Goal: Communication & Community: Participate in discussion

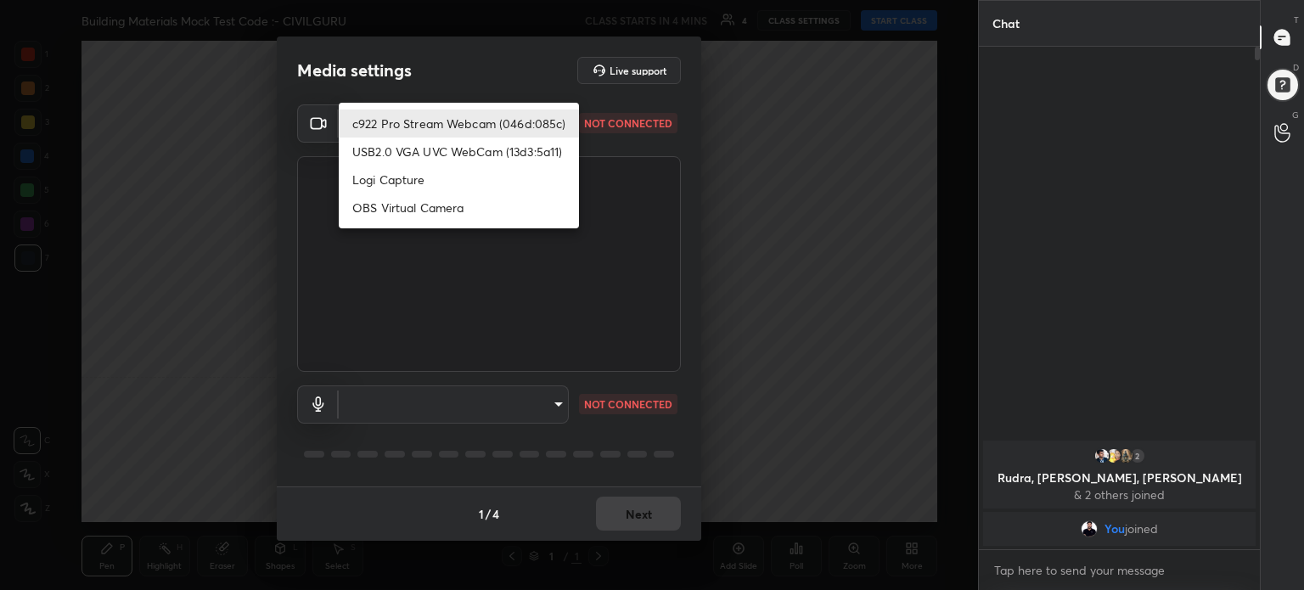
click at [550, 126] on body "1 2 3 4 5 6 7 C X Z C X Z E E Erase all H H Building Materials Mock Test Code :…" at bounding box center [652, 295] width 1304 height 590
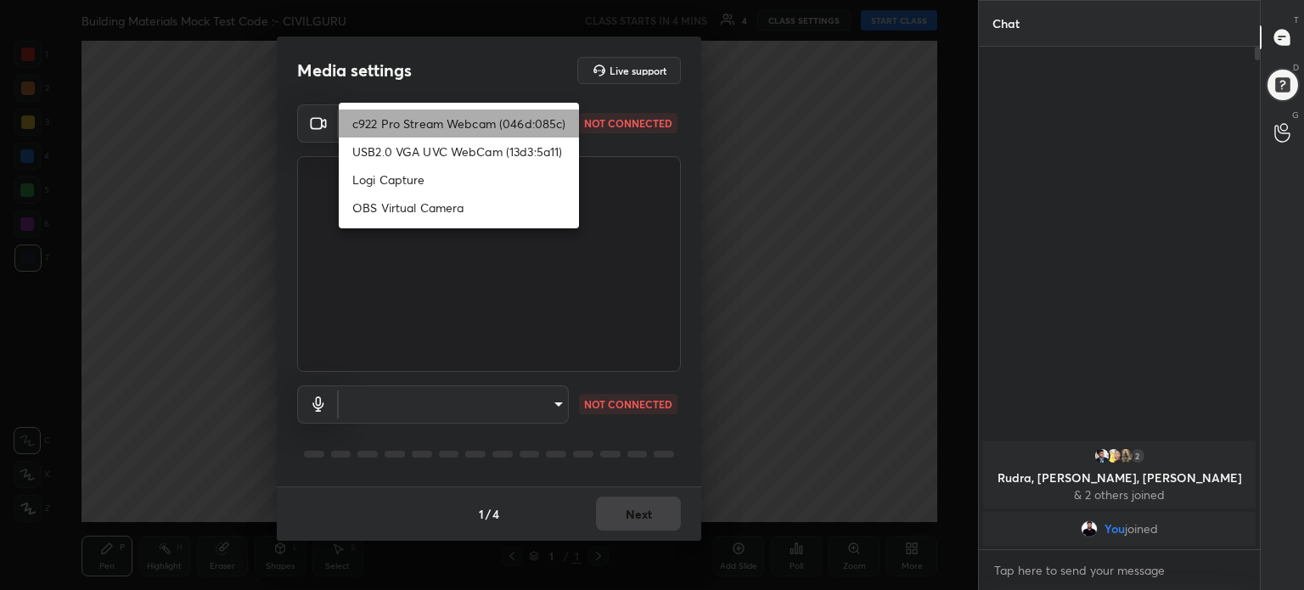
click at [550, 126] on li "c922 Pro Stream Webcam (046d:085c)" at bounding box center [459, 123] width 240 height 28
type input "f17c44eb1ddab1480ea0e8a241f3bf6d41f22f4324a85dd0cf0462f8ece0e2ad"
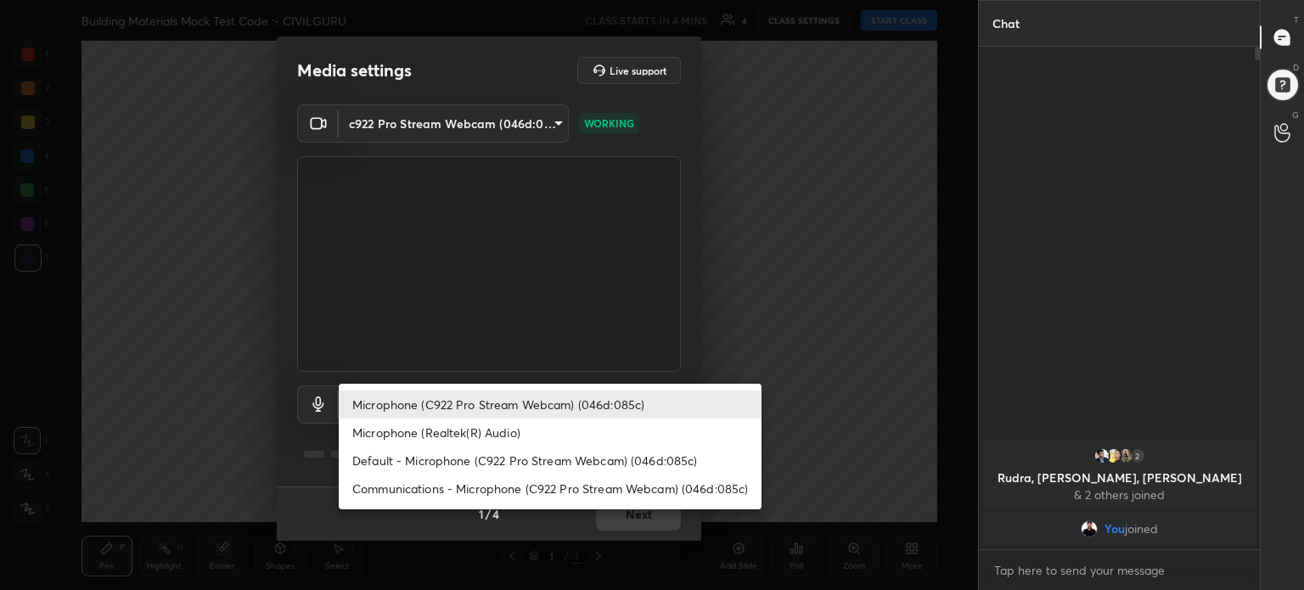
click at [557, 403] on body "1 2 3 4 5 6 7 C X Z C X Z E E Erase all H H Building Materials Mock Test Code :…" at bounding box center [652, 295] width 1304 height 590
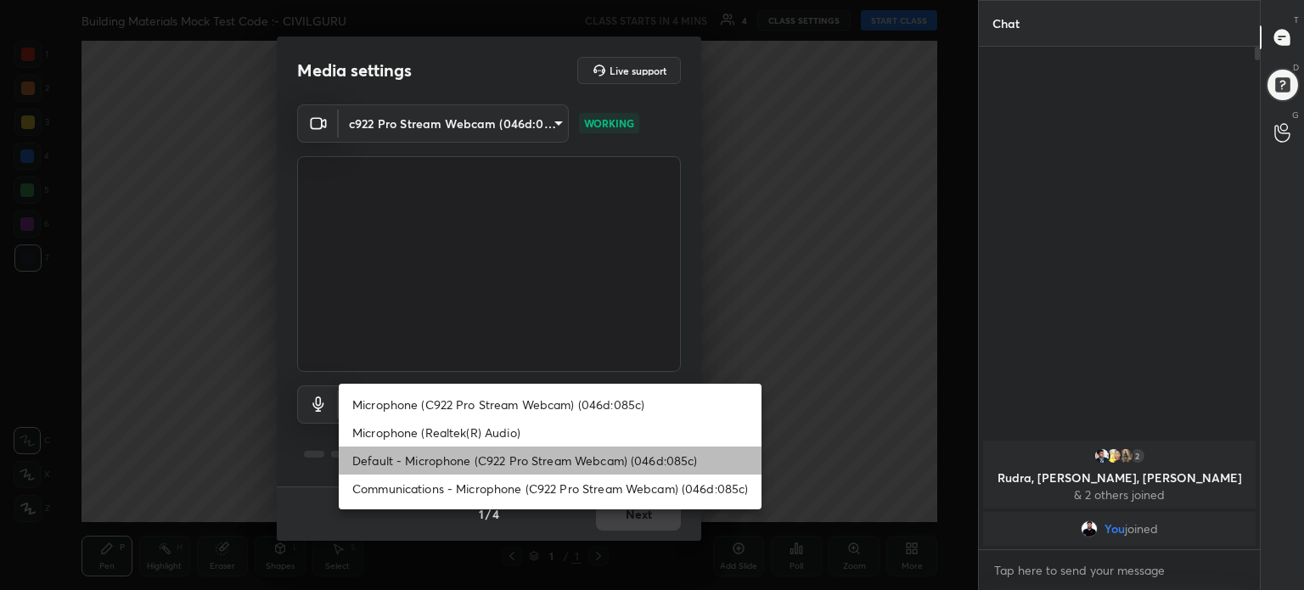
click at [574, 461] on li "Default - Microphone (C922 Pro Stream Webcam) (046d:085c)" at bounding box center [550, 460] width 423 height 28
type input "default"
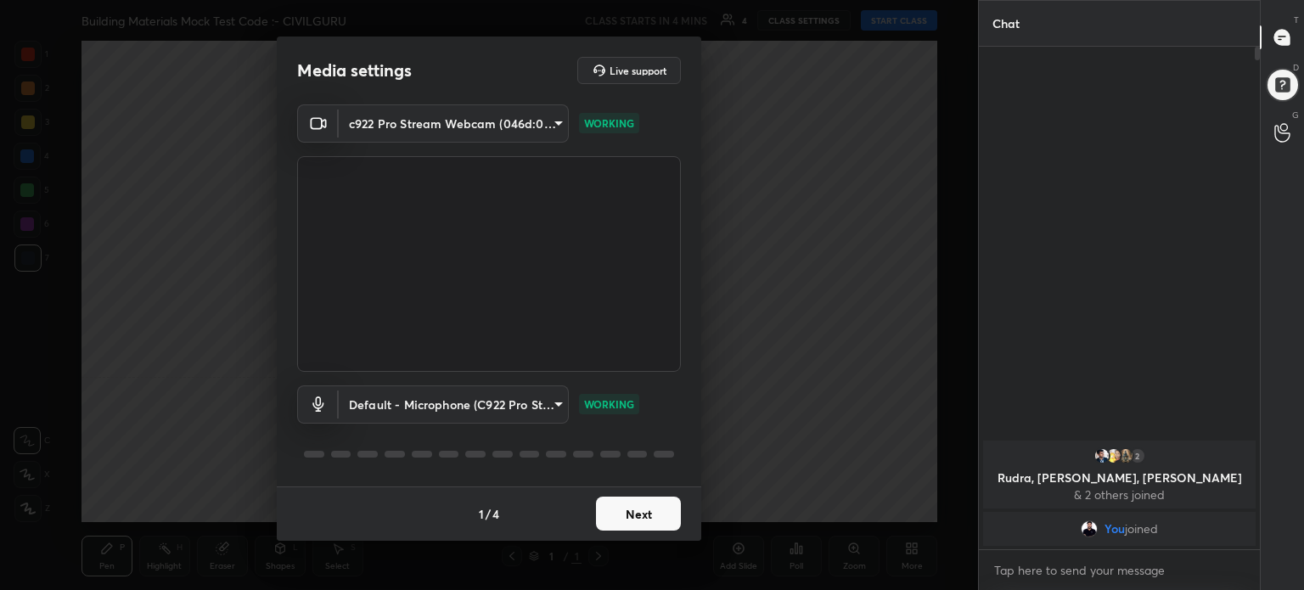
click at [648, 528] on button "Next" at bounding box center [638, 514] width 85 height 34
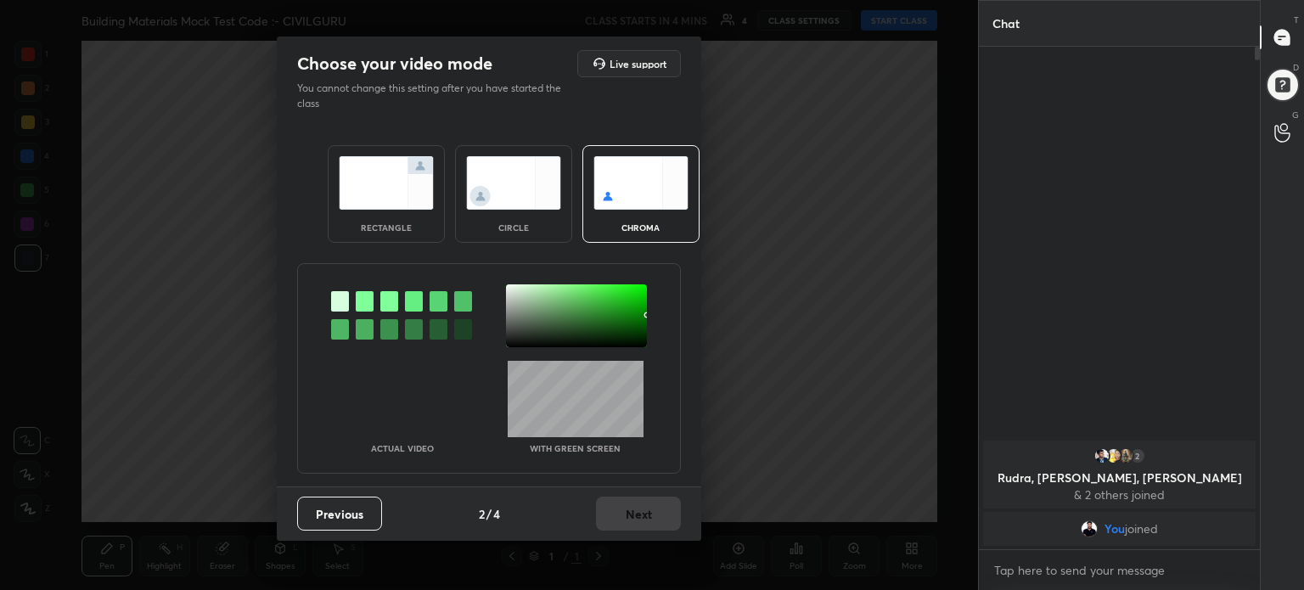
click at [396, 179] on img at bounding box center [386, 182] width 95 height 53
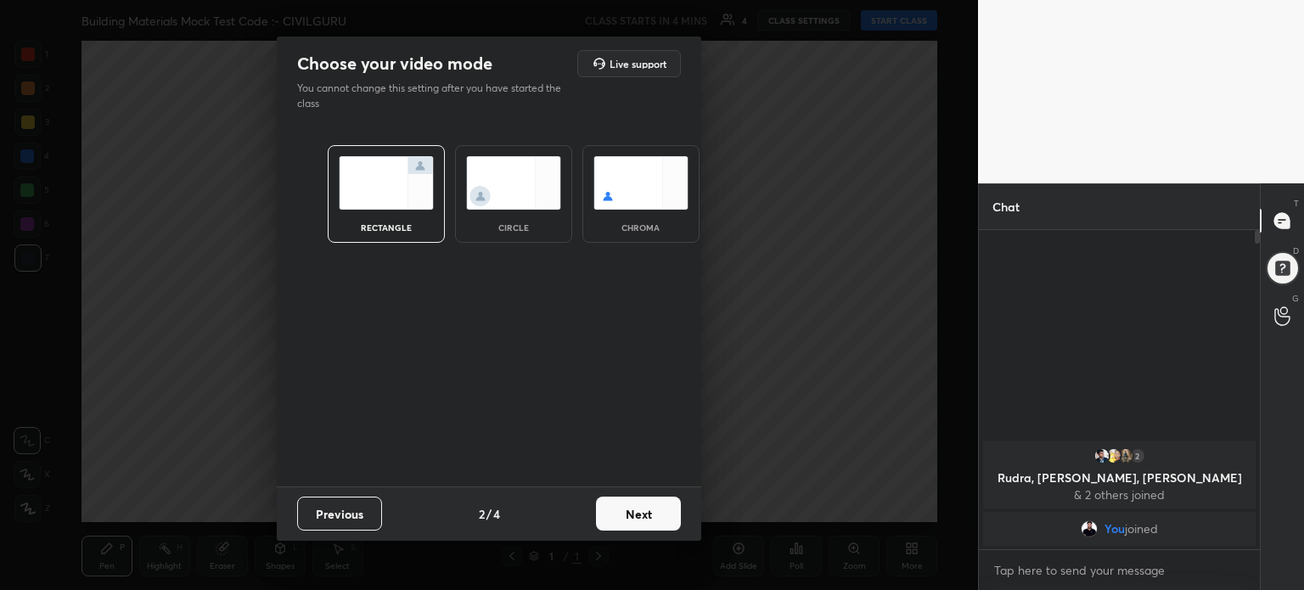
scroll to position [173, 276]
click at [396, 179] on img at bounding box center [386, 182] width 95 height 53
click at [654, 512] on button "Next" at bounding box center [638, 514] width 85 height 34
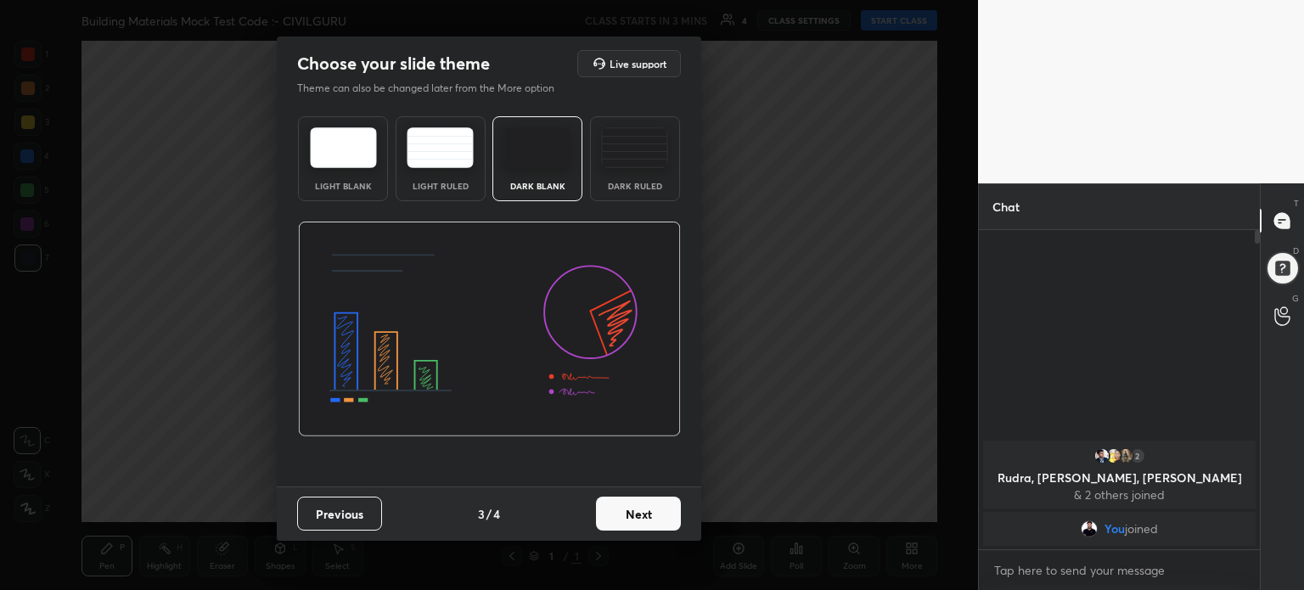
click at [340, 157] on img at bounding box center [343, 147] width 67 height 41
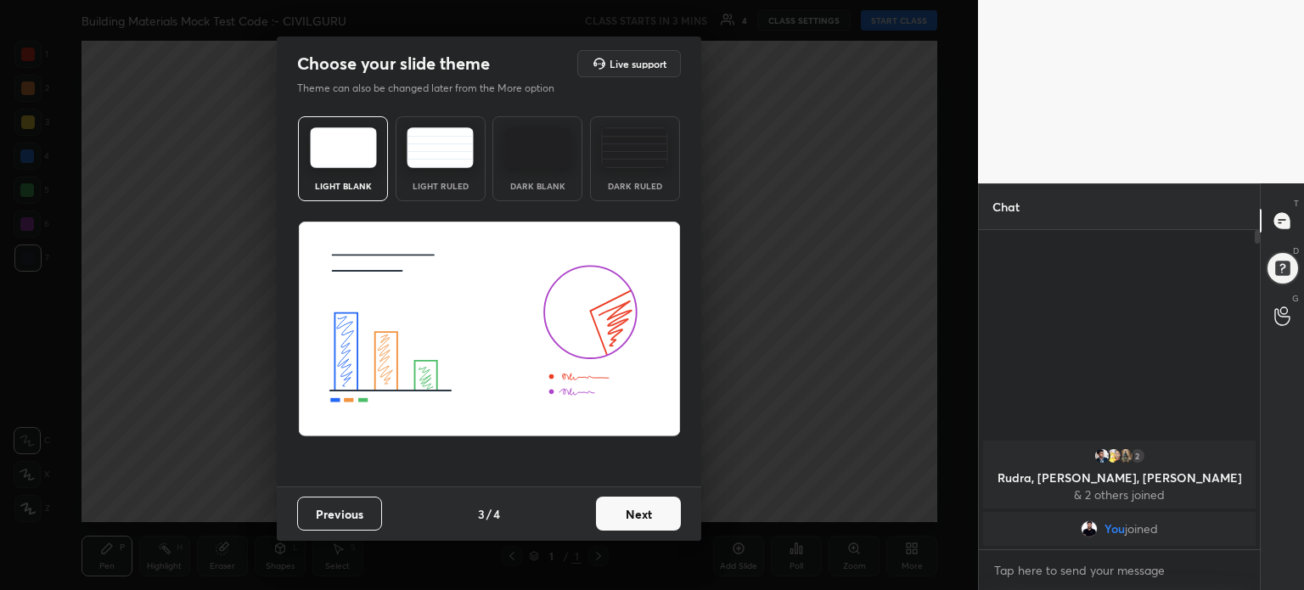
click at [652, 520] on button "Next" at bounding box center [638, 514] width 85 height 34
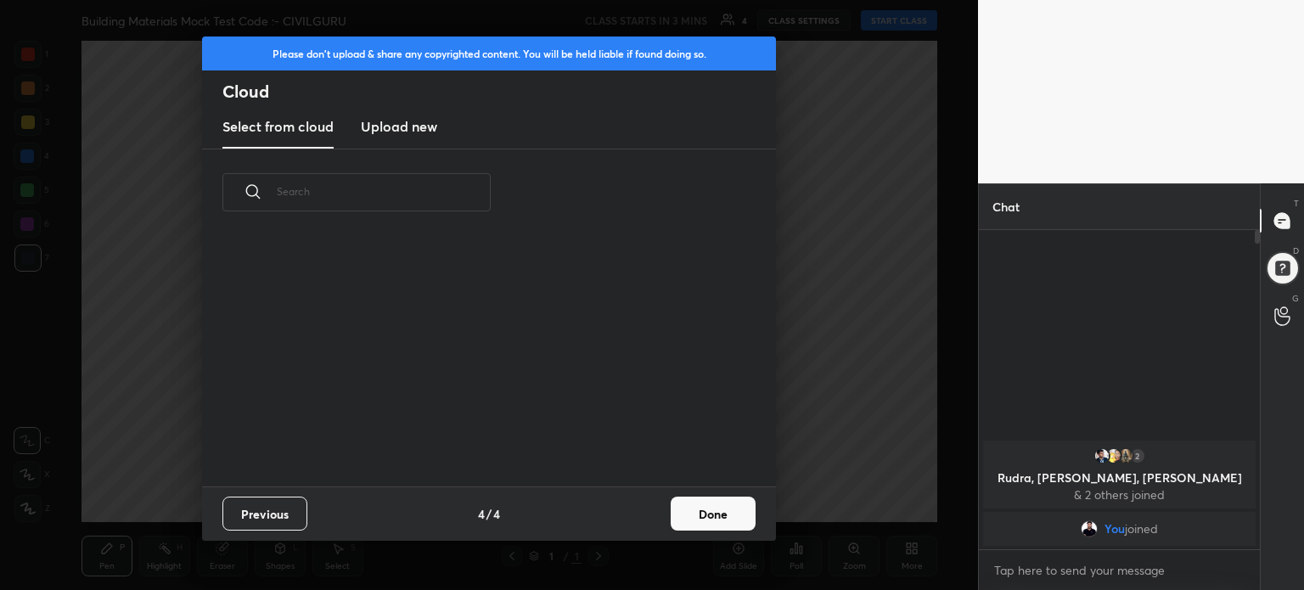
scroll to position [251, 545]
click at [708, 515] on button "Done" at bounding box center [713, 514] width 85 height 34
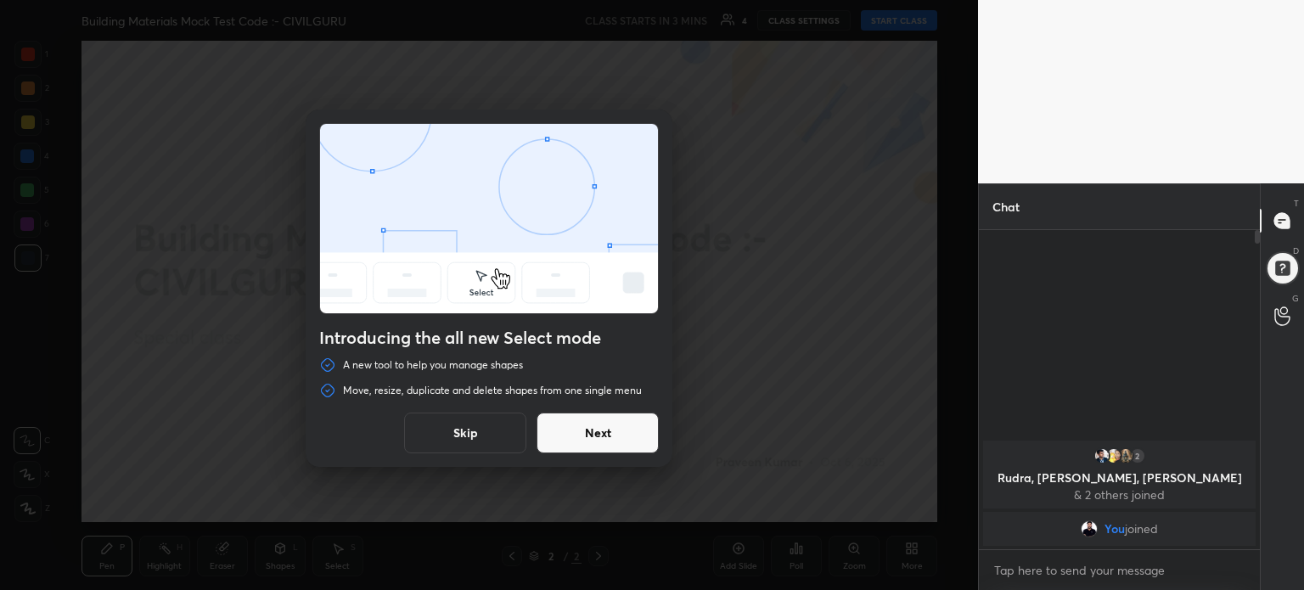
click at [469, 427] on button "Skip" at bounding box center [465, 433] width 122 height 41
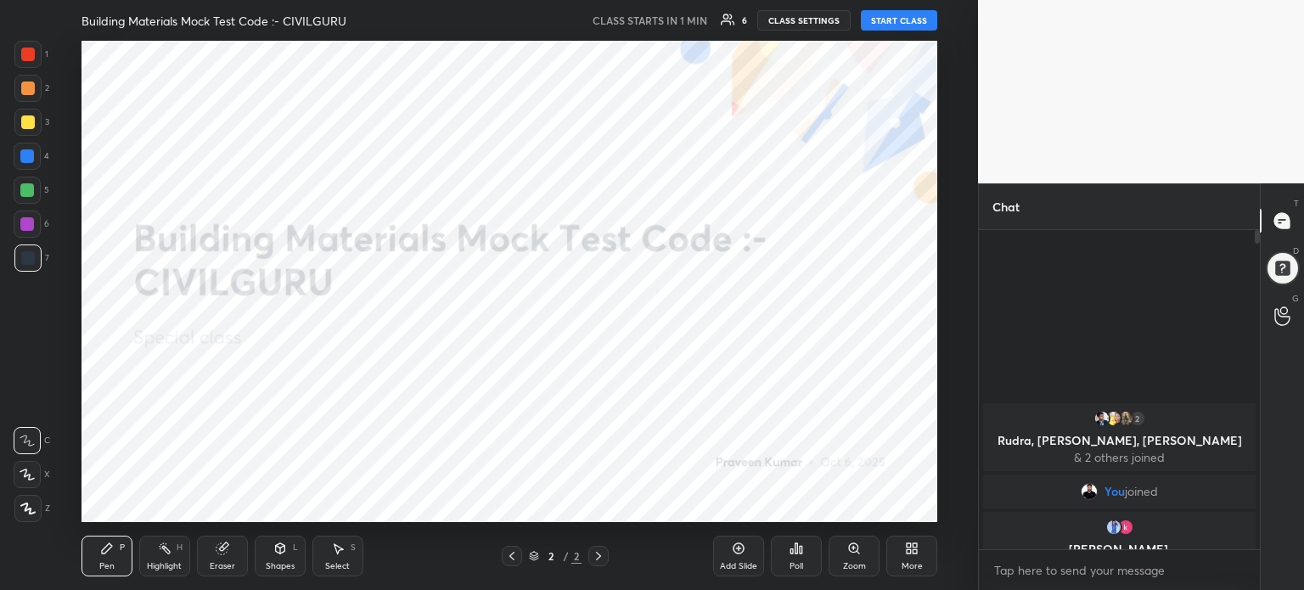
click at [910, 549] on icon at bounding box center [909, 551] width 4 height 4
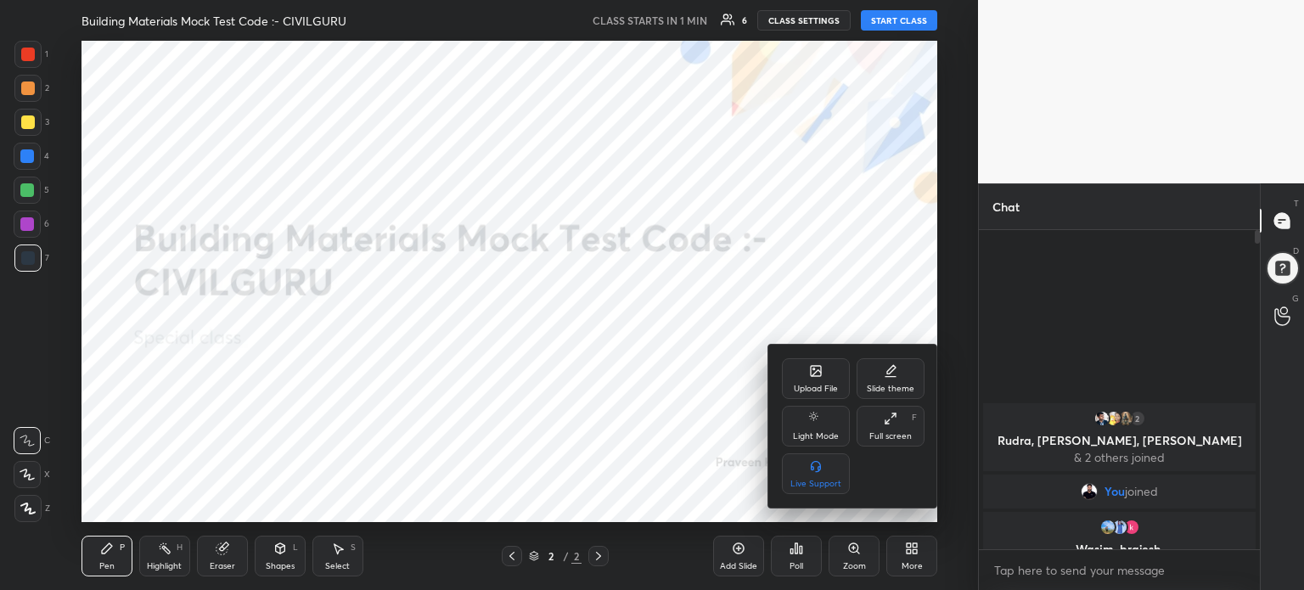
click at [912, 553] on div at bounding box center [652, 295] width 1304 height 590
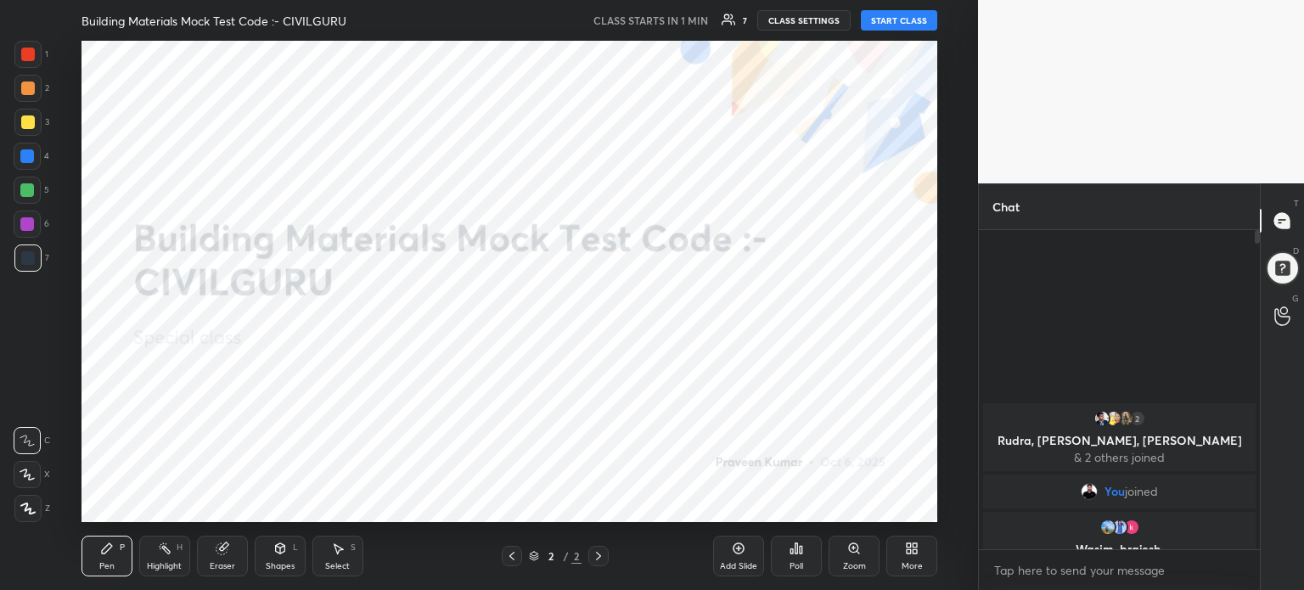
click at [907, 546] on icon at bounding box center [909, 545] width 4 height 4
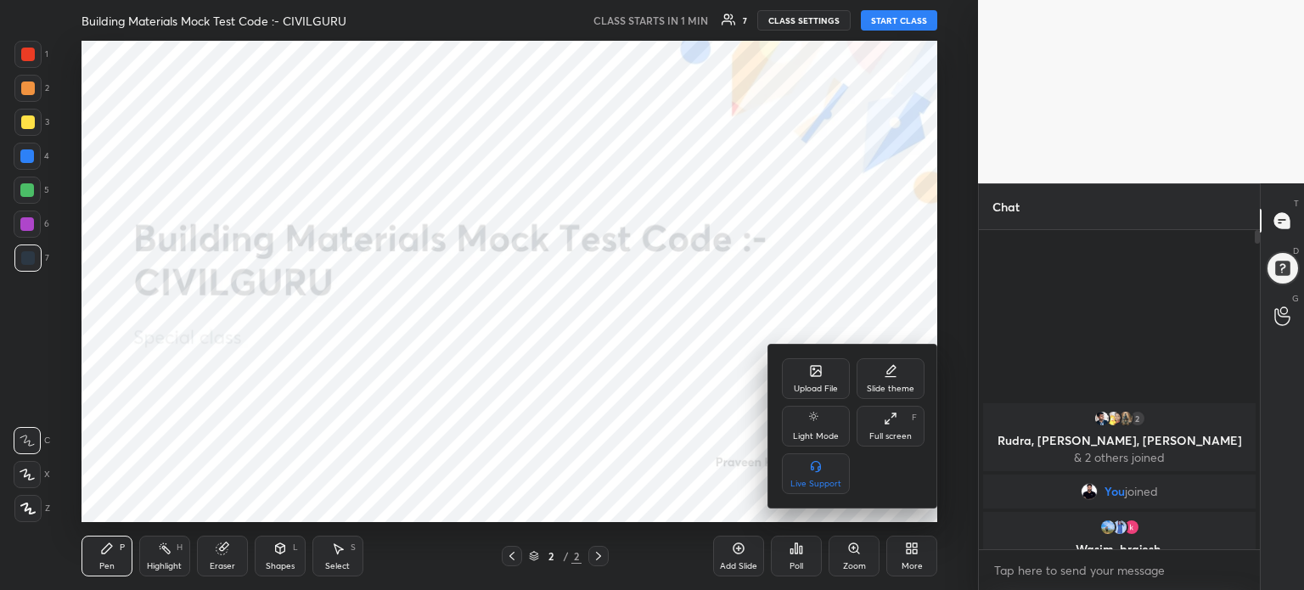
click at [834, 374] on div "Upload File" at bounding box center [816, 378] width 68 height 41
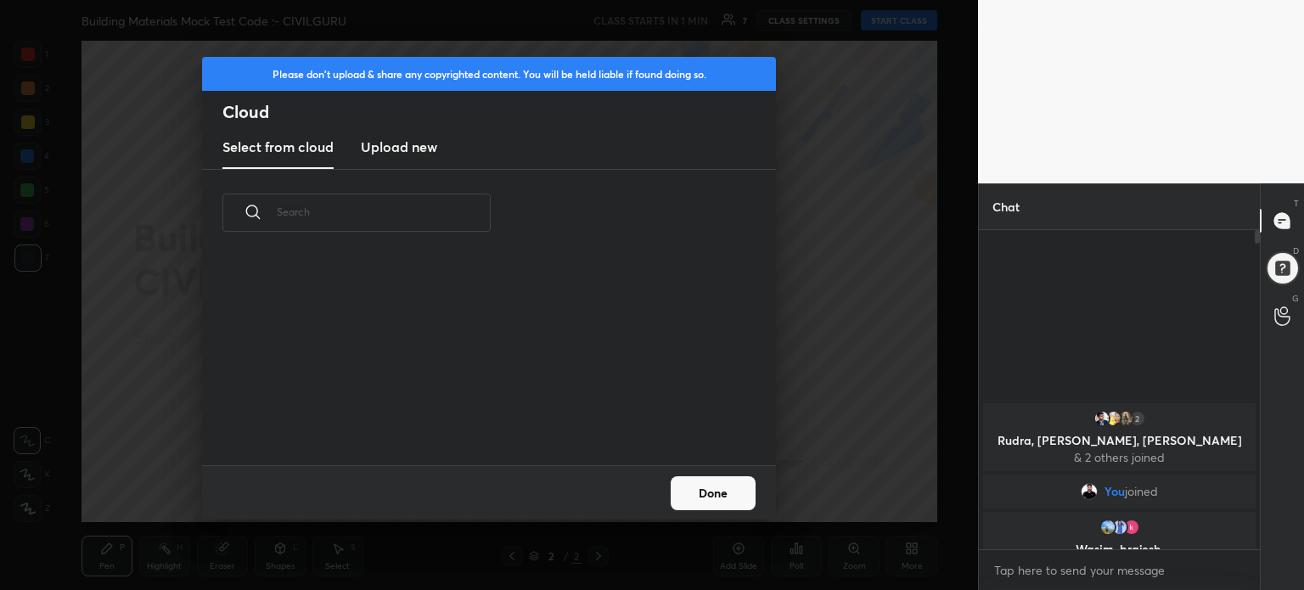
scroll to position [209, 545]
click at [407, 143] on h3 "Upload new" at bounding box center [399, 147] width 76 height 20
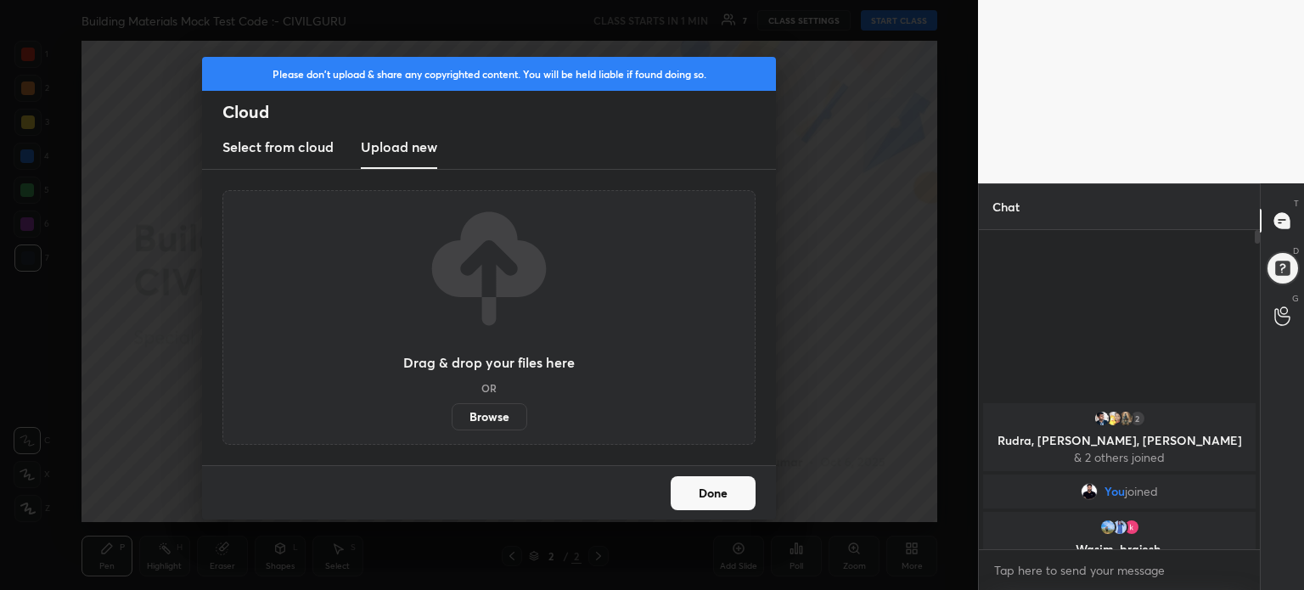
click at [485, 415] on label "Browse" at bounding box center [490, 416] width 76 height 27
click at [452, 415] on input "Browse" at bounding box center [452, 416] width 0 height 27
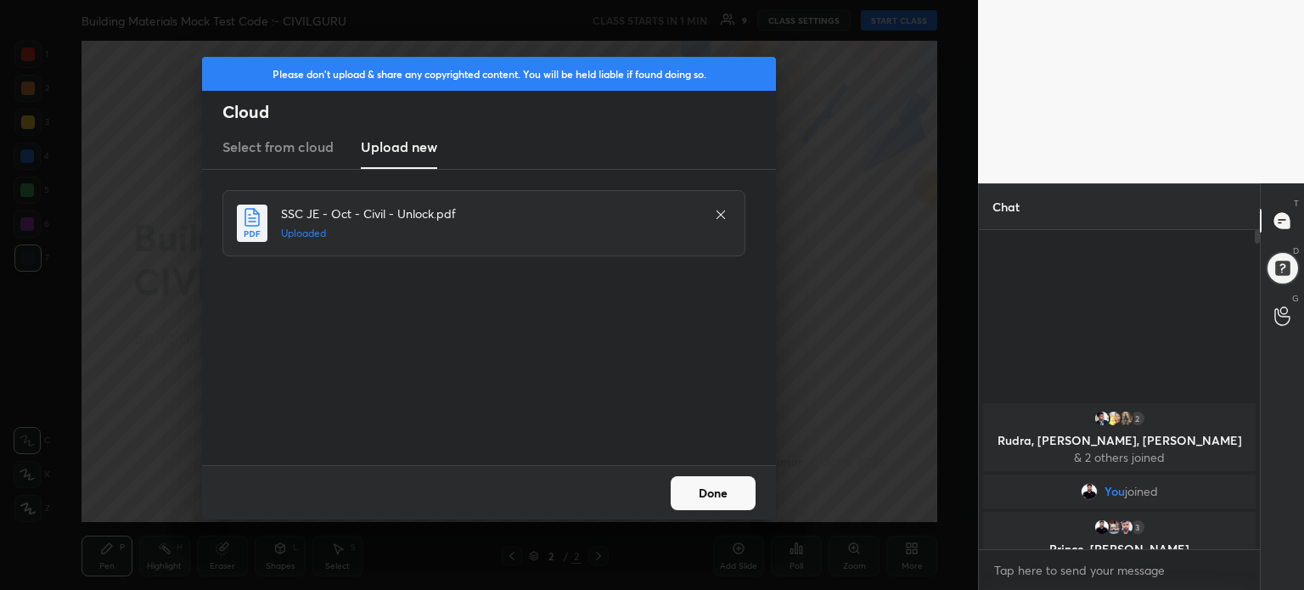
click at [718, 497] on button "Done" at bounding box center [713, 493] width 85 height 34
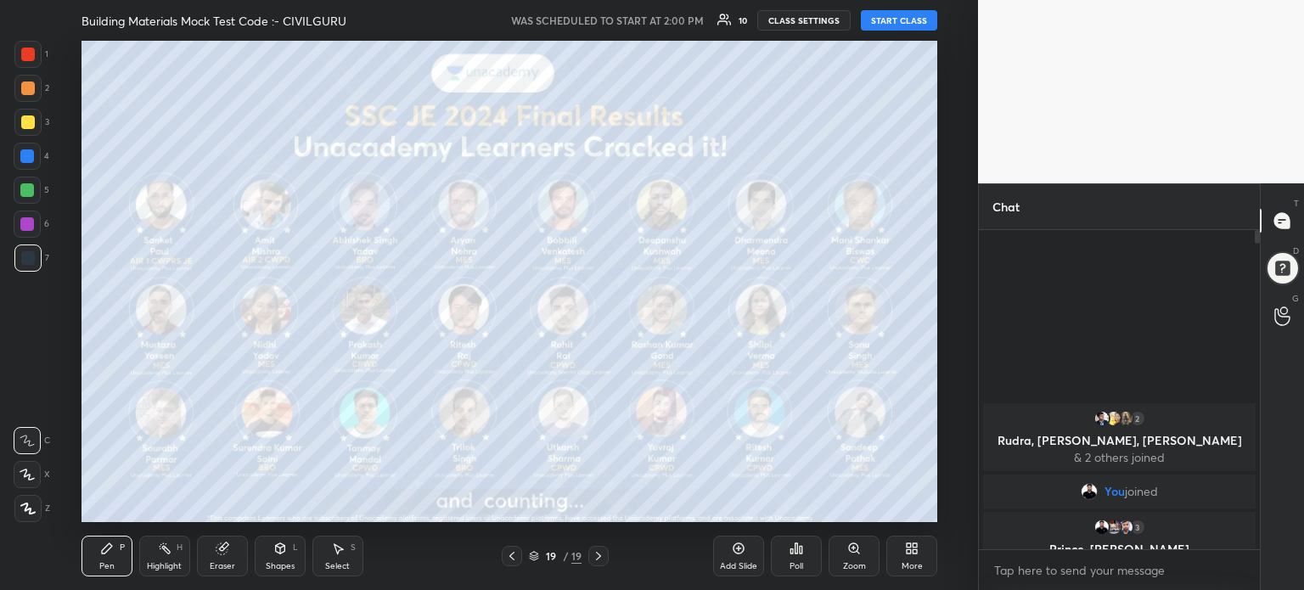
click at [920, 554] on div "More" at bounding box center [911, 556] width 51 height 41
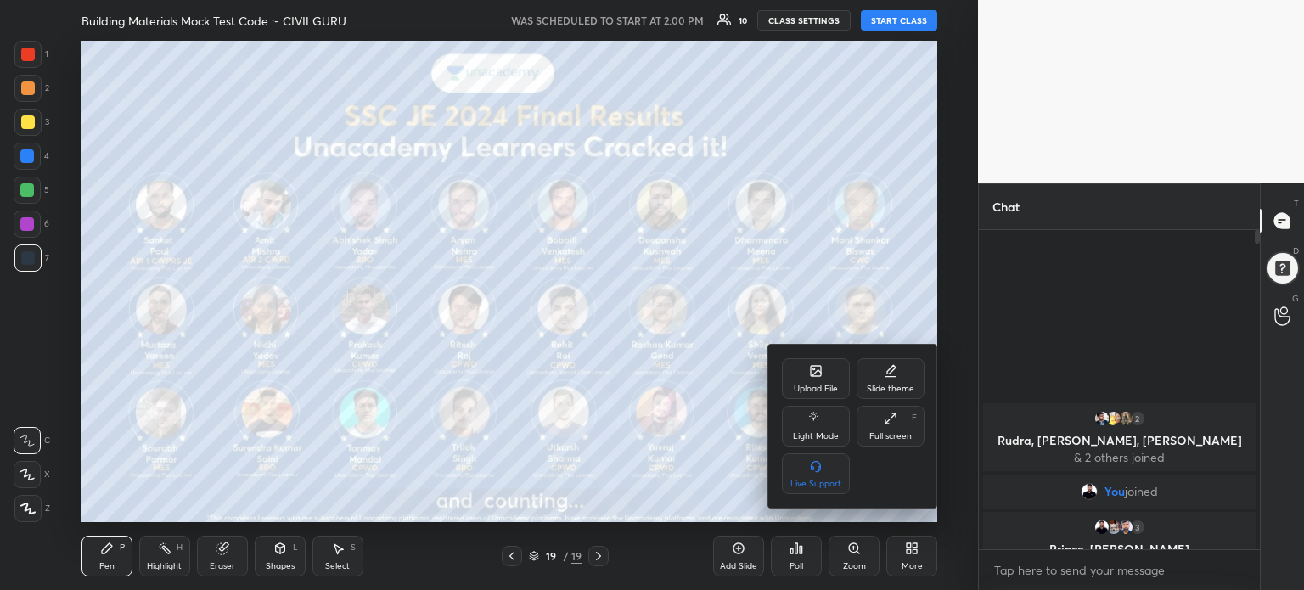
click at [800, 377] on div "Upload File" at bounding box center [816, 378] width 68 height 41
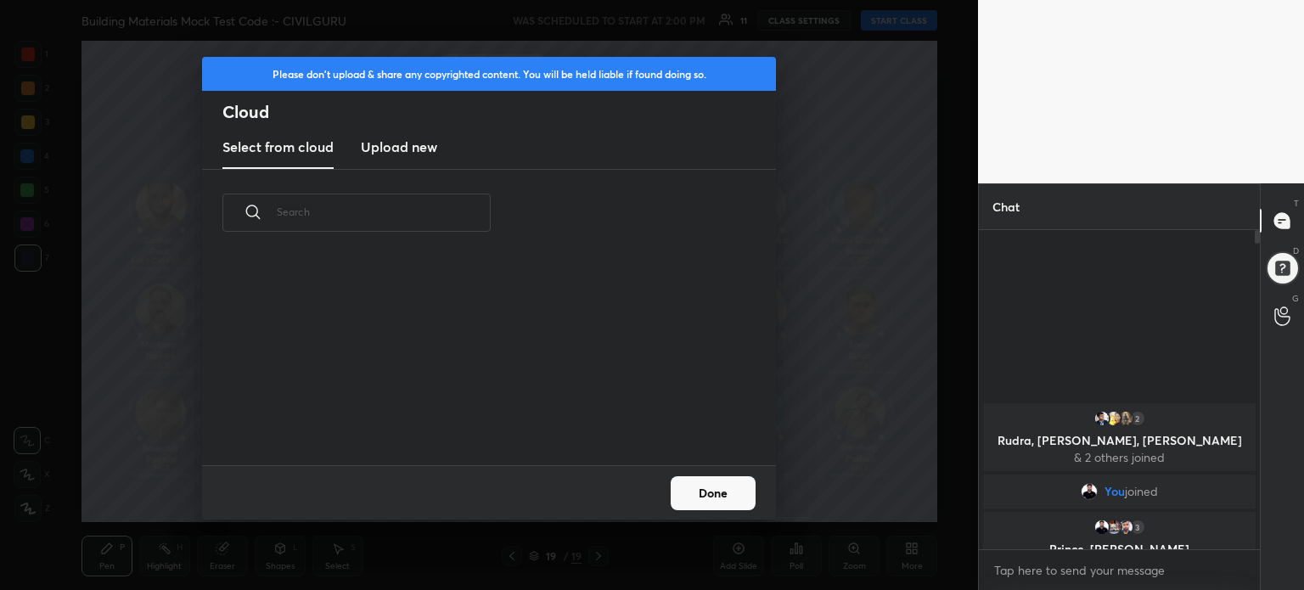
click at [373, 142] on h3 "Upload new" at bounding box center [399, 147] width 76 height 20
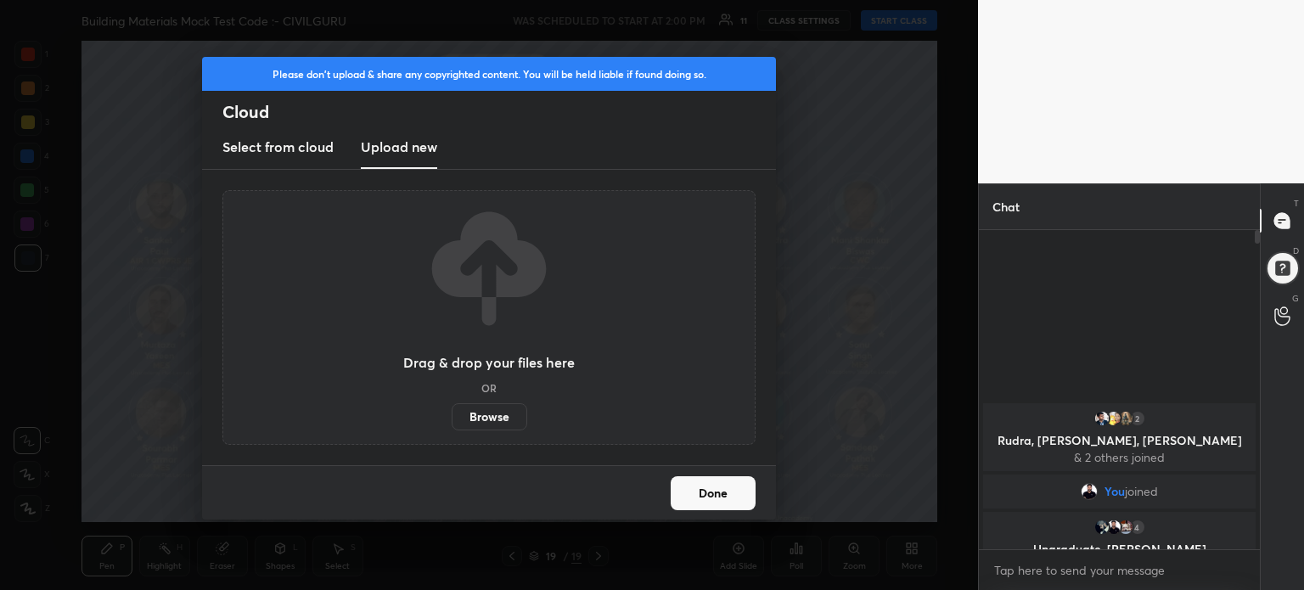
click at [489, 413] on label "Browse" at bounding box center [490, 416] width 76 height 27
click at [452, 413] on input "Browse" at bounding box center [452, 416] width 0 height 27
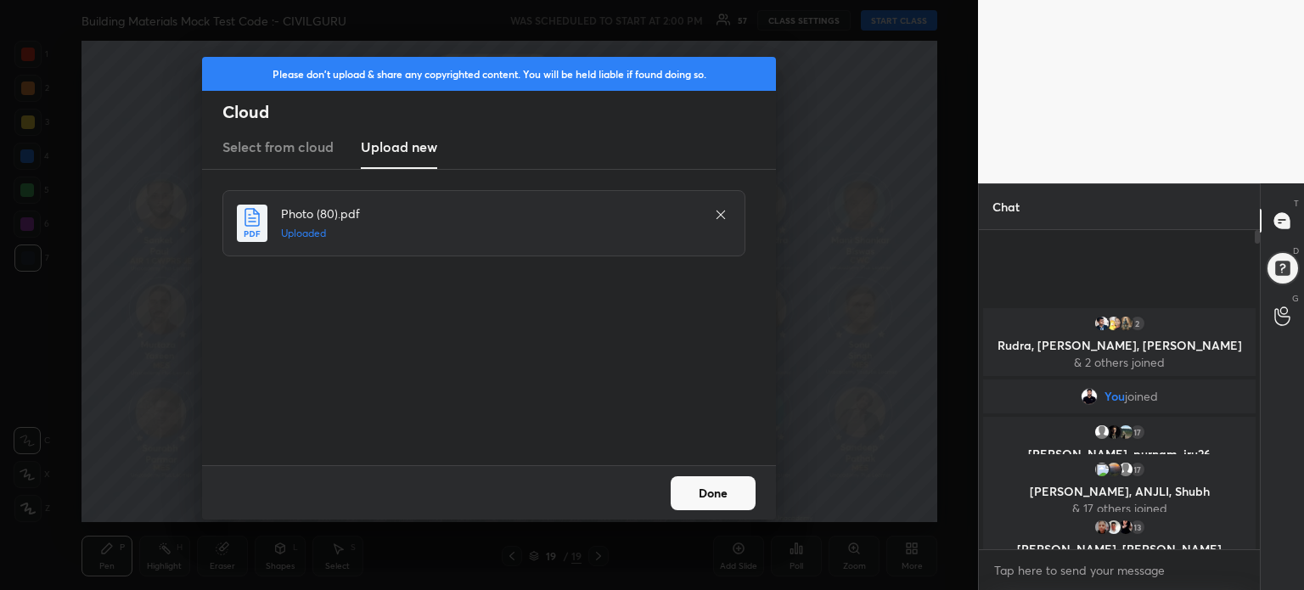
click at [745, 498] on button "Done" at bounding box center [713, 493] width 85 height 34
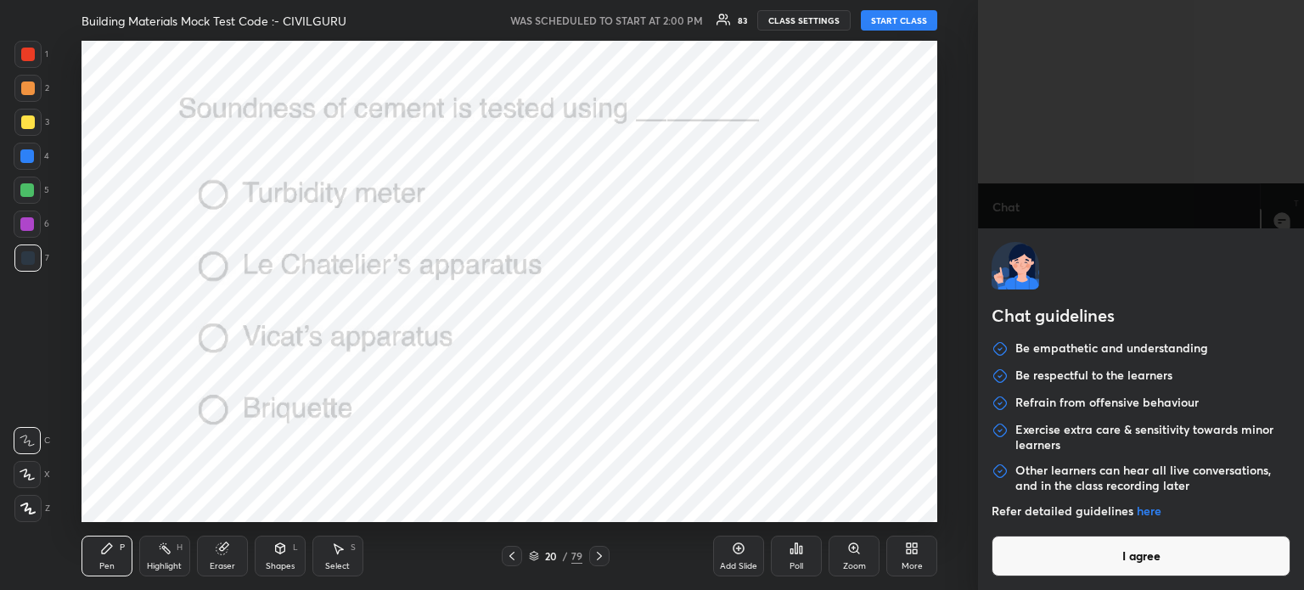
click at [1061, 562] on body "1 2 3 4 5 6 7 C X Z C X Z E E Erase all H H Building Materials Mock Test Code :…" at bounding box center [652, 295] width 1304 height 590
click at [1075, 576] on div "Chat guidelines Be empathetic and understanding Be respectful to the learners R…" at bounding box center [1141, 295] width 326 height 590
click at [1102, 555] on button "I agree" at bounding box center [1140, 556] width 299 height 41
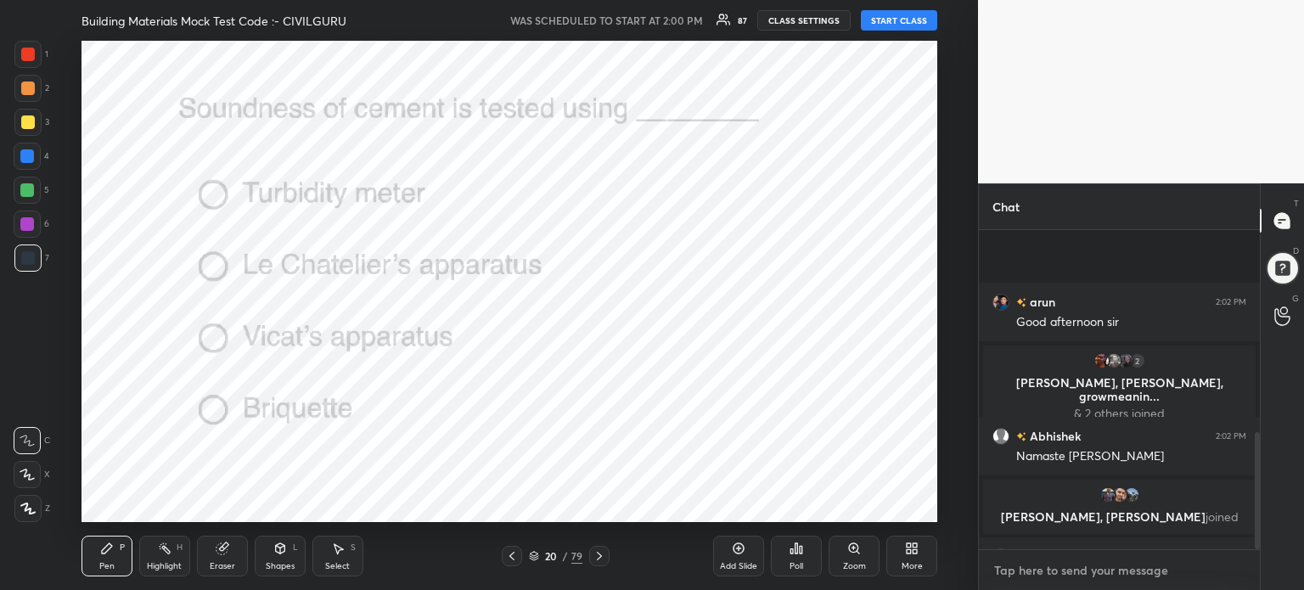
scroll to position [548, 0]
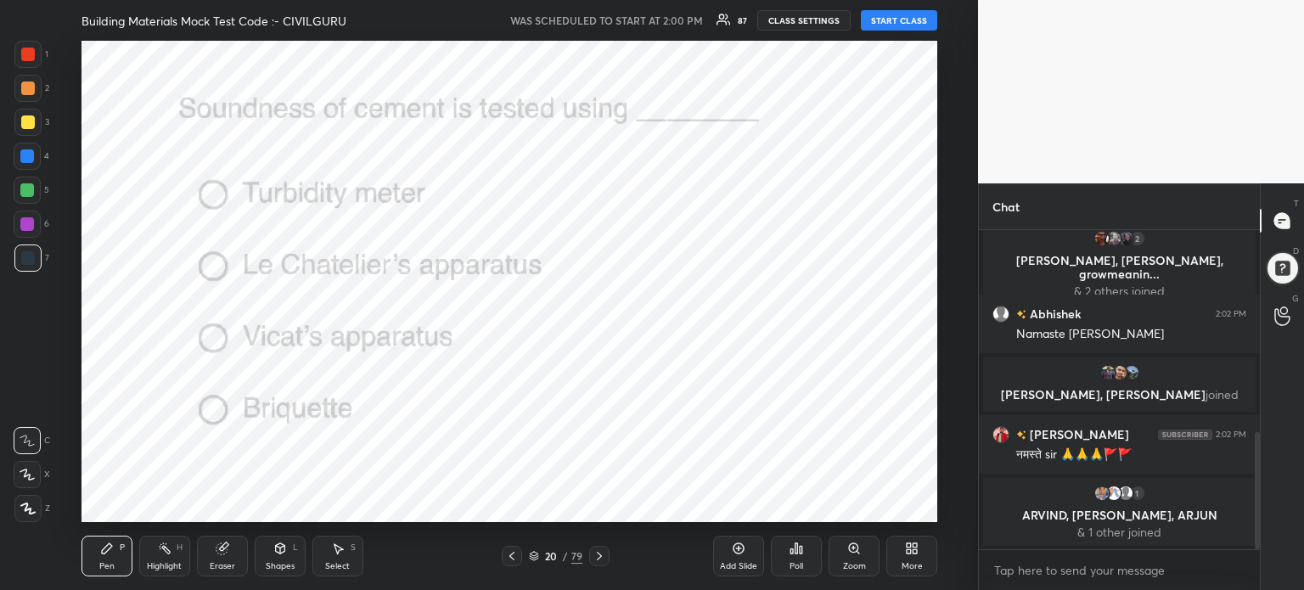
click at [1073, 553] on div "x" at bounding box center [1119, 570] width 281 height 40
type textarea "x"
paste textarea "👉 Enroll Now: [URL][DOMAIN_NAME]"
type textarea "👉 Enroll Now: [URL][DOMAIN_NAME]"
type textarea "x"
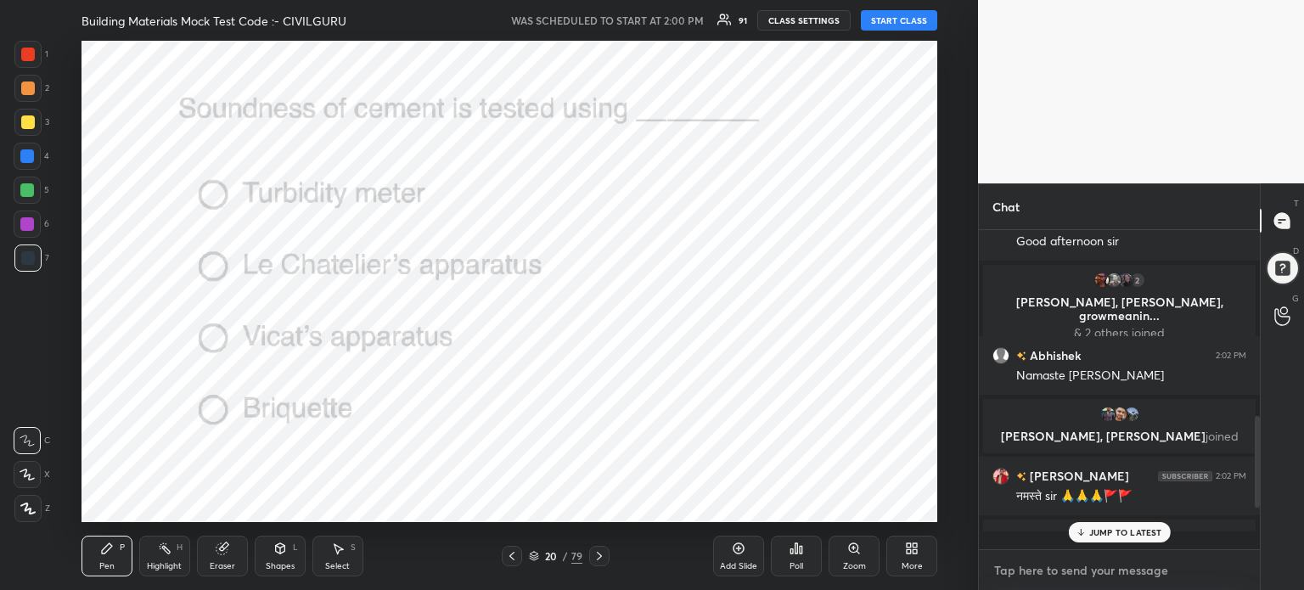
scroll to position [890, 0]
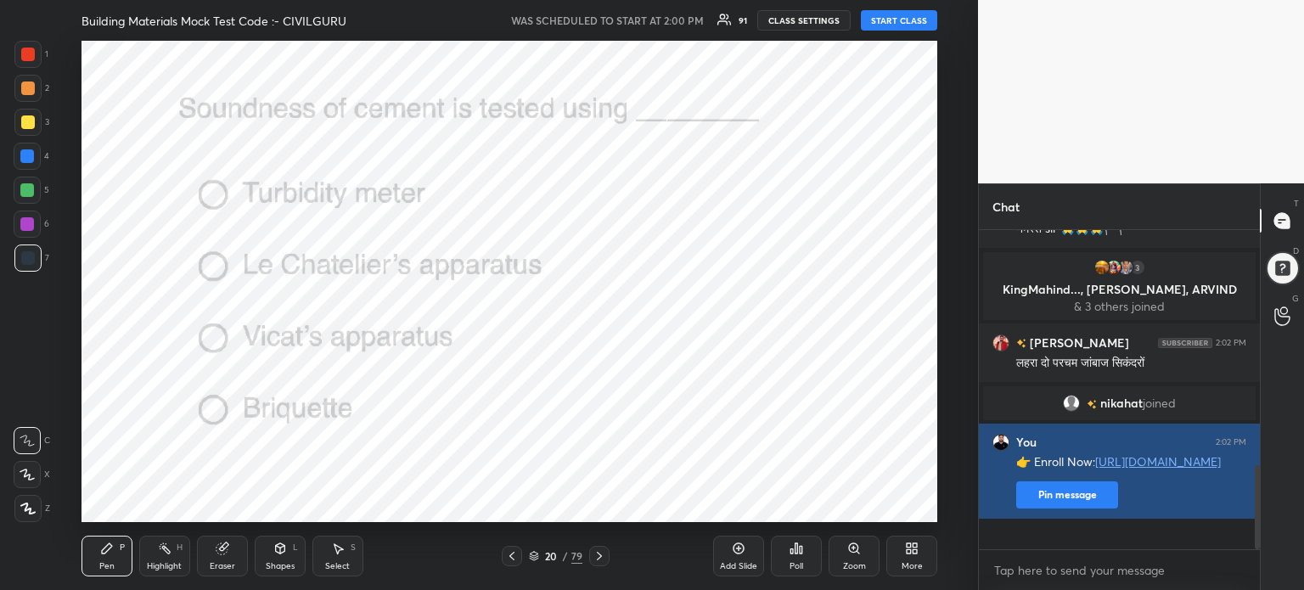
click at [1039, 508] on button "Pin message" at bounding box center [1067, 494] width 102 height 27
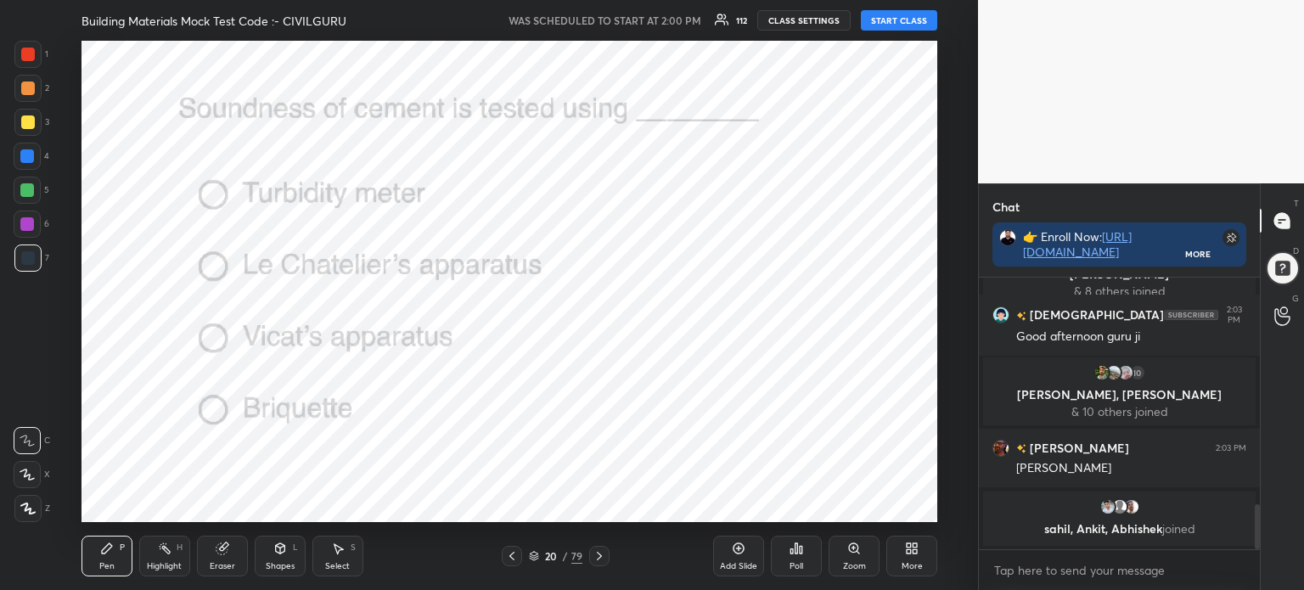
scroll to position [1377, 0]
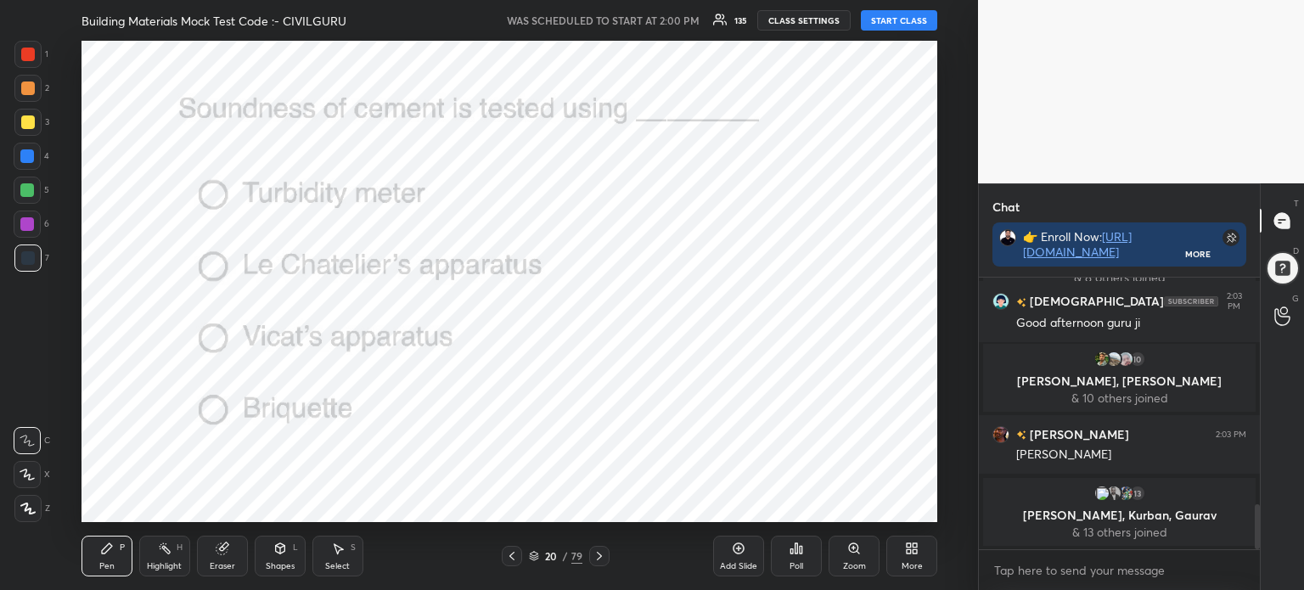
click at [536, 553] on icon at bounding box center [534, 556] width 10 height 10
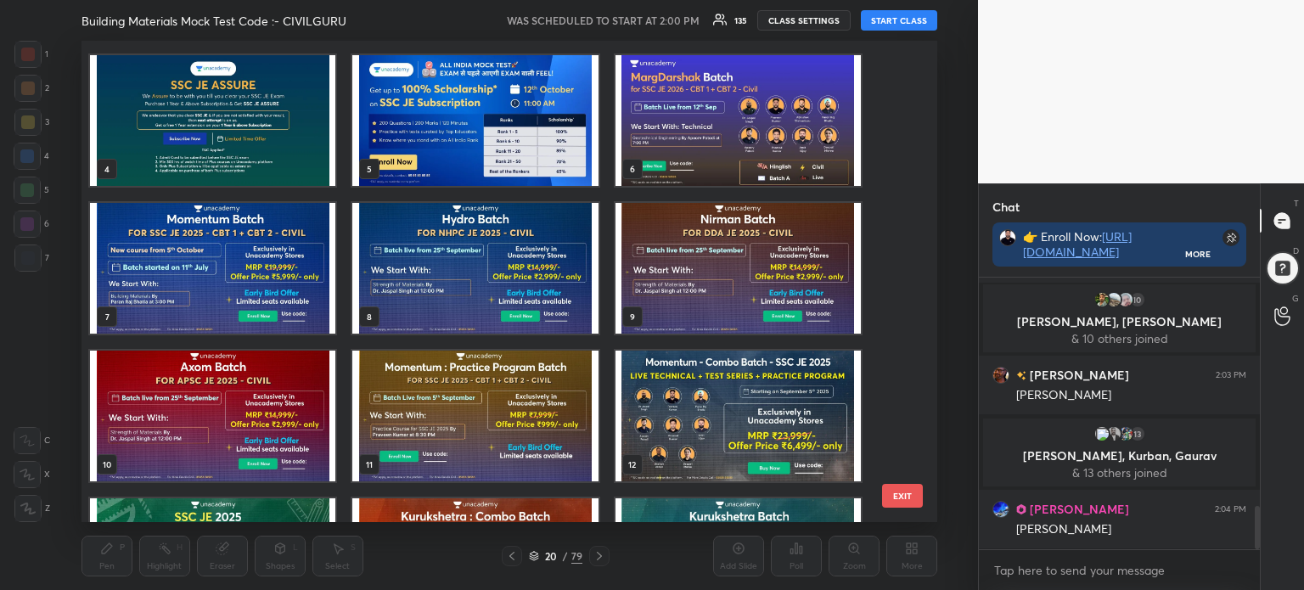
scroll to position [0, 0]
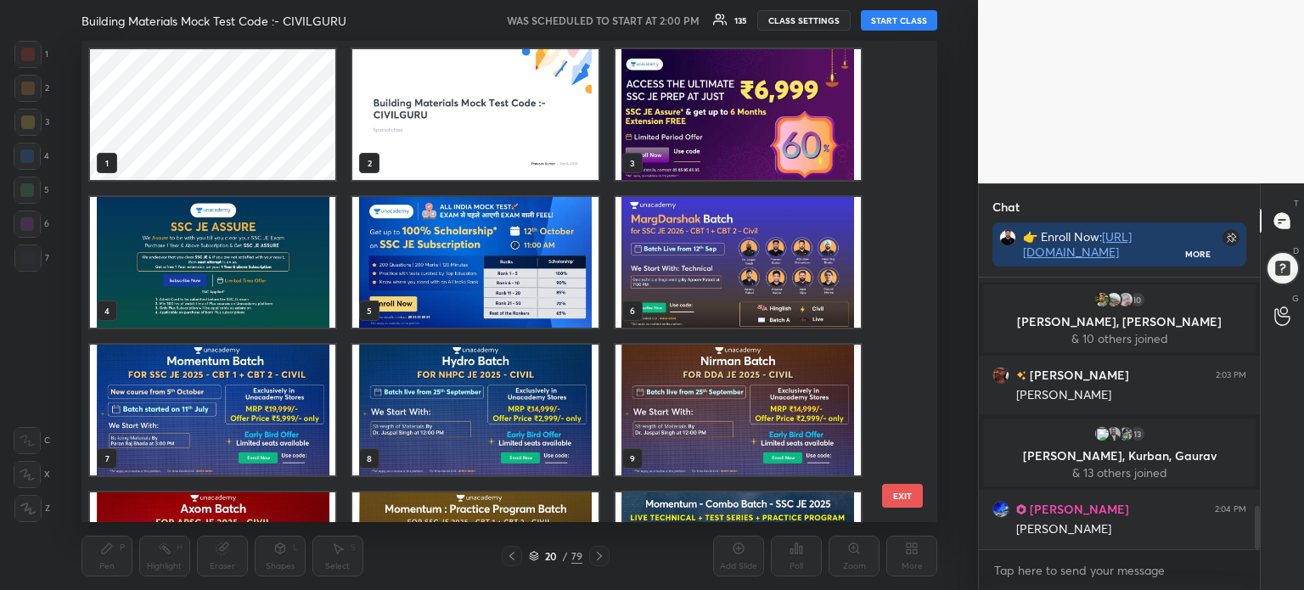
click at [516, 116] on img "grid" at bounding box center [474, 114] width 245 height 131
click at [519, 115] on img "grid" at bounding box center [474, 114] width 245 height 131
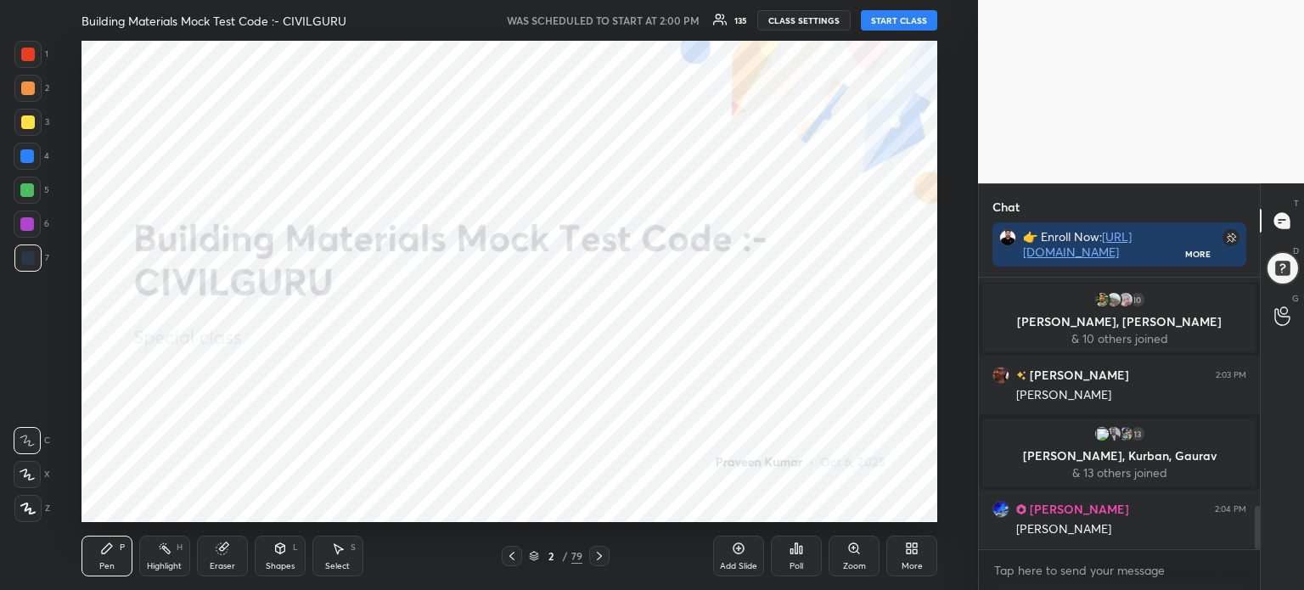
click at [518, 115] on img "grid" at bounding box center [474, 114] width 245 height 131
click at [910, 23] on button "START CLASS" at bounding box center [899, 20] width 76 height 20
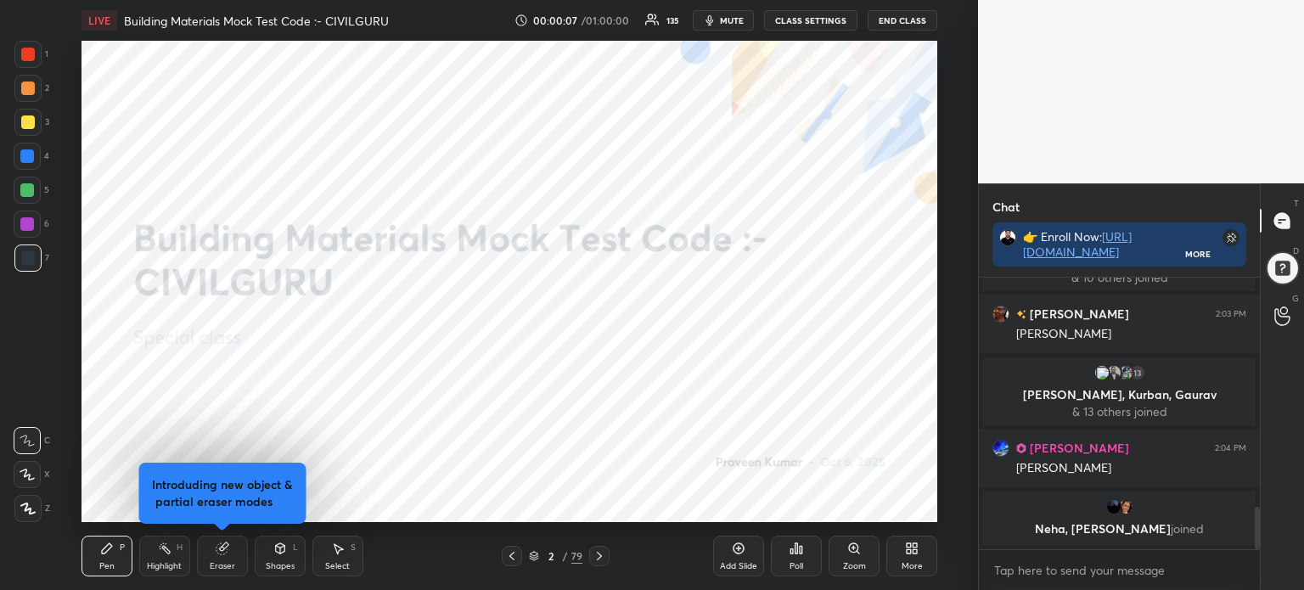
scroll to position [1490, 0]
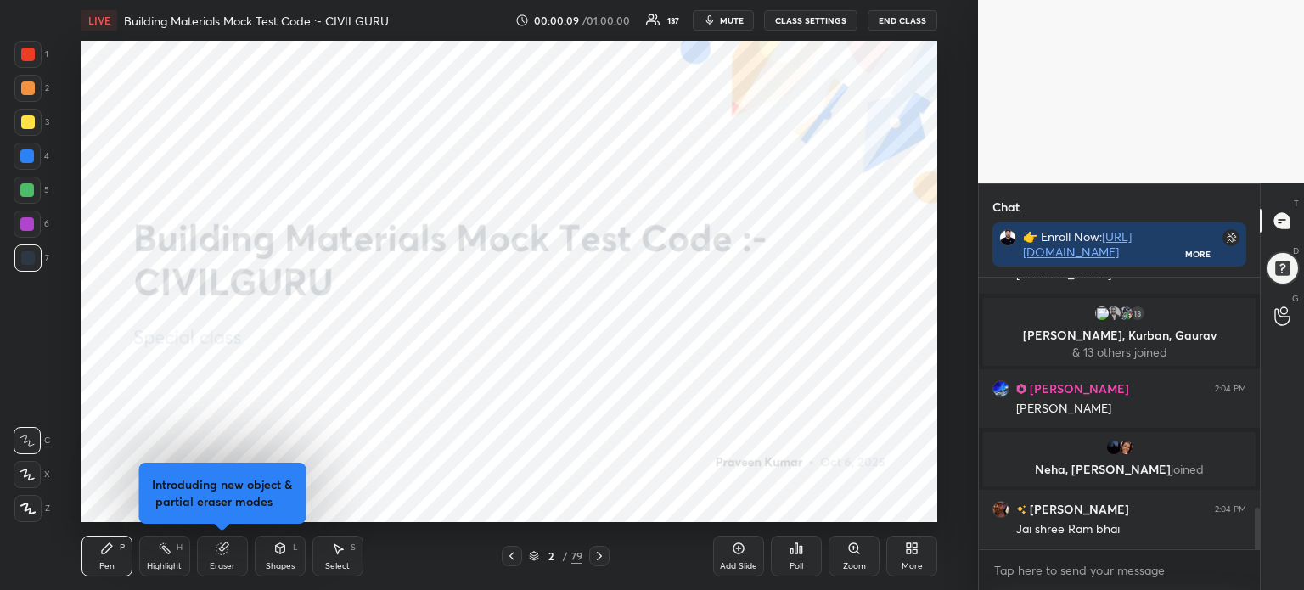
click at [735, 21] on span "mute" at bounding box center [732, 20] width 24 height 12
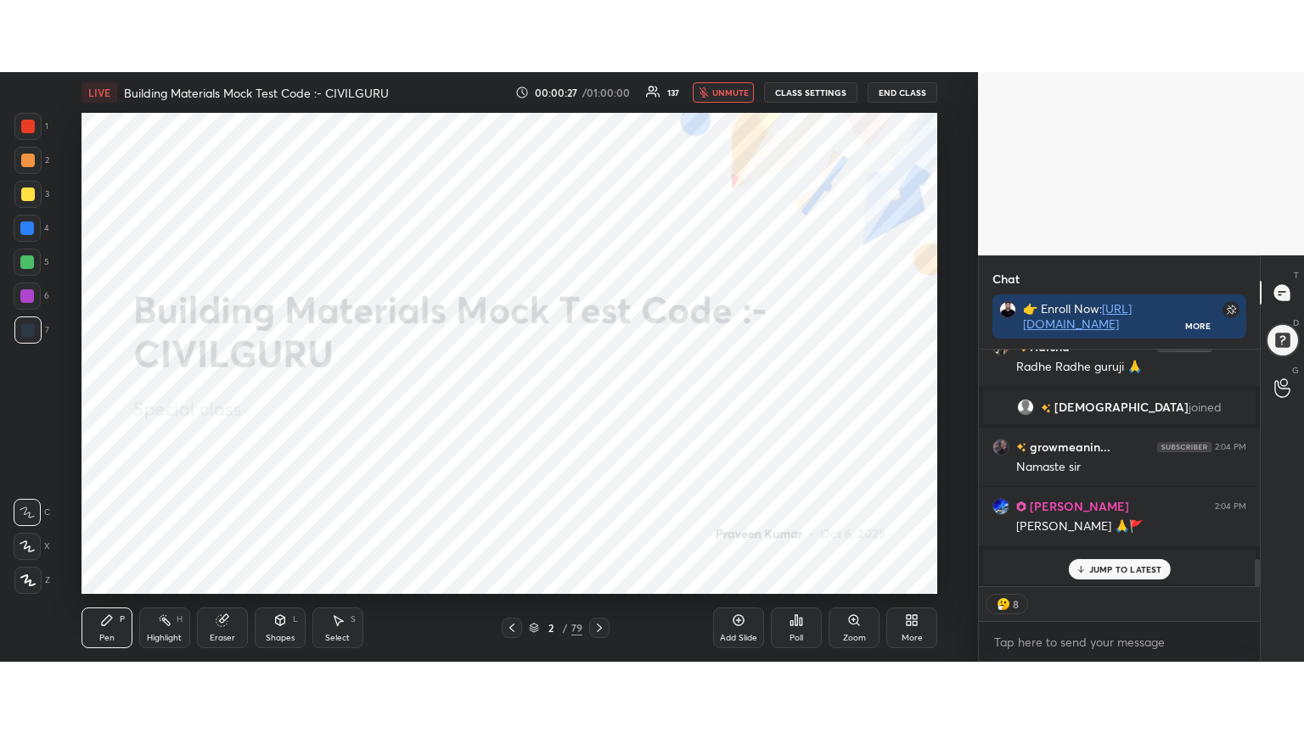
scroll to position [1880, 0]
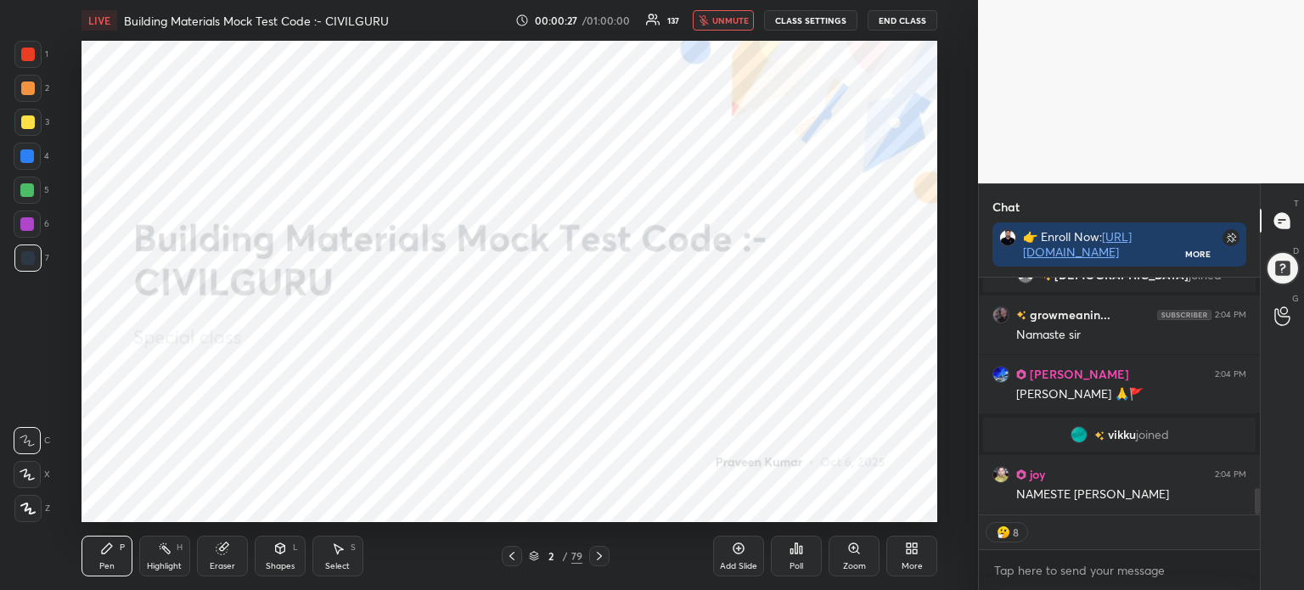
click at [917, 555] on icon at bounding box center [912, 549] width 14 height 14
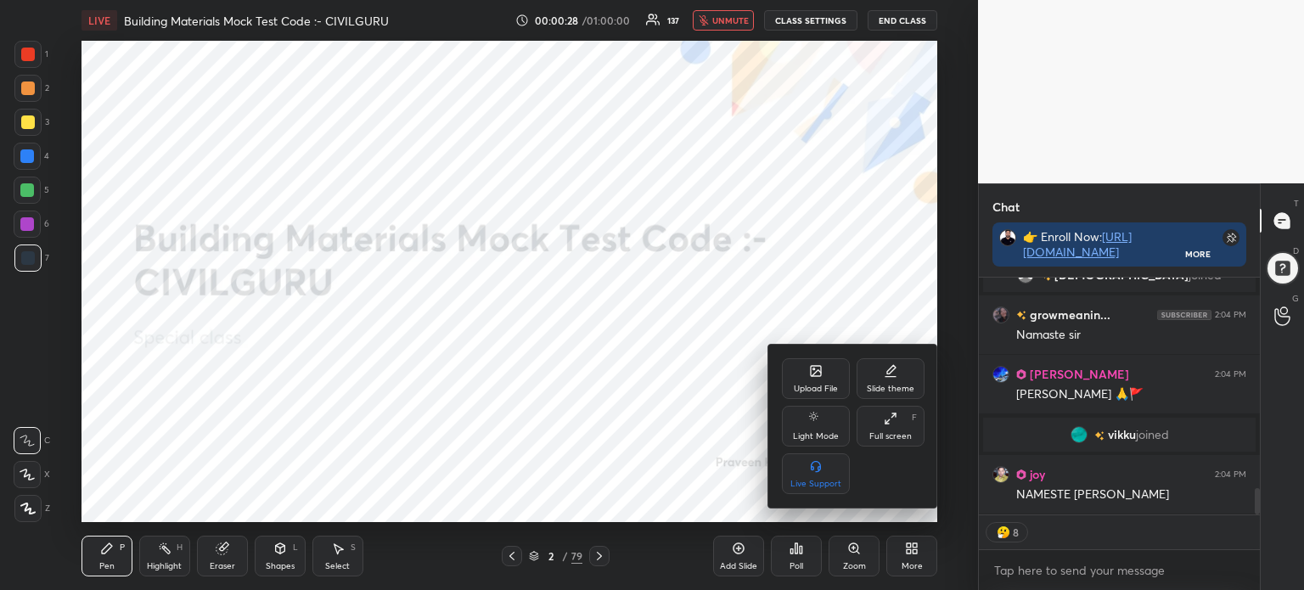
click at [919, 416] on div "Full screen F" at bounding box center [890, 426] width 68 height 41
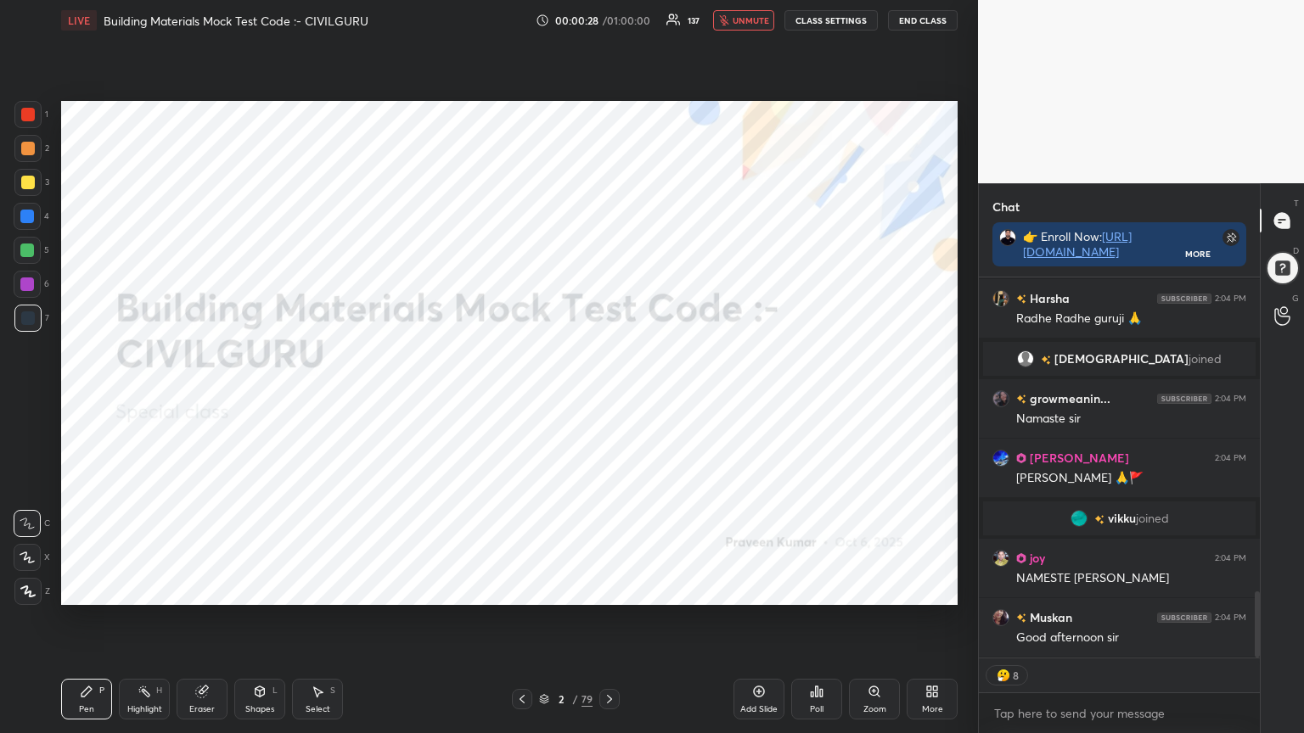
scroll to position [269, 276]
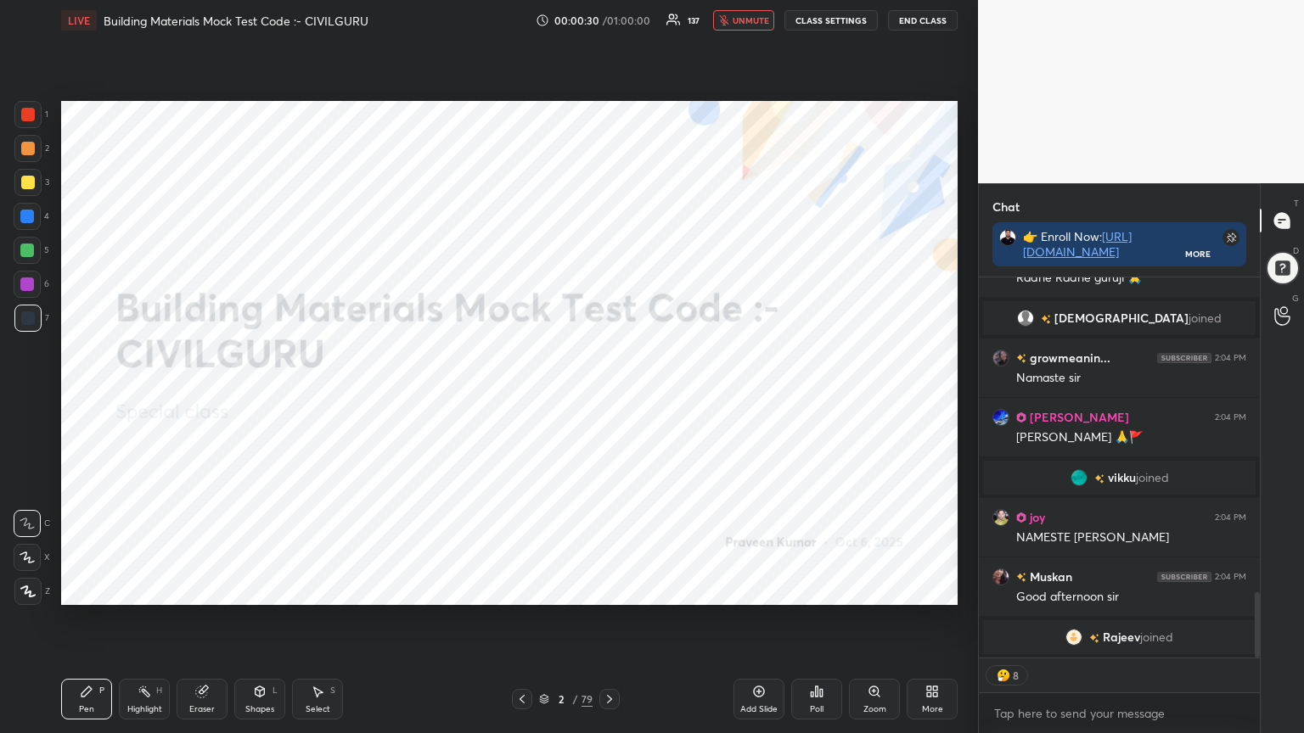
click at [756, 17] on span "unmute" at bounding box center [750, 20] width 36 height 12
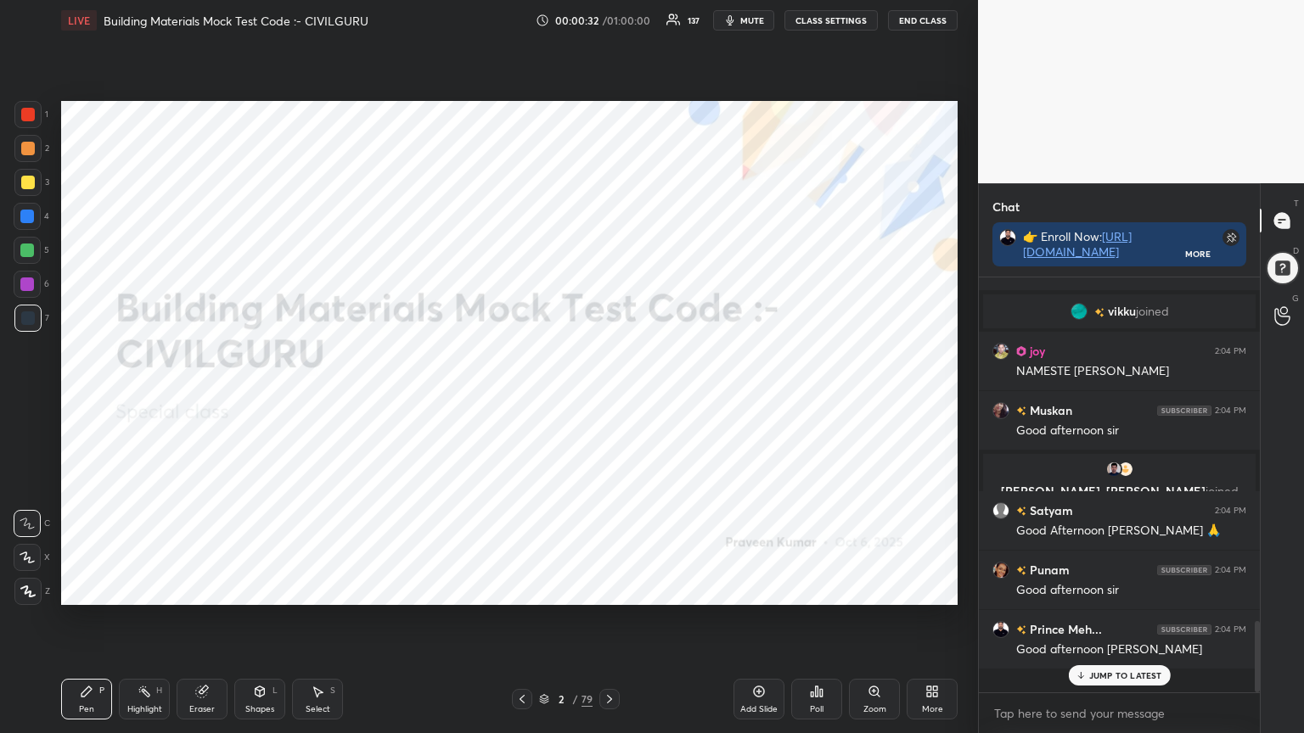
scroll to position [410, 276]
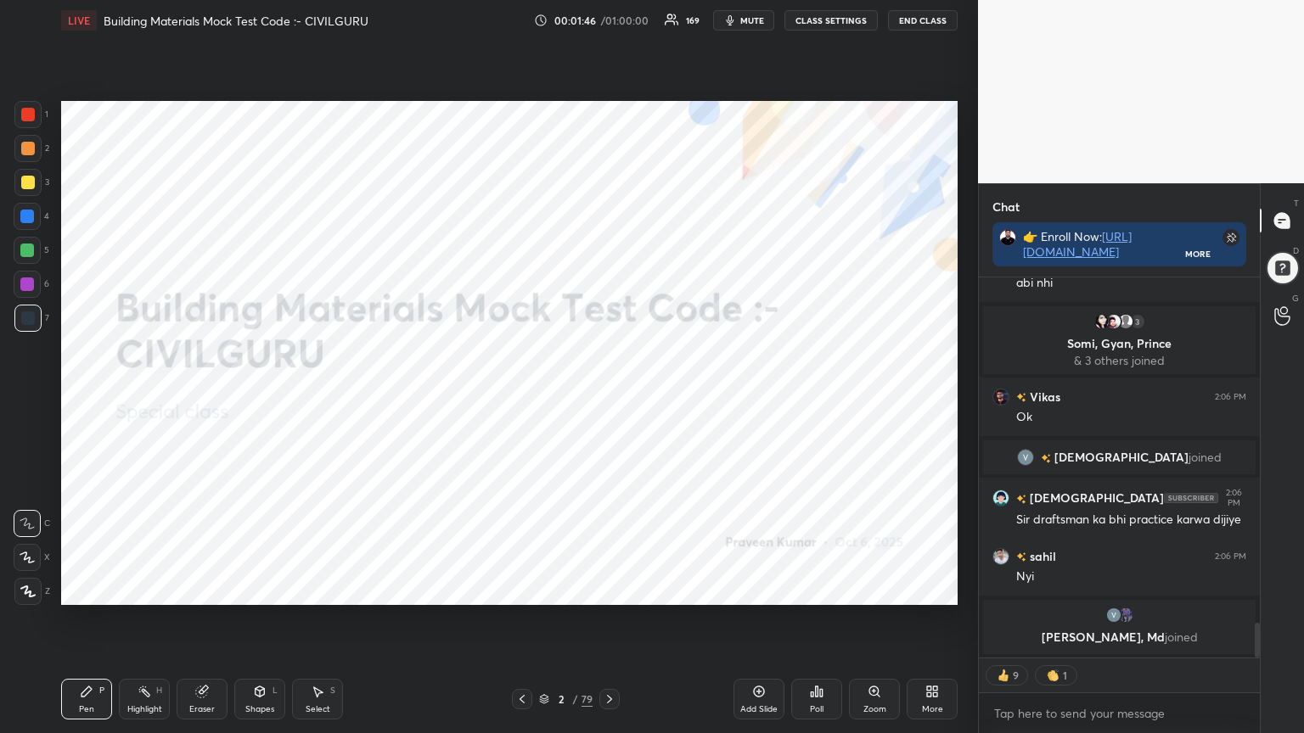
click at [609, 589] on div at bounding box center [609, 699] width 20 height 20
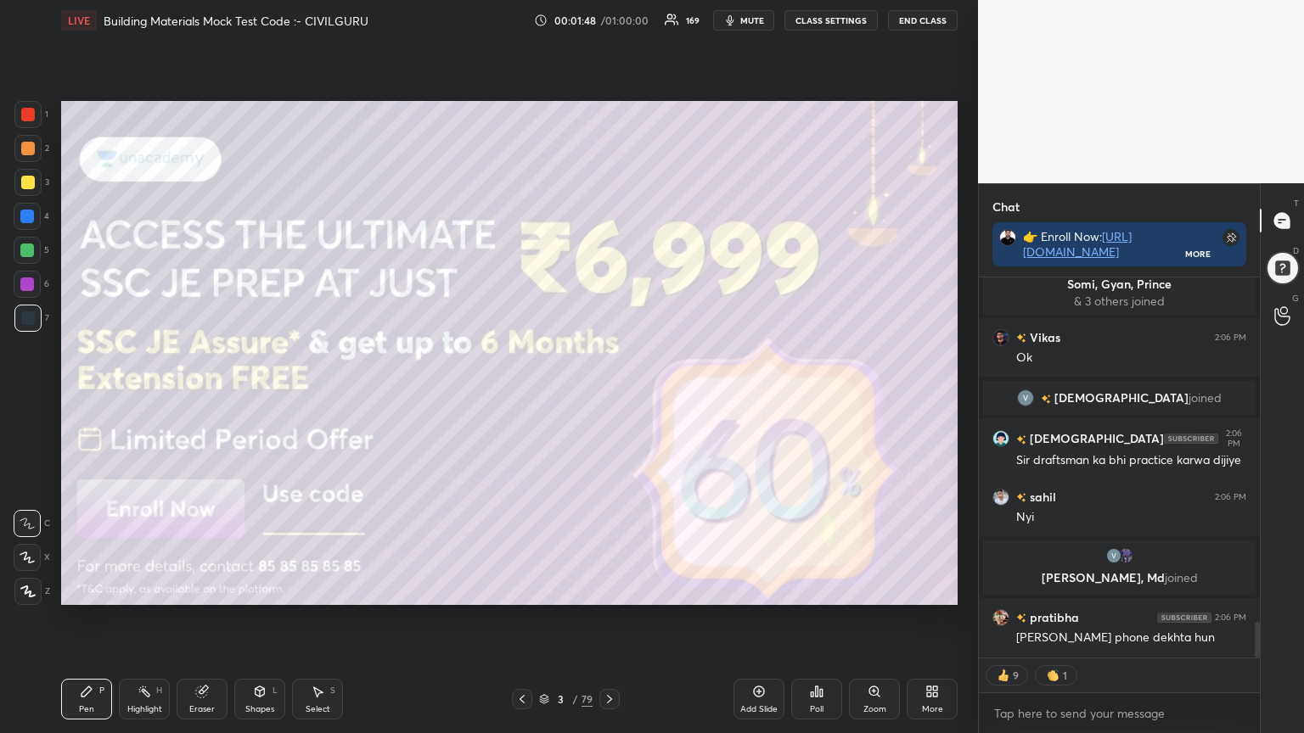
click at [25, 119] on div at bounding box center [28, 115] width 14 height 14
click at [14, 589] on div at bounding box center [27, 591] width 27 height 27
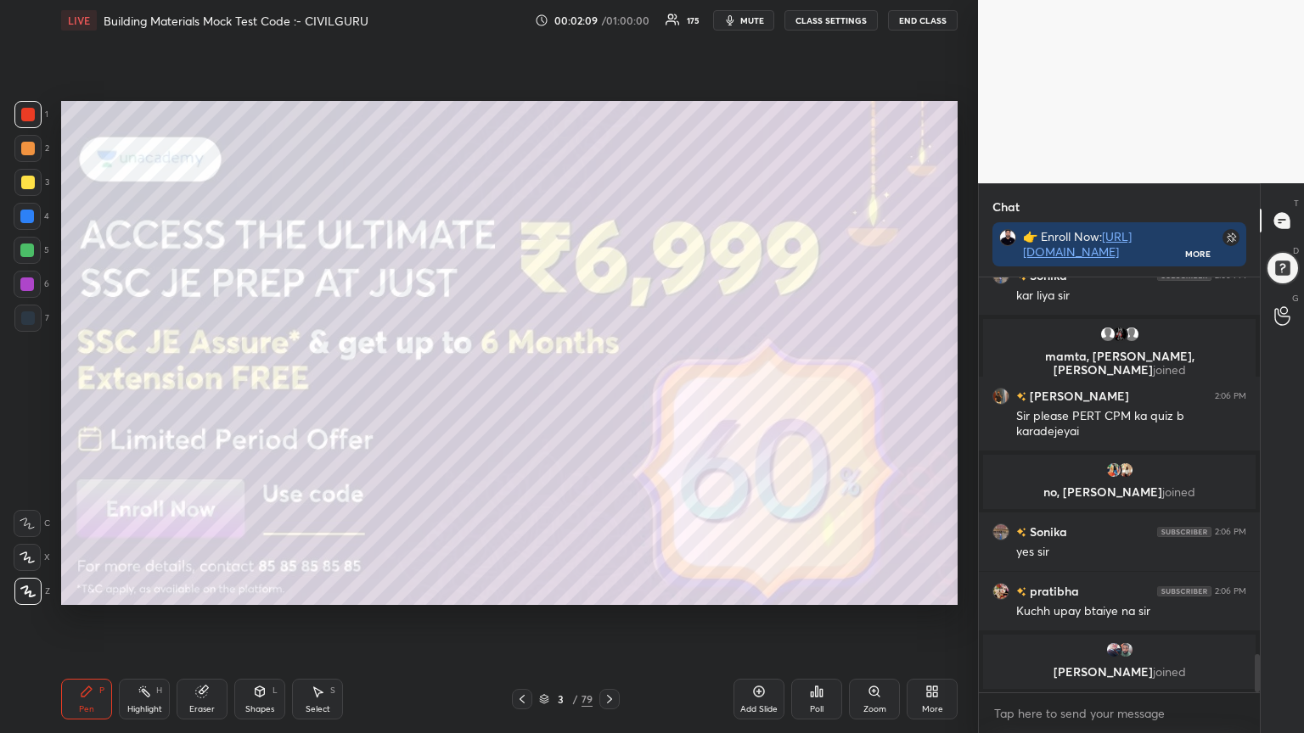
click at [607, 589] on div at bounding box center [609, 699] width 20 height 20
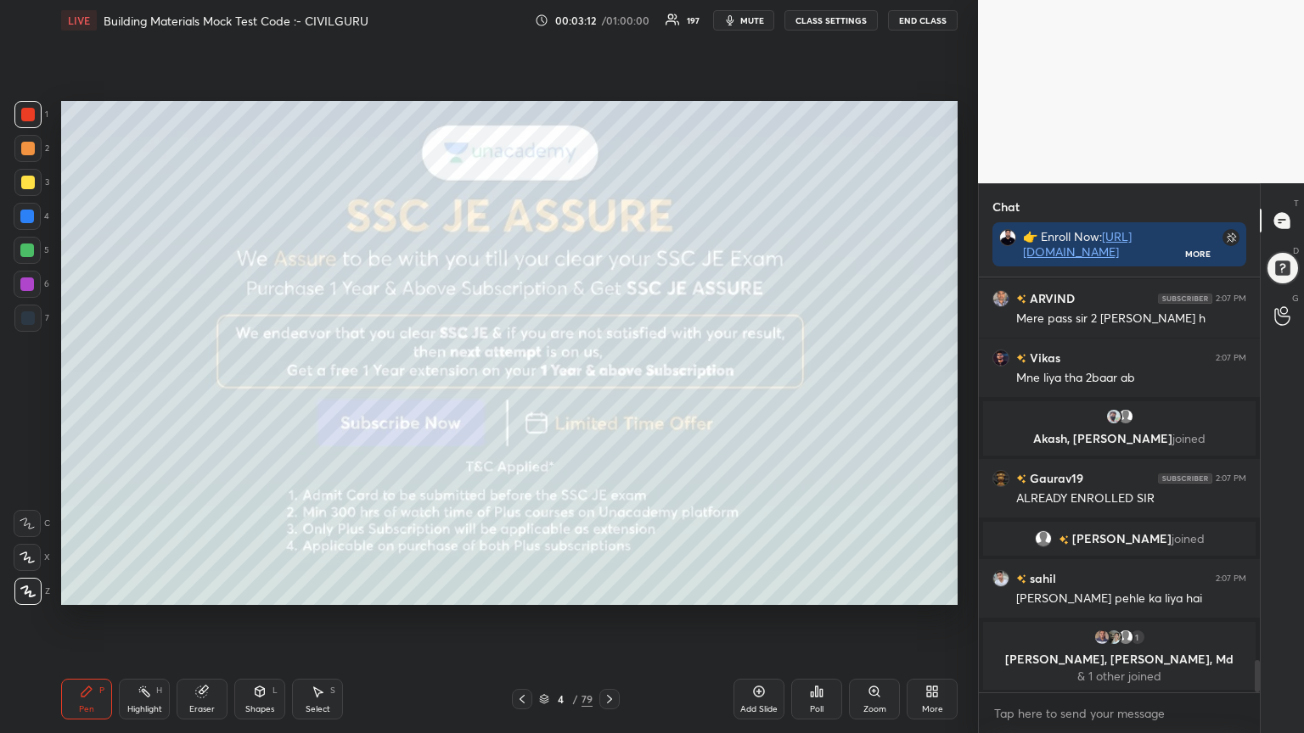
click at [614, 589] on icon at bounding box center [610, 700] width 14 height 14
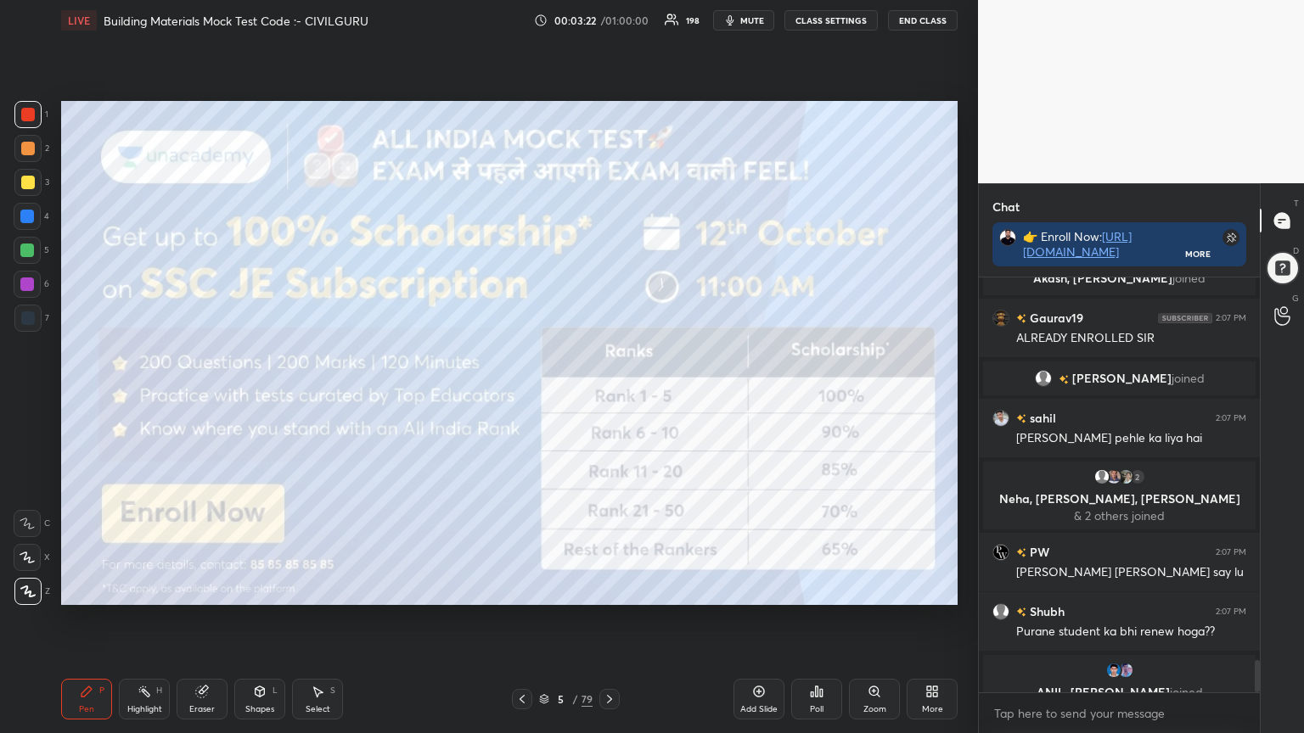
scroll to position [4929, 0]
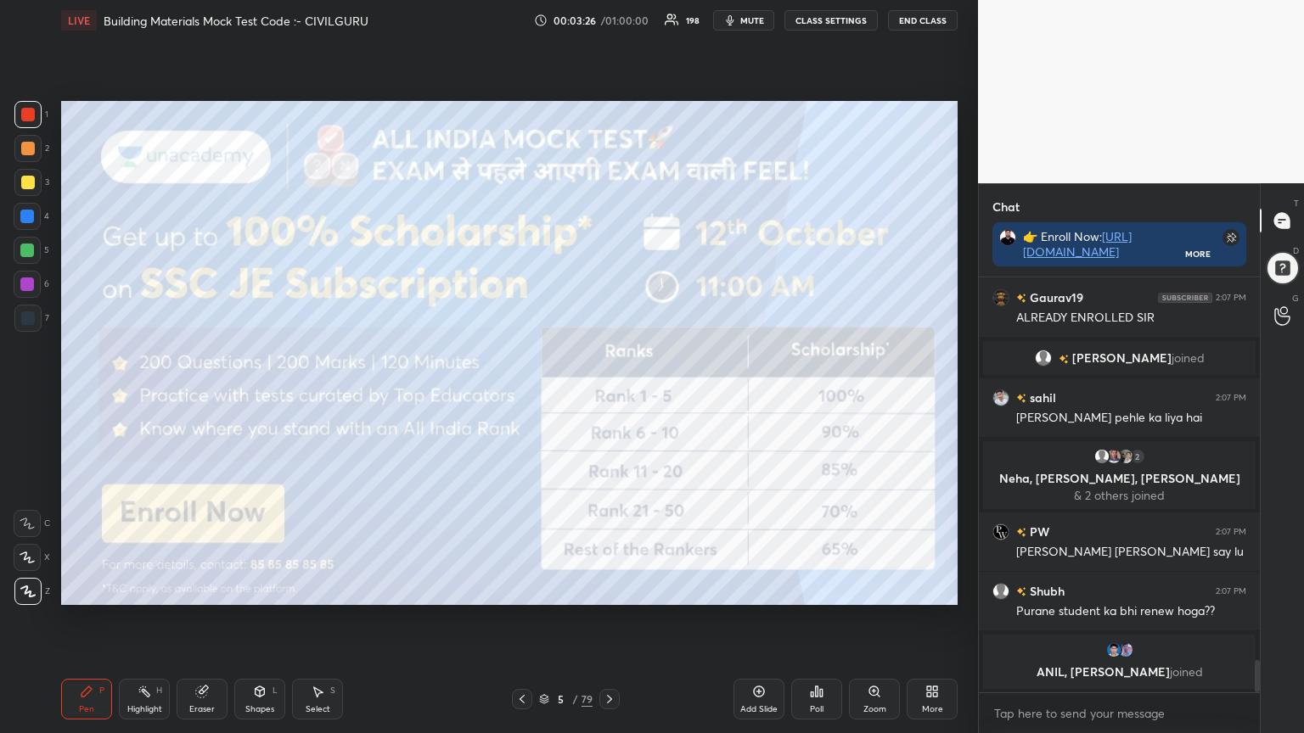
click at [611, 589] on icon at bounding box center [610, 700] width 14 height 14
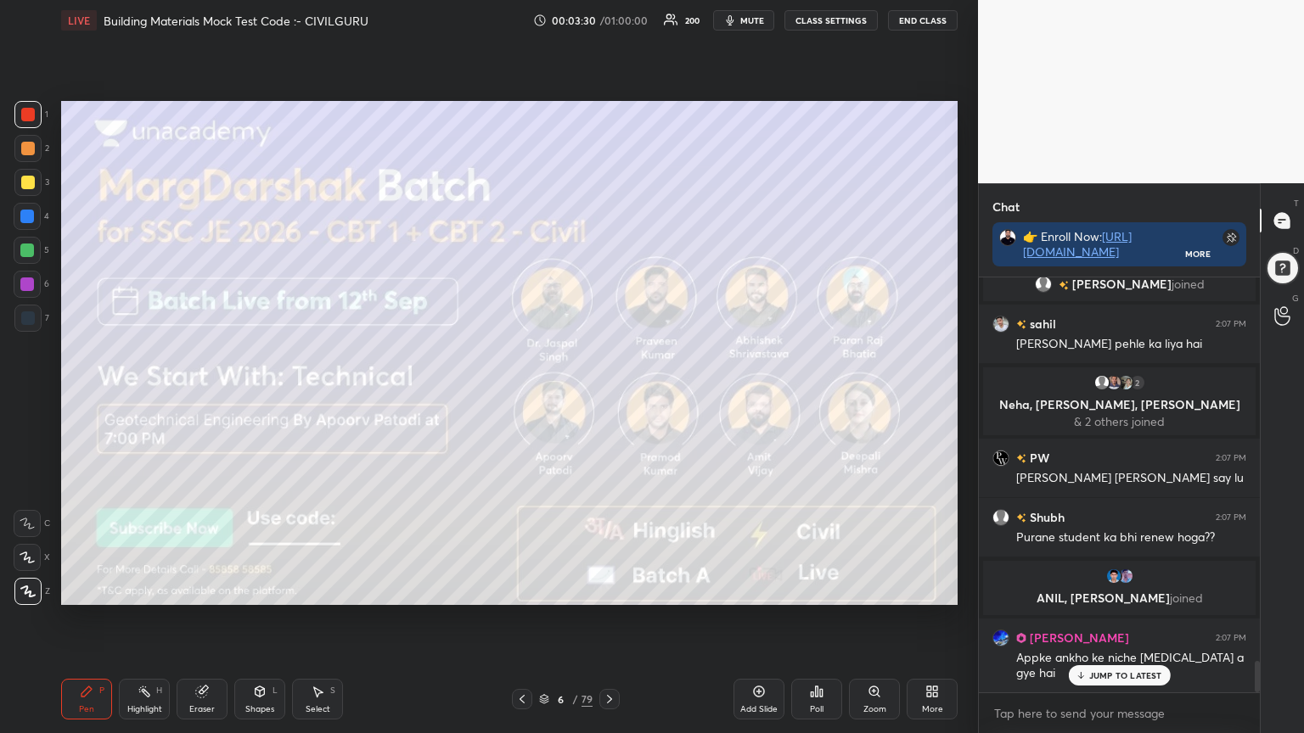
scroll to position [5008, 0]
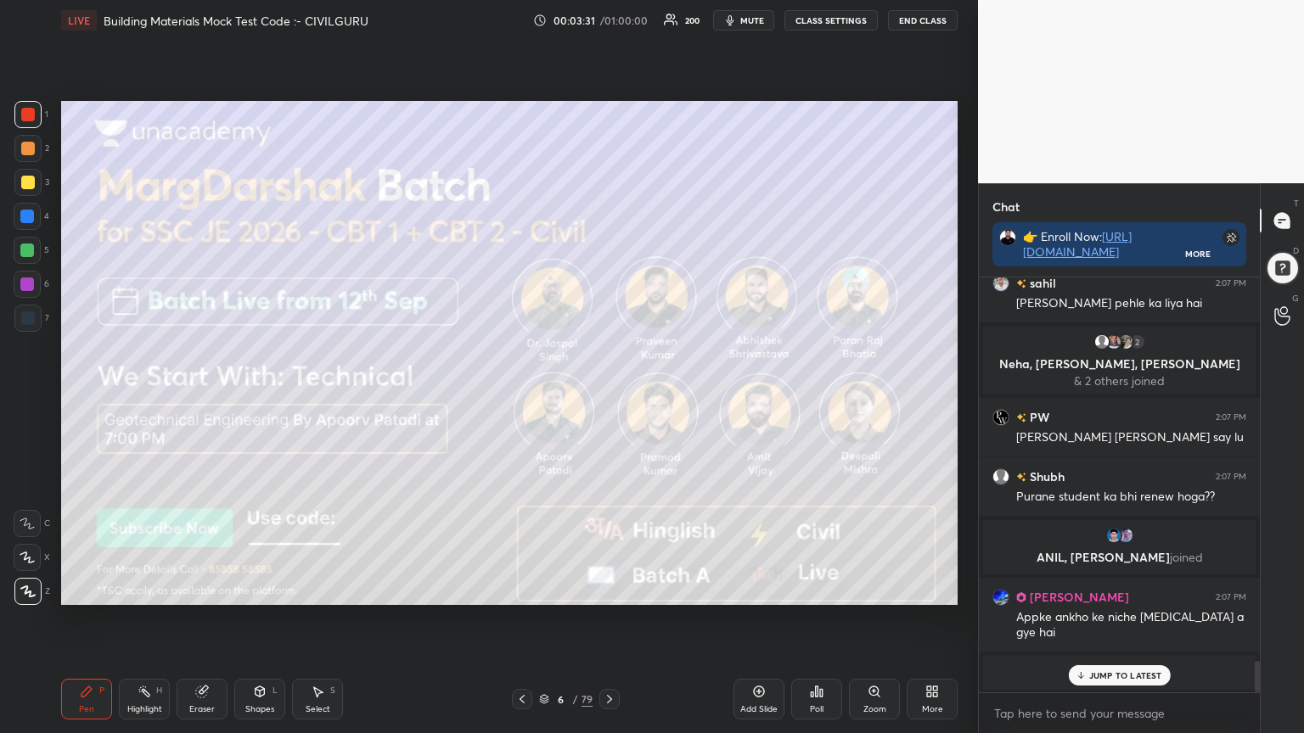
click at [608, 589] on div at bounding box center [609, 699] width 20 height 20
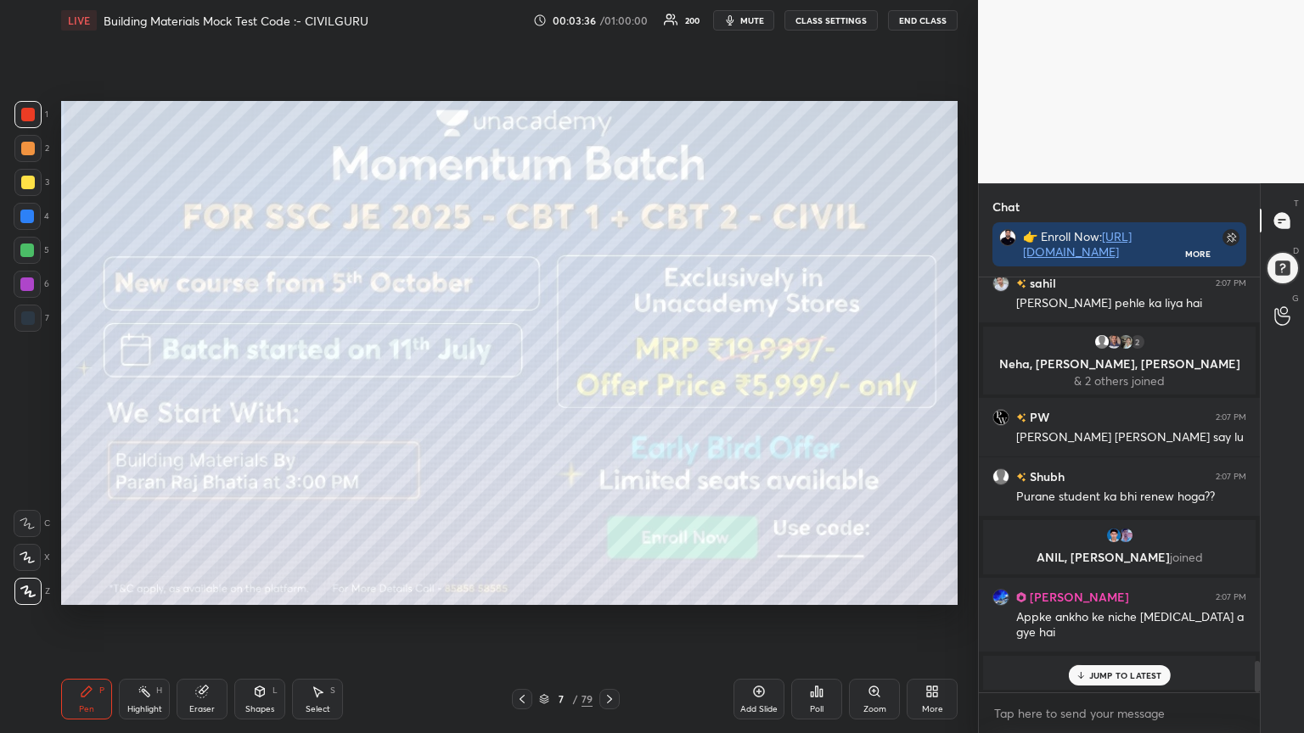
click at [604, 589] on icon at bounding box center [610, 700] width 14 height 14
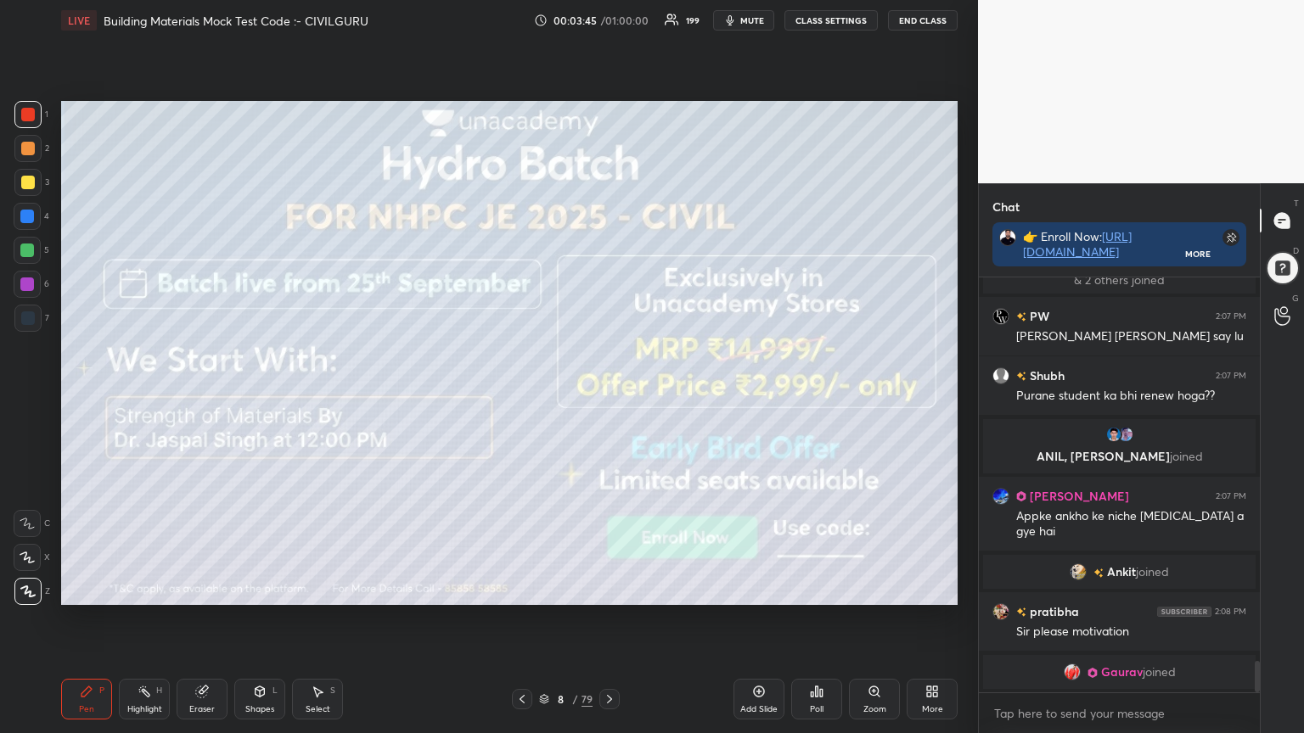
scroll to position [5129, 0]
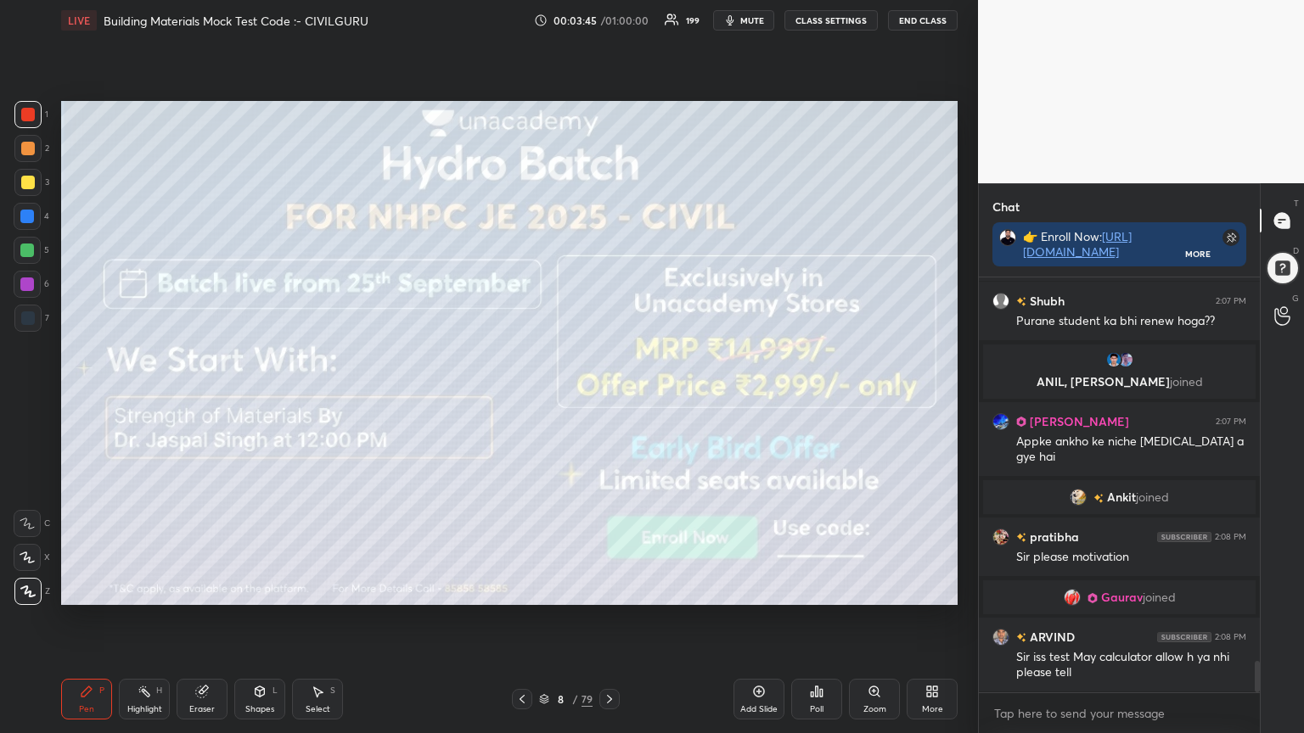
click at [604, 589] on icon at bounding box center [610, 700] width 14 height 14
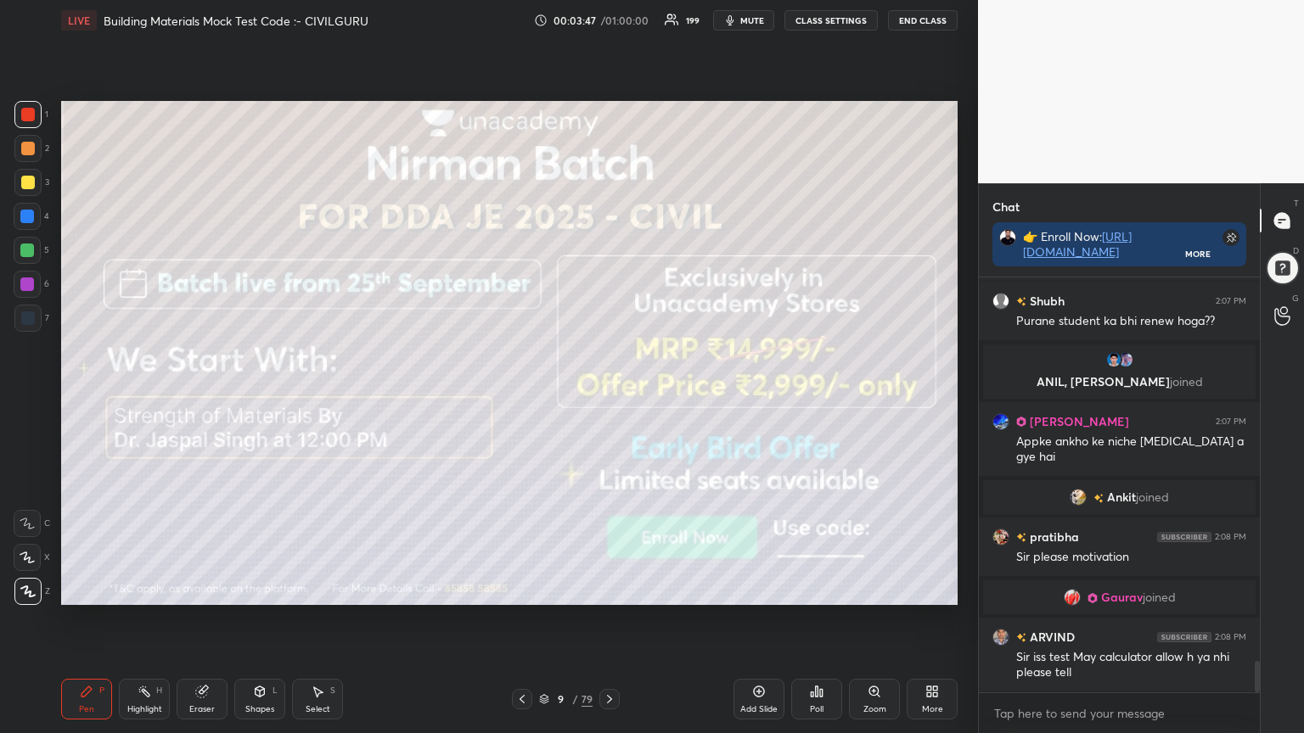
scroll to position [5188, 0]
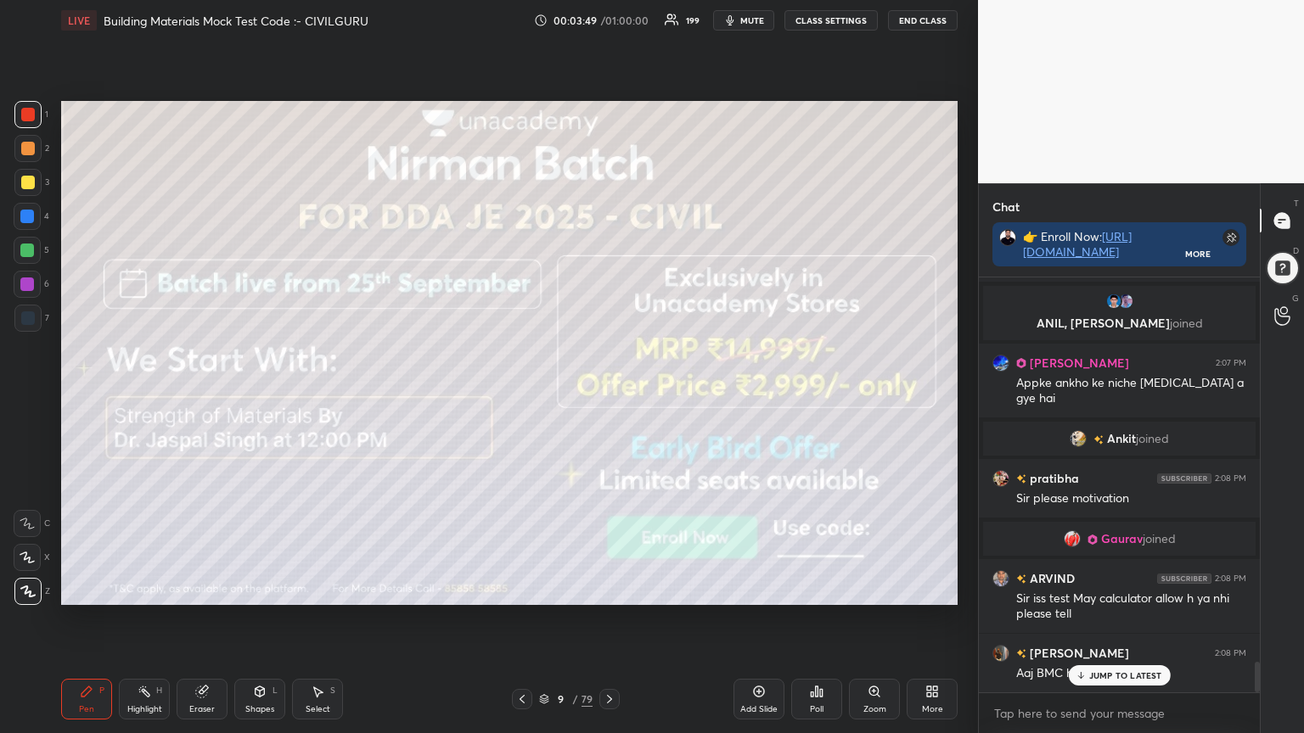
click at [605, 589] on icon at bounding box center [610, 700] width 14 height 14
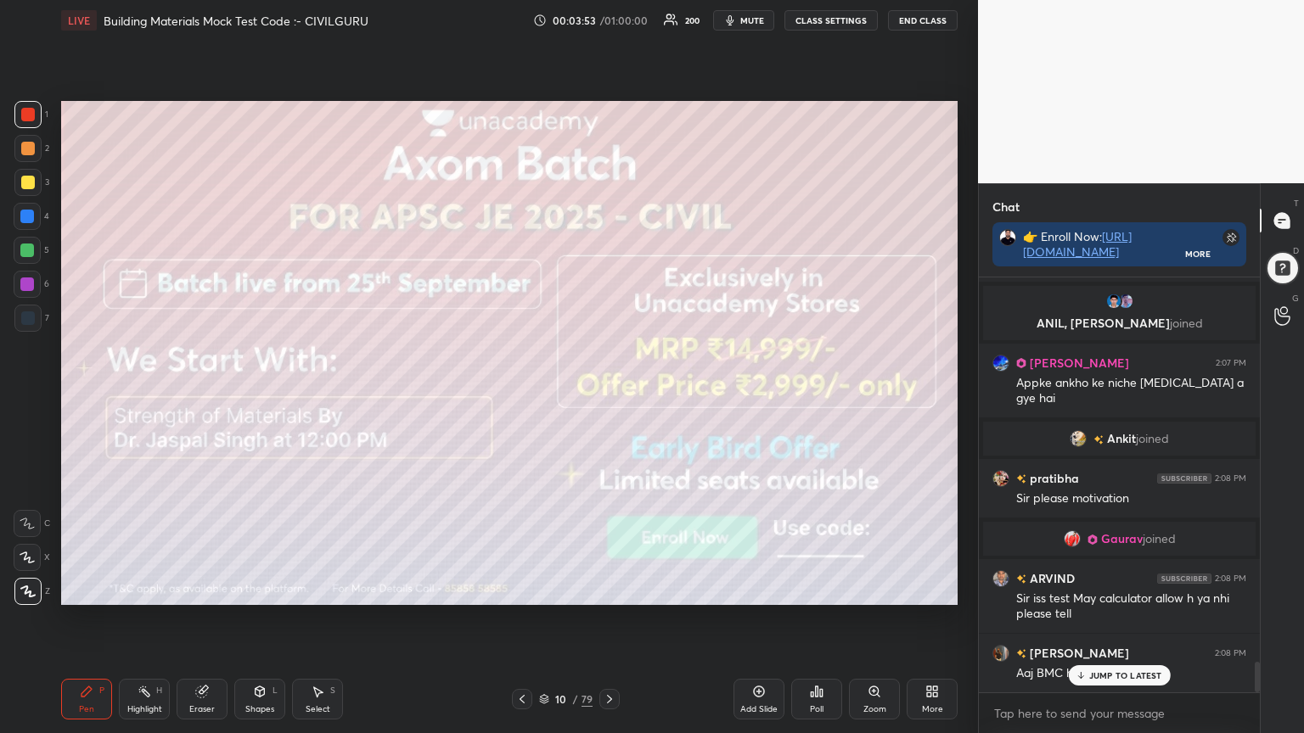
click at [609, 589] on icon at bounding box center [610, 700] width 14 height 14
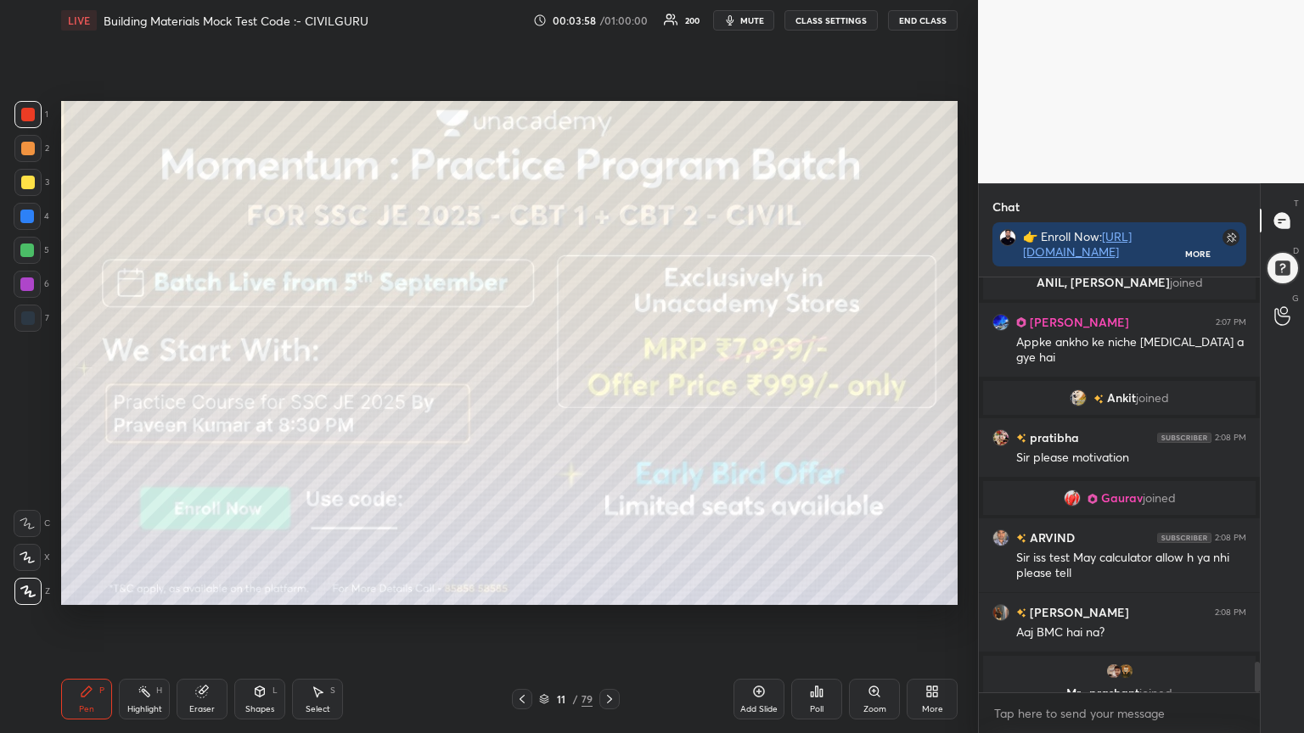
scroll to position [5289, 0]
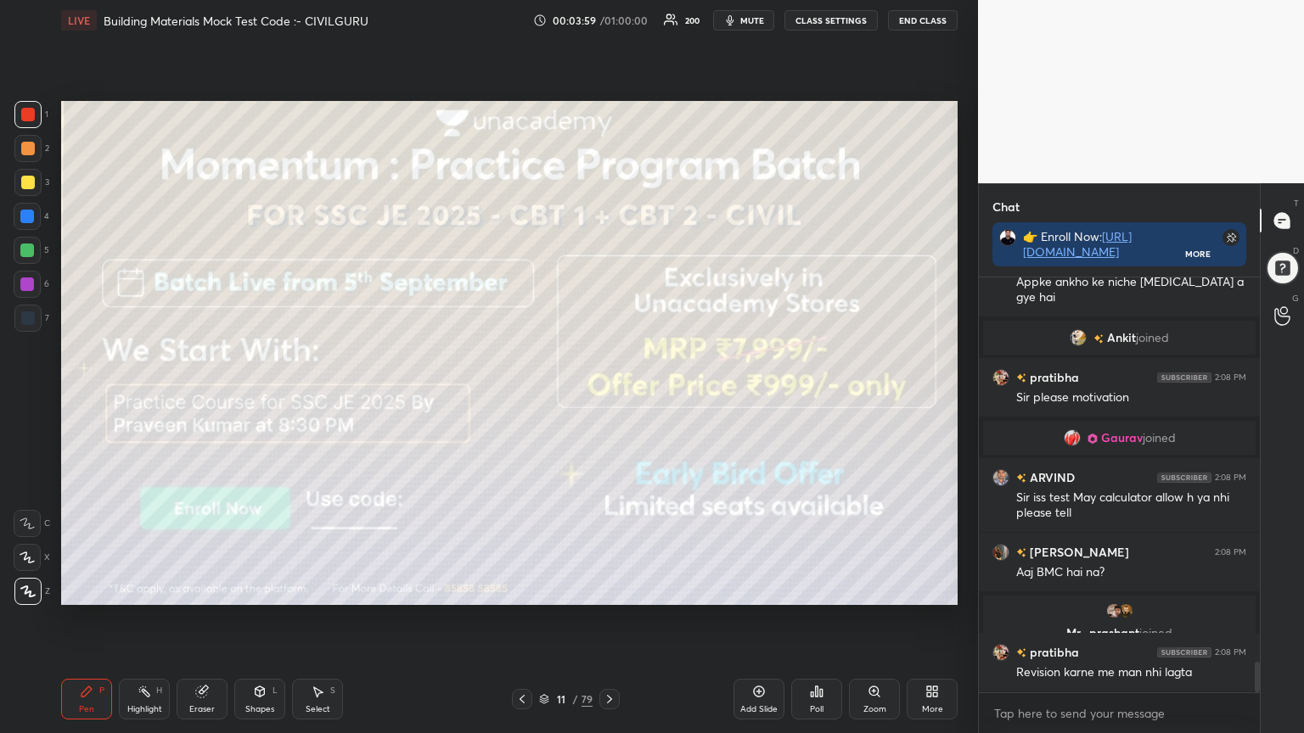
click at [600, 589] on div at bounding box center [609, 699] width 20 height 20
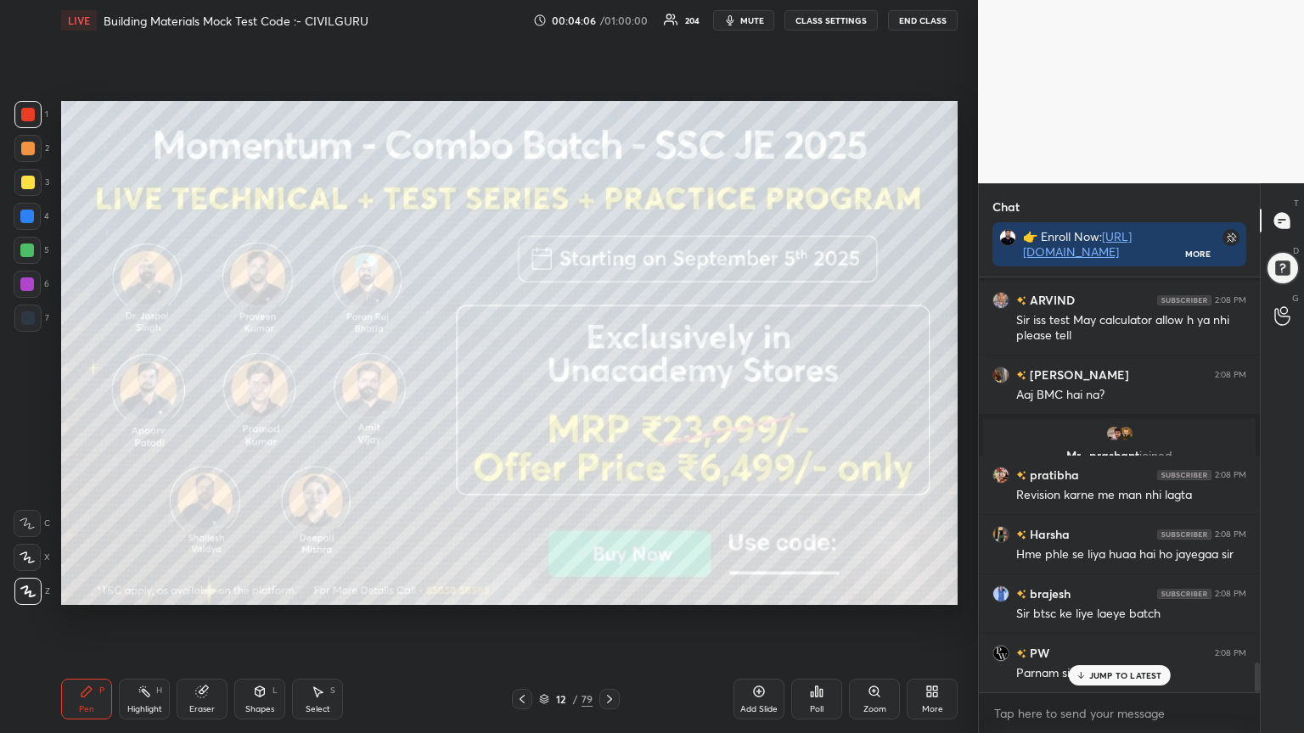
scroll to position [5507, 0]
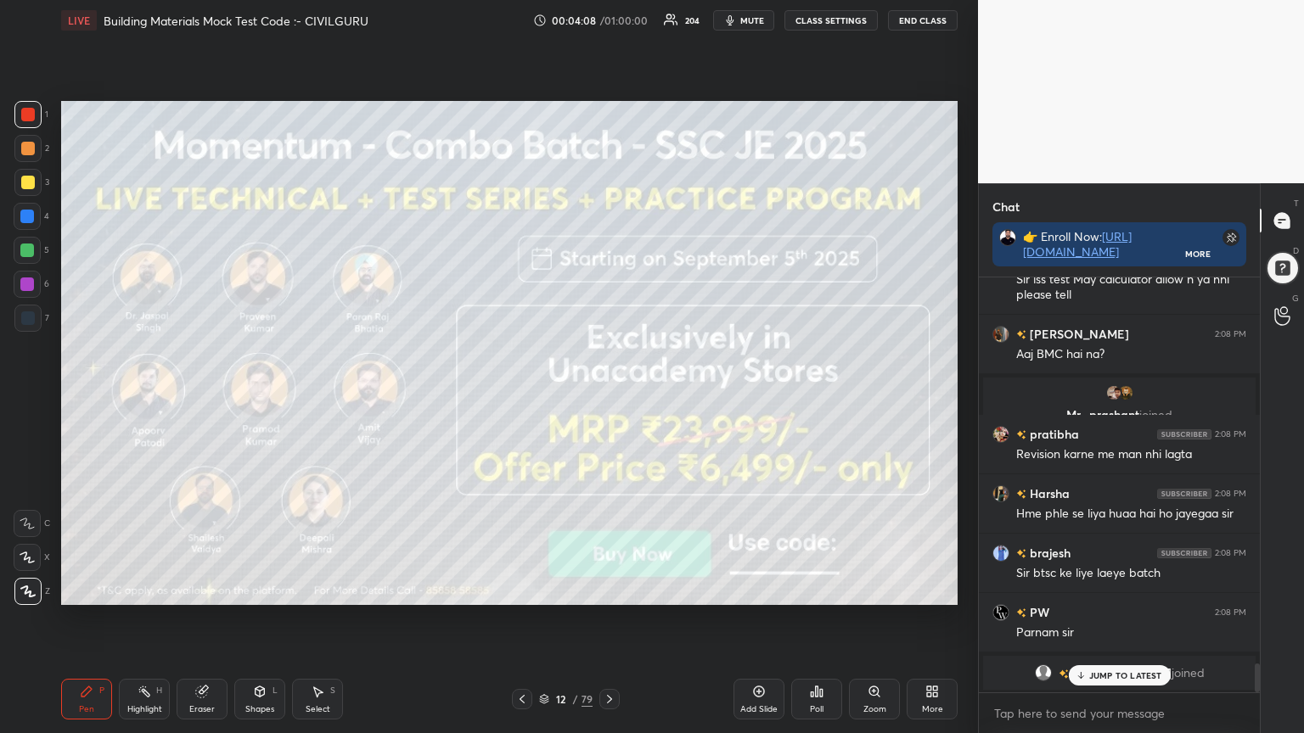
click at [603, 589] on icon at bounding box center [610, 700] width 14 height 14
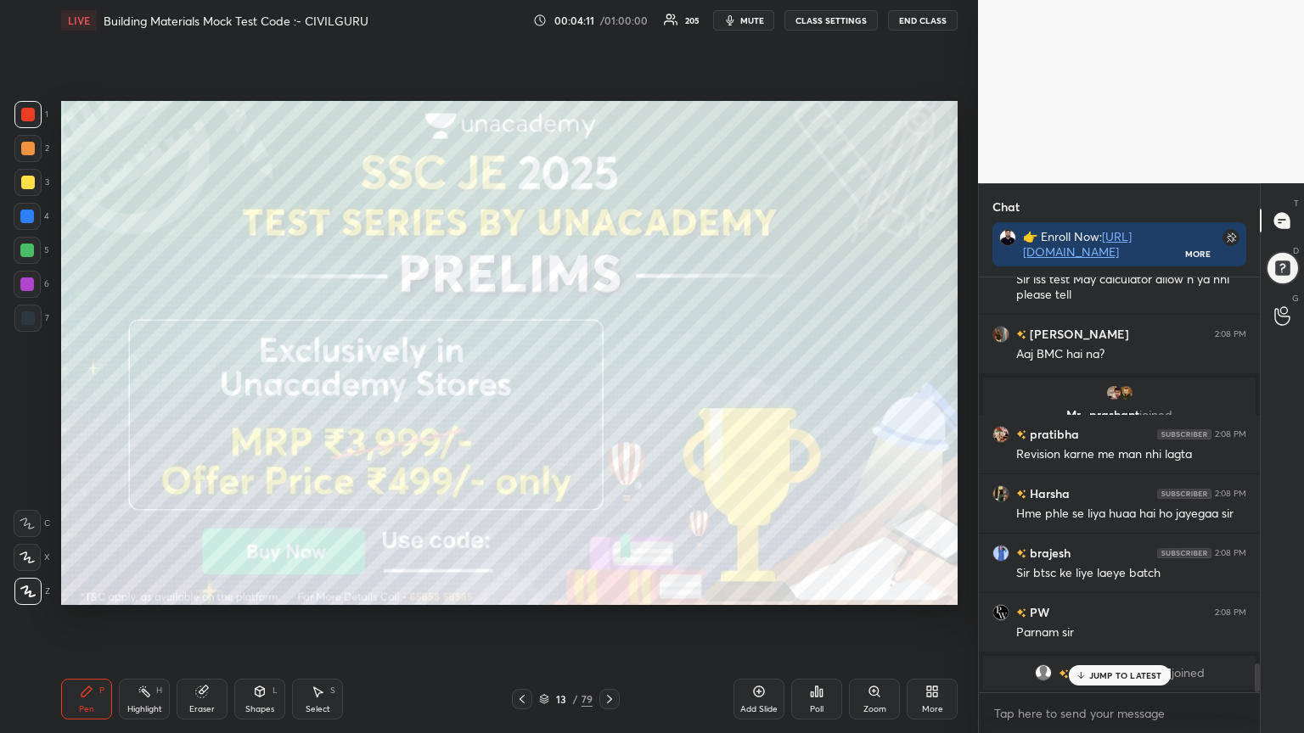
click at [608, 589] on icon at bounding box center [610, 700] width 14 height 14
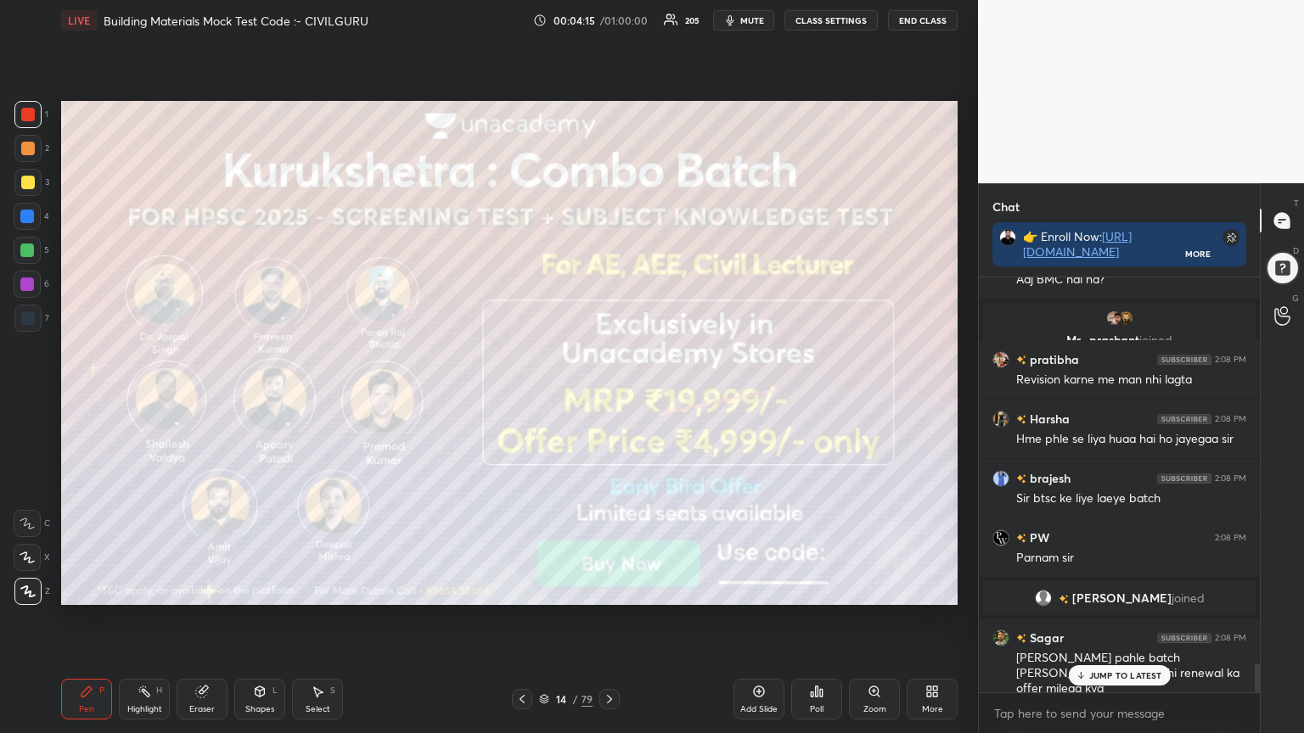
scroll to position [5642, 0]
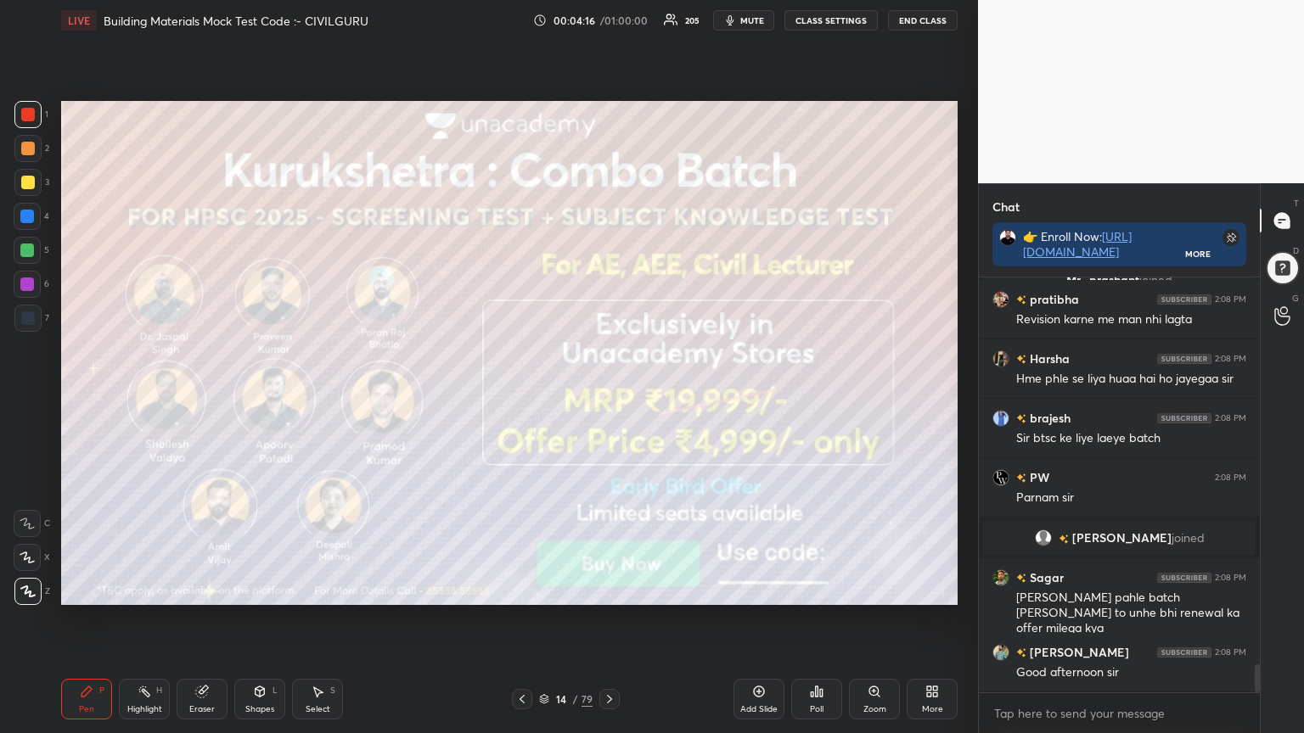
click at [604, 589] on icon at bounding box center [610, 700] width 14 height 14
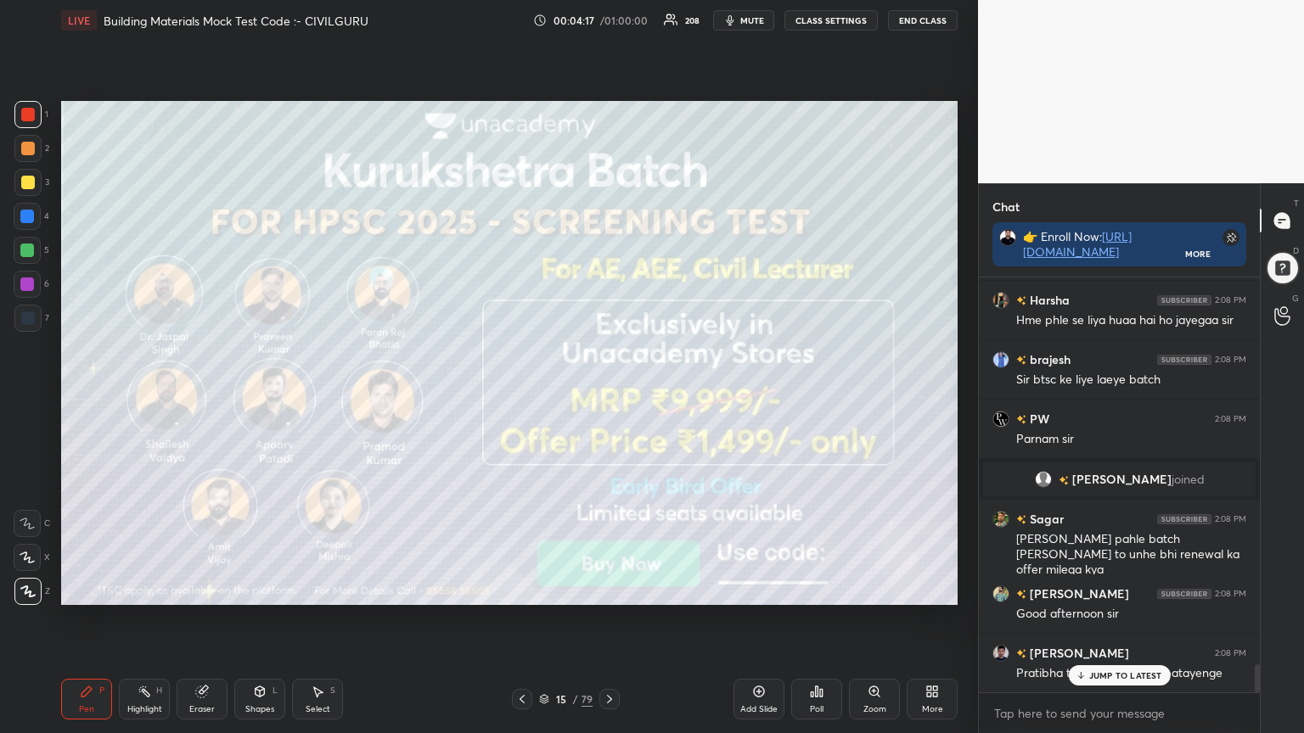
scroll to position [5741, 0]
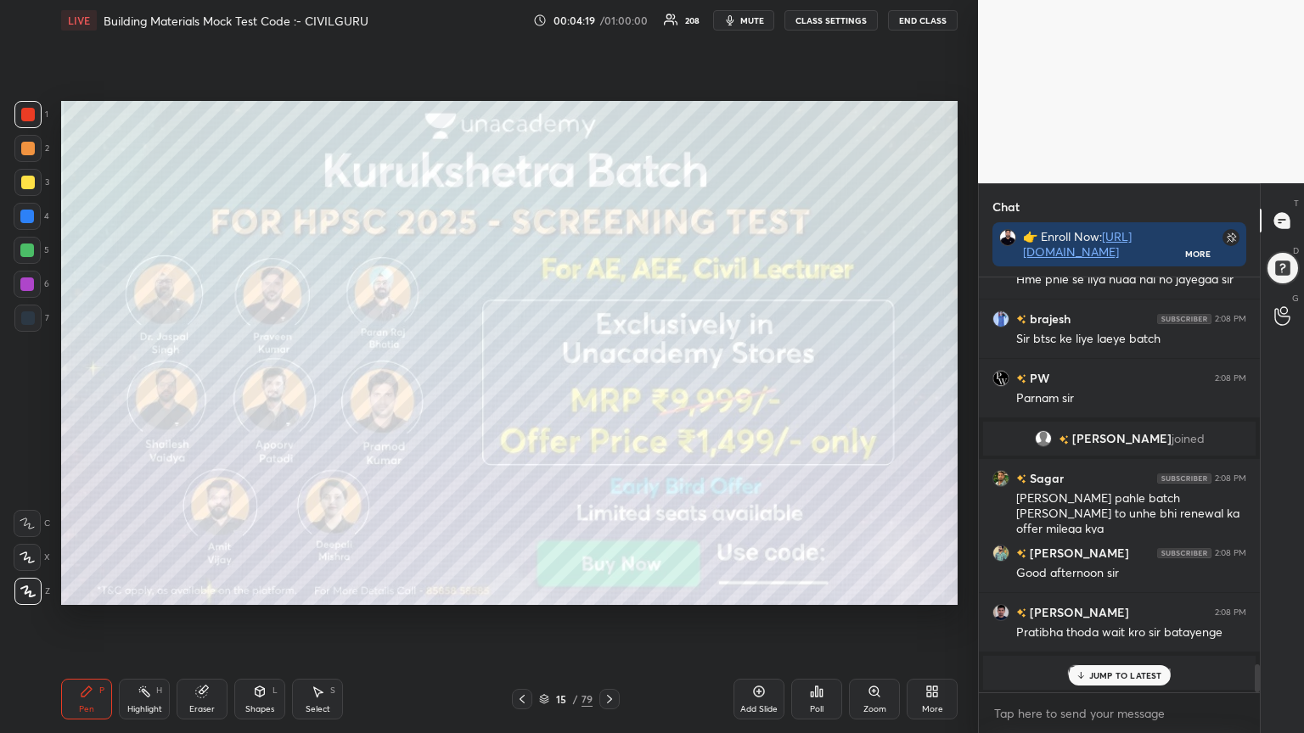
click at [608, 589] on icon at bounding box center [610, 700] width 14 height 14
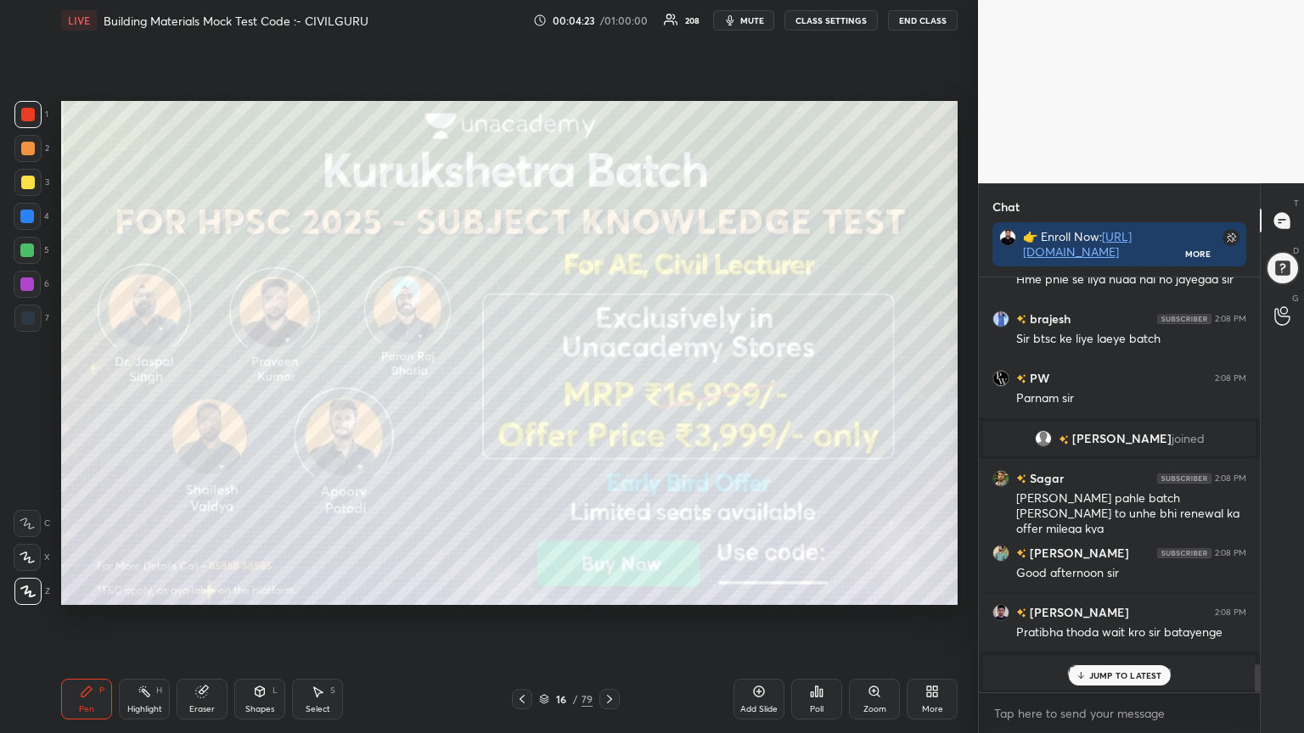
scroll to position [5801, 0]
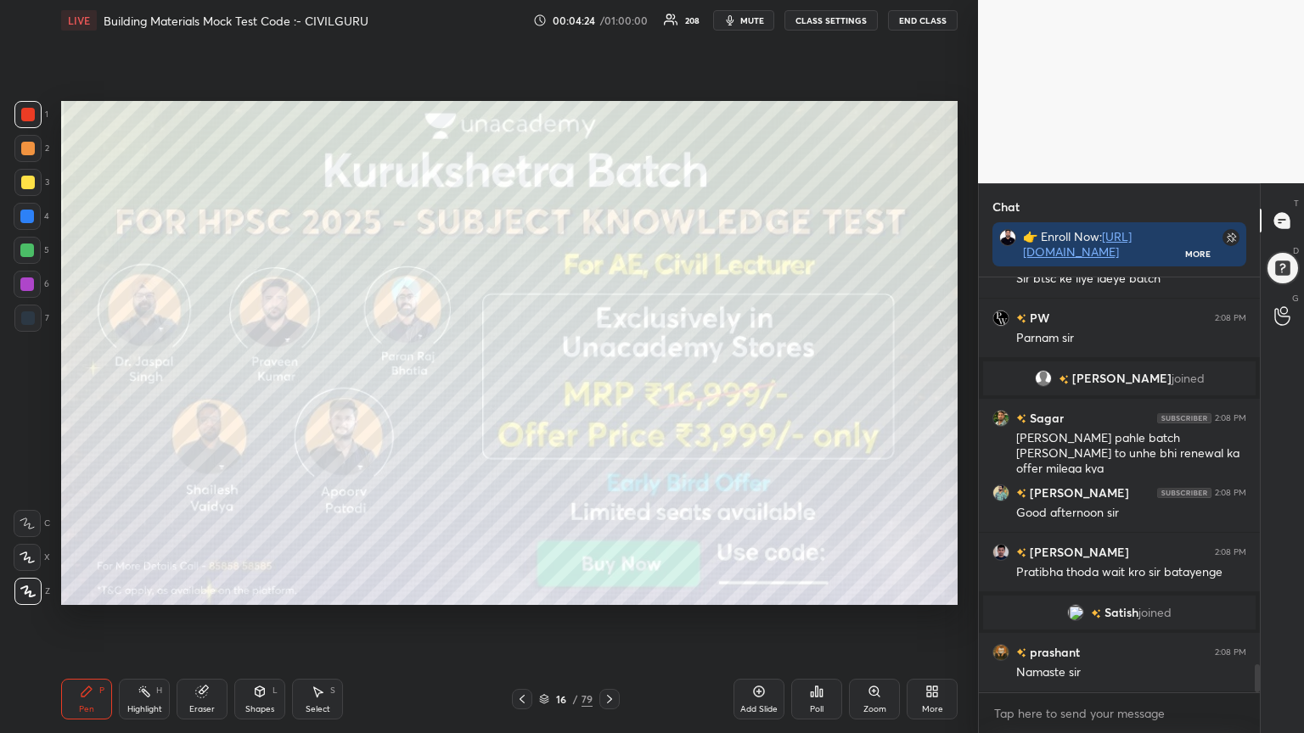
click at [606, 589] on icon at bounding box center [610, 700] width 14 height 14
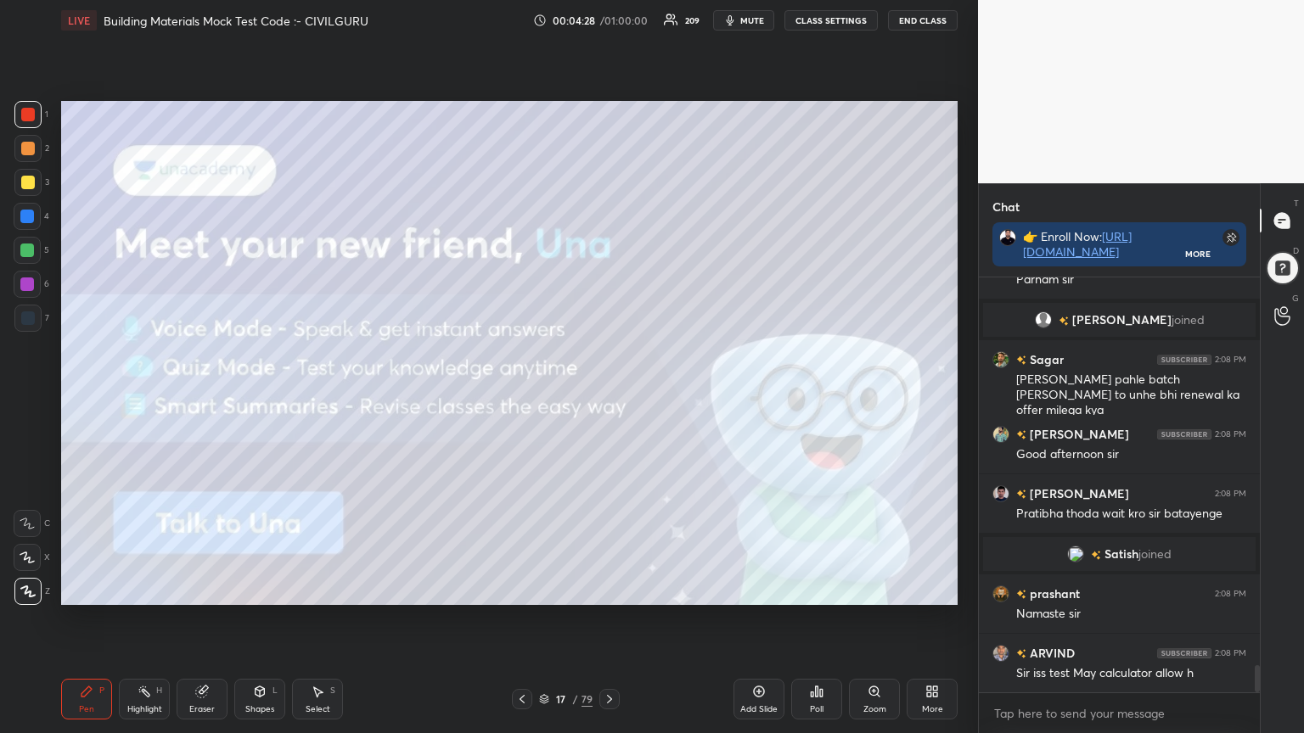
click at [607, 589] on icon at bounding box center [610, 700] width 14 height 14
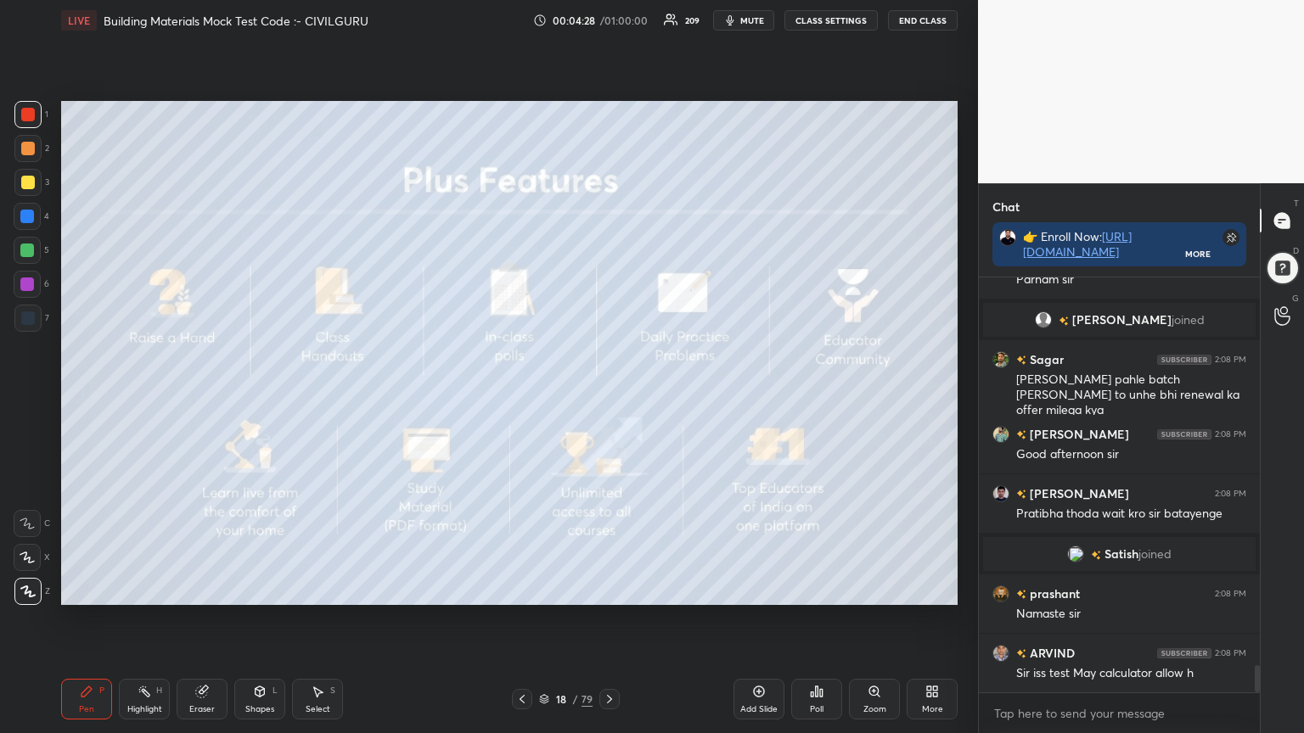
scroll to position [5901, 0]
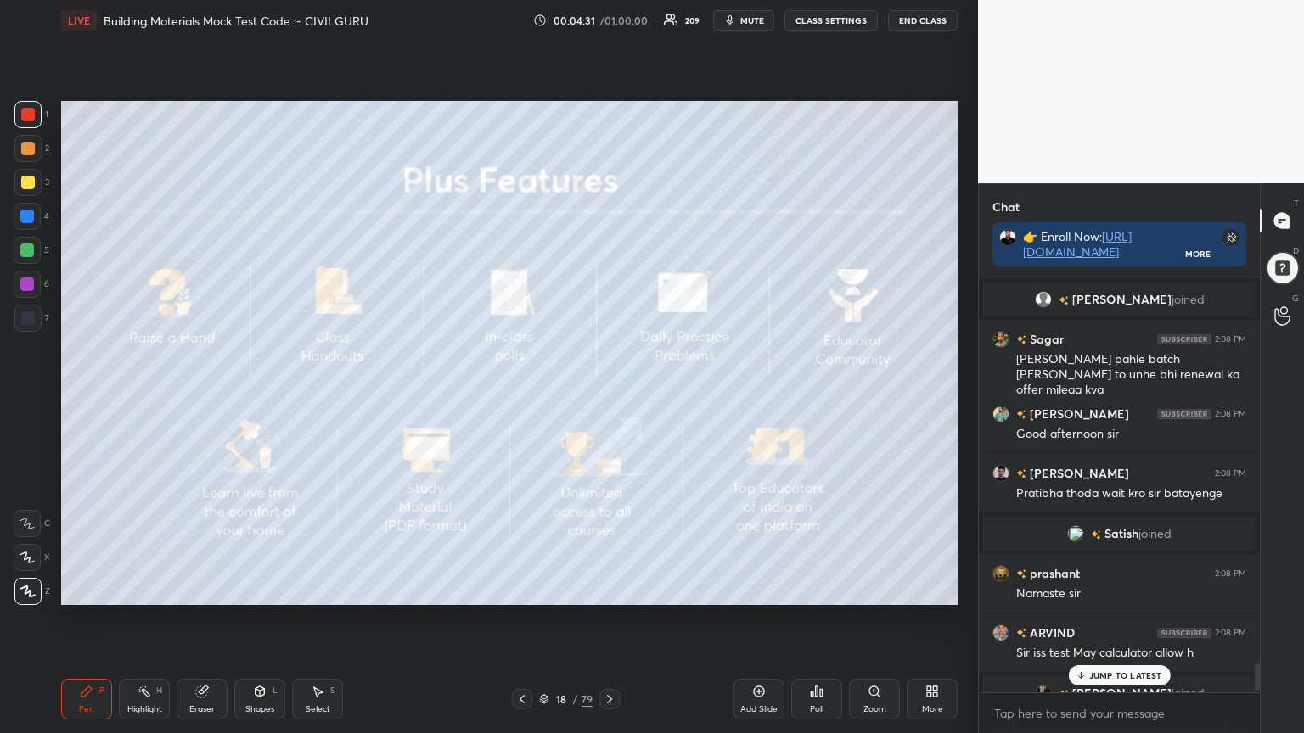
click at [625, 589] on div "Pen P Highlight H Eraser Shapes L Select S 18 / 79 Add Slide Poll Zoom More" at bounding box center [509, 699] width 896 height 68
click at [606, 589] on icon at bounding box center [610, 700] width 14 height 14
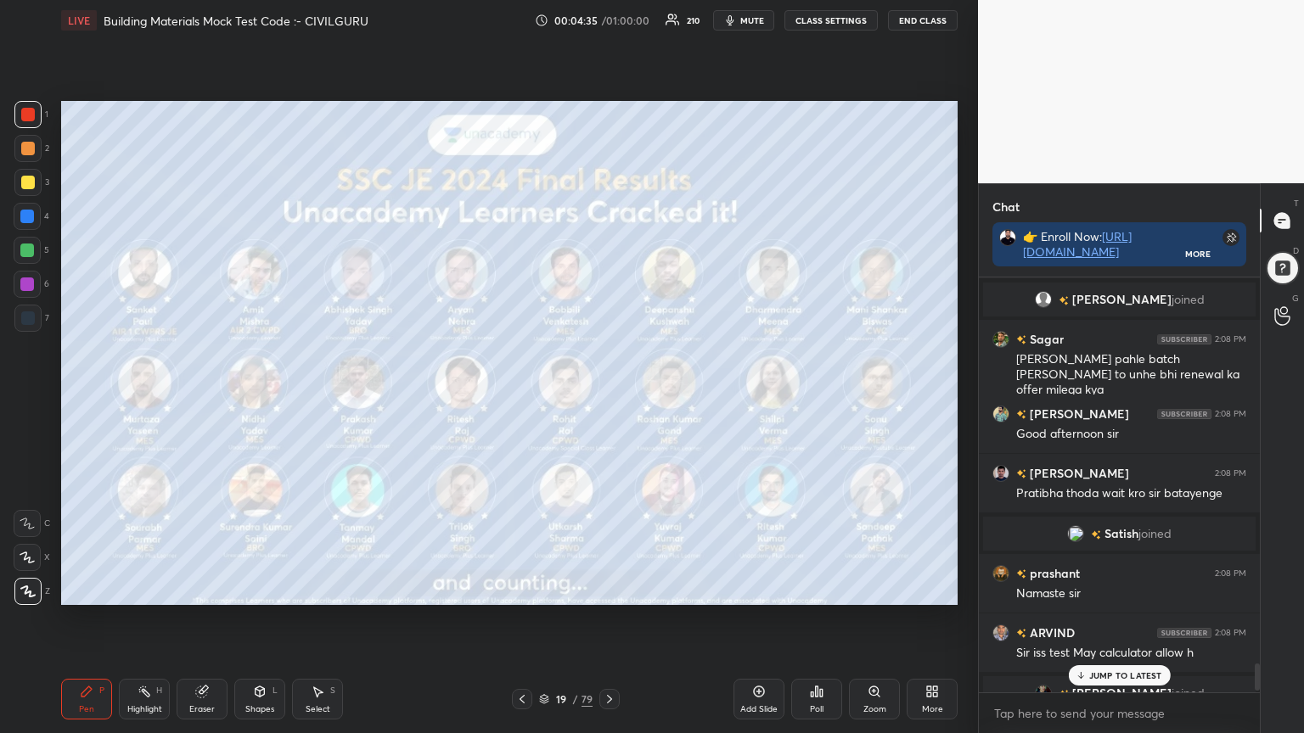
click at [540, 589] on icon at bounding box center [544, 697] width 8 height 4
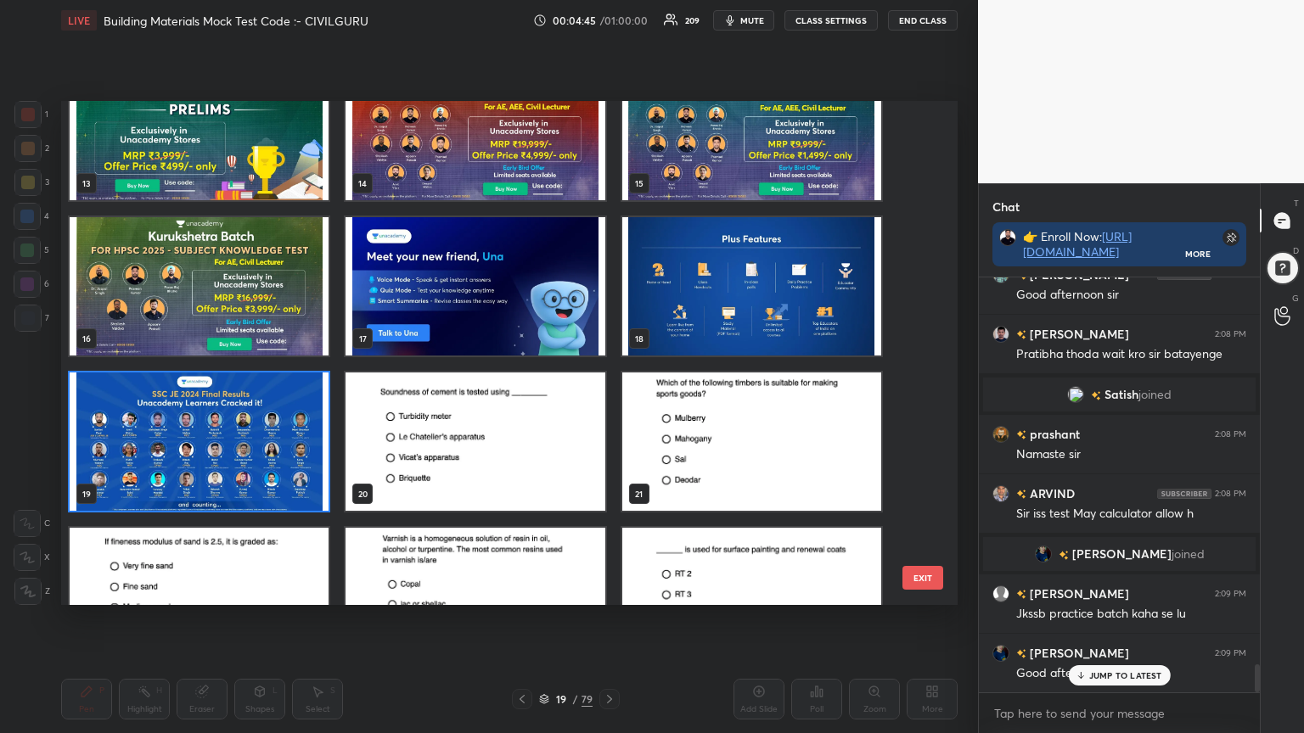
scroll to position [692, 0]
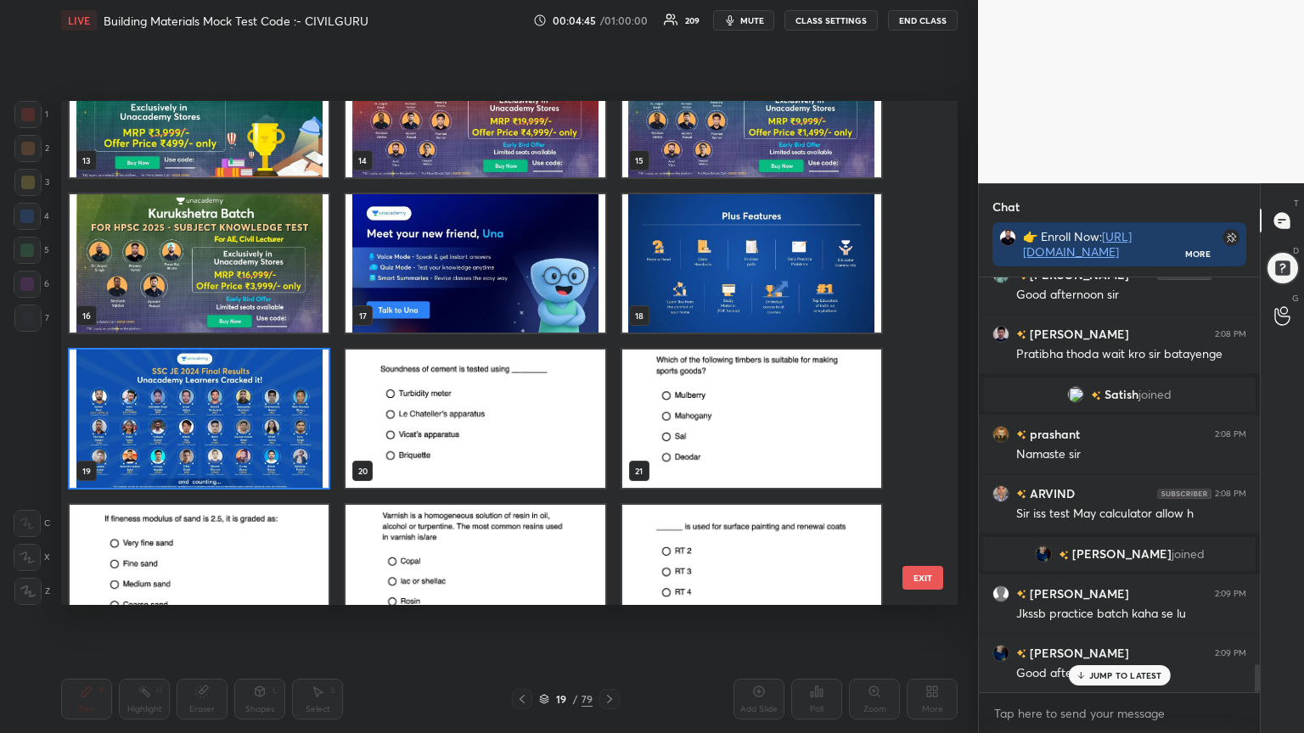
click at [577, 475] on div "10 11 12 13 14 15 16 17 18 19 20 21 22 23 24 25 26 27" at bounding box center [494, 353] width 867 height 504
click at [514, 427] on img "grid" at bounding box center [474, 419] width 259 height 138
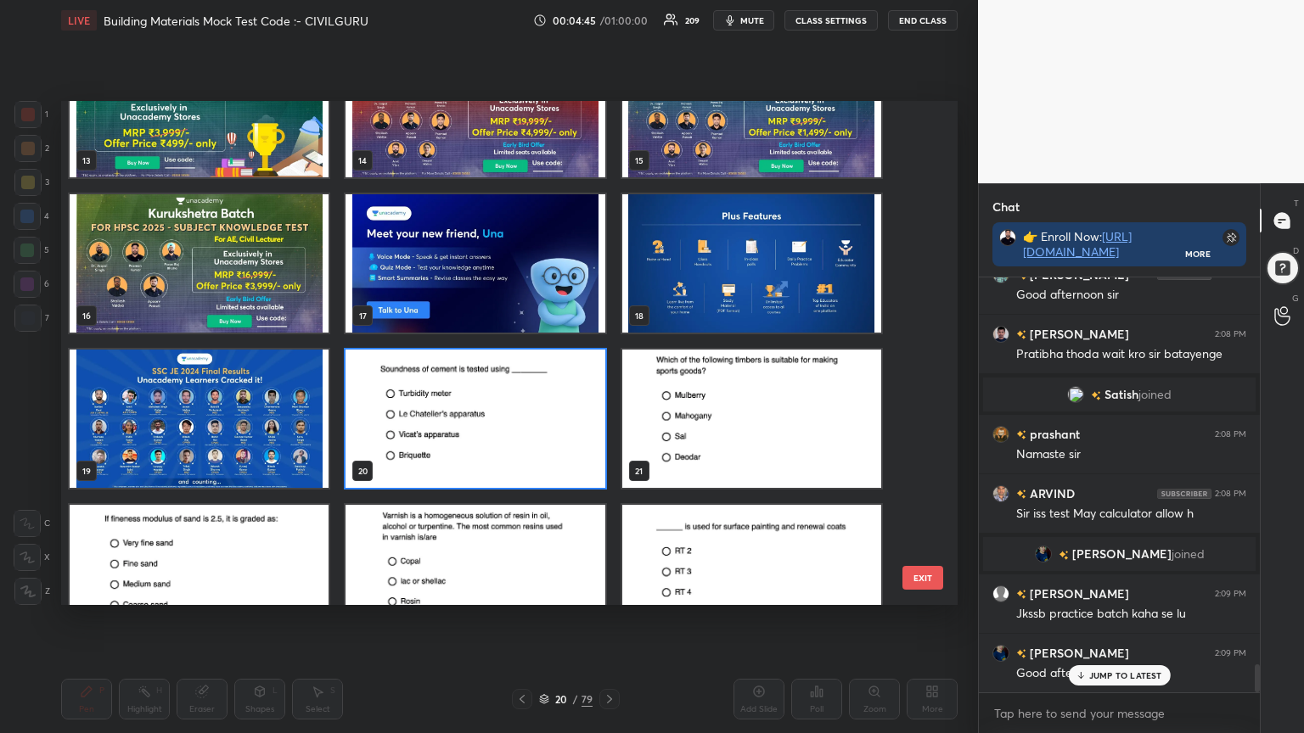
click at [514, 435] on img "grid" at bounding box center [474, 419] width 259 height 138
click at [519, 435] on img "grid" at bounding box center [474, 419] width 259 height 138
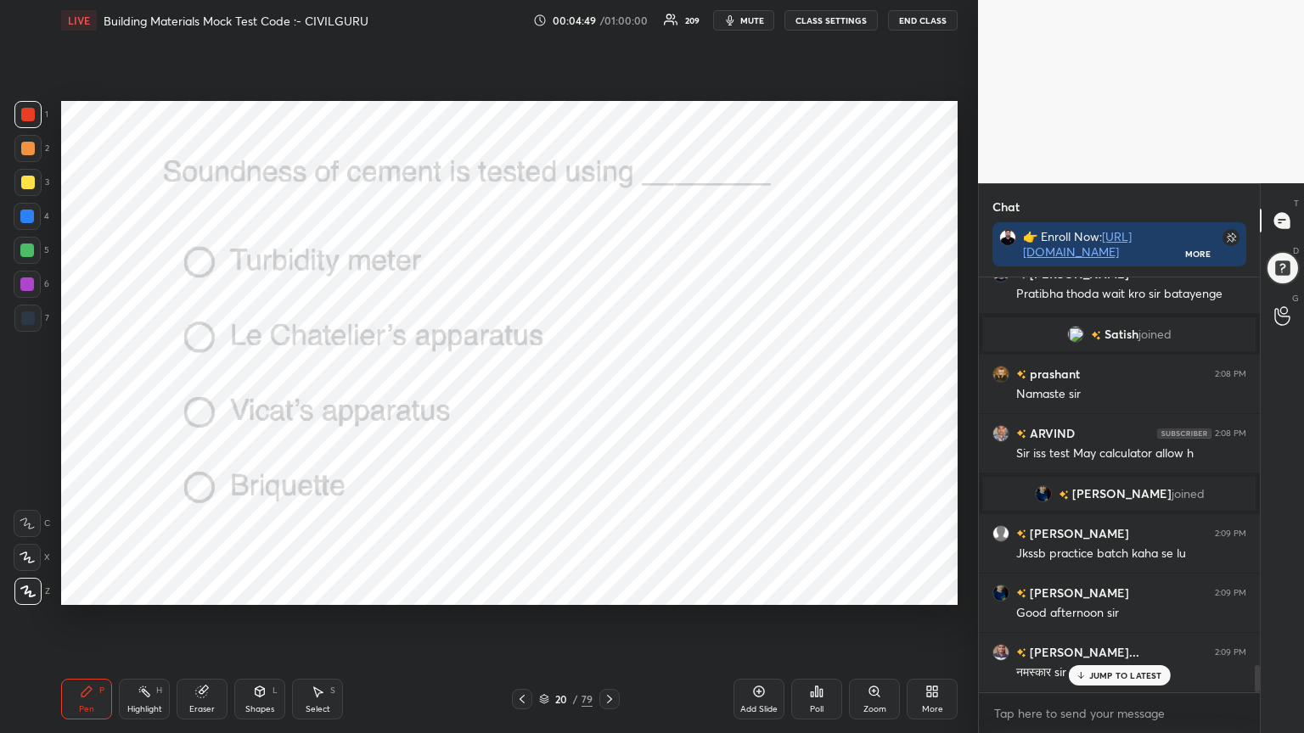
scroll to position [5901, 0]
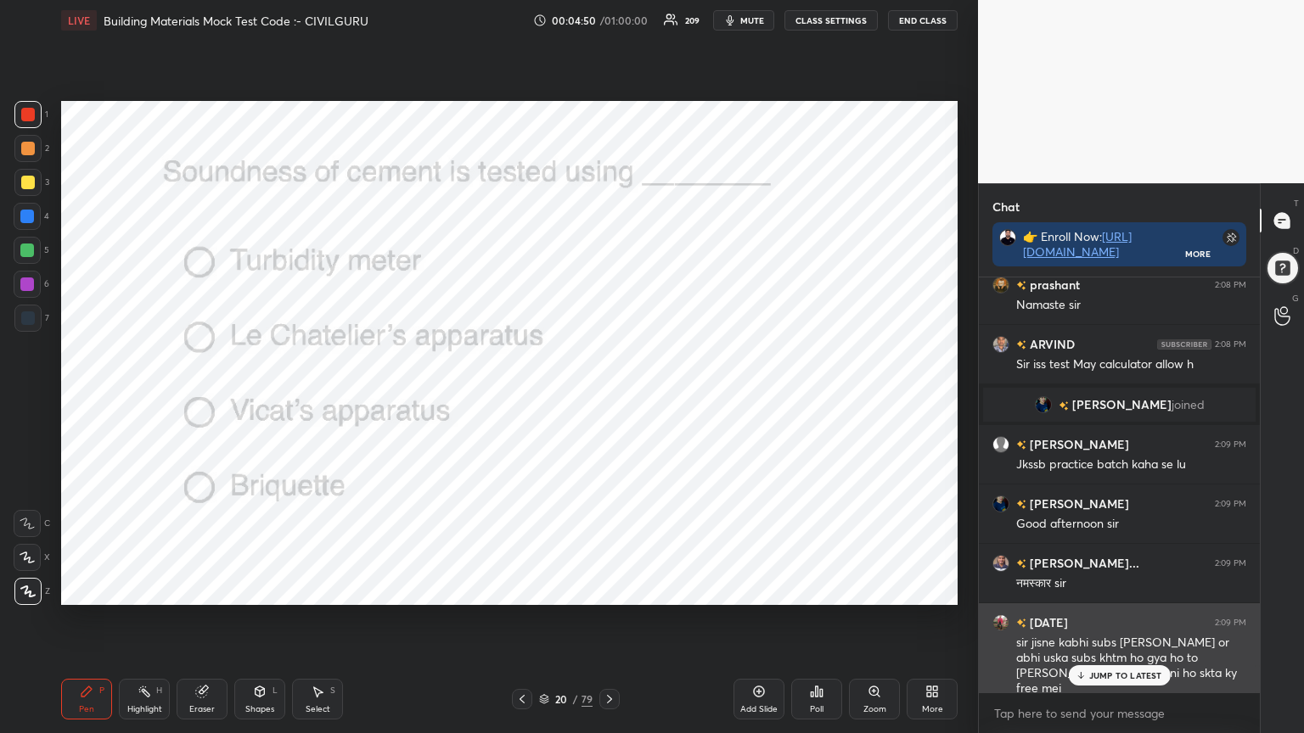
click at [1131, 589] on p "JUMP TO LATEST" at bounding box center [1125, 676] width 73 height 10
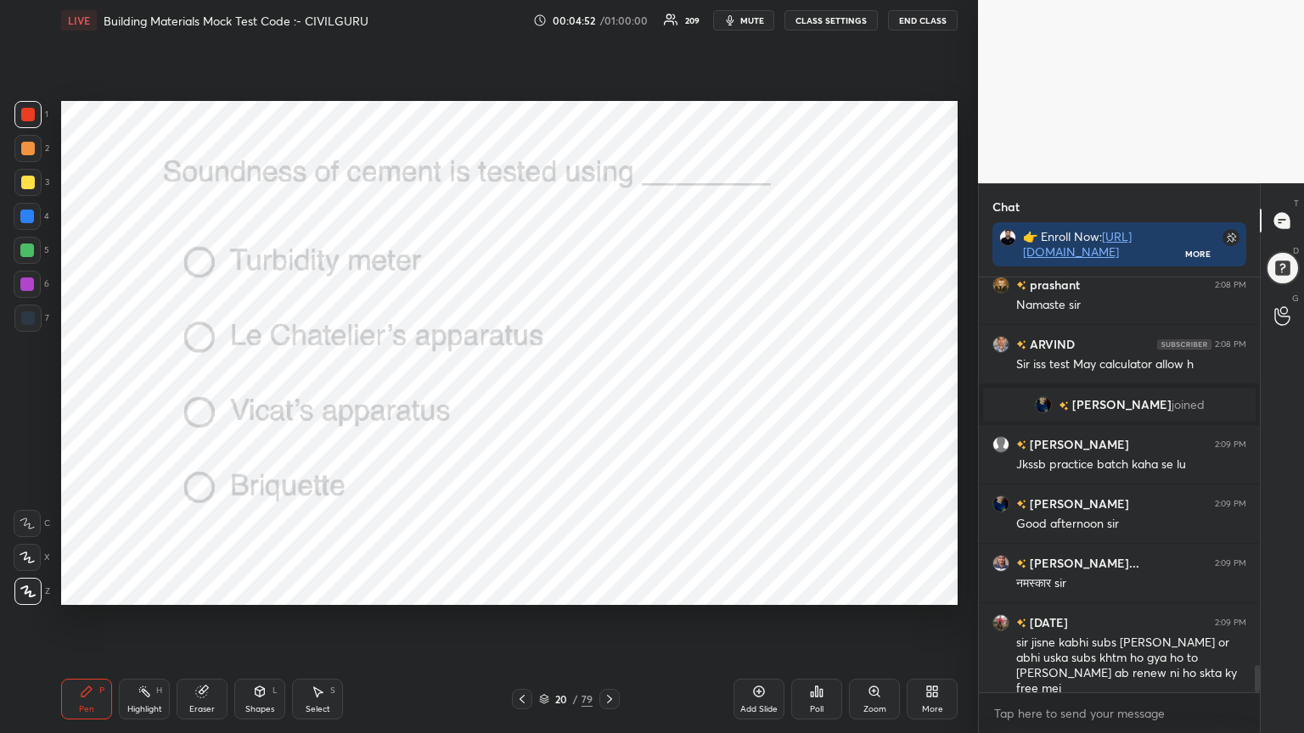
click at [817, 589] on div "Poll" at bounding box center [816, 699] width 51 height 41
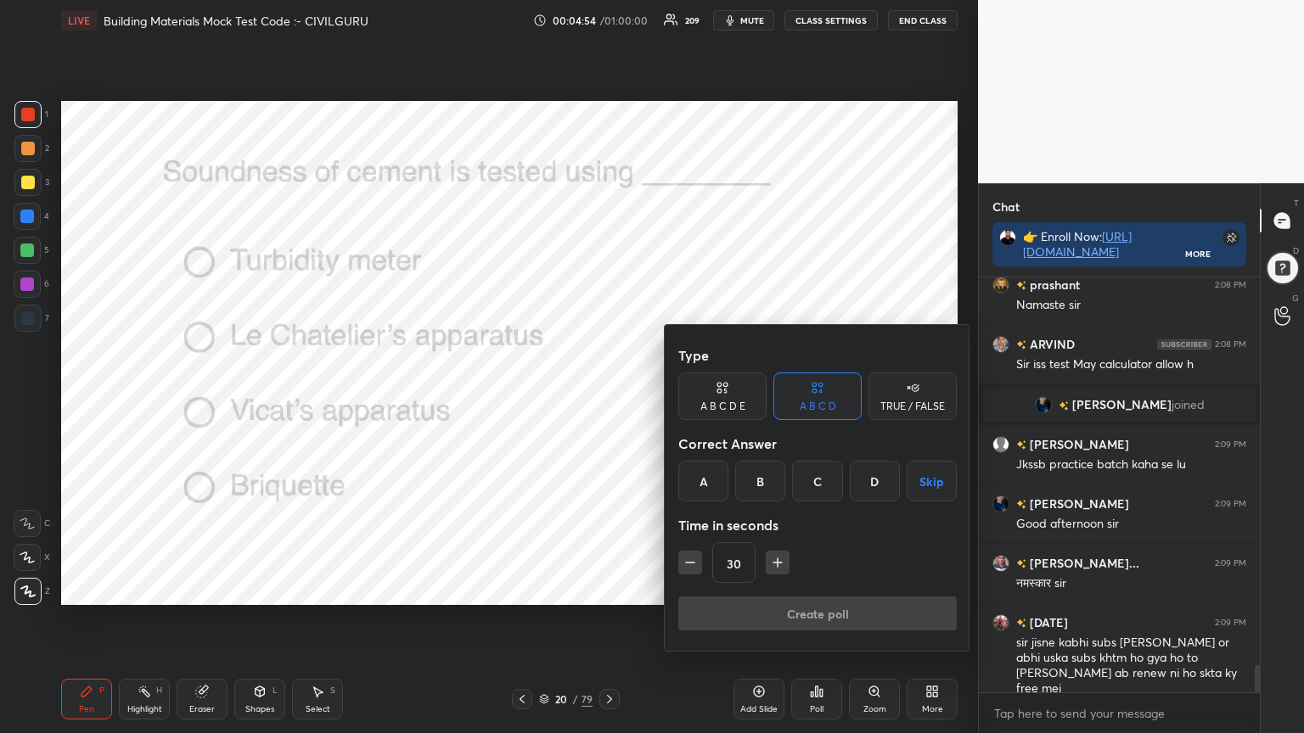
click at [761, 488] on div "B" at bounding box center [760, 481] width 50 height 41
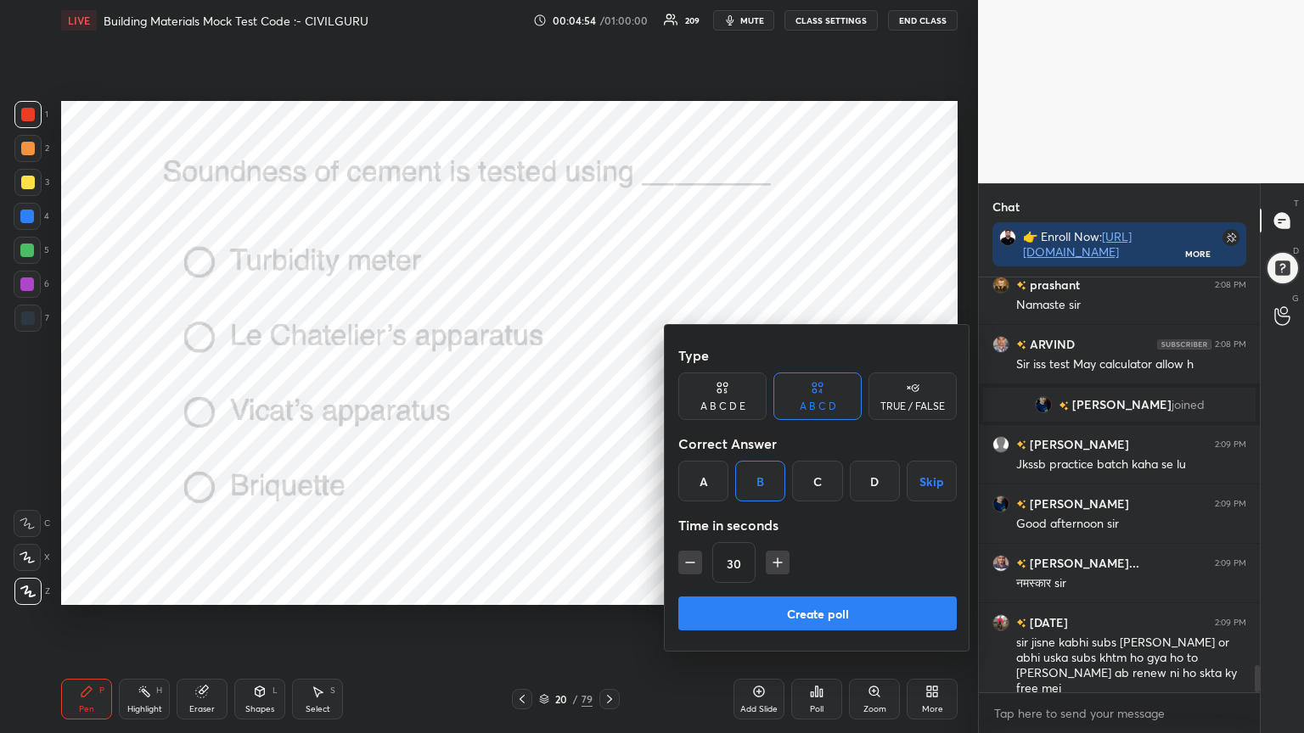
click at [751, 589] on button "Create poll" at bounding box center [817, 614] width 278 height 34
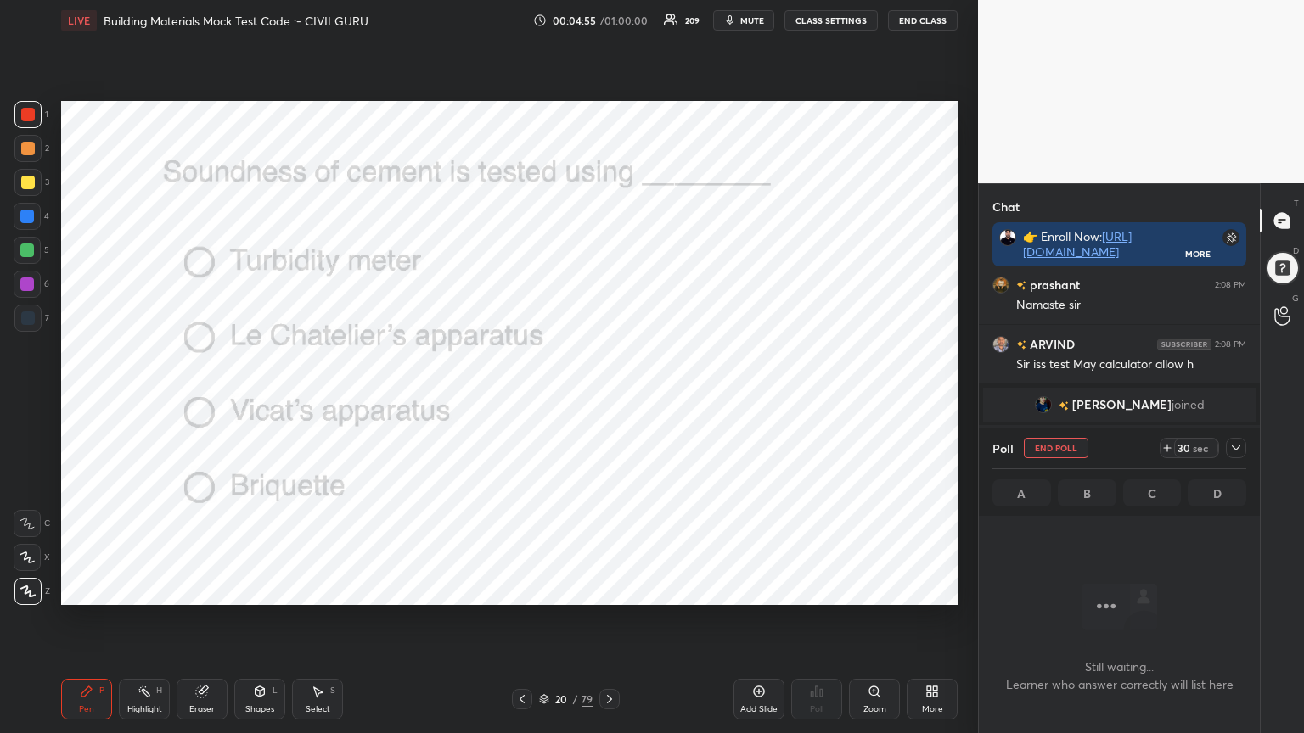
scroll to position [5, 5]
click at [1232, 445] on icon at bounding box center [1236, 448] width 14 height 14
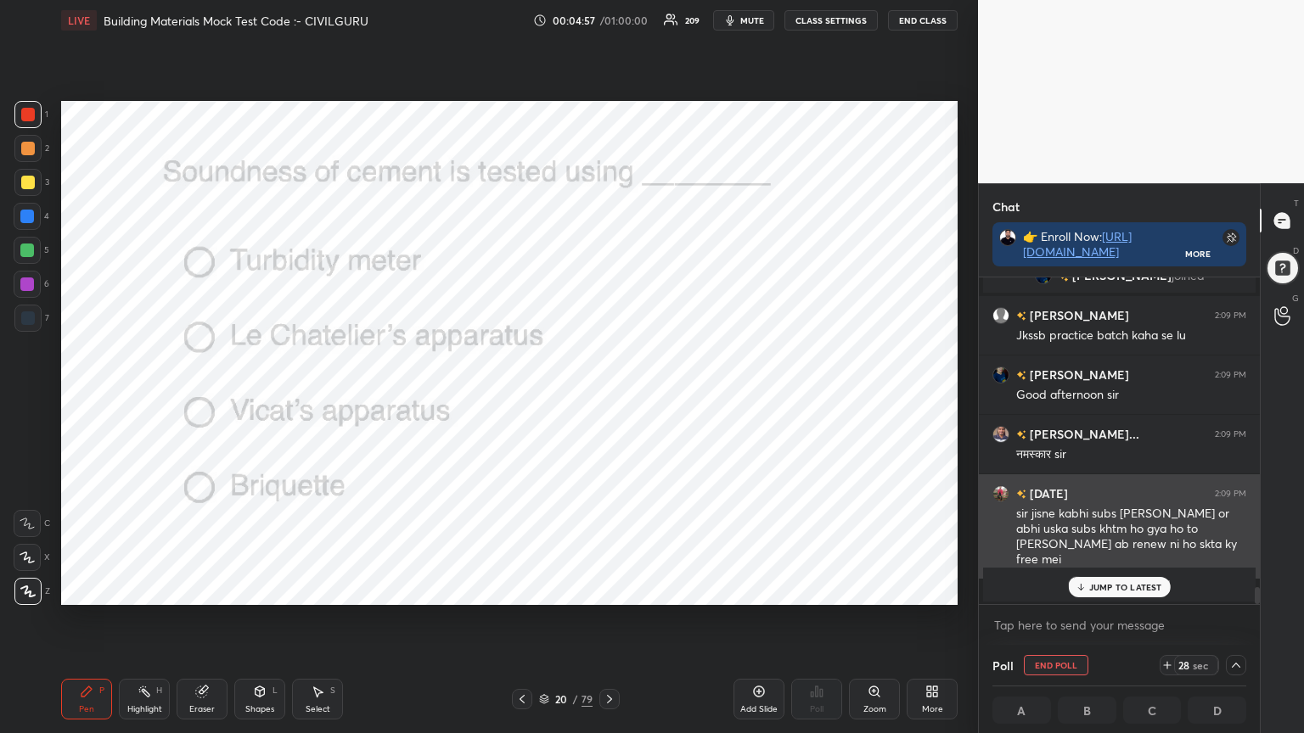
scroll to position [0, 5]
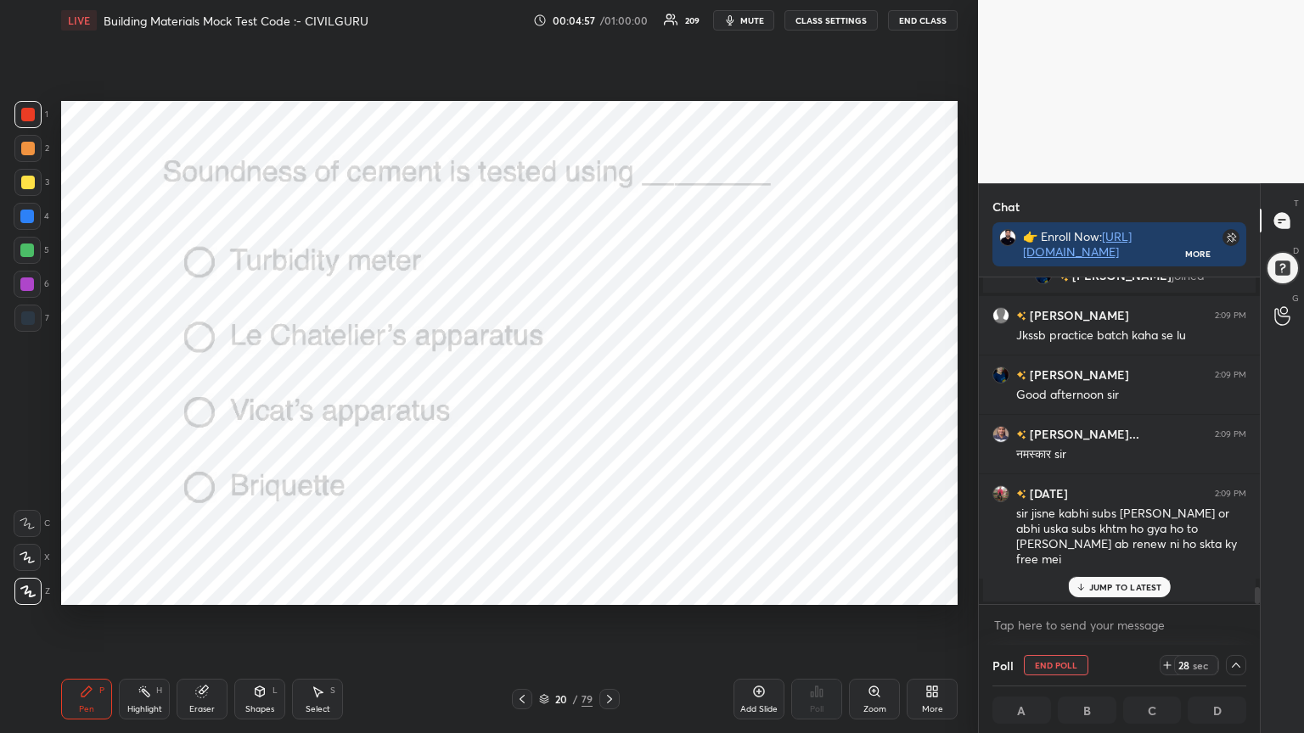
click at [1120, 586] on p "JUMP TO LATEST" at bounding box center [1125, 587] width 73 height 10
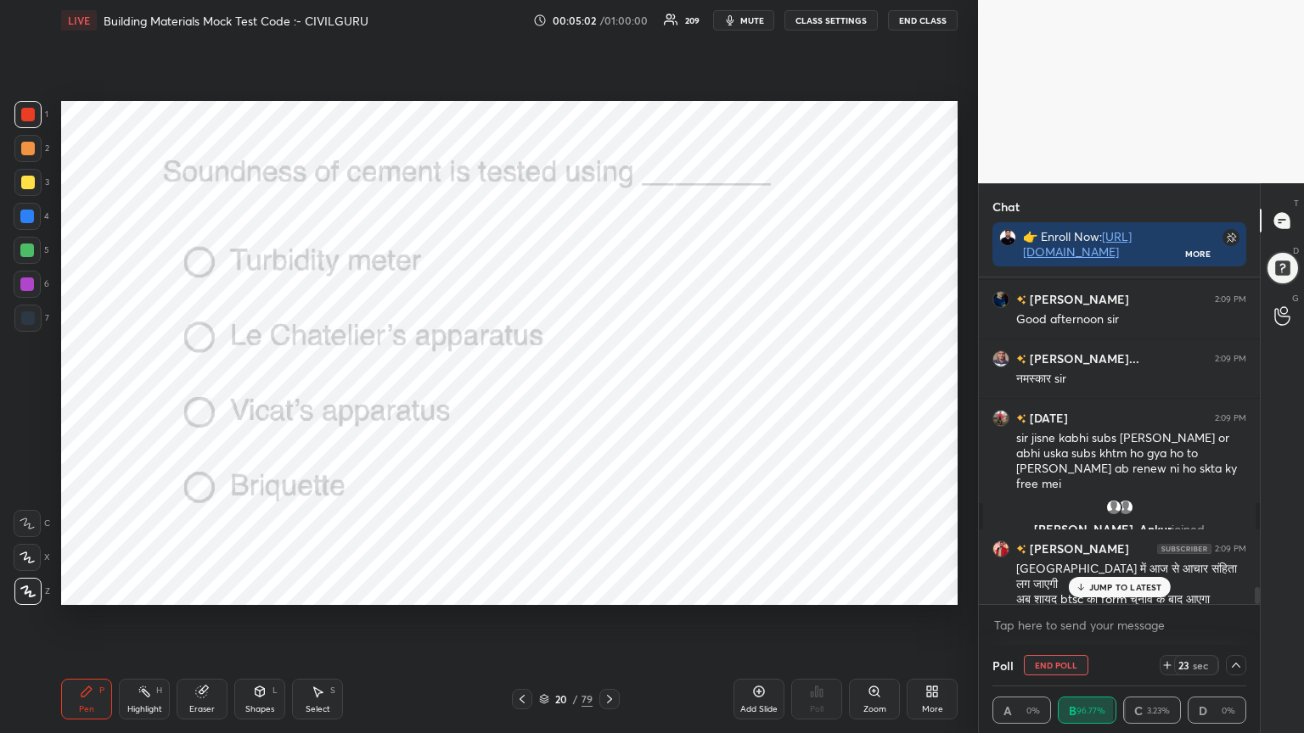
scroll to position [6033, 0]
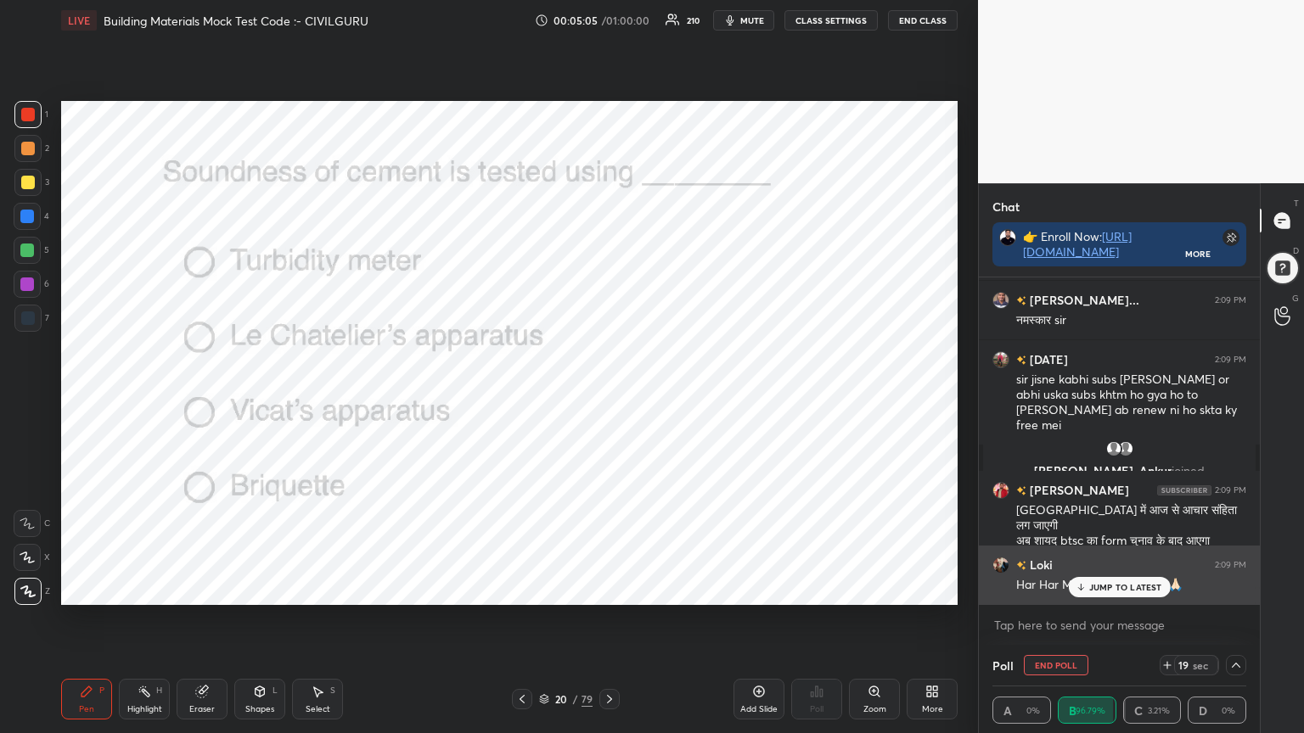
click at [1103, 589] on div "Loki 2:09 PM Har Har Mahadev guru dev 🙏🏻" at bounding box center [1119, 575] width 281 height 59
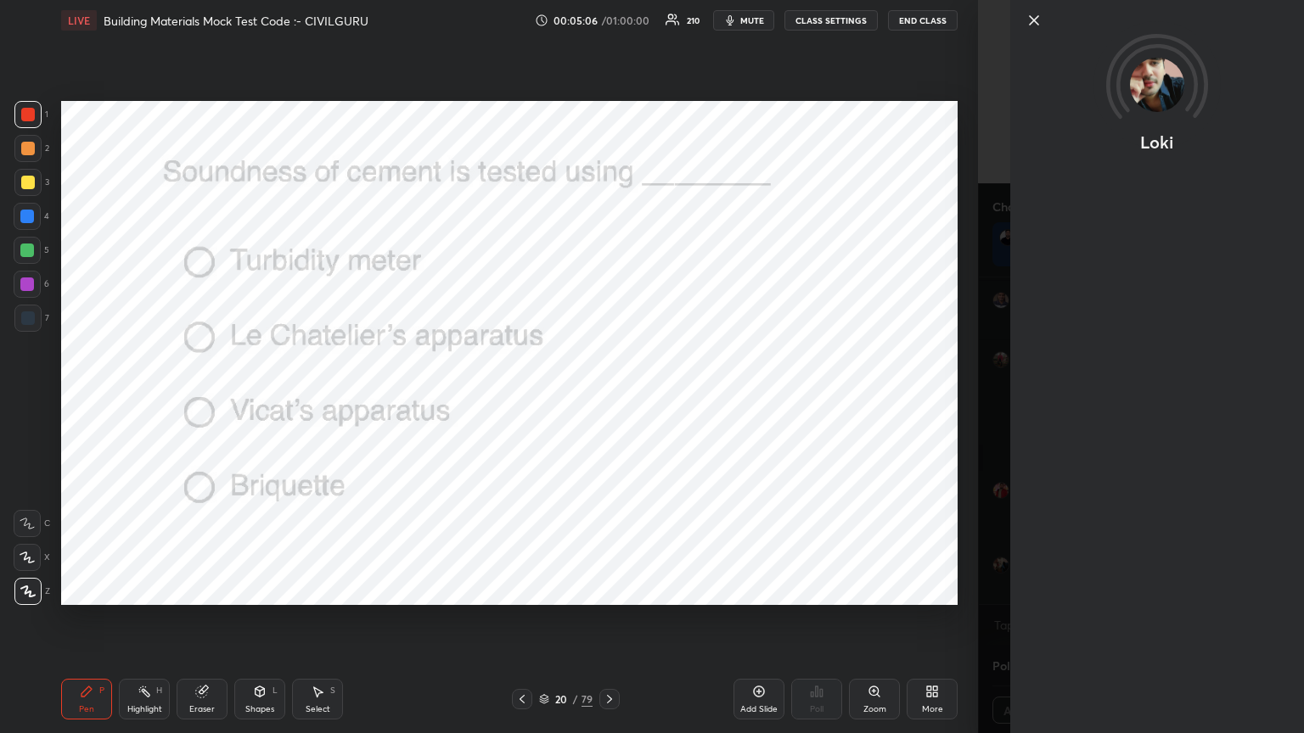
click at [1110, 589] on div "Loki" at bounding box center [1157, 366] width 294 height 733
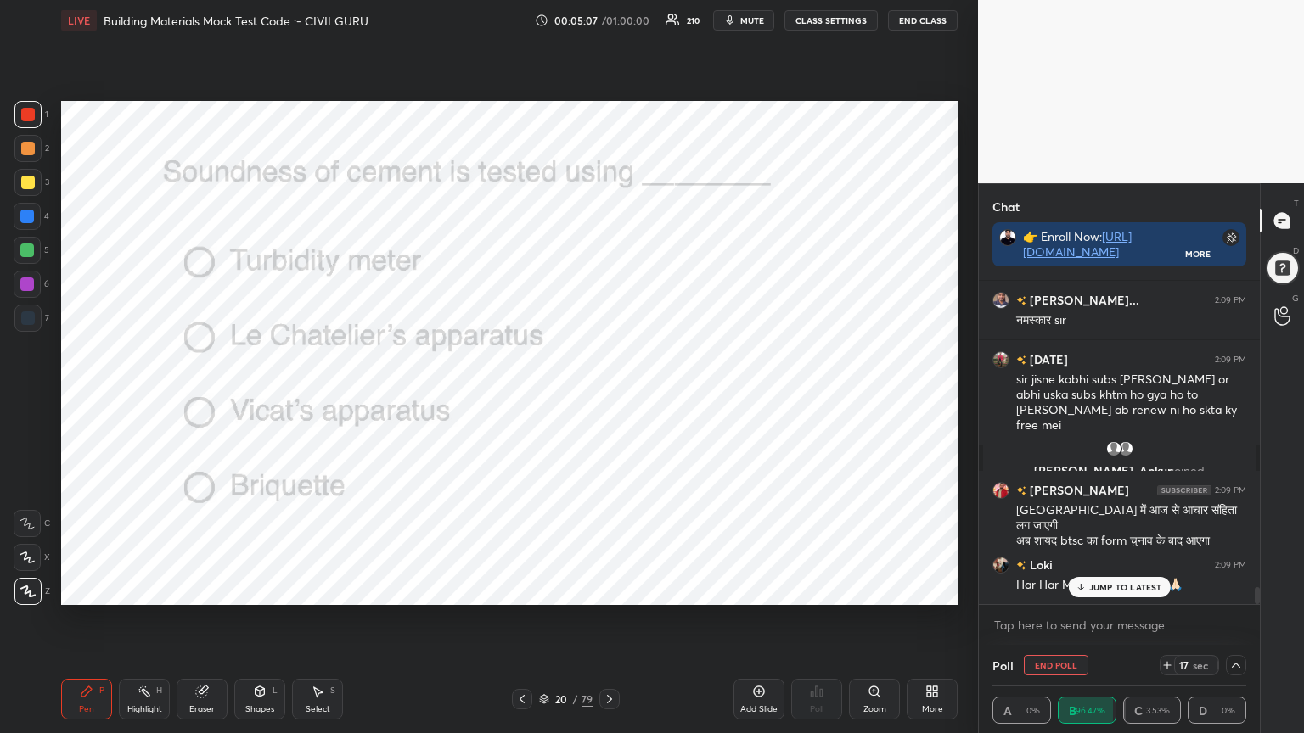
click at [1090, 589] on p "JUMP TO LATEST" at bounding box center [1125, 587] width 73 height 10
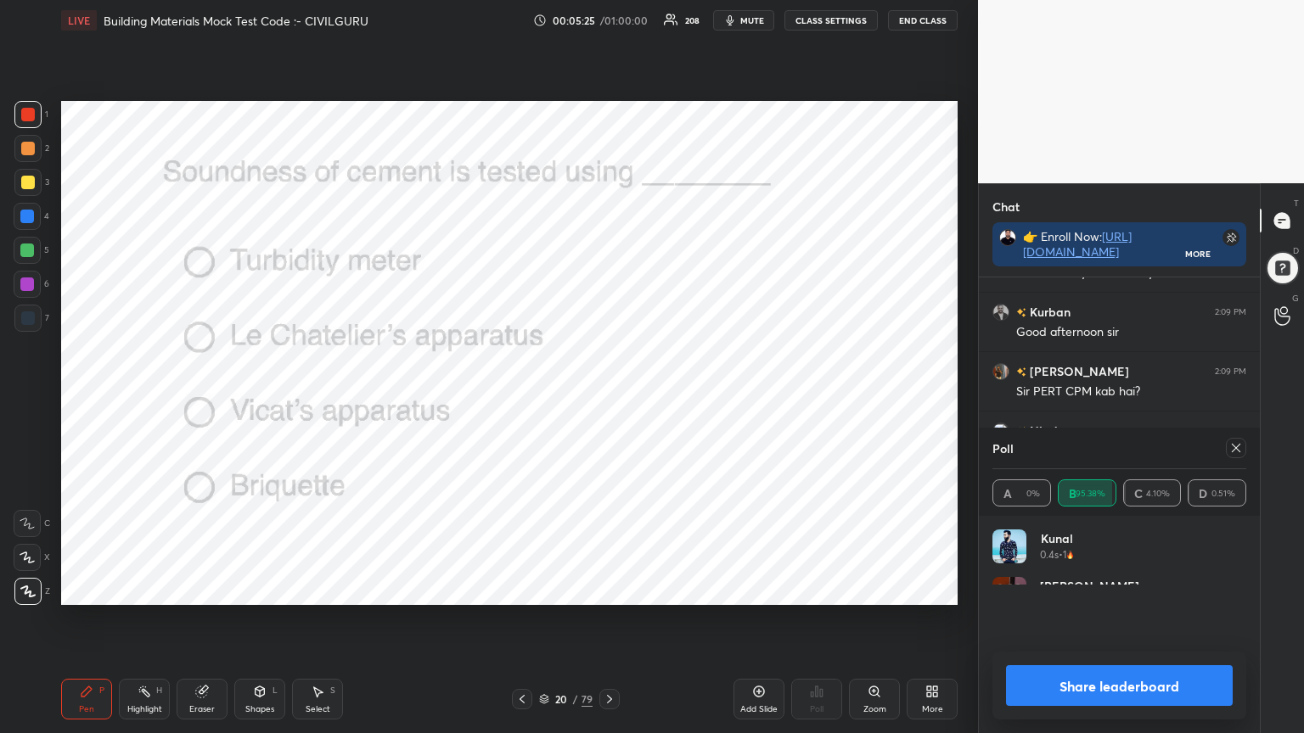
scroll to position [5, 5]
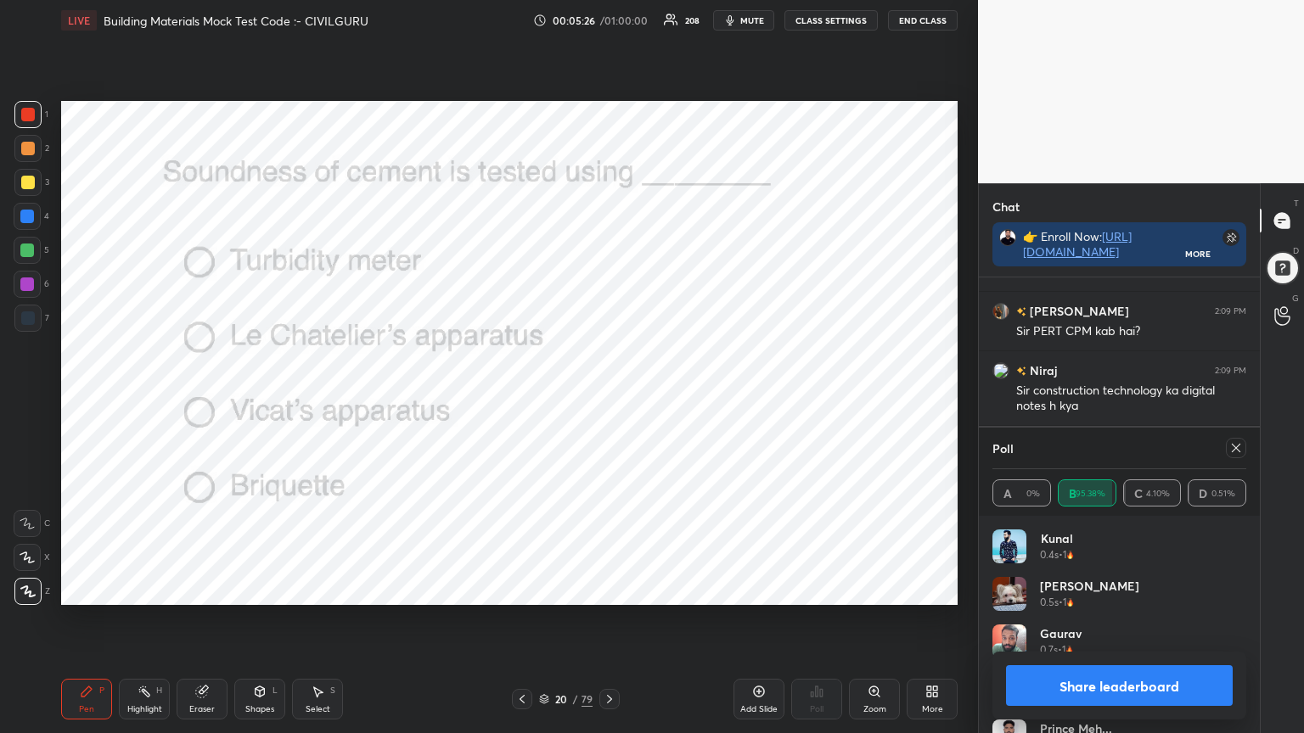
click at [1238, 452] on icon at bounding box center [1236, 448] width 14 height 14
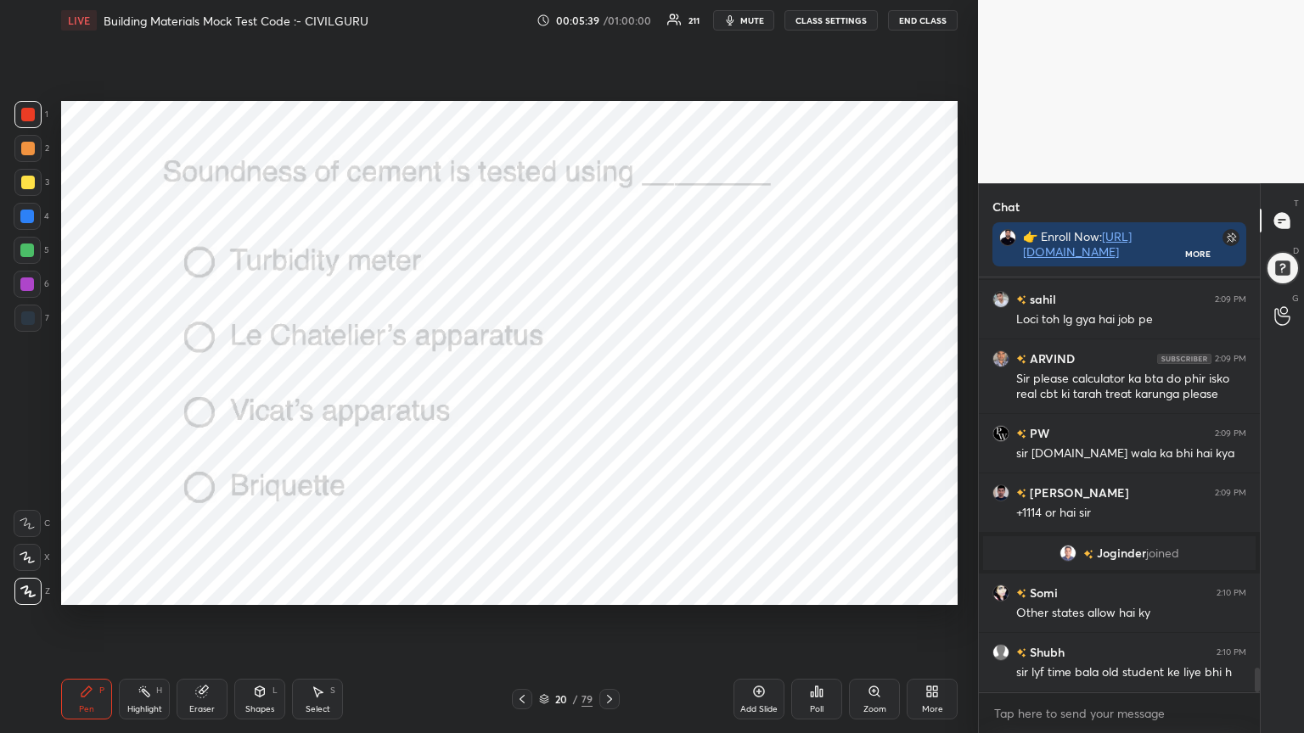
click at [612, 589] on icon at bounding box center [610, 700] width 14 height 14
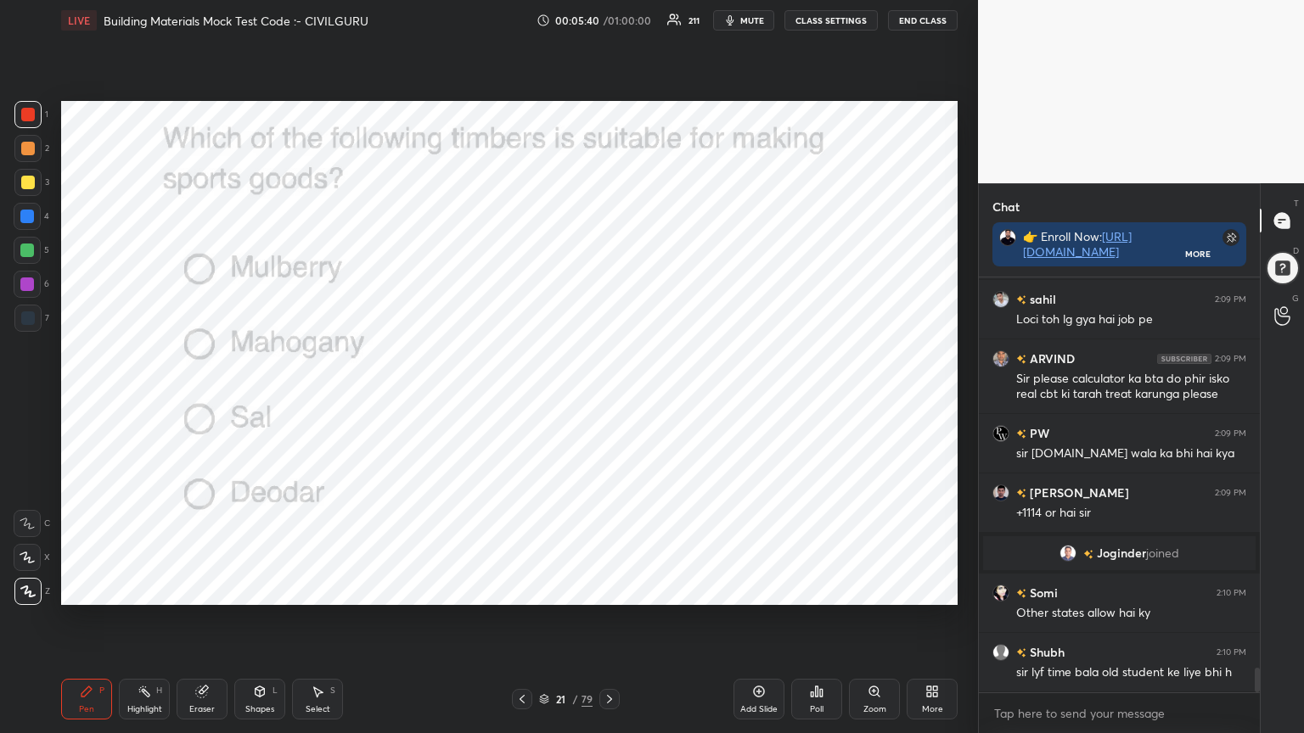
click at [822, 589] on icon at bounding box center [821, 693] width 3 height 8
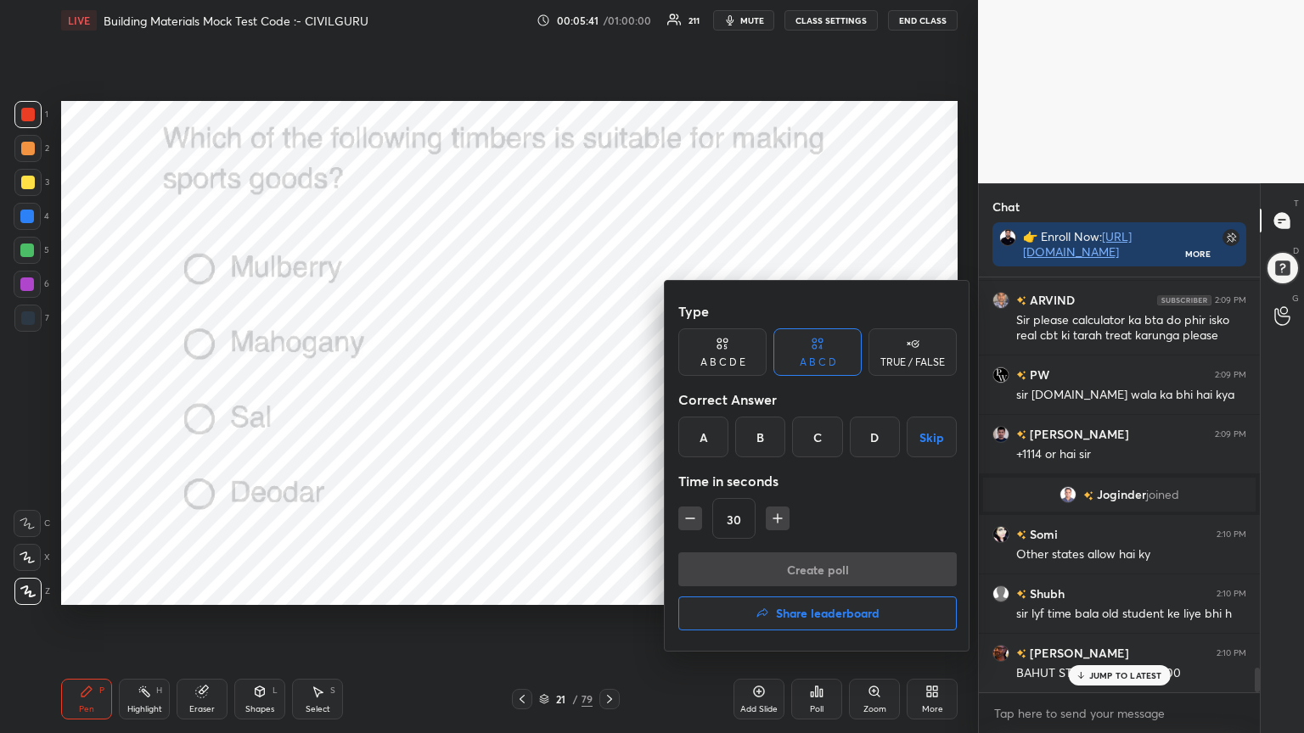
click at [705, 452] on div "A" at bounding box center [703, 437] width 50 height 41
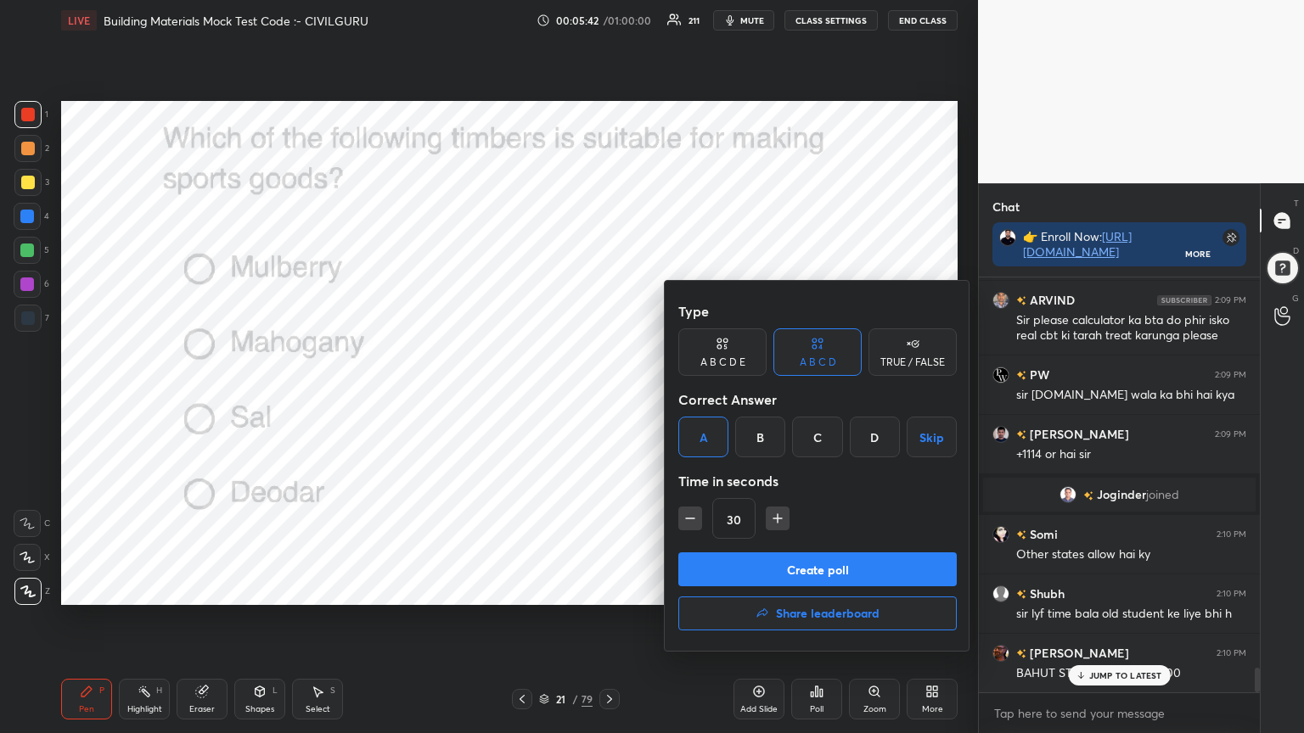
click at [727, 564] on button "Create poll" at bounding box center [817, 570] width 278 height 34
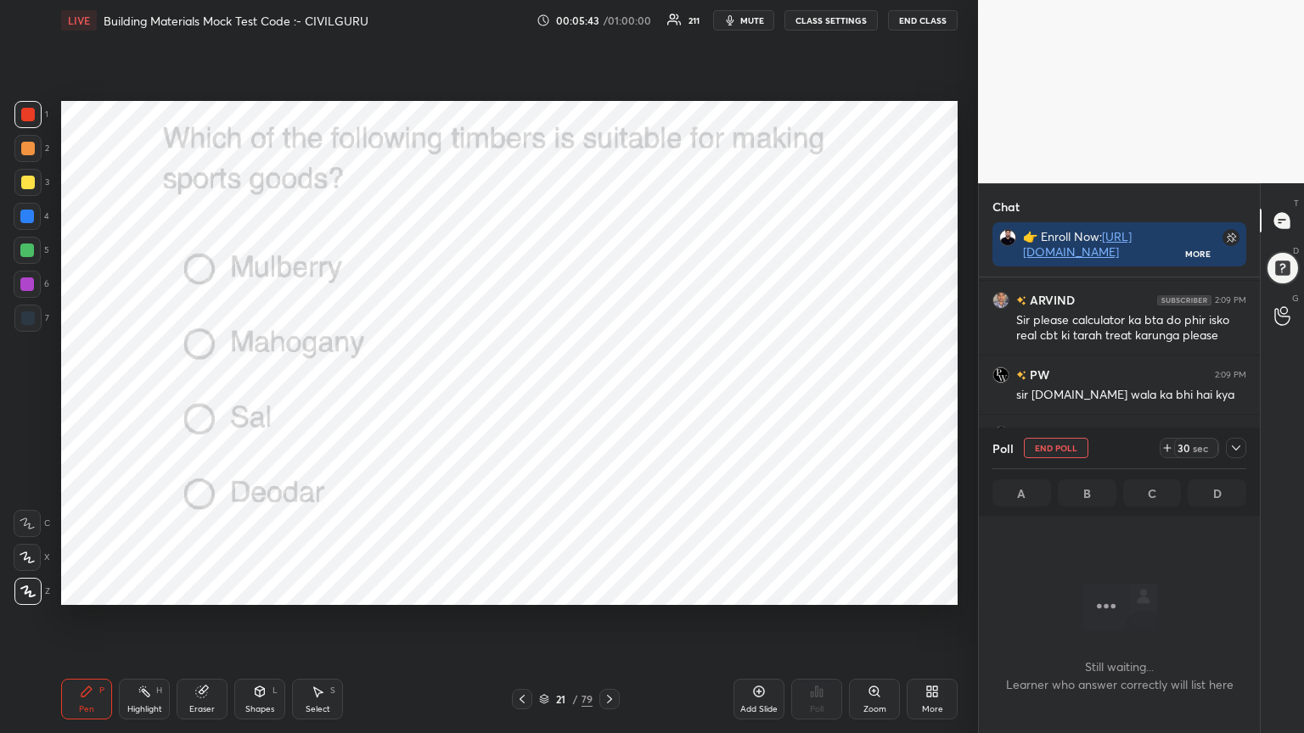
click at [1236, 457] on div at bounding box center [1236, 448] width 20 height 20
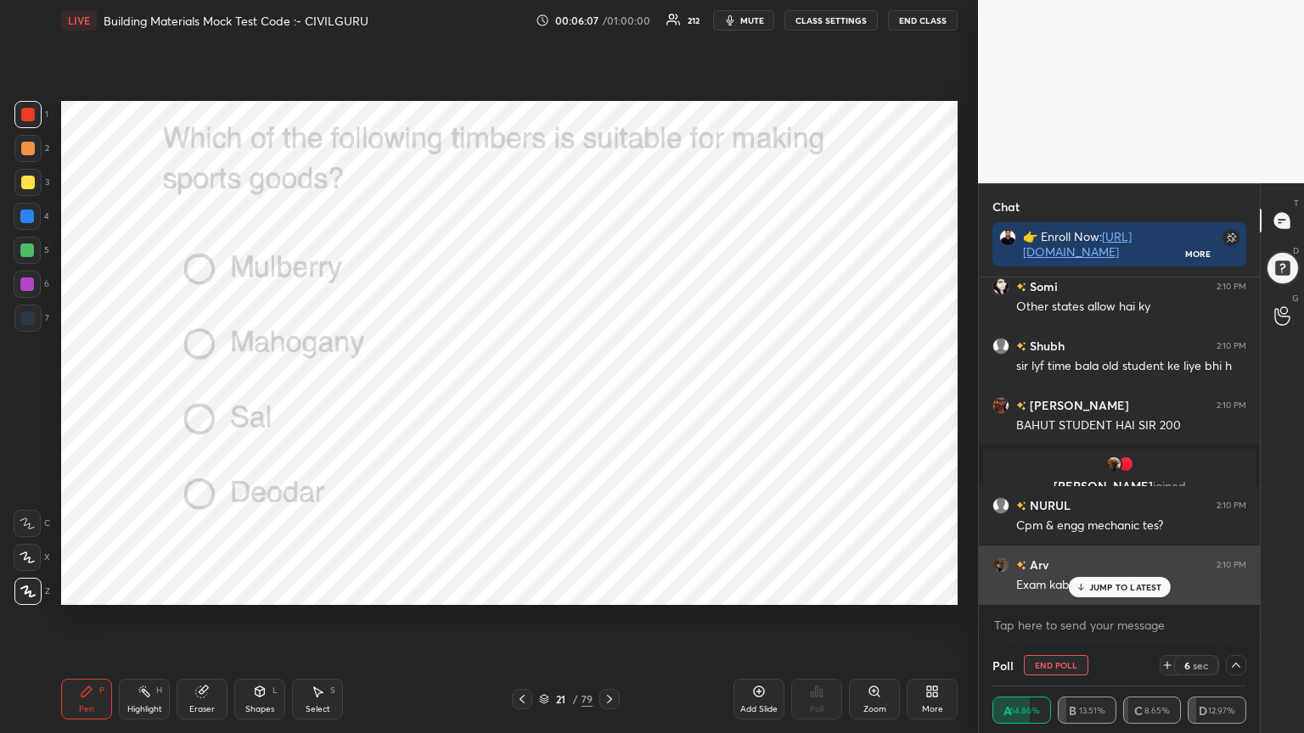
click at [1095, 587] on p "JUMP TO LATEST" at bounding box center [1125, 587] width 73 height 10
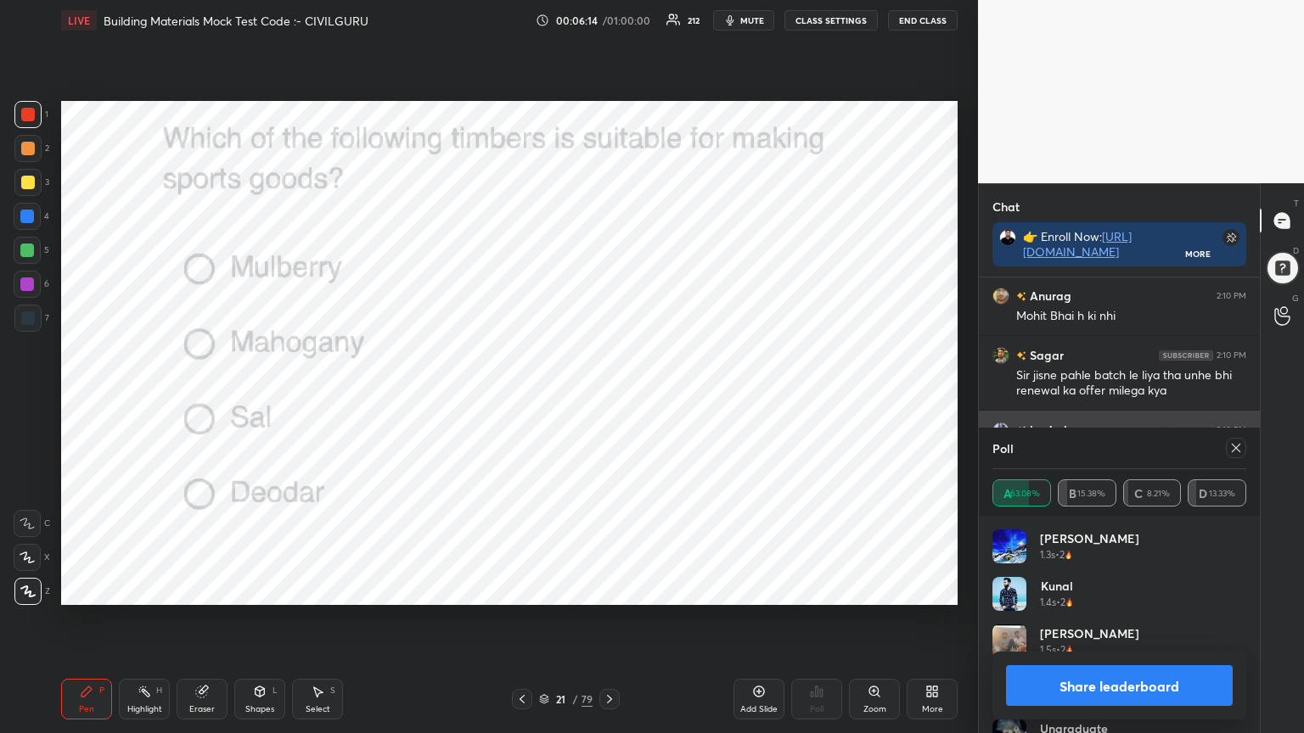
click at [1234, 445] on icon at bounding box center [1236, 448] width 14 height 14
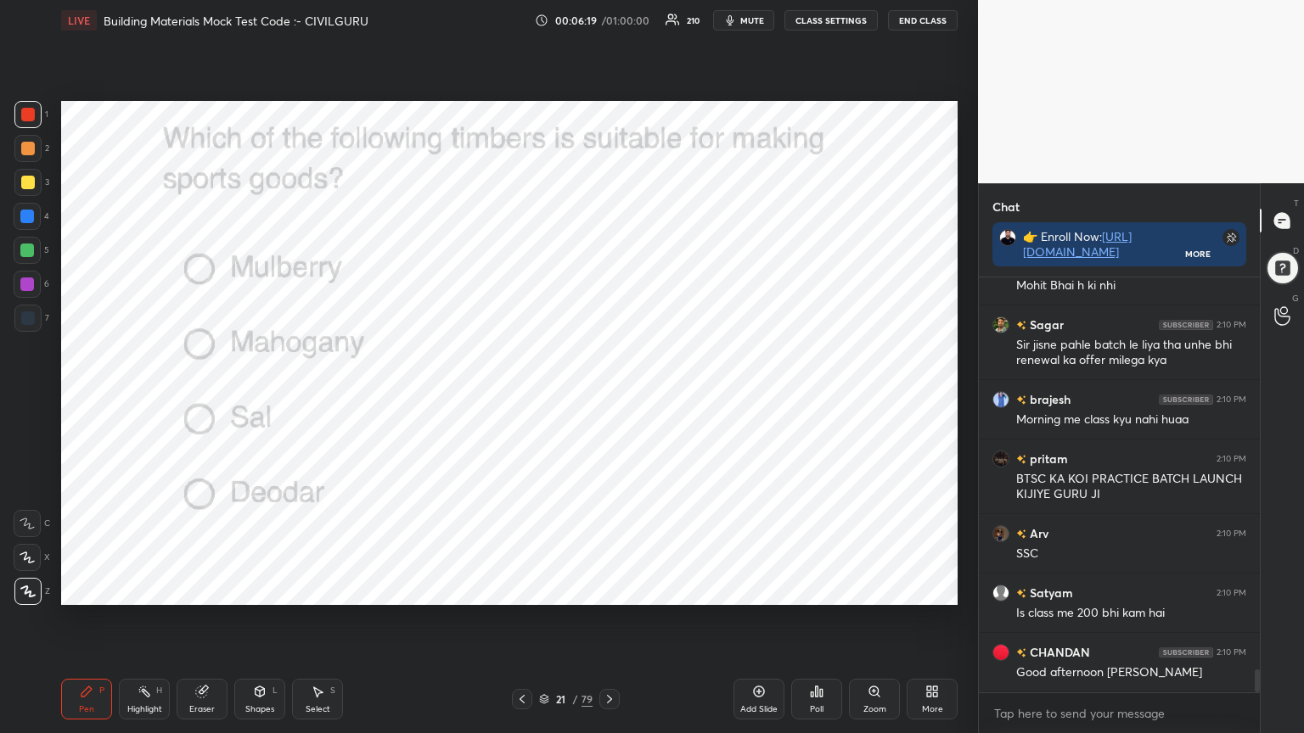
click at [613, 589] on icon at bounding box center [610, 700] width 14 height 14
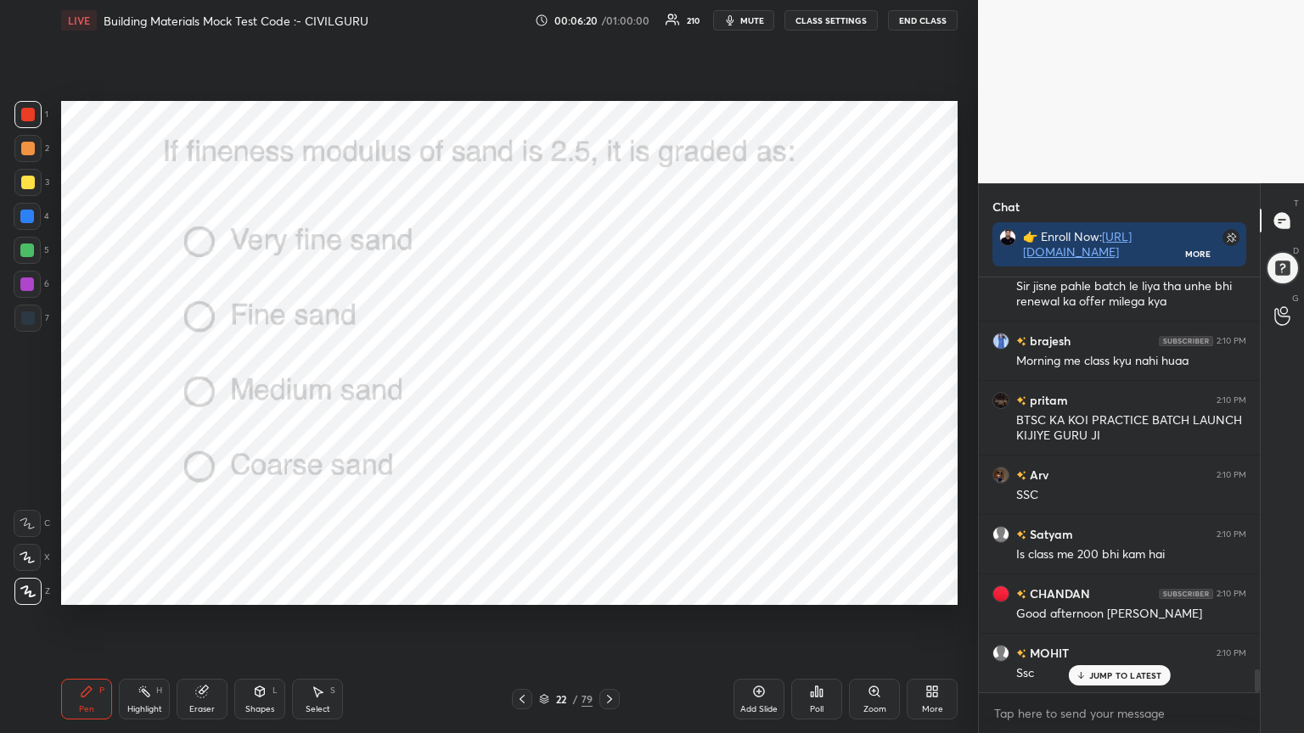
click at [816, 589] on icon at bounding box center [817, 692] width 14 height 14
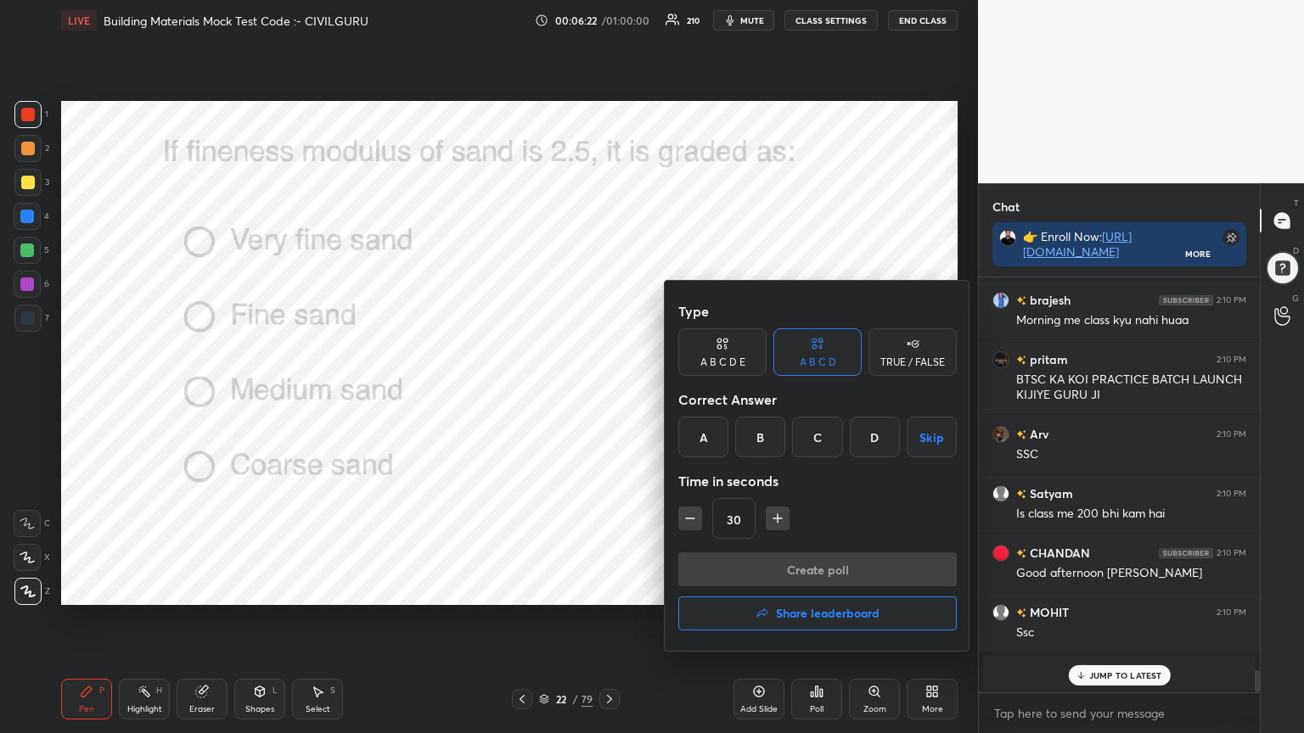
click at [758, 437] on div "B" at bounding box center [760, 437] width 50 height 41
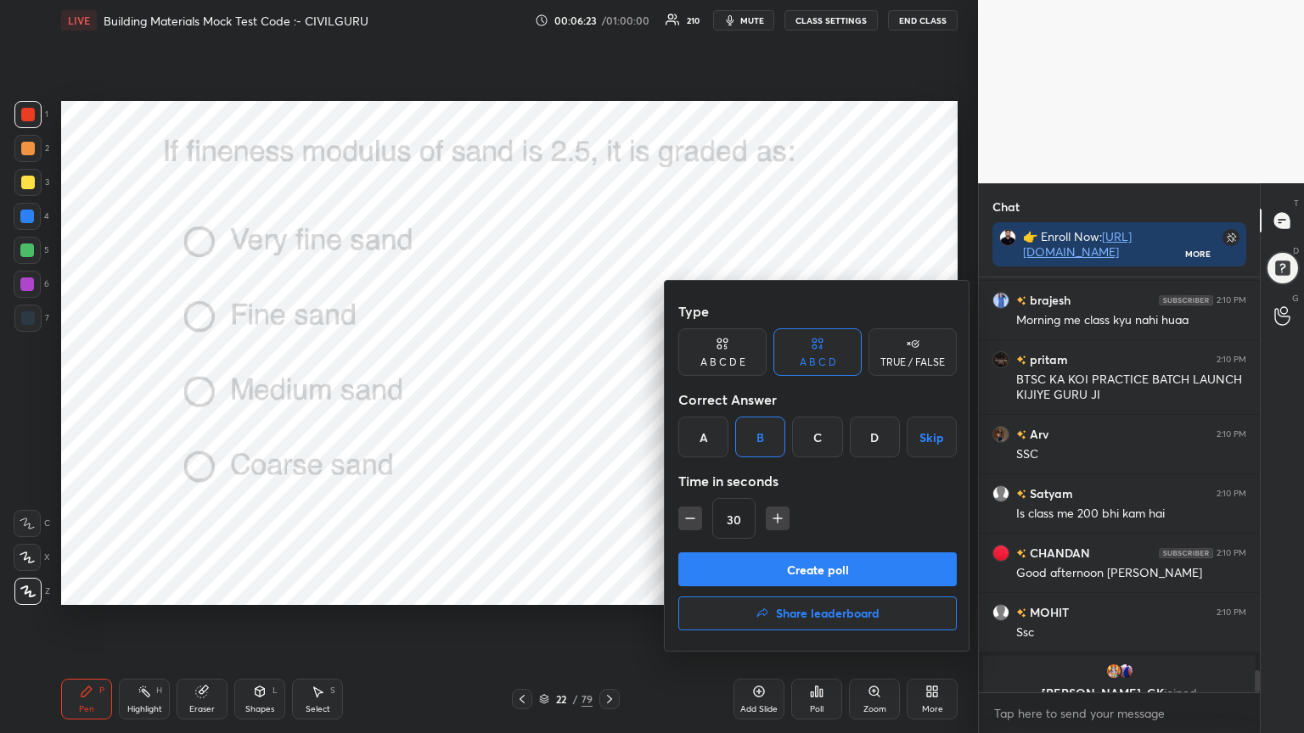
click at [761, 567] on button "Create poll" at bounding box center [817, 570] width 278 height 34
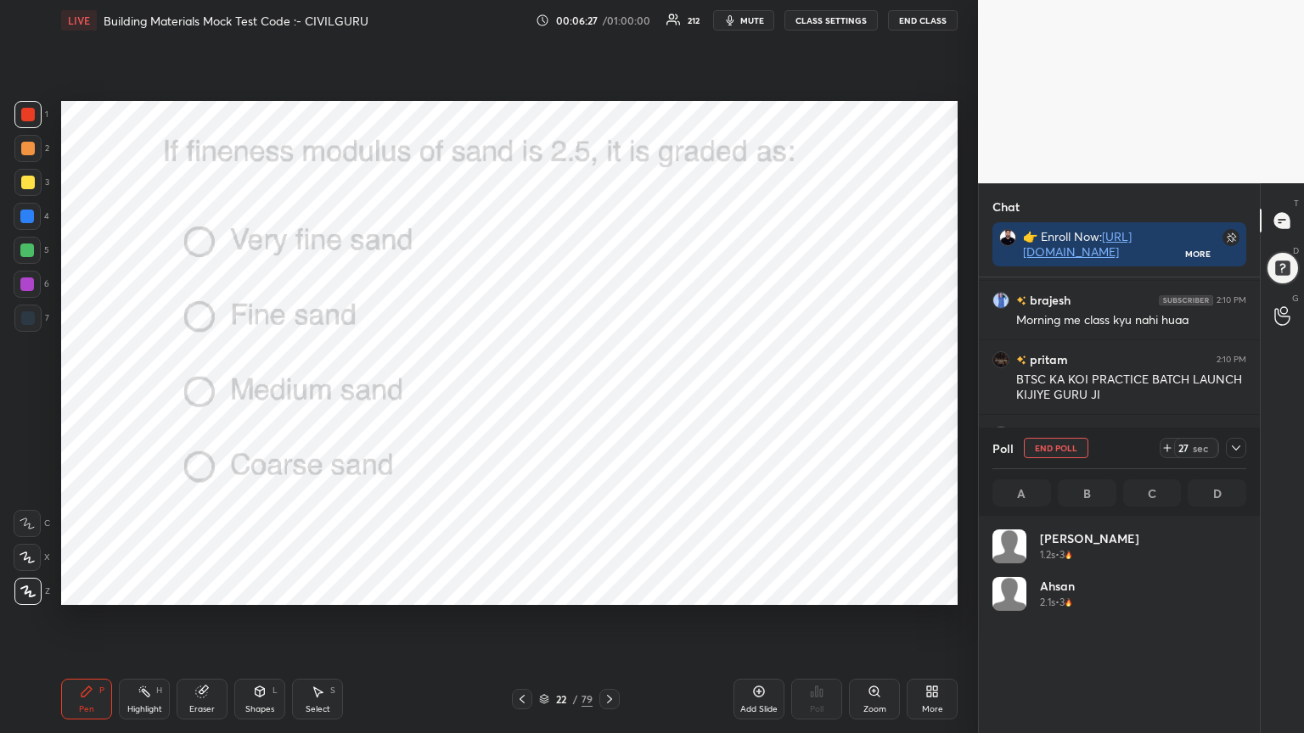
click at [1236, 452] on icon at bounding box center [1236, 448] width 14 height 14
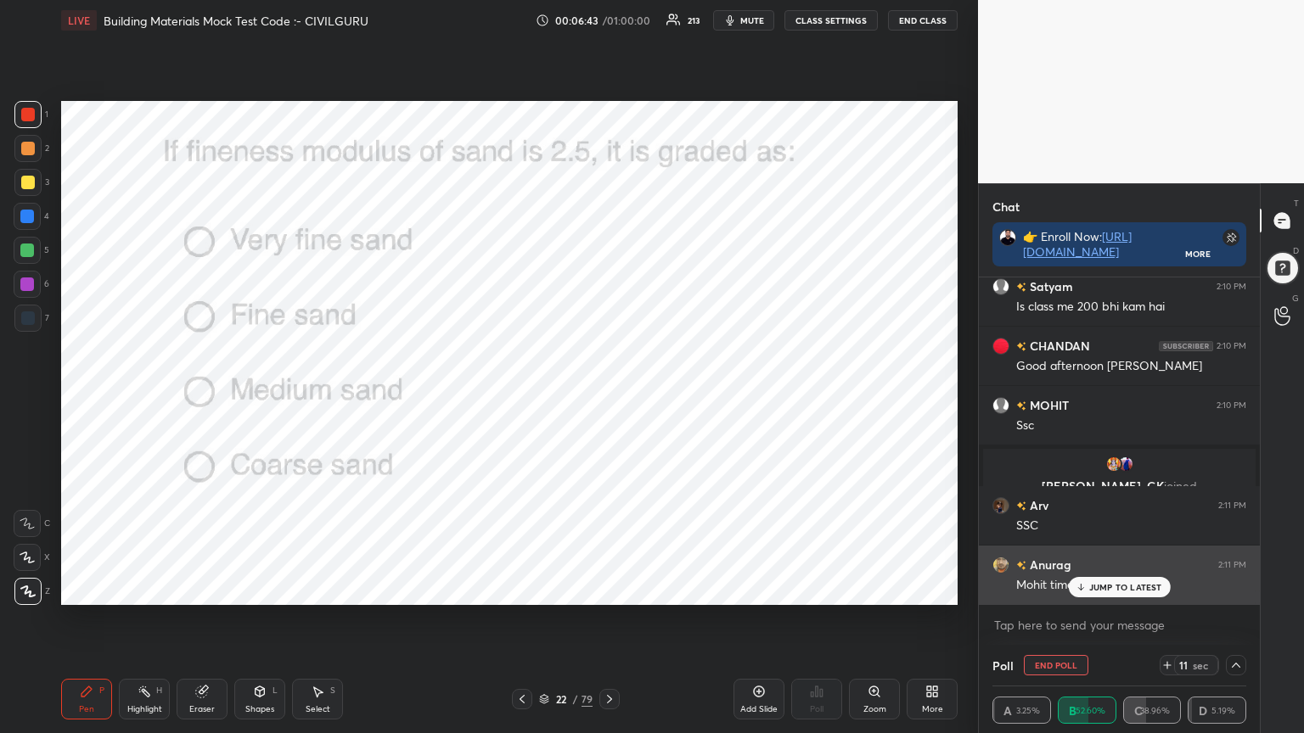
click at [1127, 585] on p "JUMP TO LATEST" at bounding box center [1125, 587] width 73 height 10
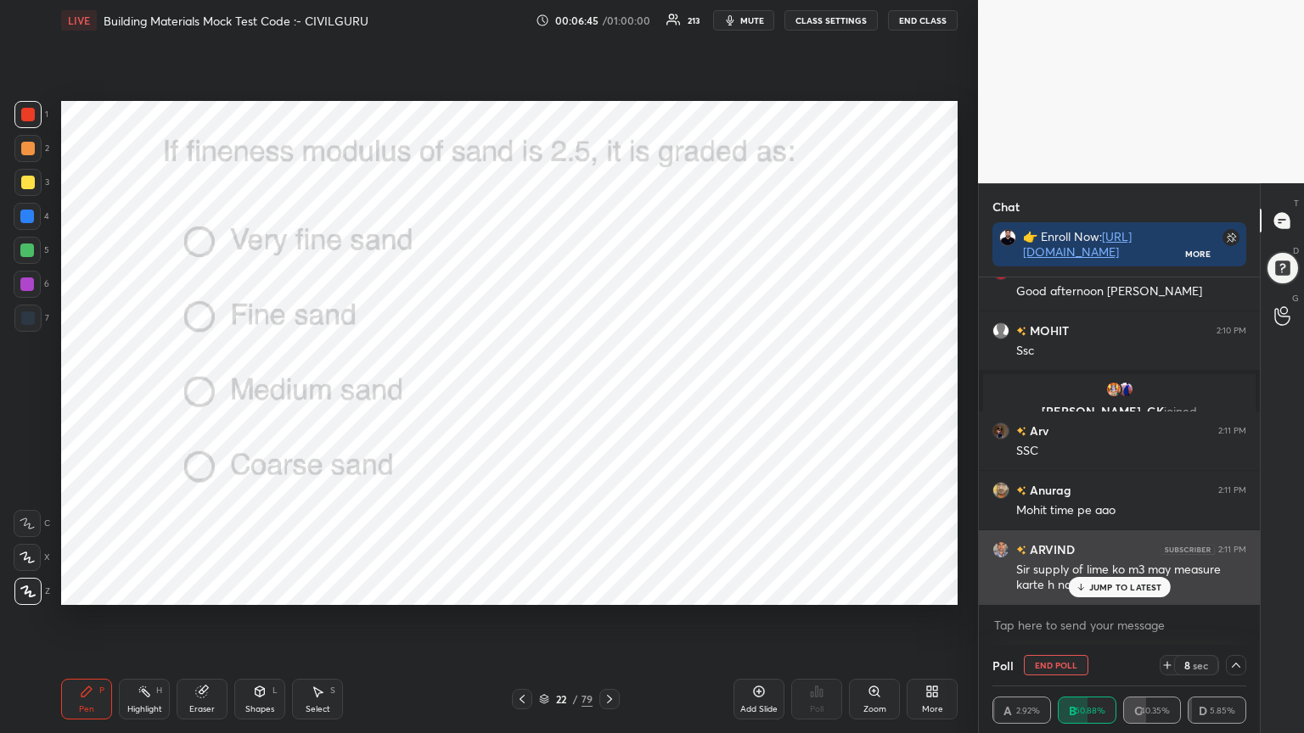
click at [1135, 589] on p "JUMP TO LATEST" at bounding box center [1125, 587] width 73 height 10
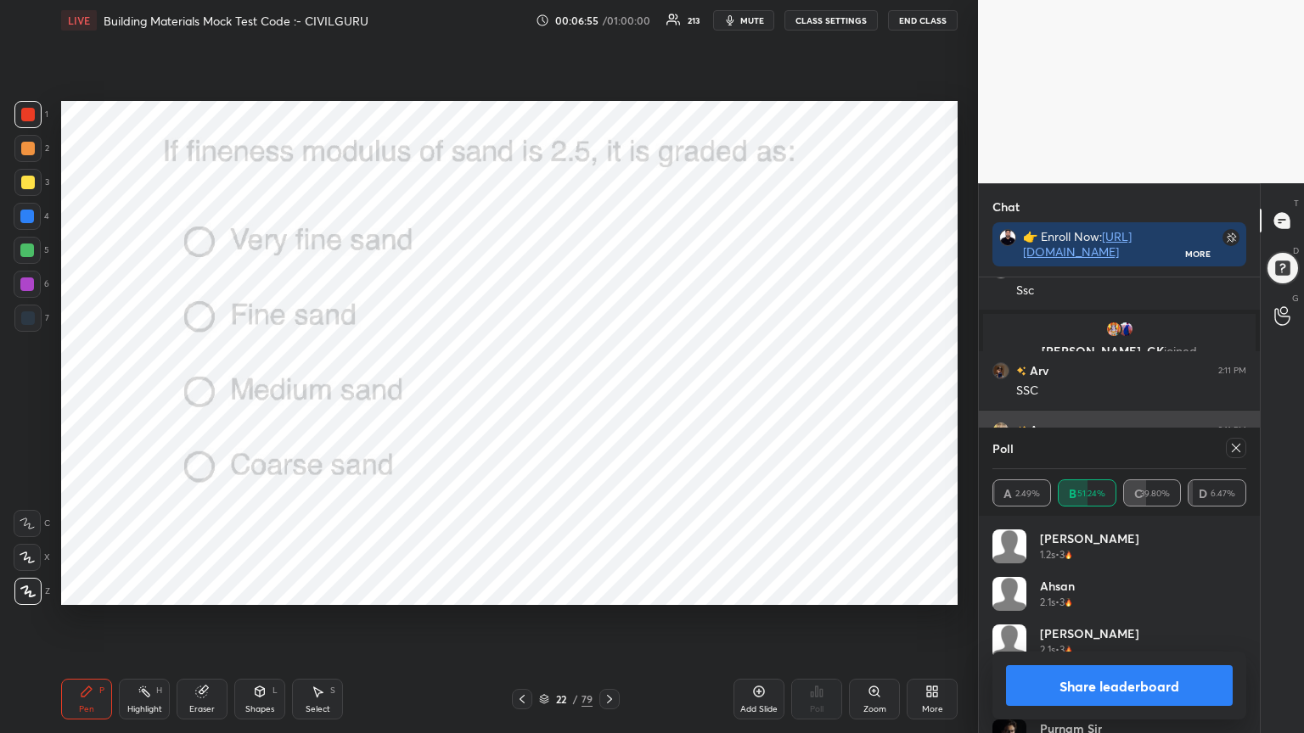
click at [1239, 449] on icon at bounding box center [1236, 448] width 14 height 14
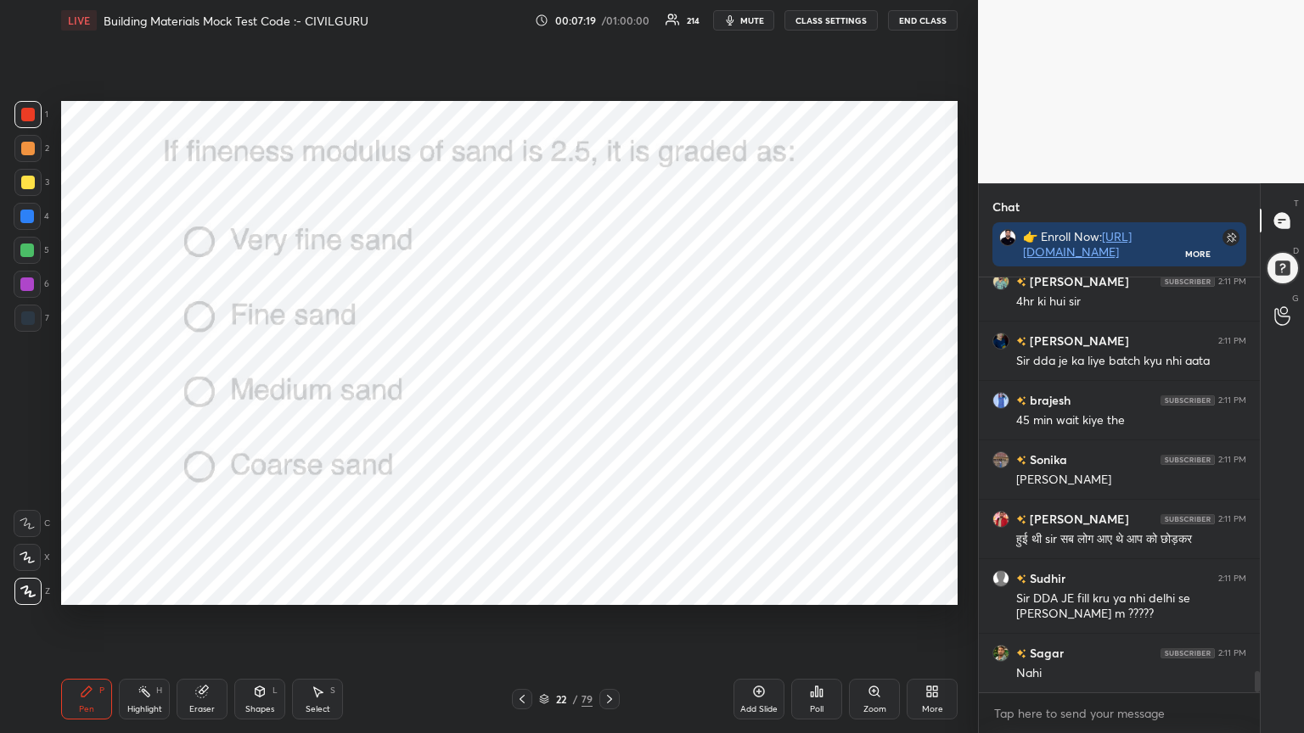
click at [610, 589] on icon at bounding box center [610, 700] width 14 height 14
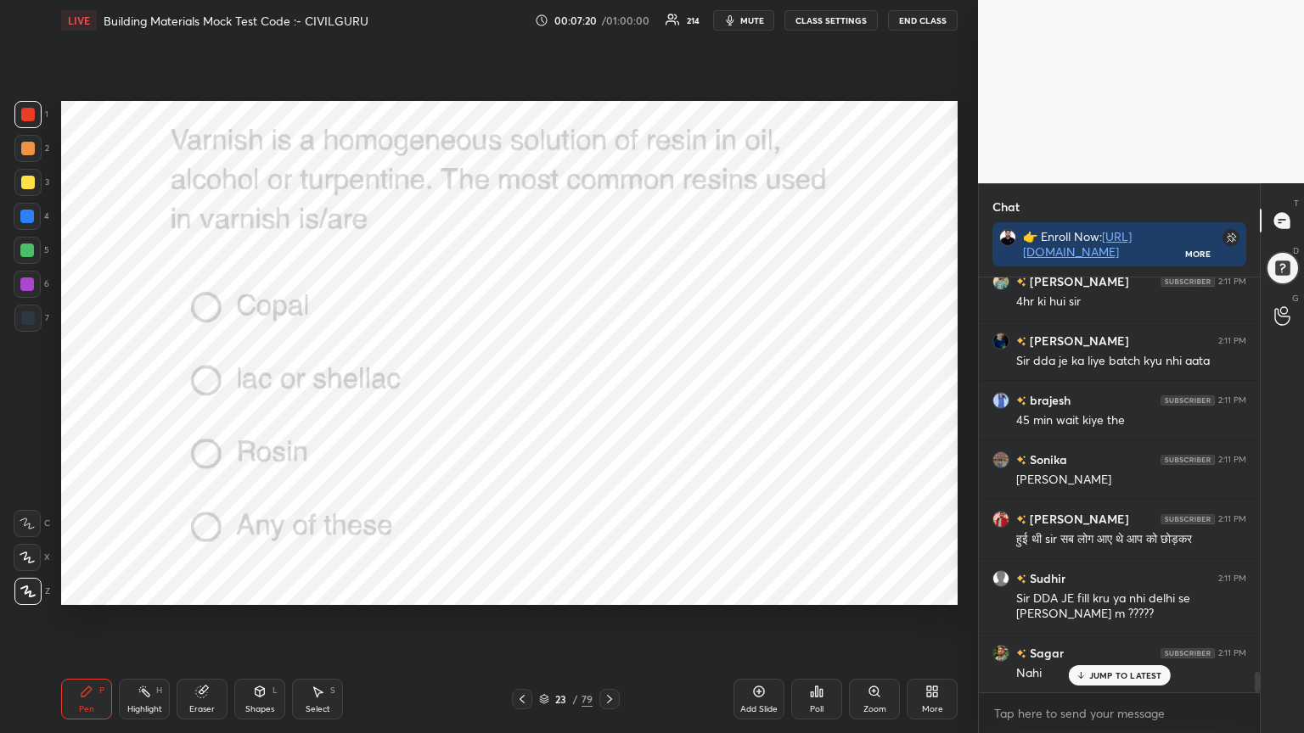
click at [812, 589] on icon at bounding box center [817, 692] width 14 height 14
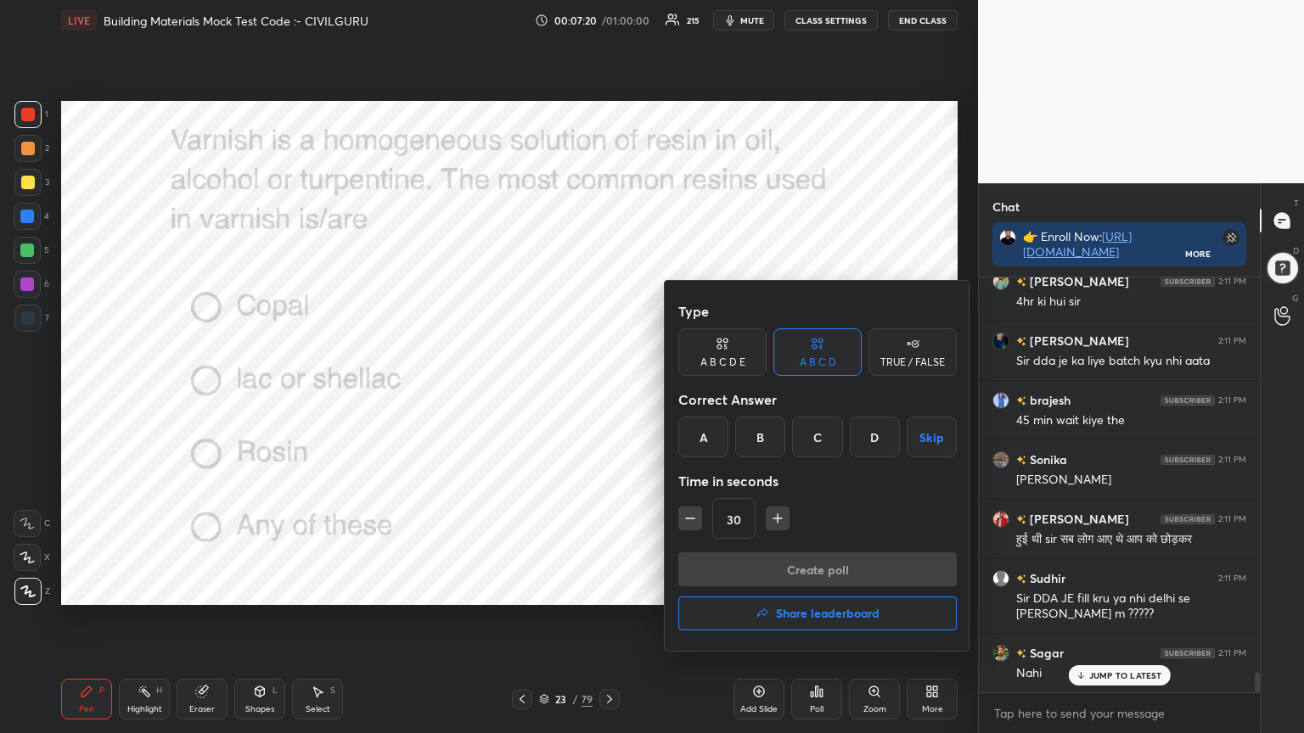
click at [873, 433] on div "D" at bounding box center [875, 437] width 50 height 41
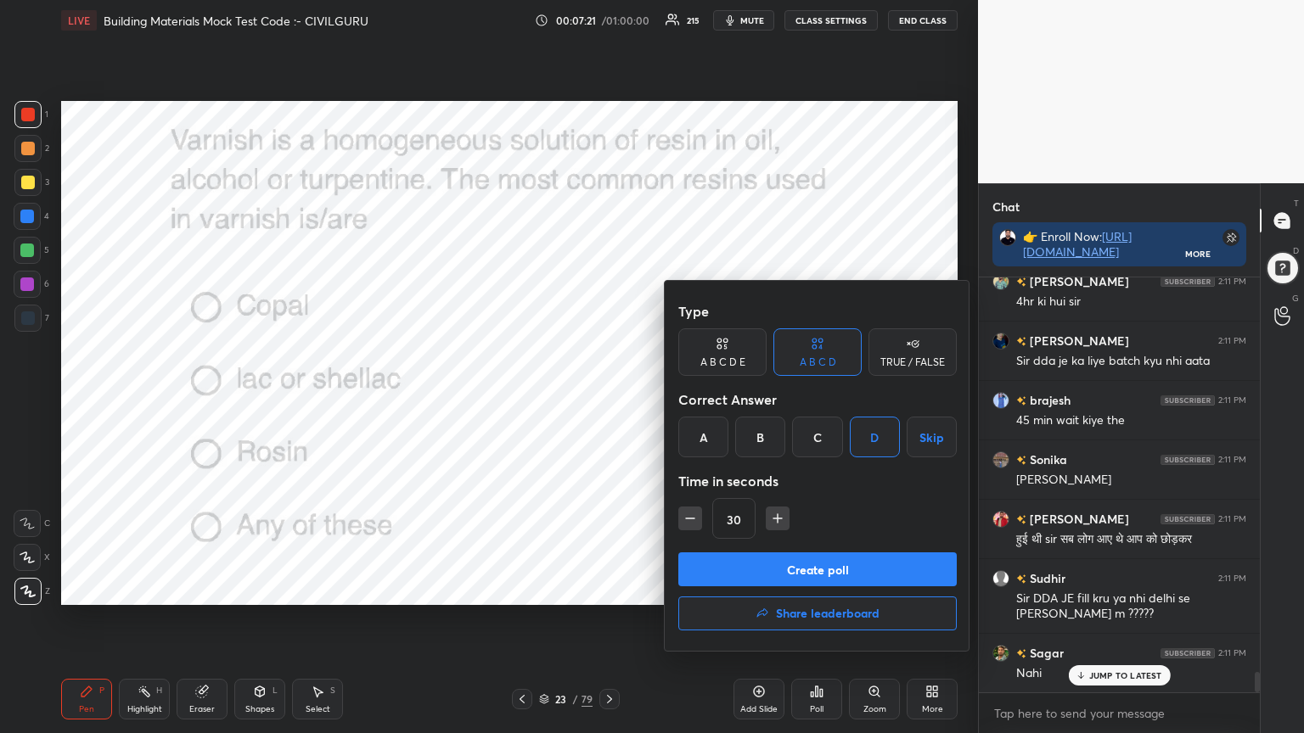
click at [819, 569] on button "Create poll" at bounding box center [817, 570] width 278 height 34
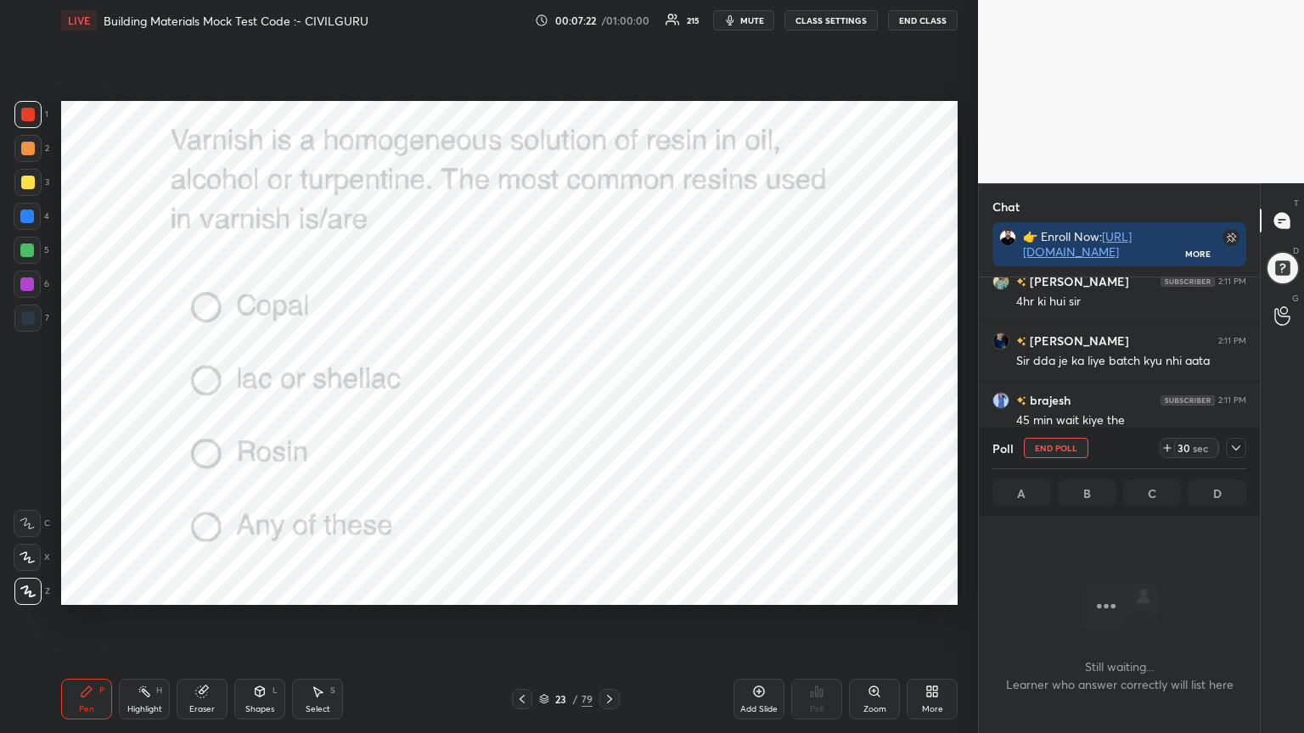
click at [1238, 446] on icon at bounding box center [1236, 448] width 14 height 14
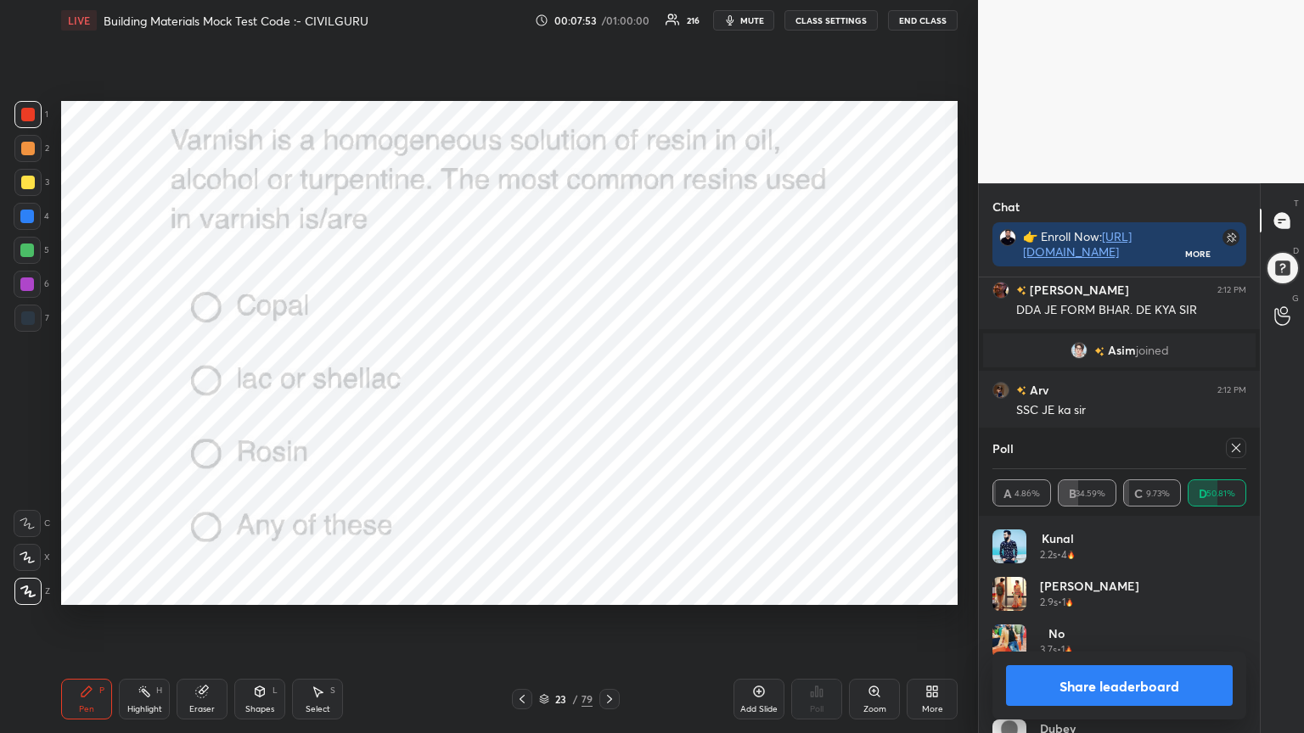
click at [1232, 453] on icon at bounding box center [1236, 448] width 14 height 14
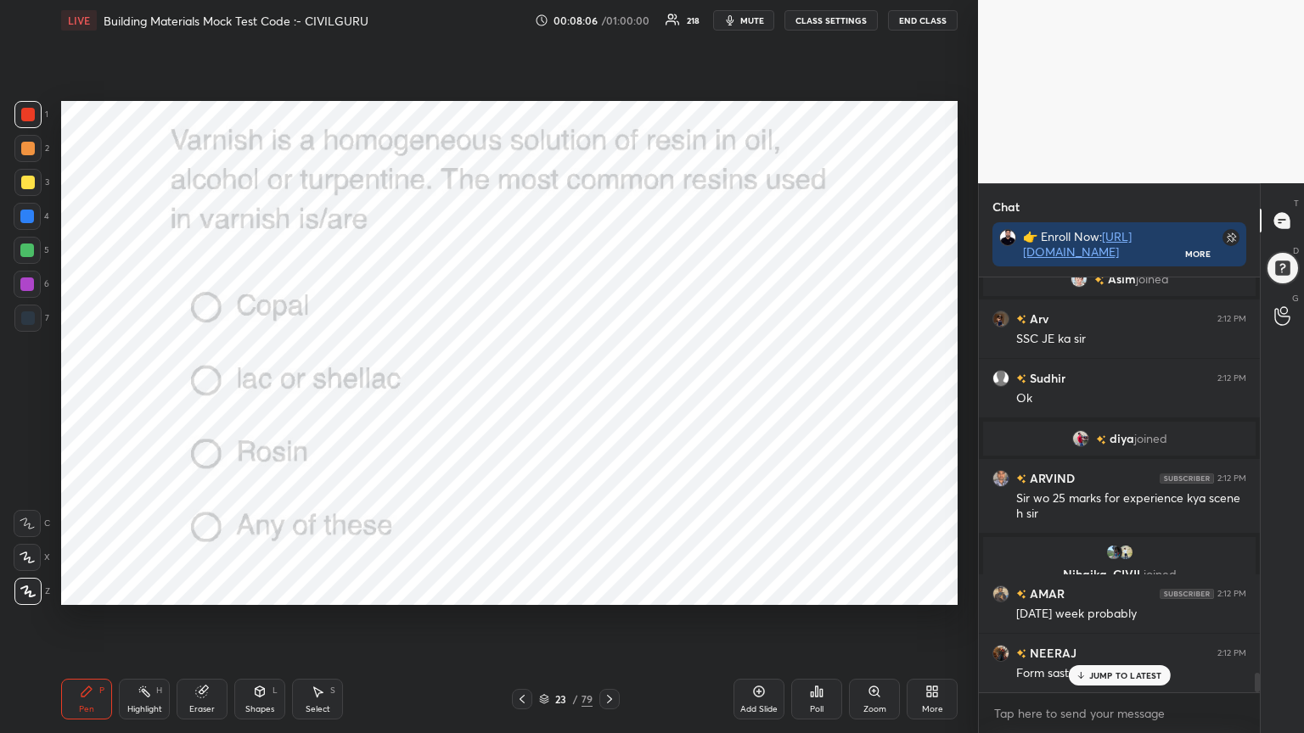
click at [606, 589] on icon at bounding box center [610, 700] width 14 height 14
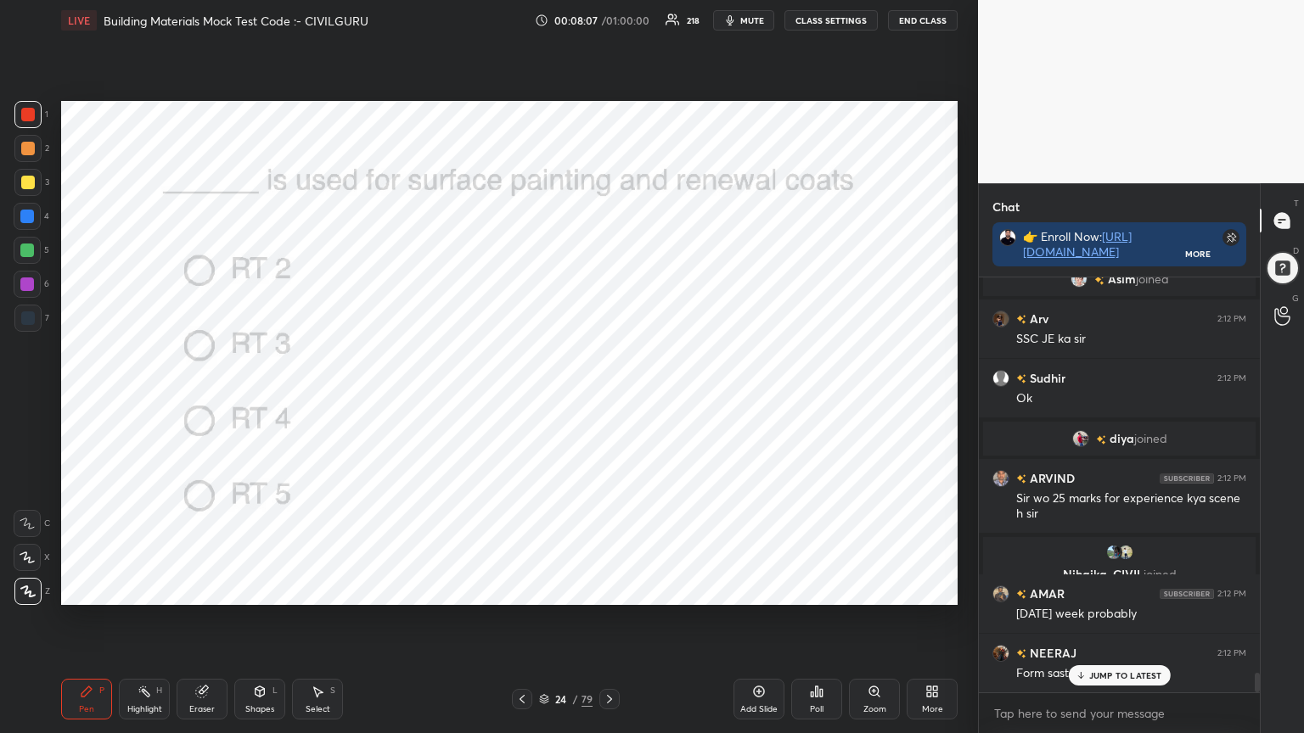
click at [817, 589] on div "Poll" at bounding box center [816, 699] width 51 height 41
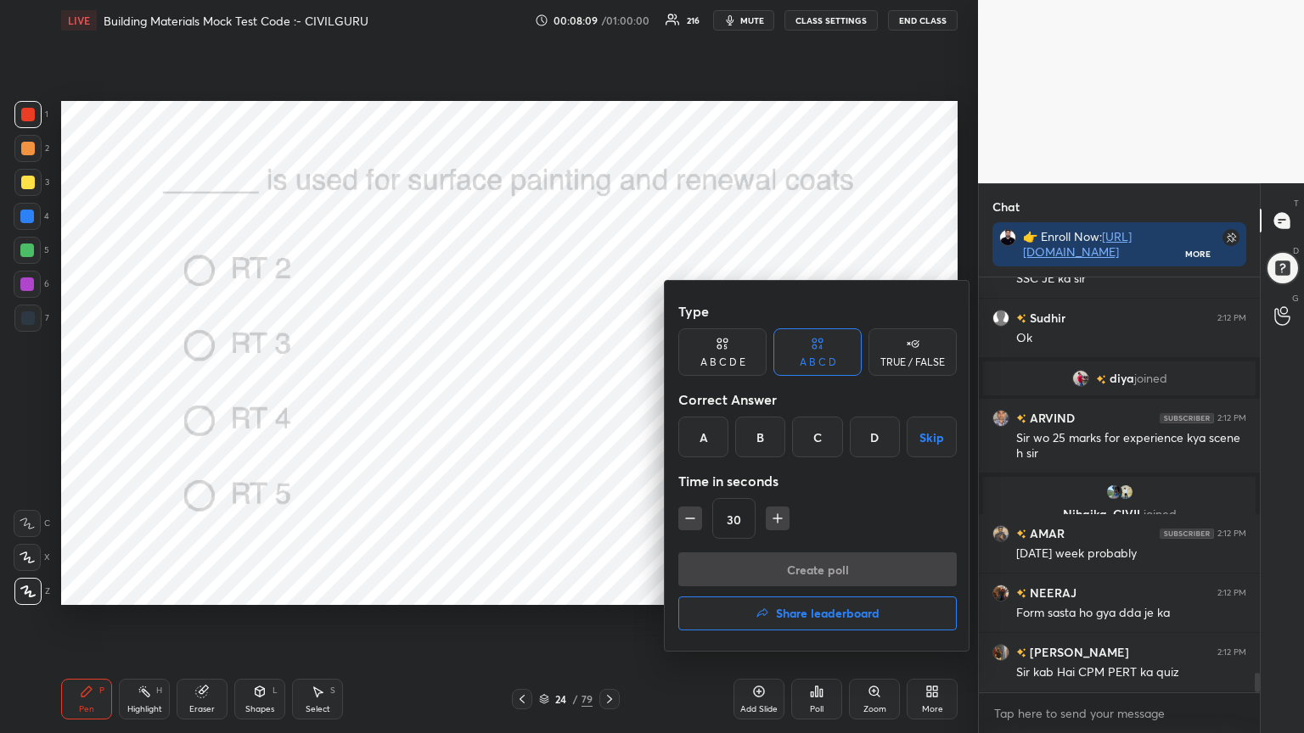
click at [772, 447] on div "B" at bounding box center [760, 437] width 50 height 41
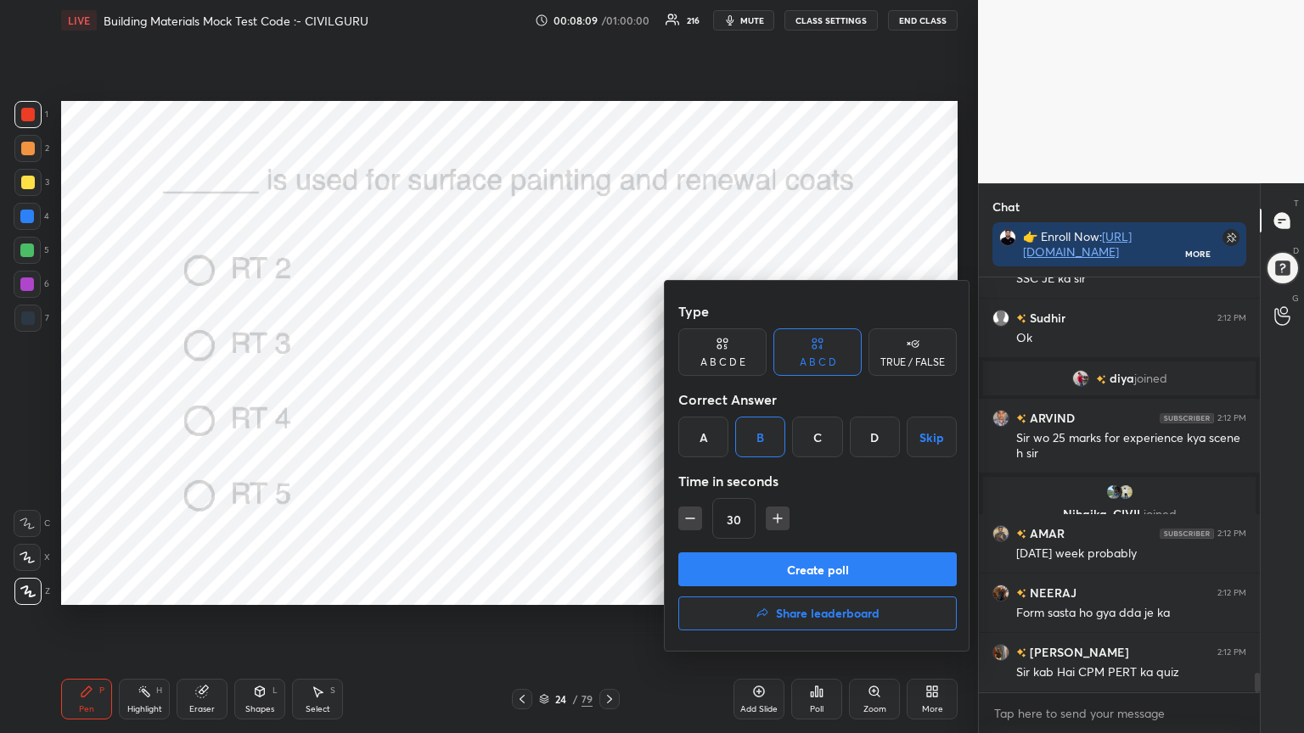
click at [761, 570] on button "Create poll" at bounding box center [817, 570] width 278 height 34
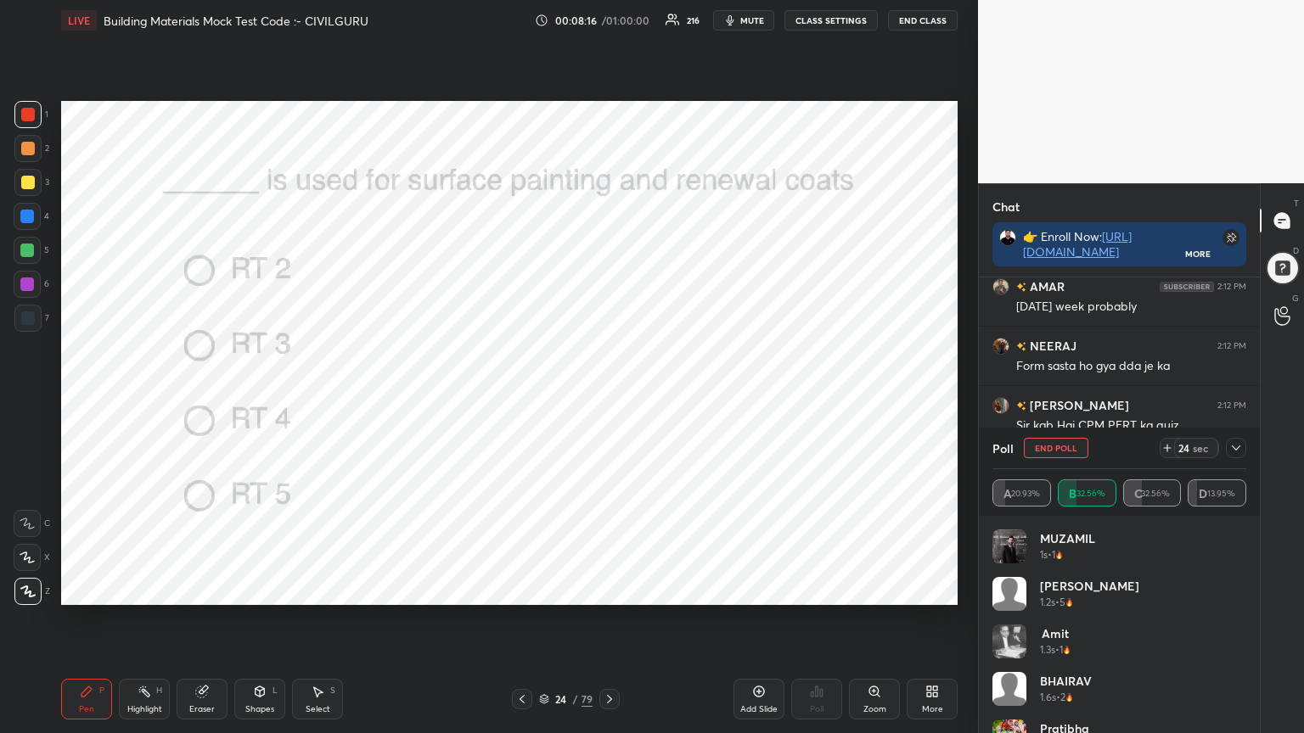
click at [1235, 448] on icon at bounding box center [1236, 448] width 8 height 5
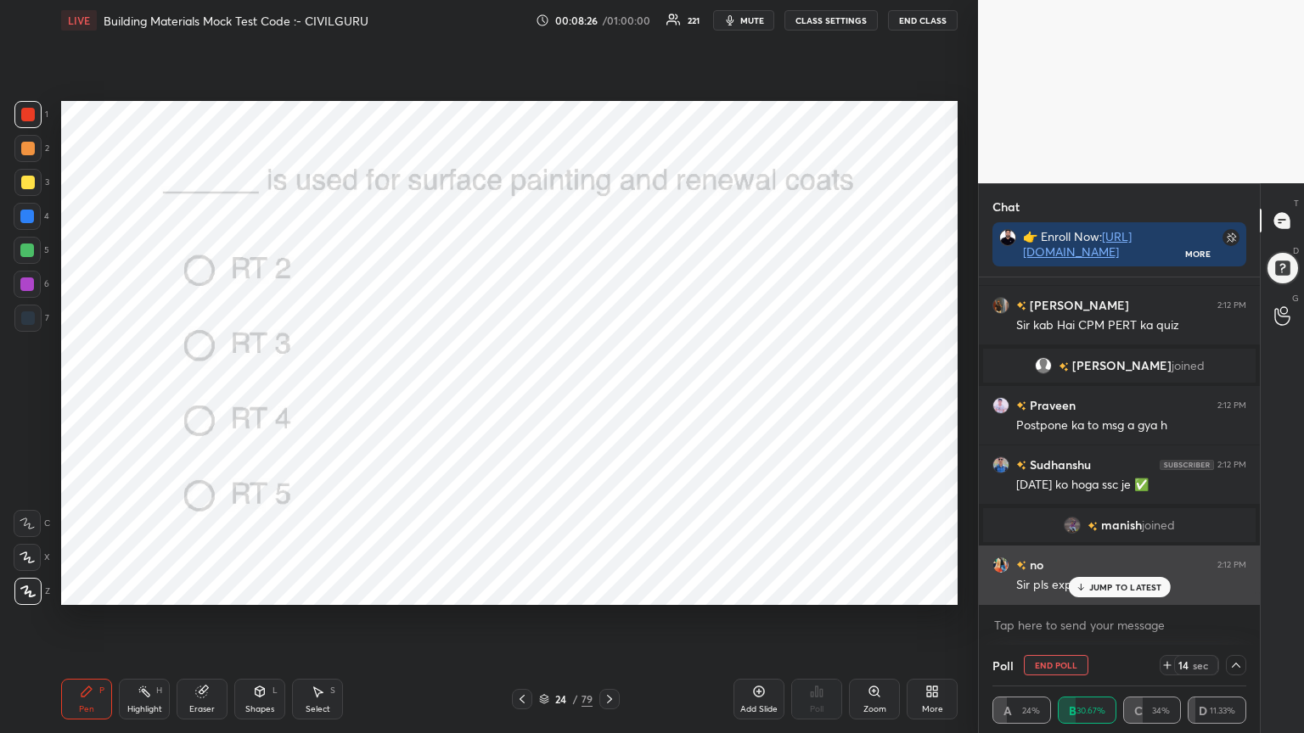
click at [1124, 589] on p "JUMP TO LATEST" at bounding box center [1125, 587] width 73 height 10
click at [998, 564] on img "grid" at bounding box center [1000, 565] width 17 height 17
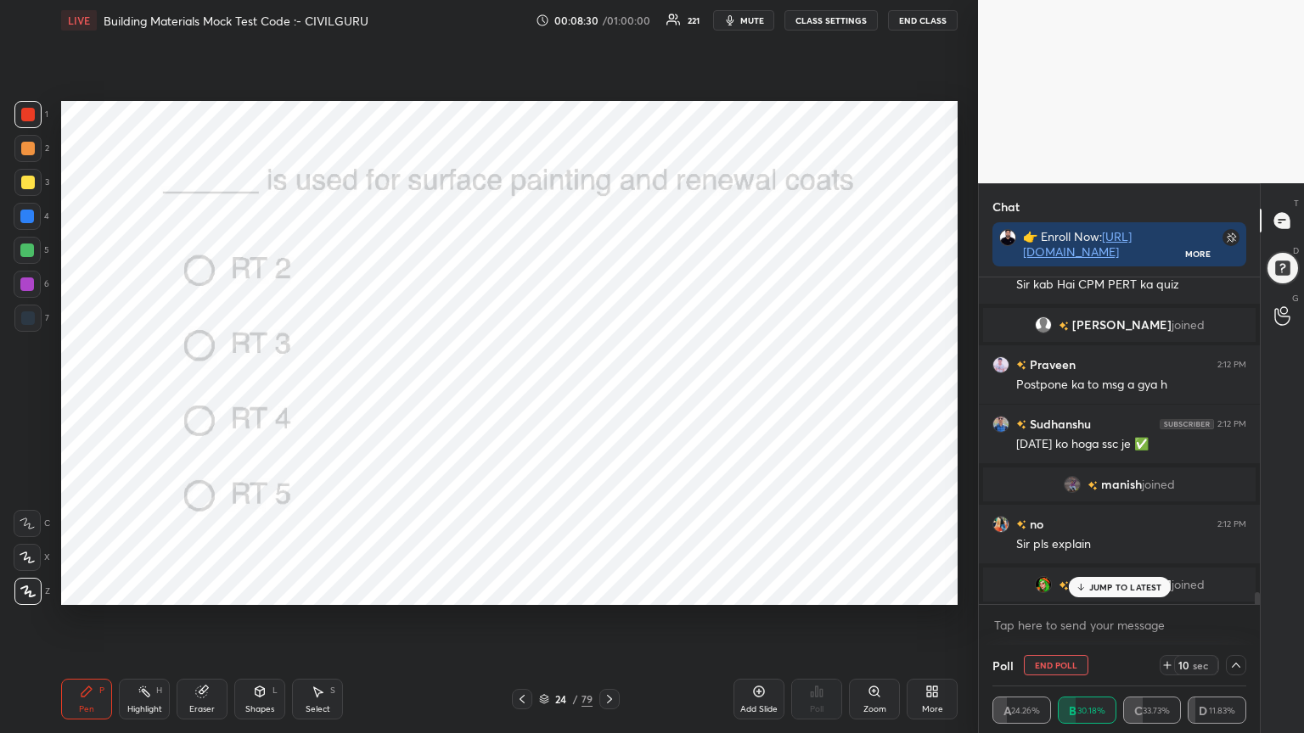
click at [1114, 589] on p "JUMP TO LATEST" at bounding box center [1125, 587] width 73 height 10
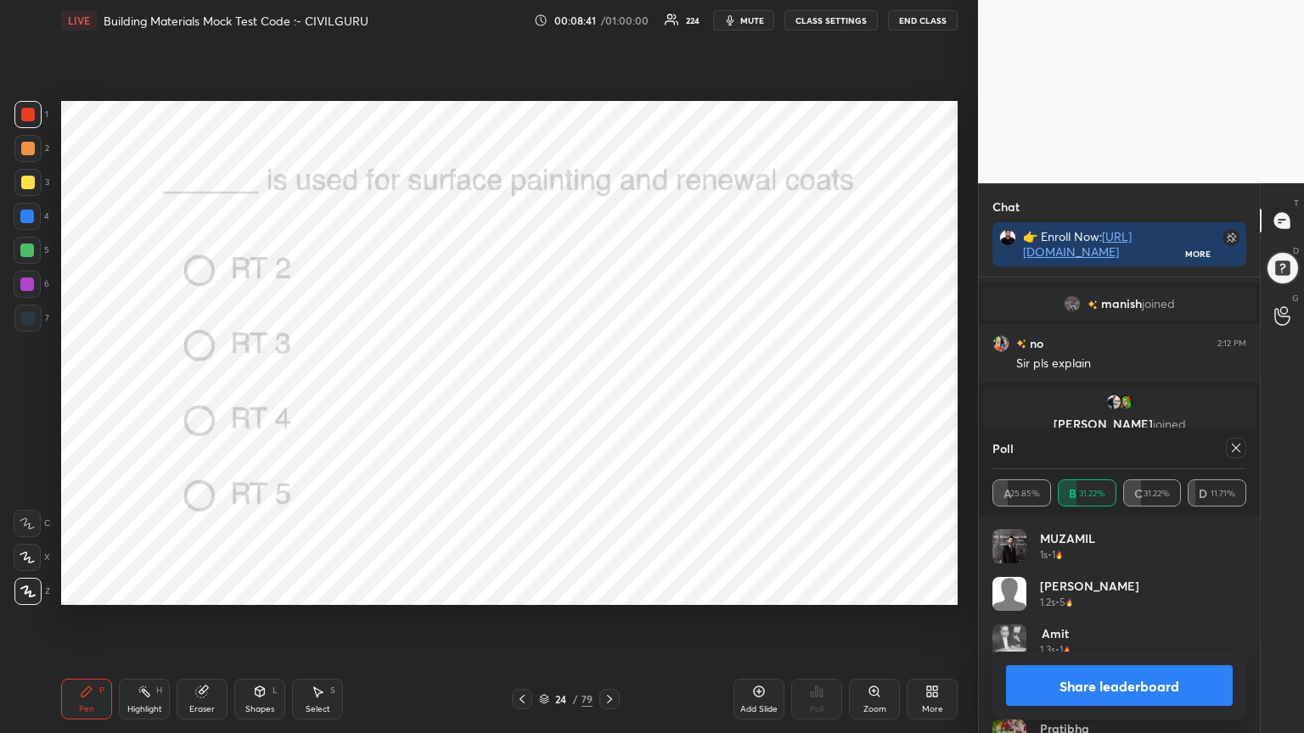
click at [1238, 448] on icon at bounding box center [1236, 448] width 14 height 14
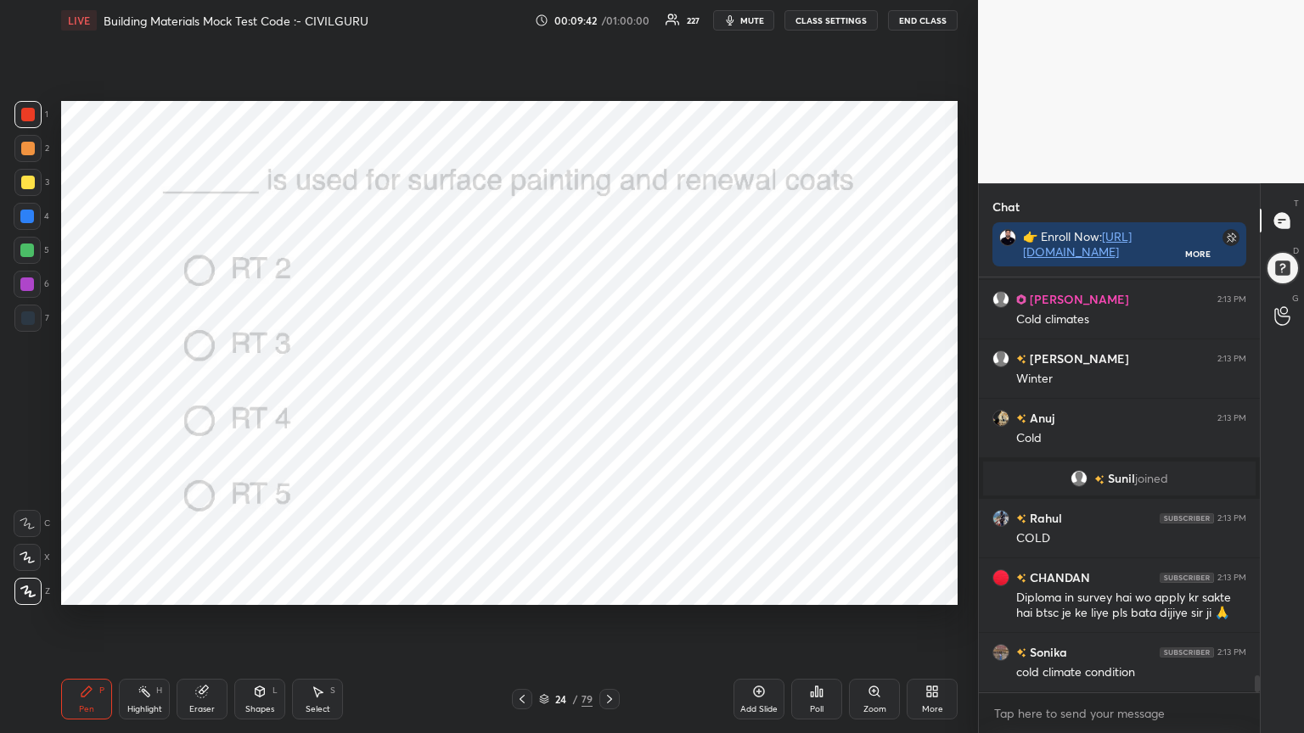
scroll to position [9571, 0]
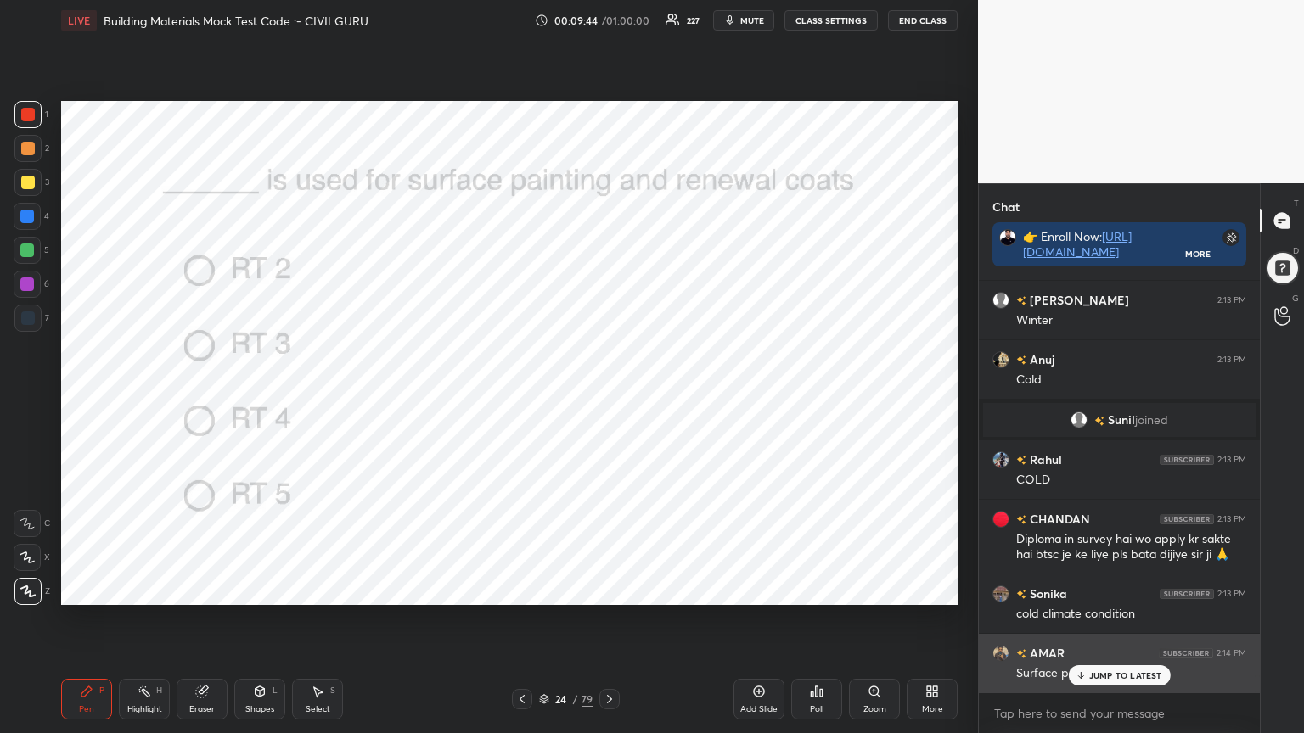
click at [1117, 589] on p "JUMP TO LATEST" at bounding box center [1125, 676] width 73 height 10
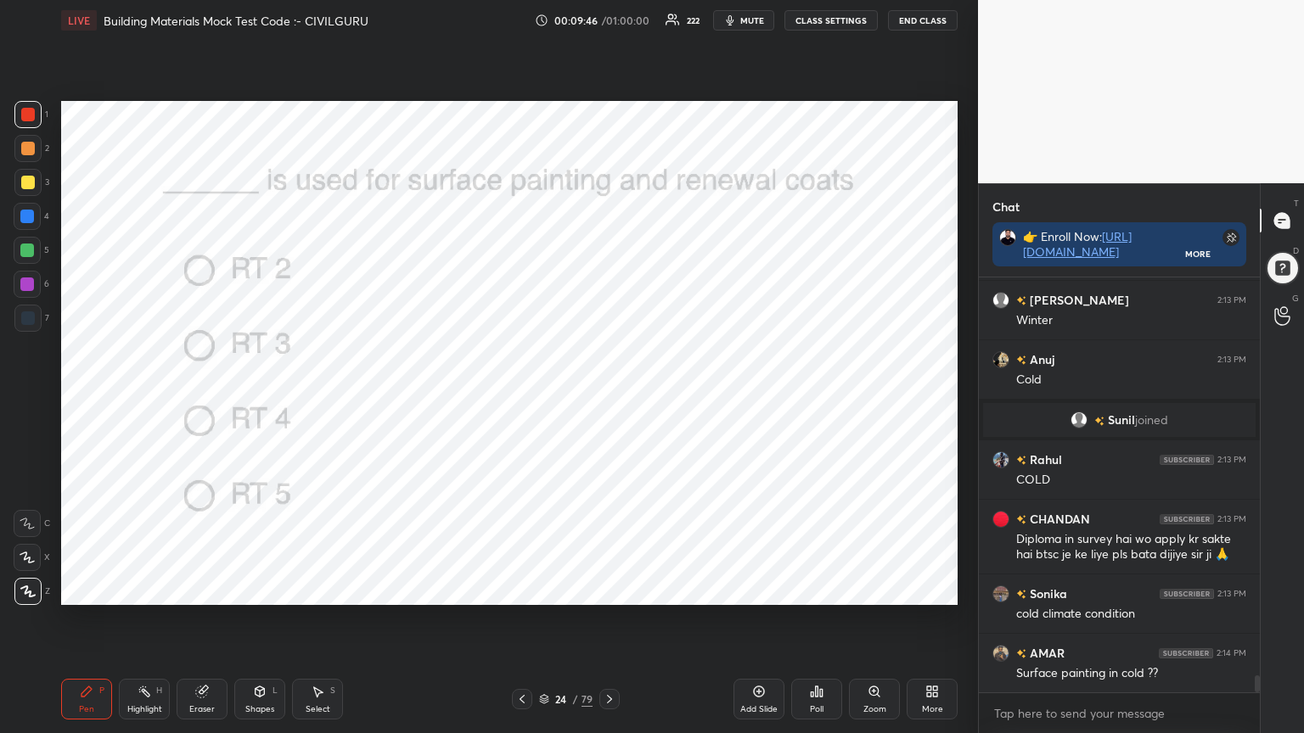
click at [607, 589] on icon at bounding box center [610, 700] width 14 height 14
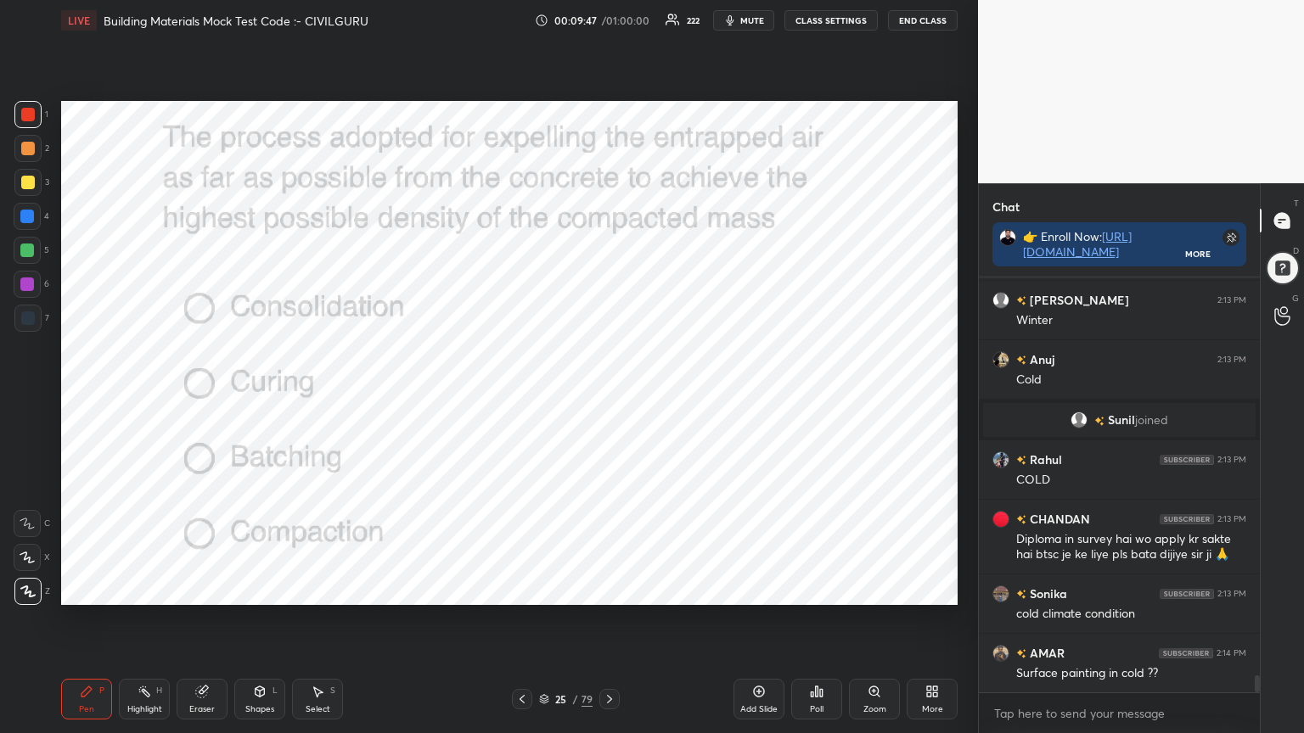
click at [822, 589] on div "Poll" at bounding box center [816, 699] width 51 height 41
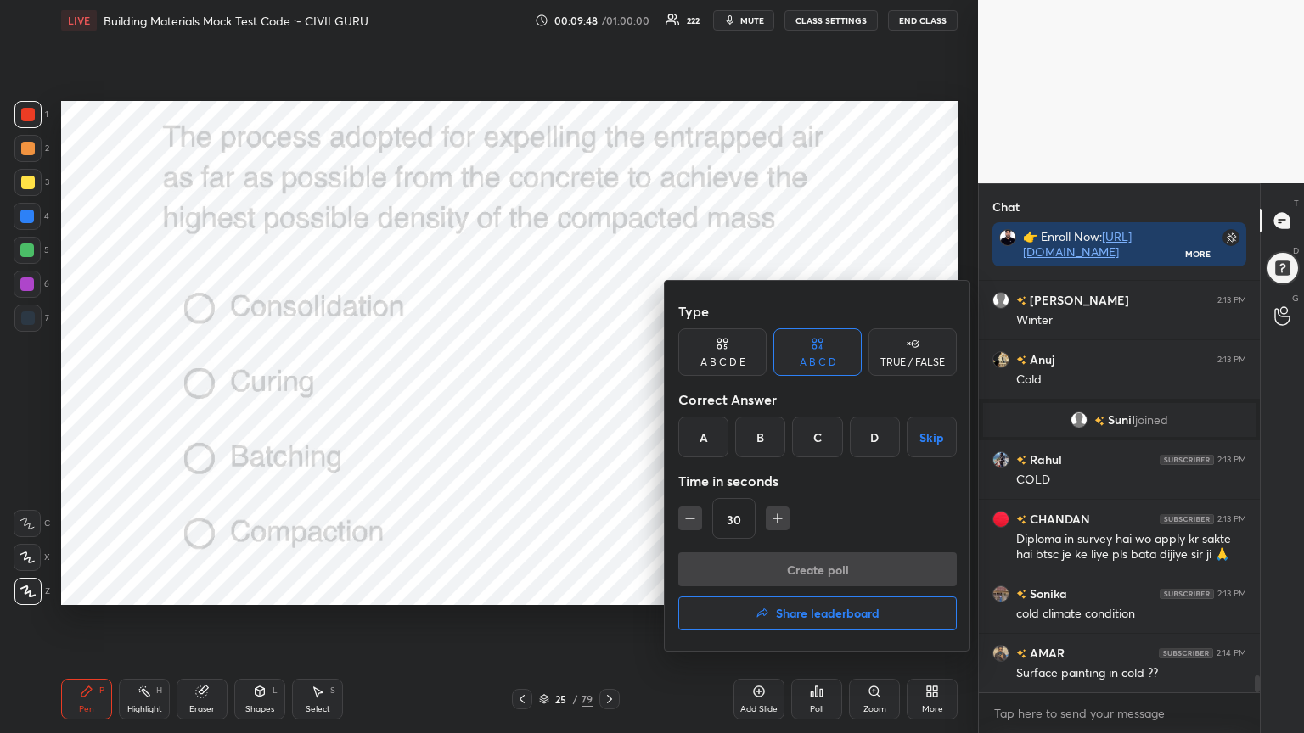
click at [874, 429] on div "D" at bounding box center [875, 437] width 50 height 41
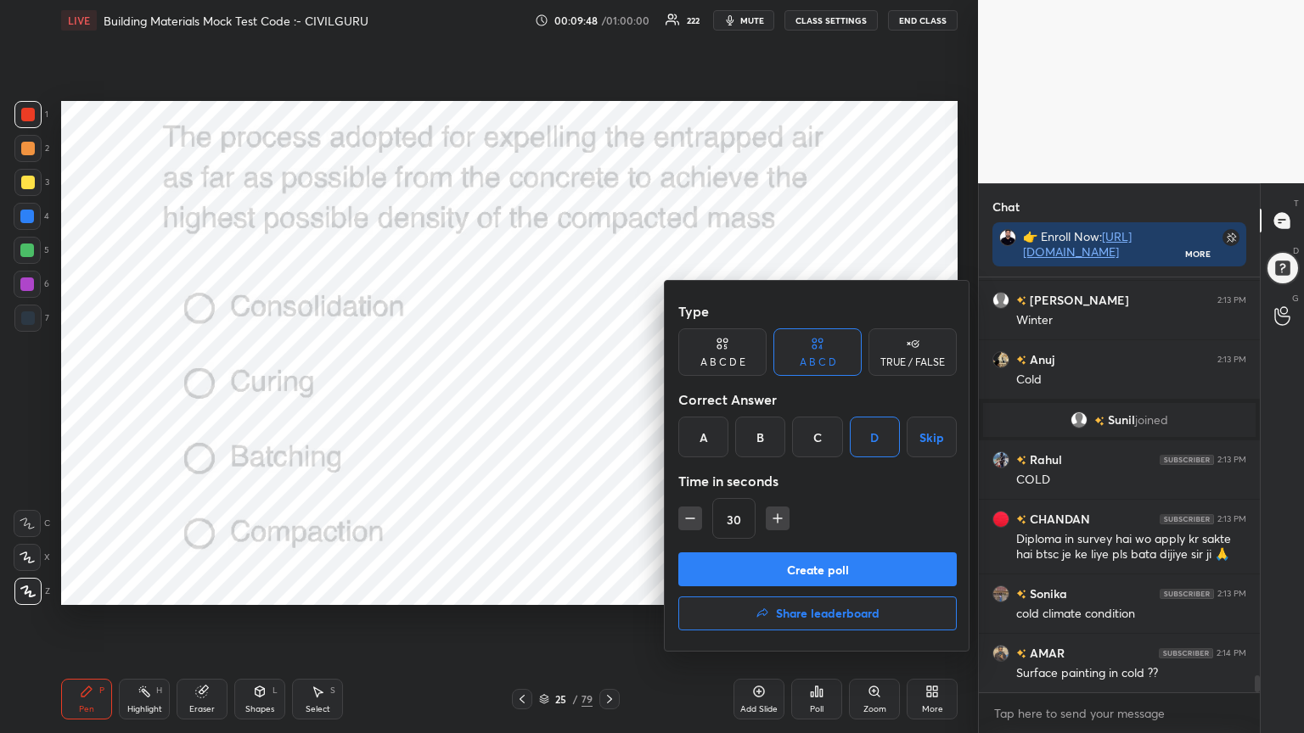
click at [823, 564] on button "Create poll" at bounding box center [817, 570] width 278 height 34
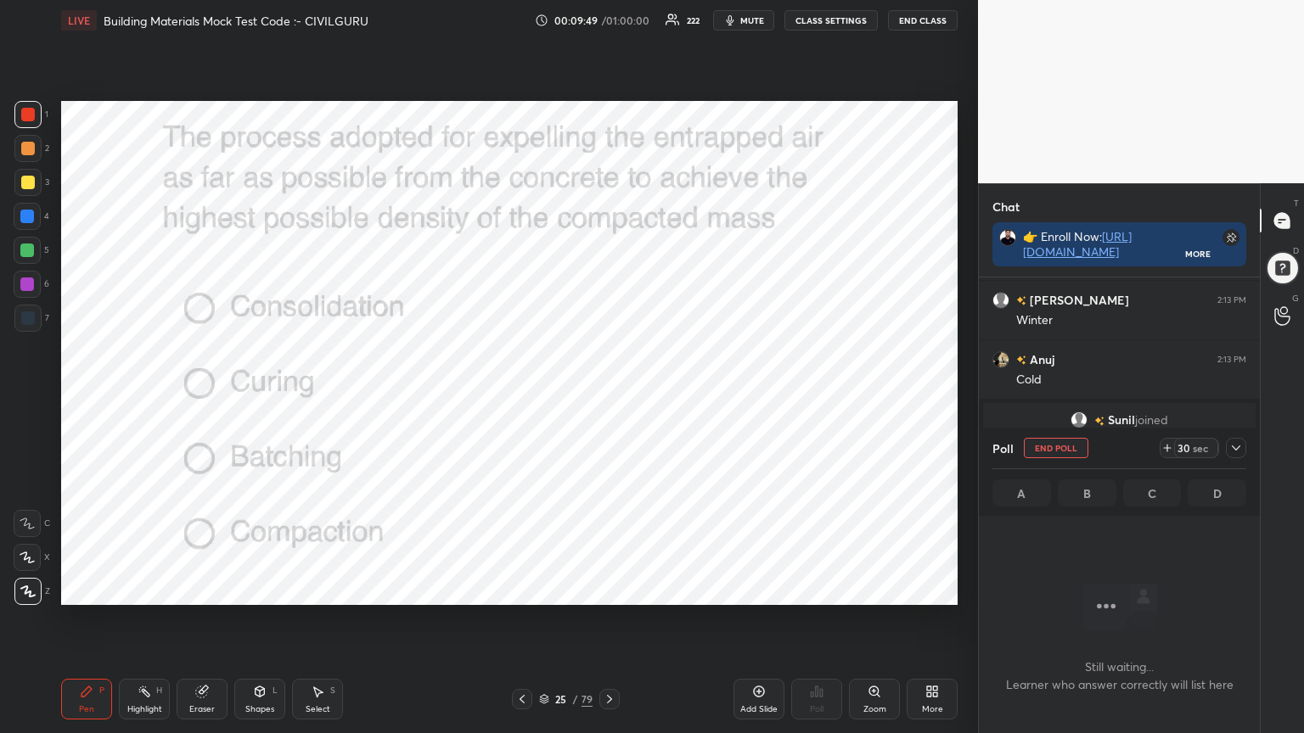
scroll to position [181, 276]
click at [1238, 449] on icon at bounding box center [1236, 448] width 14 height 14
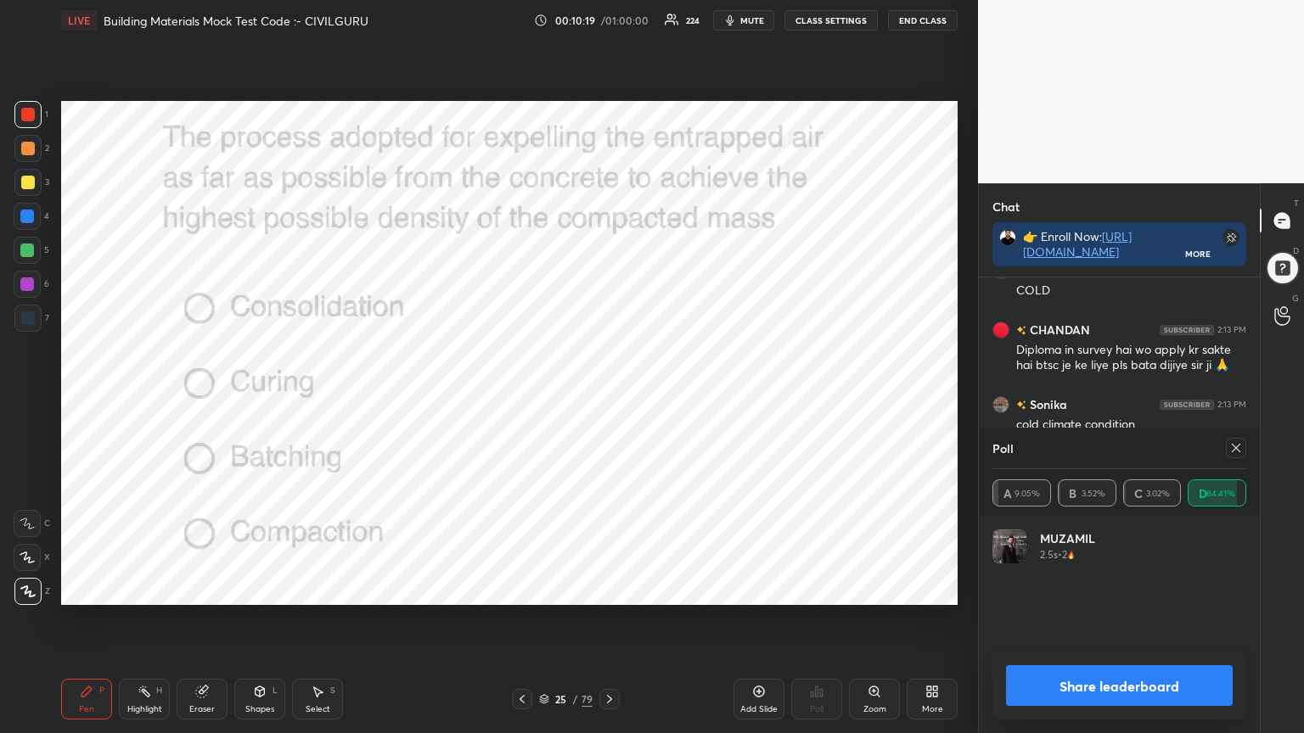
scroll to position [199, 249]
click at [1239, 445] on icon at bounding box center [1236, 448] width 8 height 8
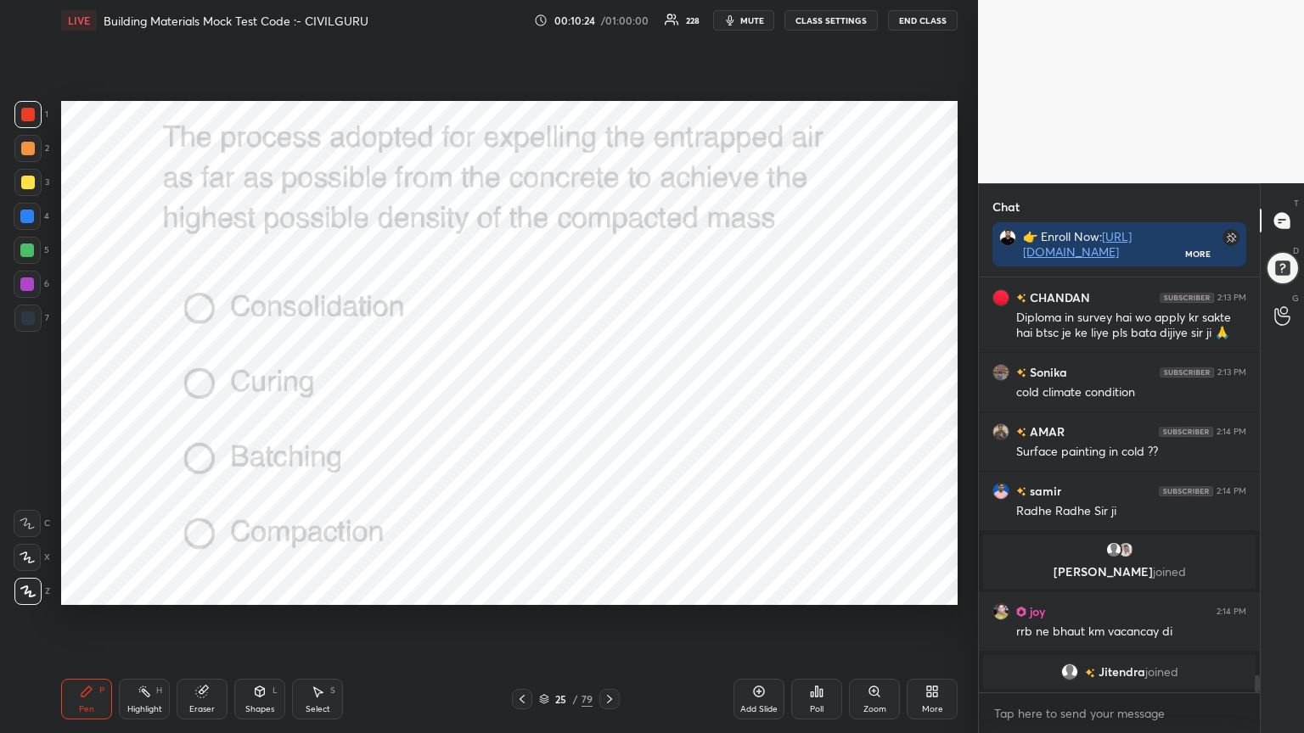
click at [611, 589] on icon at bounding box center [609, 699] width 5 height 8
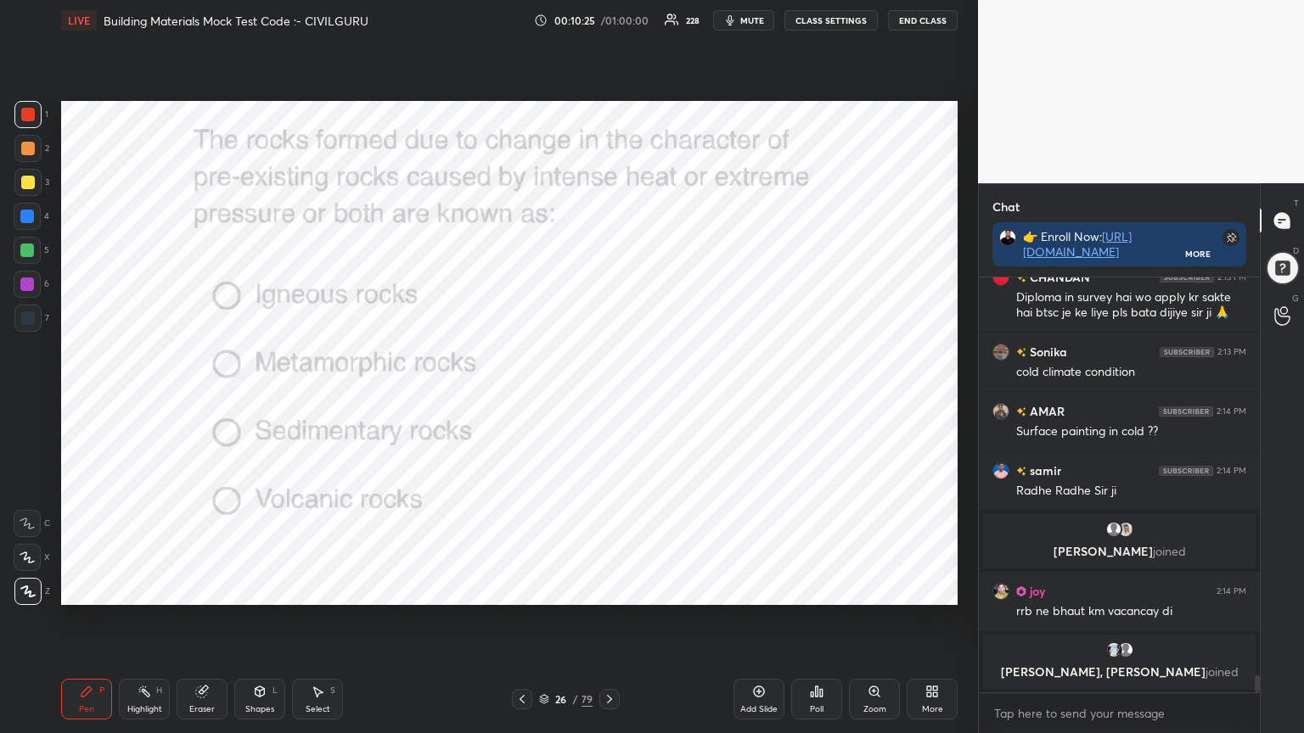
click at [823, 589] on div "Poll" at bounding box center [816, 699] width 51 height 41
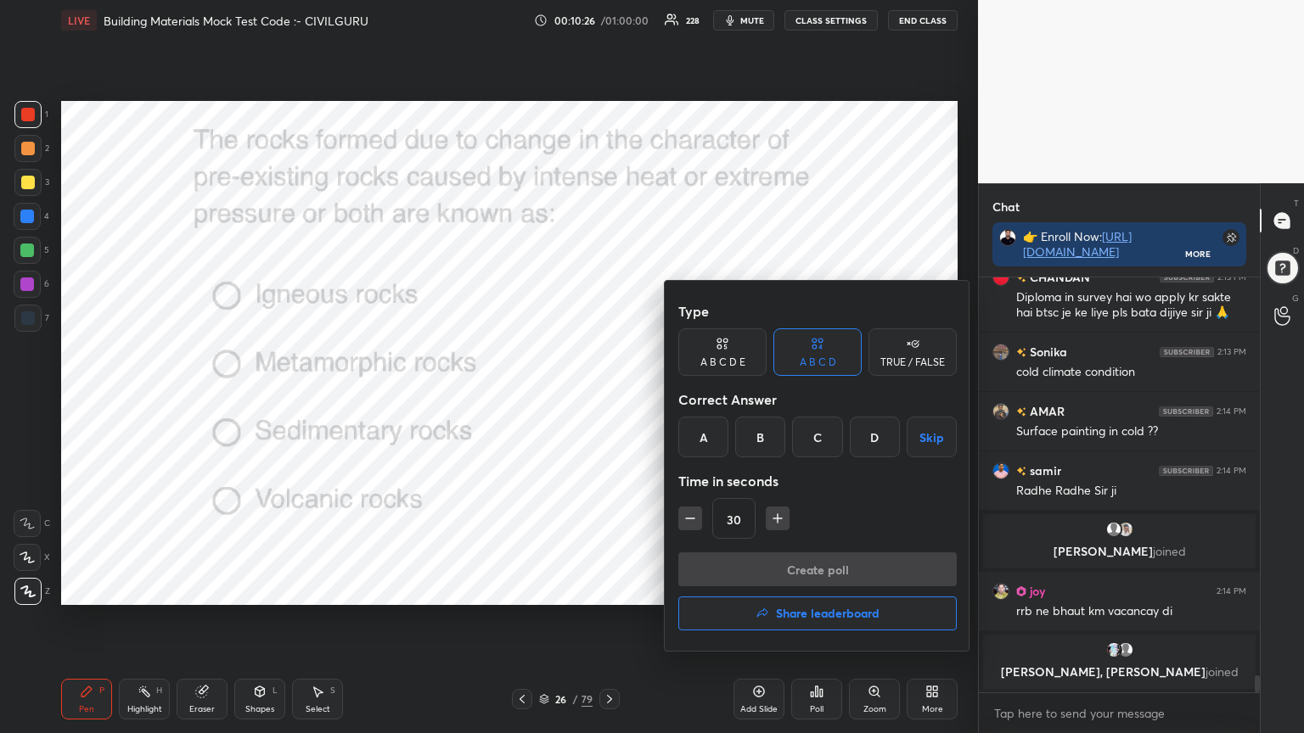
click at [751, 435] on div "B" at bounding box center [760, 437] width 50 height 41
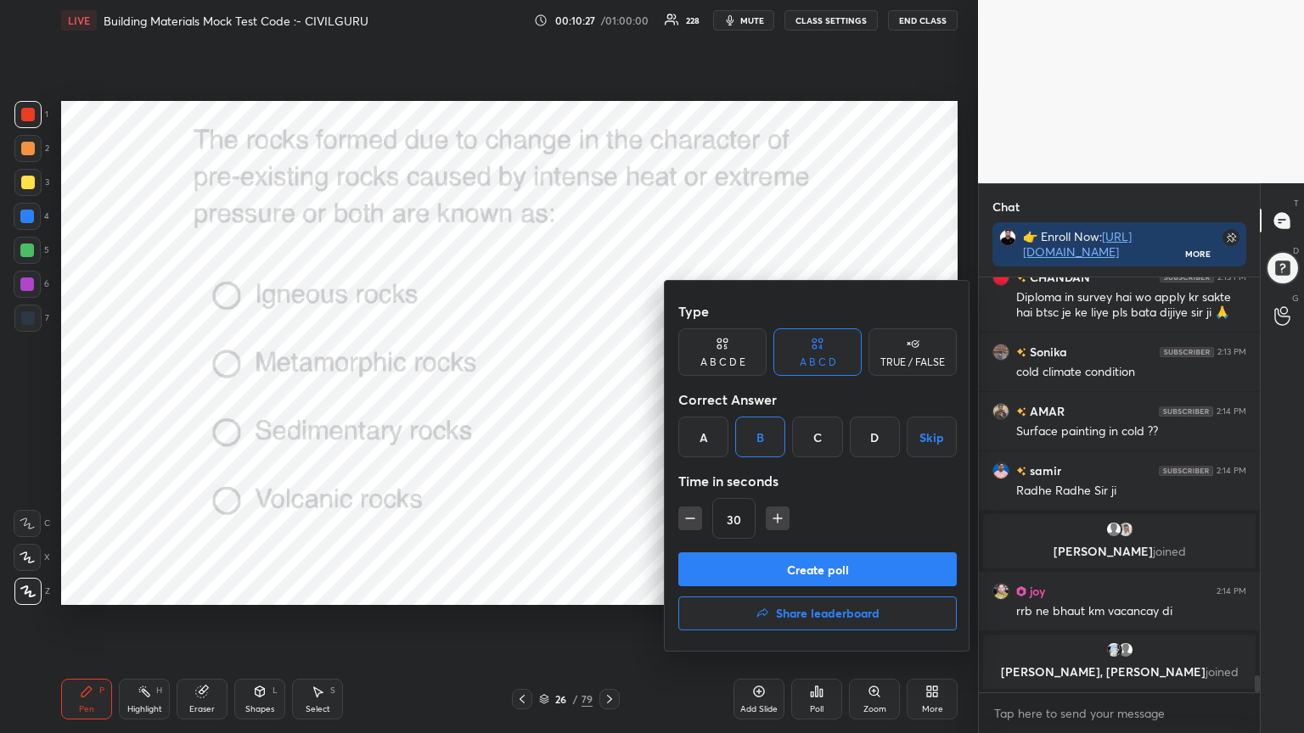
click at [757, 555] on button "Create poll" at bounding box center [817, 570] width 278 height 34
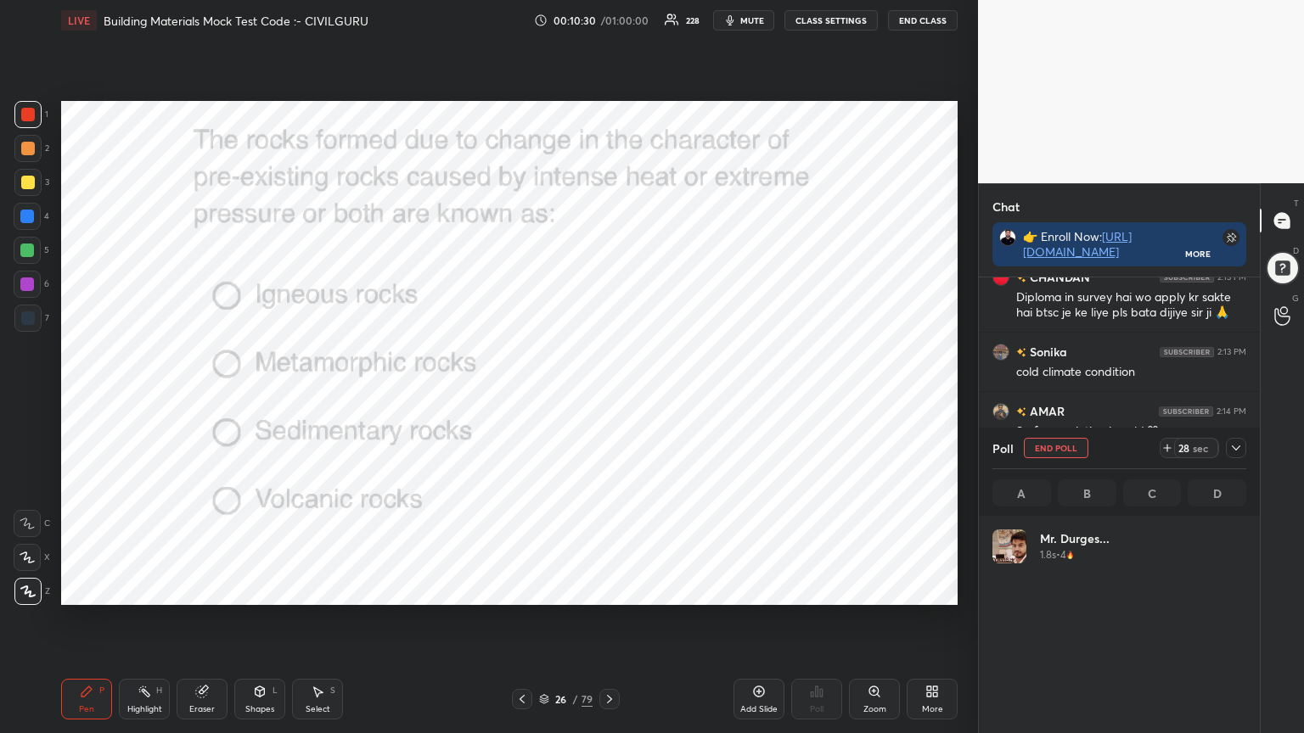
click at [1238, 452] on icon at bounding box center [1236, 448] width 14 height 14
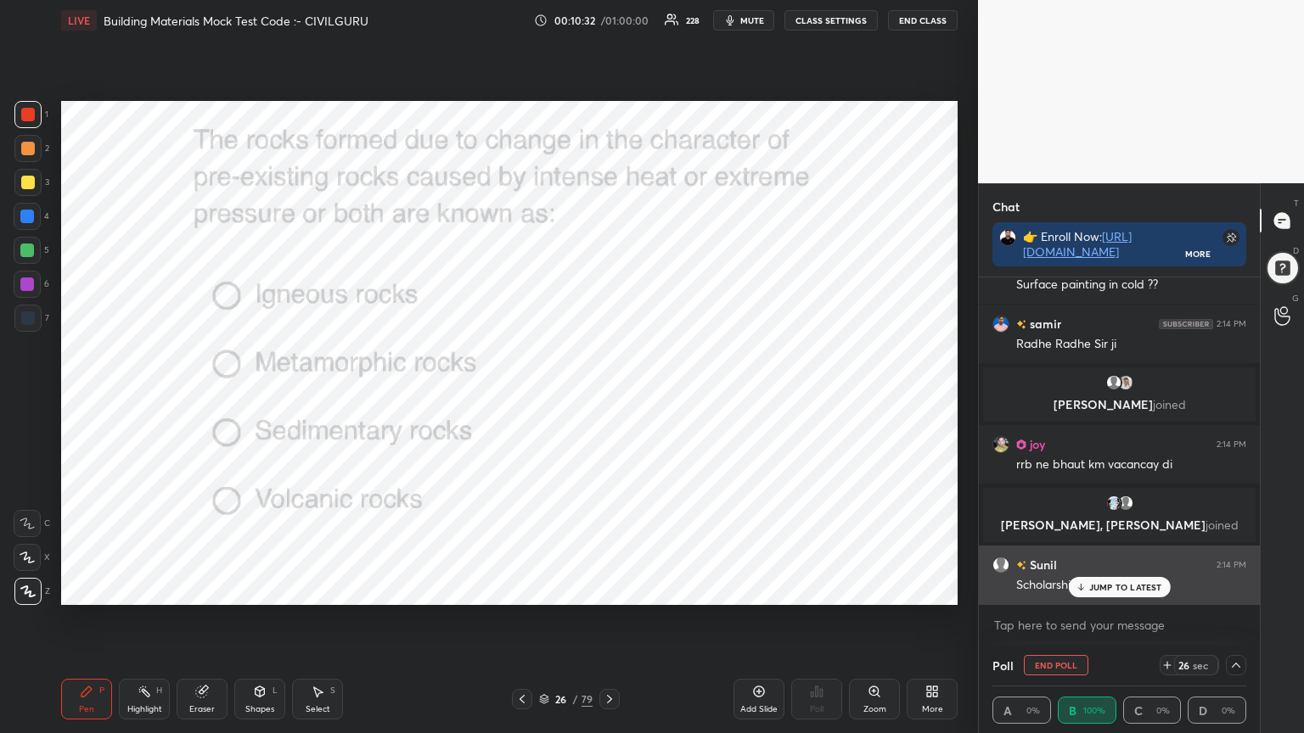
click at [1112, 584] on p "JUMP TO LATEST" at bounding box center [1125, 587] width 73 height 10
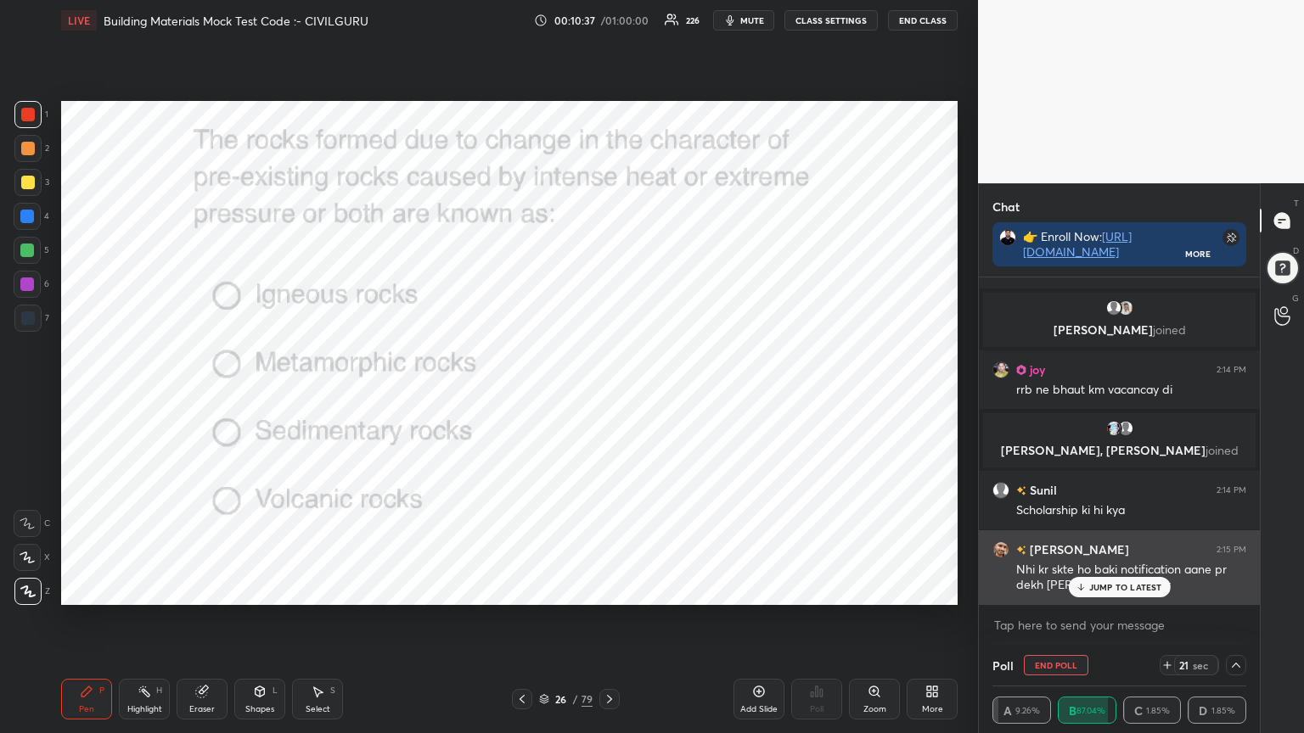
click at [1128, 587] on p "JUMP TO LATEST" at bounding box center [1125, 587] width 73 height 10
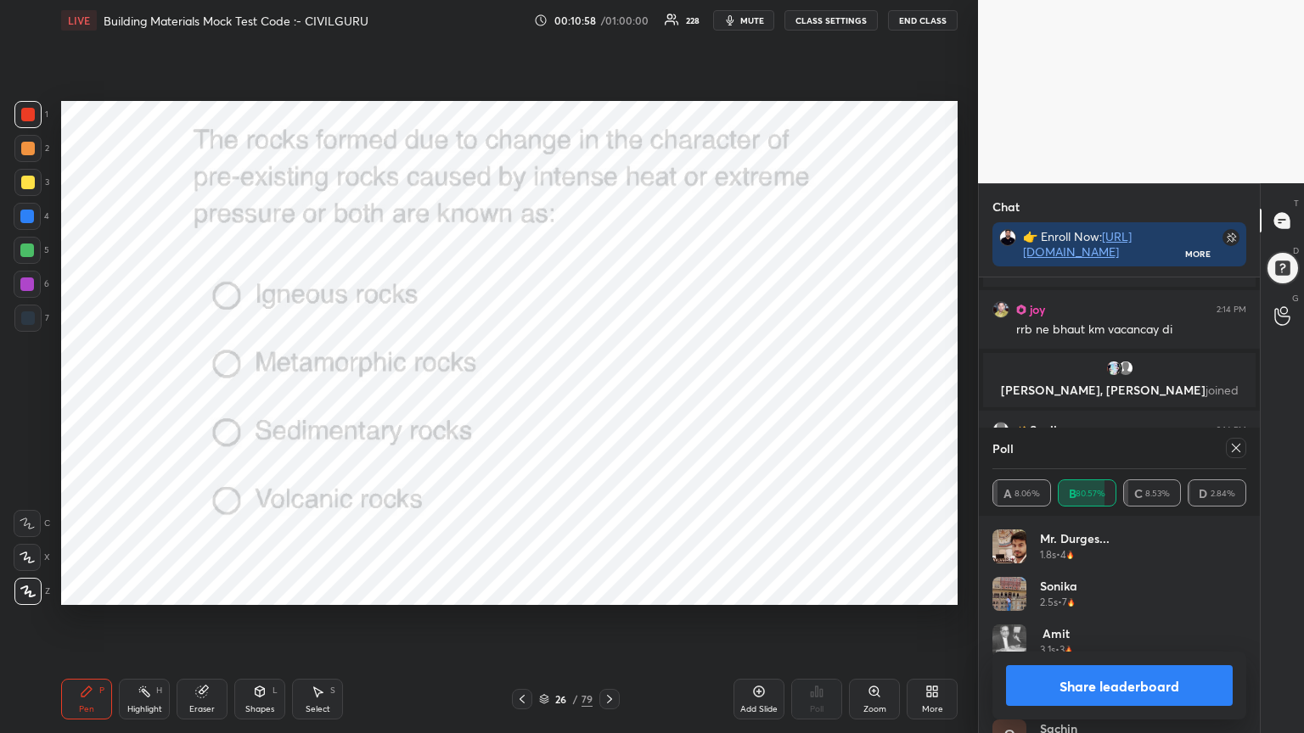
click at [1243, 449] on div at bounding box center [1236, 448] width 20 height 20
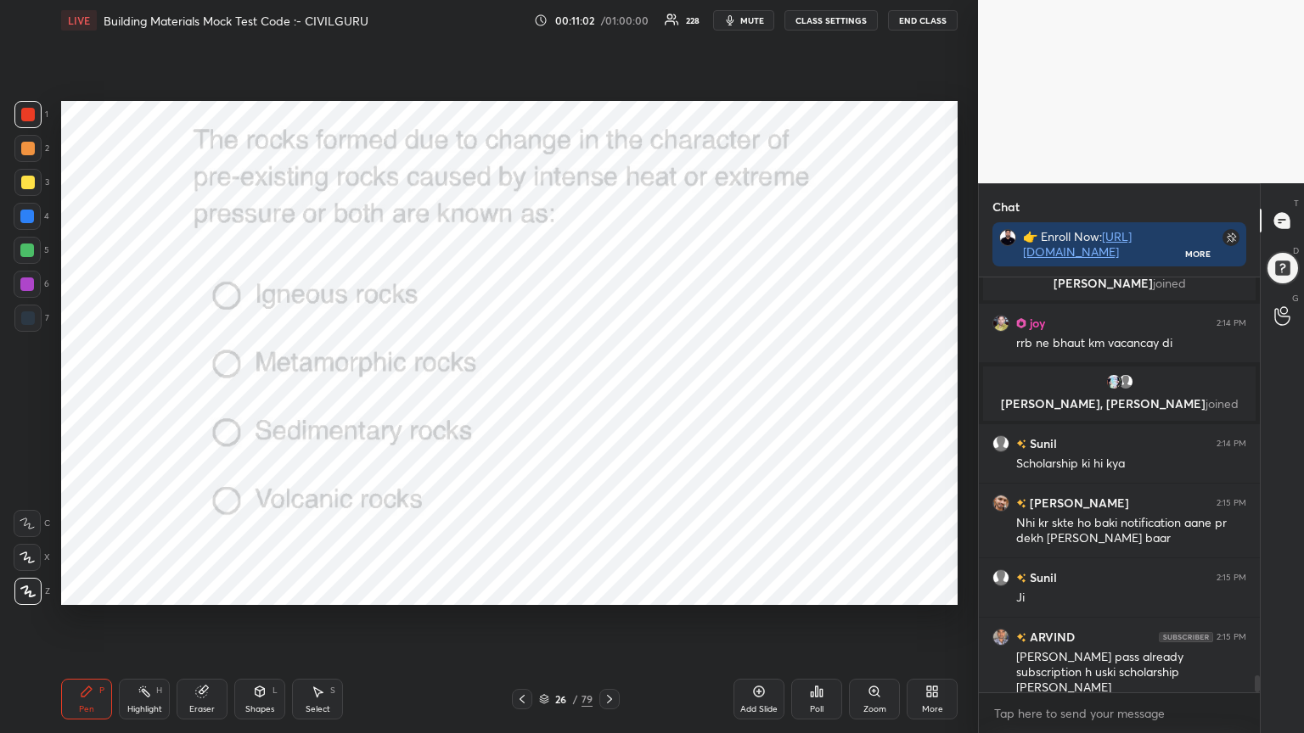
click at [614, 589] on div at bounding box center [609, 699] width 20 height 20
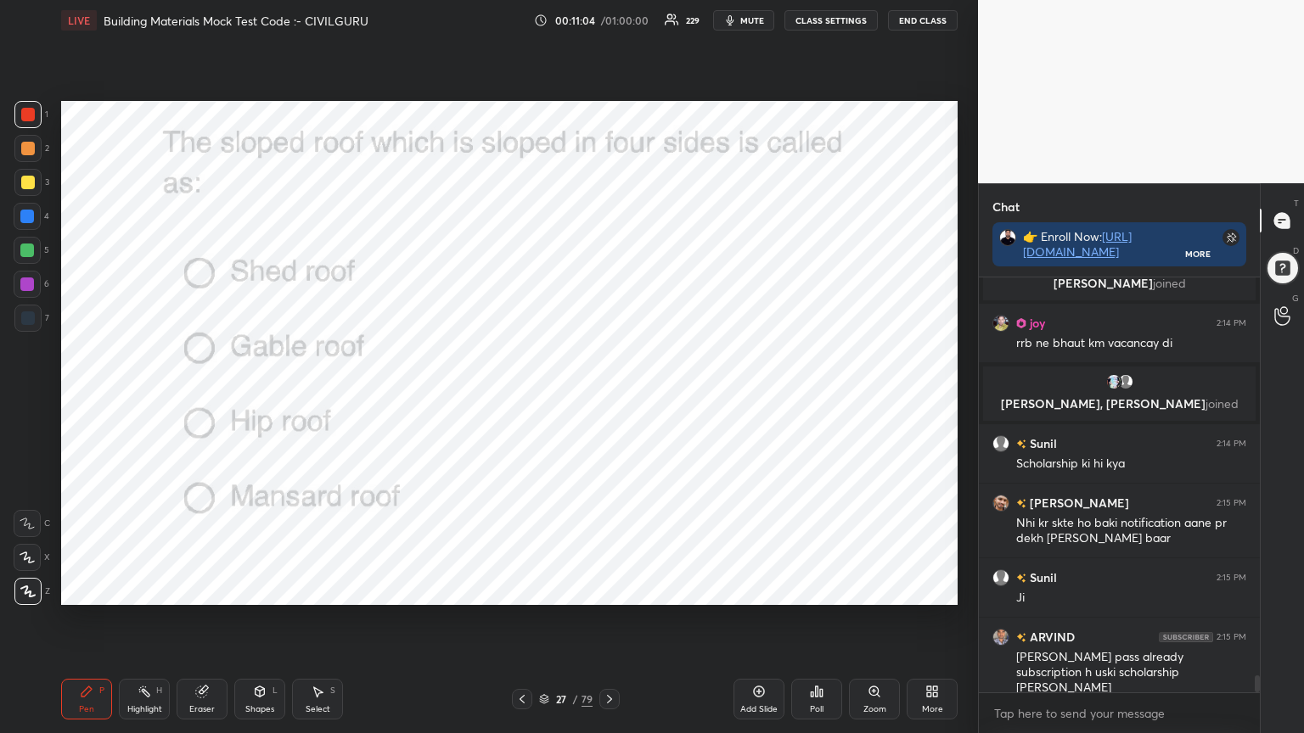
click at [811, 589] on div "Poll" at bounding box center [816, 699] width 51 height 41
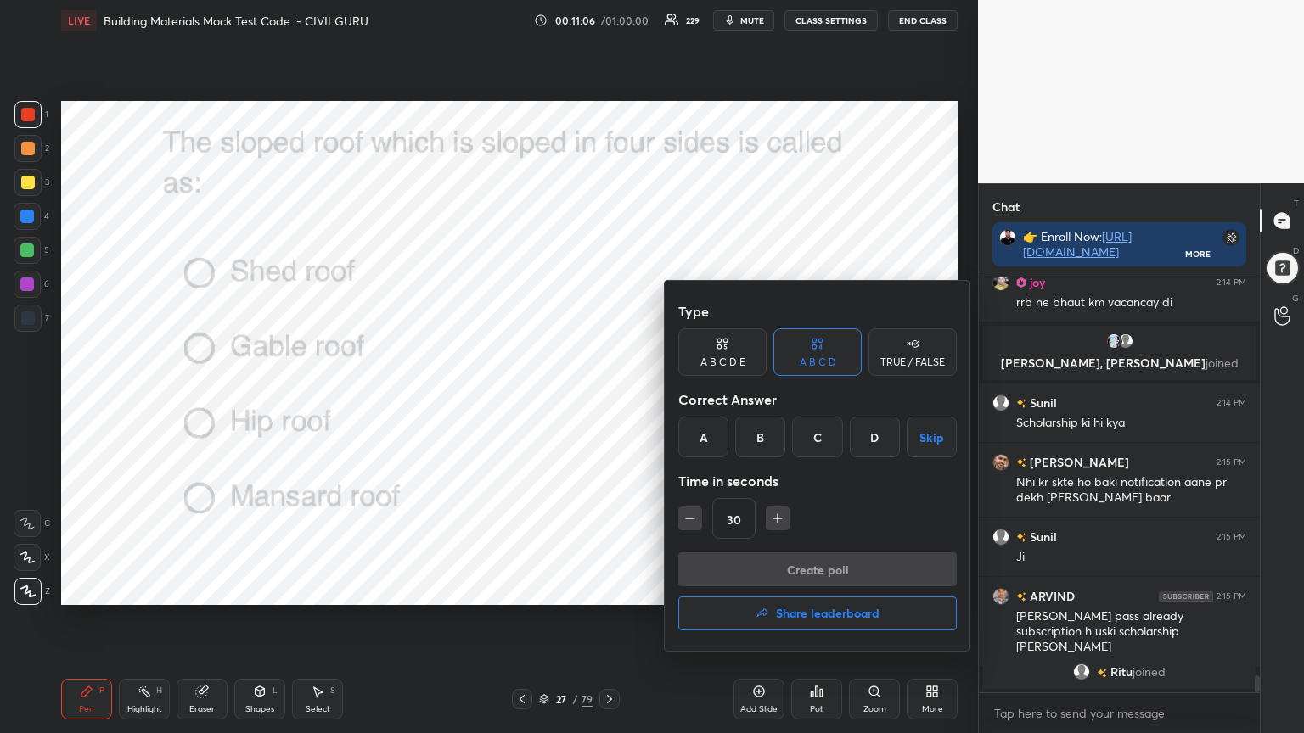
click at [817, 433] on div "C" at bounding box center [817, 437] width 50 height 41
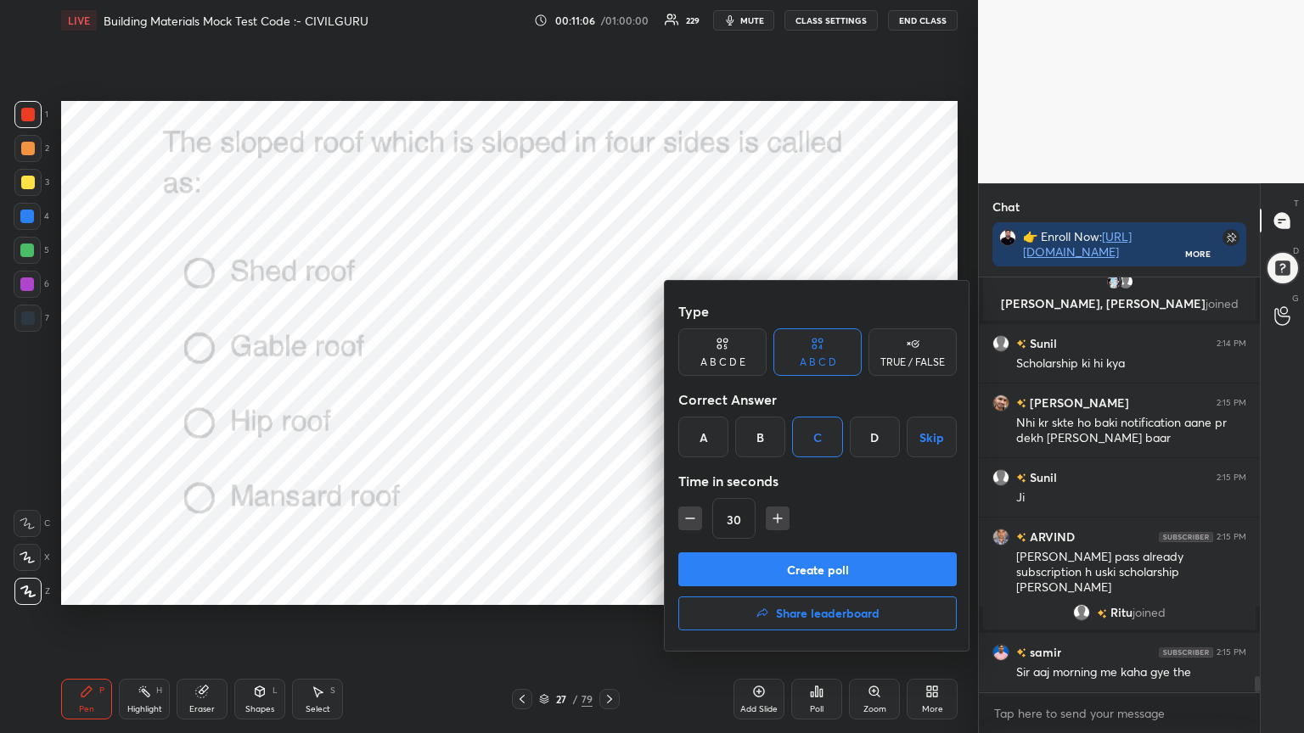
click at [804, 557] on button "Create poll" at bounding box center [817, 570] width 278 height 34
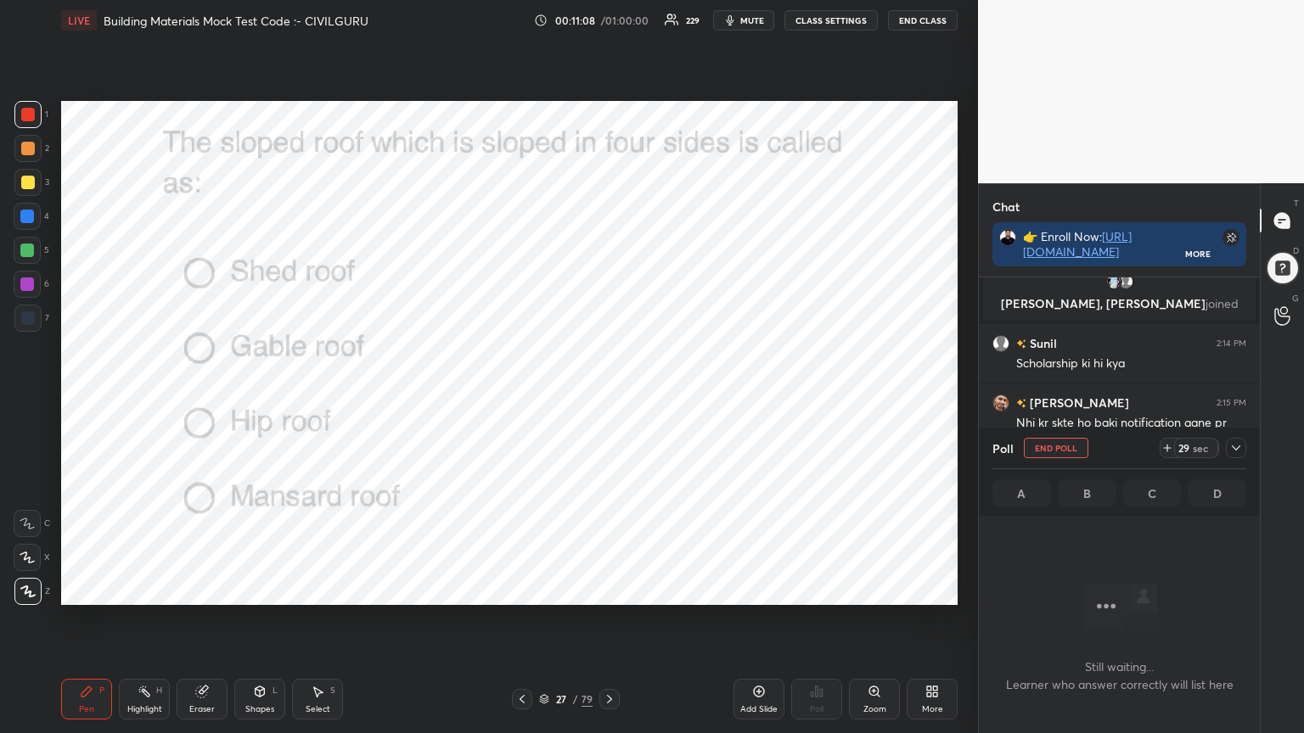
click at [1237, 448] on icon at bounding box center [1236, 448] width 8 height 5
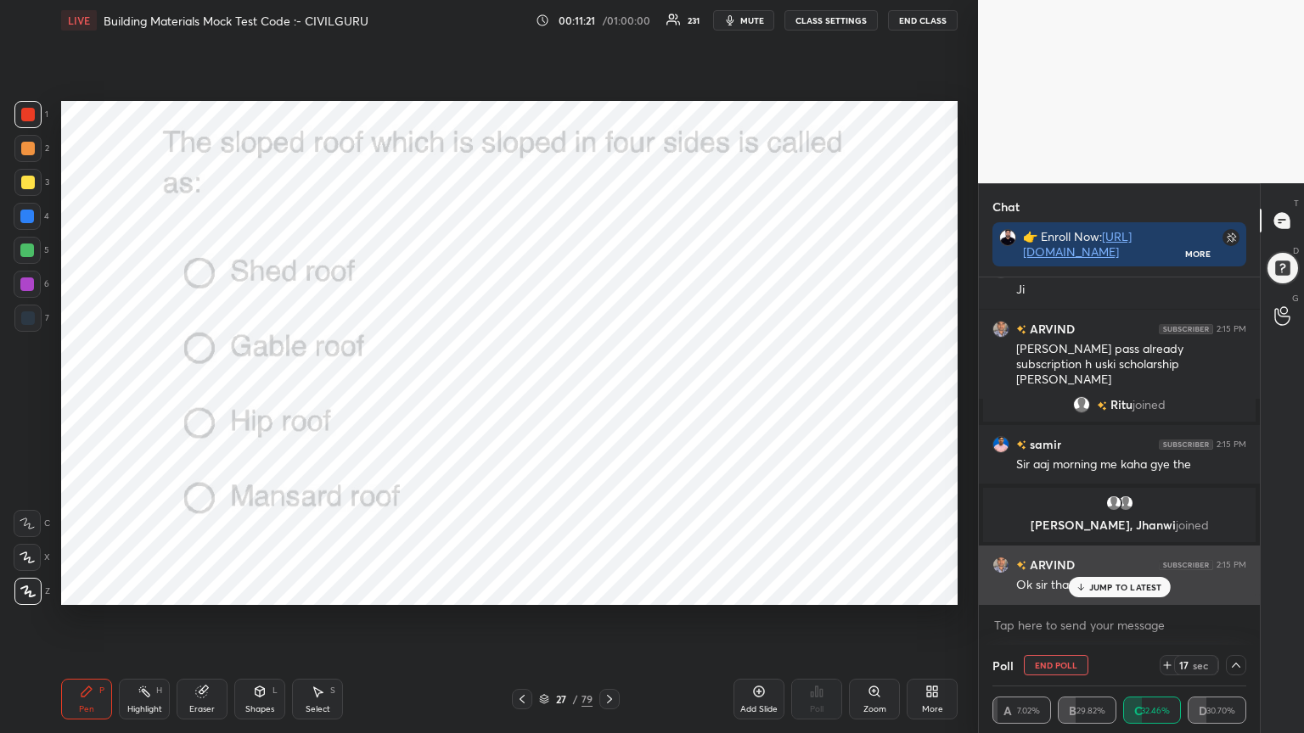
click at [1100, 586] on p "JUMP TO LATEST" at bounding box center [1125, 587] width 73 height 10
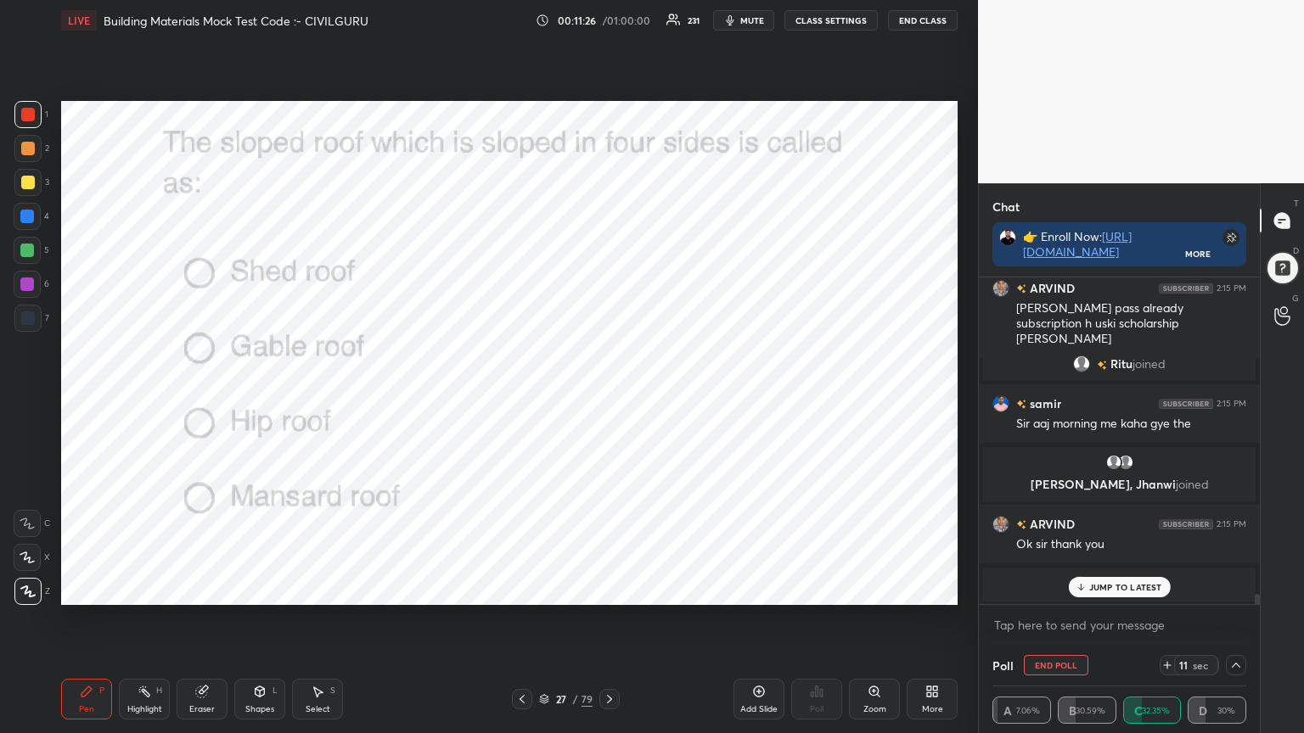
click at [1100, 584] on p "JUMP TO LATEST" at bounding box center [1125, 587] width 73 height 10
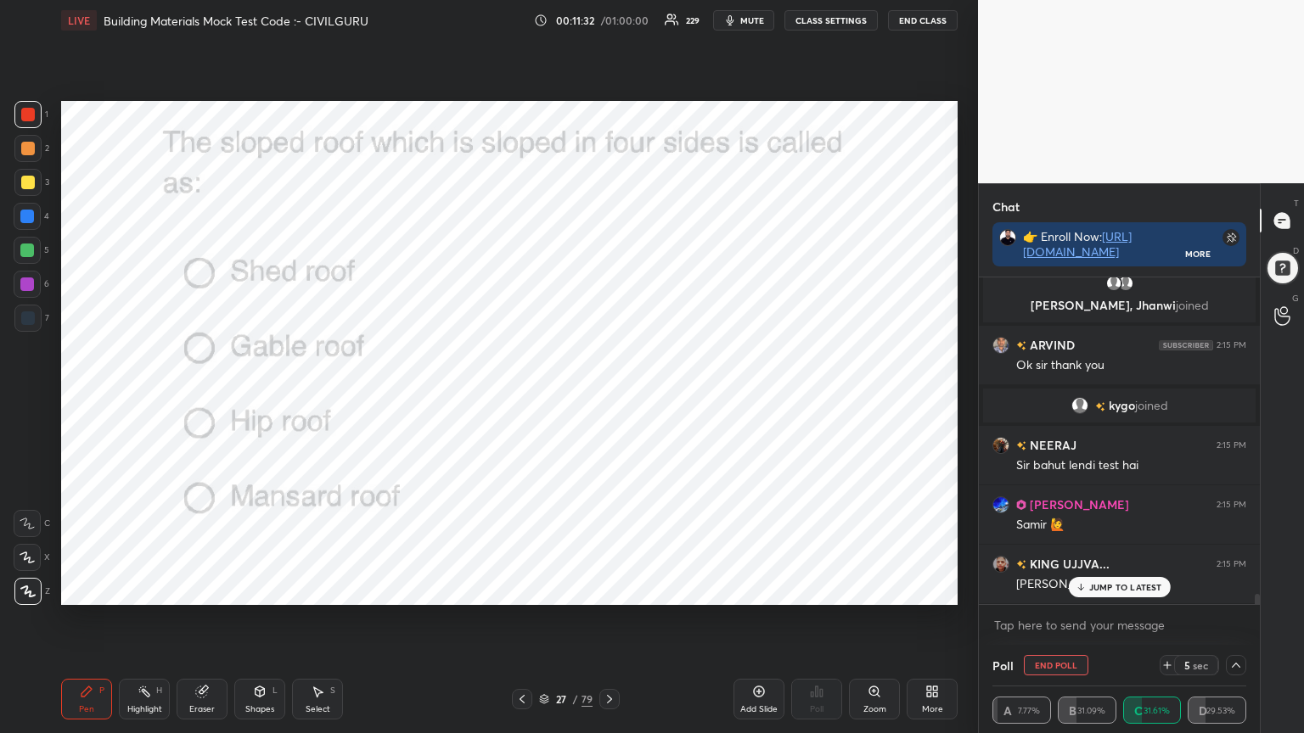
click at [1076, 584] on div "samir 2:14 PM Radhe Radhe [PERSON_NAME] joined joy 2:14 PM rrb ne bhaut km vaca…" at bounding box center [1119, 441] width 281 height 327
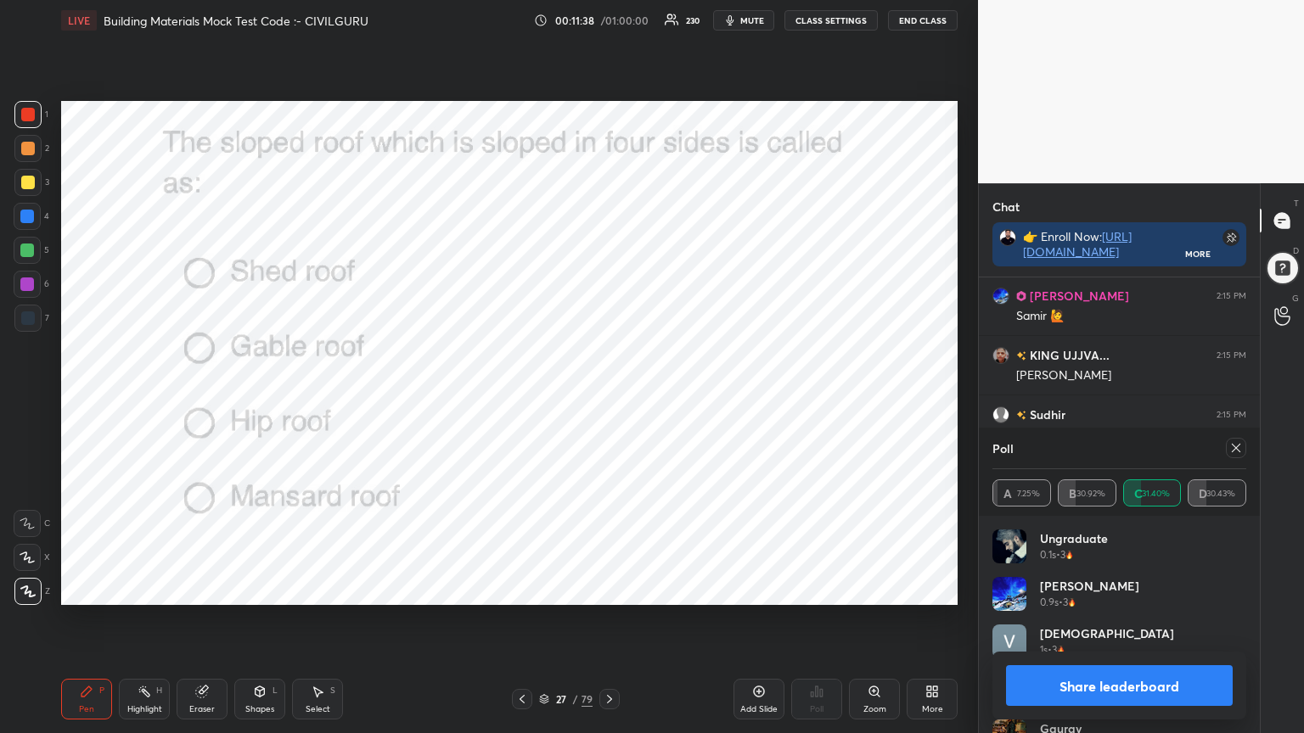
click at [1232, 452] on icon at bounding box center [1236, 448] width 14 height 14
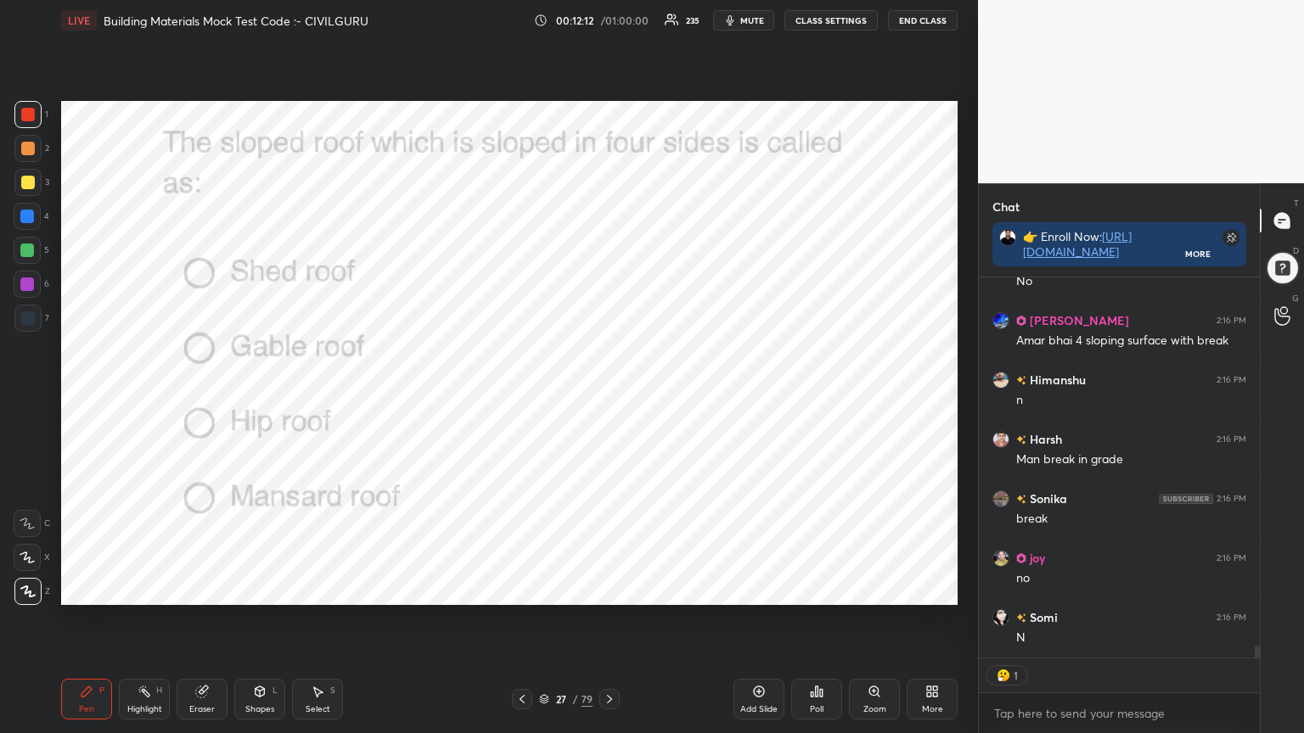
click at [612, 589] on icon at bounding box center [610, 700] width 14 height 14
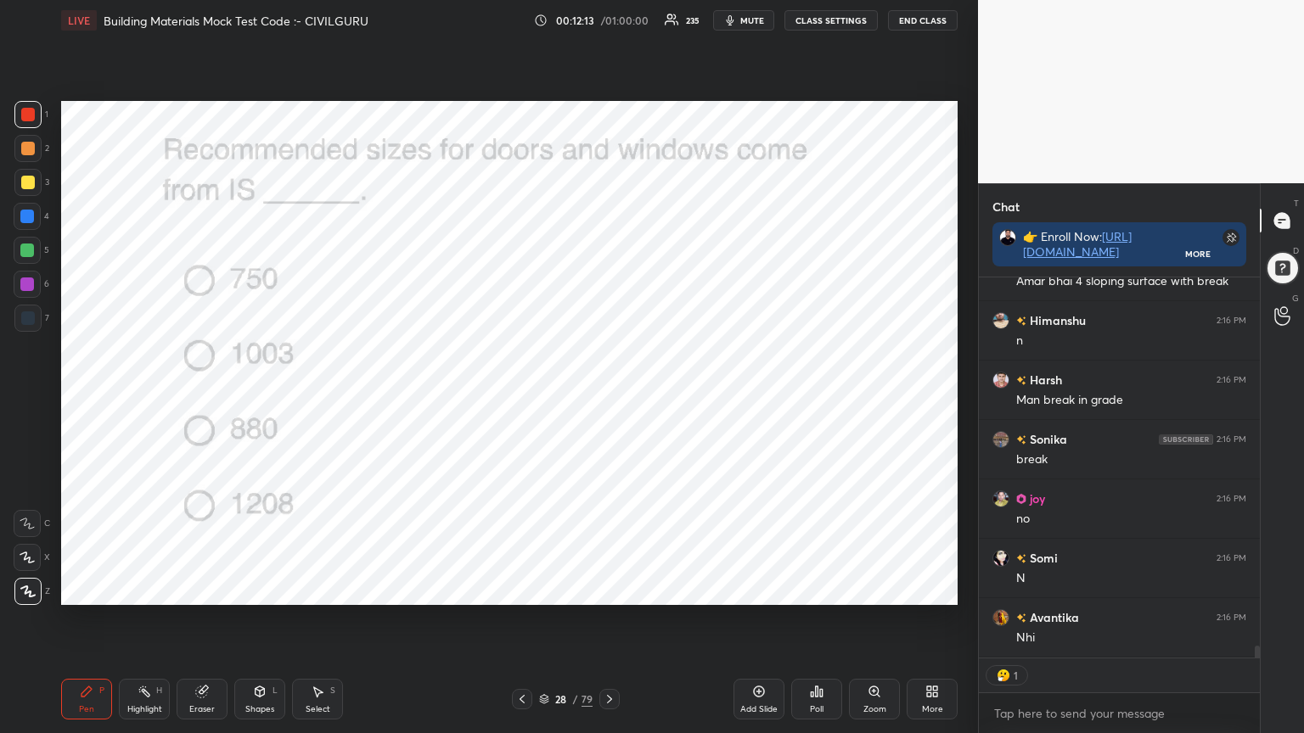
click at [821, 589] on div "Poll" at bounding box center [816, 699] width 51 height 41
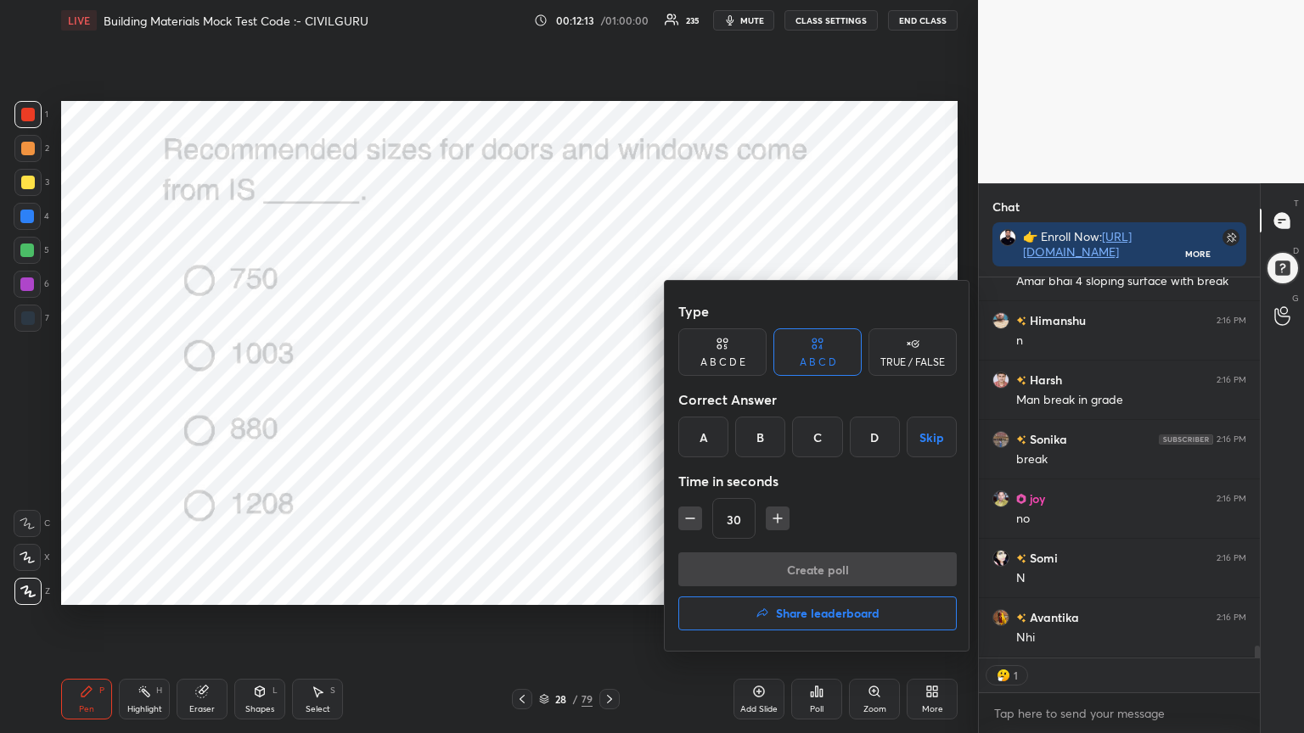
click at [764, 435] on div "B" at bounding box center [760, 437] width 50 height 41
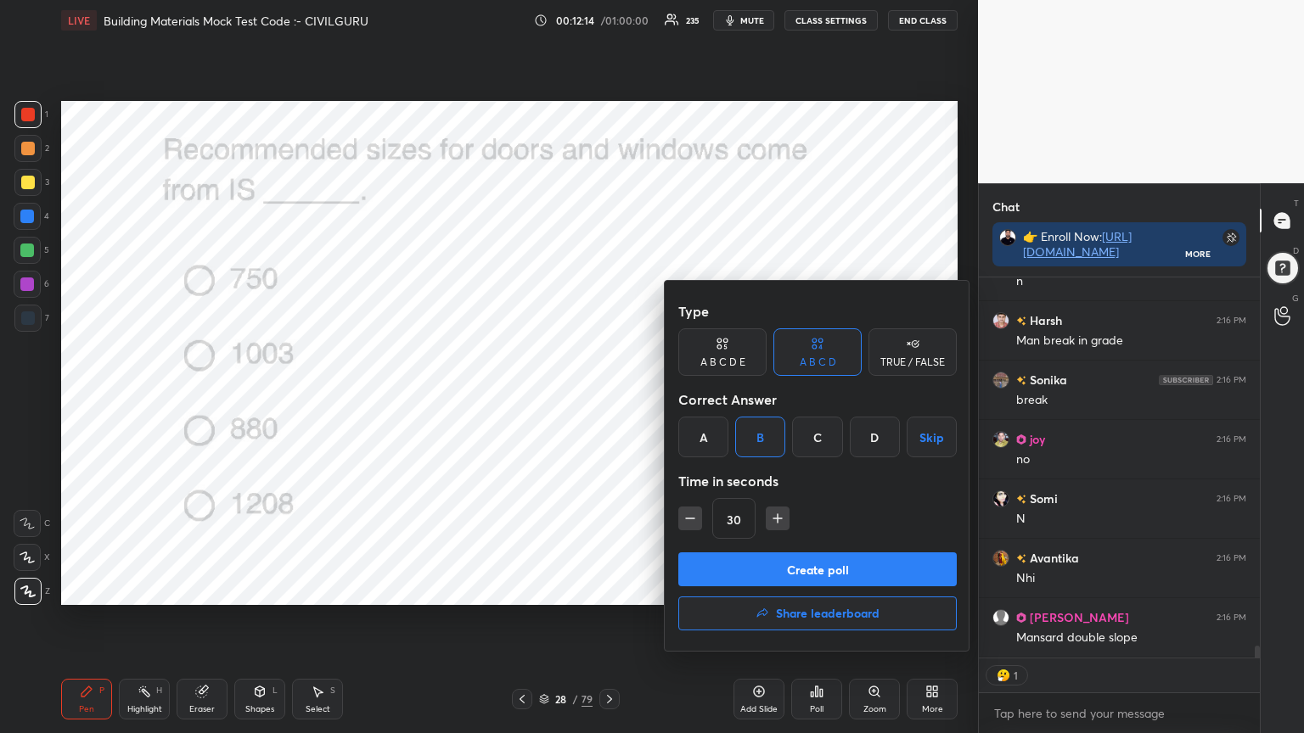
click at [766, 567] on button "Create poll" at bounding box center [817, 570] width 278 height 34
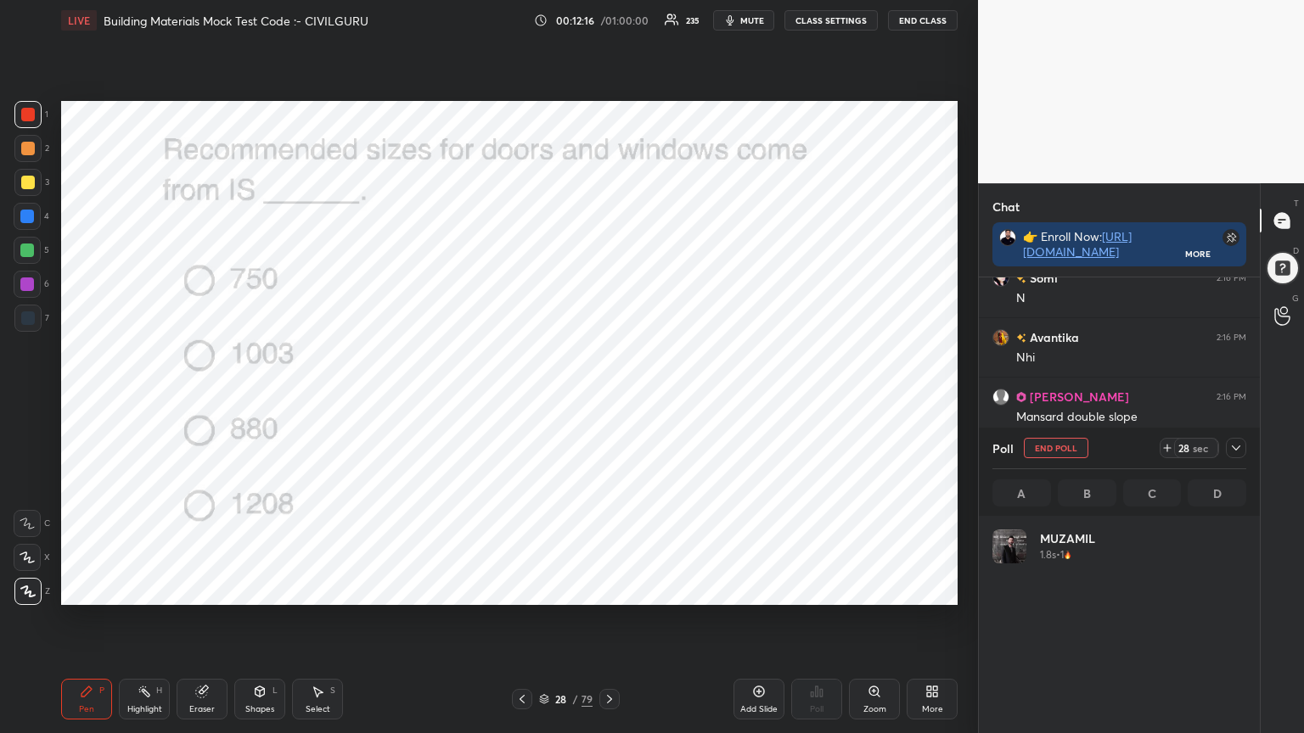
click at [1238, 446] on icon at bounding box center [1236, 448] width 14 height 14
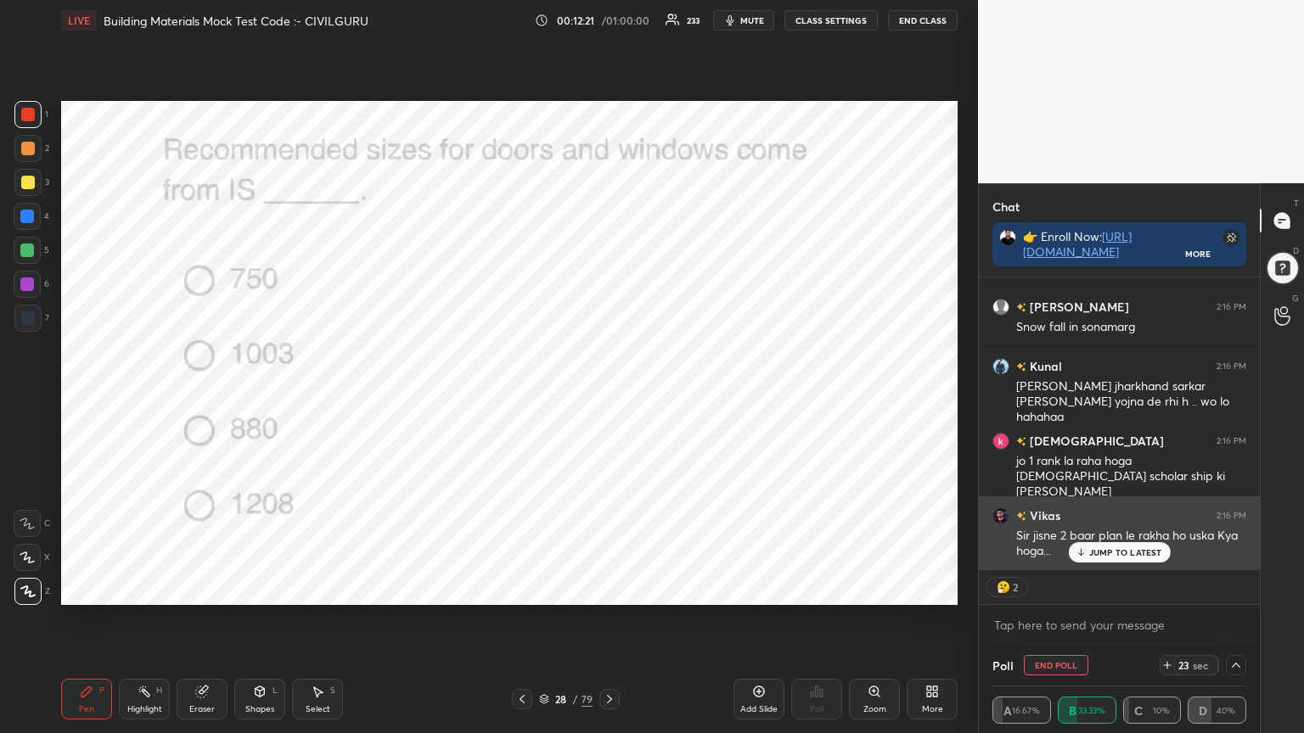
click at [1107, 553] on p "JUMP TO LATEST" at bounding box center [1125, 552] width 73 height 10
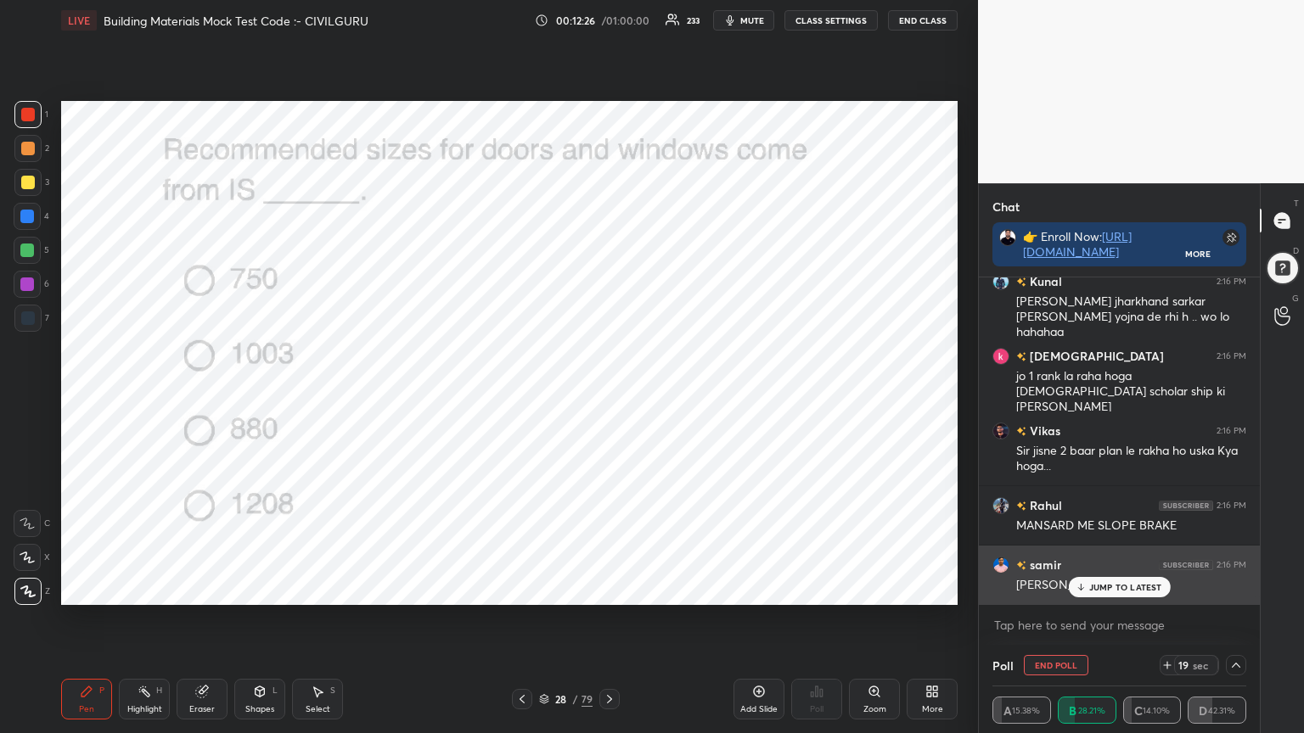
click at [1105, 582] on p "JUMP TO LATEST" at bounding box center [1125, 587] width 73 height 10
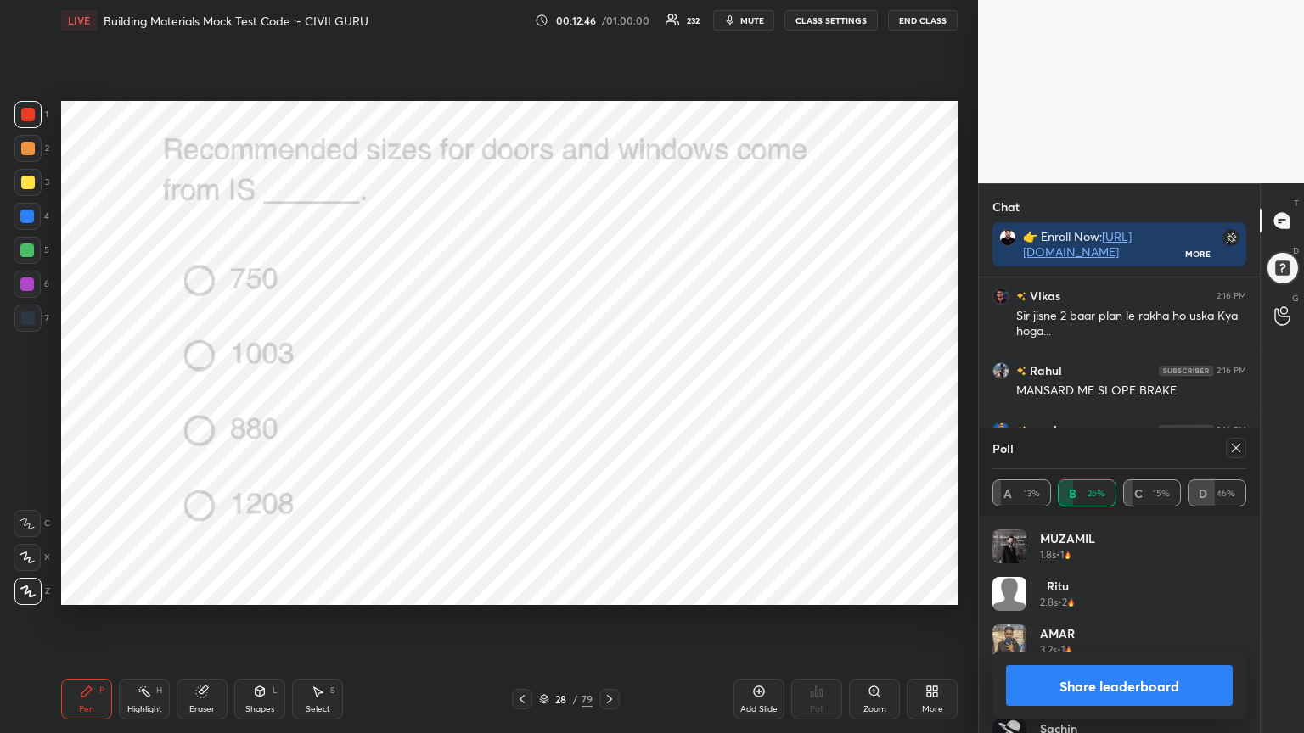
click at [1238, 447] on icon at bounding box center [1236, 448] width 14 height 14
type textarea "x"
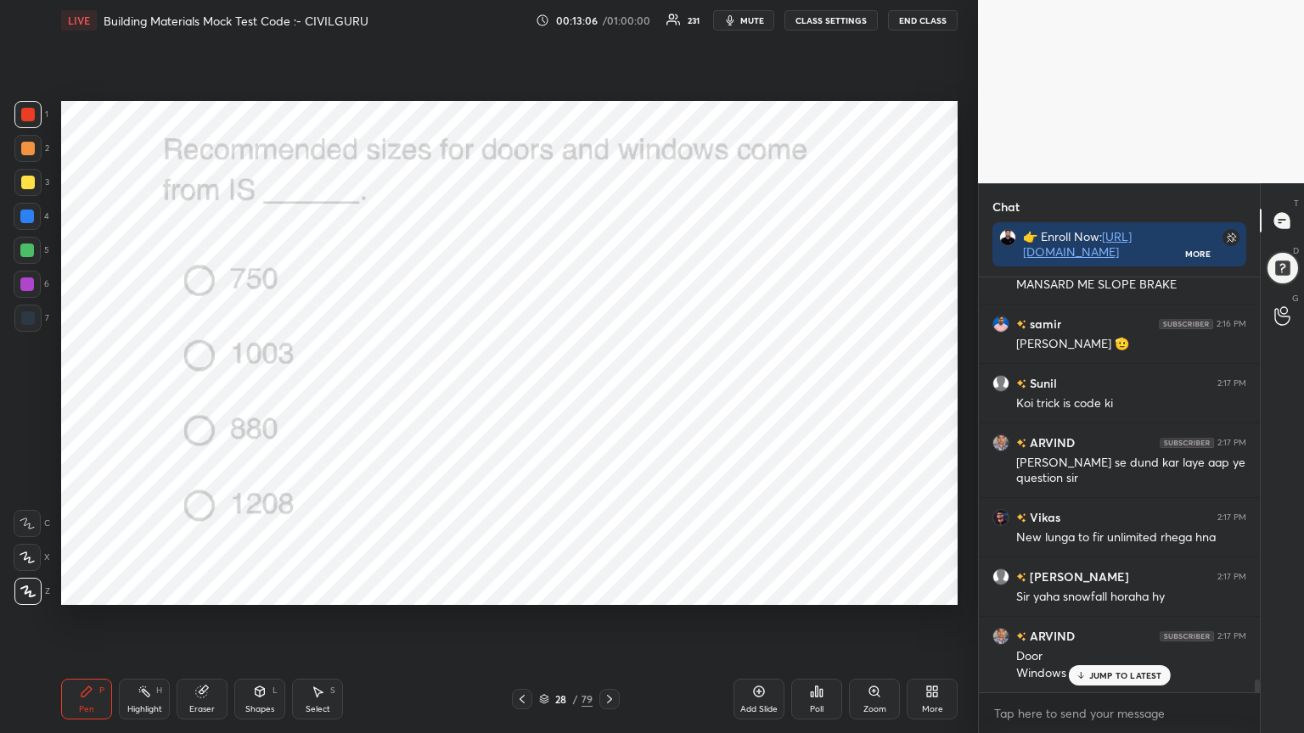
click at [605, 589] on icon at bounding box center [610, 700] width 14 height 14
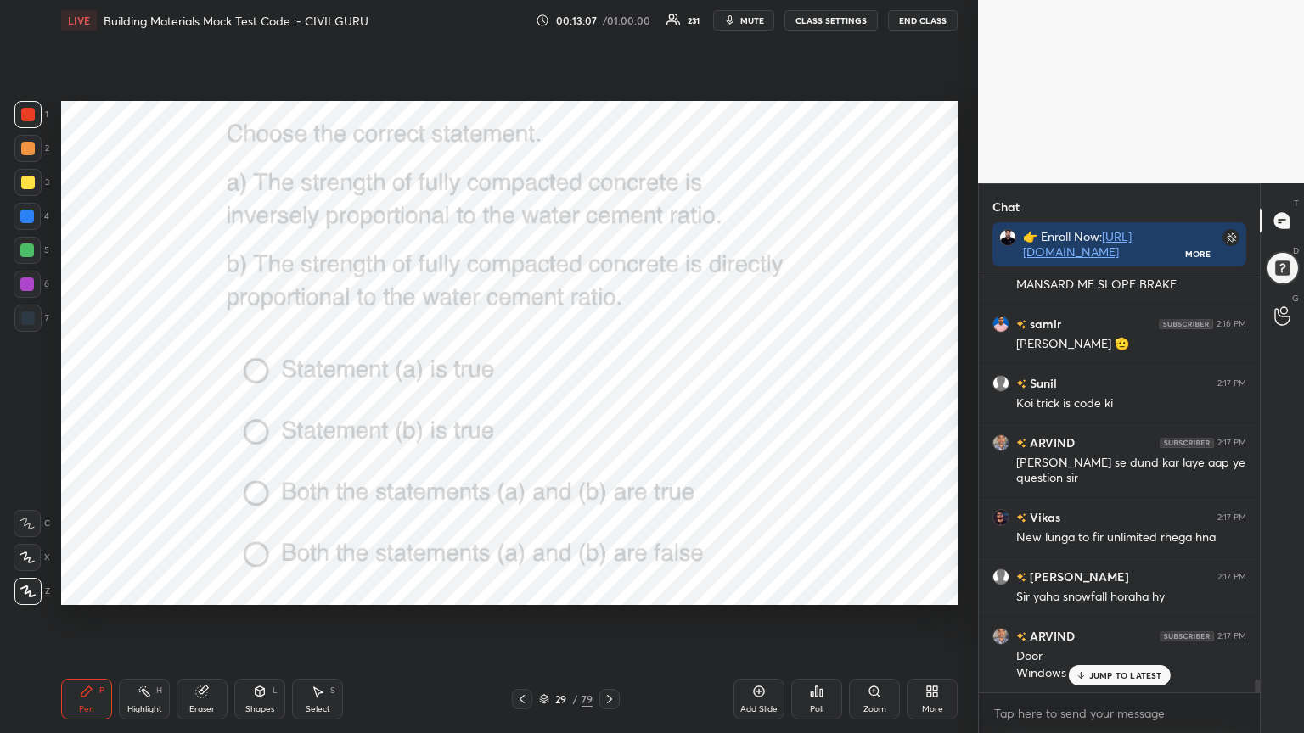
click at [813, 589] on icon at bounding box center [812, 695] width 3 height 4
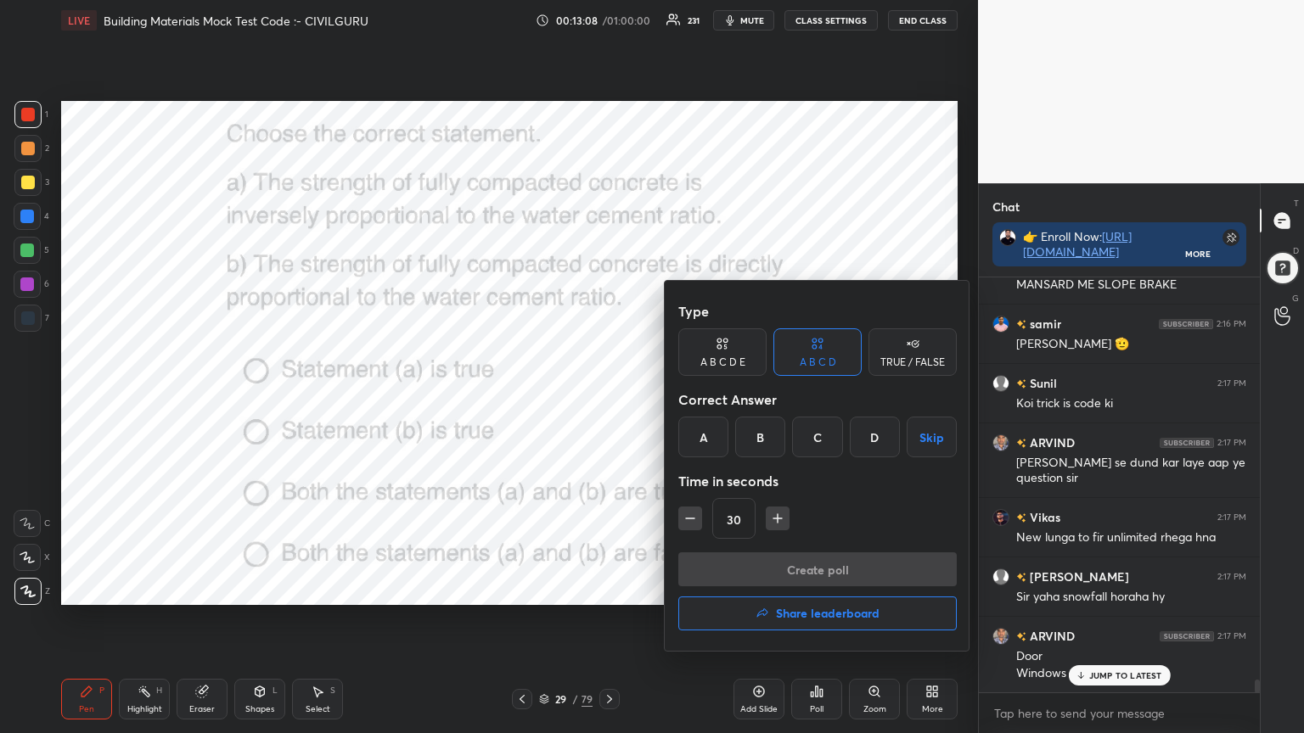
click at [711, 435] on div "A" at bounding box center [703, 437] width 50 height 41
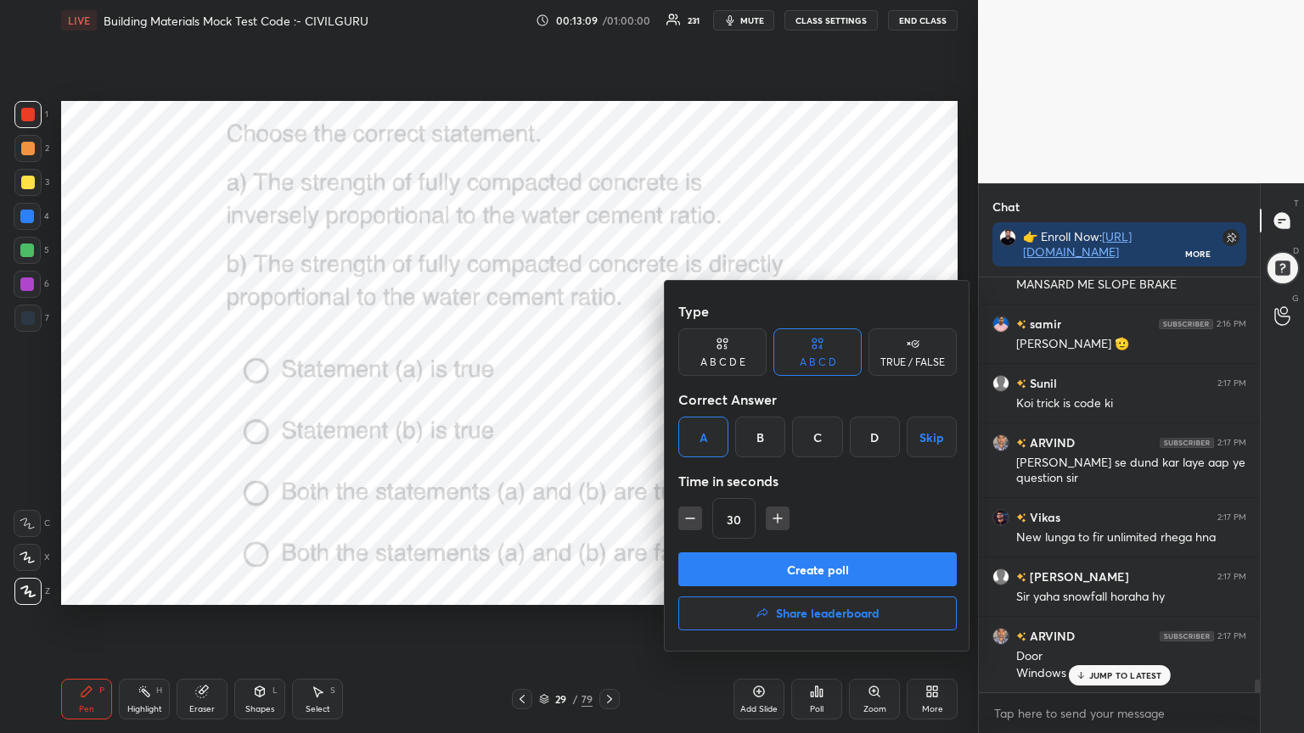
click at [777, 519] on icon "button" at bounding box center [777, 519] width 8 height 0
type input "45"
click at [775, 561] on button "Create poll" at bounding box center [817, 570] width 278 height 34
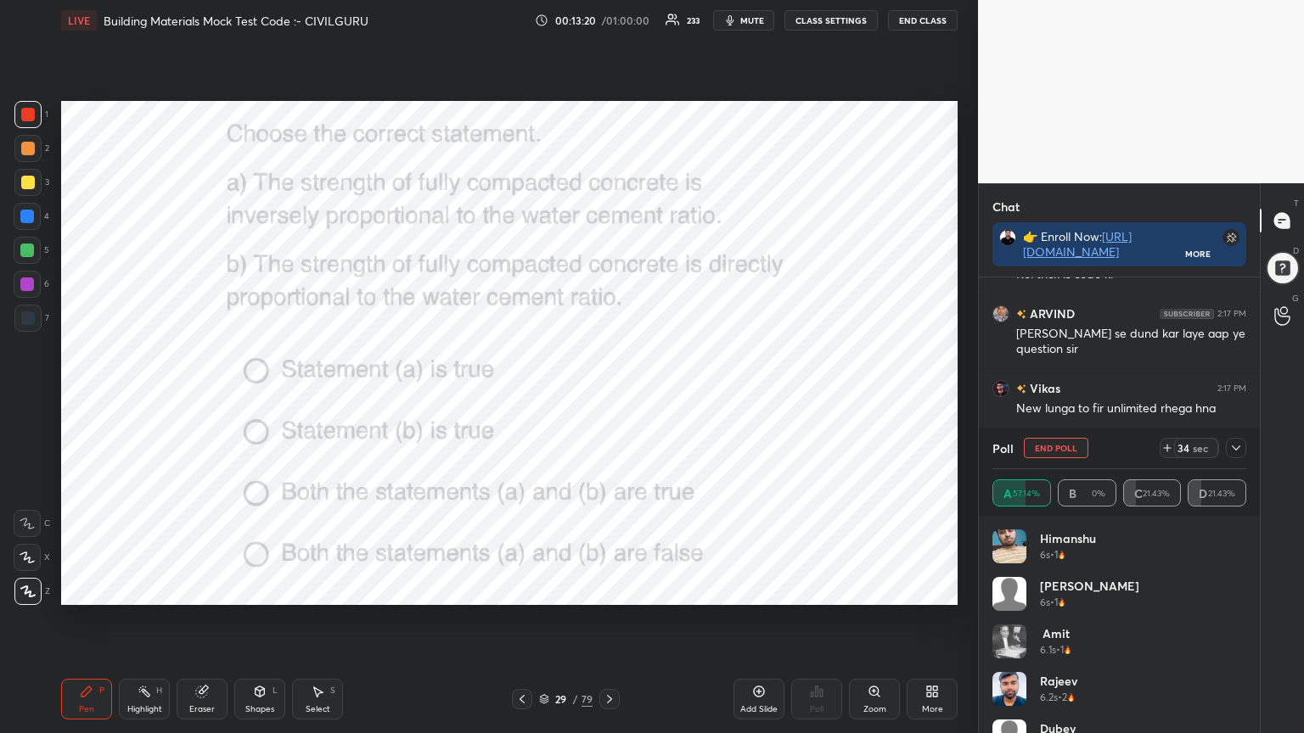
click at [1234, 451] on icon at bounding box center [1236, 448] width 14 height 14
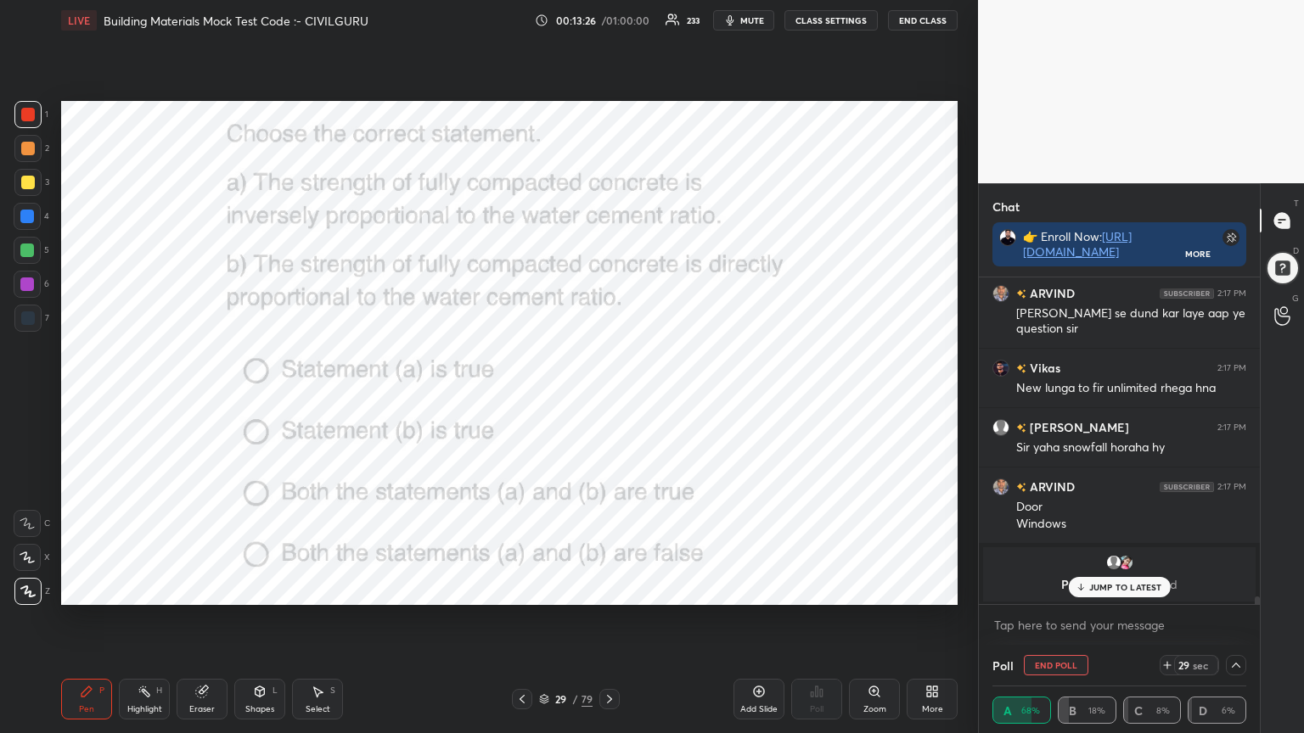
click at [1108, 589] on p "JUMP TO LATEST" at bounding box center [1125, 587] width 73 height 10
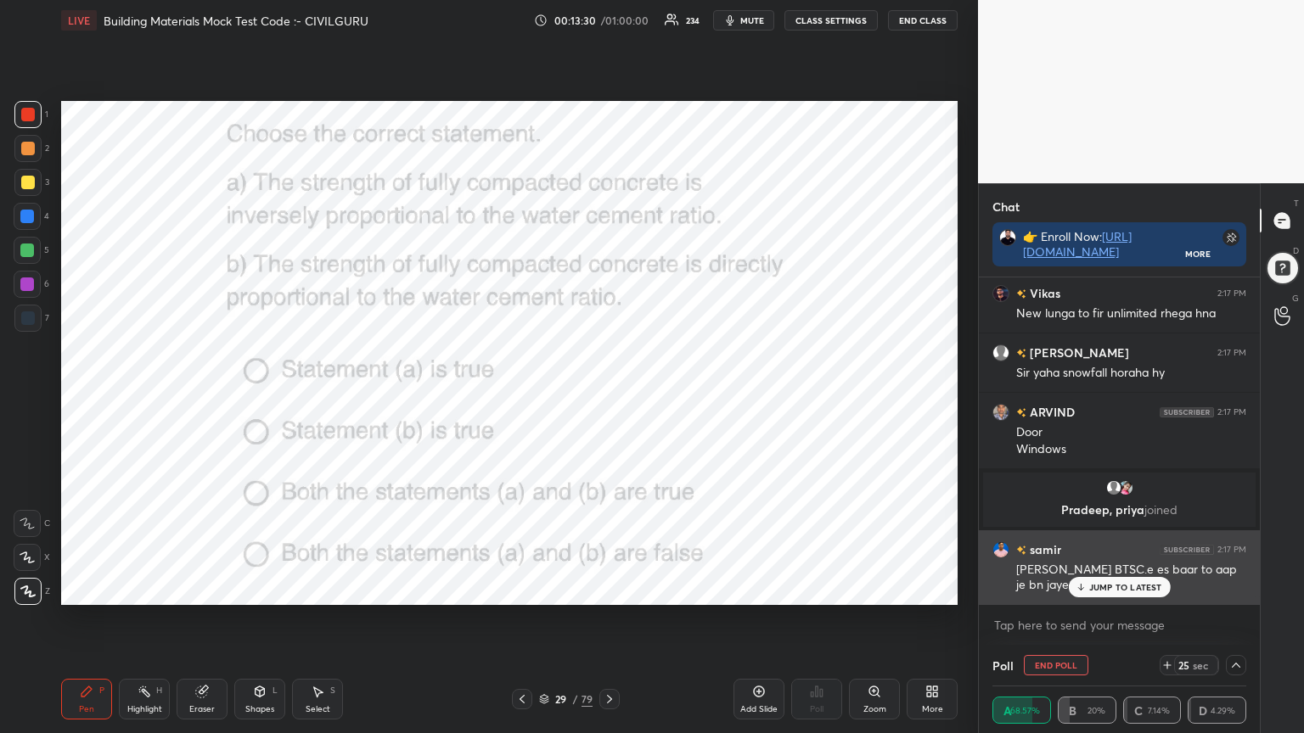
click at [1093, 586] on p "JUMP TO LATEST" at bounding box center [1125, 587] width 73 height 10
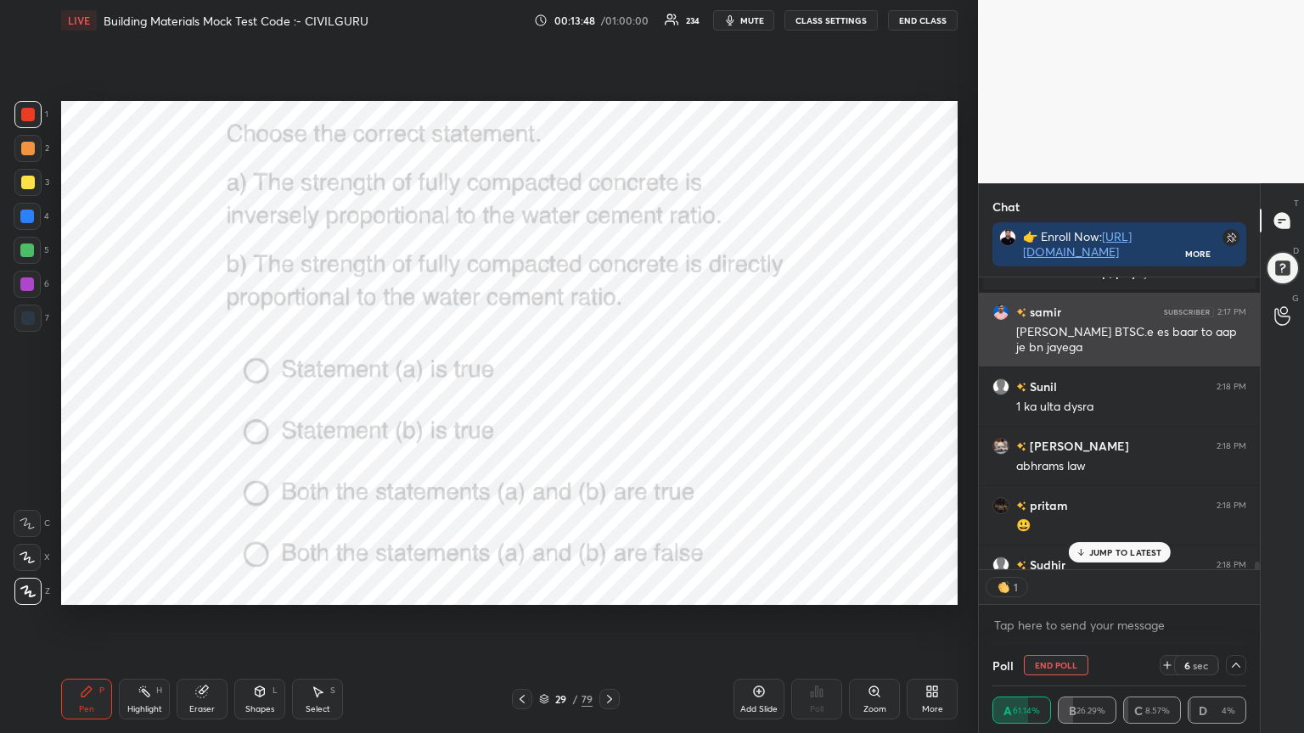
scroll to position [288, 276]
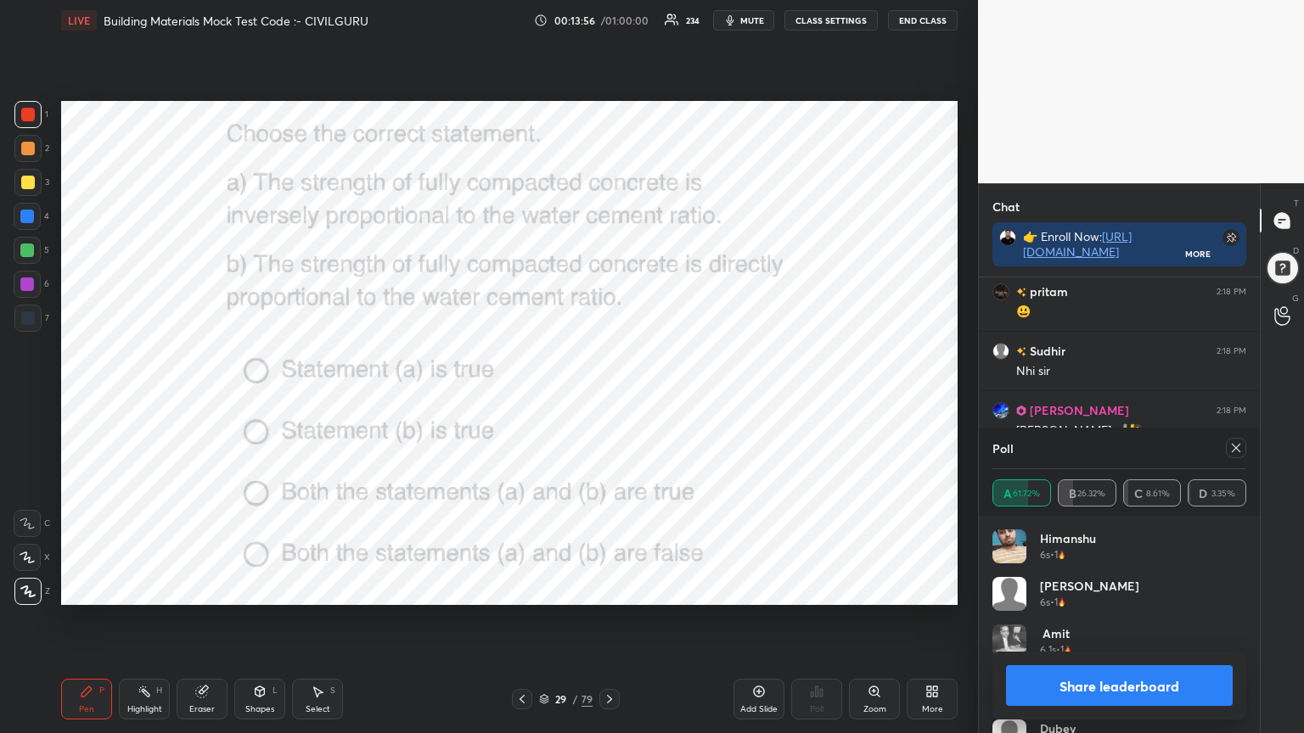
click at [1239, 447] on icon at bounding box center [1236, 448] width 14 height 14
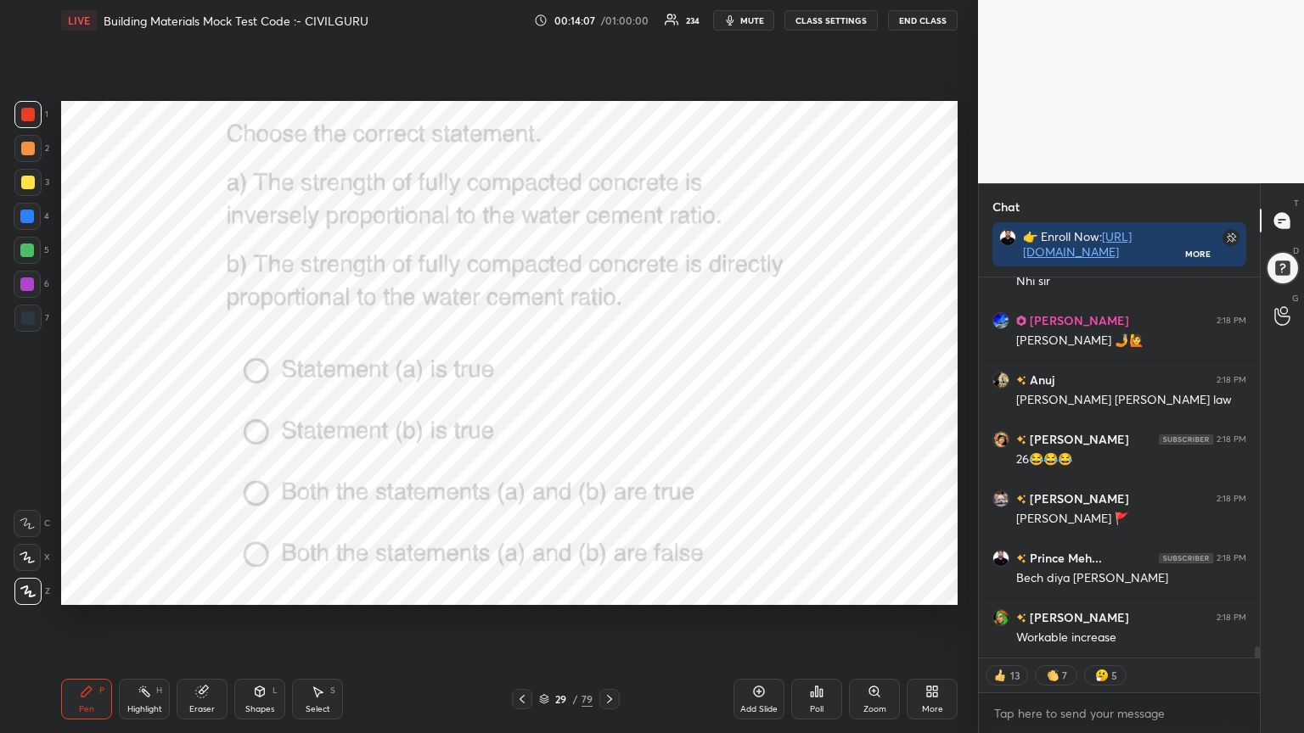
click at [609, 589] on icon at bounding box center [610, 700] width 14 height 14
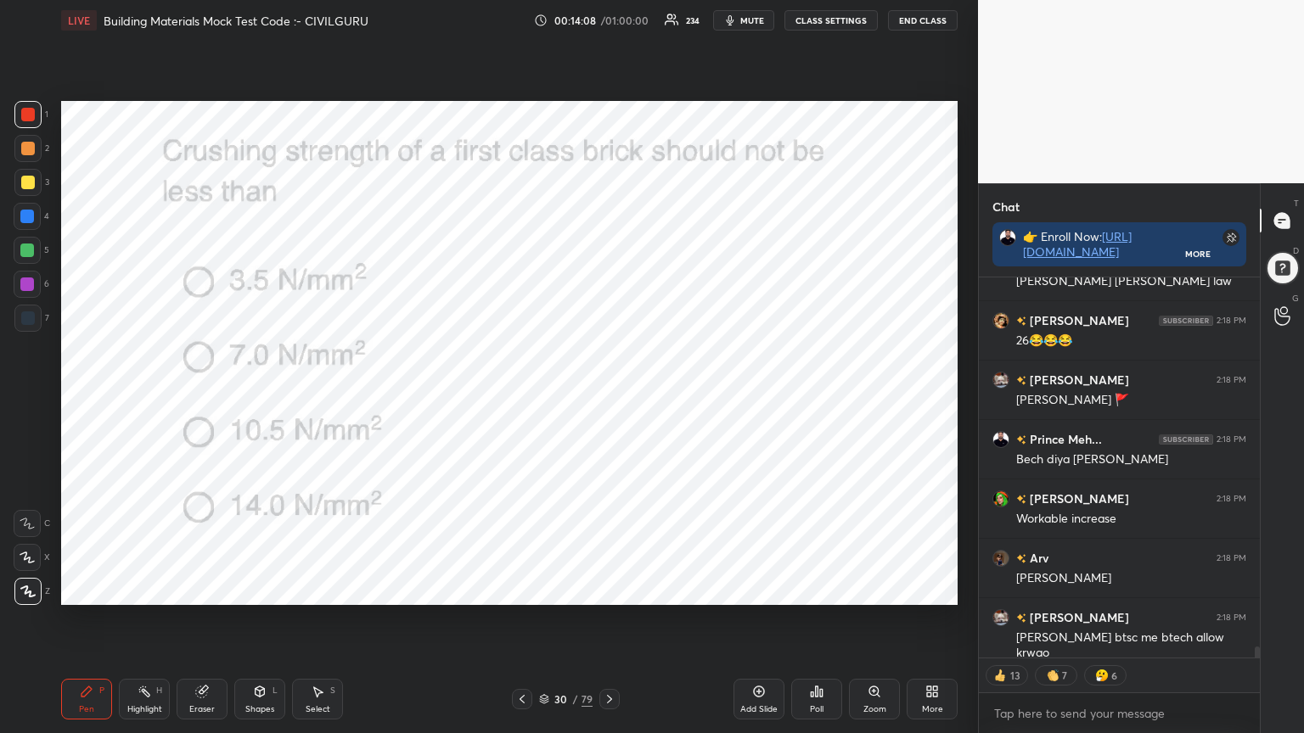
click at [809, 589] on div "Poll" at bounding box center [816, 699] width 51 height 41
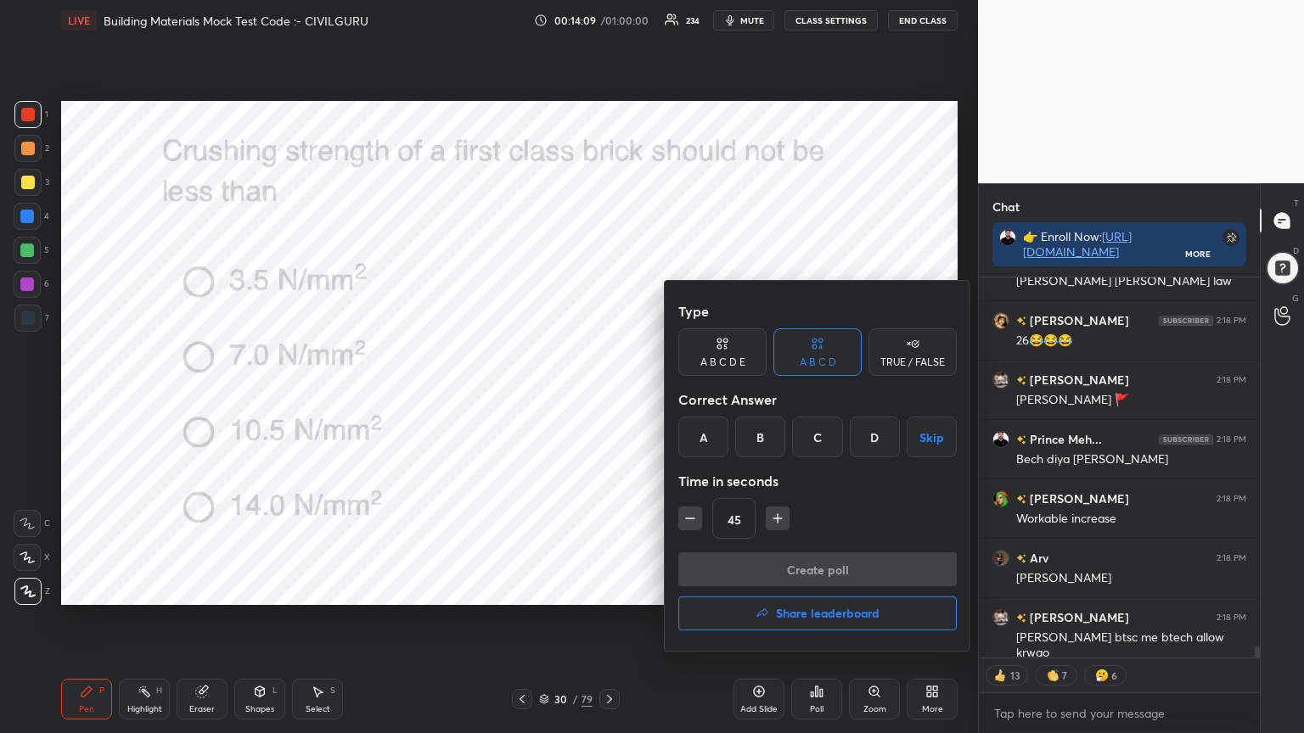
type textarea "x"
click at [815, 434] on div "C" at bounding box center [817, 437] width 50 height 41
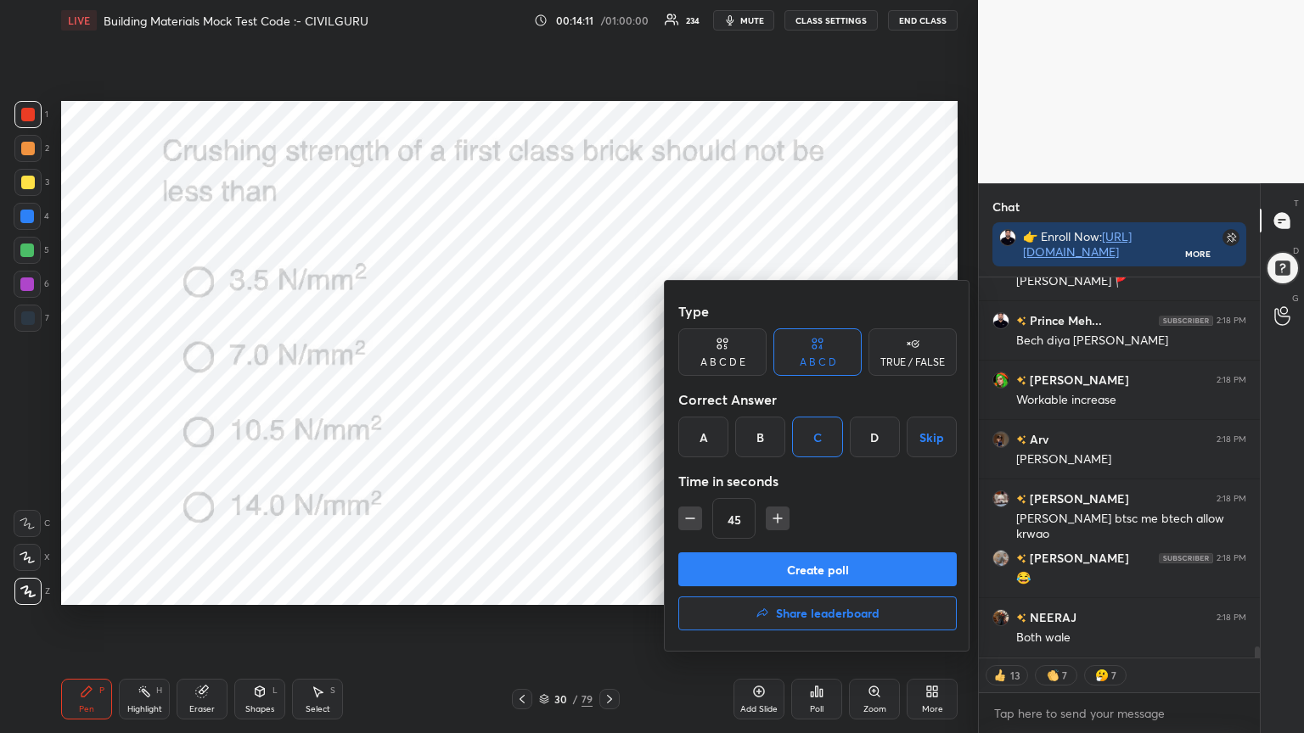
click at [697, 519] on icon "button" at bounding box center [690, 518] width 17 height 17
type input "30"
click at [733, 566] on button "Create poll" at bounding box center [817, 570] width 278 height 34
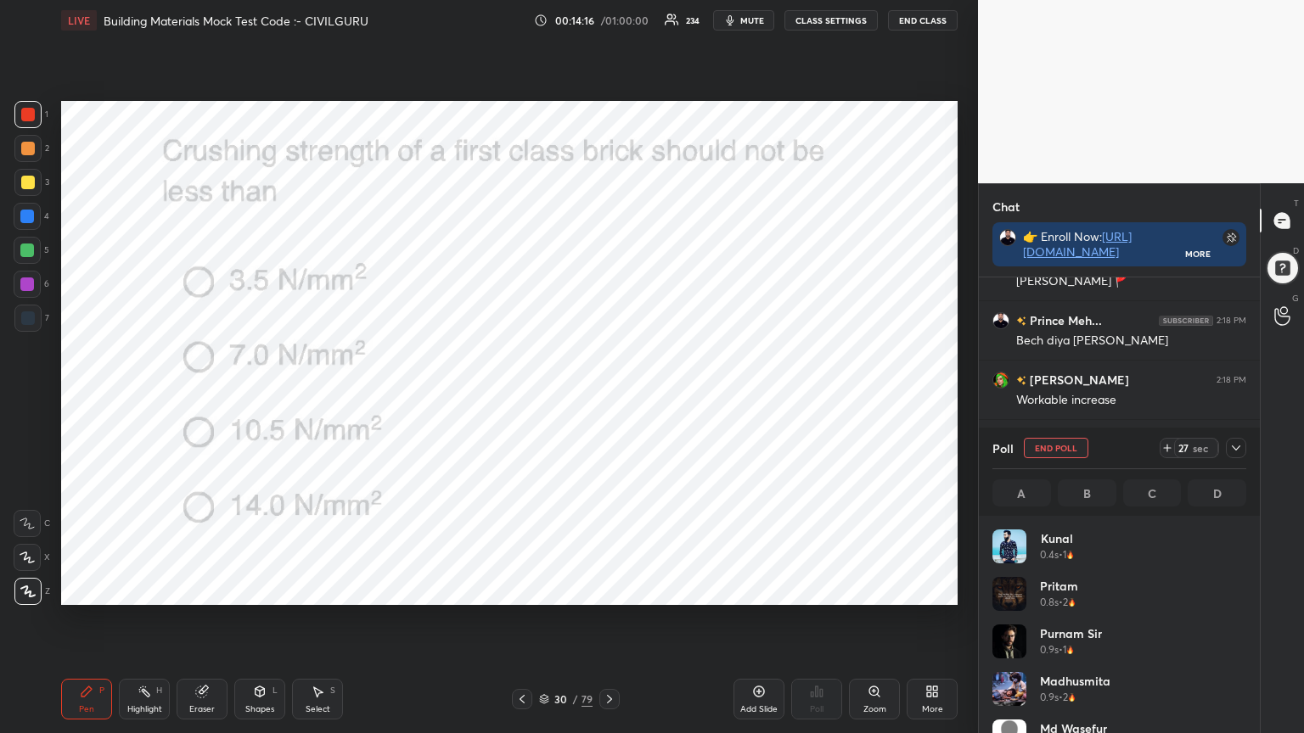
click at [1237, 452] on icon at bounding box center [1236, 448] width 14 height 14
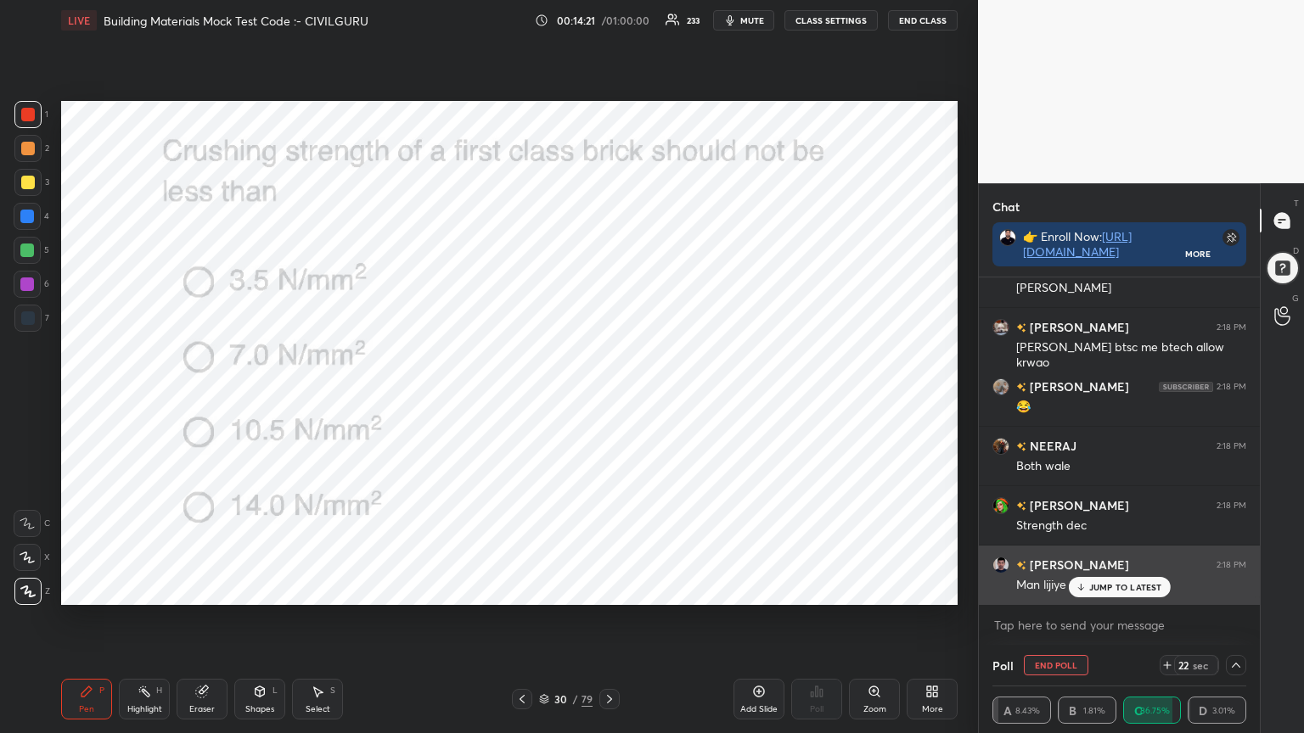
click at [1107, 582] on p "JUMP TO LATEST" at bounding box center [1125, 587] width 73 height 10
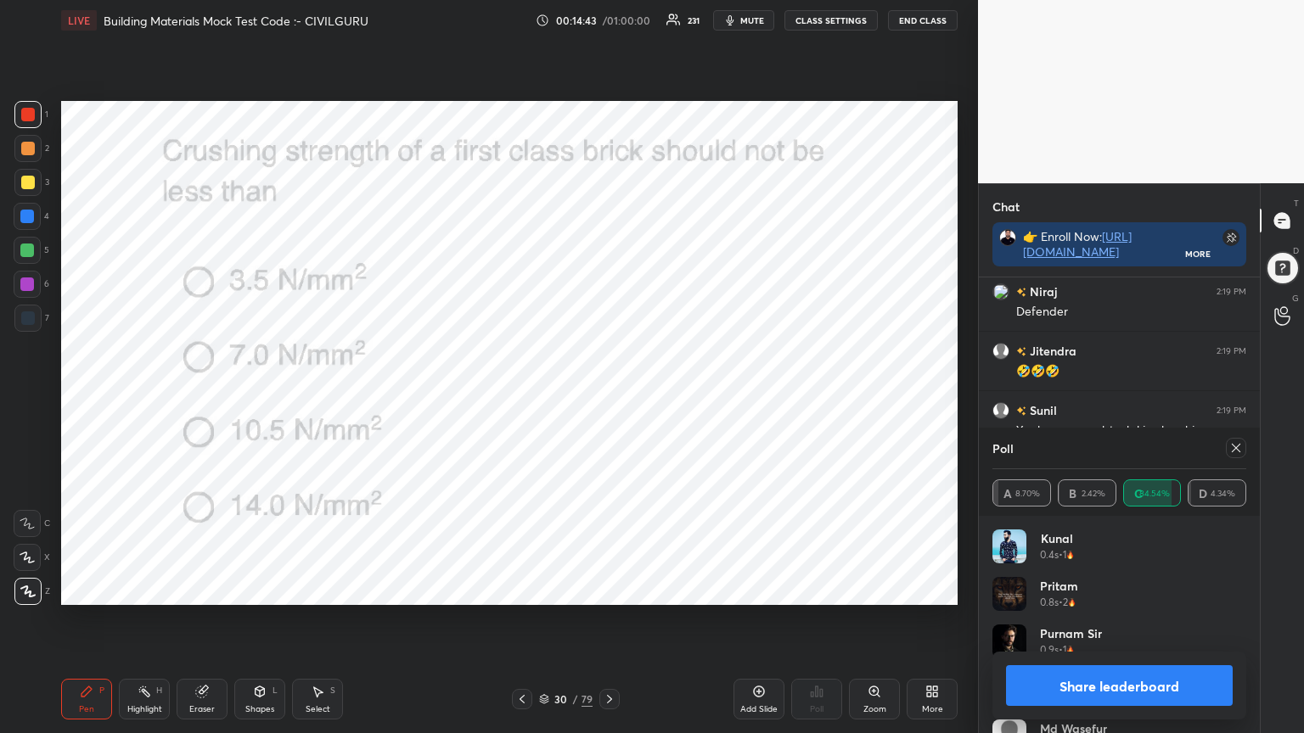
click at [1237, 448] on icon at bounding box center [1236, 448] width 14 height 14
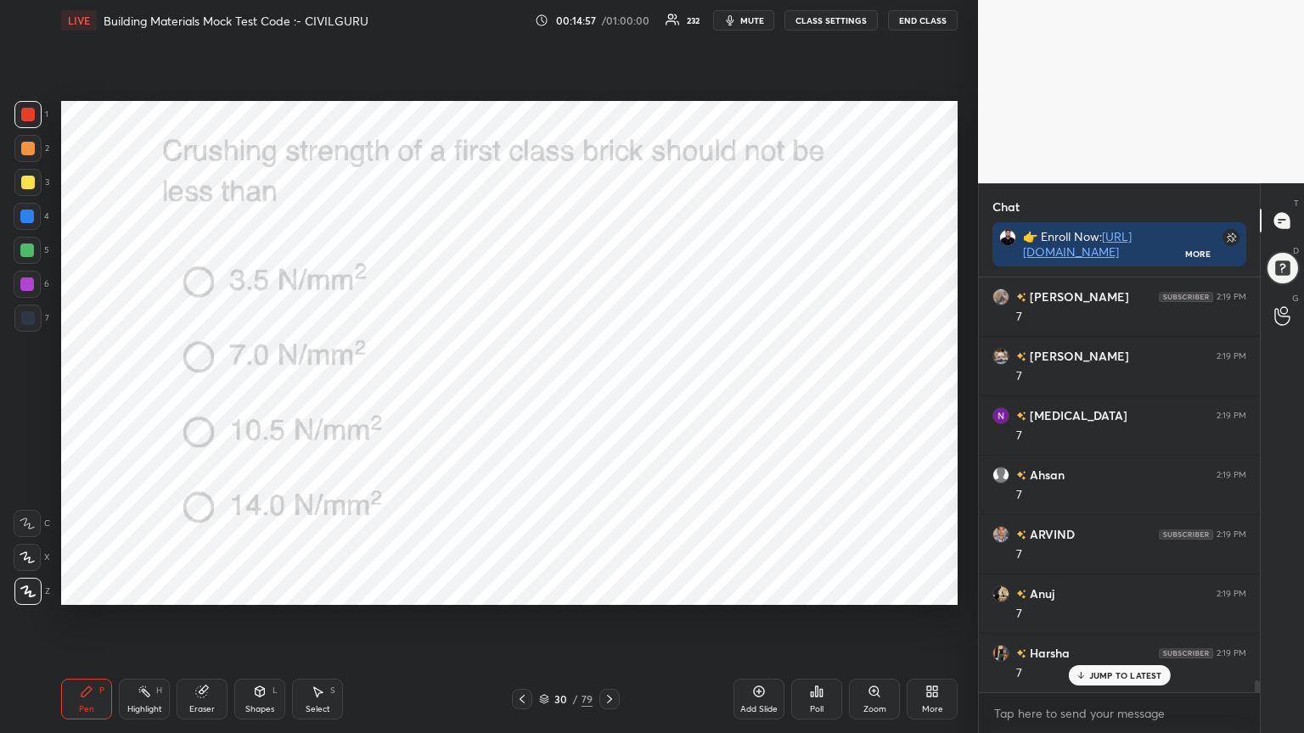
click at [610, 589] on icon at bounding box center [609, 699] width 5 height 8
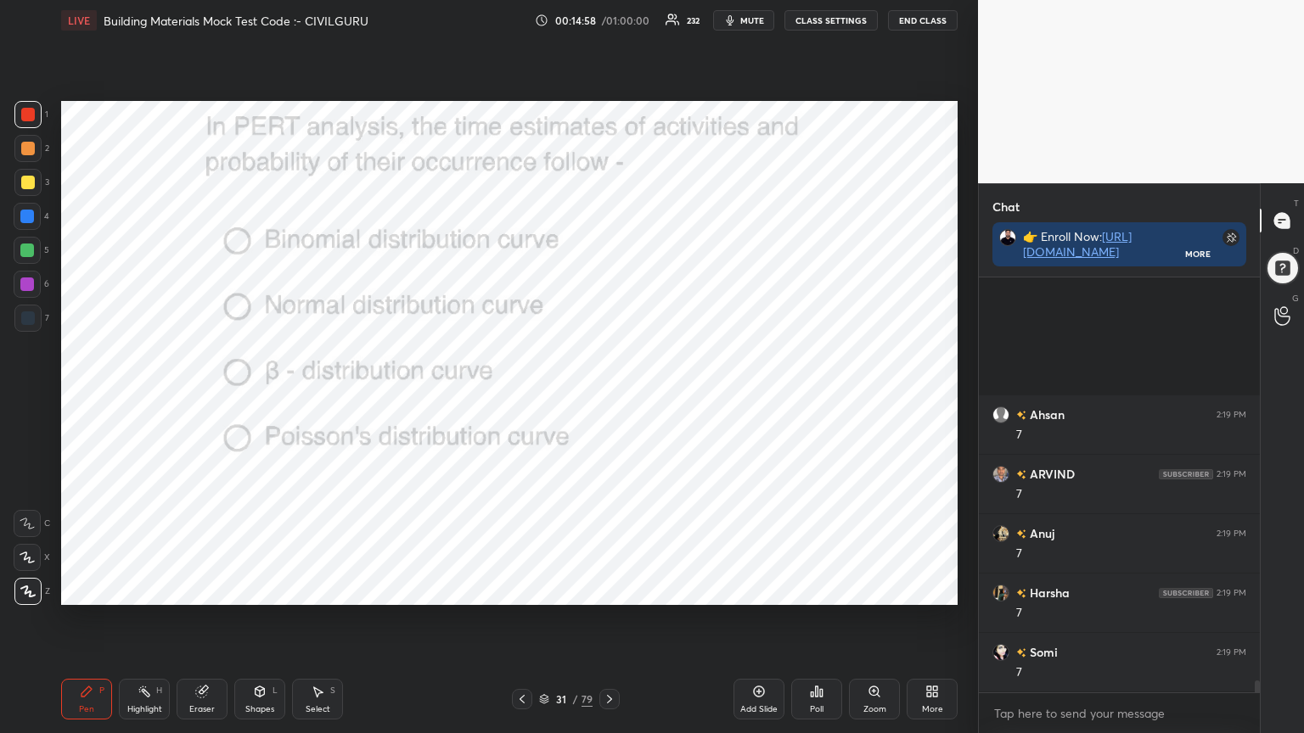
click at [808, 589] on div "Poll" at bounding box center [816, 699] width 51 height 41
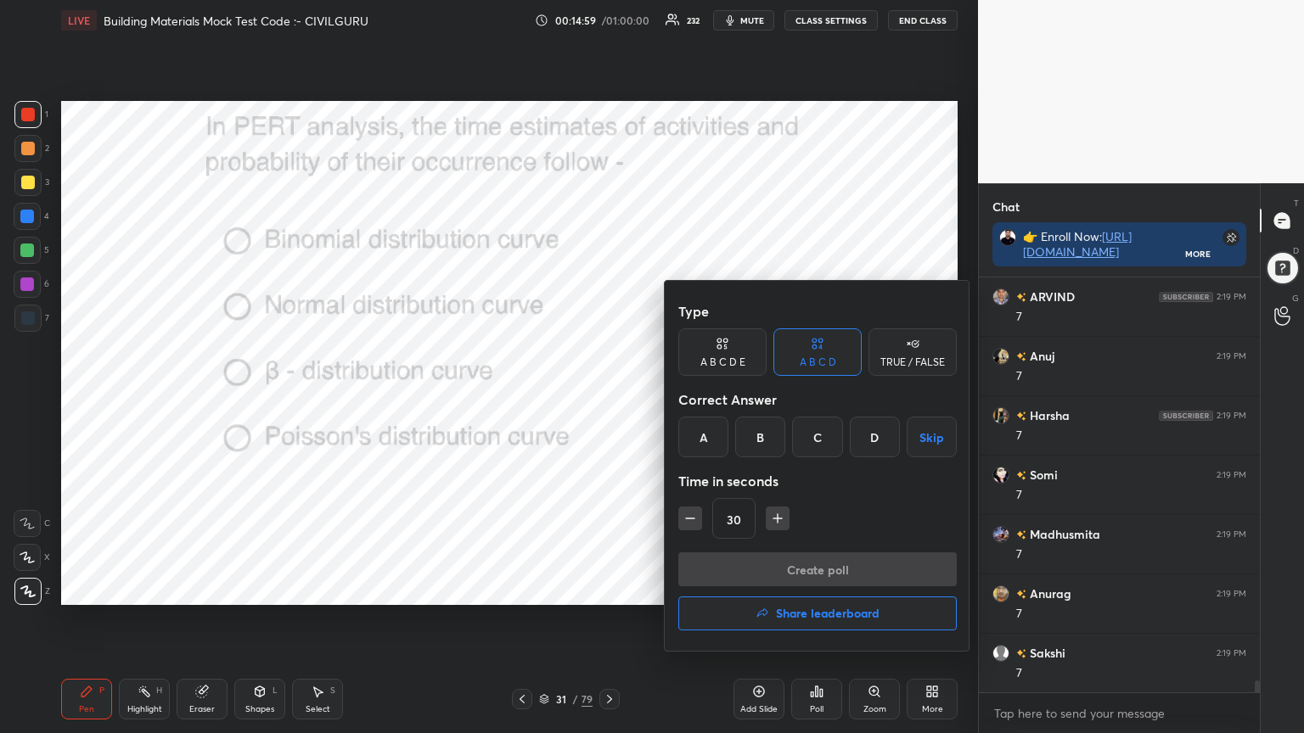
click at [817, 428] on div "C" at bounding box center [817, 437] width 50 height 41
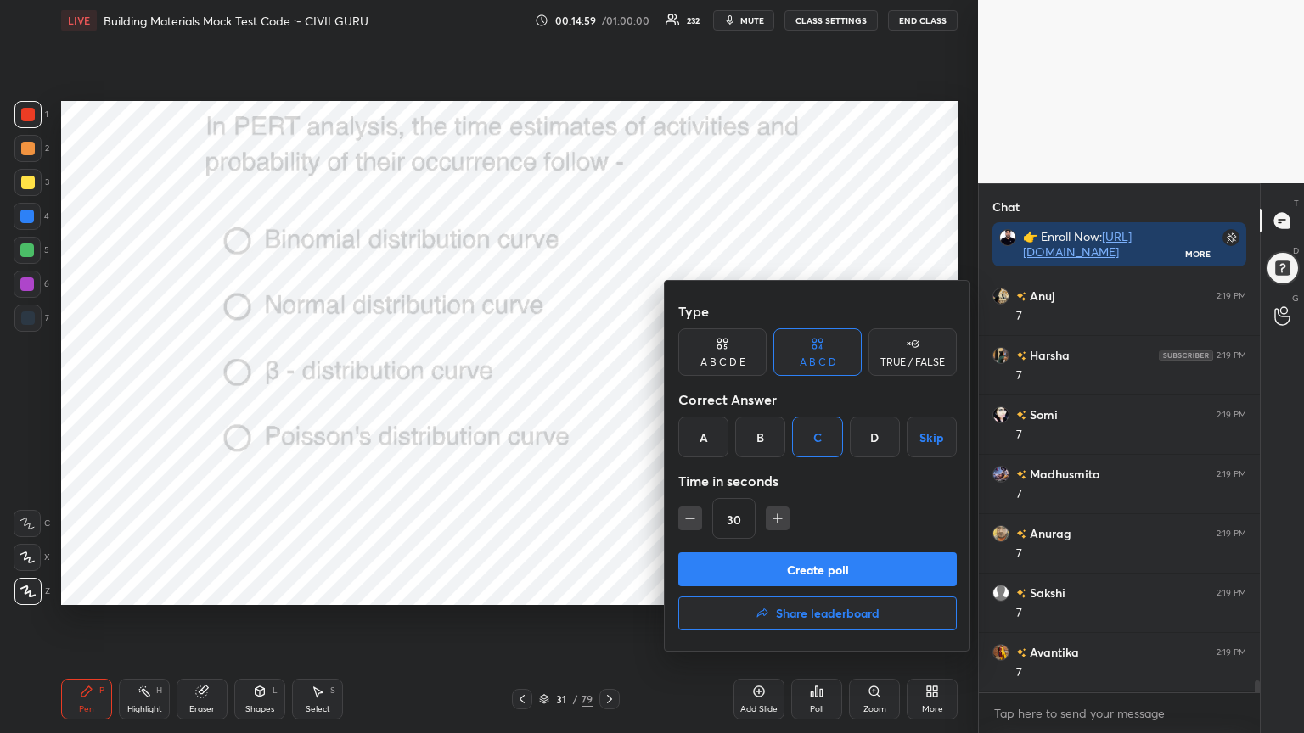
click at [788, 568] on button "Create poll" at bounding box center [817, 570] width 278 height 34
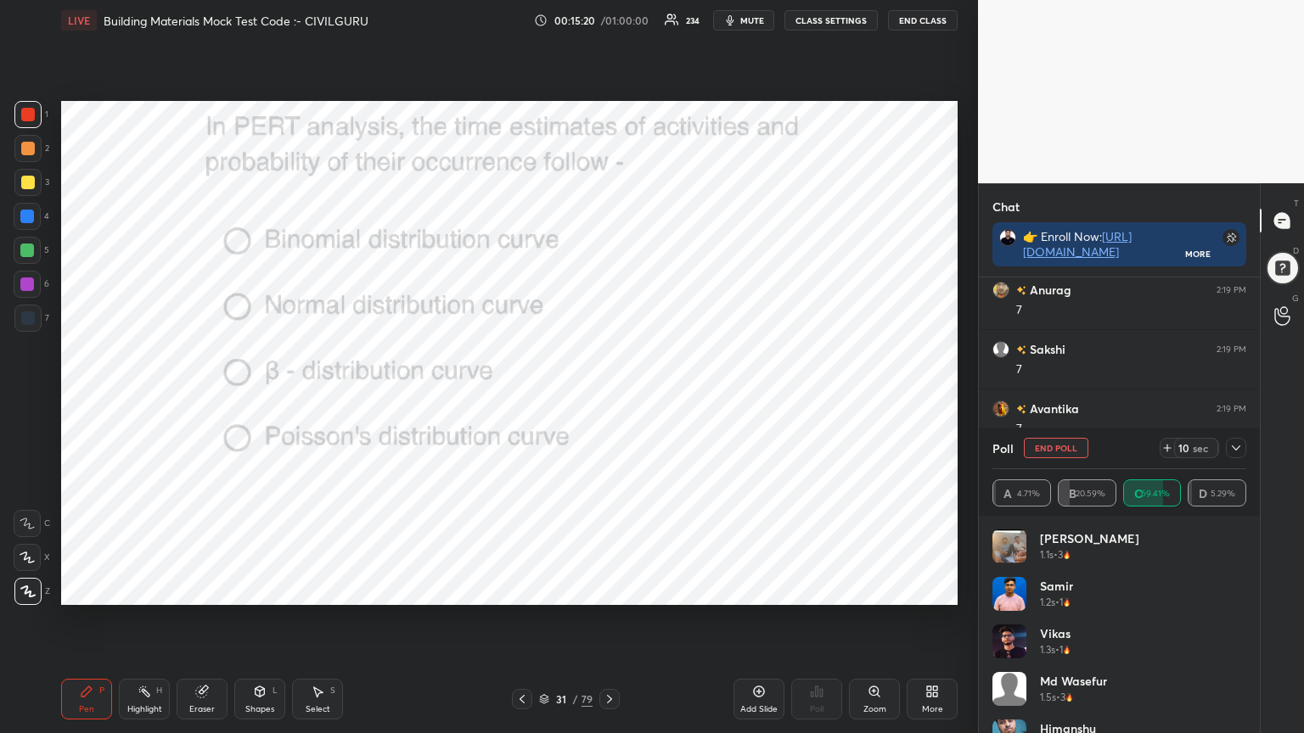
click at [1233, 444] on icon at bounding box center [1236, 448] width 14 height 14
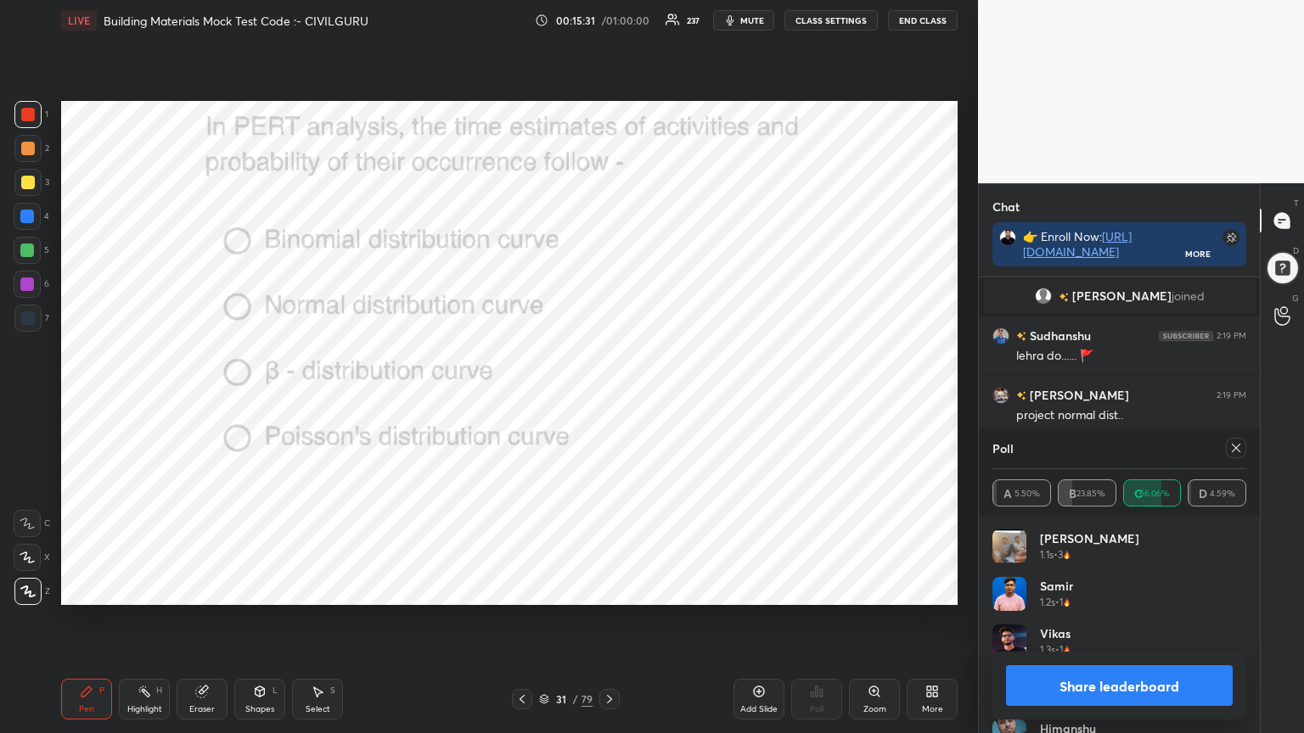
click at [1238, 447] on icon at bounding box center [1236, 448] width 14 height 14
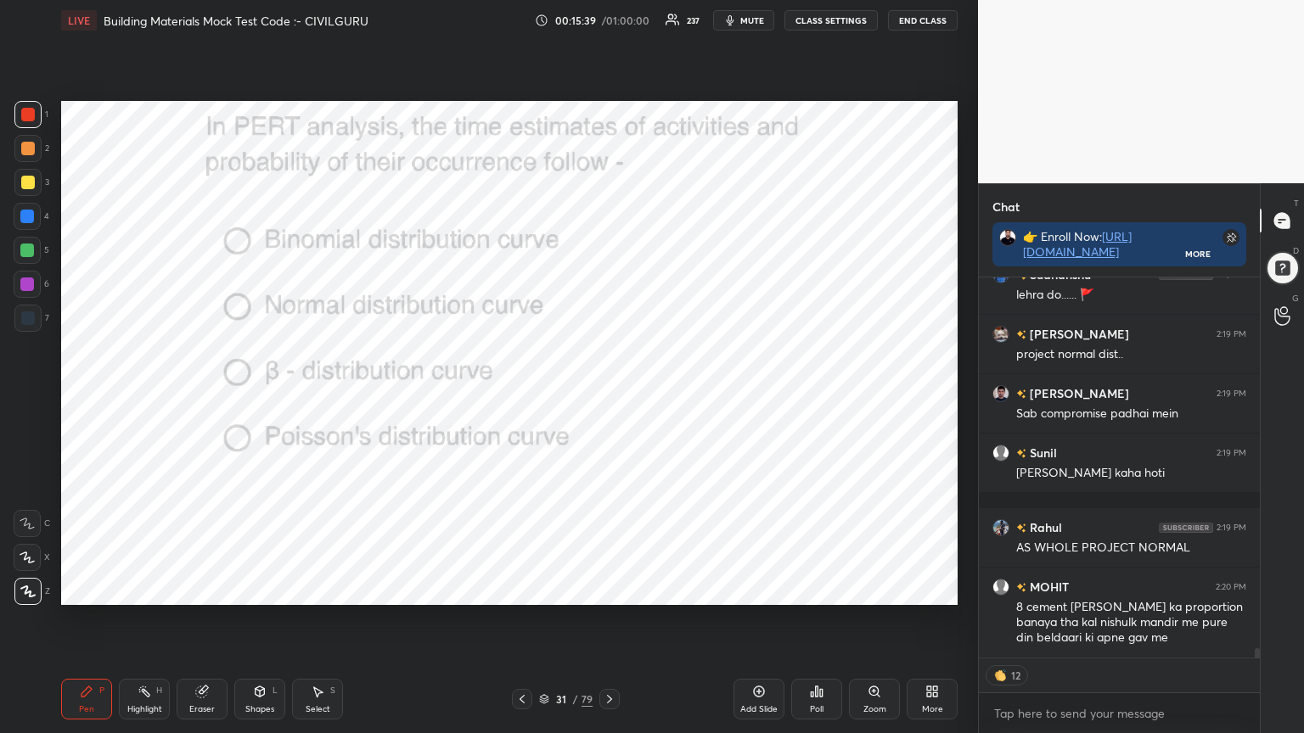
click at [607, 589] on icon at bounding box center [610, 700] width 14 height 14
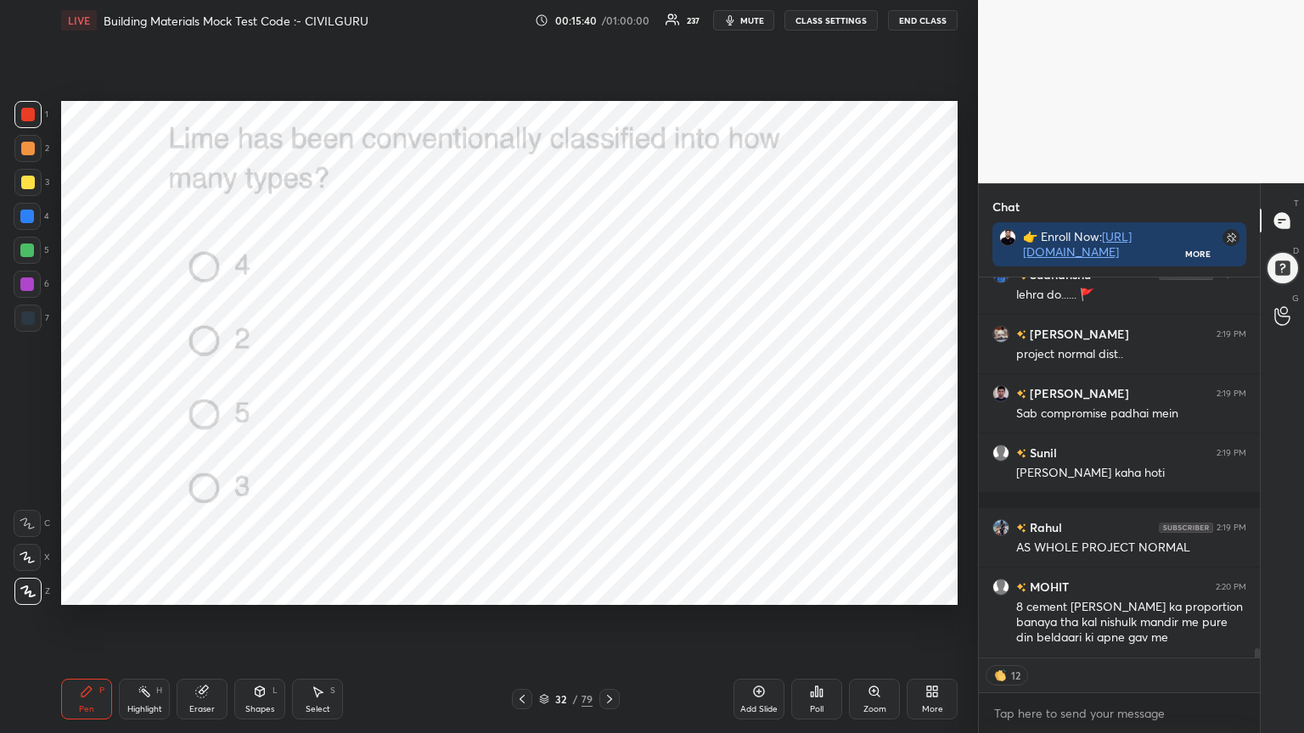
click at [820, 589] on div "Poll" at bounding box center [817, 709] width 14 height 8
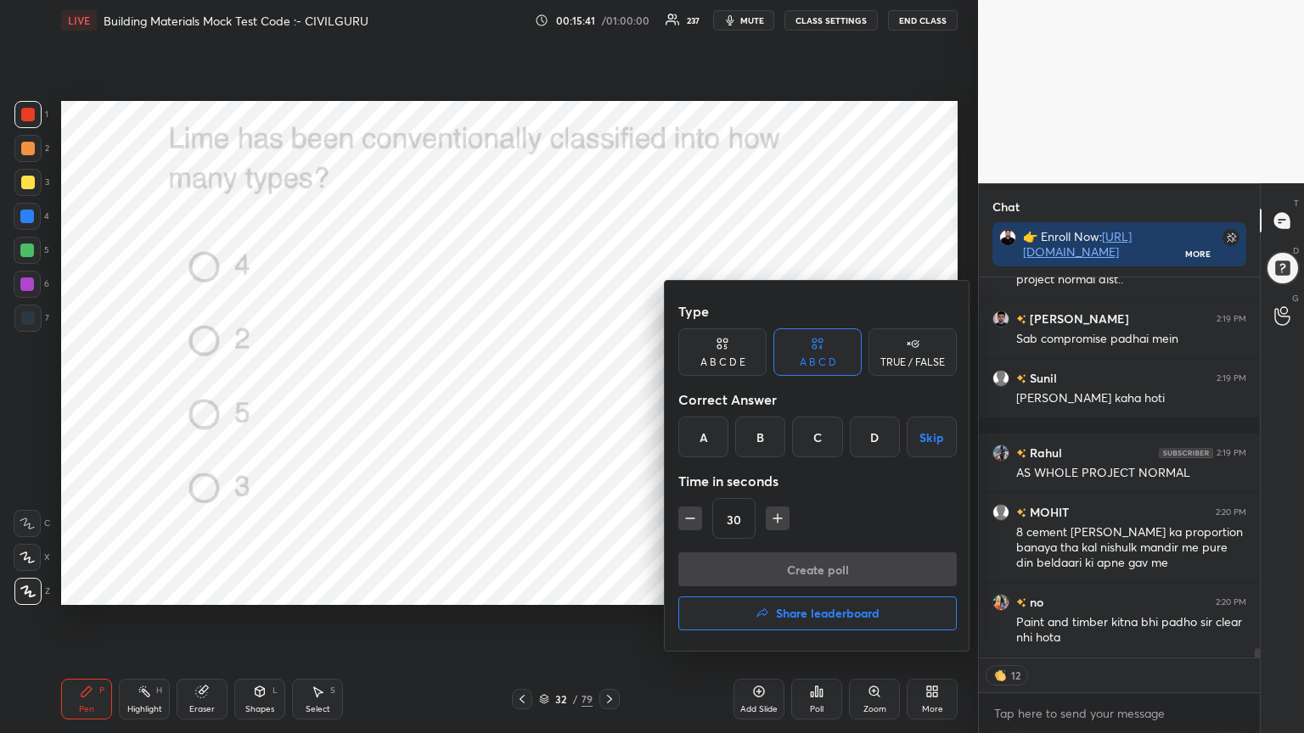
click at [888, 436] on div "D" at bounding box center [875, 437] width 50 height 41
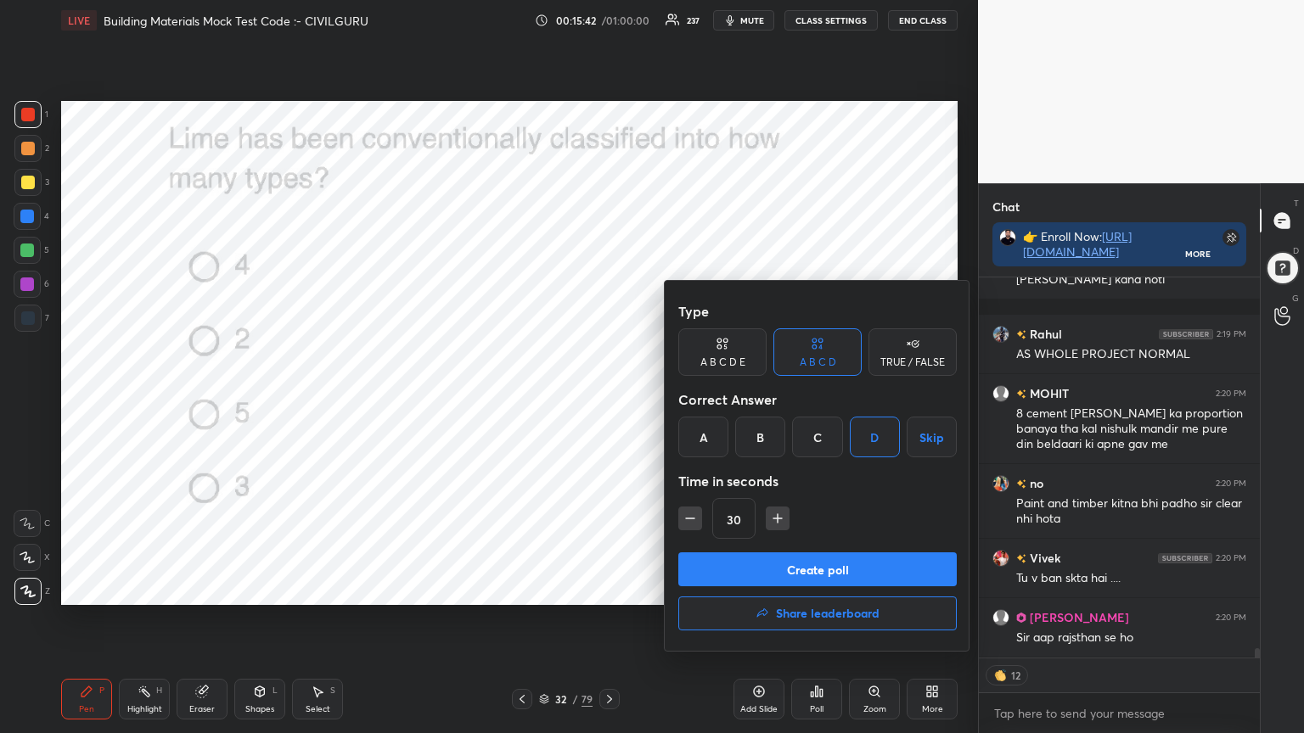
click at [835, 566] on button "Create poll" at bounding box center [817, 570] width 278 height 34
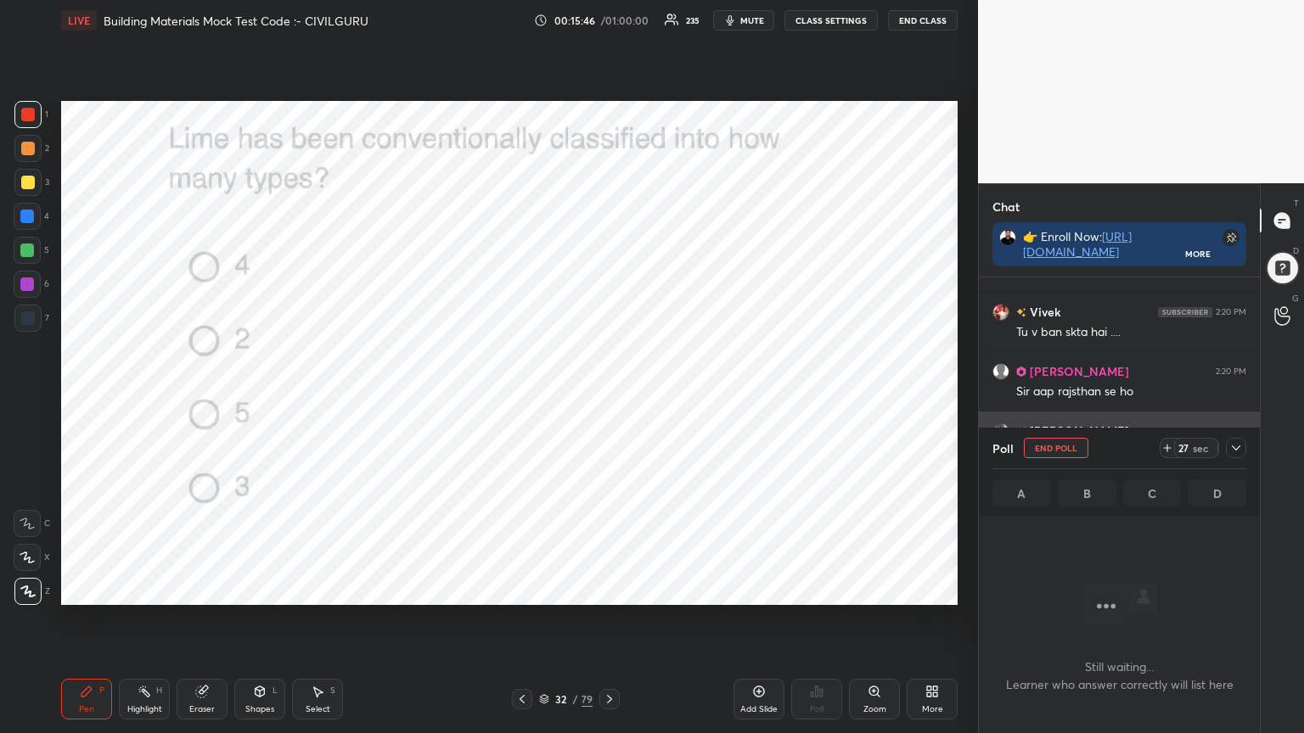
click at [1238, 446] on icon at bounding box center [1236, 448] width 14 height 14
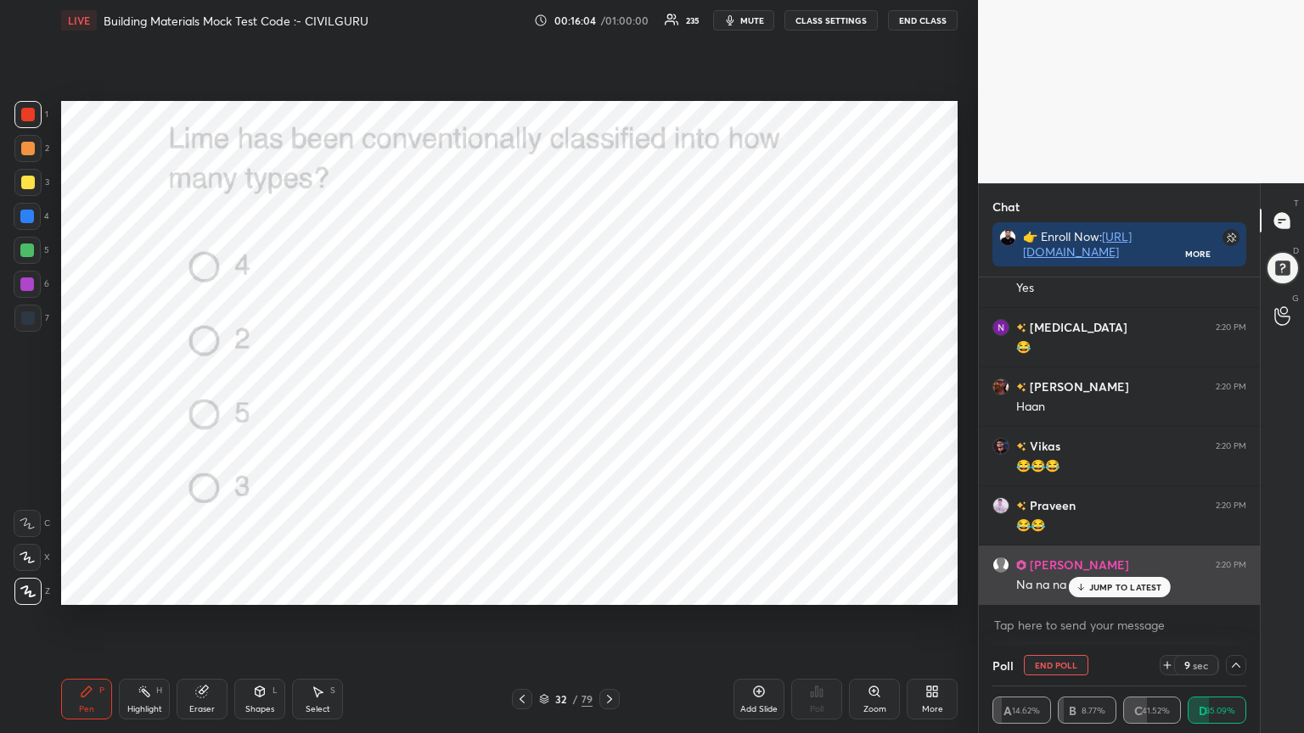
click at [1124, 584] on p "JUMP TO LATEST" at bounding box center [1125, 587] width 73 height 10
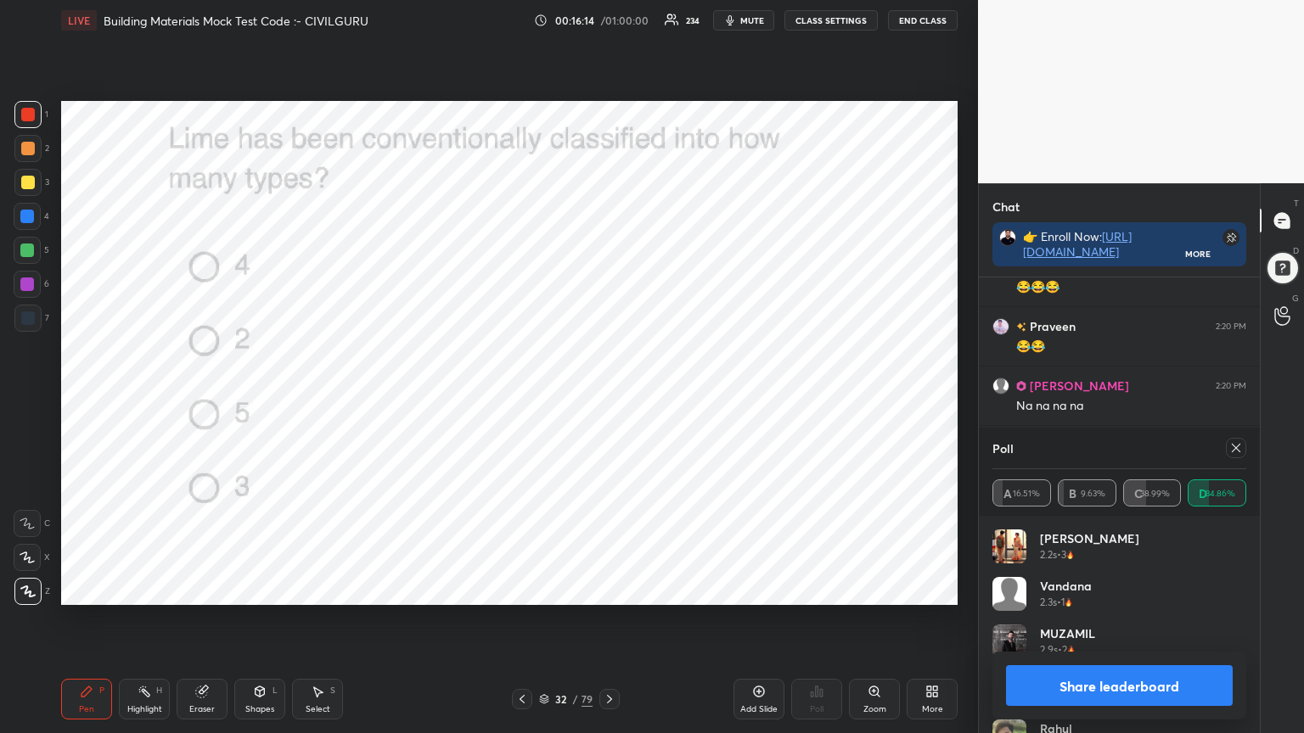
click at [1239, 450] on icon at bounding box center [1236, 448] width 14 height 14
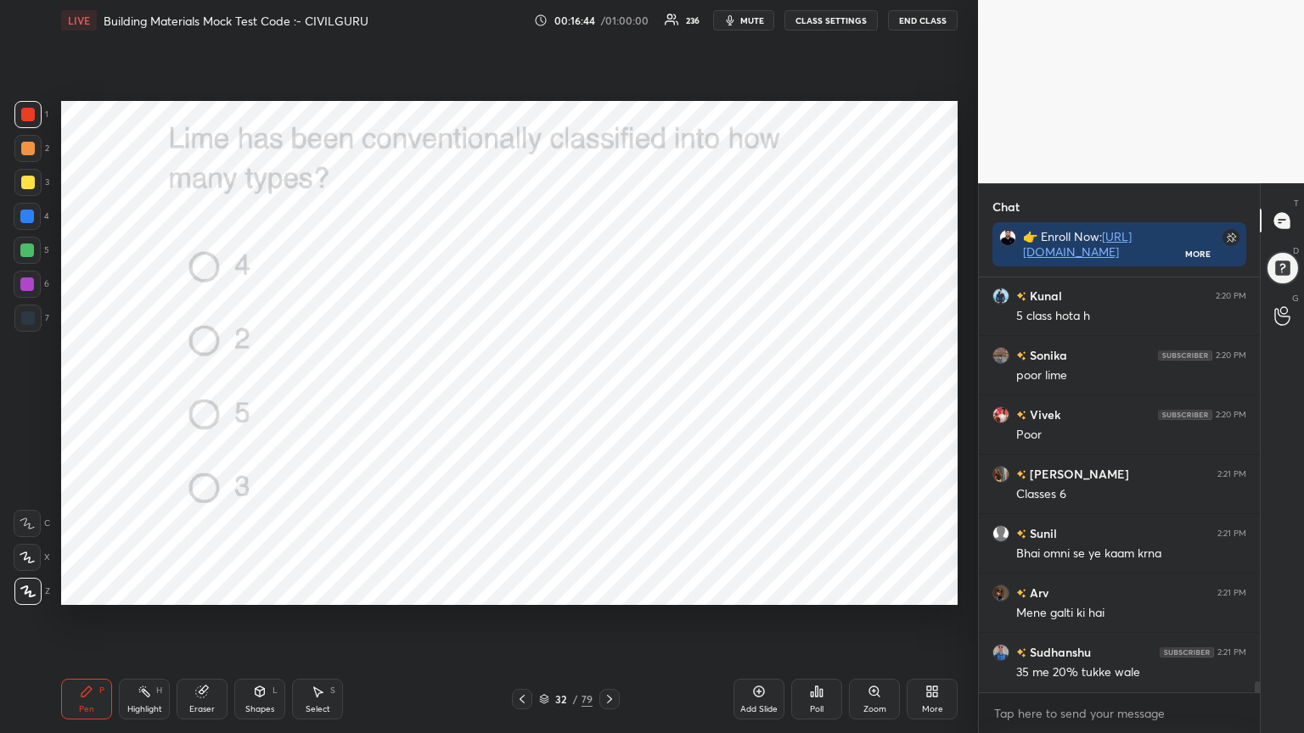
click at [605, 589] on icon at bounding box center [610, 700] width 14 height 14
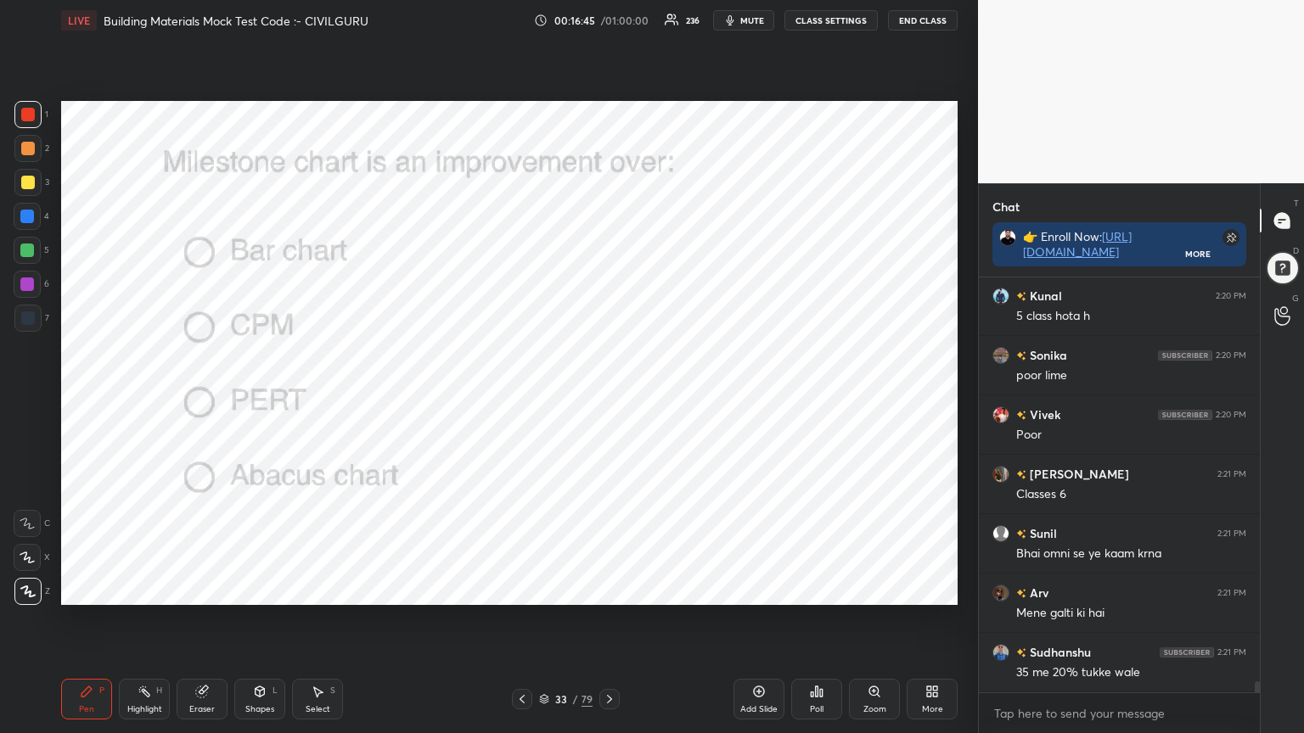
click at [818, 589] on div "Poll" at bounding box center [816, 699] width 51 height 41
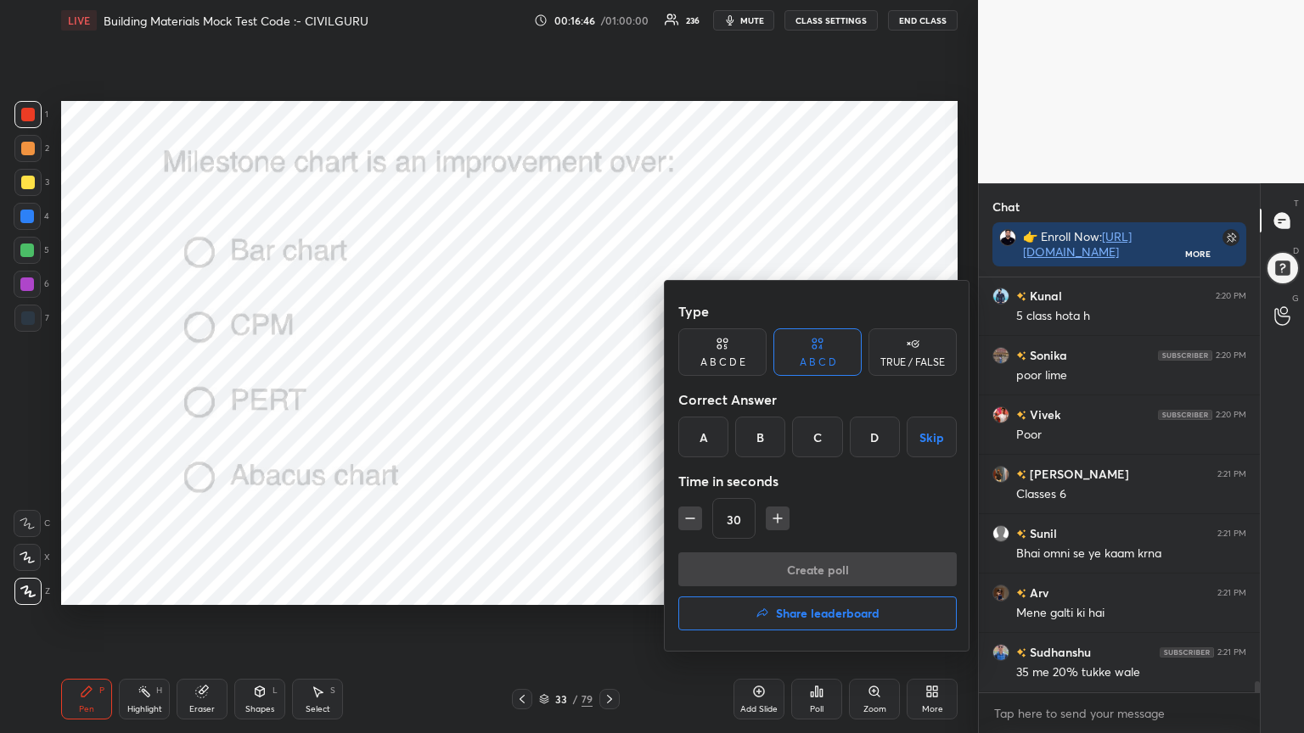
click at [700, 431] on div "A" at bounding box center [703, 437] width 50 height 41
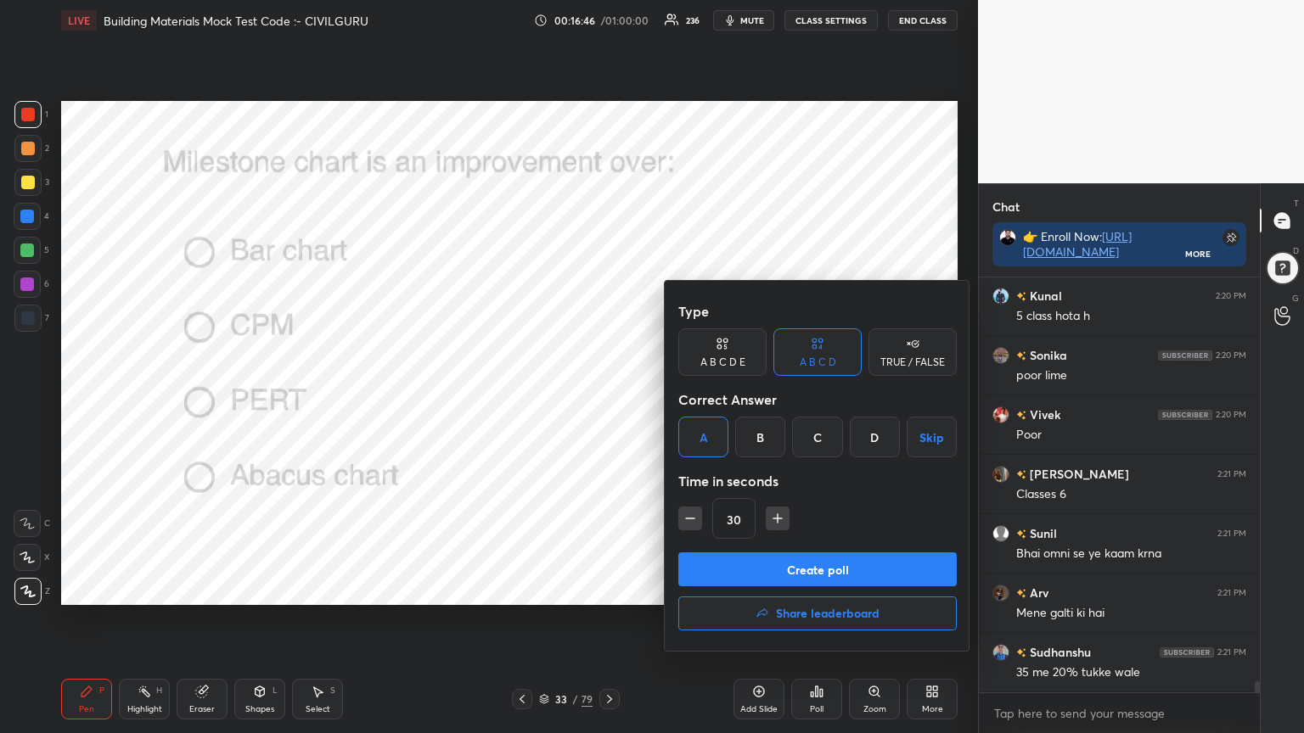
click at [732, 558] on button "Create poll" at bounding box center [817, 570] width 278 height 34
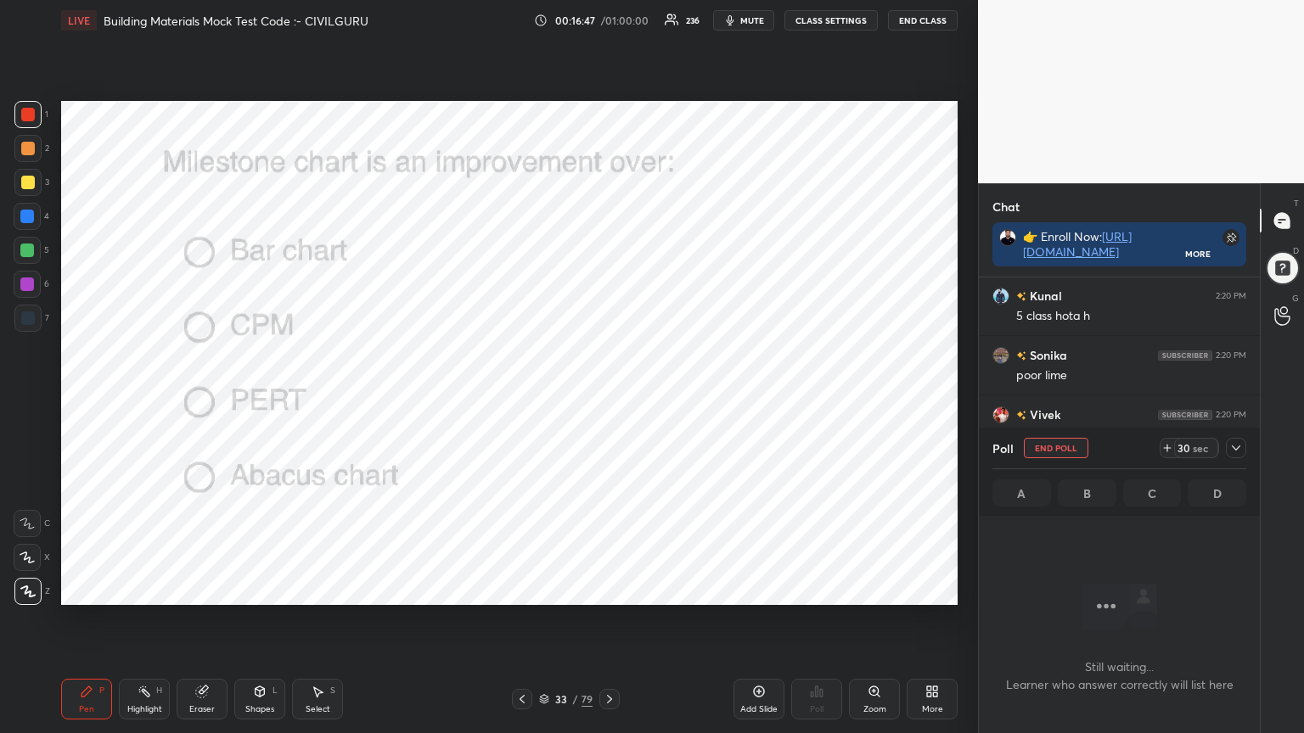
click at [1235, 450] on icon at bounding box center [1236, 448] width 14 height 14
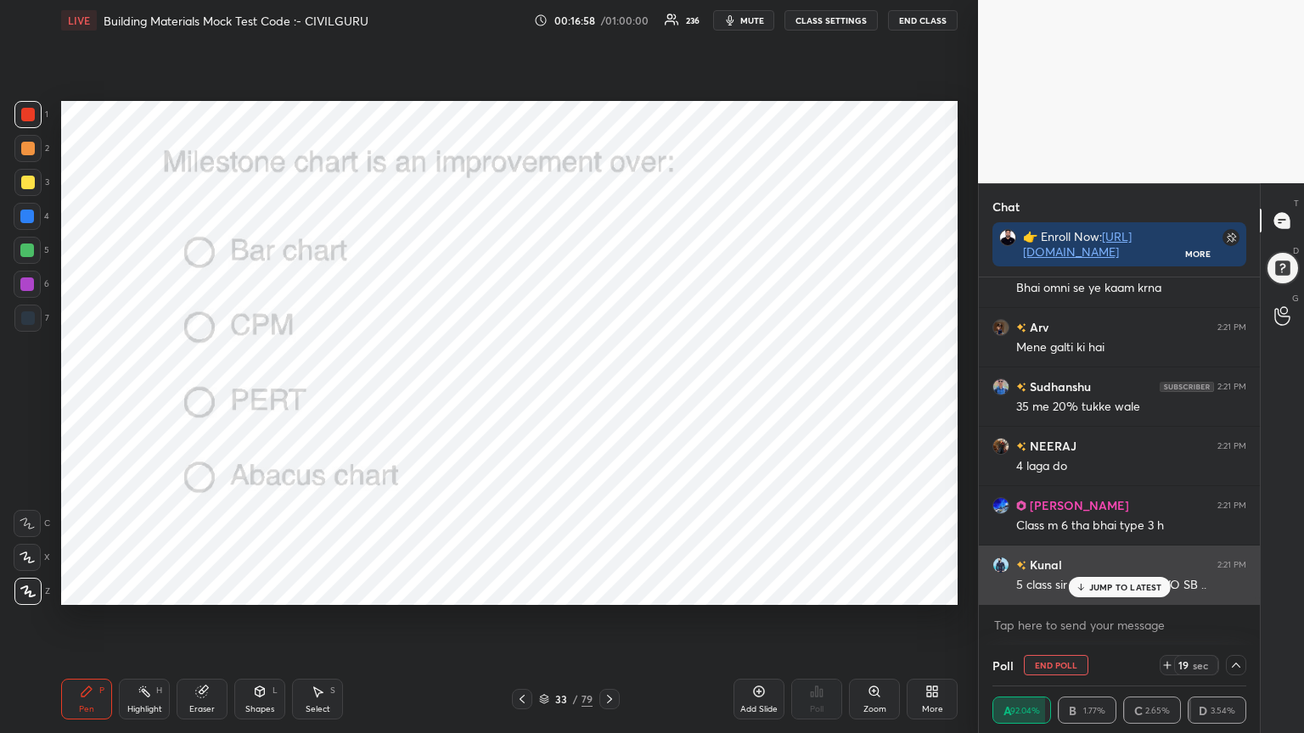
click at [1092, 589] on div "JUMP TO LATEST" at bounding box center [1119, 587] width 102 height 20
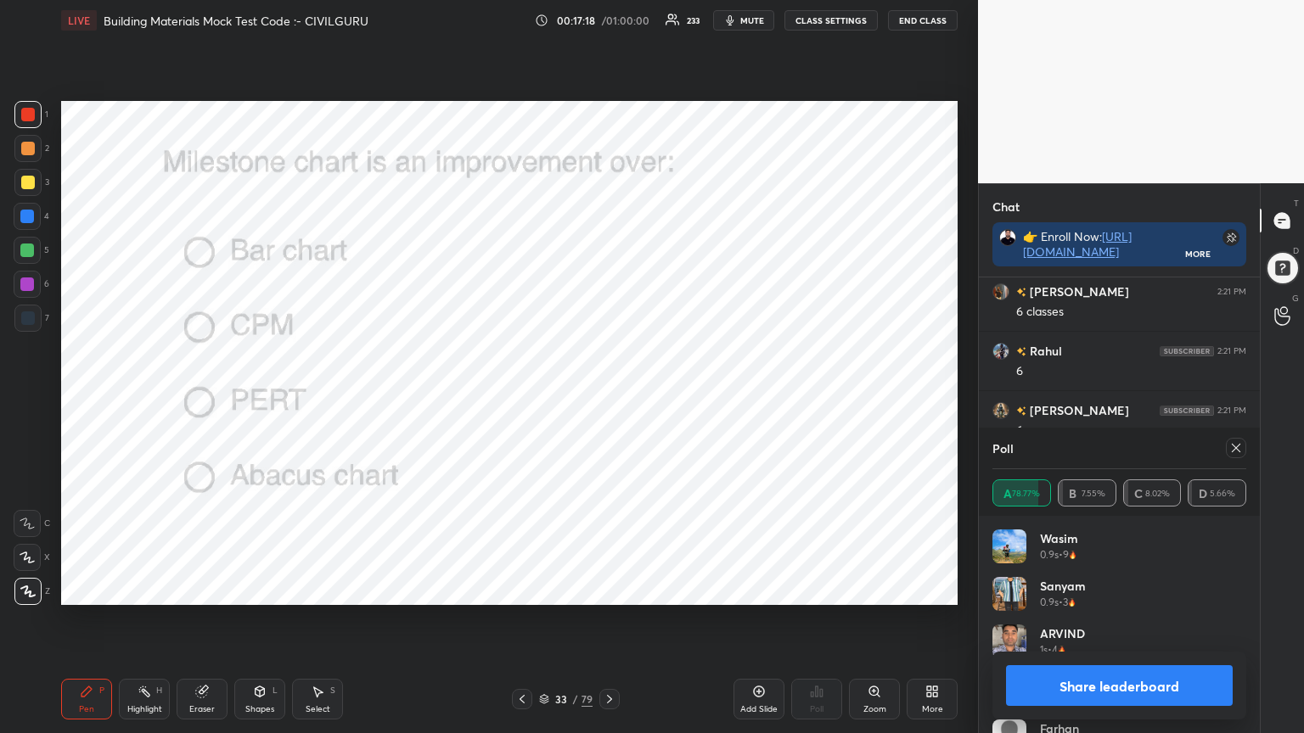
click at [1238, 447] on icon at bounding box center [1236, 448] width 14 height 14
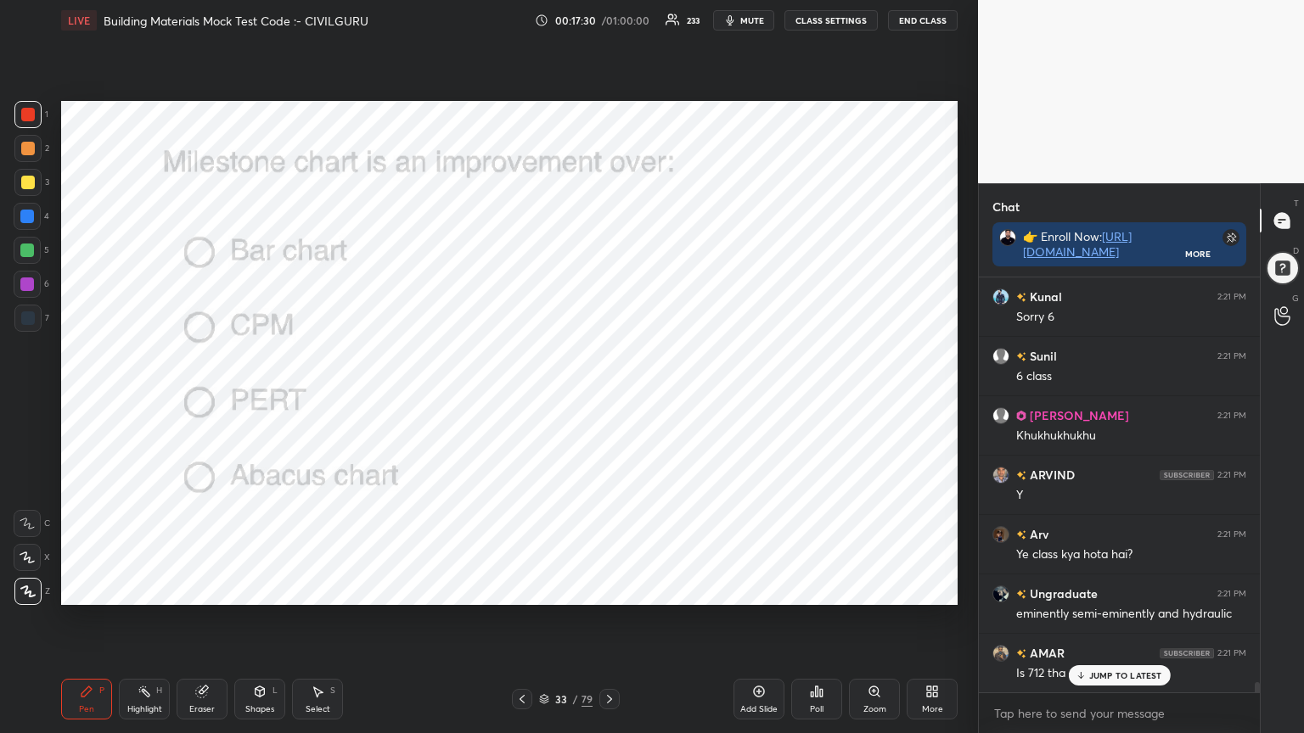
click at [608, 589] on icon at bounding box center [610, 700] width 14 height 14
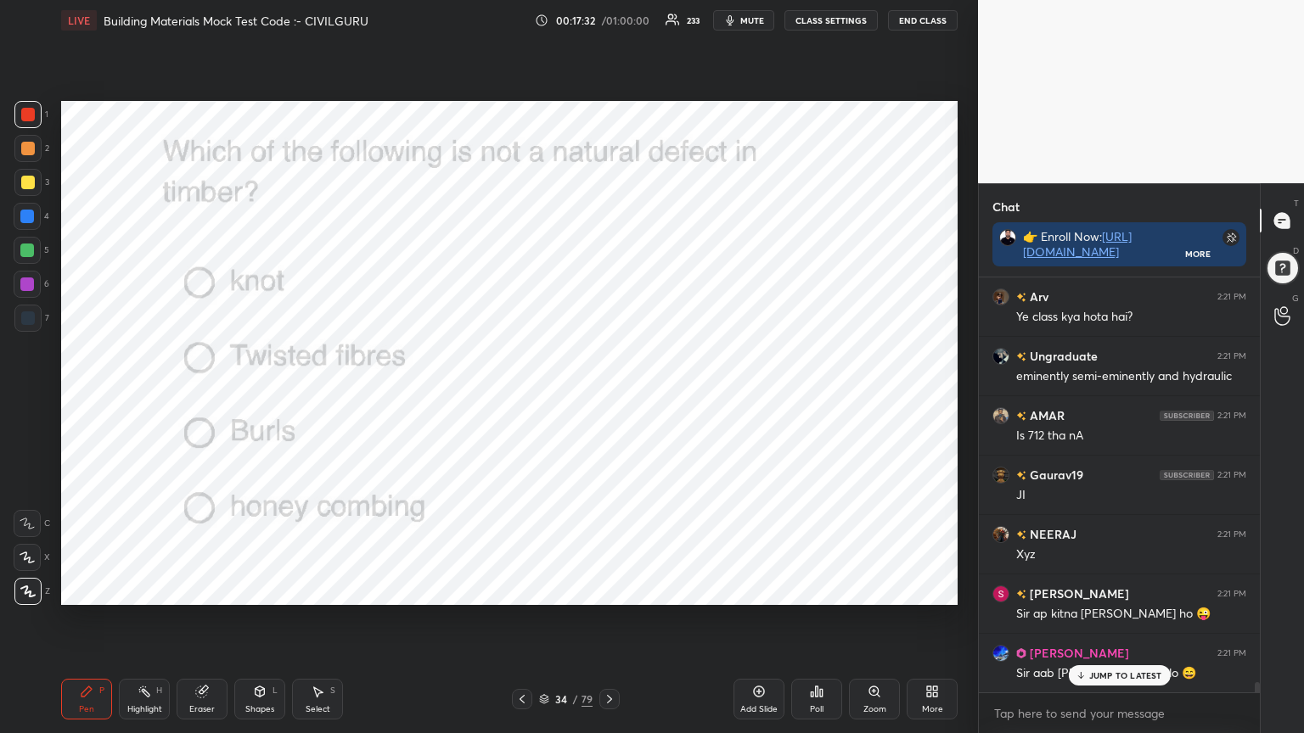
click at [817, 589] on icon at bounding box center [817, 692] width 3 height 10
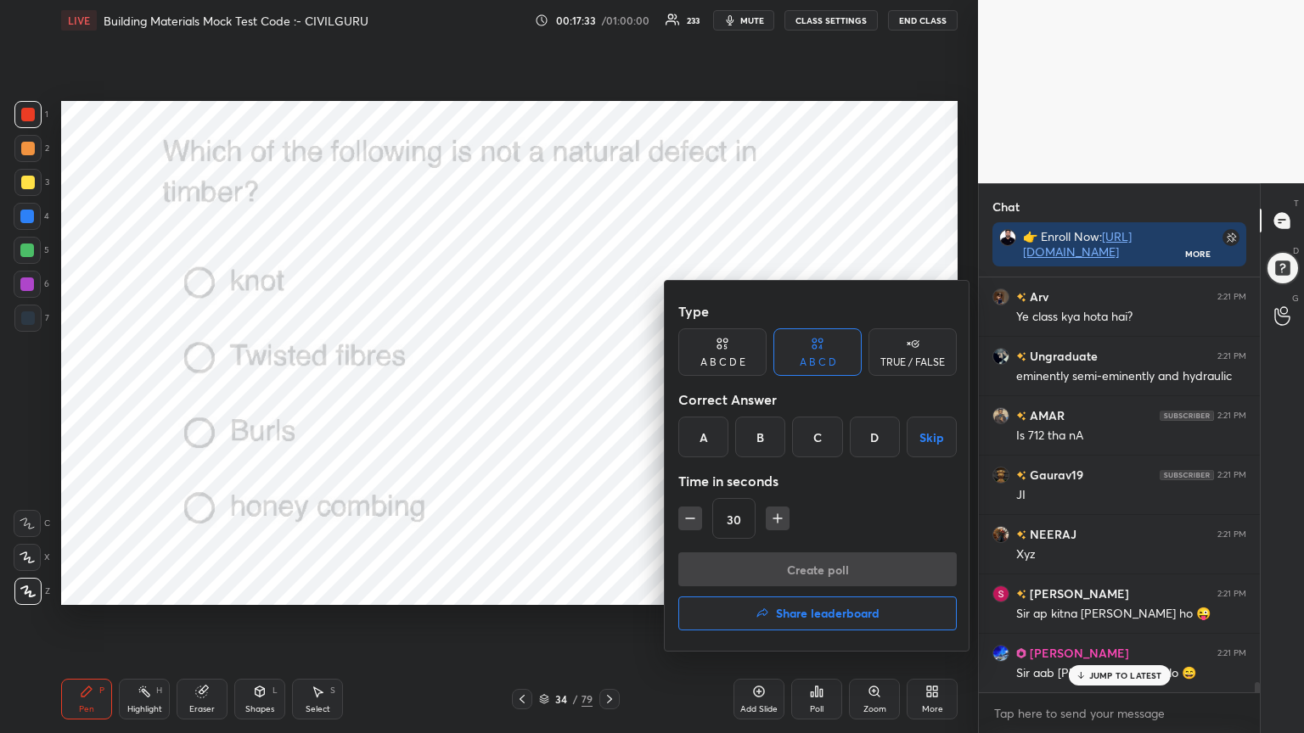
click at [878, 441] on div "D" at bounding box center [875, 437] width 50 height 41
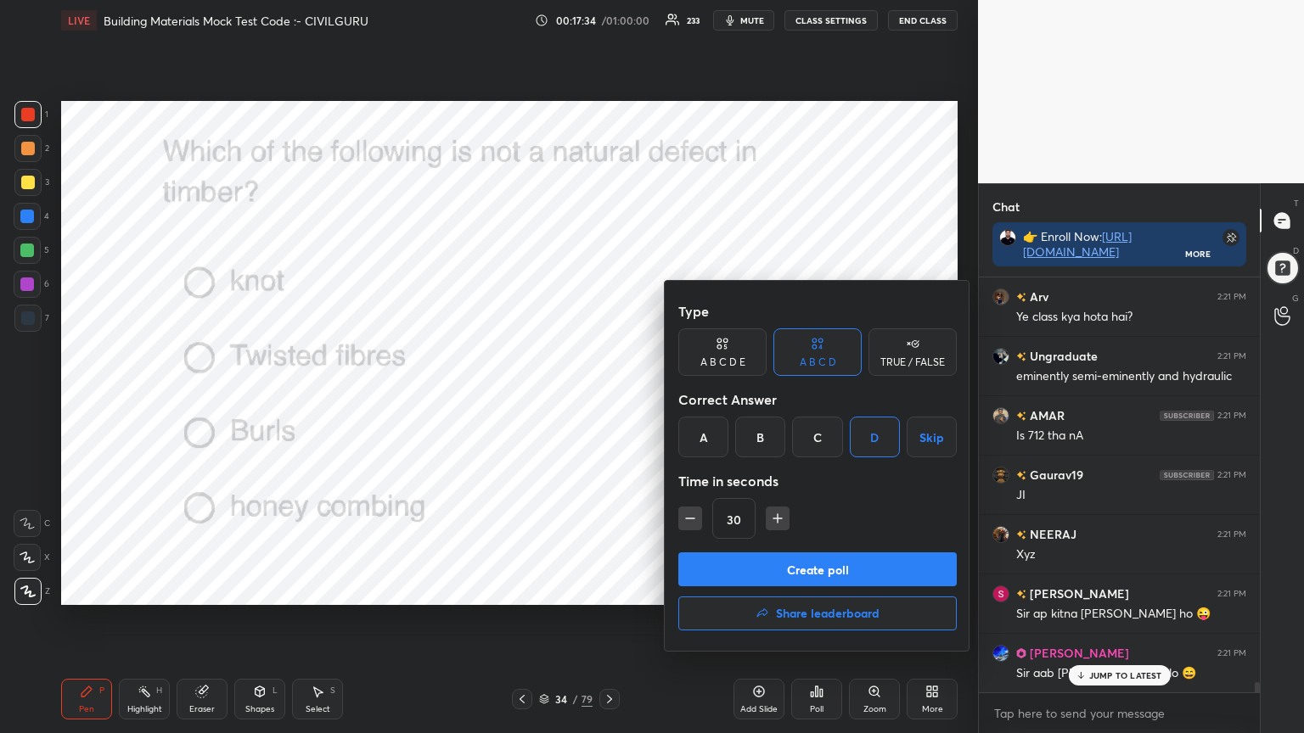
click at [836, 563] on button "Create poll" at bounding box center [817, 570] width 278 height 34
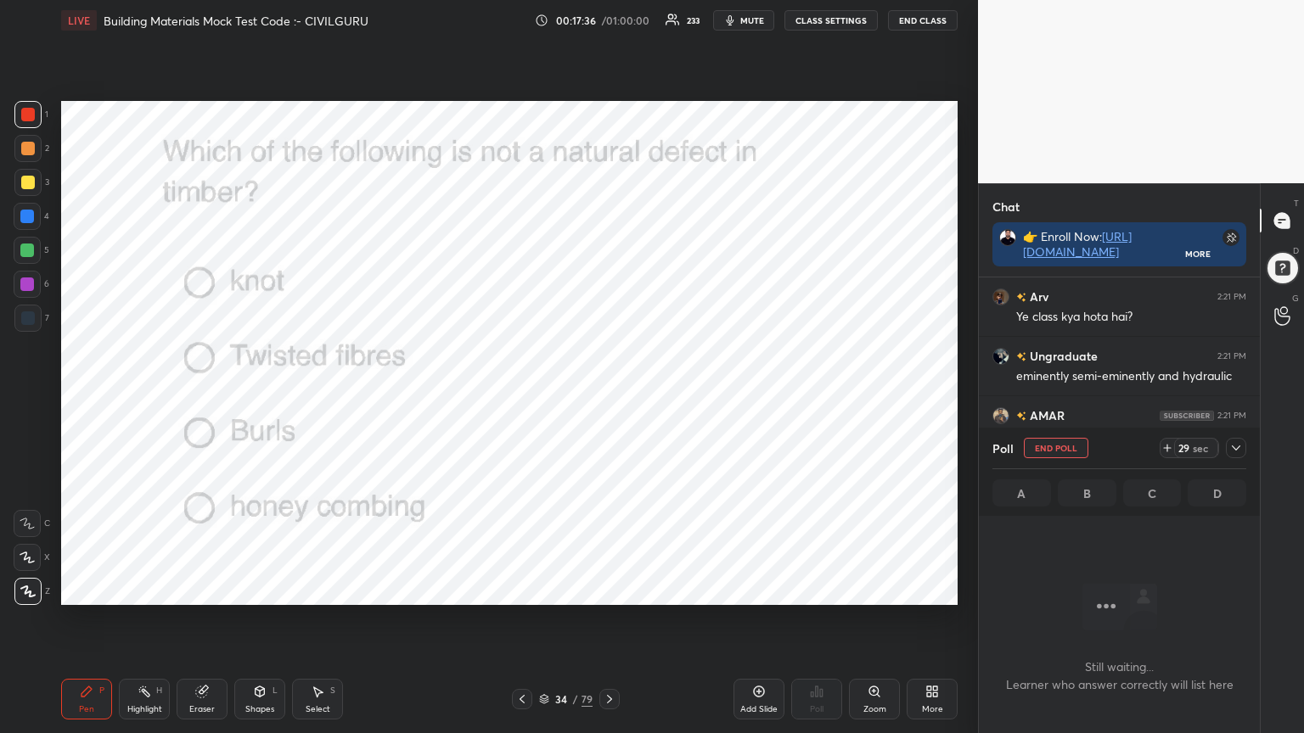
click at [1242, 450] on icon at bounding box center [1236, 448] width 14 height 14
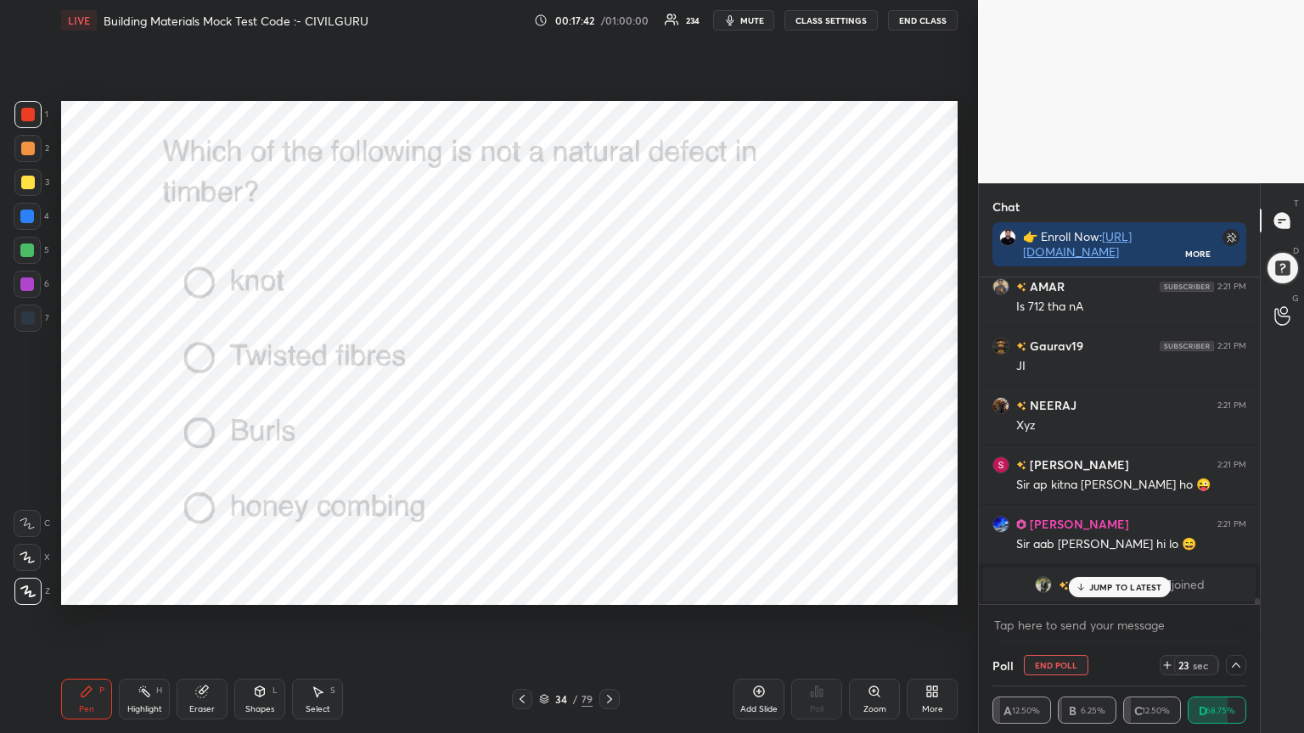
click at [1096, 587] on p "JUMP TO LATEST" at bounding box center [1125, 587] width 73 height 10
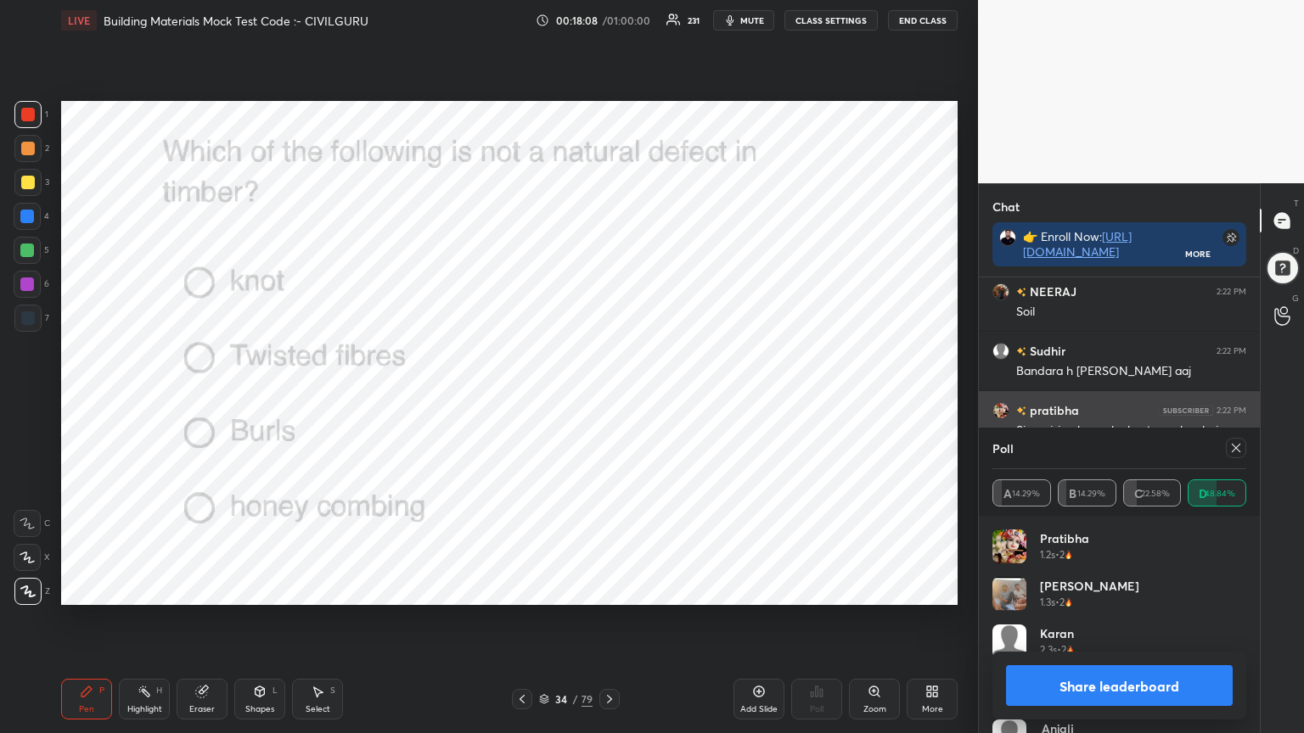
click at [1239, 452] on icon at bounding box center [1236, 448] width 14 height 14
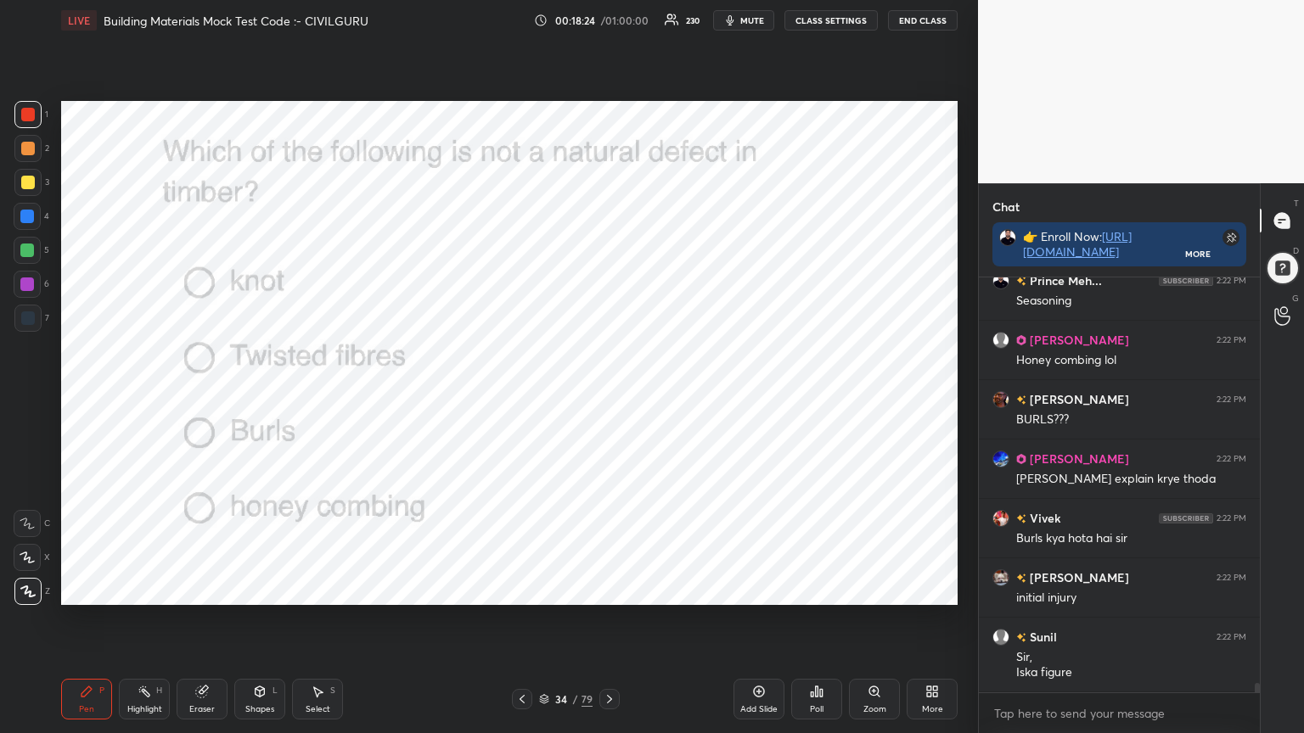
click at [611, 589] on icon at bounding box center [610, 700] width 14 height 14
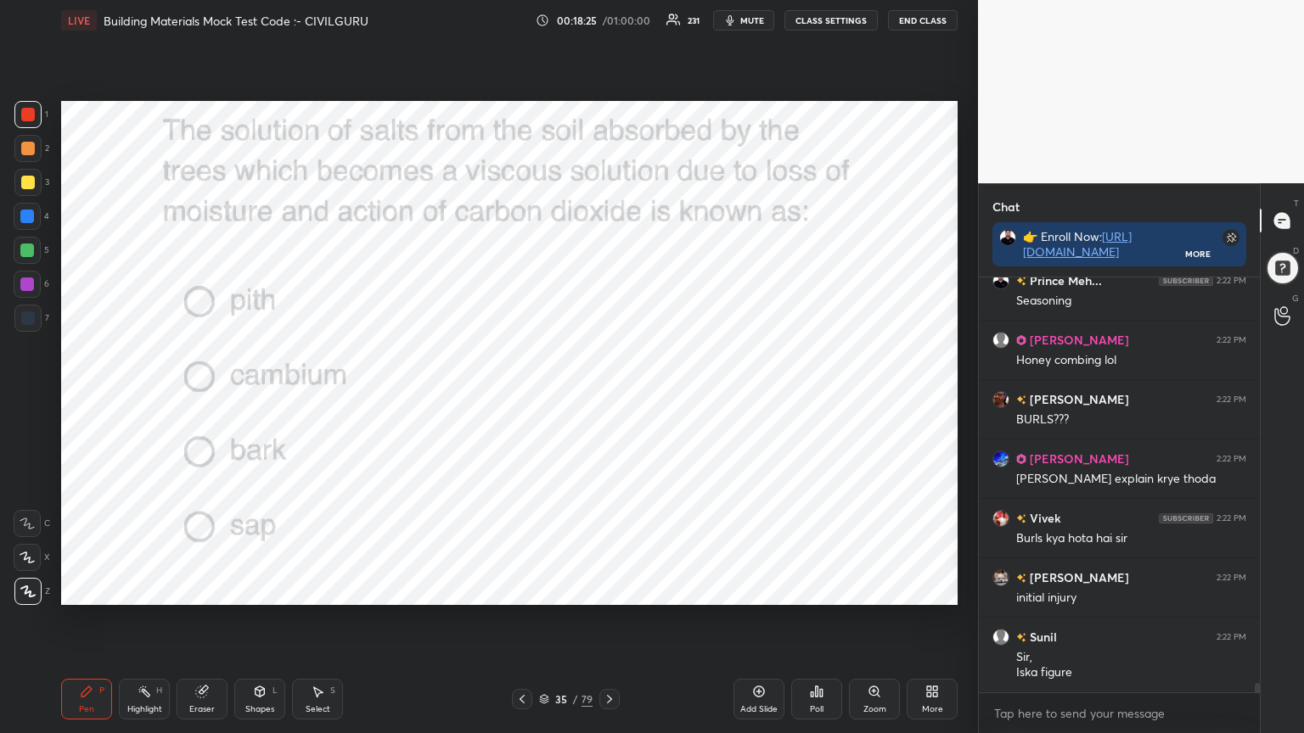
click at [816, 589] on div "Poll" at bounding box center [816, 699] width 51 height 41
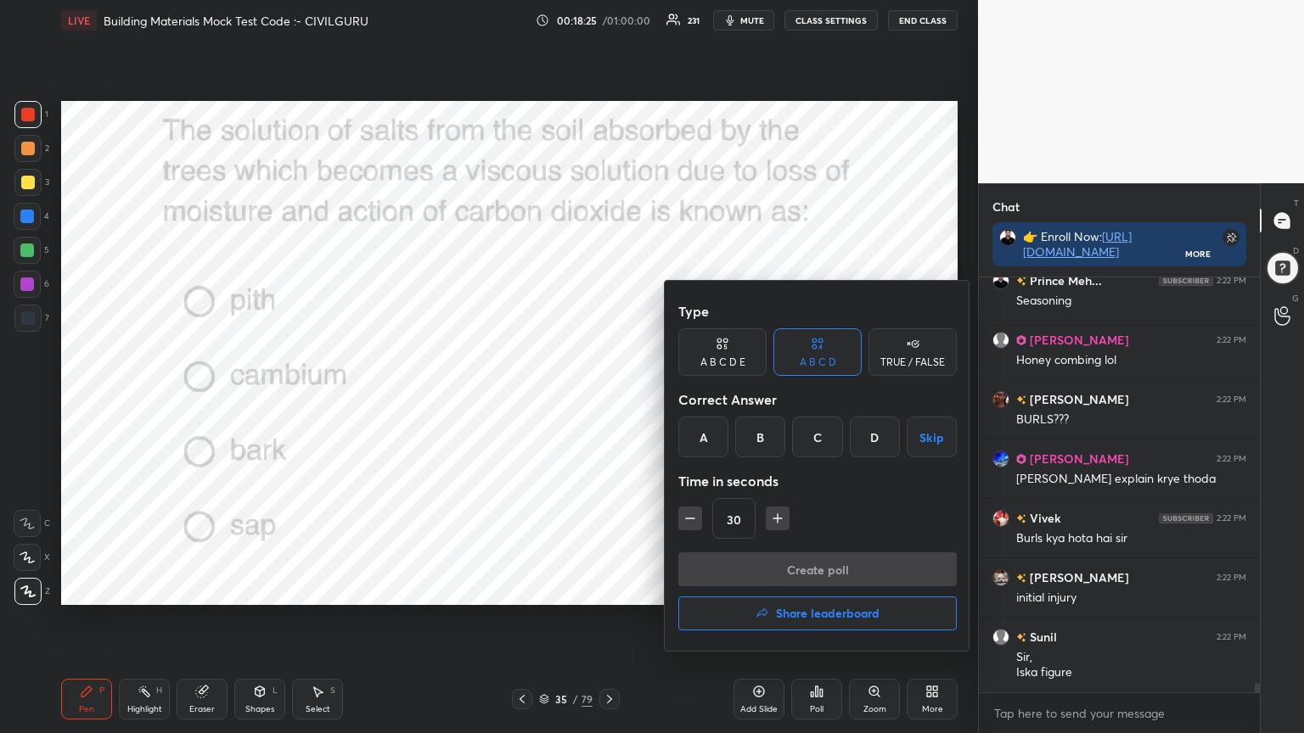
click at [862, 440] on div "D" at bounding box center [875, 437] width 50 height 41
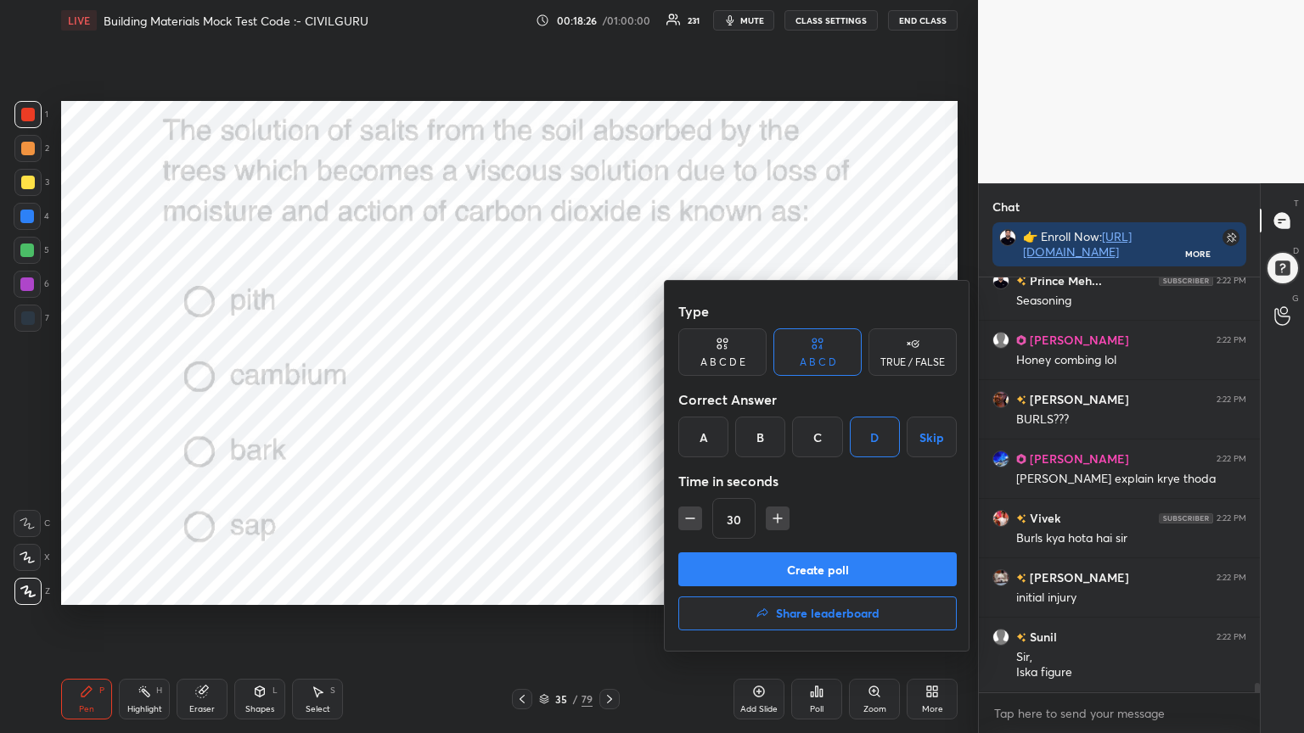
click at [792, 569] on button "Create poll" at bounding box center [817, 570] width 278 height 34
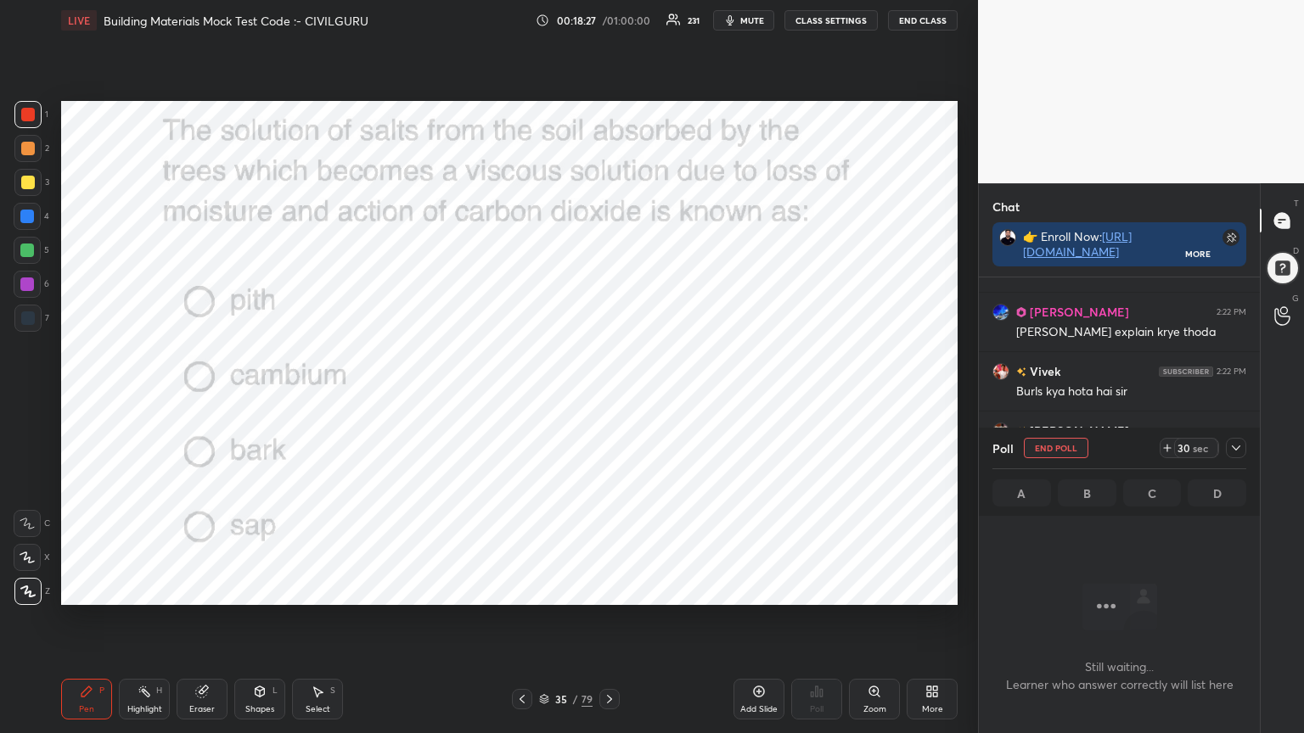
click at [1236, 450] on icon at bounding box center [1236, 448] width 14 height 14
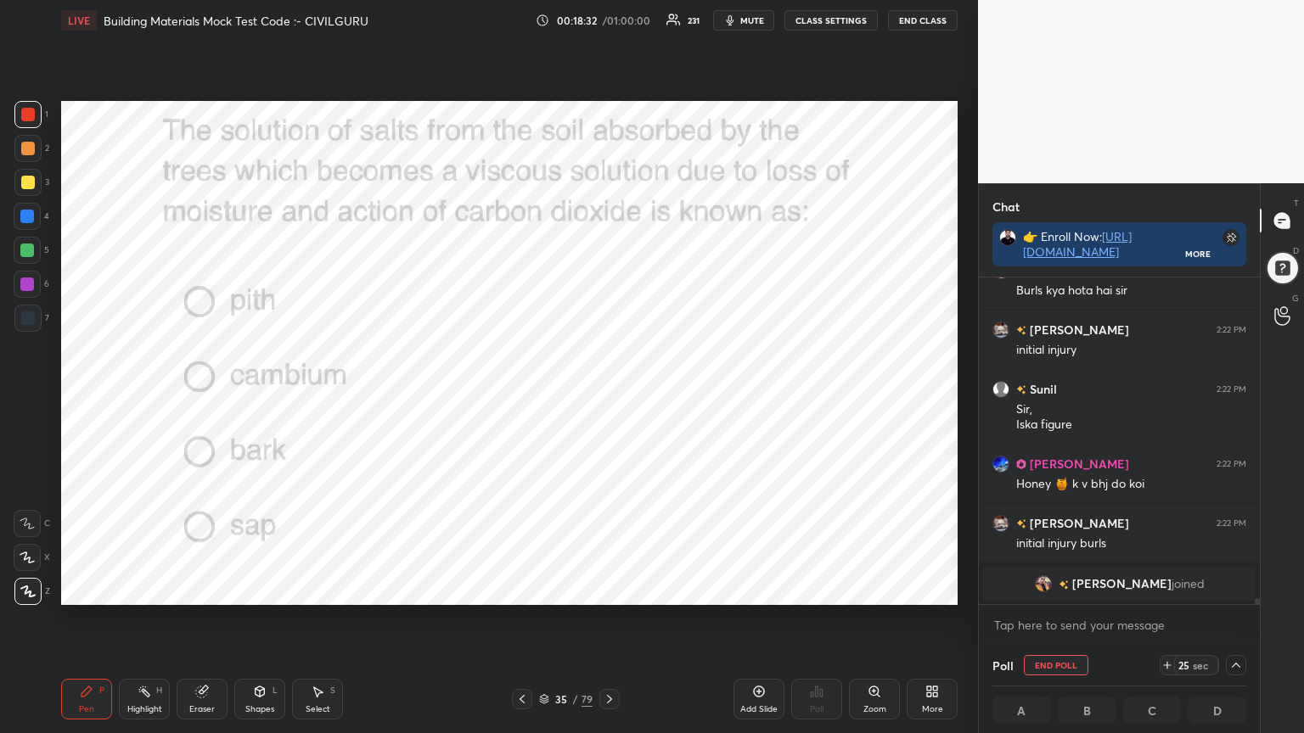
click at [1052, 584] on img "grid" at bounding box center [1043, 583] width 17 height 17
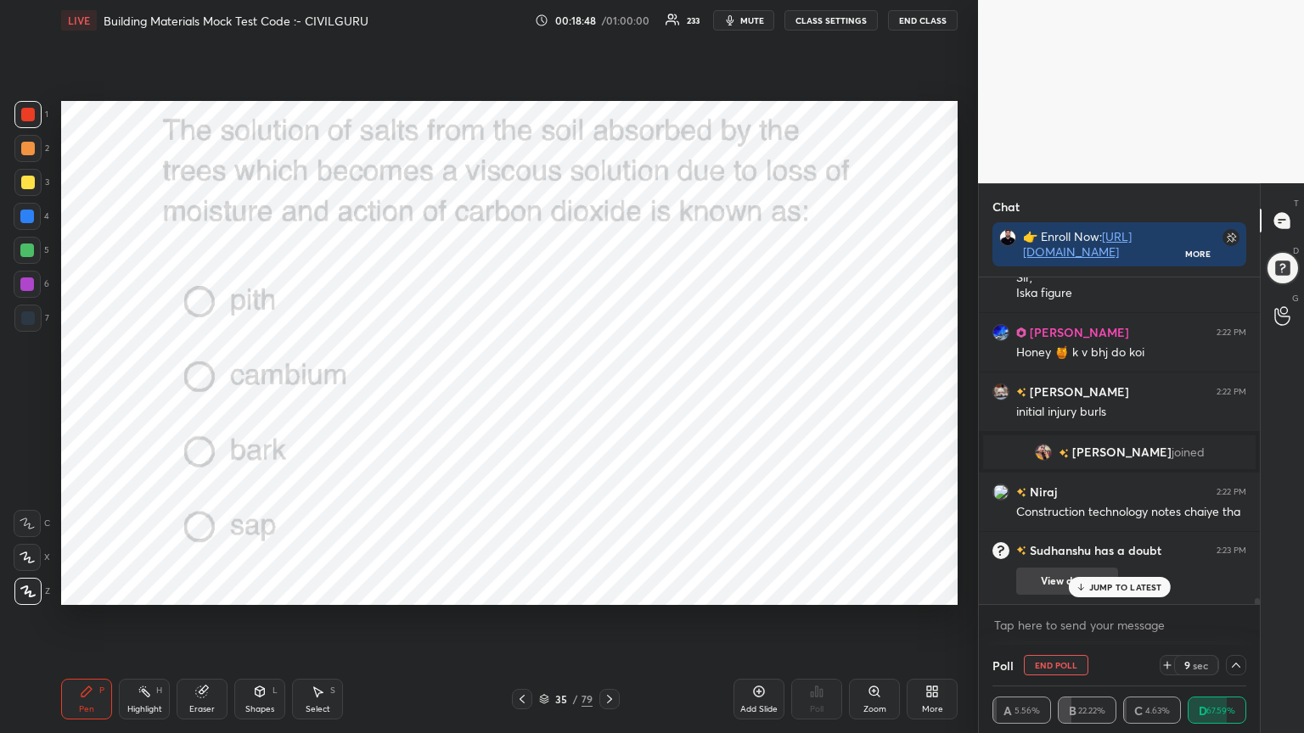
click at [1110, 584] on p "JUMP TO LATEST" at bounding box center [1125, 587] width 73 height 10
click at [1272, 271] on div at bounding box center [1283, 268] width 36 height 36
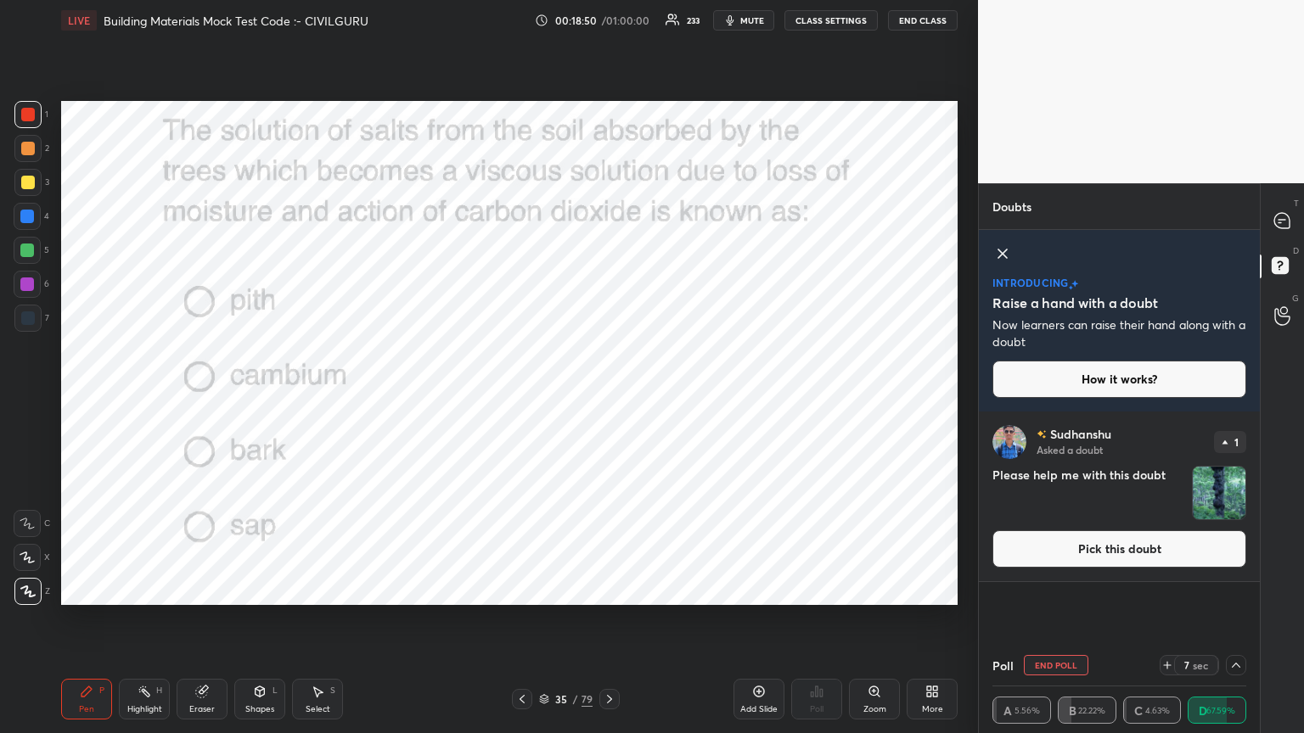
click at [1192, 542] on button "Pick this doubt" at bounding box center [1119, 548] width 254 height 37
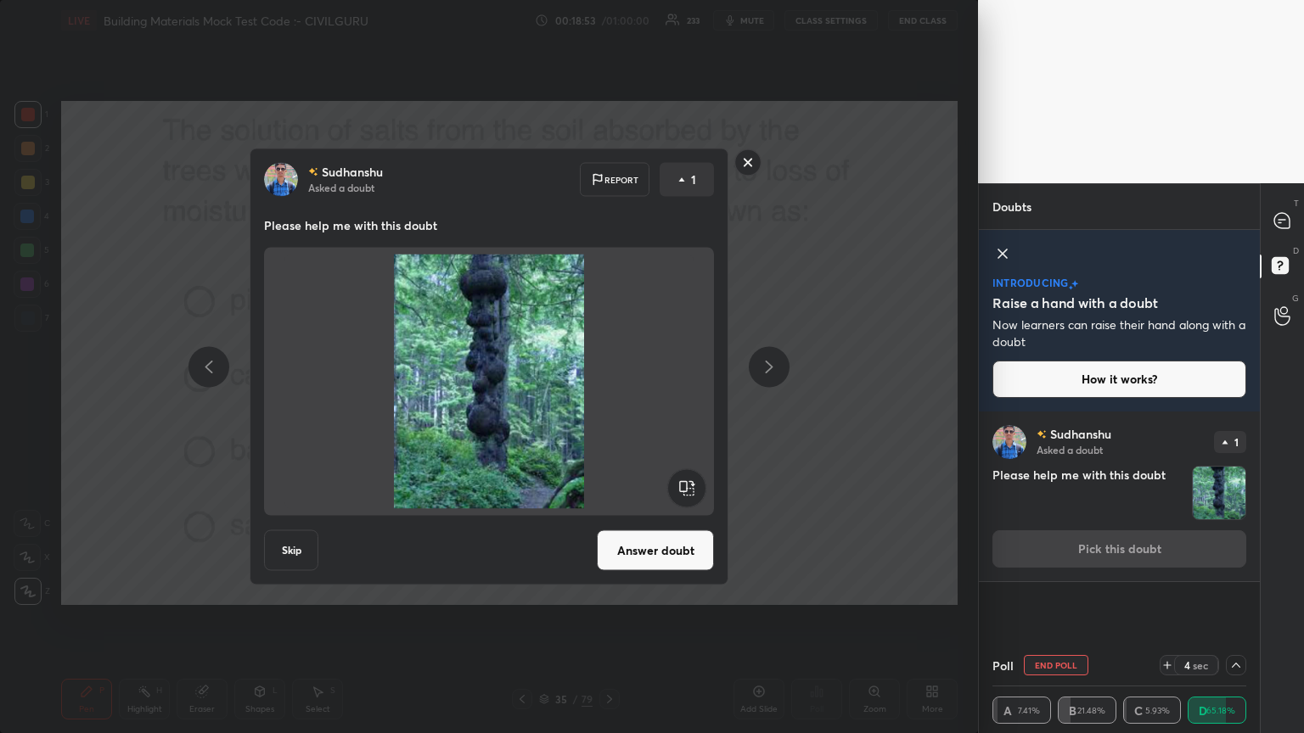
click at [751, 172] on rect at bounding box center [748, 162] width 26 height 26
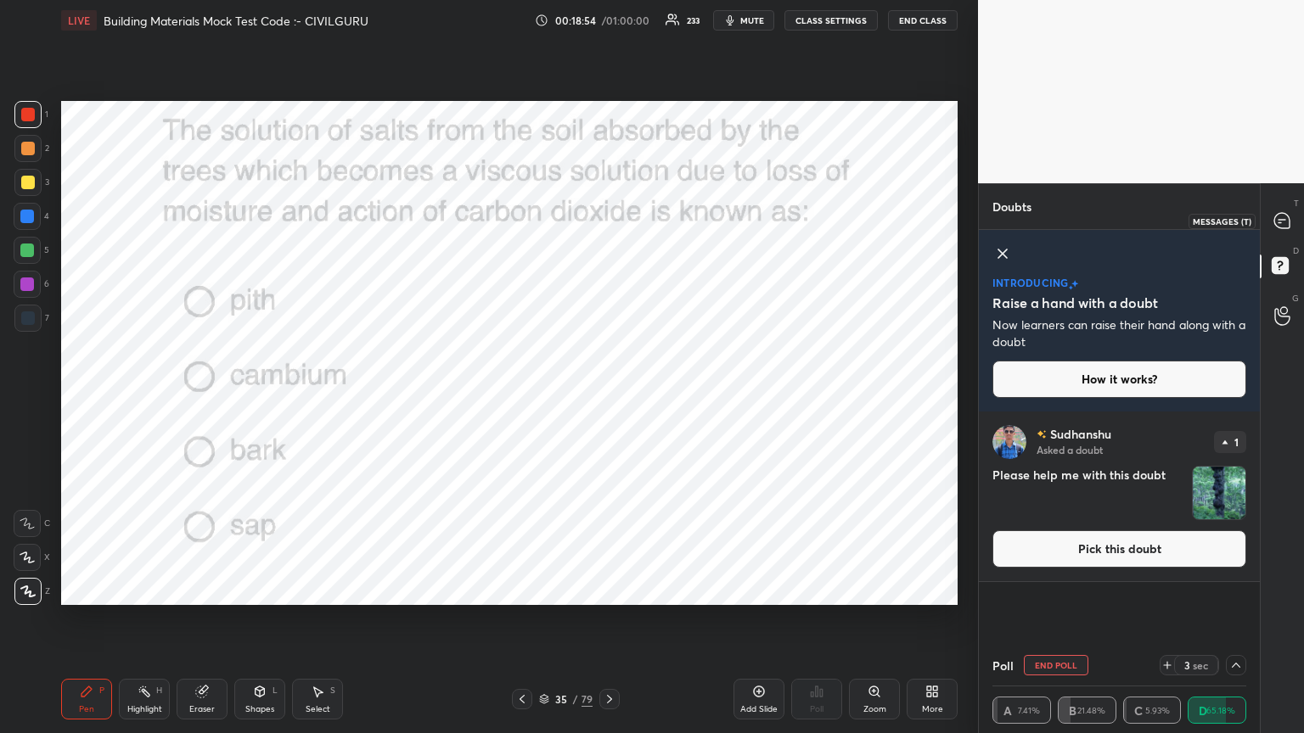
click at [1276, 220] on icon at bounding box center [1281, 220] width 15 height 15
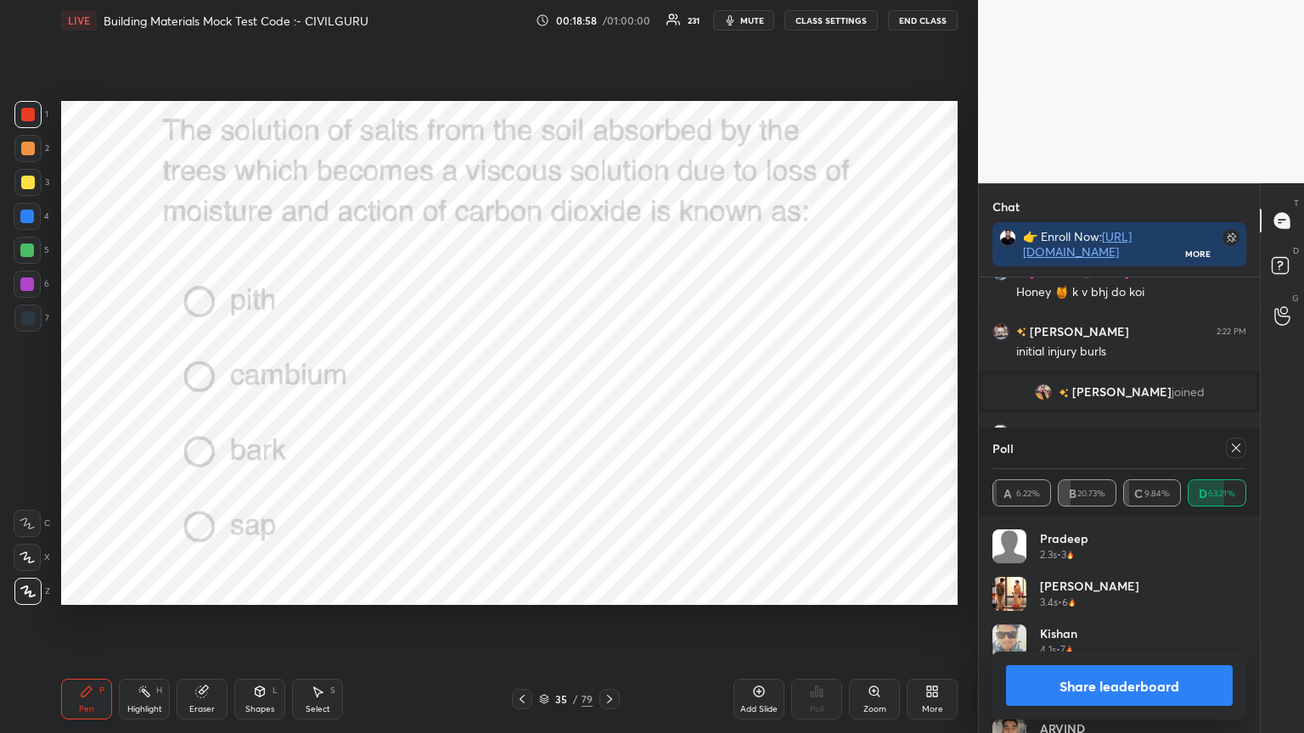
click at [1239, 442] on icon at bounding box center [1236, 448] width 14 height 14
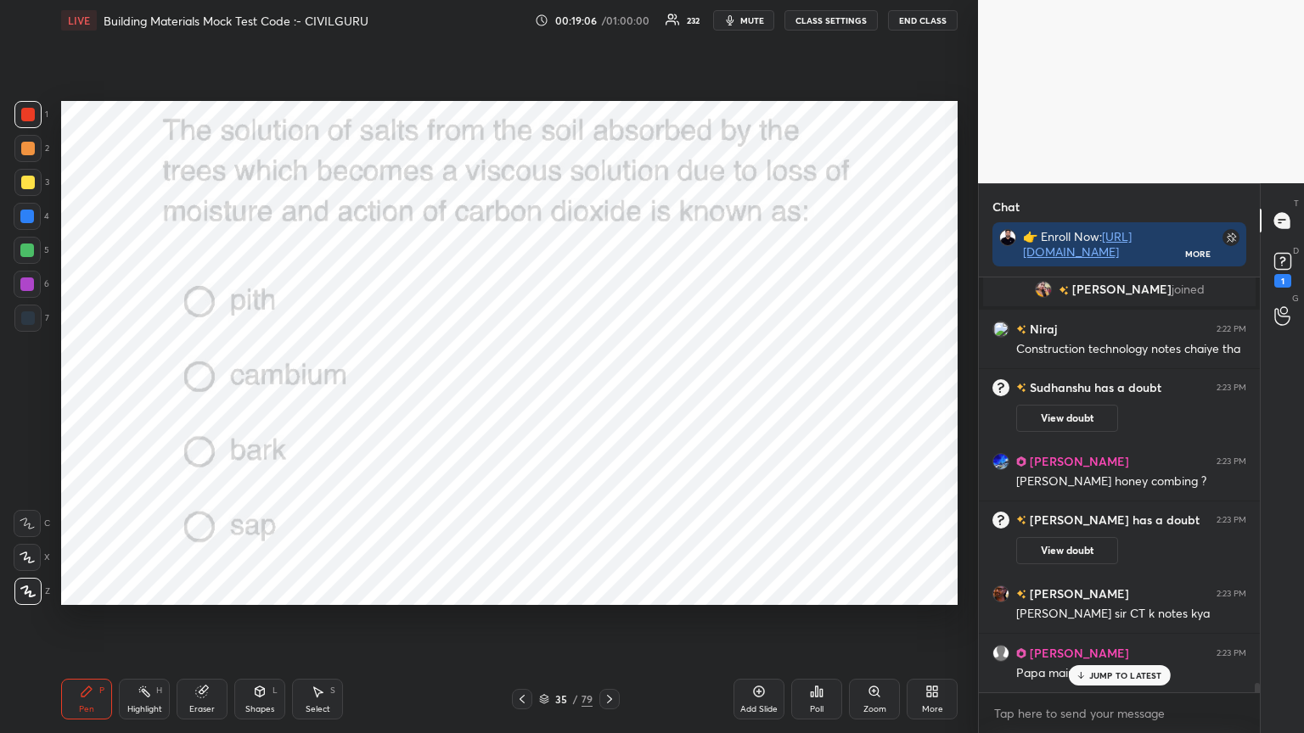
click at [603, 589] on icon at bounding box center [610, 700] width 14 height 14
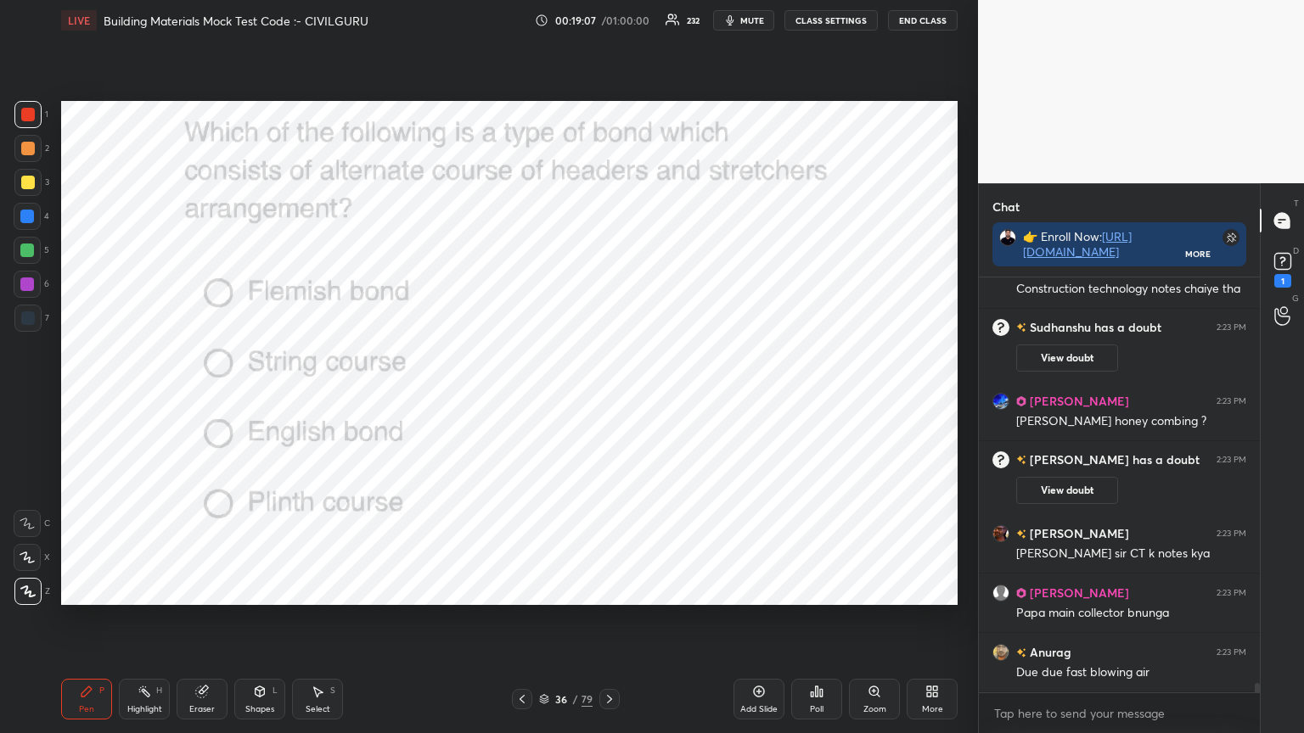
click at [817, 589] on div "Poll" at bounding box center [816, 699] width 51 height 41
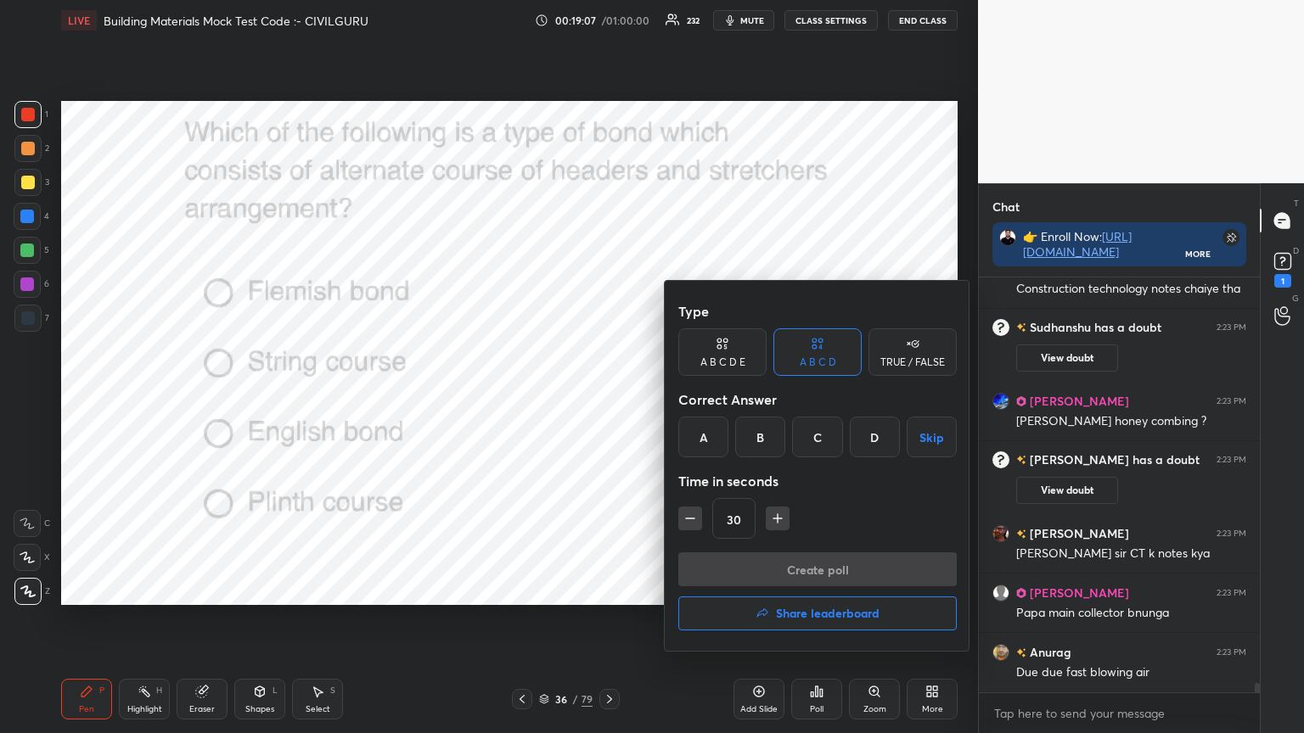
click at [818, 432] on div "C" at bounding box center [817, 437] width 50 height 41
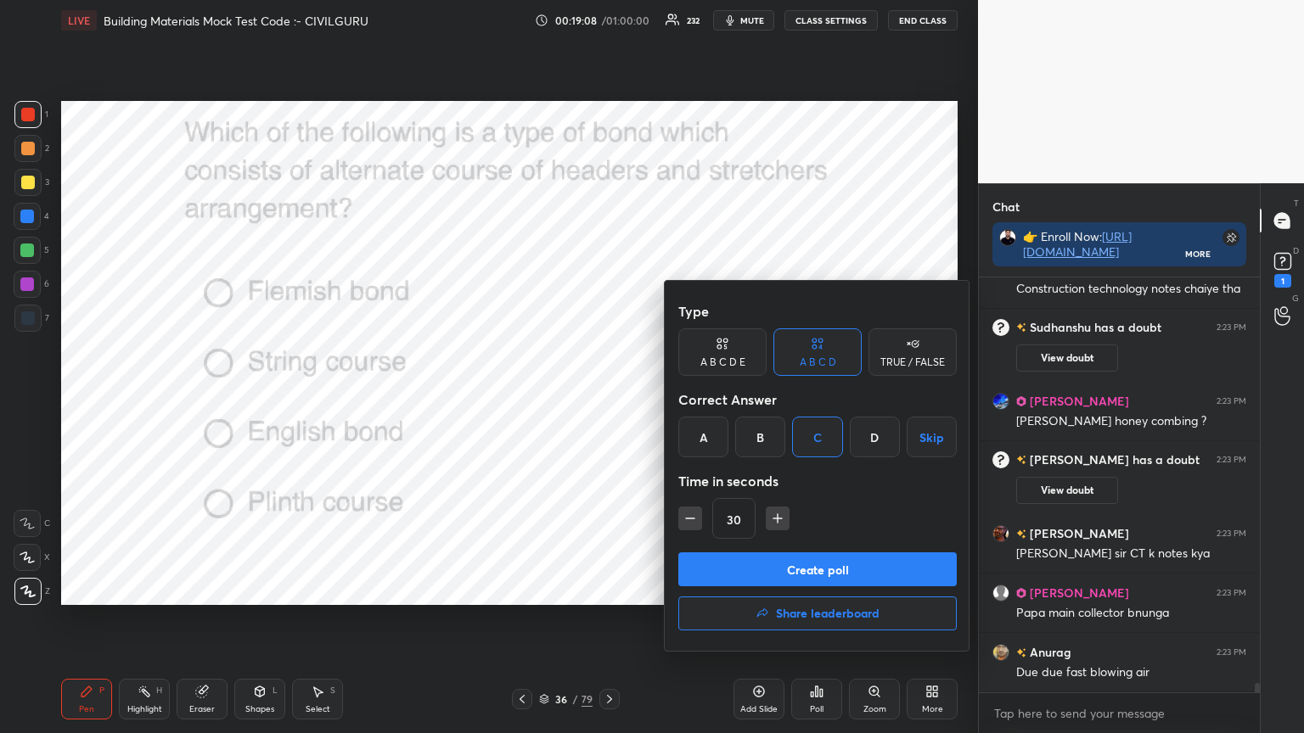
click at [805, 580] on button "Create poll" at bounding box center [817, 570] width 278 height 34
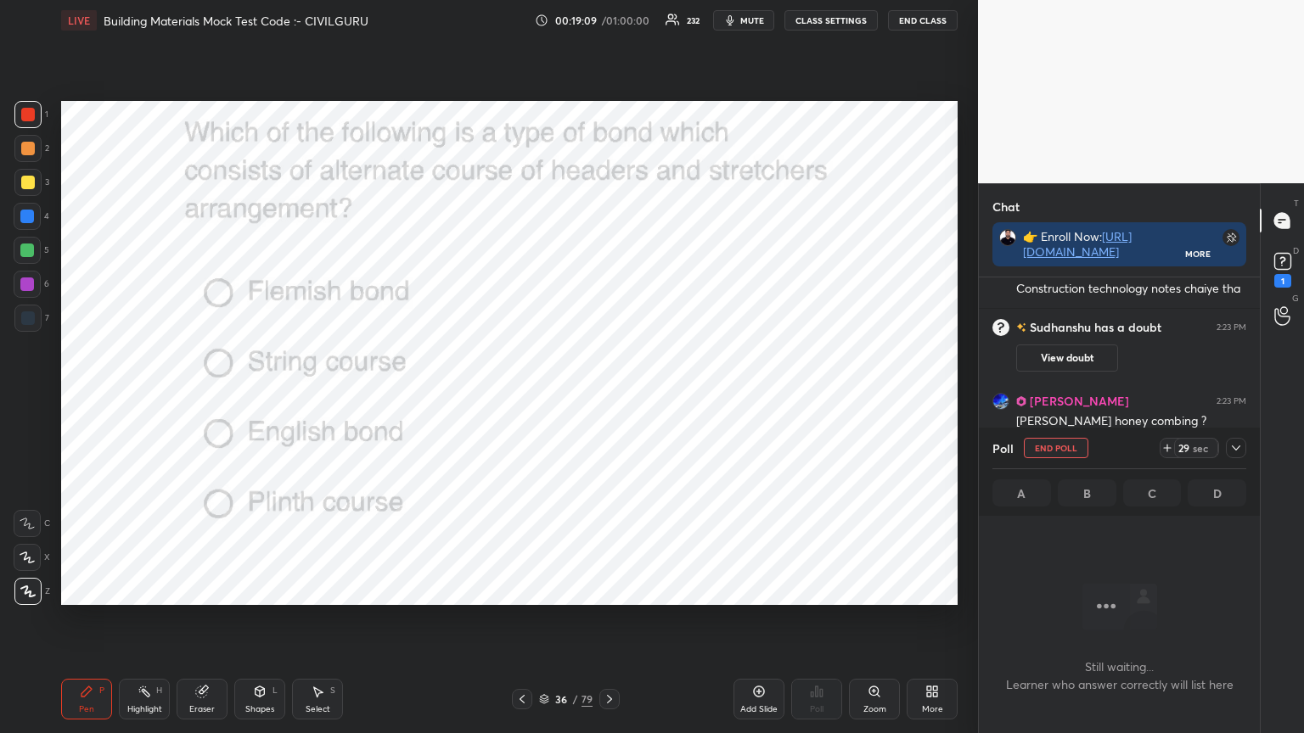
click at [1232, 458] on div "Poll End Poll 29 sec" at bounding box center [1119, 448] width 254 height 41
click at [1232, 455] on div at bounding box center [1236, 448] width 20 height 20
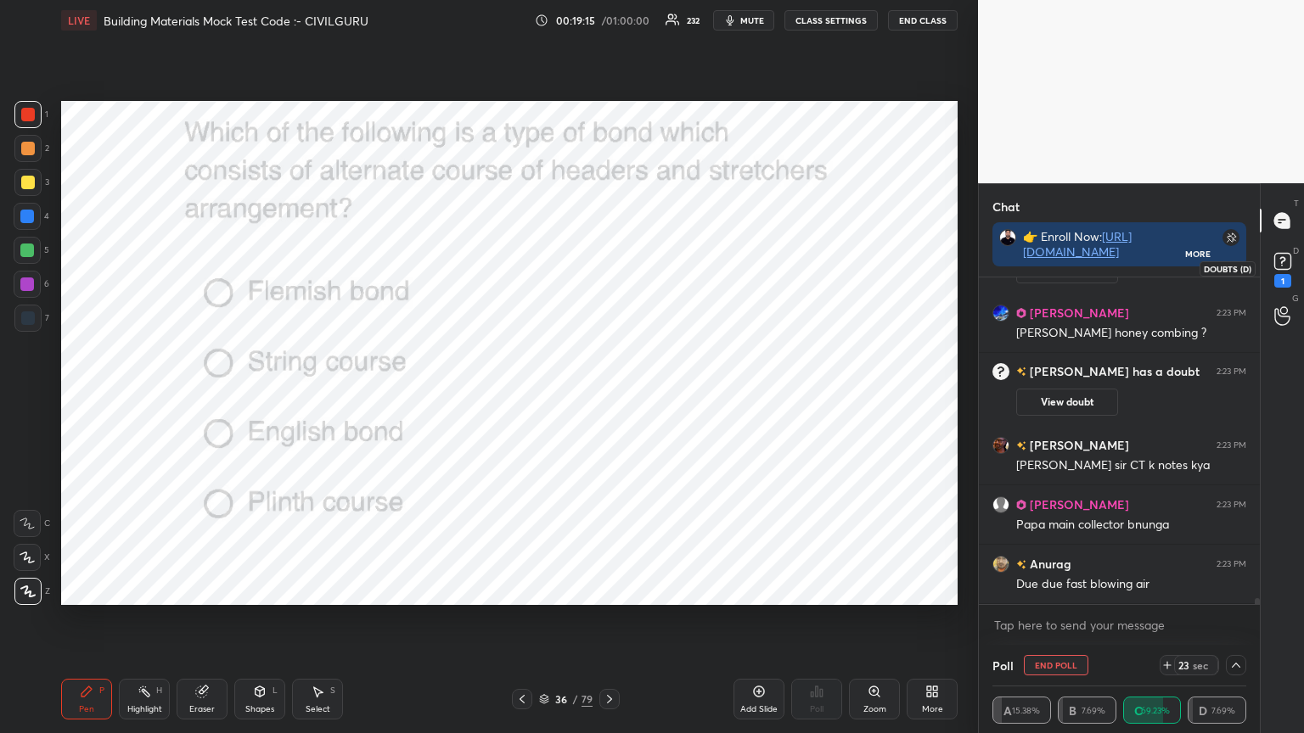
click at [1286, 272] on icon at bounding box center [1282, 261] width 25 height 25
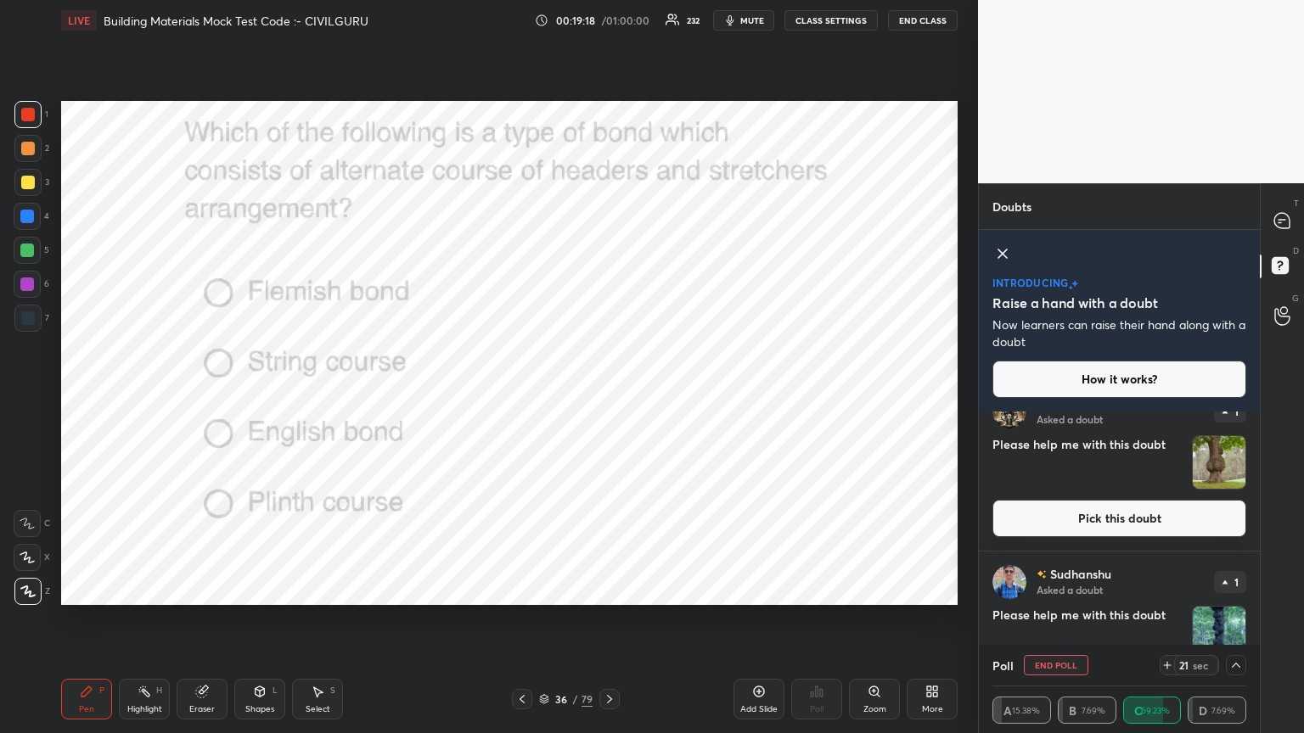
click at [1172, 506] on button "Pick this doubt" at bounding box center [1119, 518] width 254 height 37
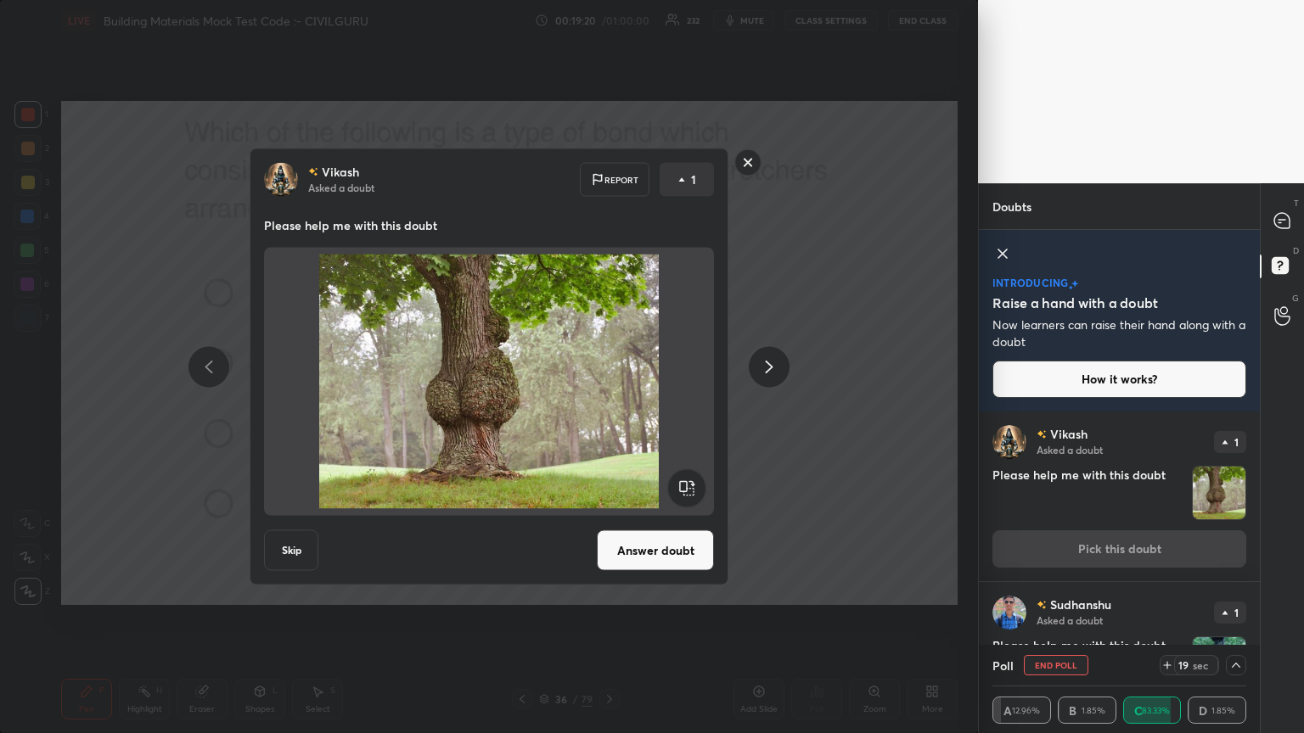
click at [750, 174] on rect at bounding box center [748, 162] width 26 height 26
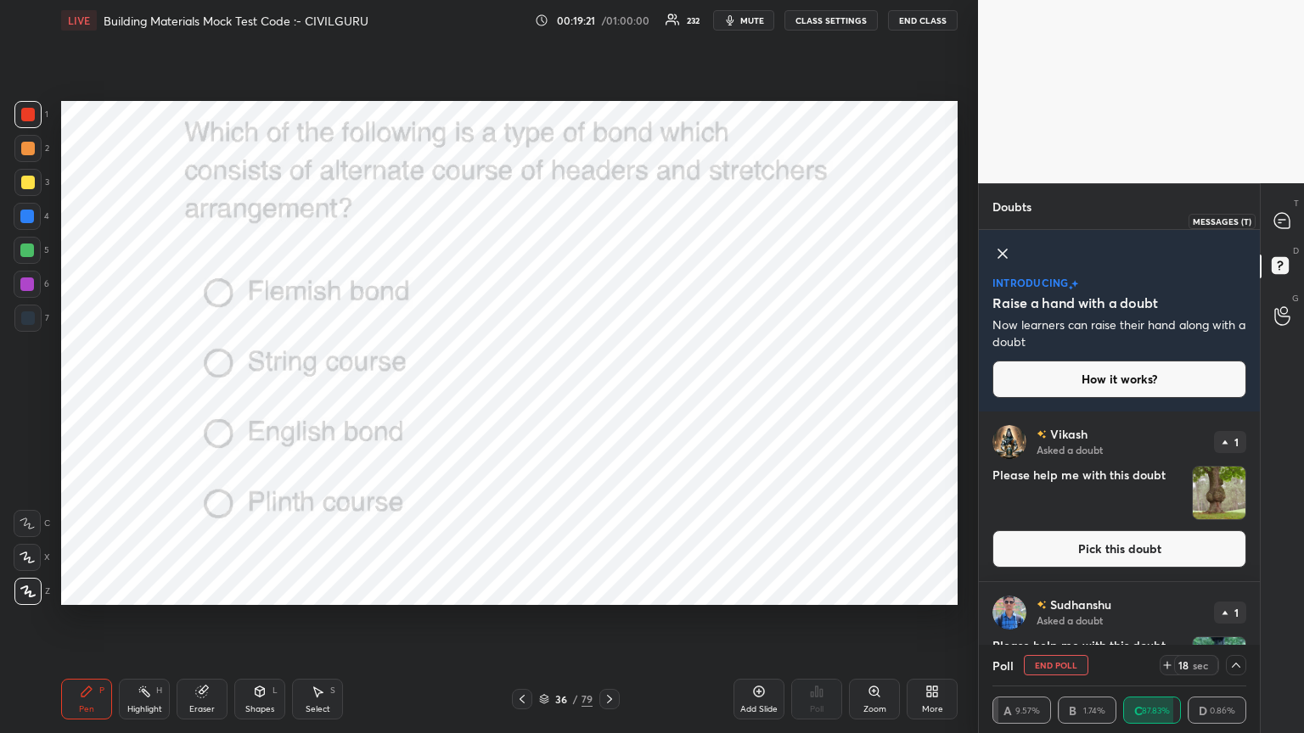
click at [1283, 217] on icon at bounding box center [1281, 220] width 15 height 15
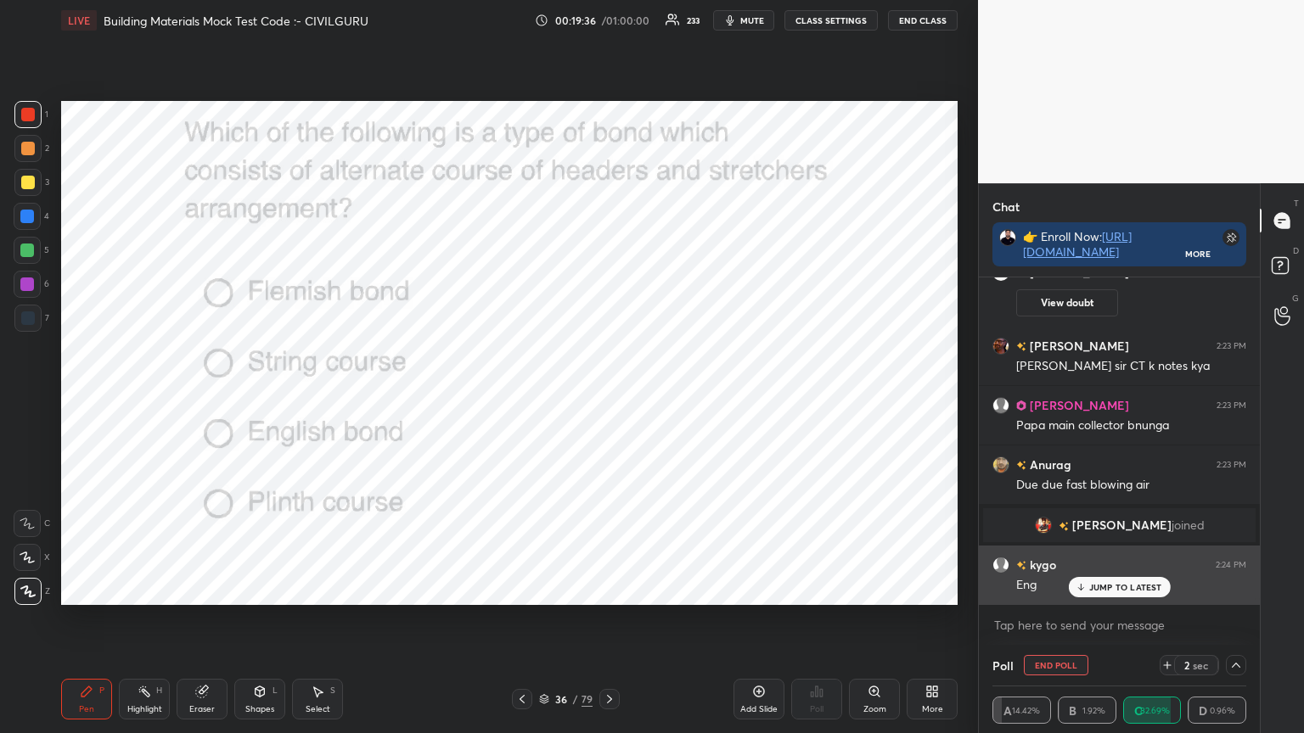
click at [1123, 587] on p "JUMP TO LATEST" at bounding box center [1125, 587] width 73 height 10
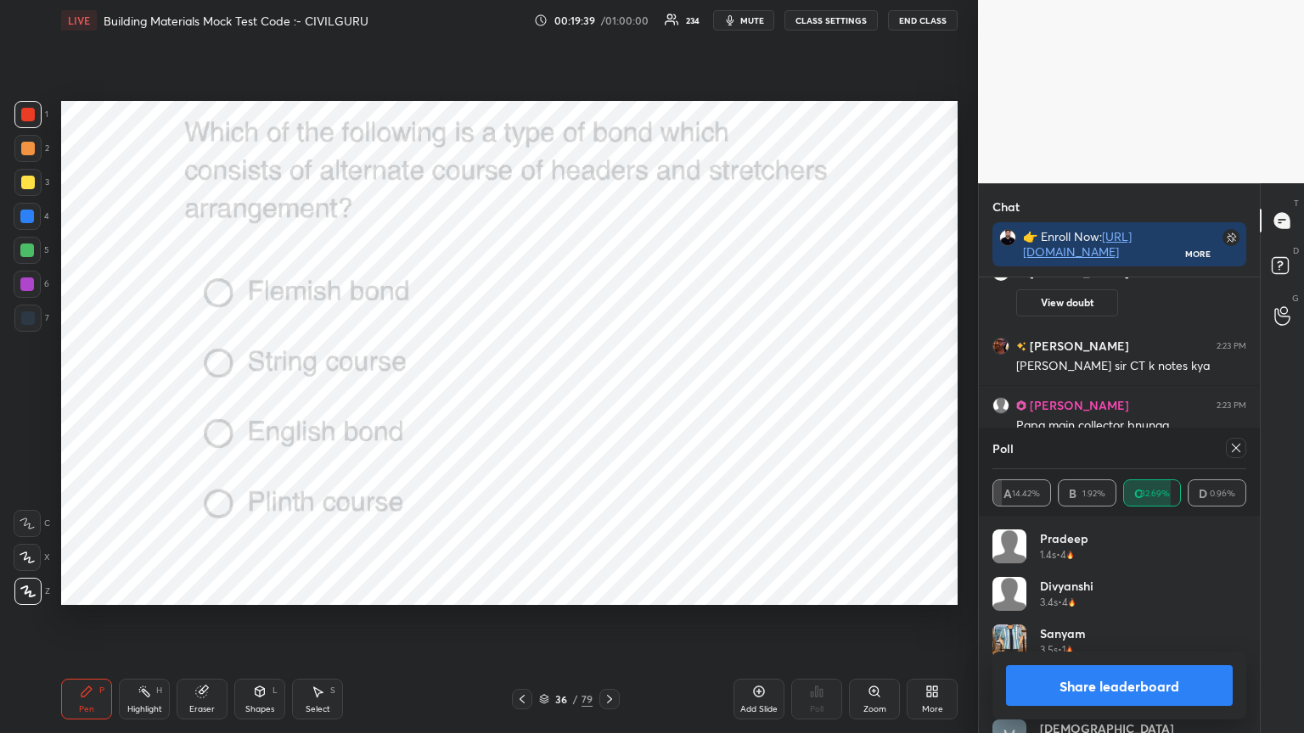
click at [1237, 445] on icon at bounding box center [1236, 448] width 14 height 14
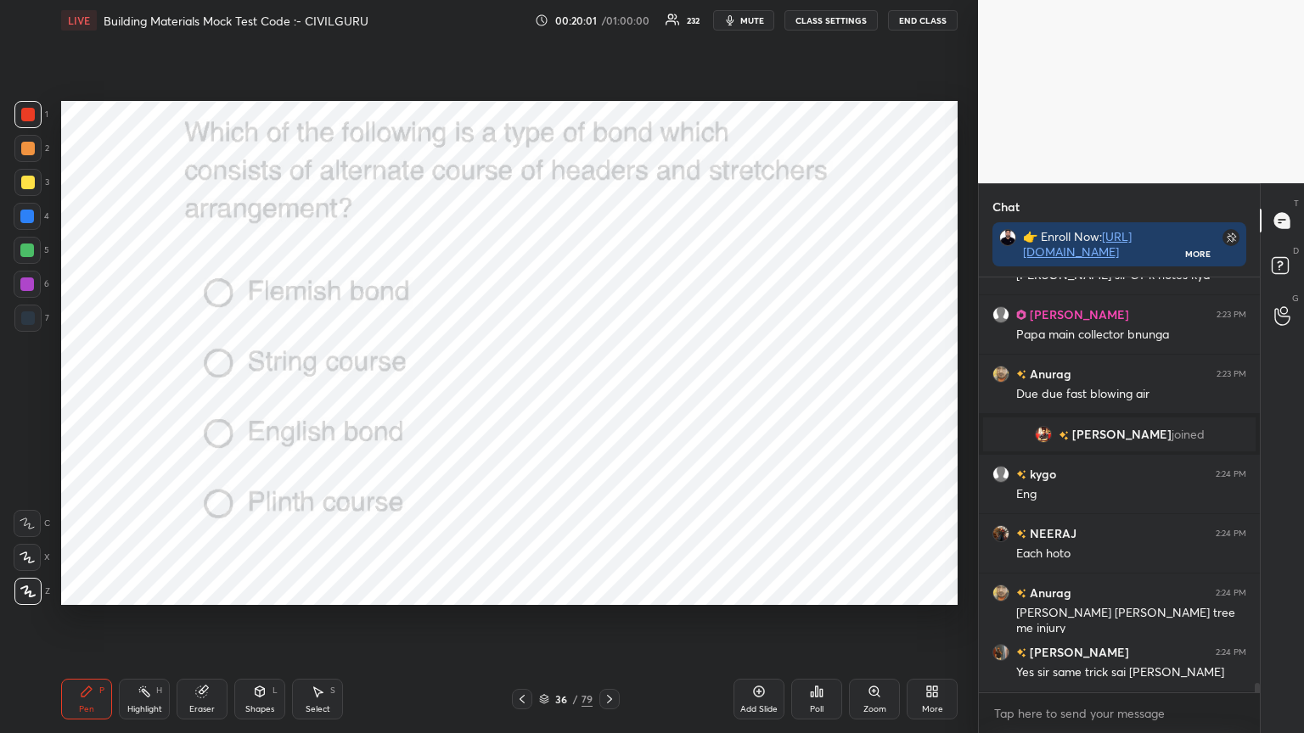
click at [611, 589] on icon at bounding box center [610, 700] width 14 height 14
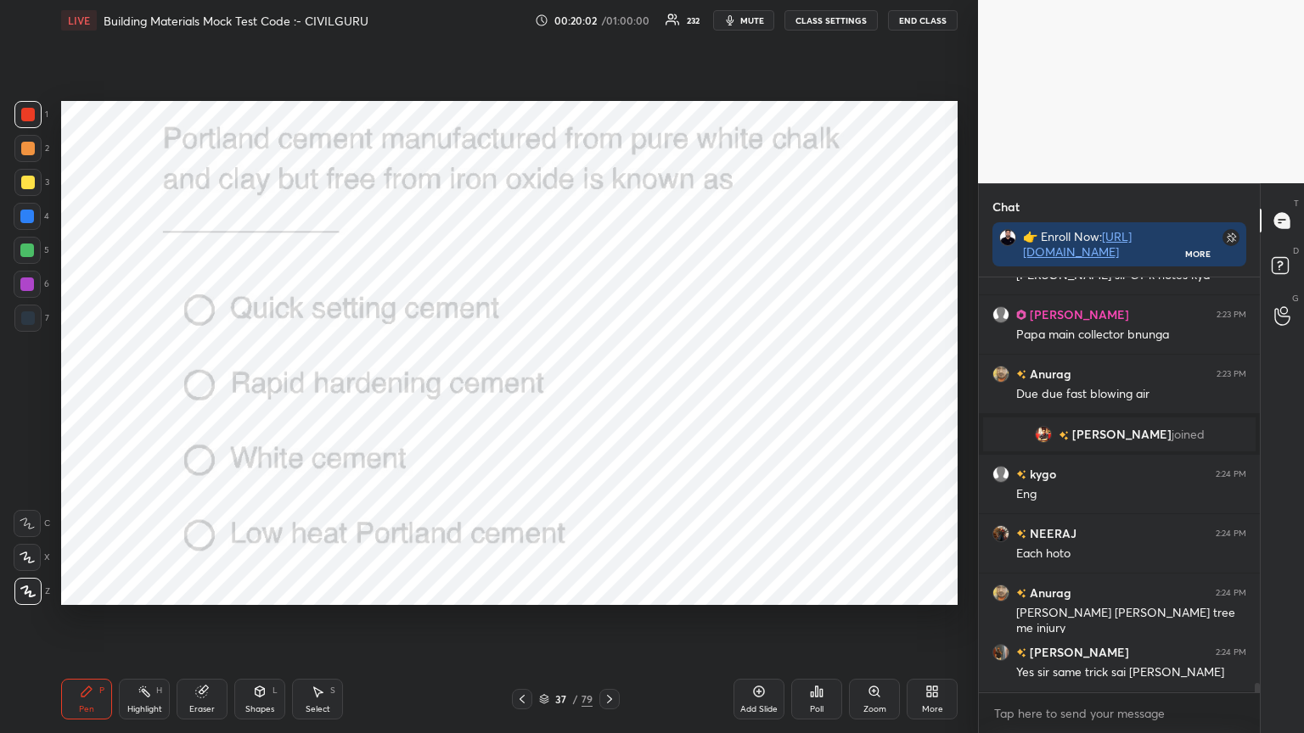
click at [811, 589] on div "Poll" at bounding box center [816, 699] width 51 height 41
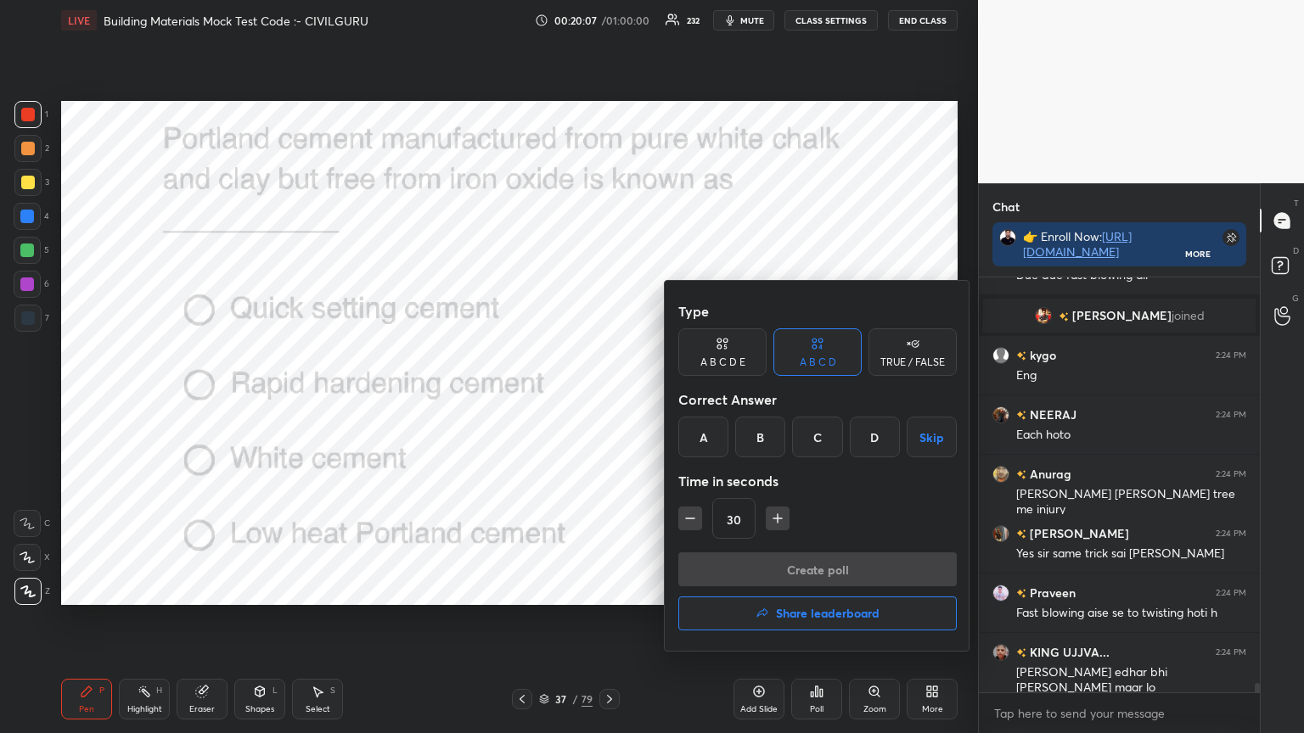
click at [821, 437] on div "C" at bounding box center [817, 437] width 50 height 41
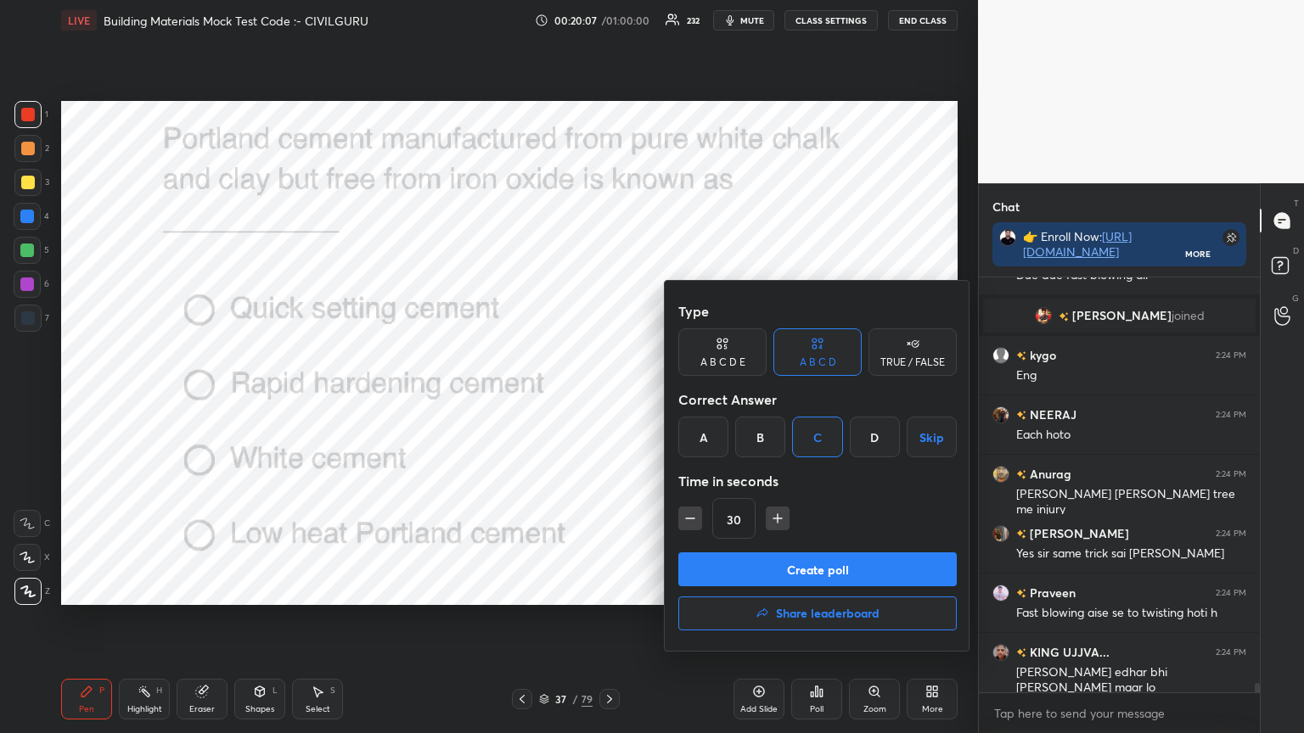
click at [794, 557] on button "Create poll" at bounding box center [817, 570] width 278 height 34
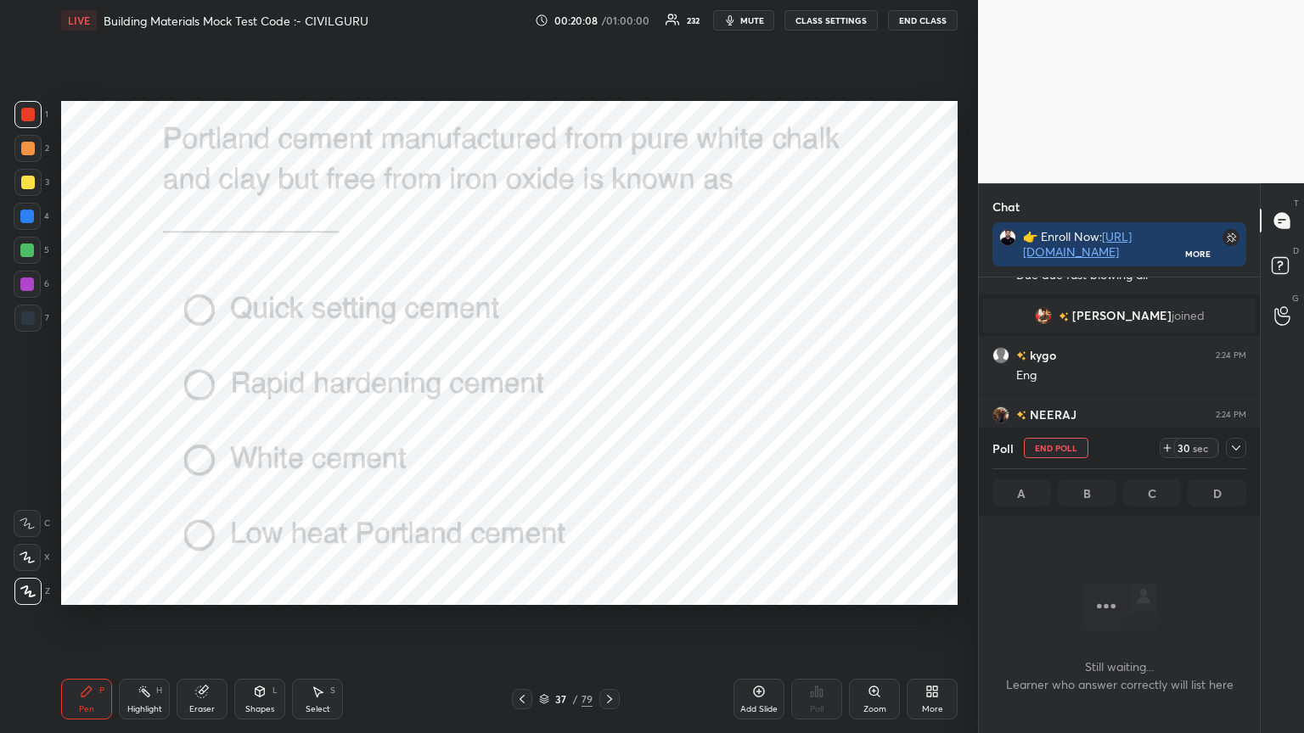
click at [1238, 447] on icon at bounding box center [1236, 448] width 8 height 5
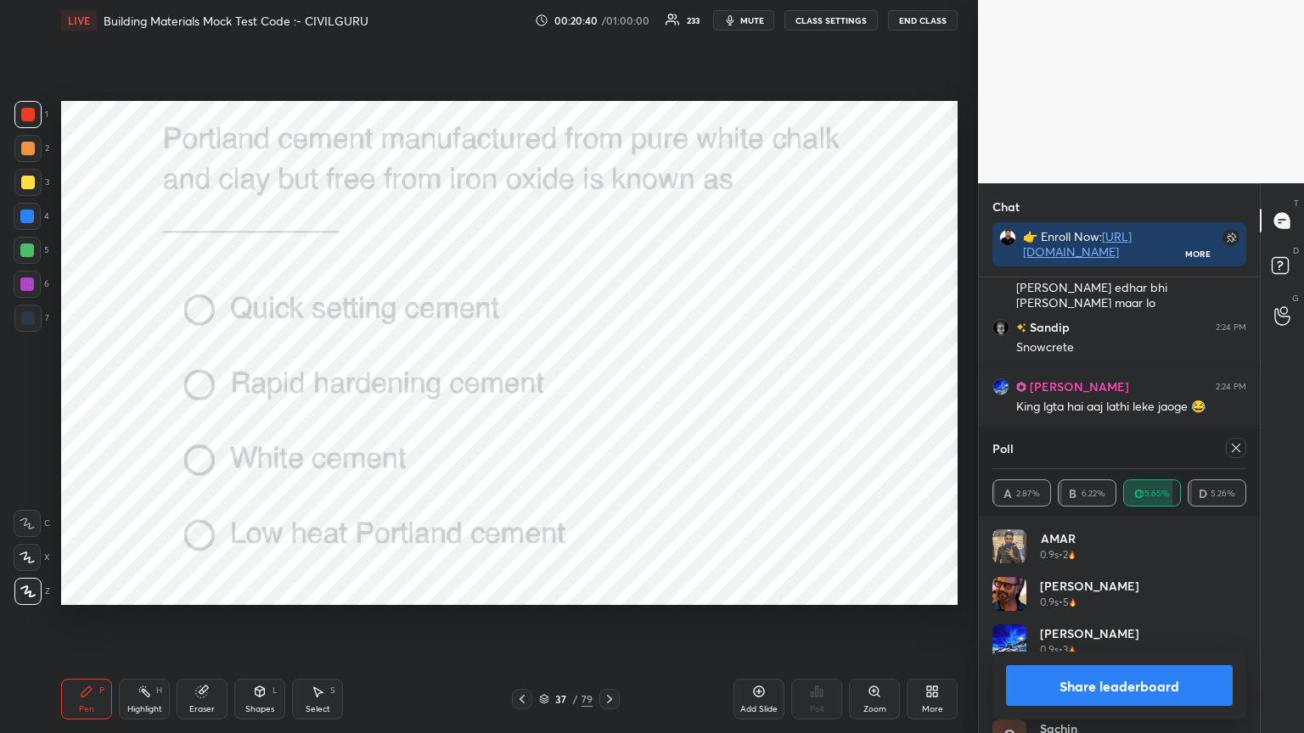
click at [1237, 451] on icon at bounding box center [1236, 448] width 14 height 14
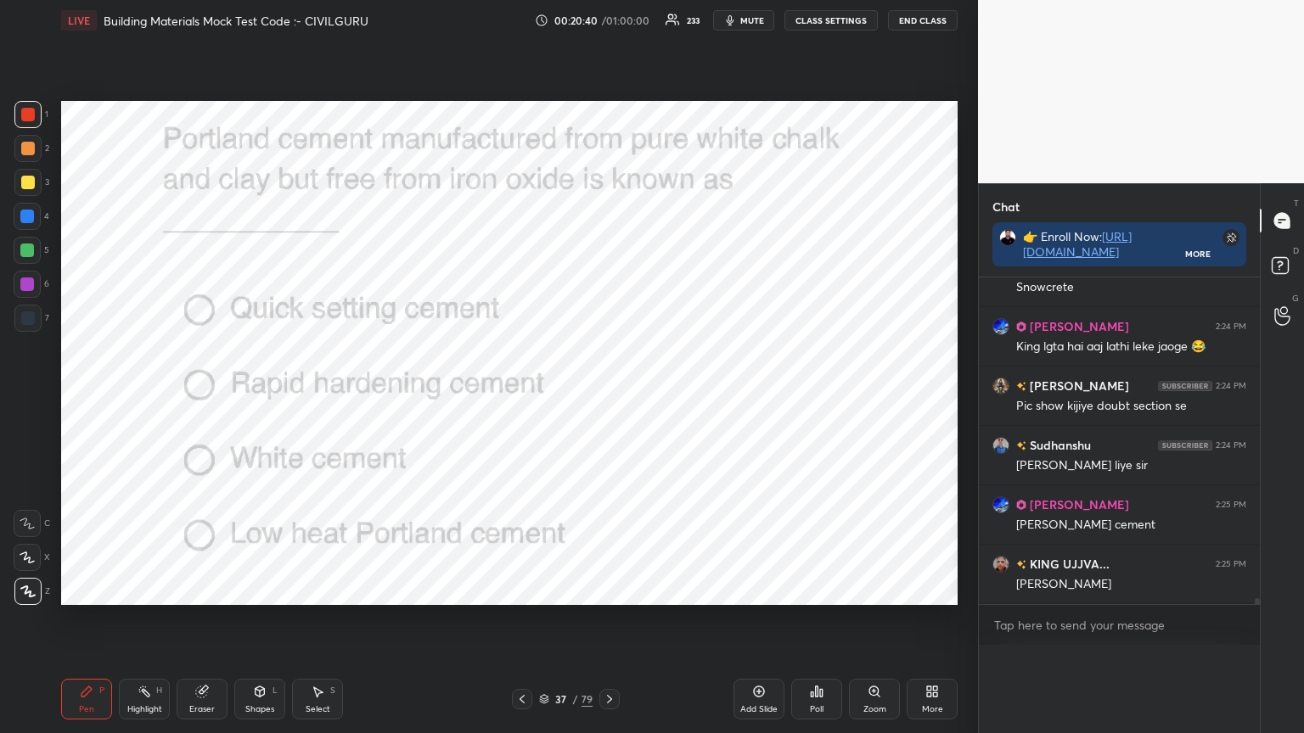
scroll to position [0, 0]
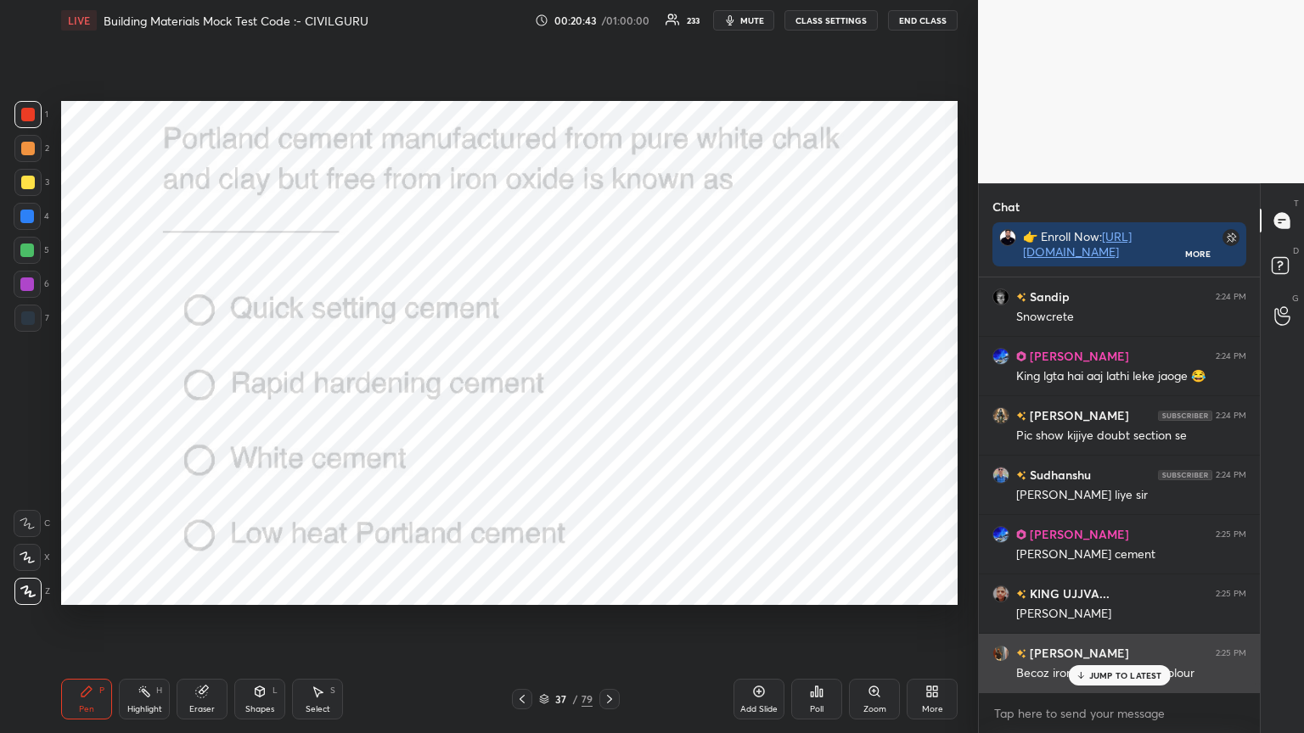
click at [1103, 589] on p "JUMP TO LATEST" at bounding box center [1125, 676] width 73 height 10
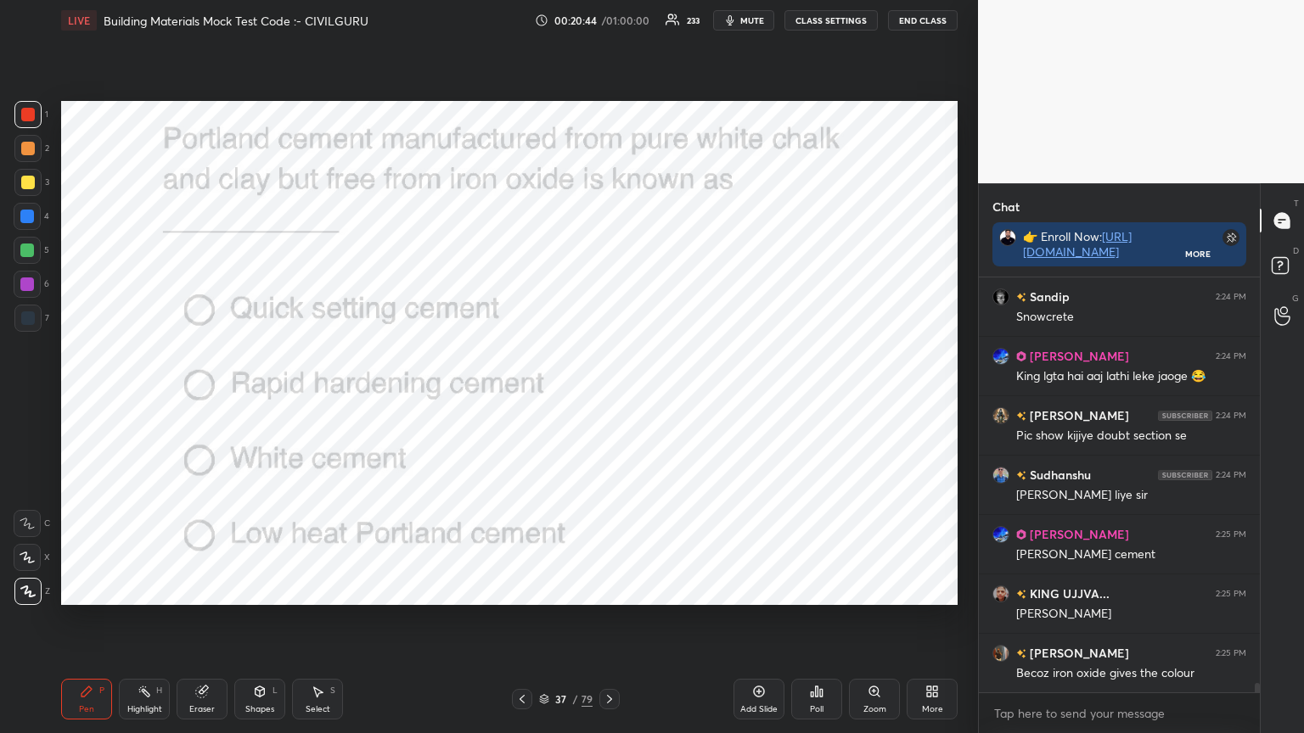
click at [609, 589] on icon at bounding box center [610, 700] width 14 height 14
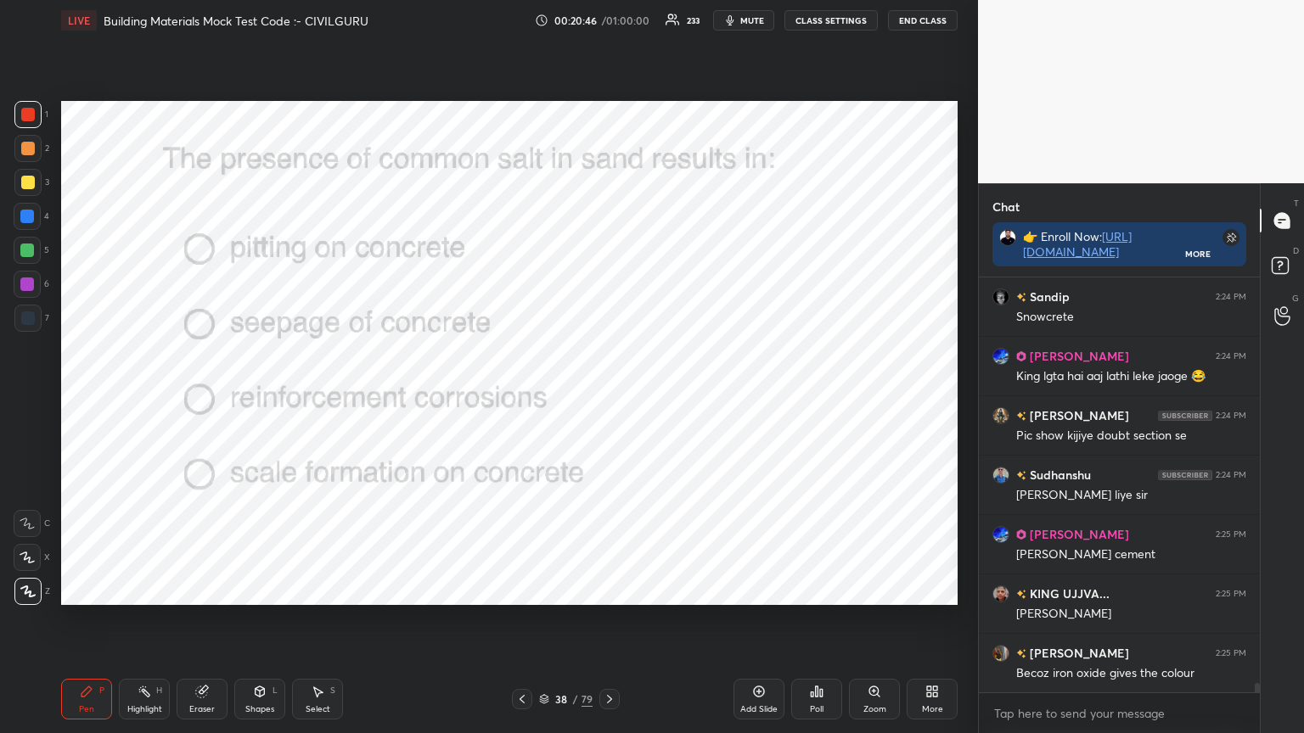
click at [820, 589] on div "Poll" at bounding box center [816, 699] width 51 height 41
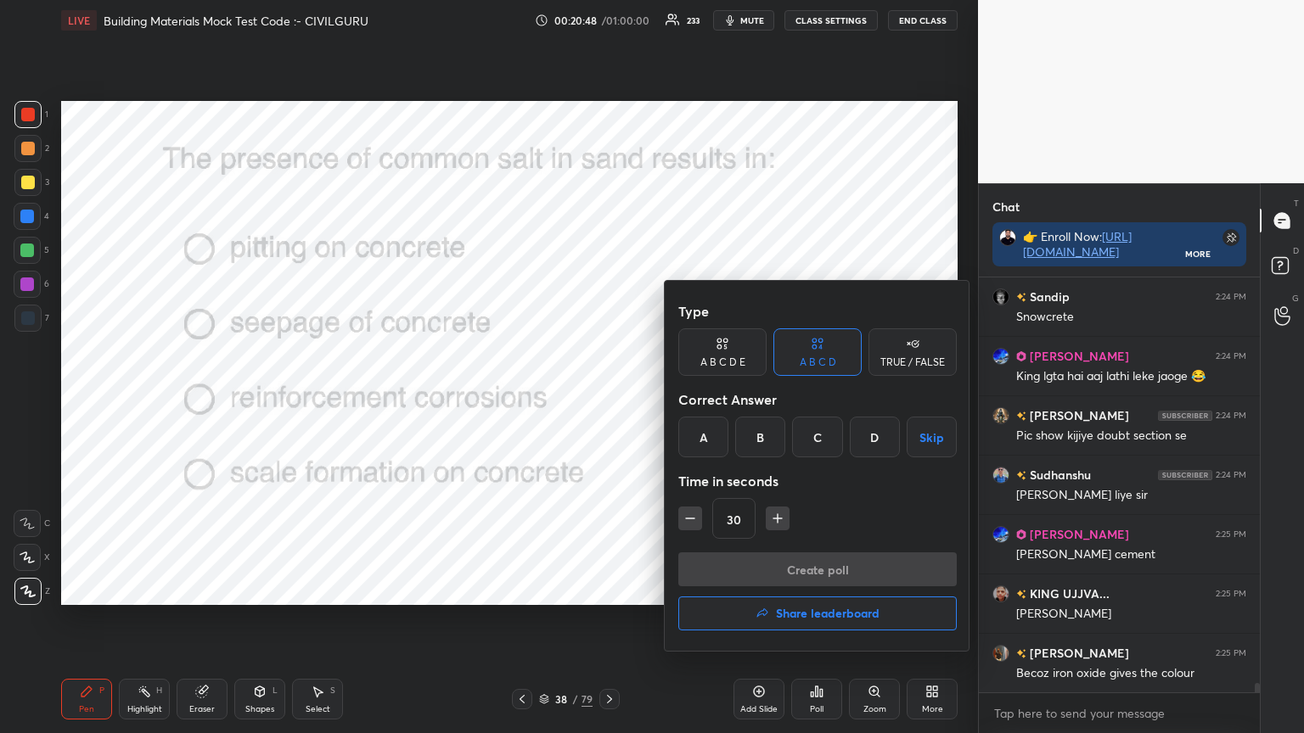
click at [814, 432] on div "C" at bounding box center [817, 437] width 50 height 41
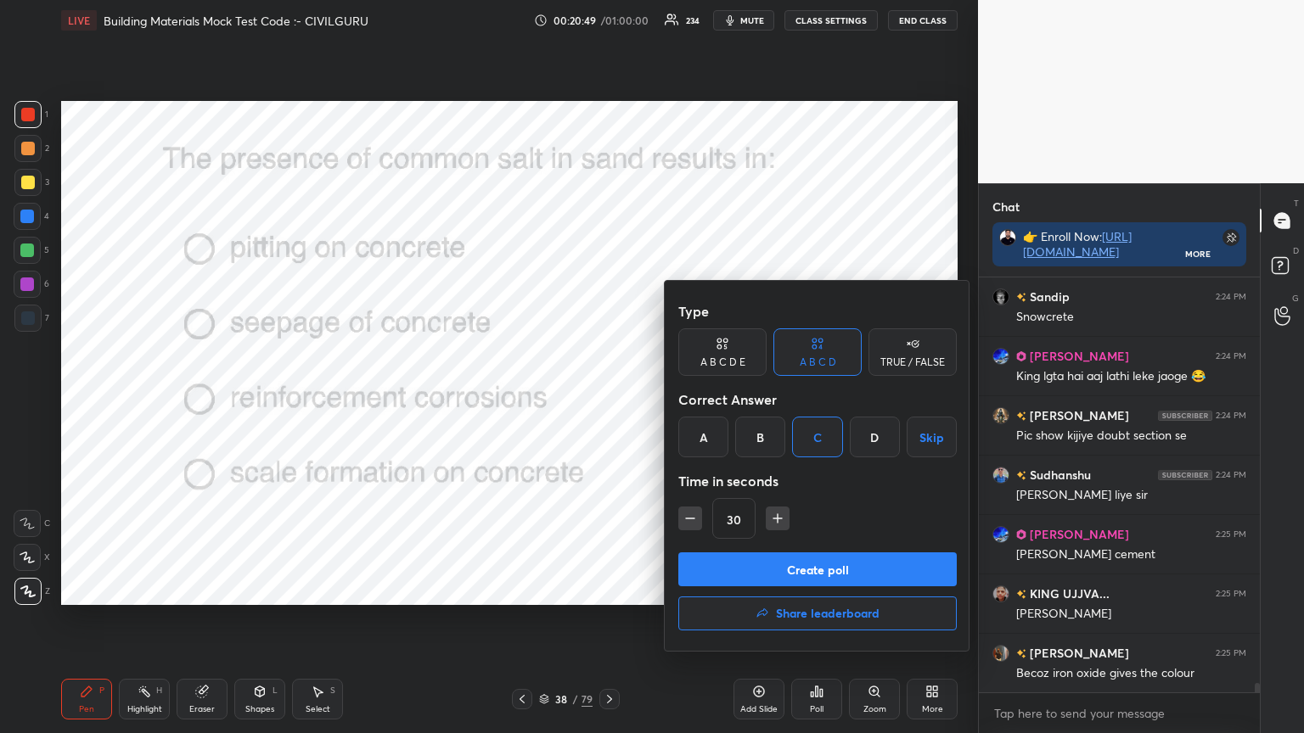
click at [795, 563] on button "Create poll" at bounding box center [817, 570] width 278 height 34
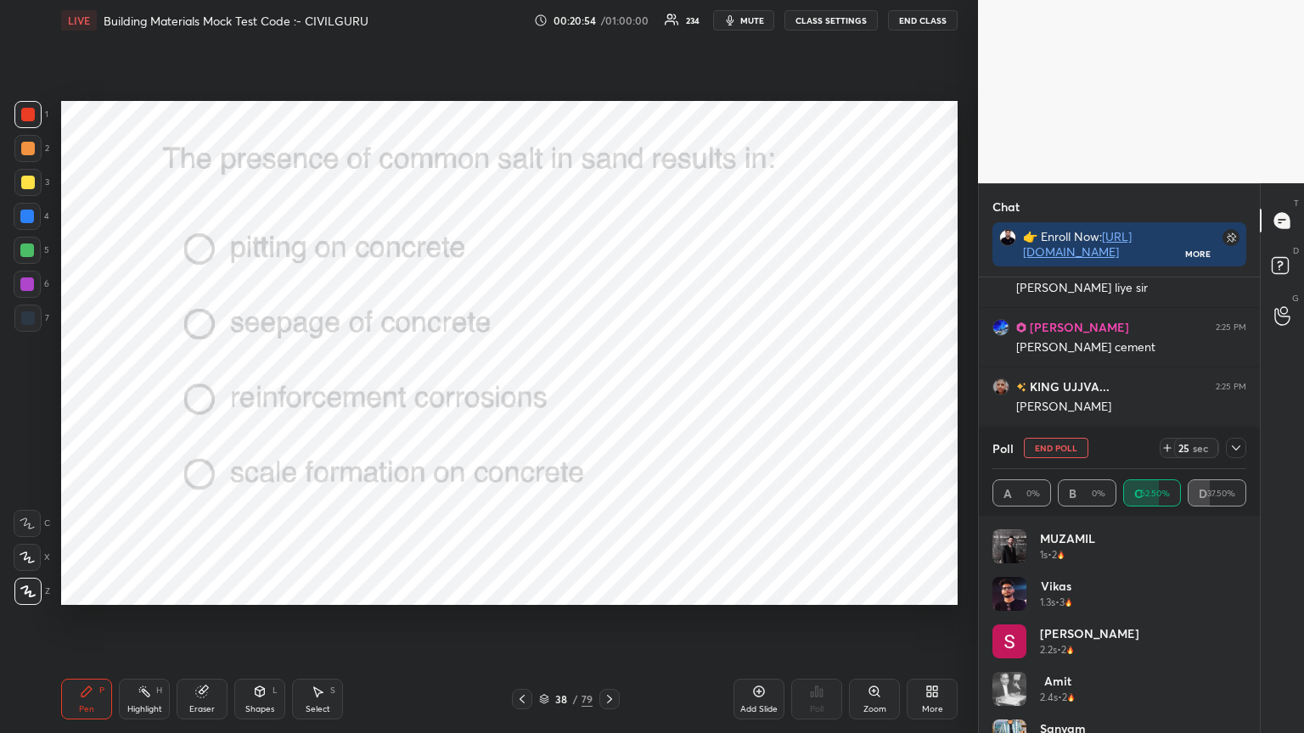
click at [1227, 452] on div at bounding box center [1236, 448] width 20 height 20
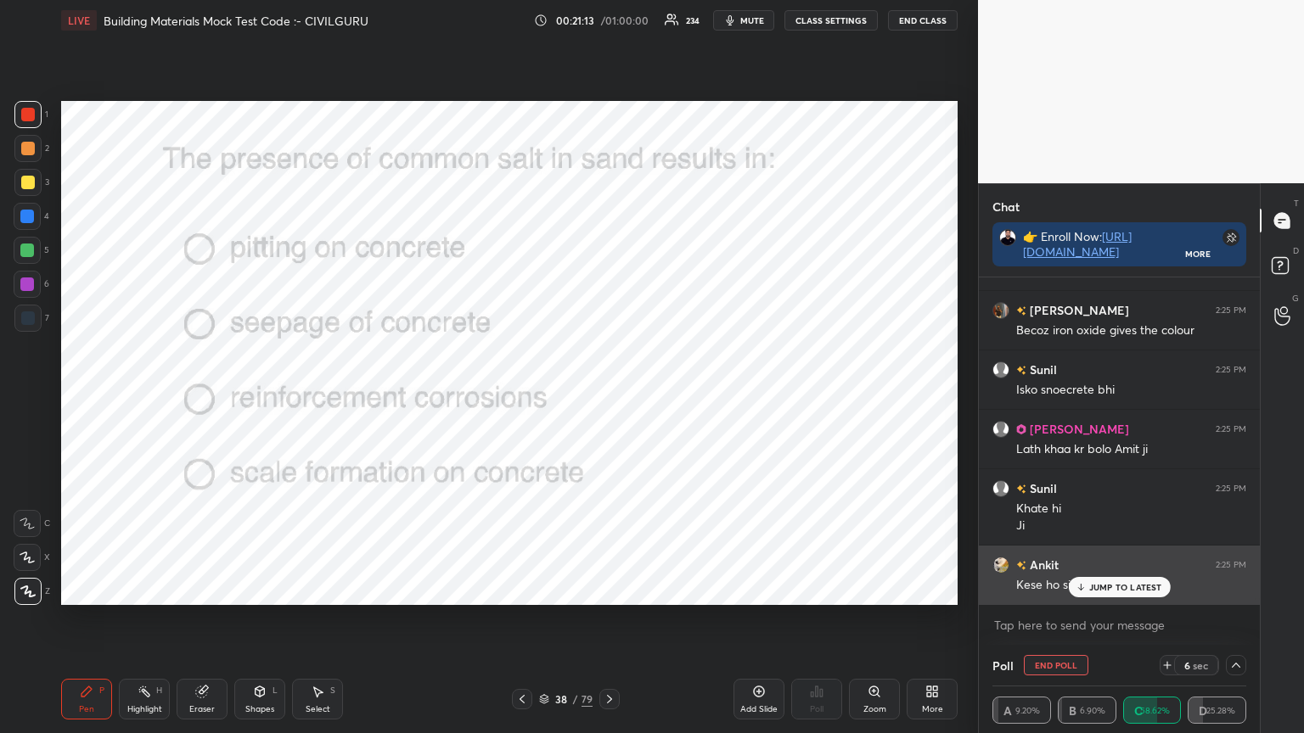
click at [1086, 582] on icon at bounding box center [1080, 587] width 11 height 10
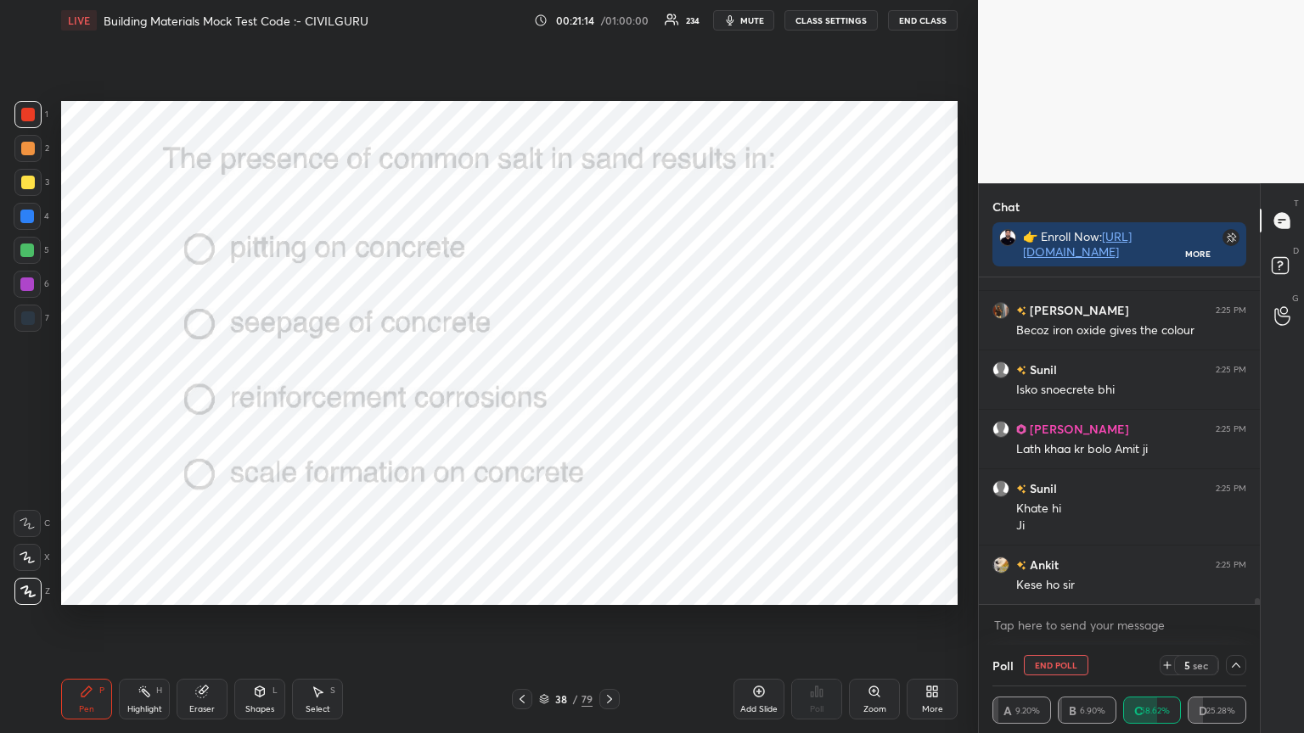
click at [990, 561] on div "Ankit 2:25 PM Kese ho sir" at bounding box center [1119, 575] width 281 height 59
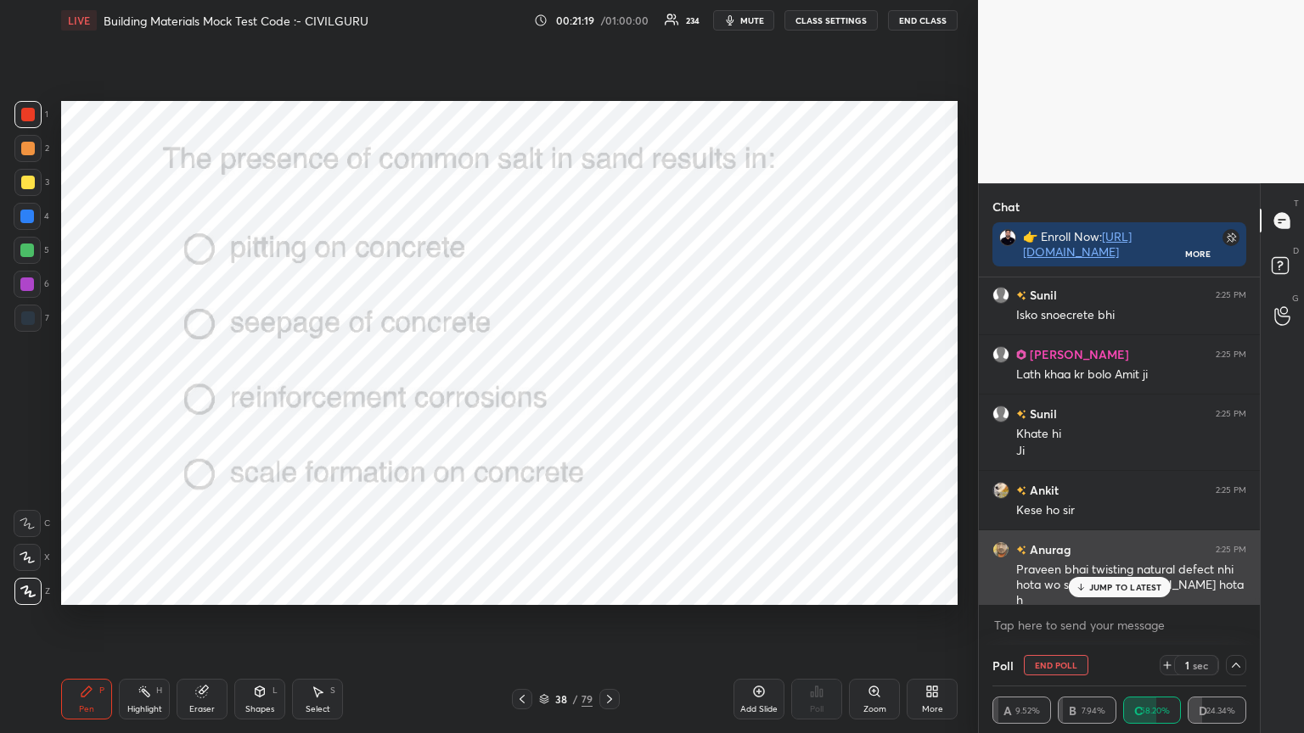
click at [1108, 587] on p "JUMP TO LATEST" at bounding box center [1125, 587] width 73 height 10
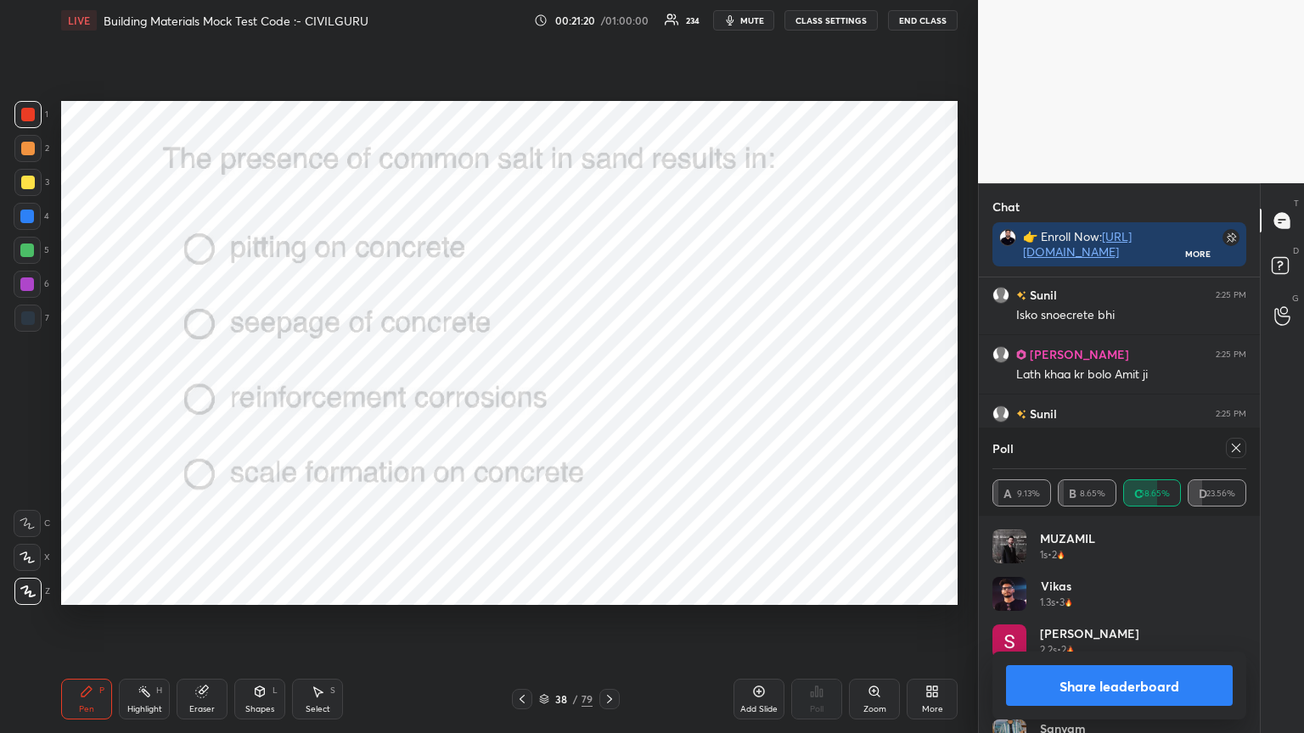
click at [1240, 445] on icon at bounding box center [1236, 448] width 14 height 14
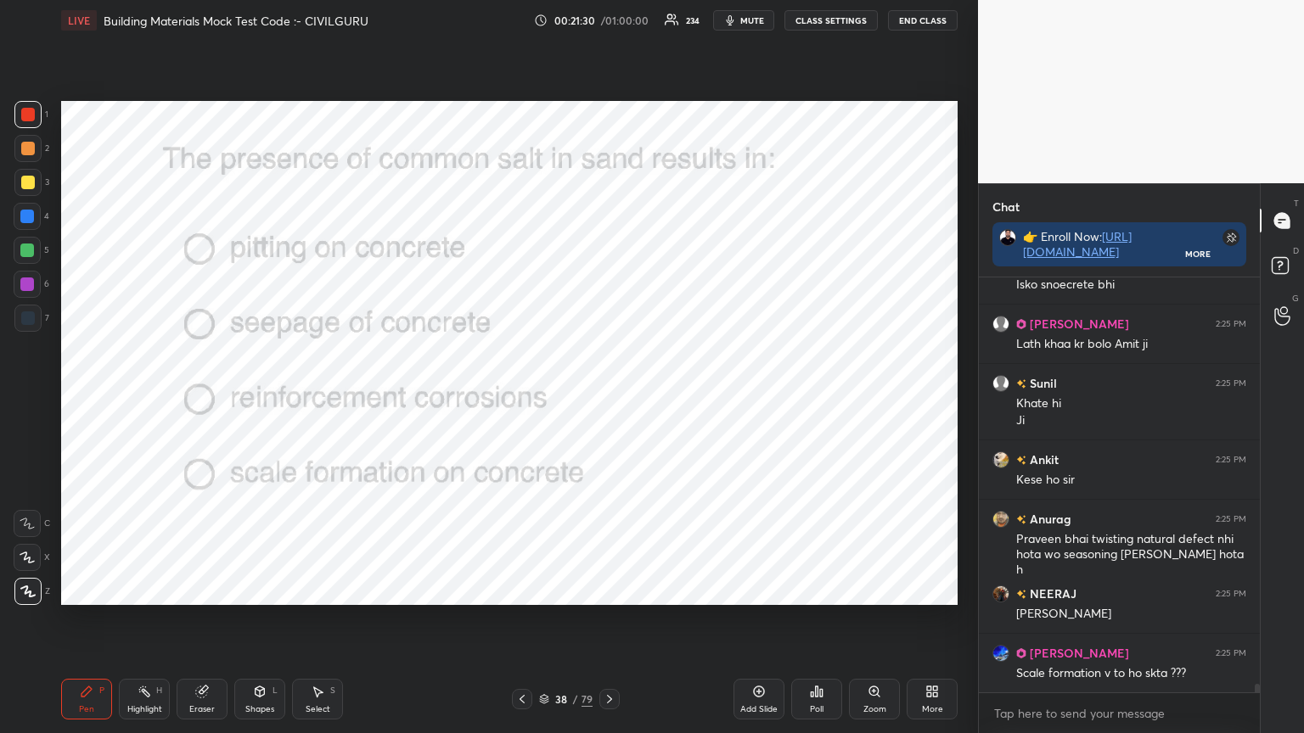
click at [604, 589] on icon at bounding box center [610, 700] width 14 height 14
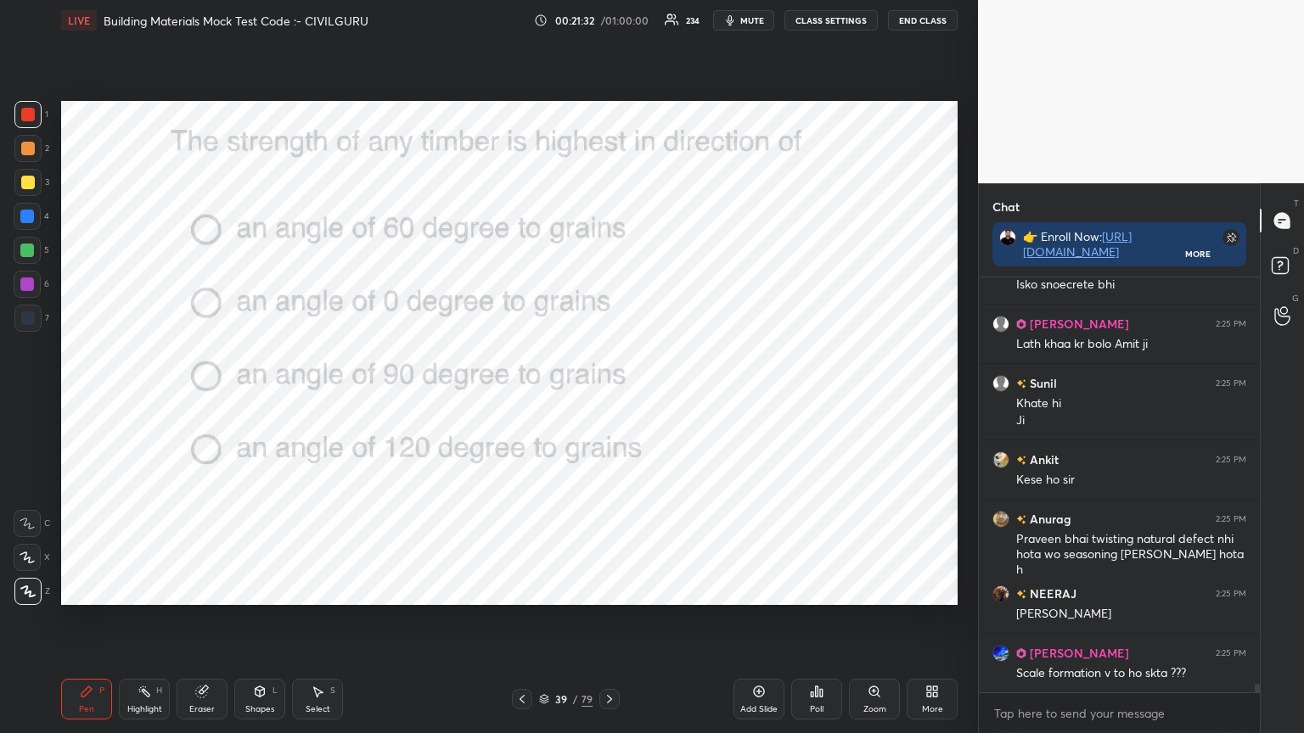
click at [822, 589] on div "Poll" at bounding box center [816, 699] width 51 height 41
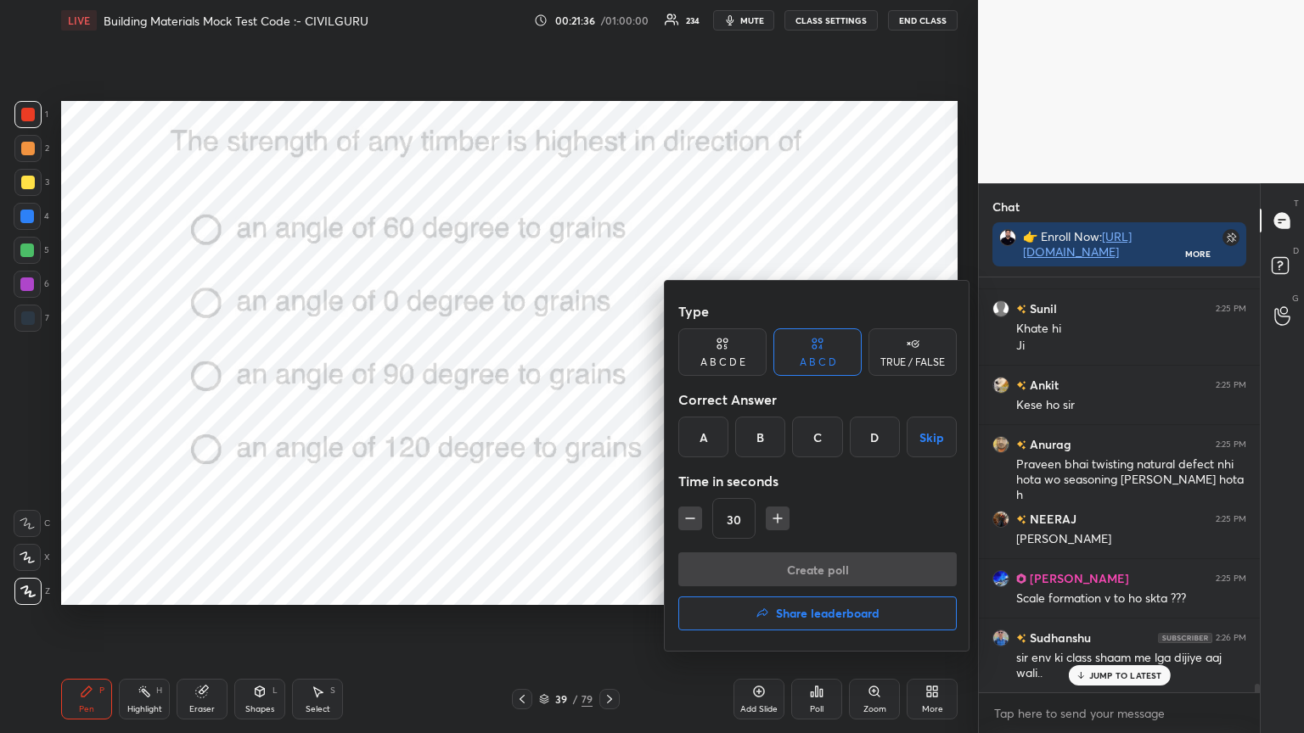
click at [761, 433] on div "B" at bounding box center [760, 437] width 50 height 41
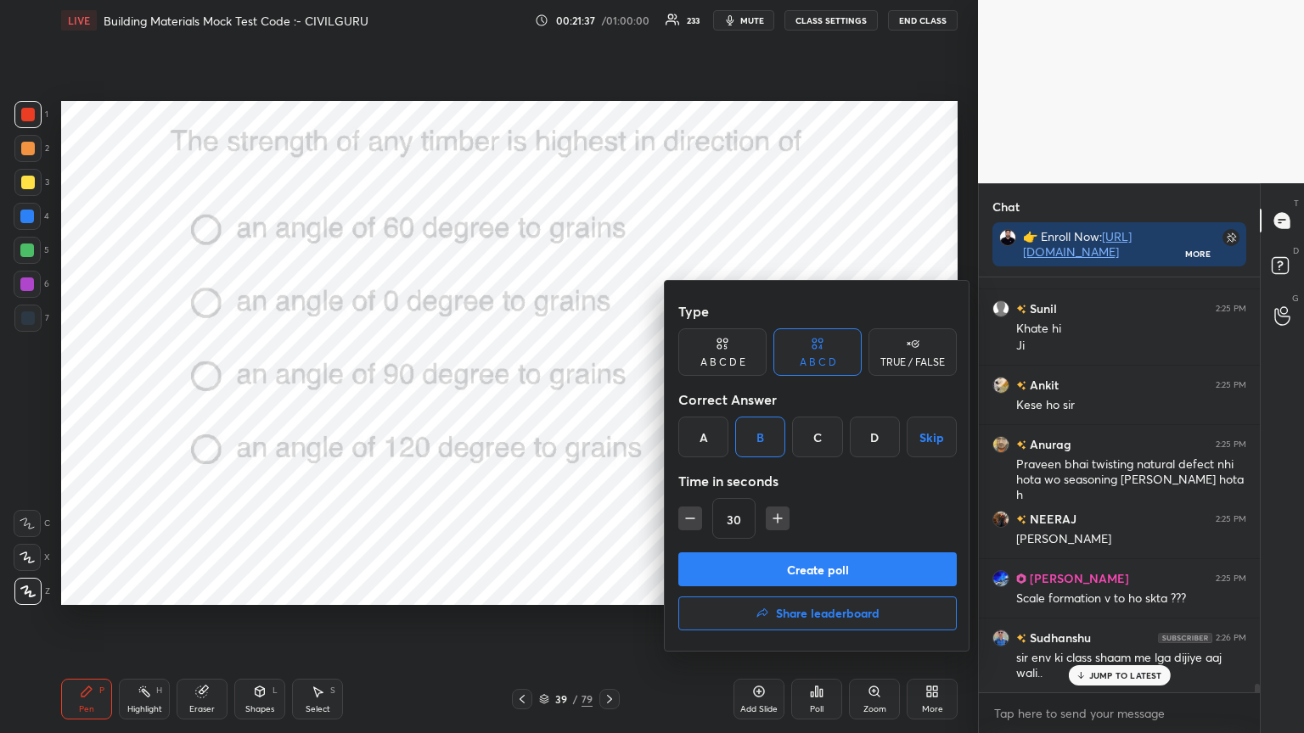
click at [768, 566] on button "Create poll" at bounding box center [817, 570] width 278 height 34
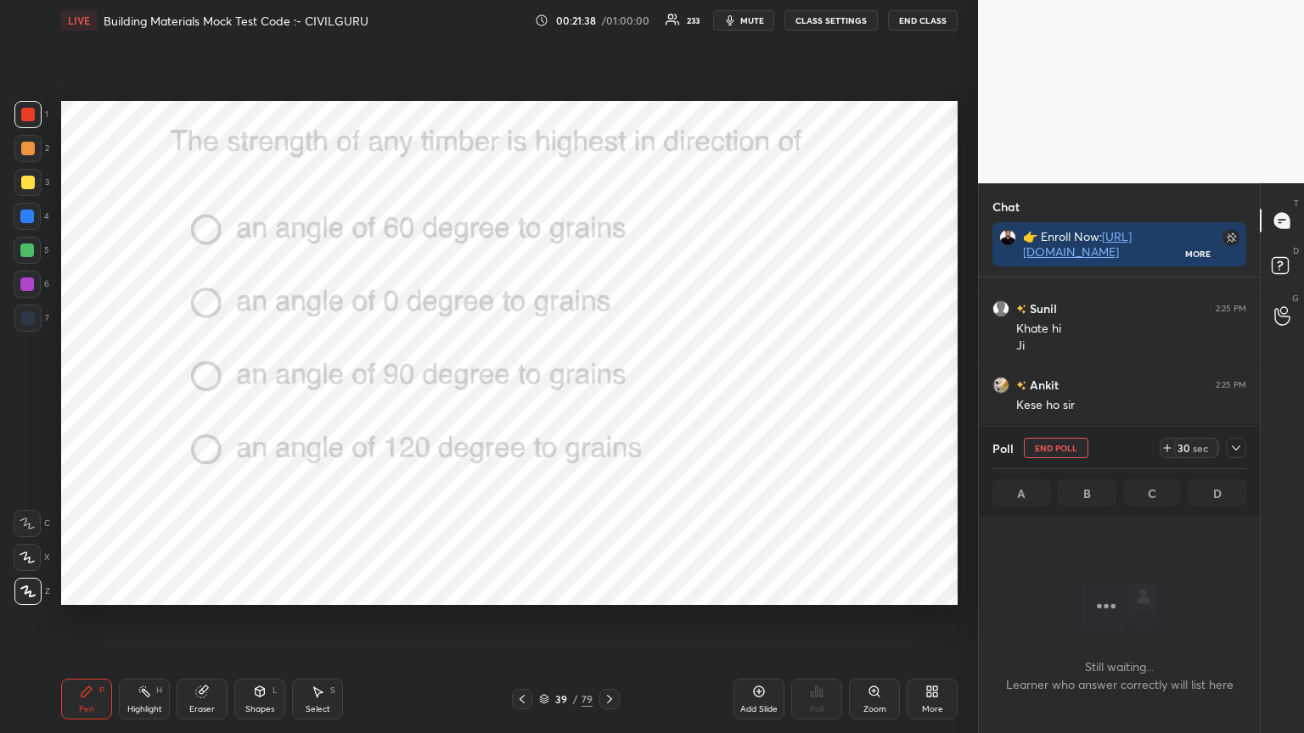
click at [1237, 447] on icon at bounding box center [1236, 448] width 14 height 14
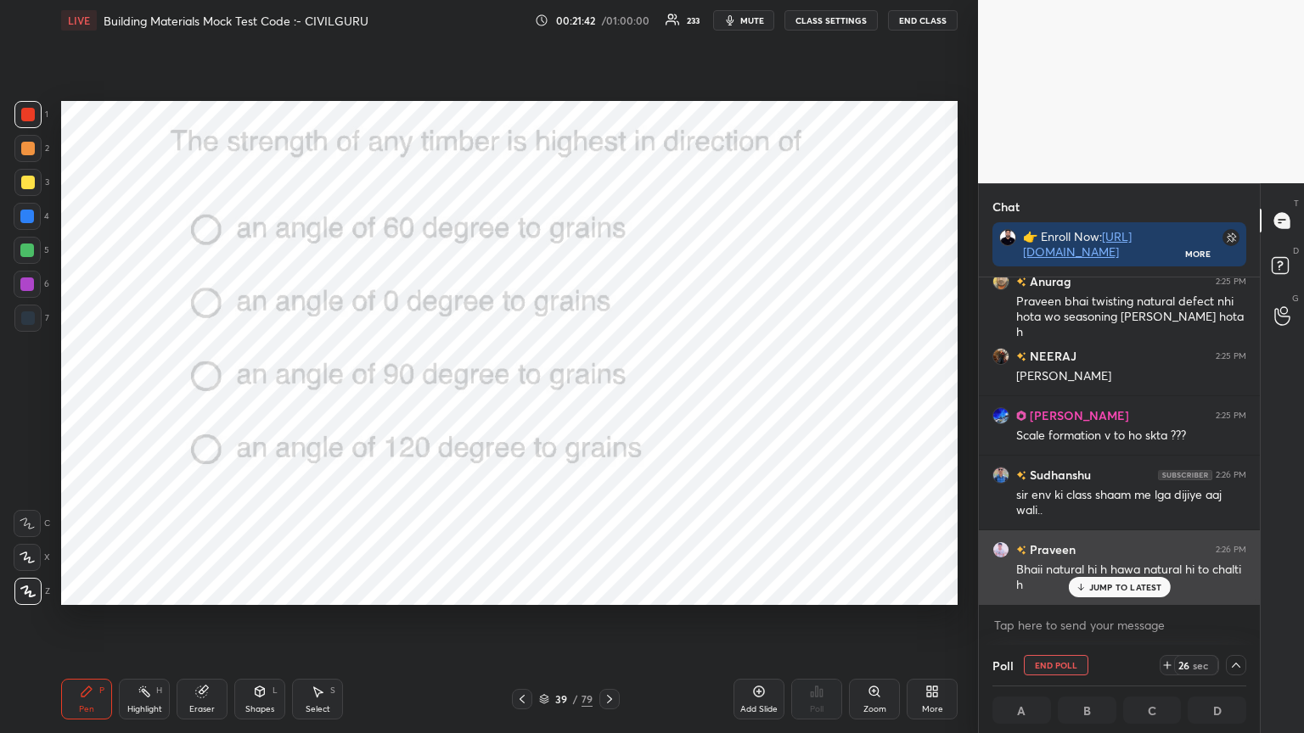
click at [1090, 587] on p "JUMP TO LATEST" at bounding box center [1125, 587] width 73 height 10
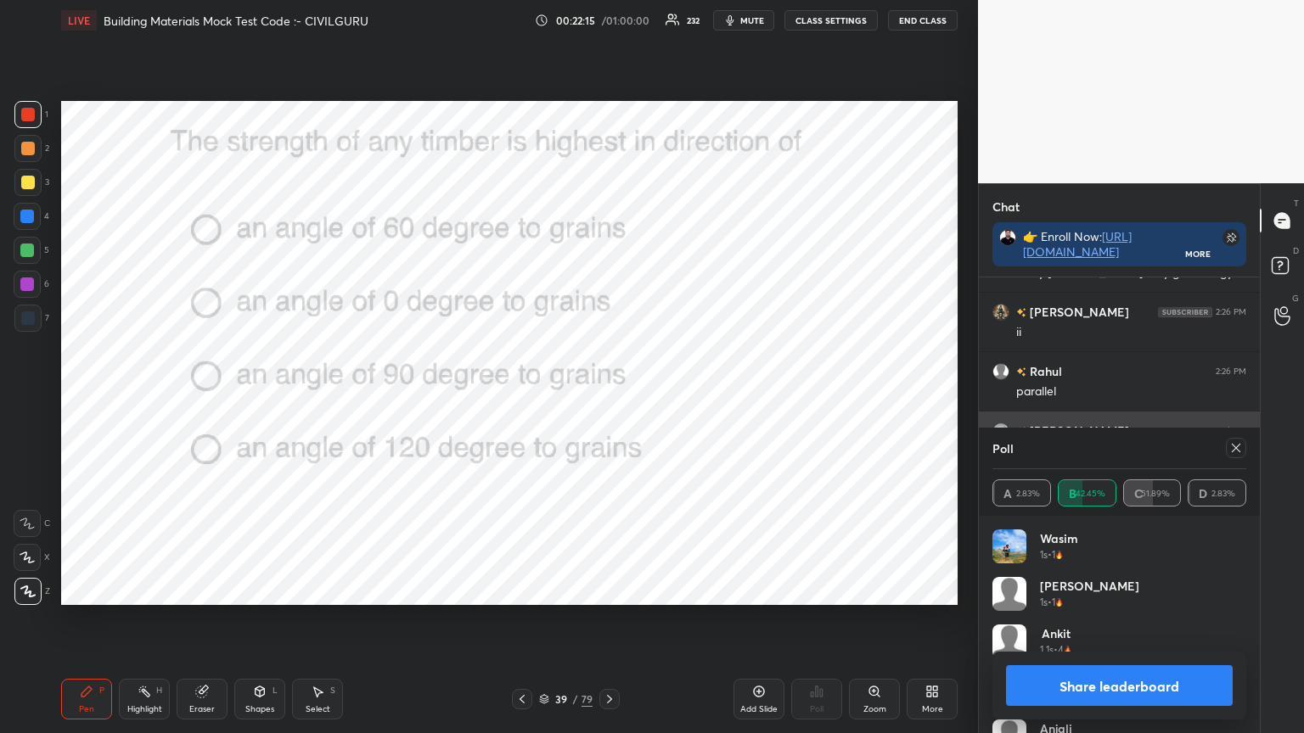
click at [1235, 442] on icon at bounding box center [1236, 448] width 14 height 14
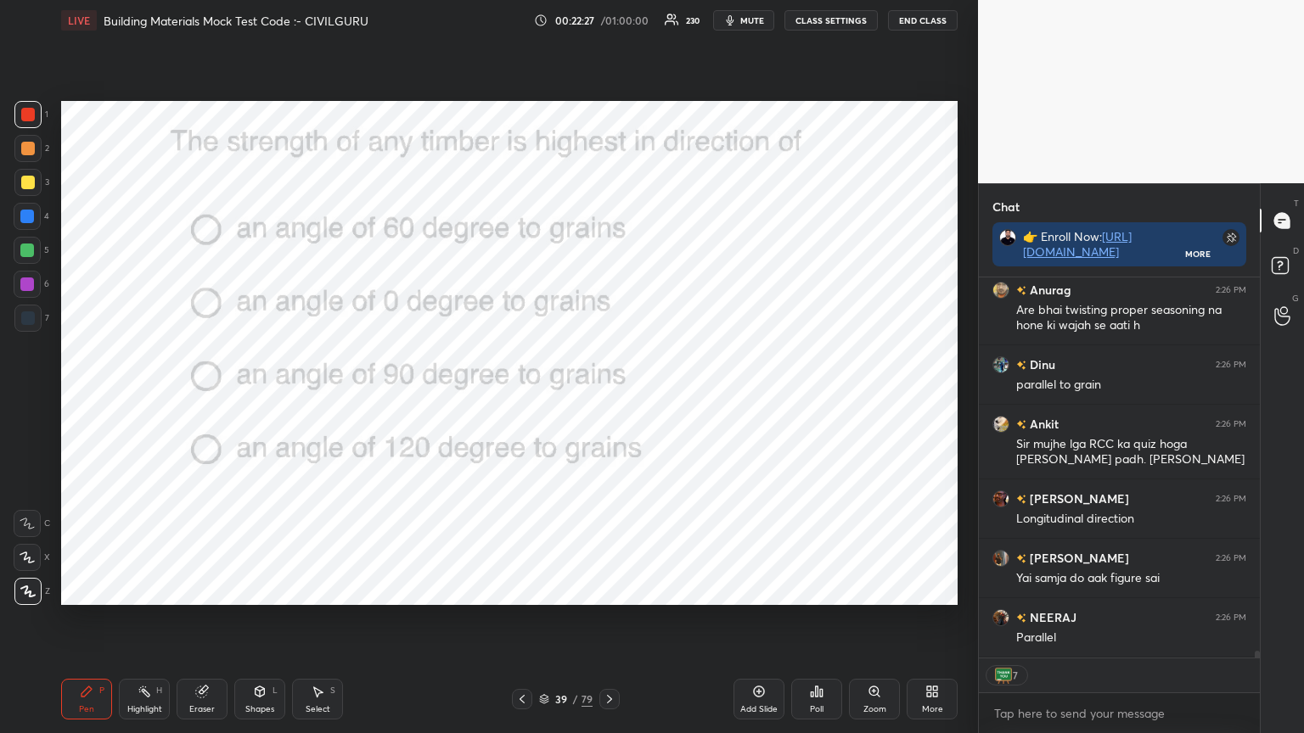
click at [613, 589] on icon at bounding box center [610, 700] width 14 height 14
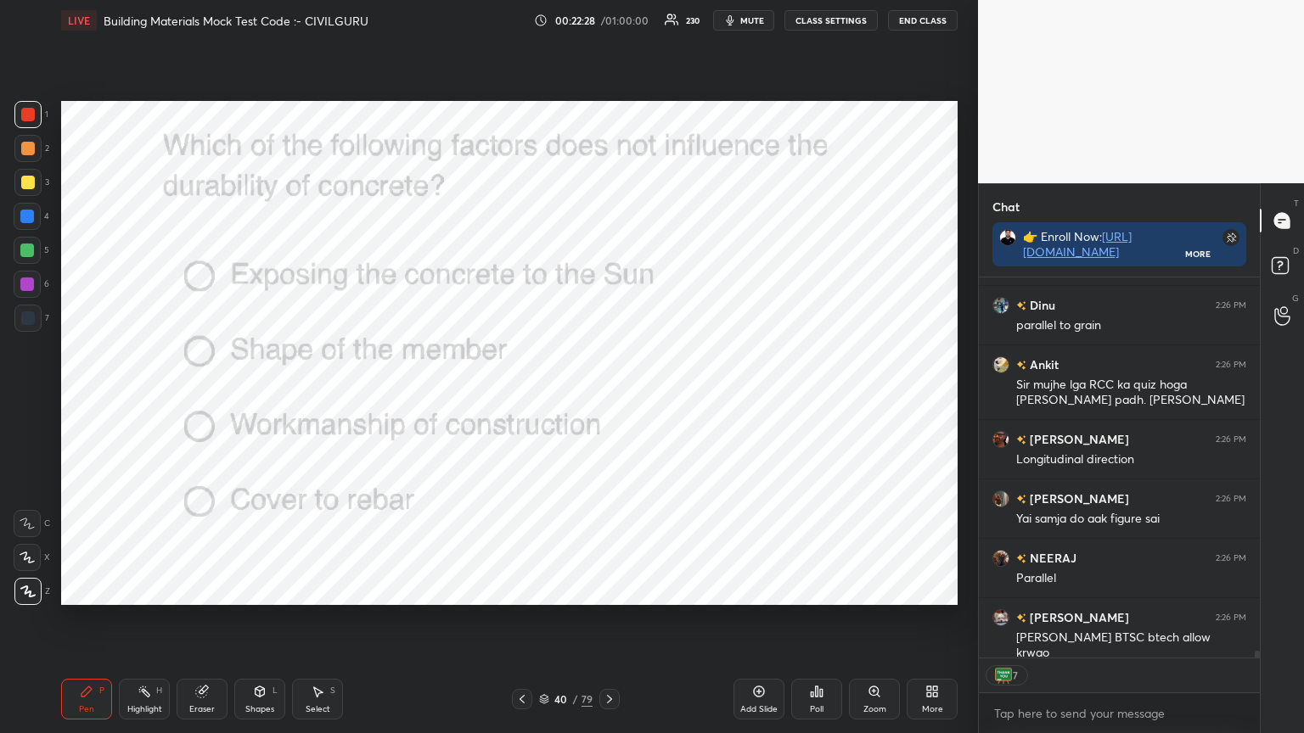
click at [816, 589] on div "Poll" at bounding box center [816, 699] width 51 height 41
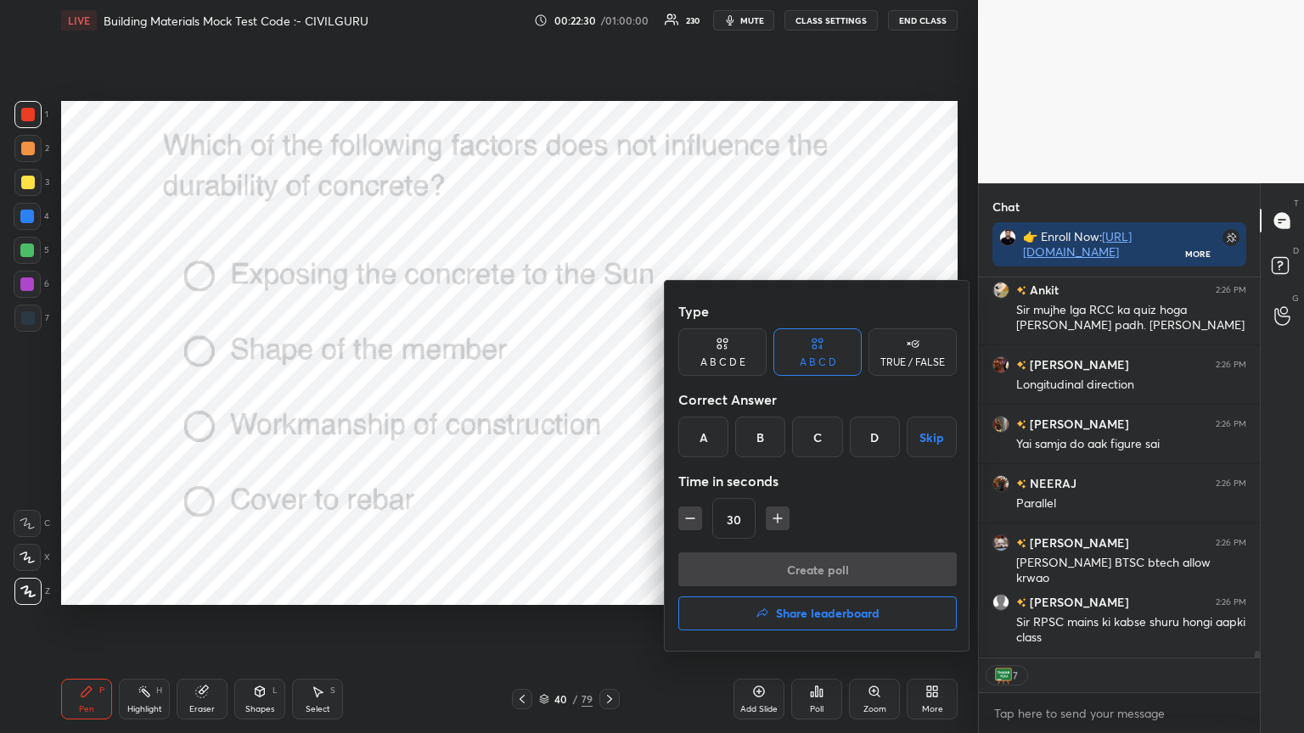
click at [701, 444] on div "A" at bounding box center [703, 437] width 50 height 41
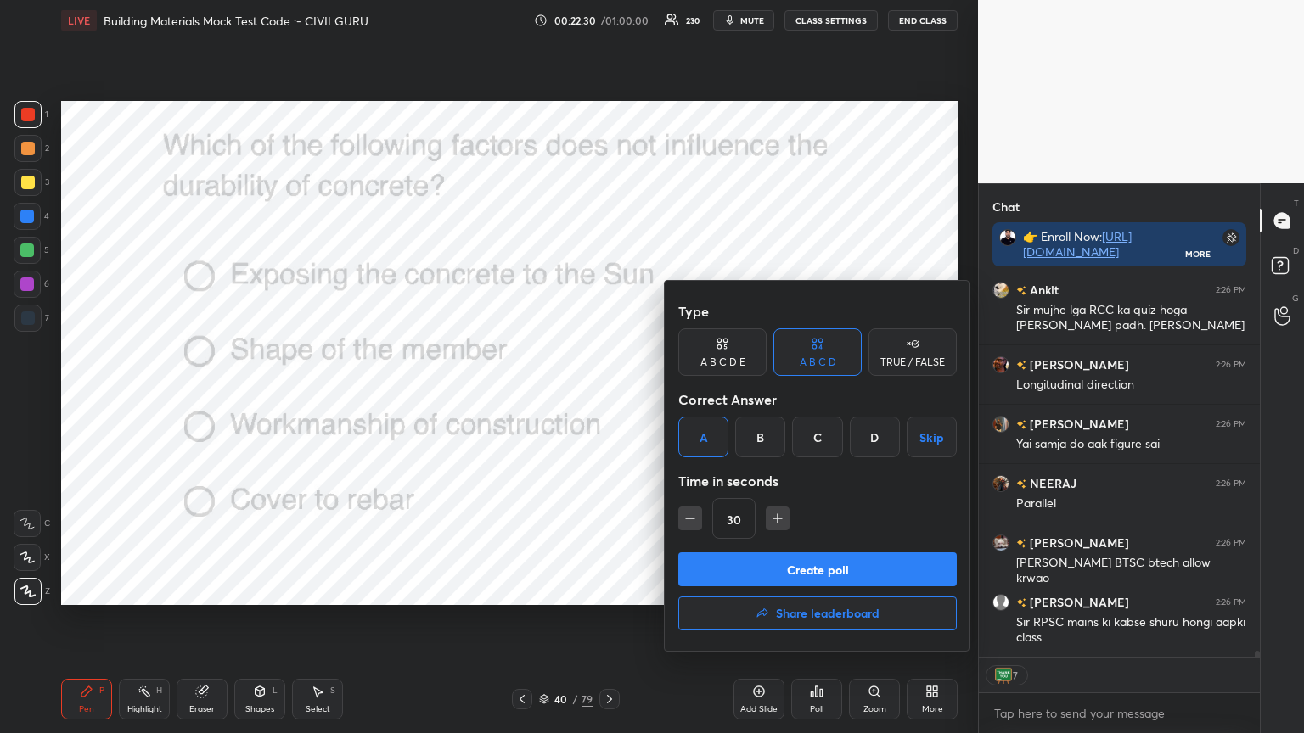
click at [733, 568] on button "Create poll" at bounding box center [817, 570] width 278 height 34
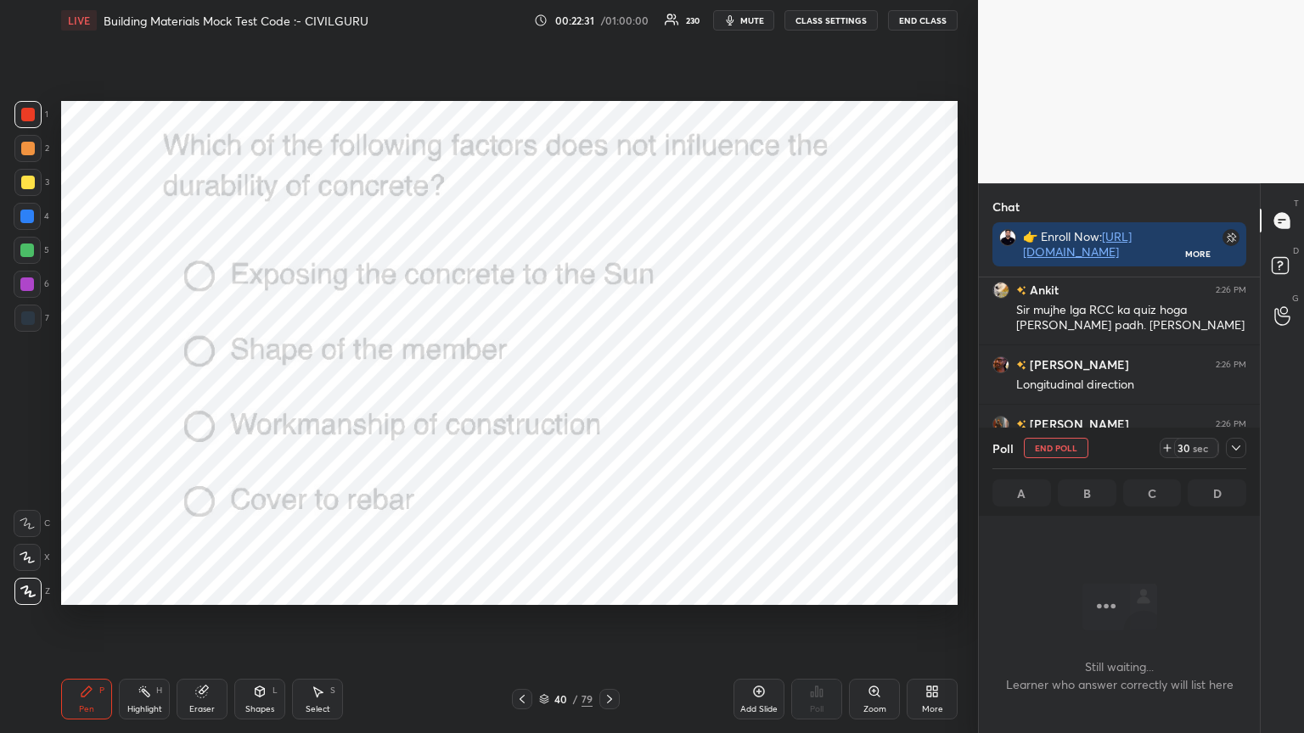
click at [1236, 452] on icon at bounding box center [1236, 448] width 14 height 14
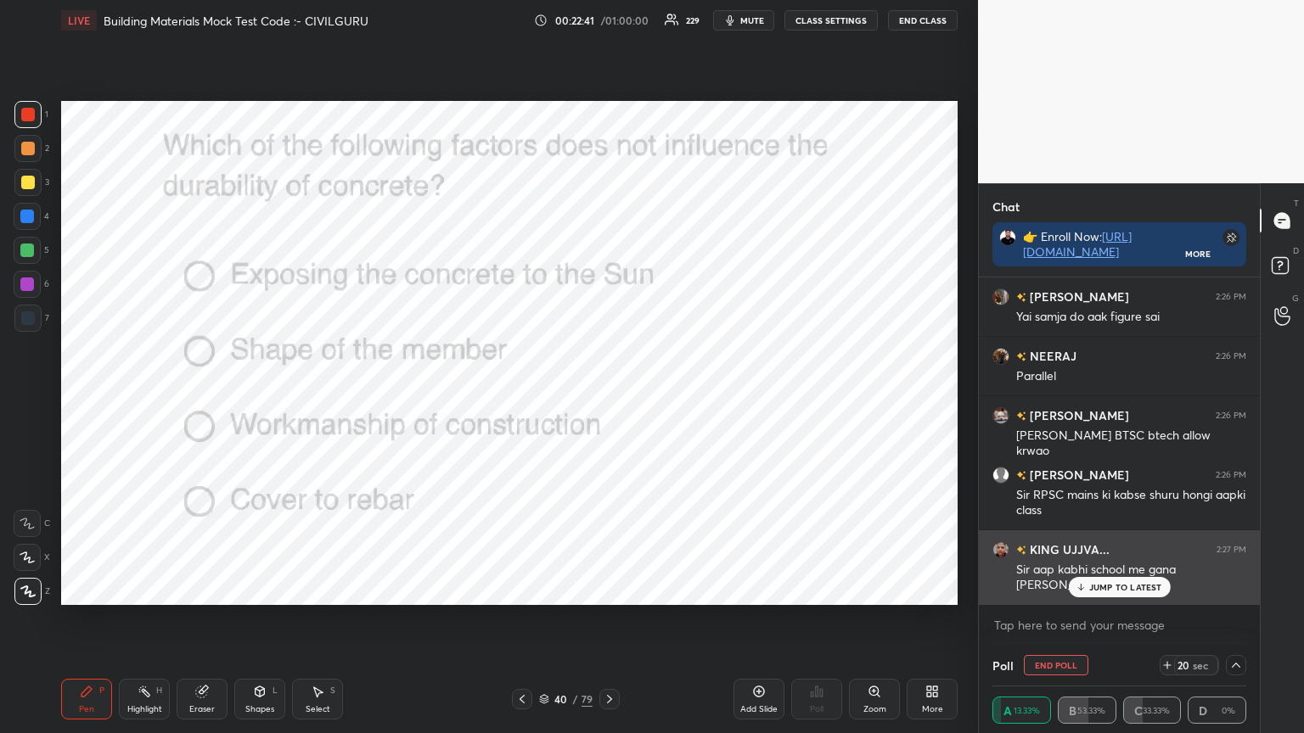
click at [1107, 587] on p "JUMP TO LATEST" at bounding box center [1125, 587] width 73 height 10
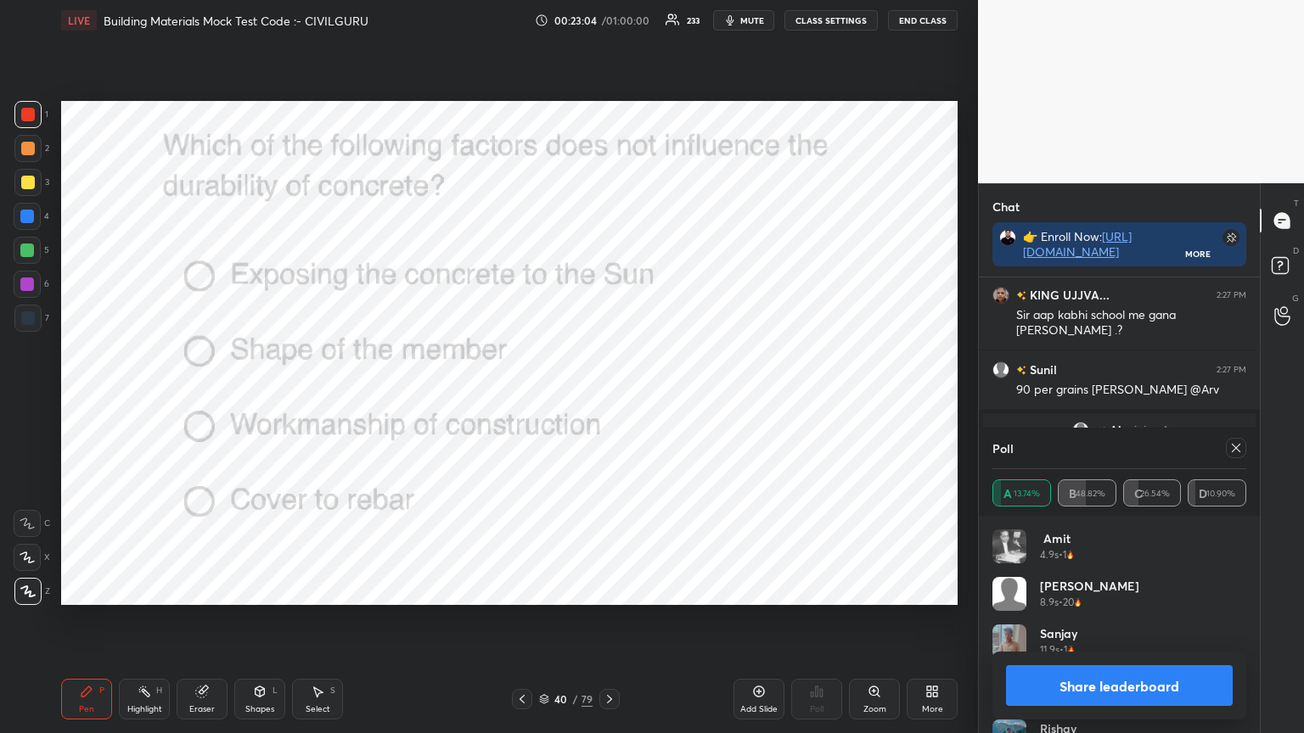
click at [1240, 446] on icon at bounding box center [1236, 448] width 14 height 14
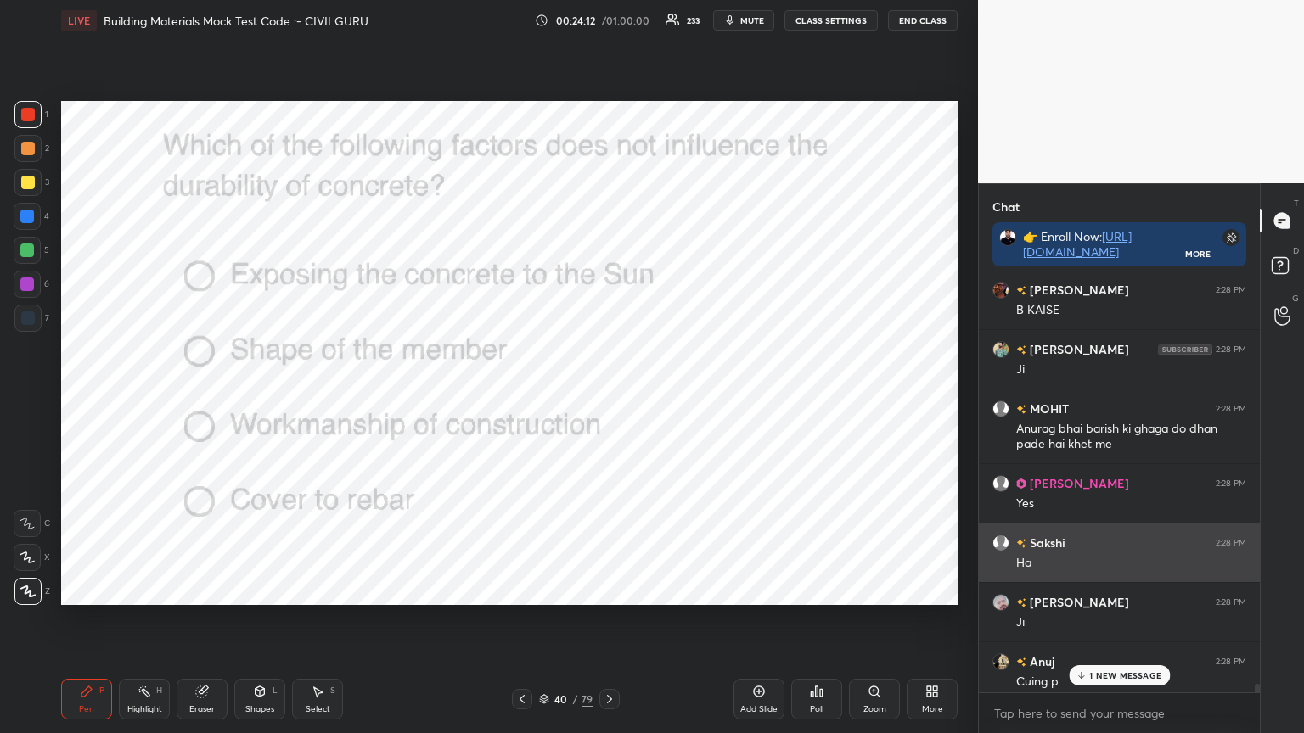
scroll to position [21726, 0]
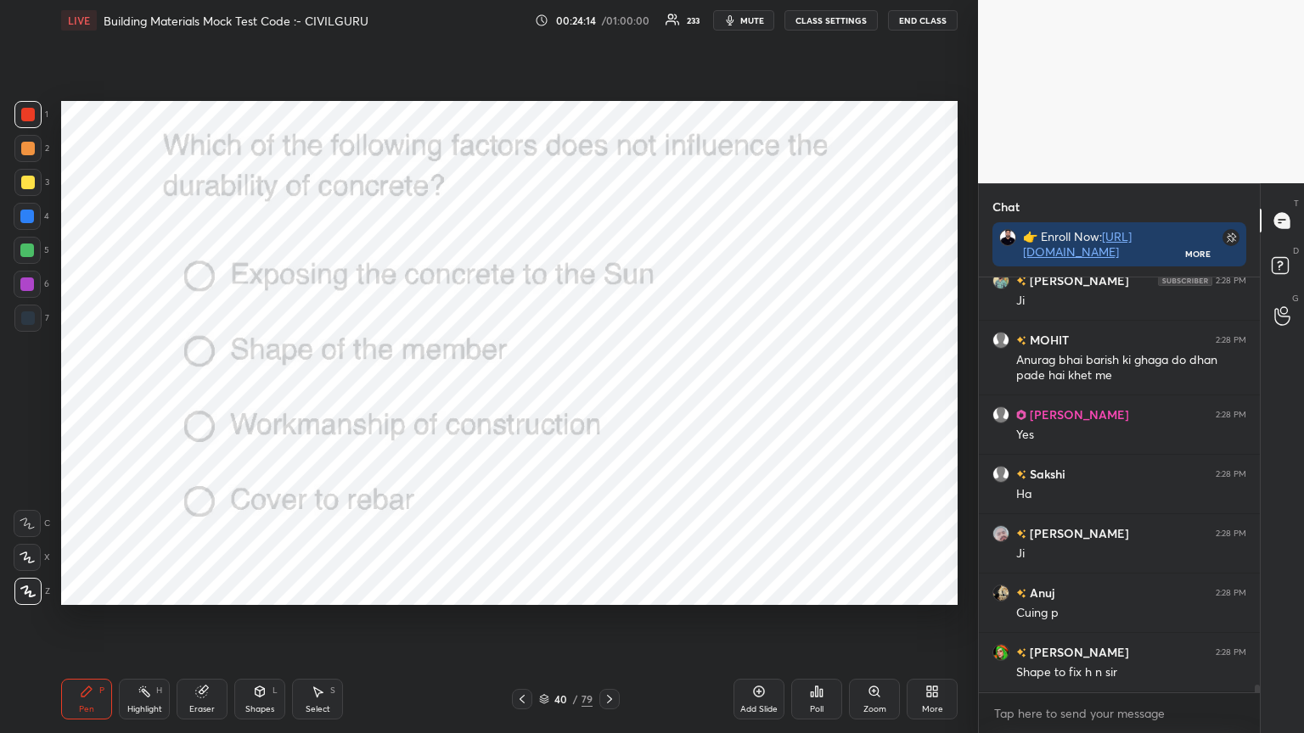
click at [611, 589] on icon at bounding box center [610, 700] width 14 height 14
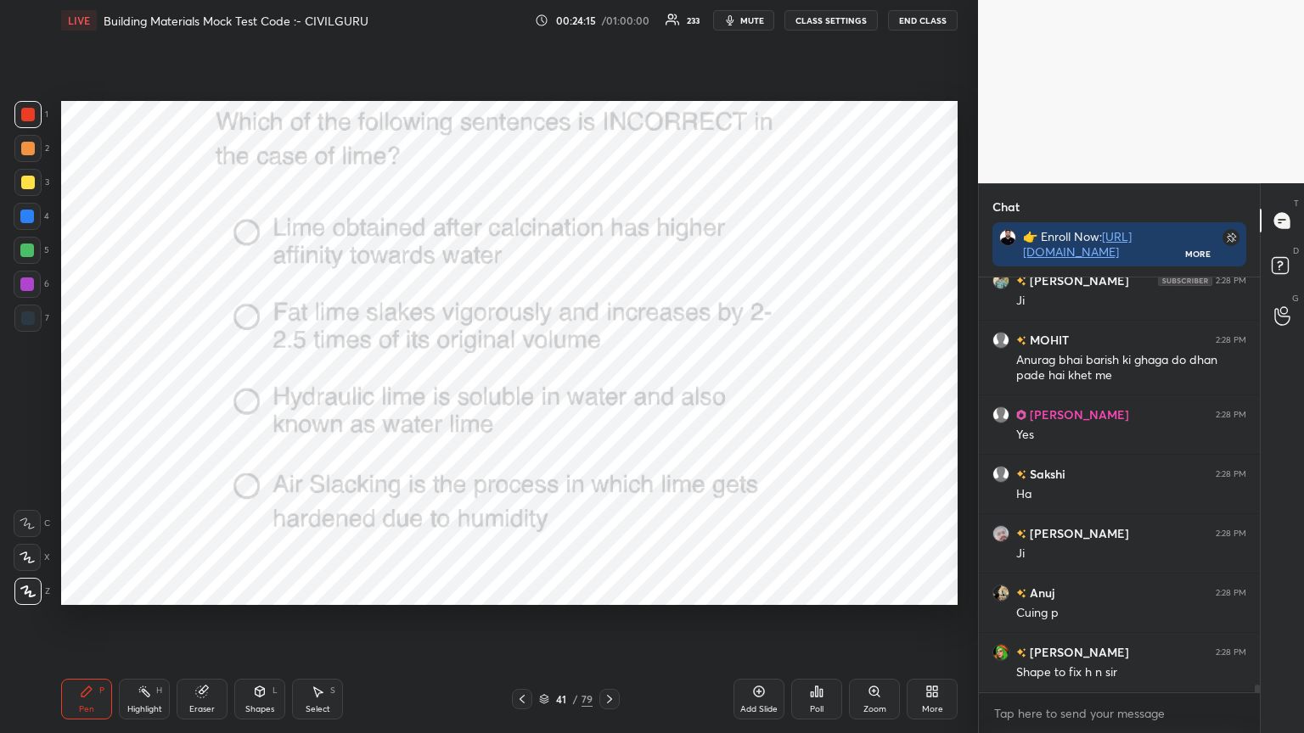
click at [815, 589] on icon at bounding box center [817, 692] width 14 height 14
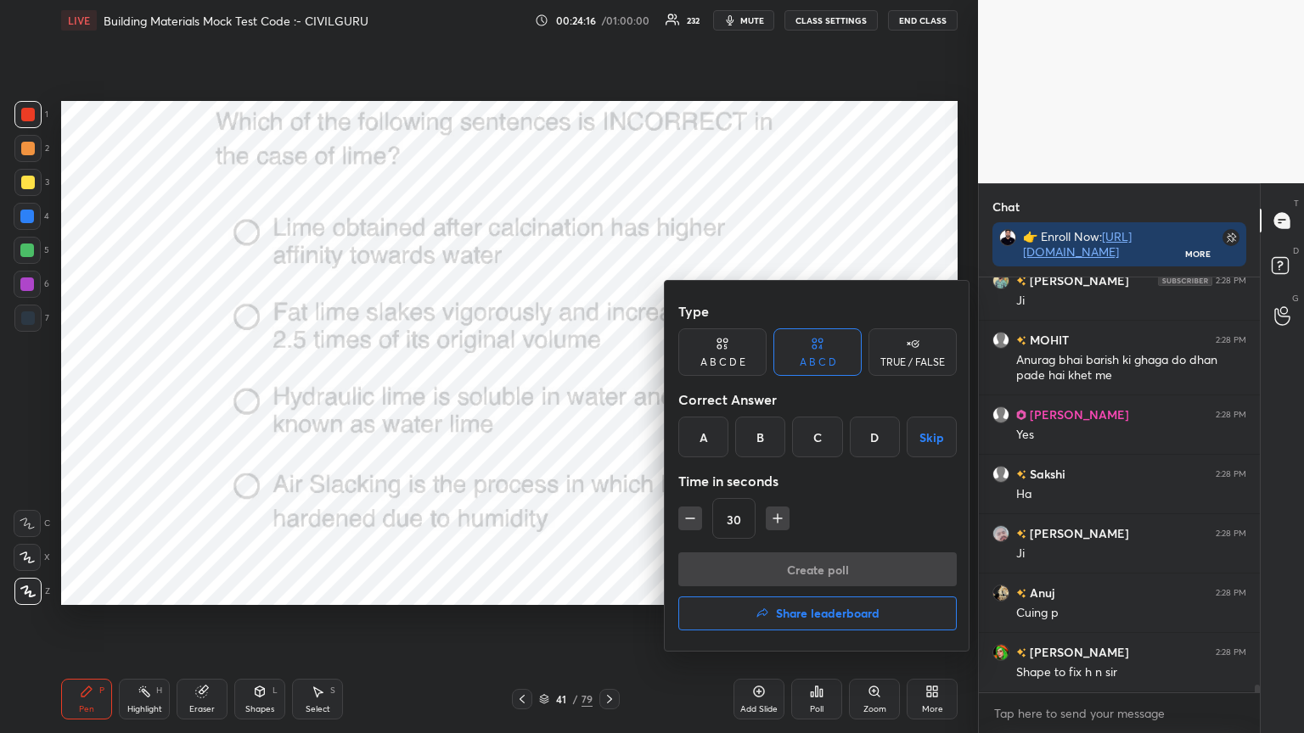
click at [818, 438] on div "C" at bounding box center [817, 437] width 50 height 41
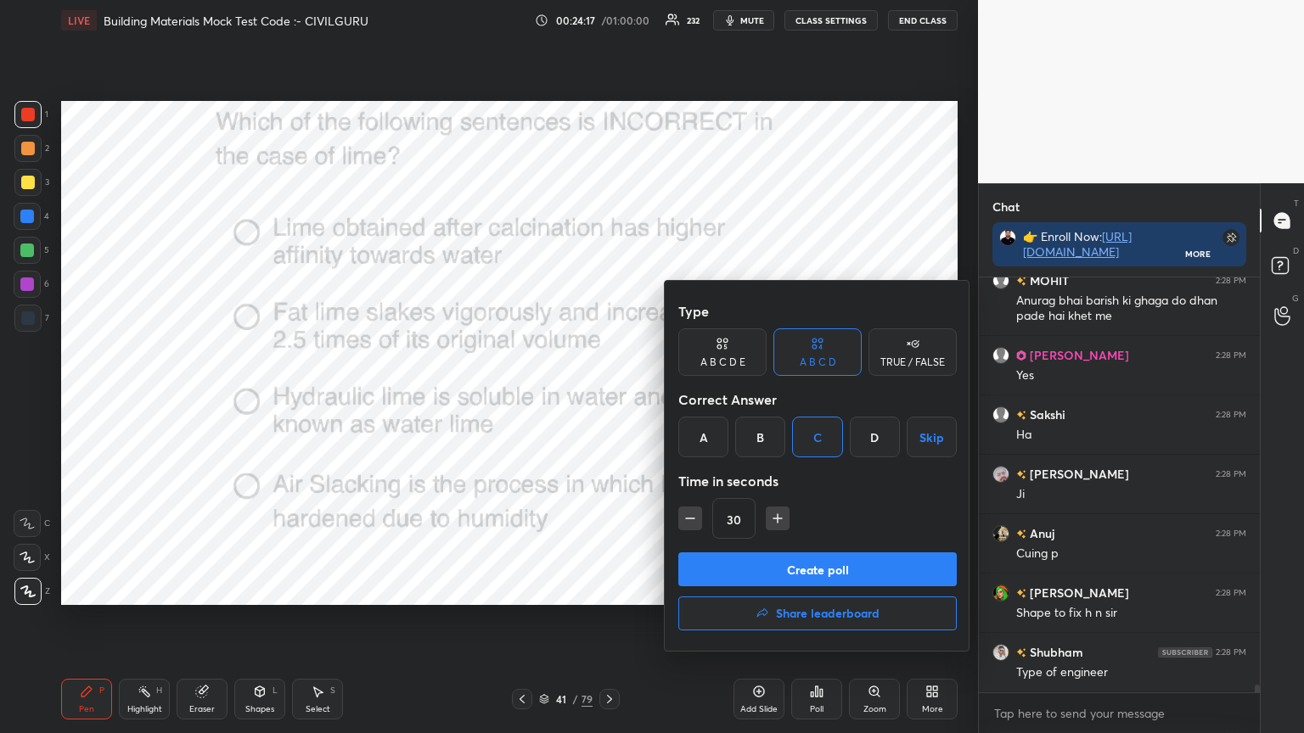
click at [801, 570] on button "Create poll" at bounding box center [817, 570] width 278 height 34
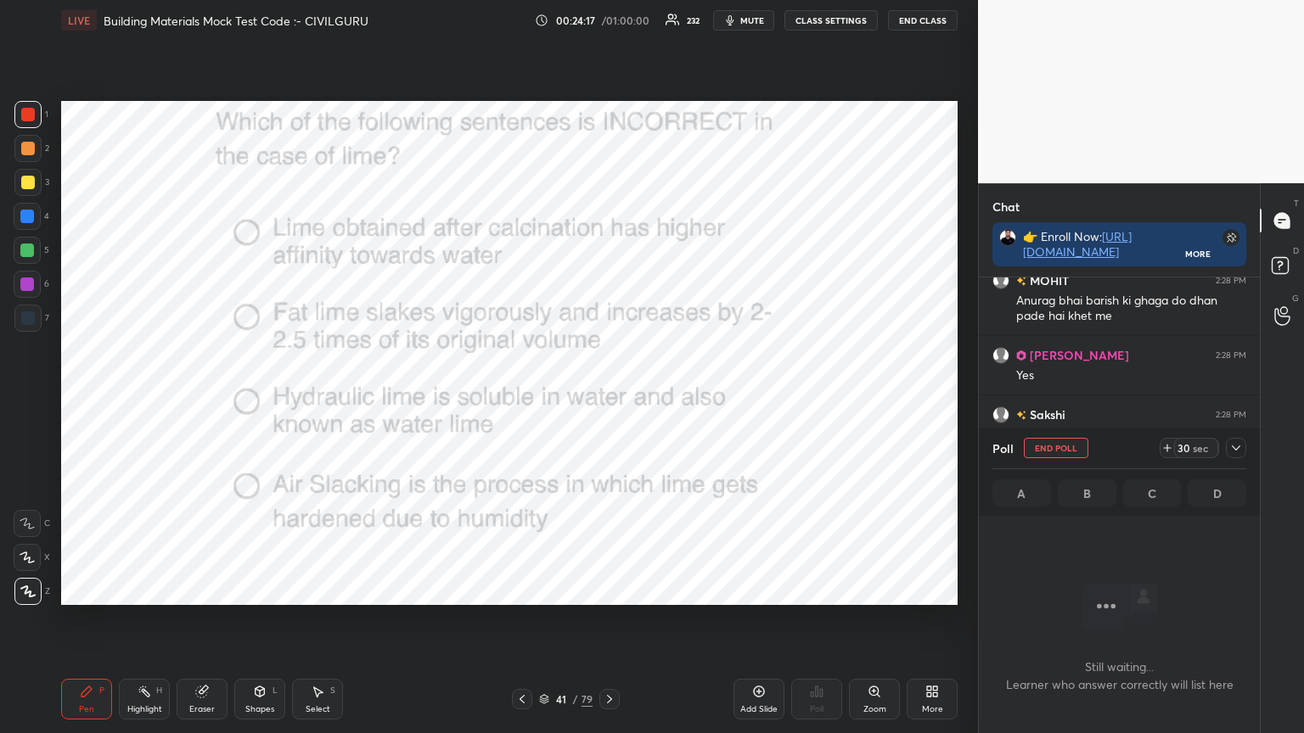
scroll to position [5, 5]
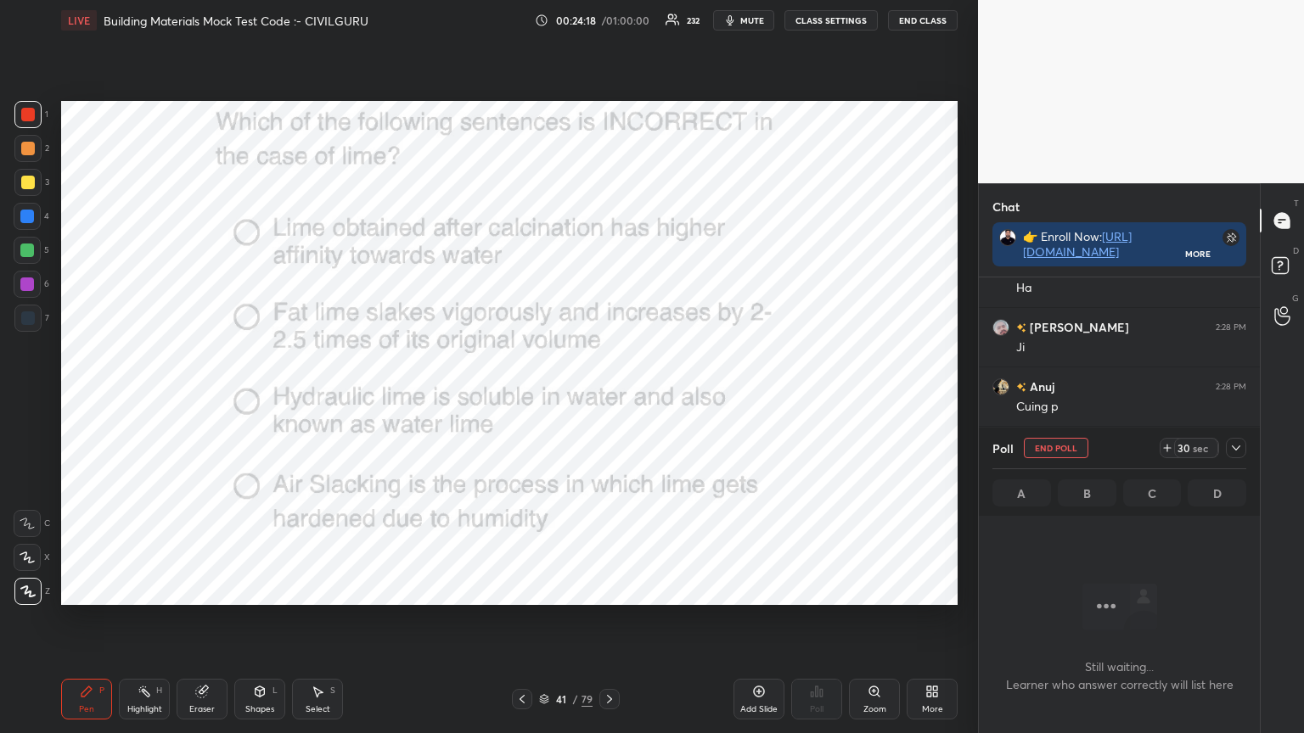
click at [1236, 452] on icon at bounding box center [1236, 448] width 14 height 14
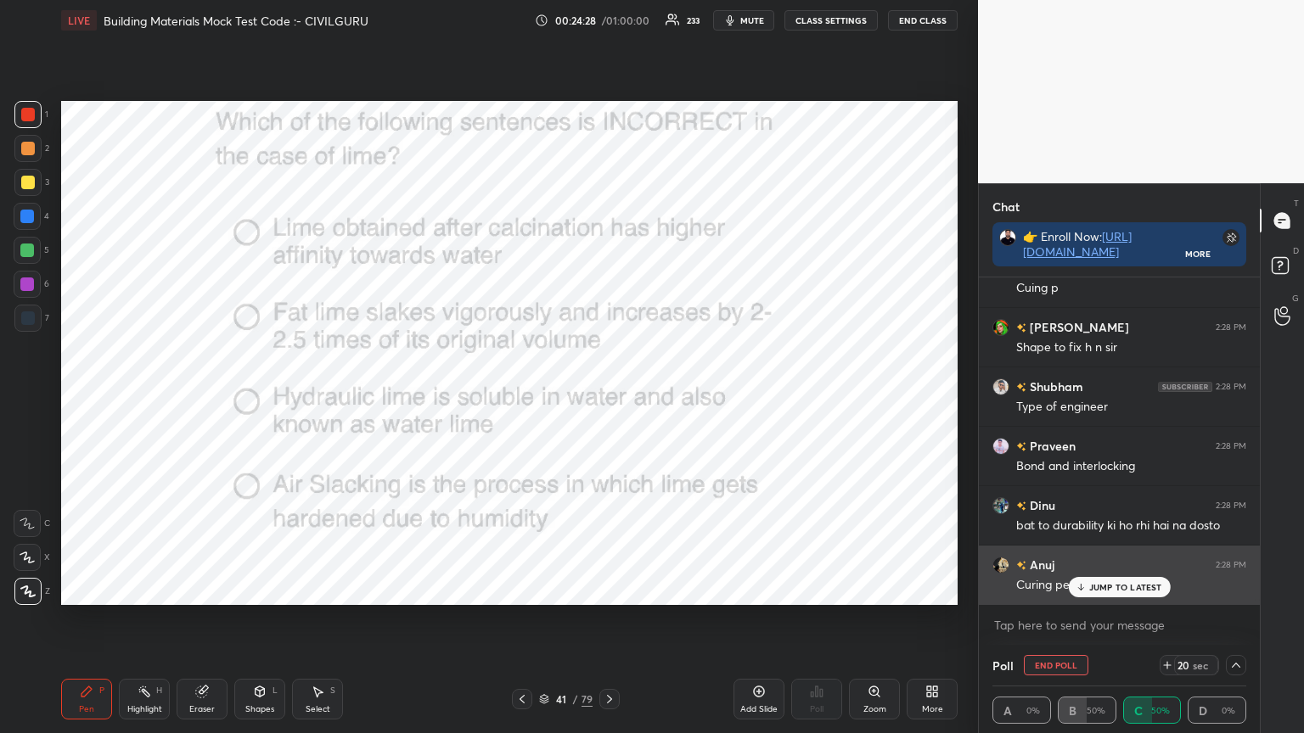
click at [1095, 589] on p "JUMP TO LATEST" at bounding box center [1125, 587] width 73 height 10
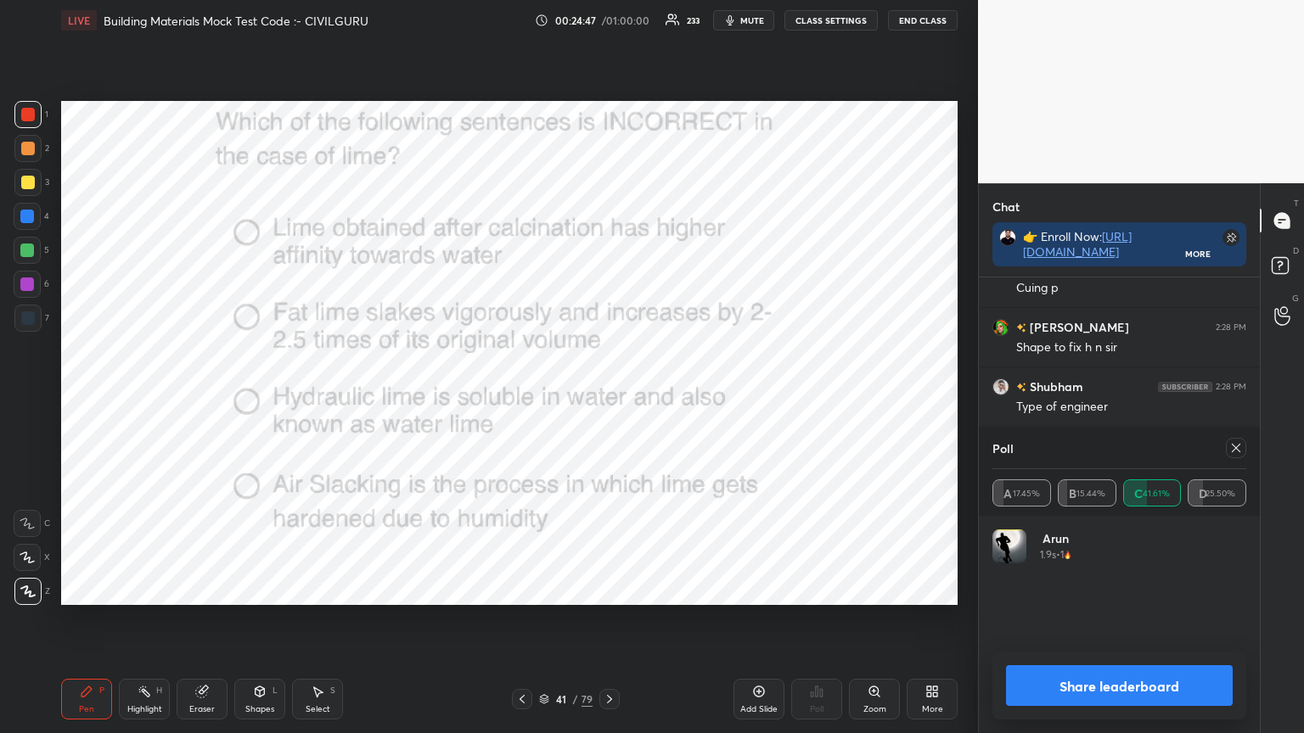
scroll to position [194, 249]
click at [1243, 454] on div at bounding box center [1236, 448] width 20 height 20
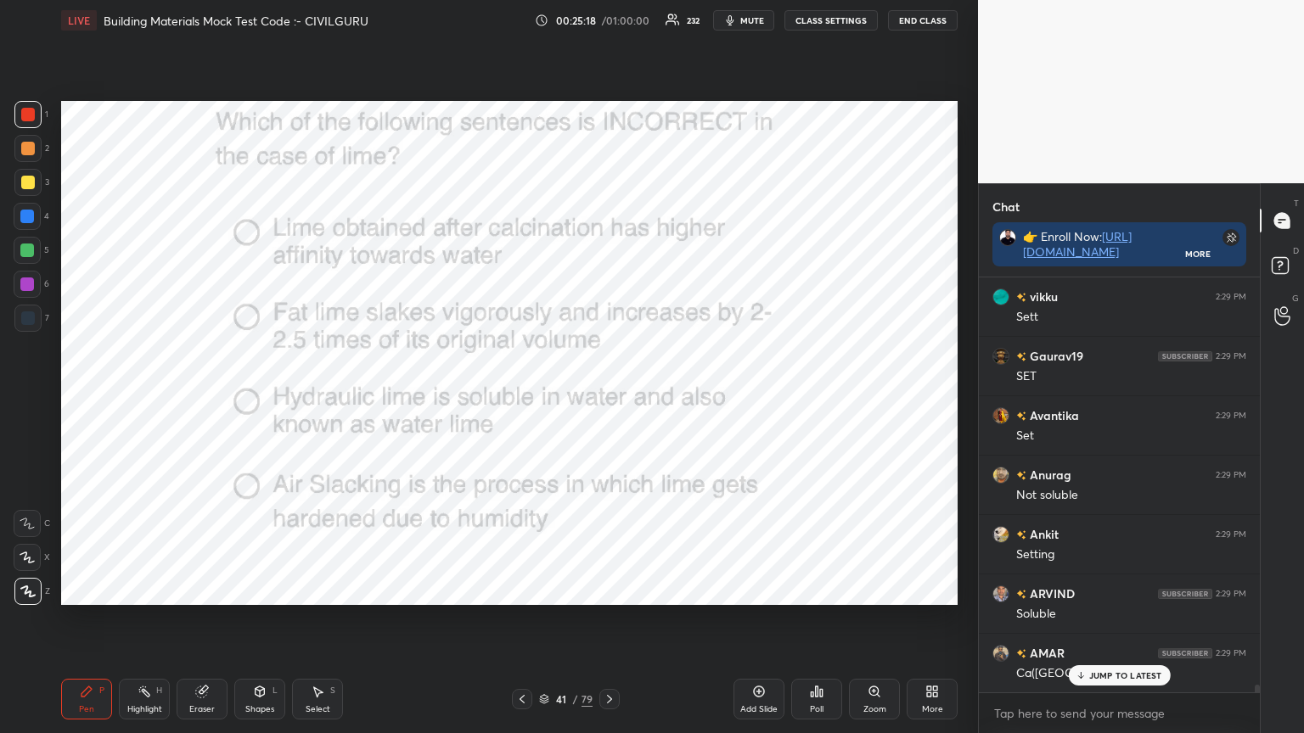
scroll to position [22855, 0]
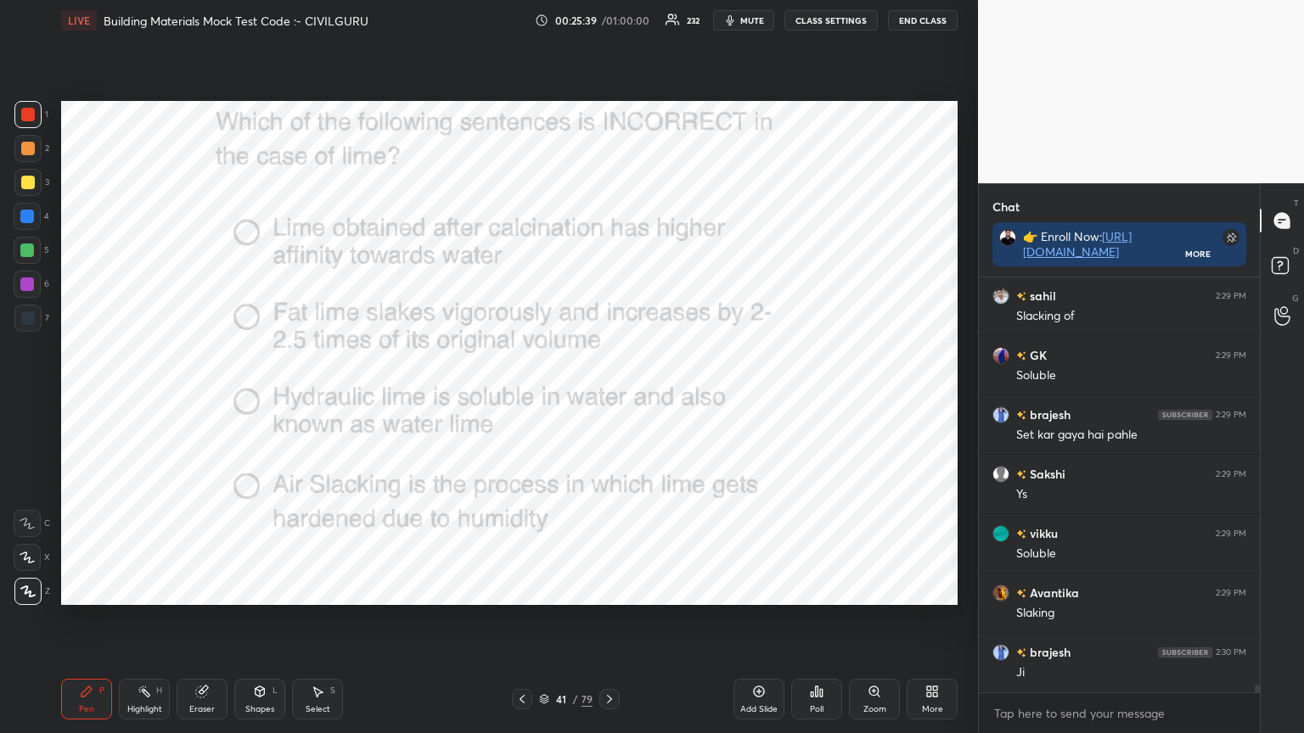
click at [608, 589] on icon at bounding box center [609, 699] width 5 height 8
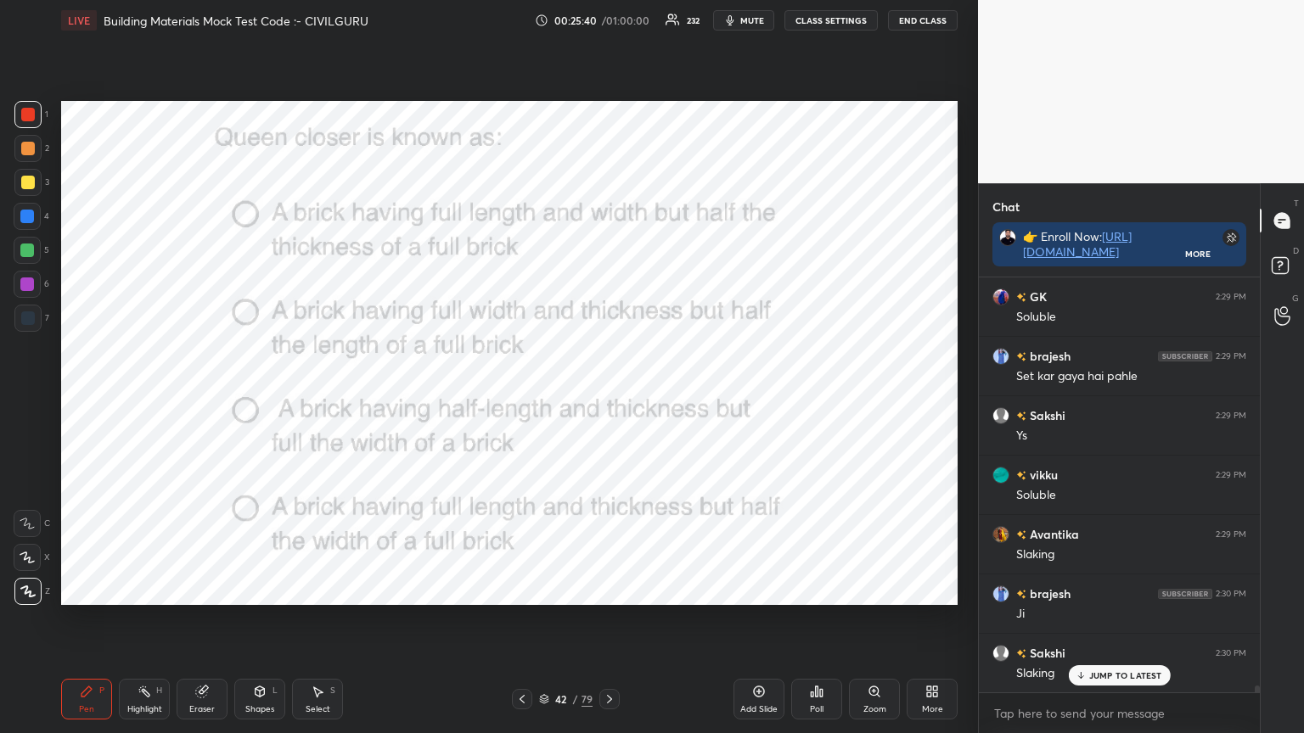
click at [821, 589] on div "Poll" at bounding box center [816, 699] width 51 height 41
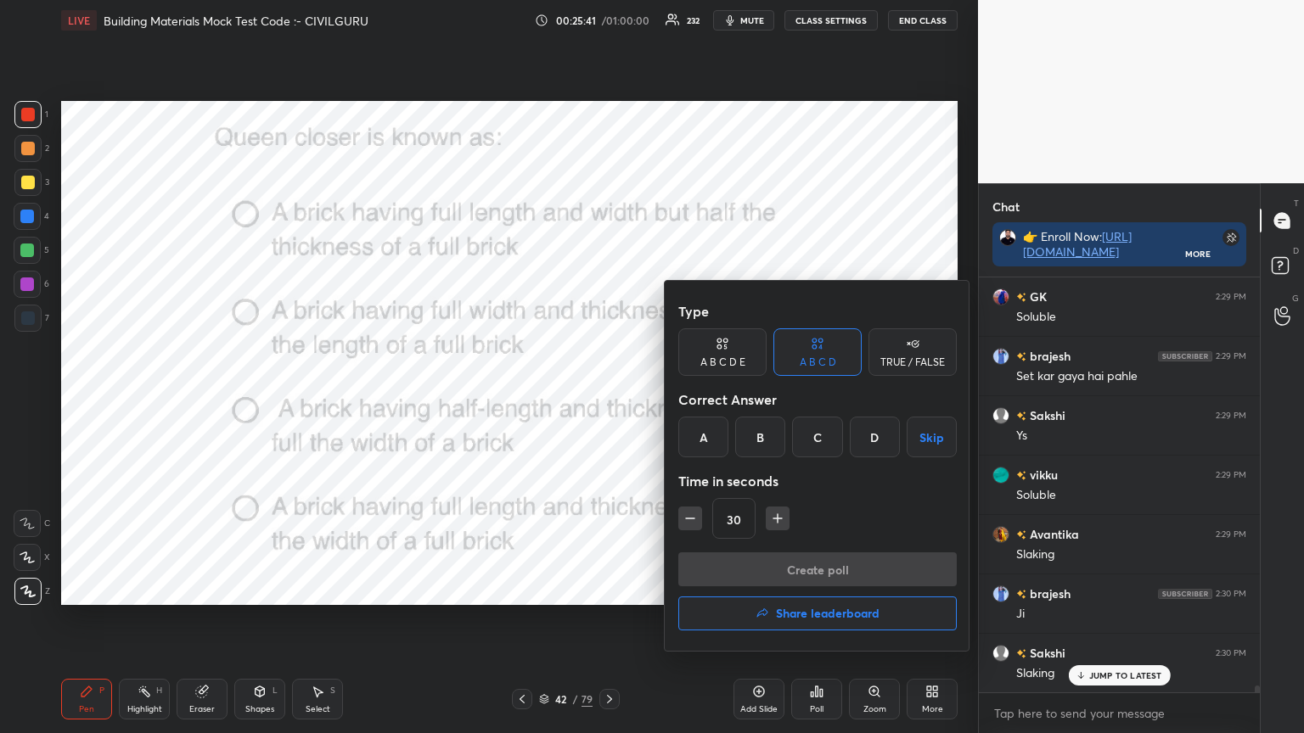
click at [876, 430] on div "D" at bounding box center [875, 437] width 50 height 41
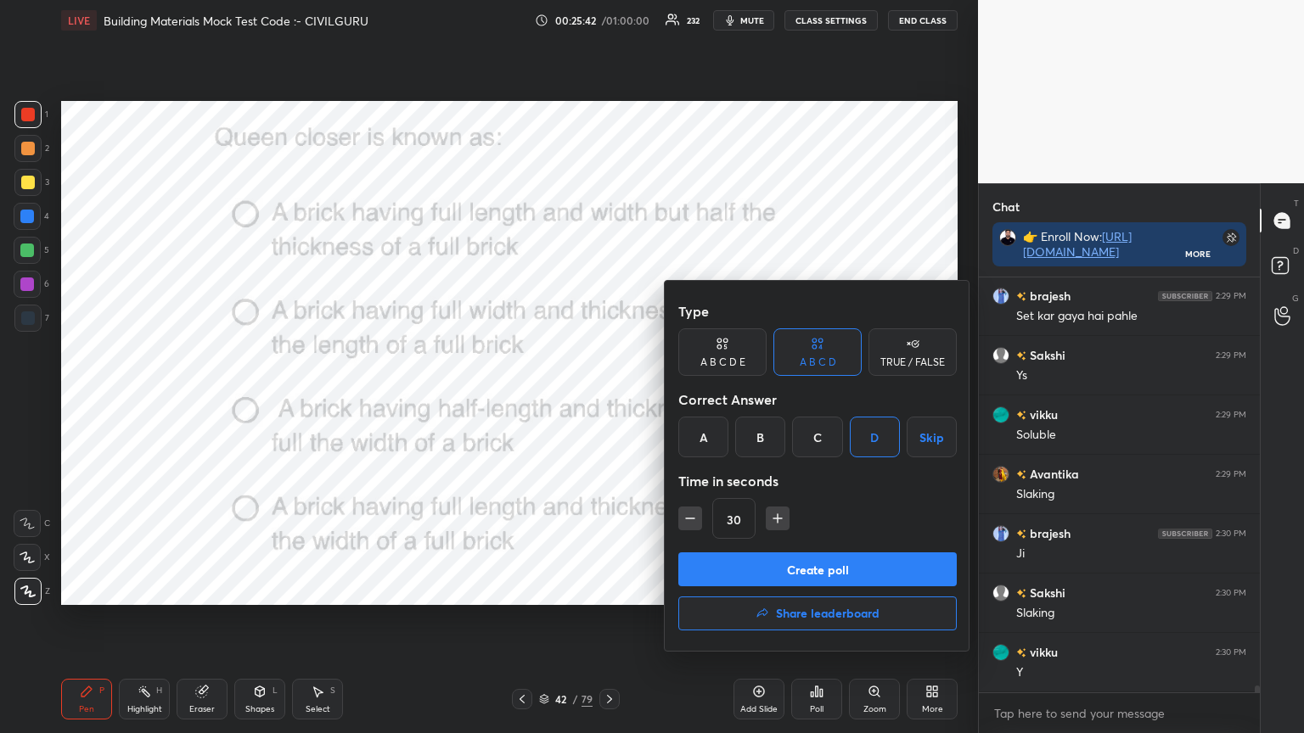
click at [830, 564] on button "Create poll" at bounding box center [817, 570] width 278 height 34
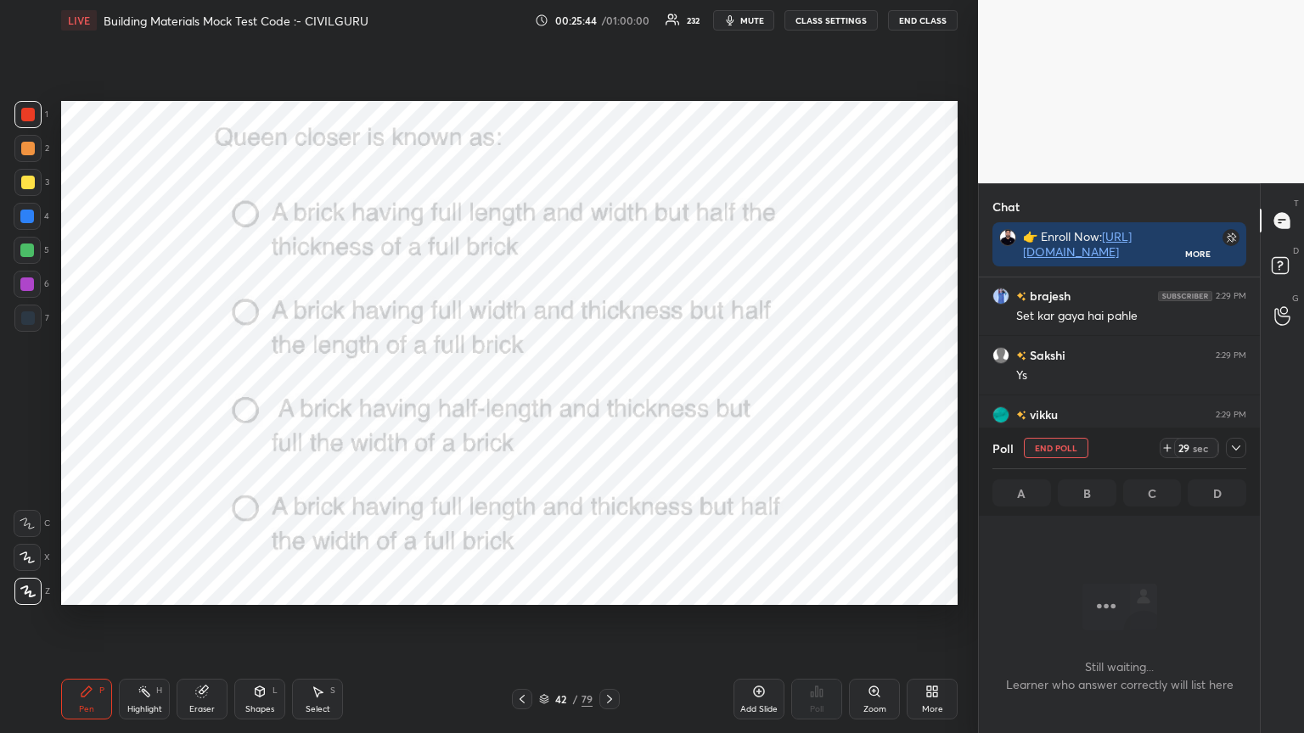
click at [1239, 449] on icon at bounding box center [1236, 448] width 14 height 14
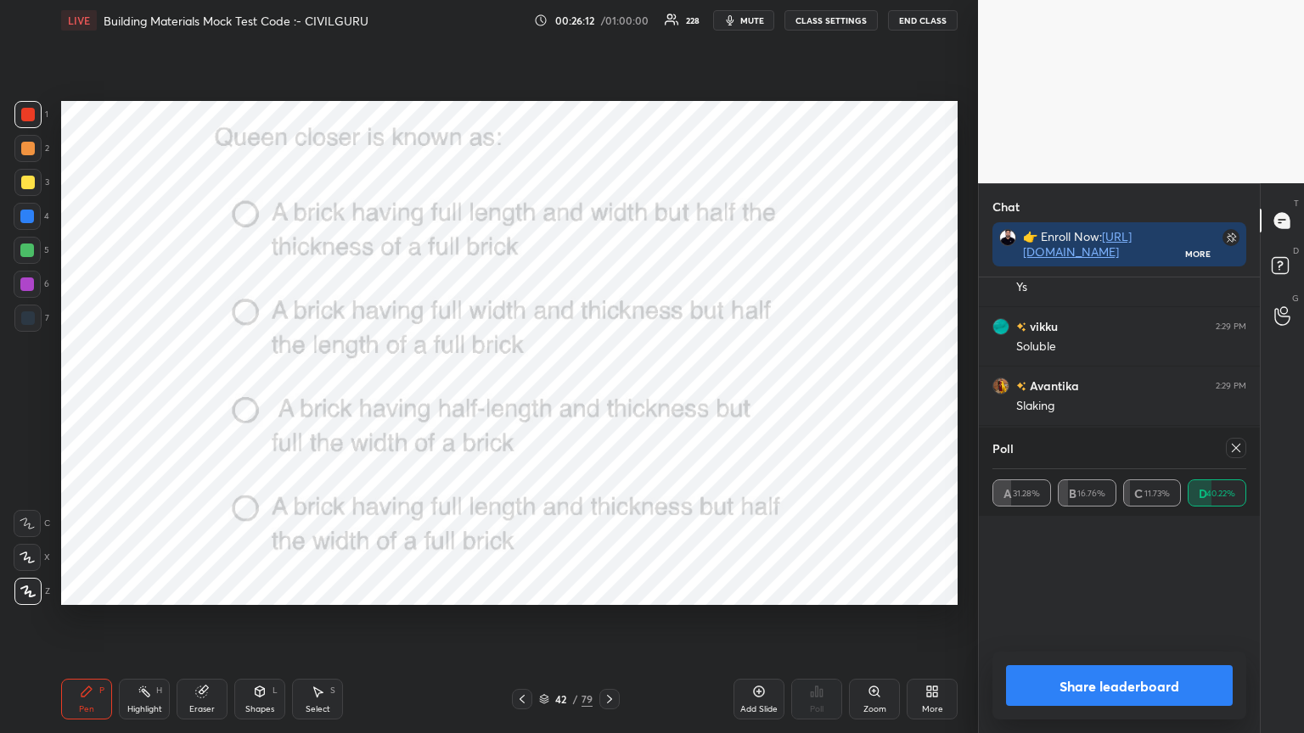
scroll to position [199, 249]
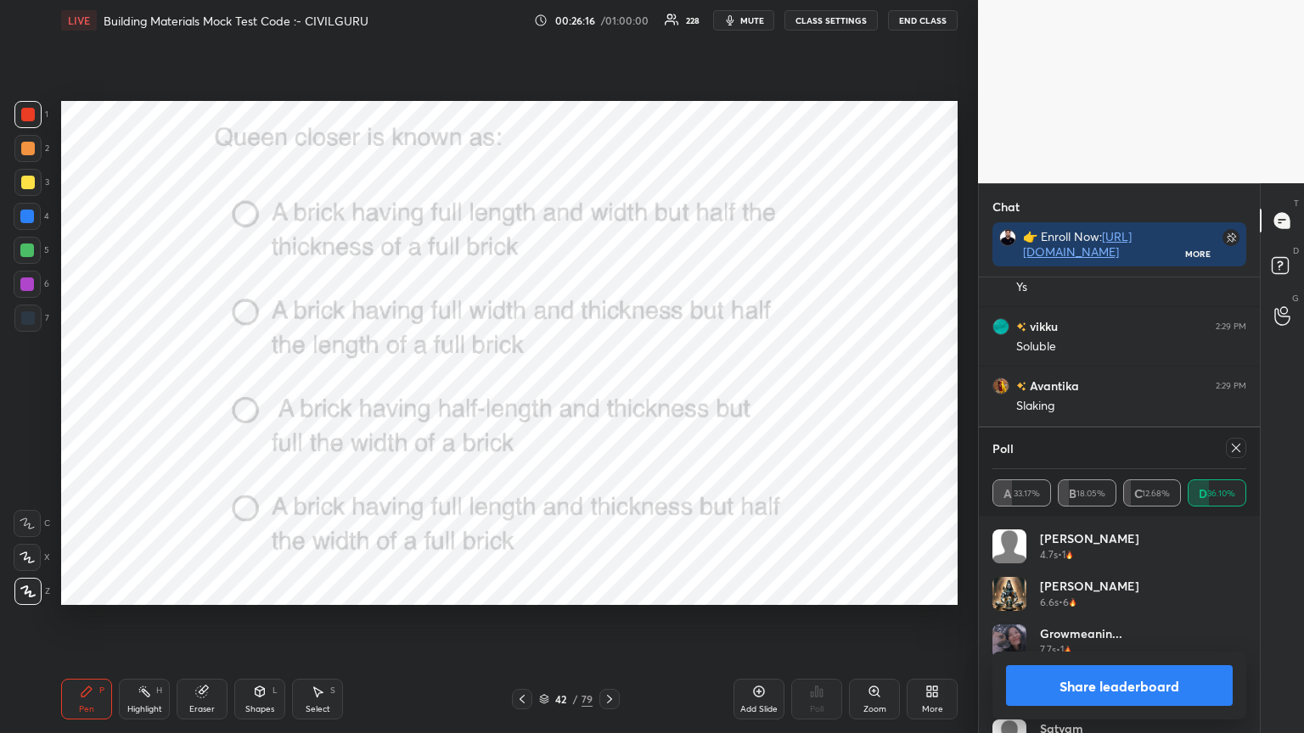
click at [1239, 446] on icon at bounding box center [1236, 448] width 14 height 14
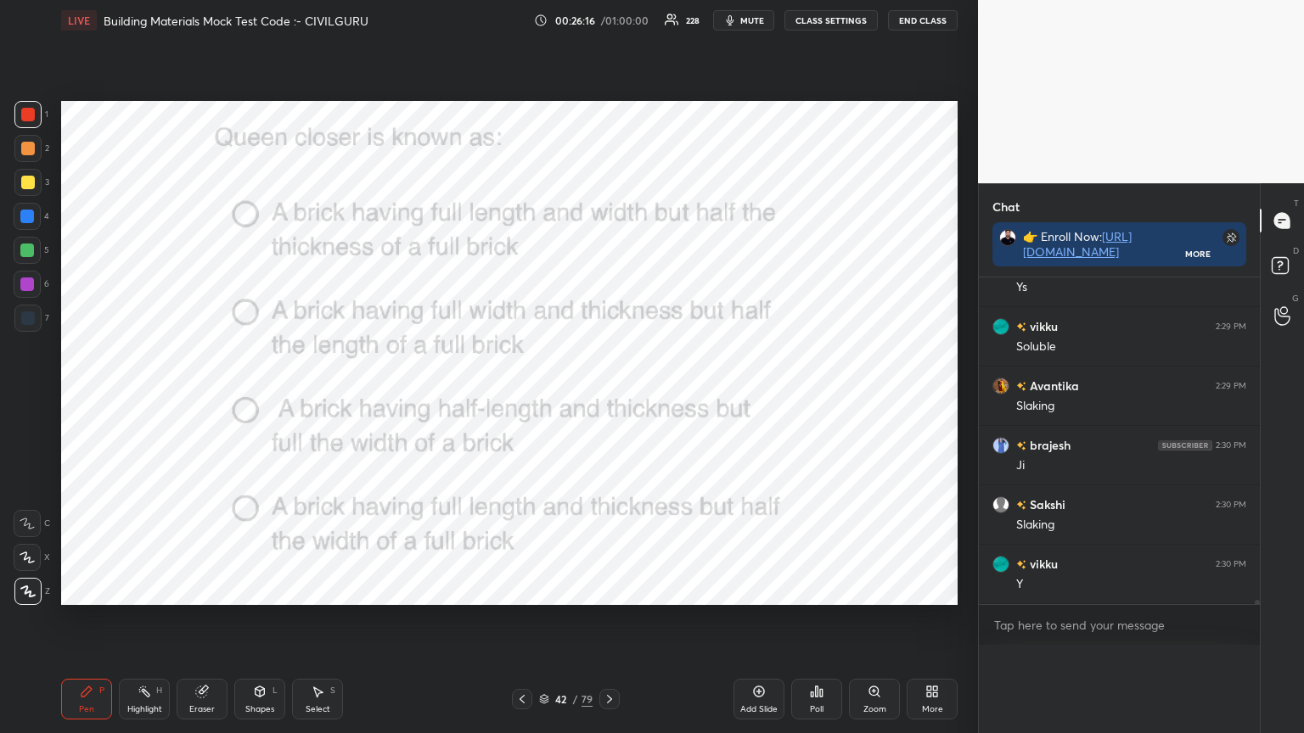
scroll to position [23628, 0]
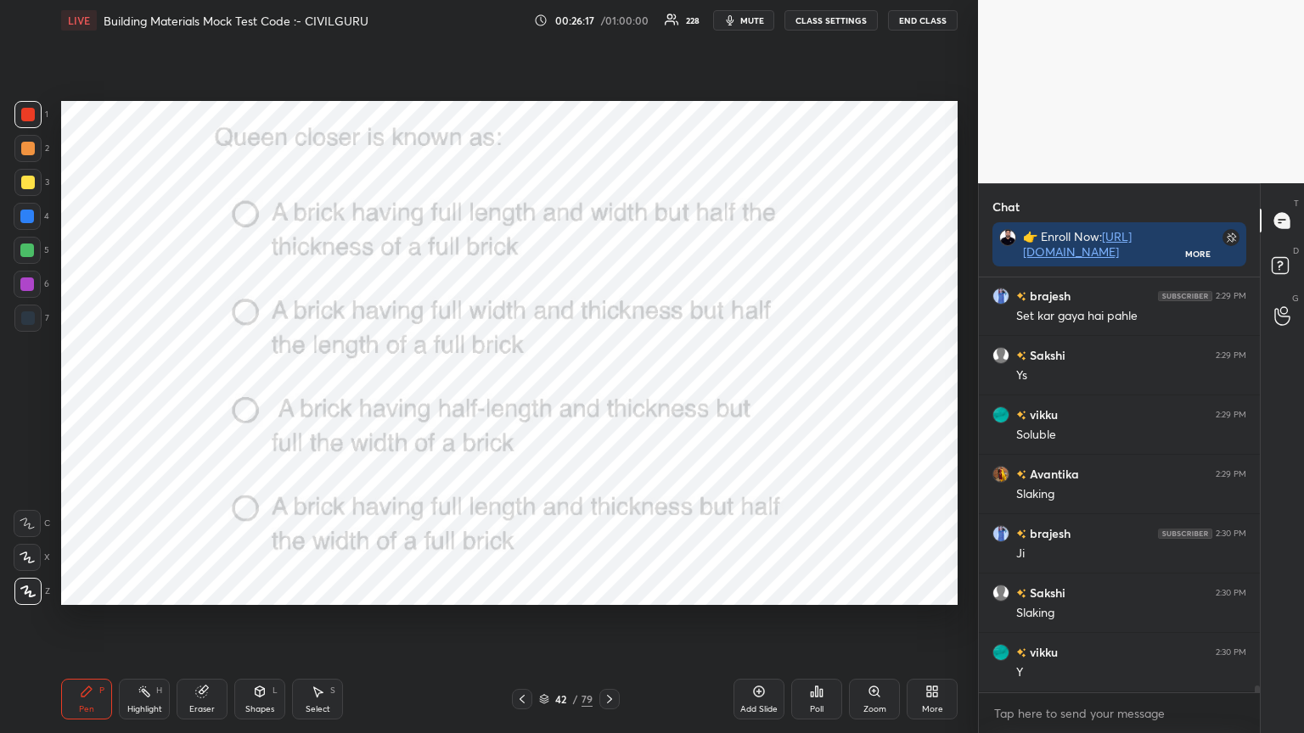
click at [263, 589] on icon at bounding box center [259, 690] width 9 height 3
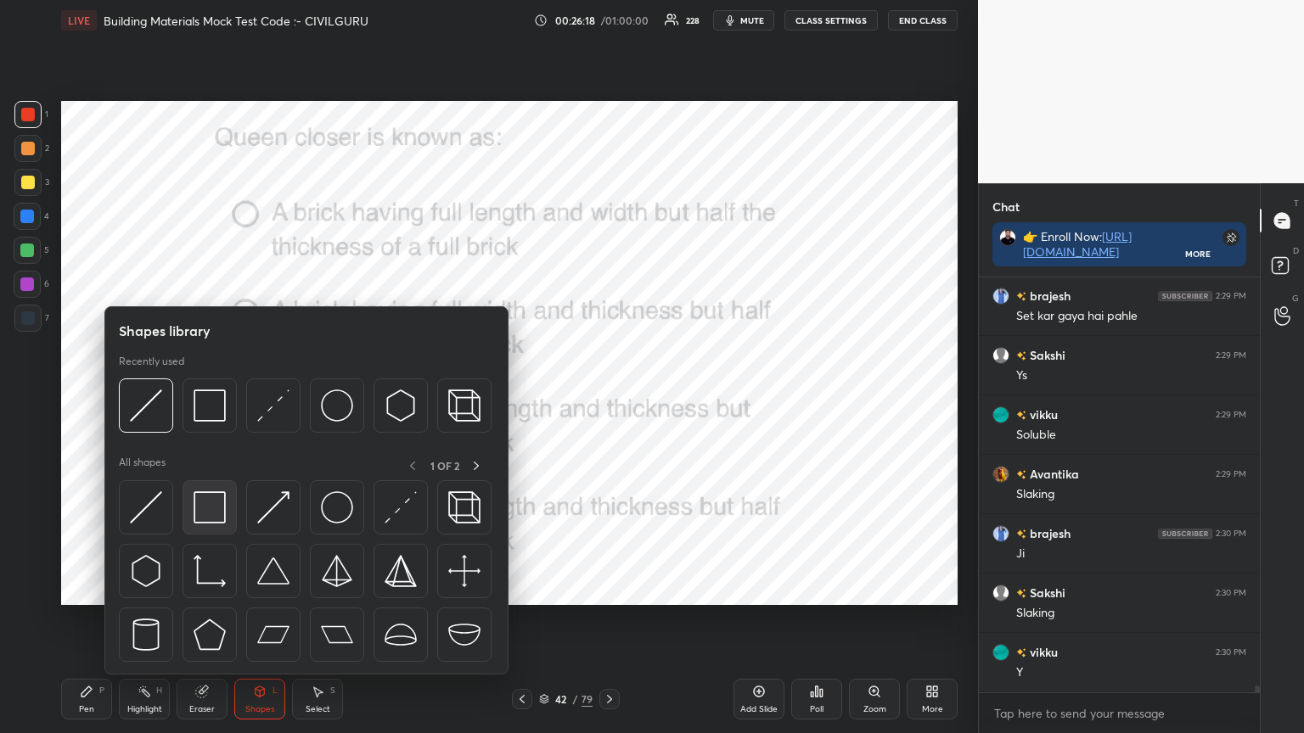
click at [194, 514] on img at bounding box center [210, 507] width 32 height 32
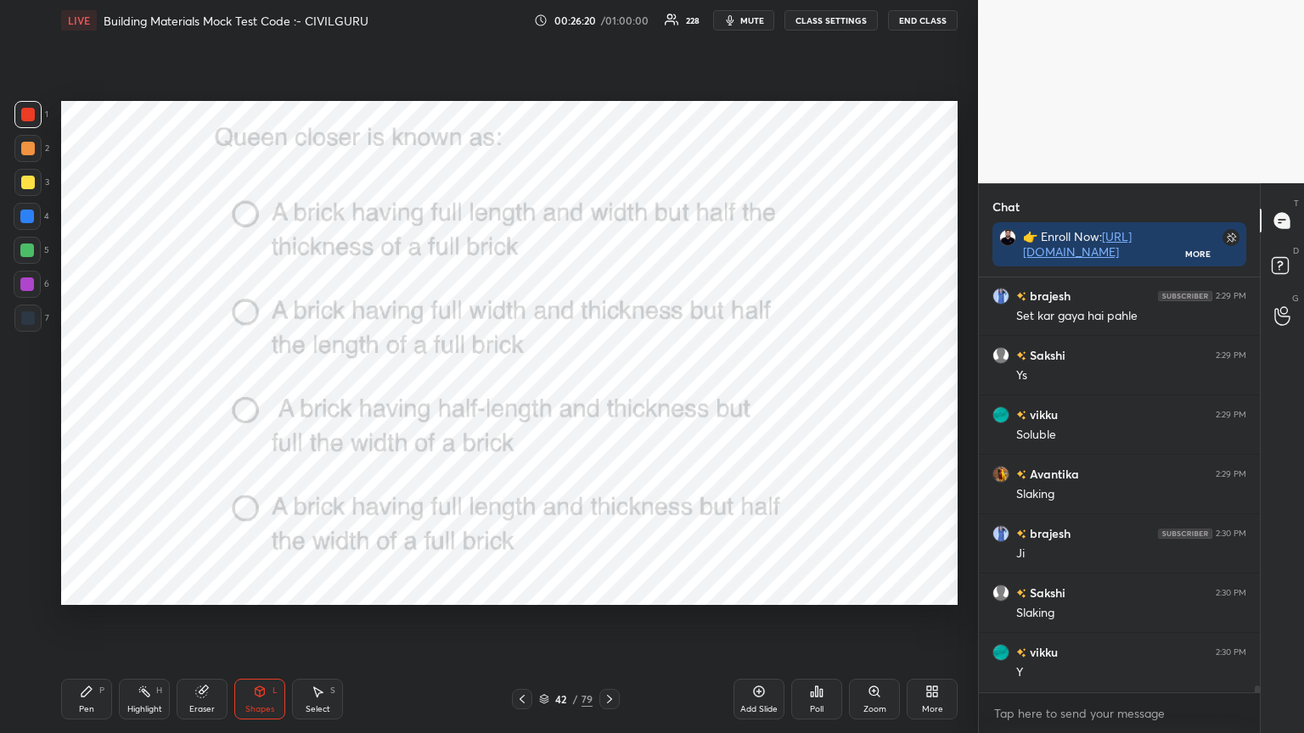
click at [255, 589] on icon at bounding box center [260, 692] width 14 height 14
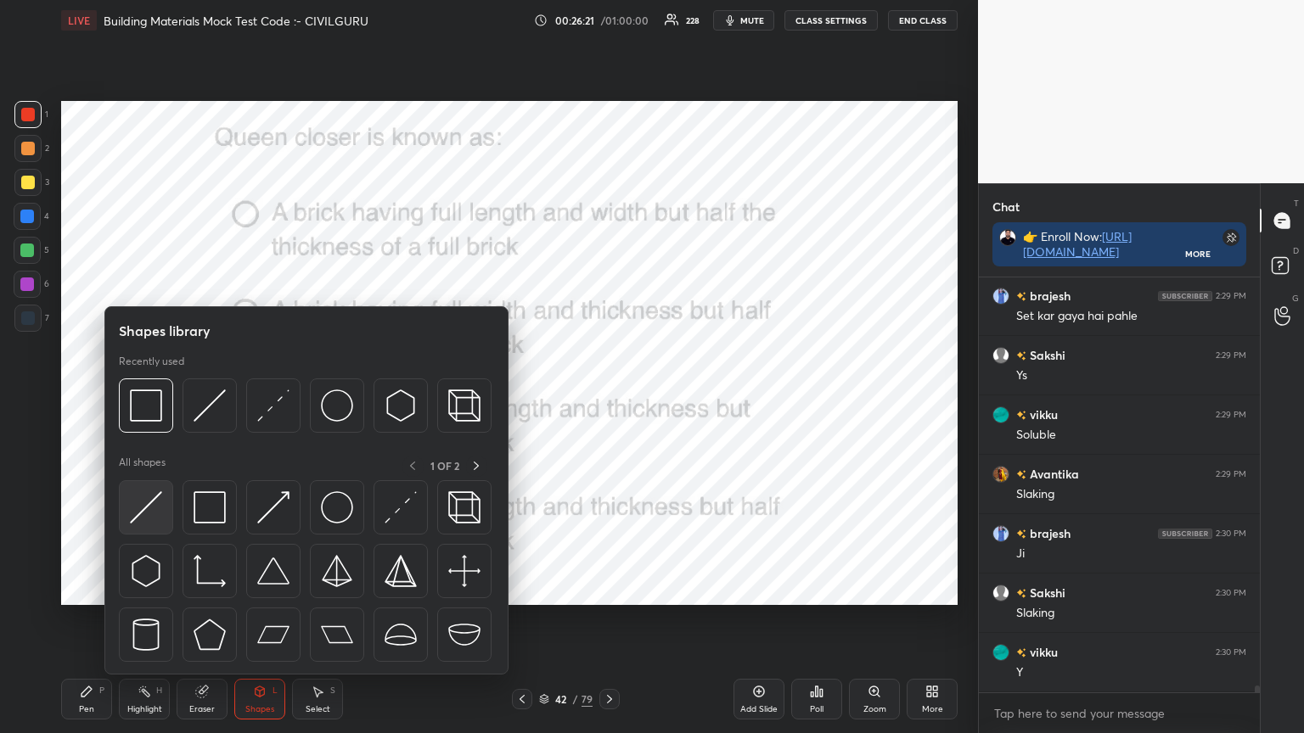
click at [133, 514] on img at bounding box center [146, 507] width 32 height 32
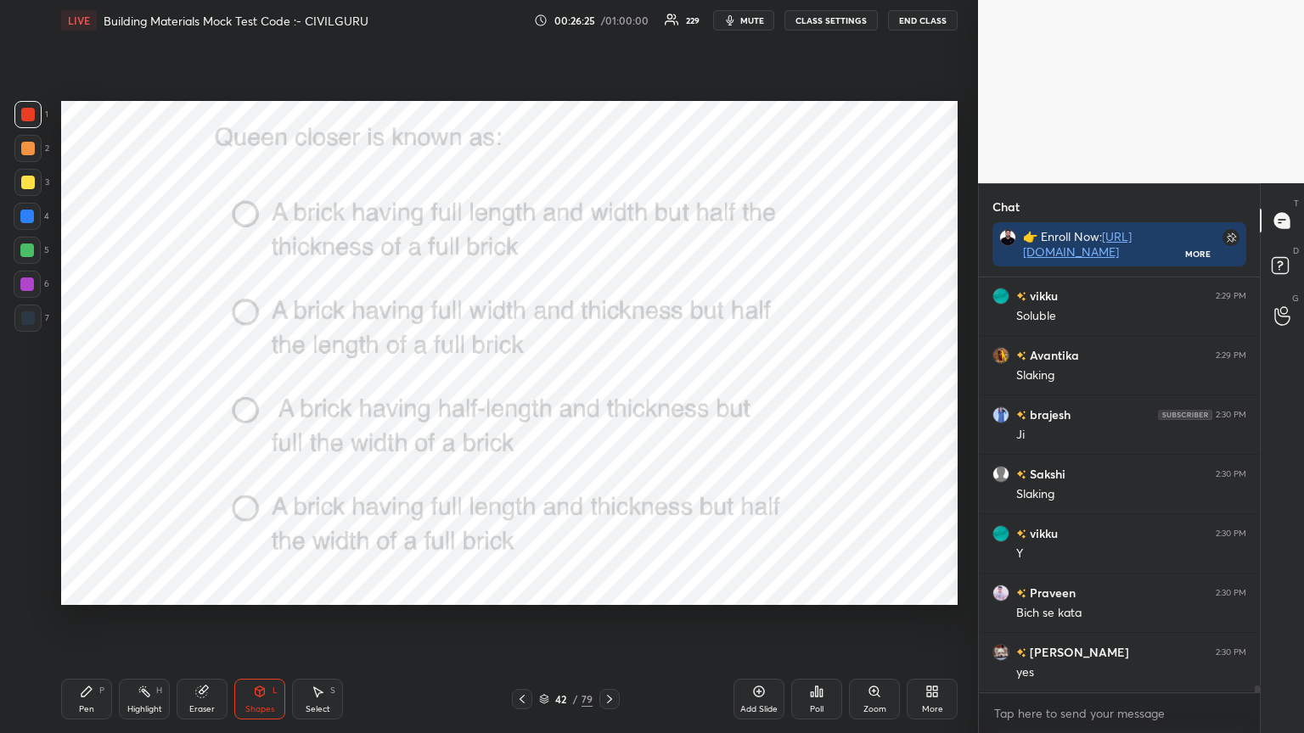
click at [93, 589] on div "Pen P" at bounding box center [86, 699] width 51 height 41
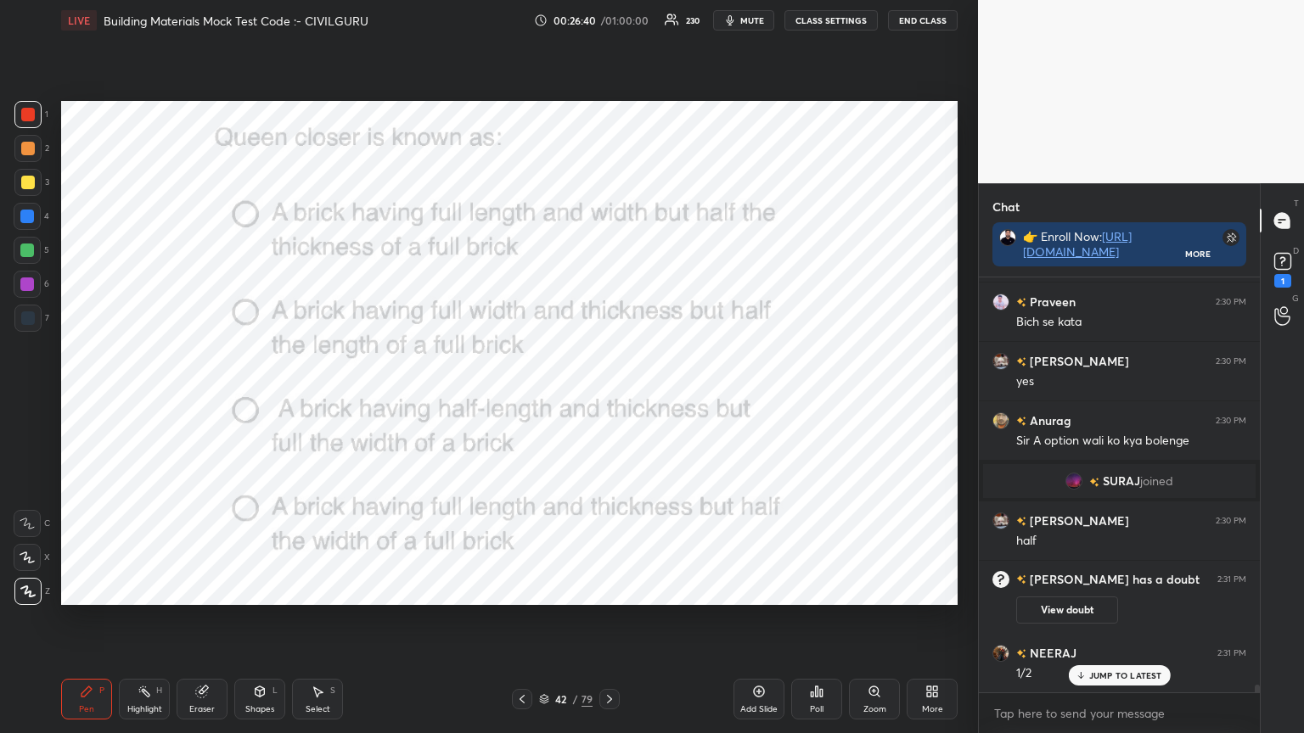
click at [608, 589] on icon at bounding box center [610, 700] width 14 height 14
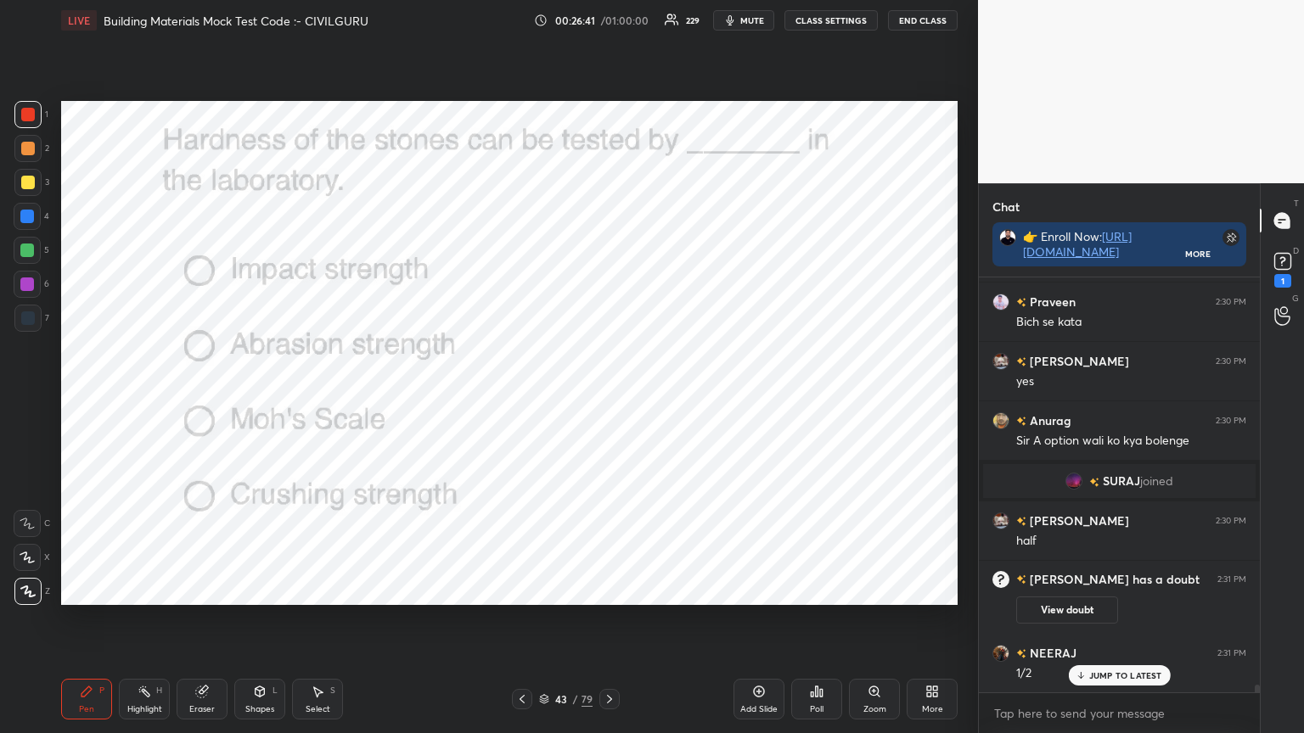
click at [811, 589] on icon at bounding box center [812, 695] width 3 height 4
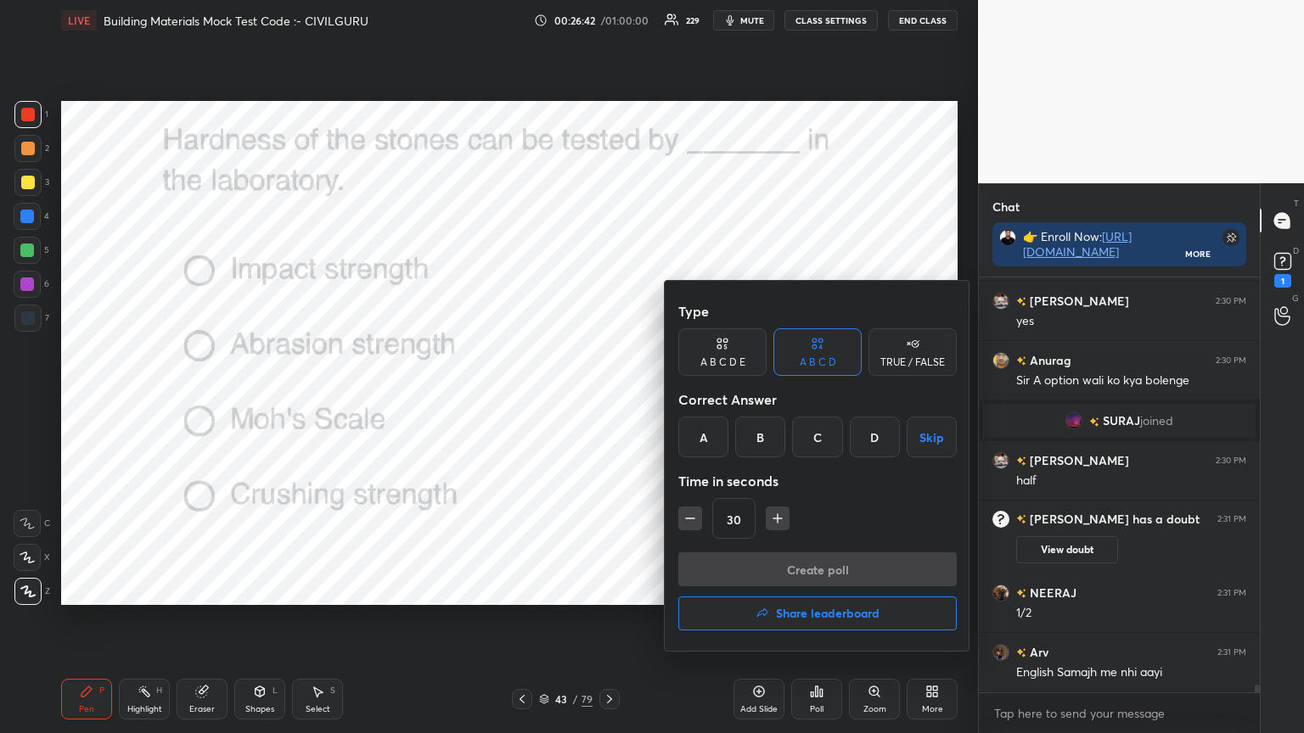
click at [817, 432] on div "C" at bounding box center [817, 437] width 50 height 41
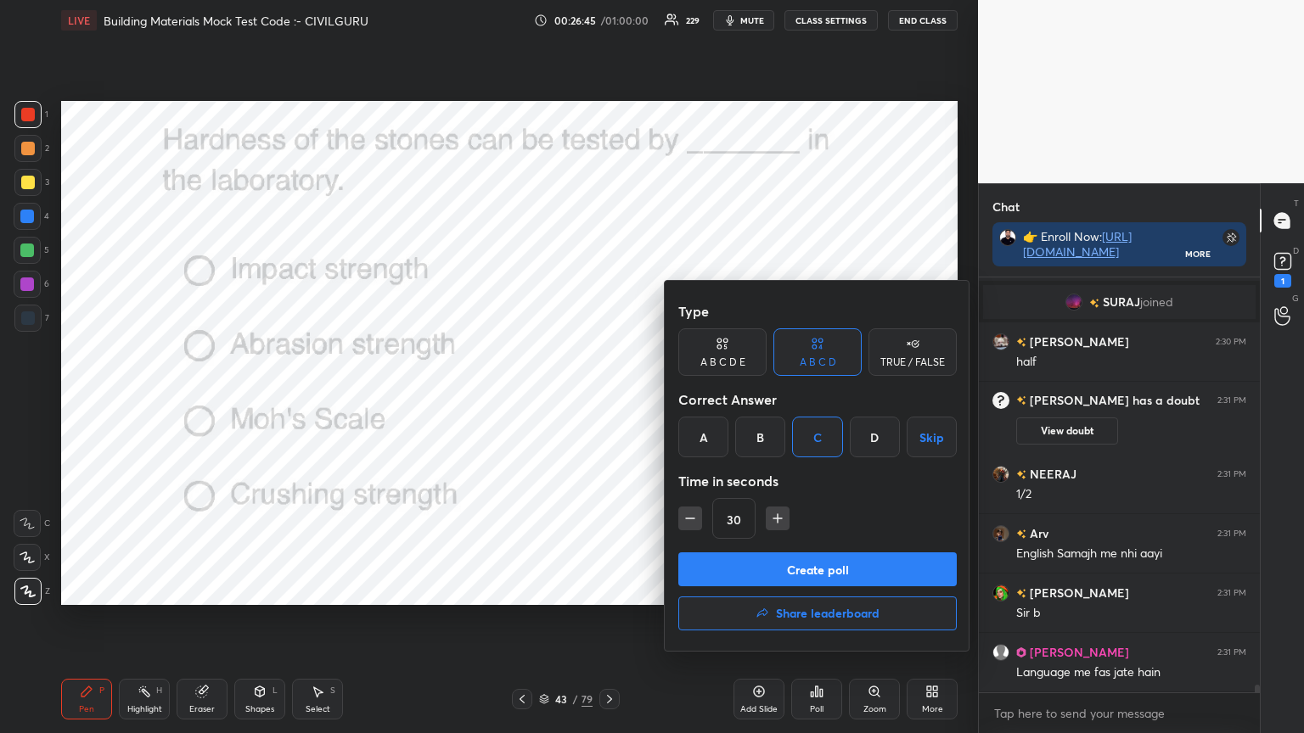
click at [820, 566] on button "Create poll" at bounding box center [817, 570] width 278 height 34
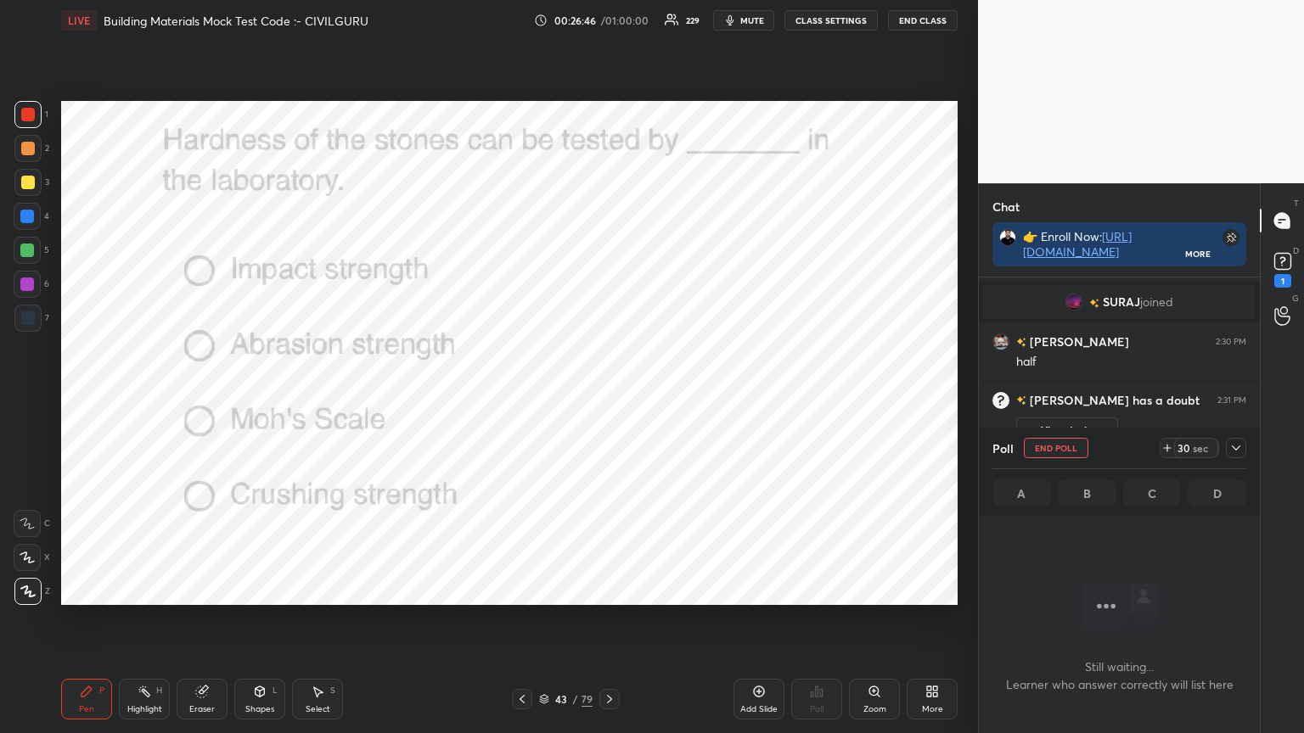
click at [1236, 451] on icon at bounding box center [1236, 448] width 14 height 14
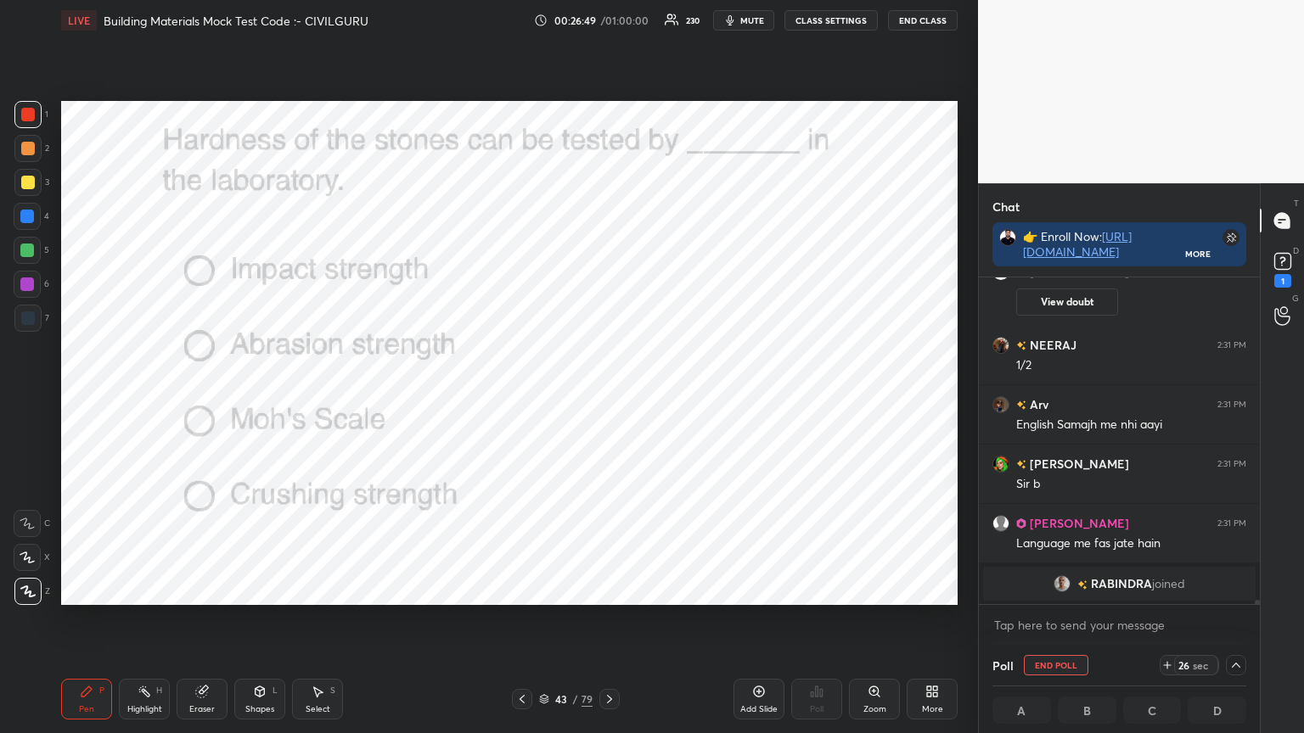
click at [1283, 277] on div "1" at bounding box center [1282, 281] width 17 height 14
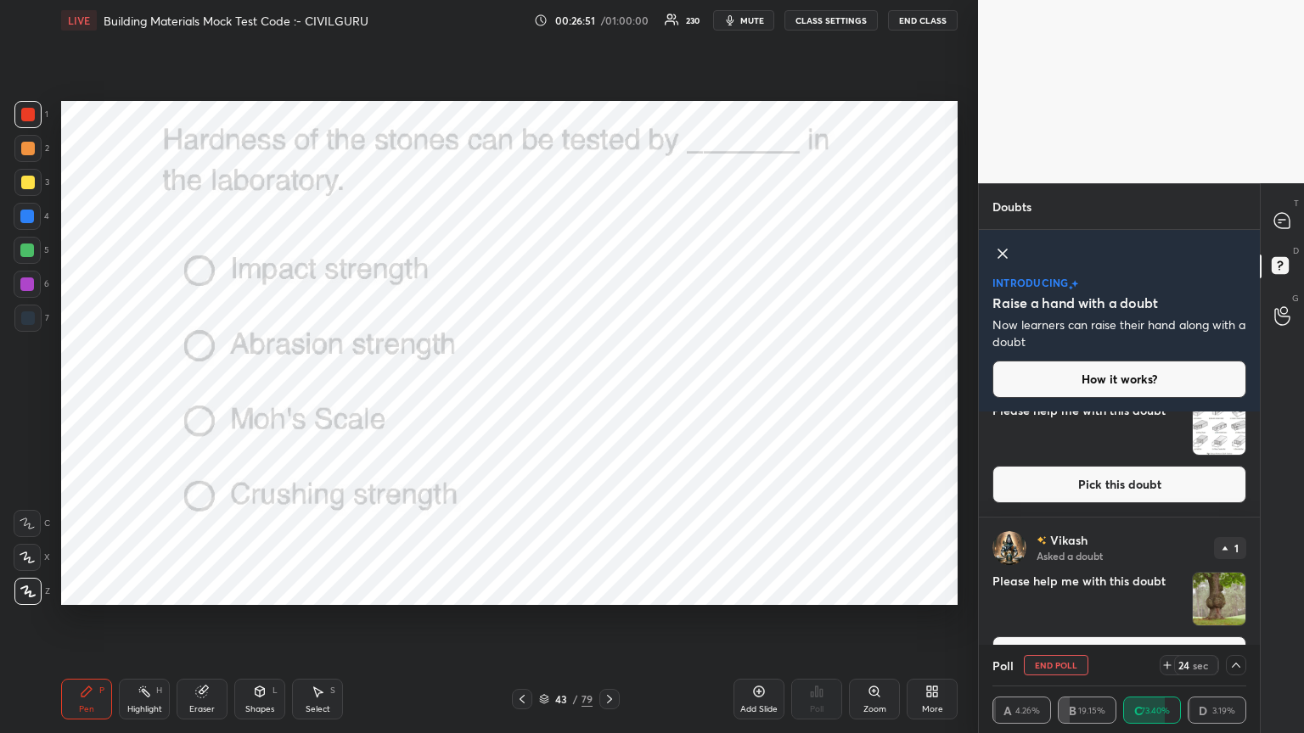
click at [1175, 473] on button "Pick this doubt" at bounding box center [1119, 484] width 254 height 37
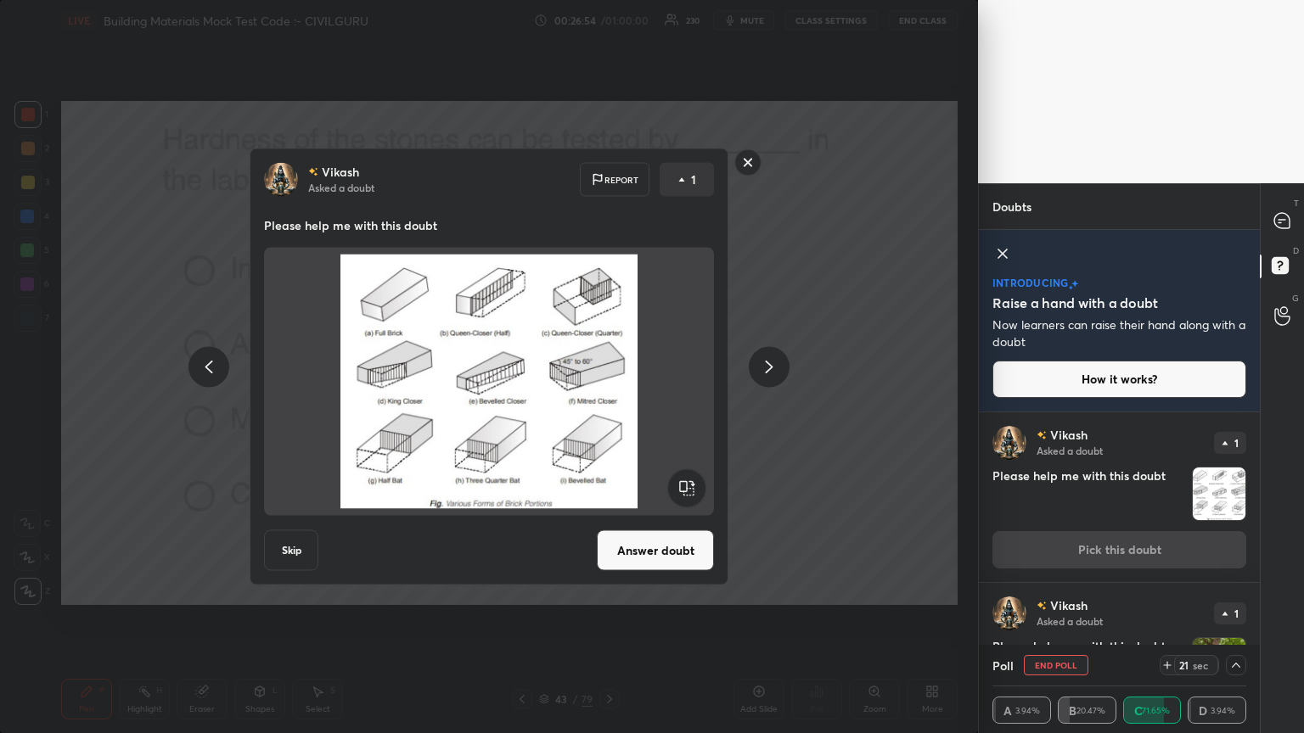
click at [755, 170] on rect at bounding box center [748, 162] width 26 height 26
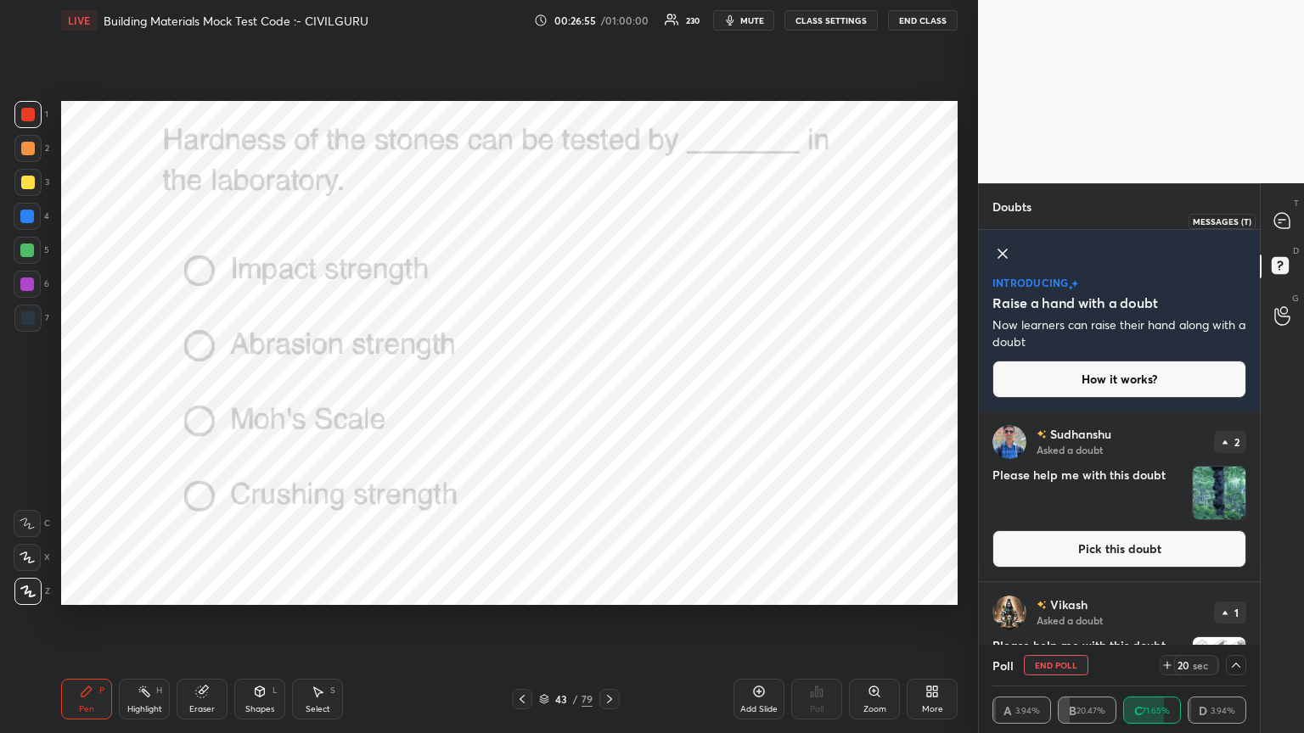
click at [1283, 222] on icon at bounding box center [1281, 220] width 15 height 15
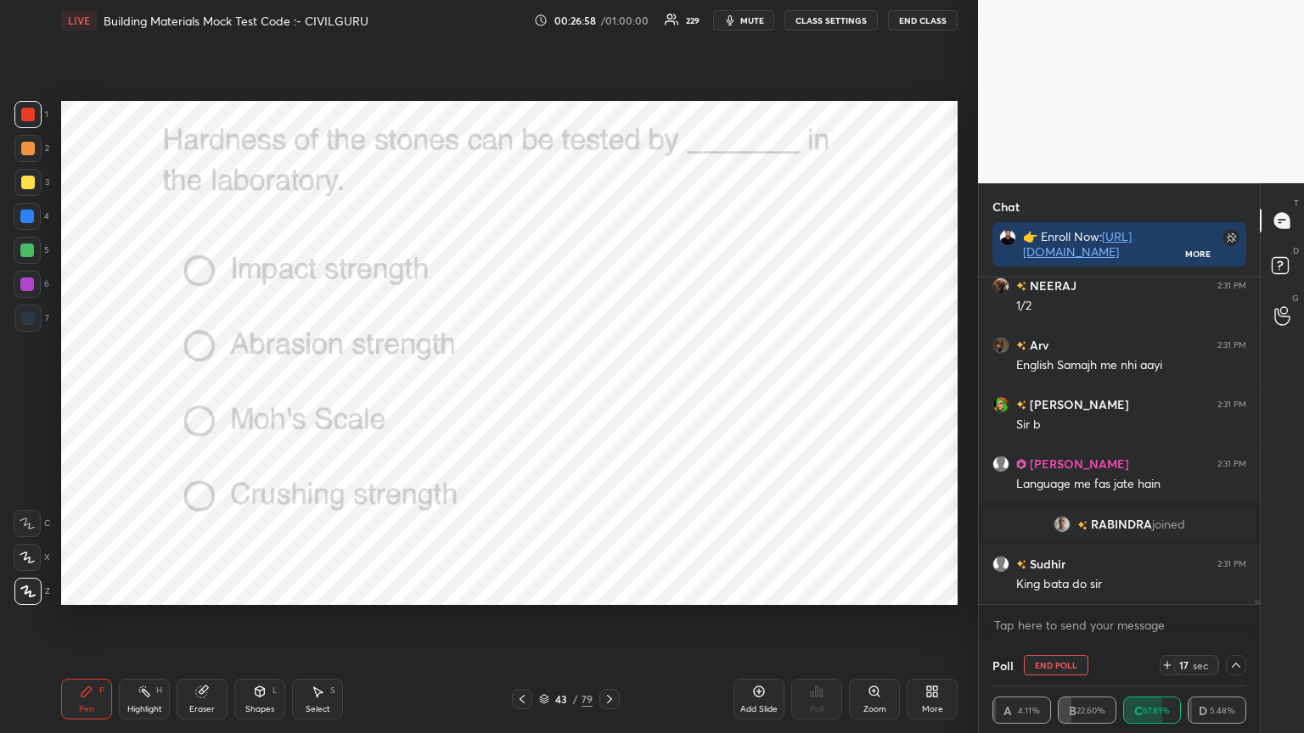
click at [259, 589] on div "Shapes L" at bounding box center [259, 699] width 51 height 41
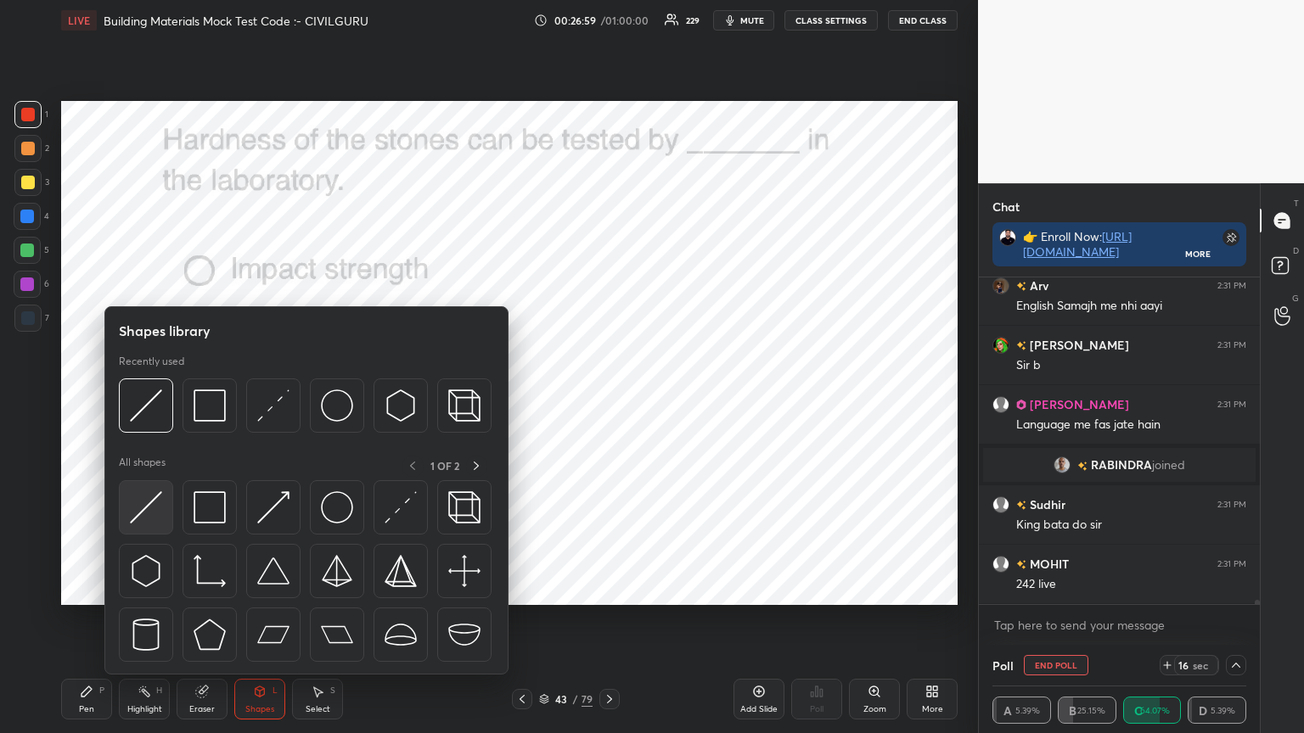
click at [156, 505] on img at bounding box center [146, 507] width 32 height 32
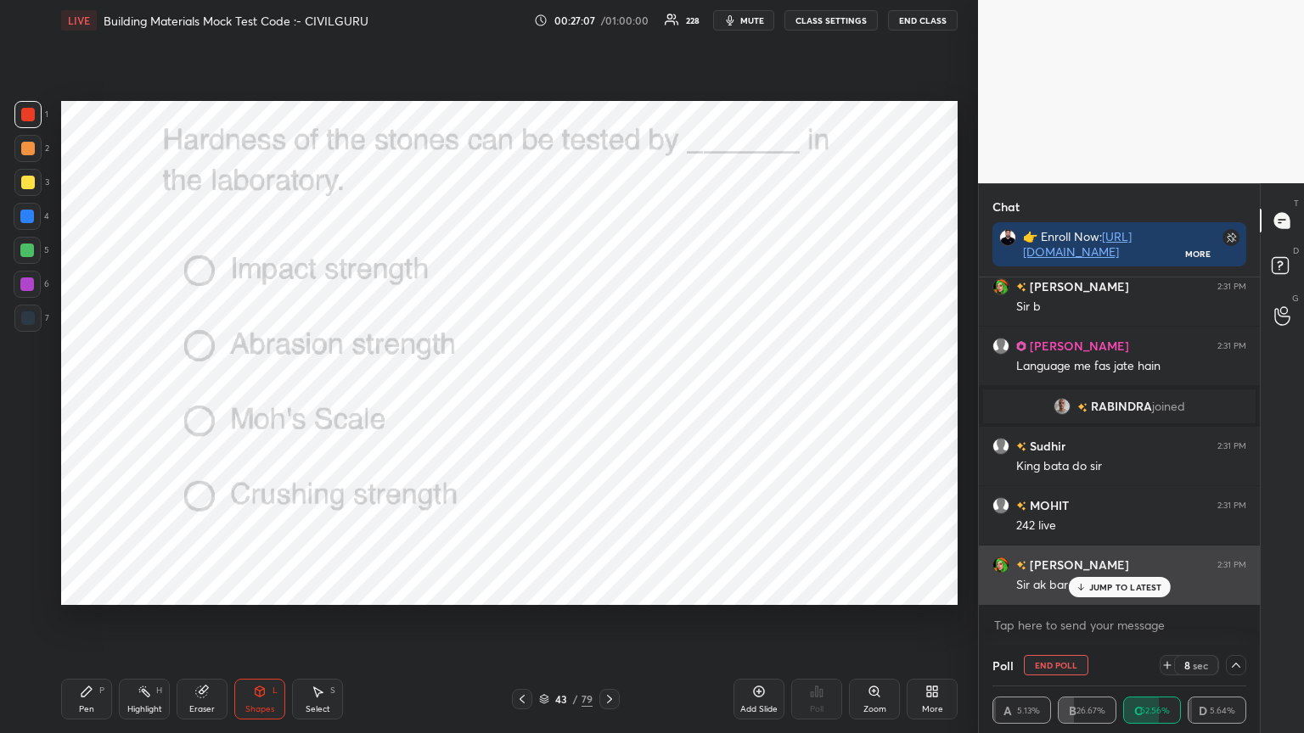
click at [1102, 589] on p "JUMP TO LATEST" at bounding box center [1125, 587] width 73 height 10
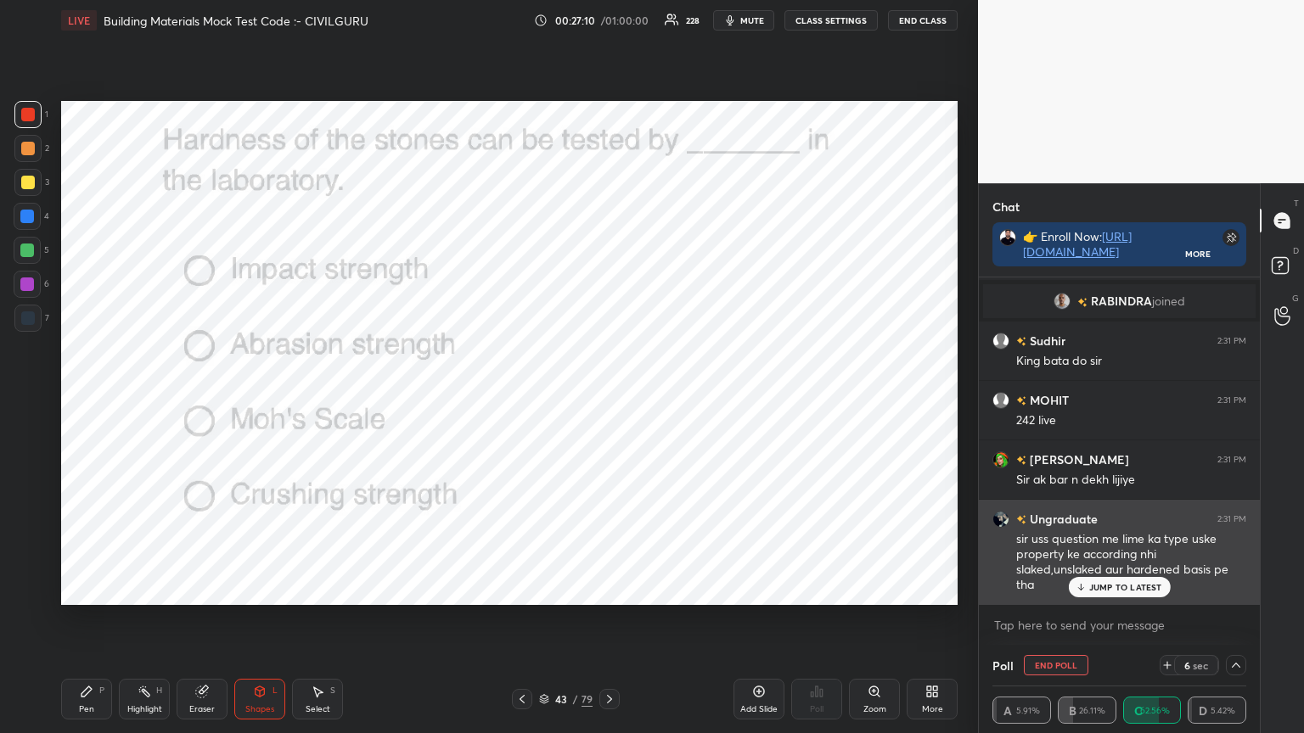
click at [1126, 584] on p "JUMP TO LATEST" at bounding box center [1125, 587] width 73 height 10
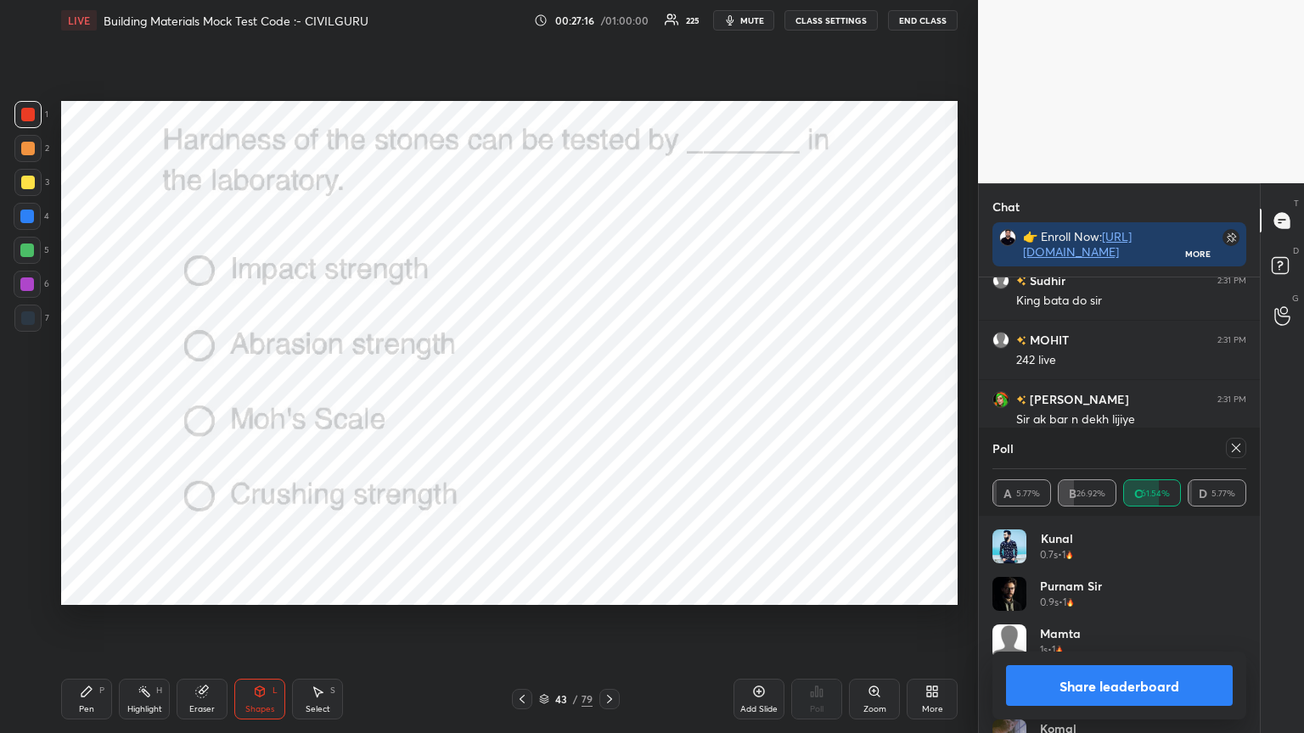
click at [1239, 446] on icon at bounding box center [1236, 448] width 14 height 14
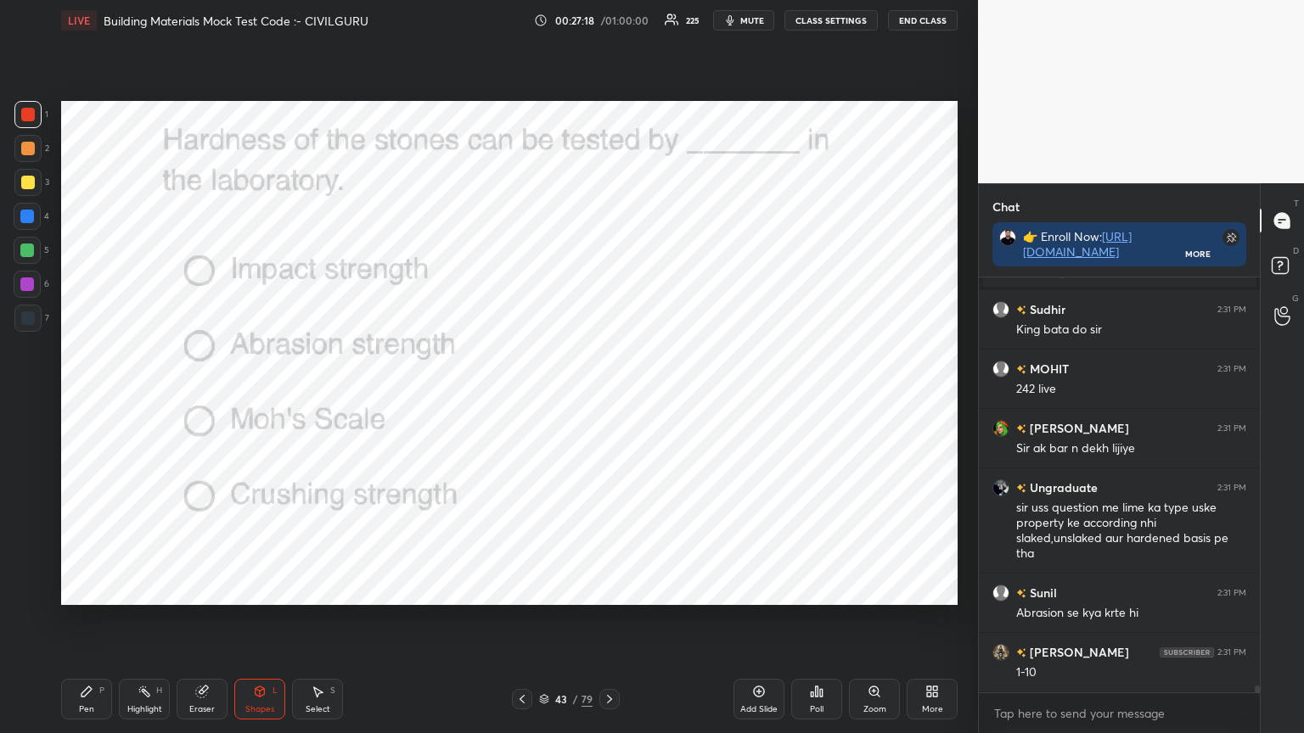
click at [93, 589] on div "Pen P Highlight H Eraser Shapes L Select S 43 / 79 Add Slide Poll Zoom More" at bounding box center [509, 699] width 896 height 68
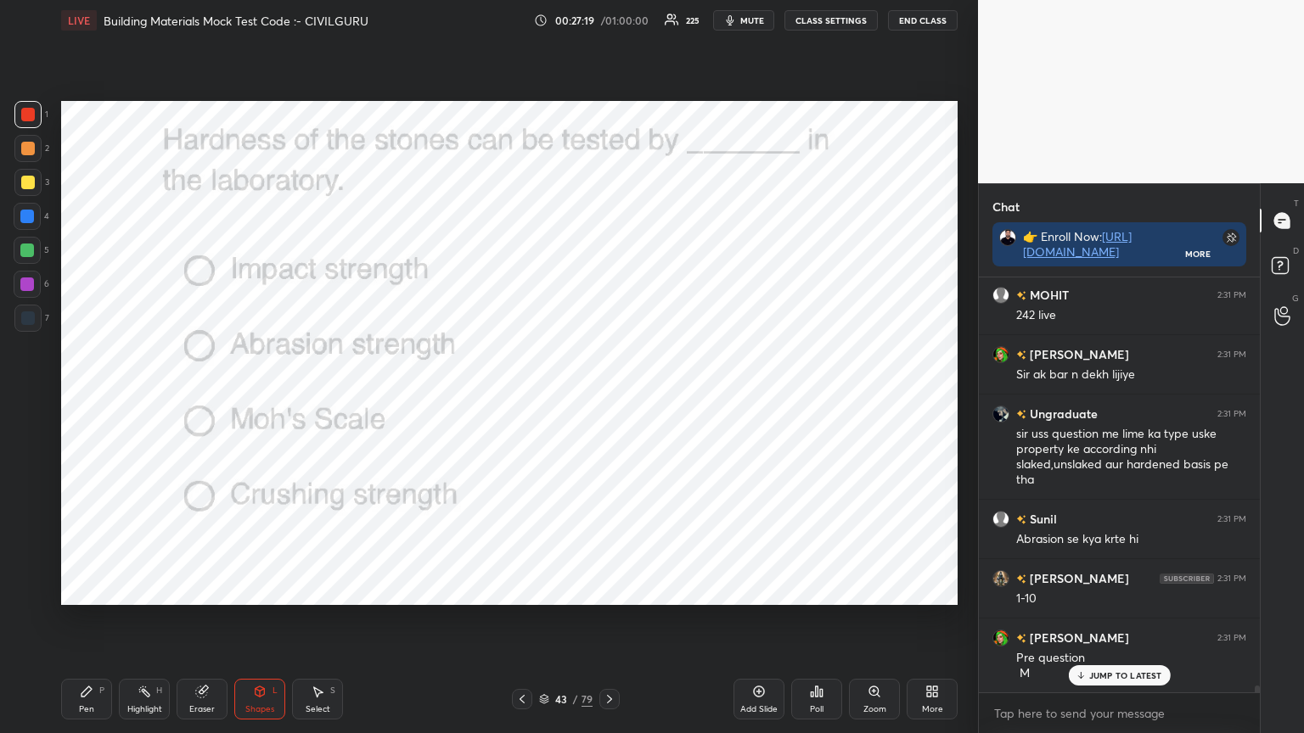
click at [93, 589] on div "Pen P" at bounding box center [86, 699] width 51 height 41
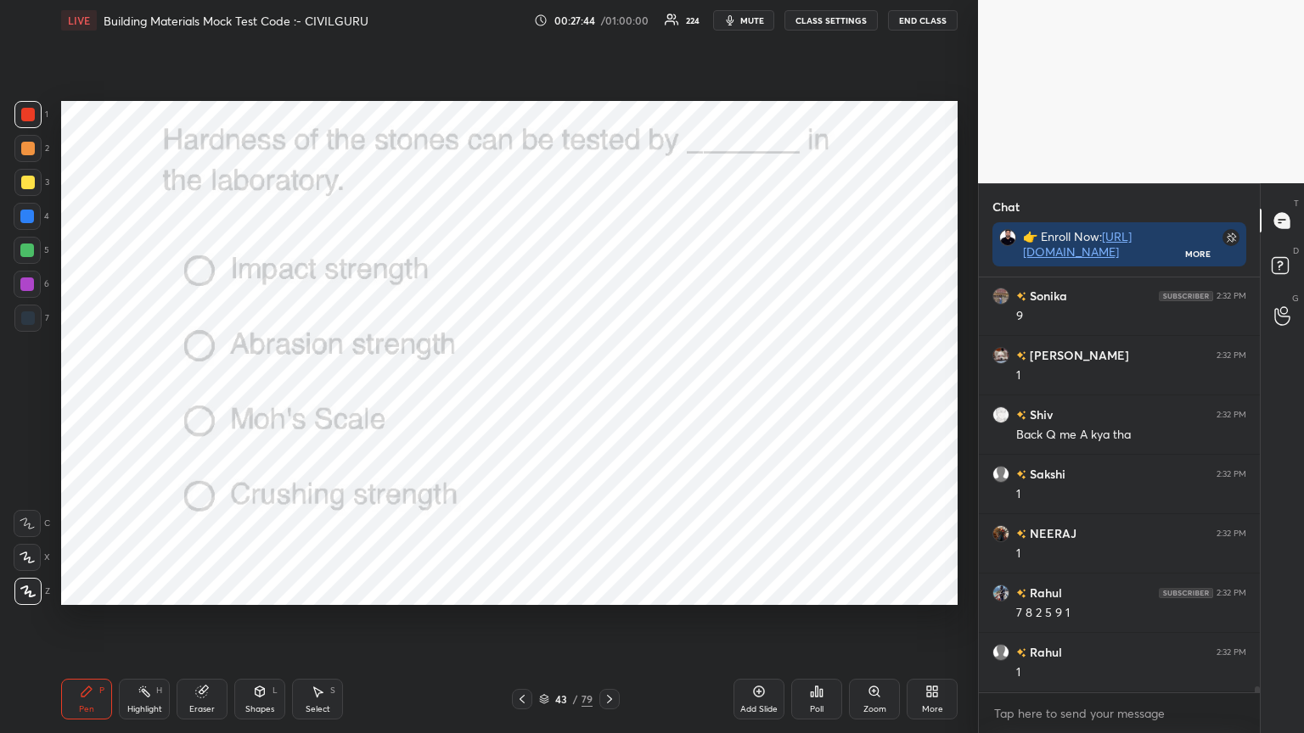
click at [526, 589] on icon at bounding box center [522, 700] width 14 height 14
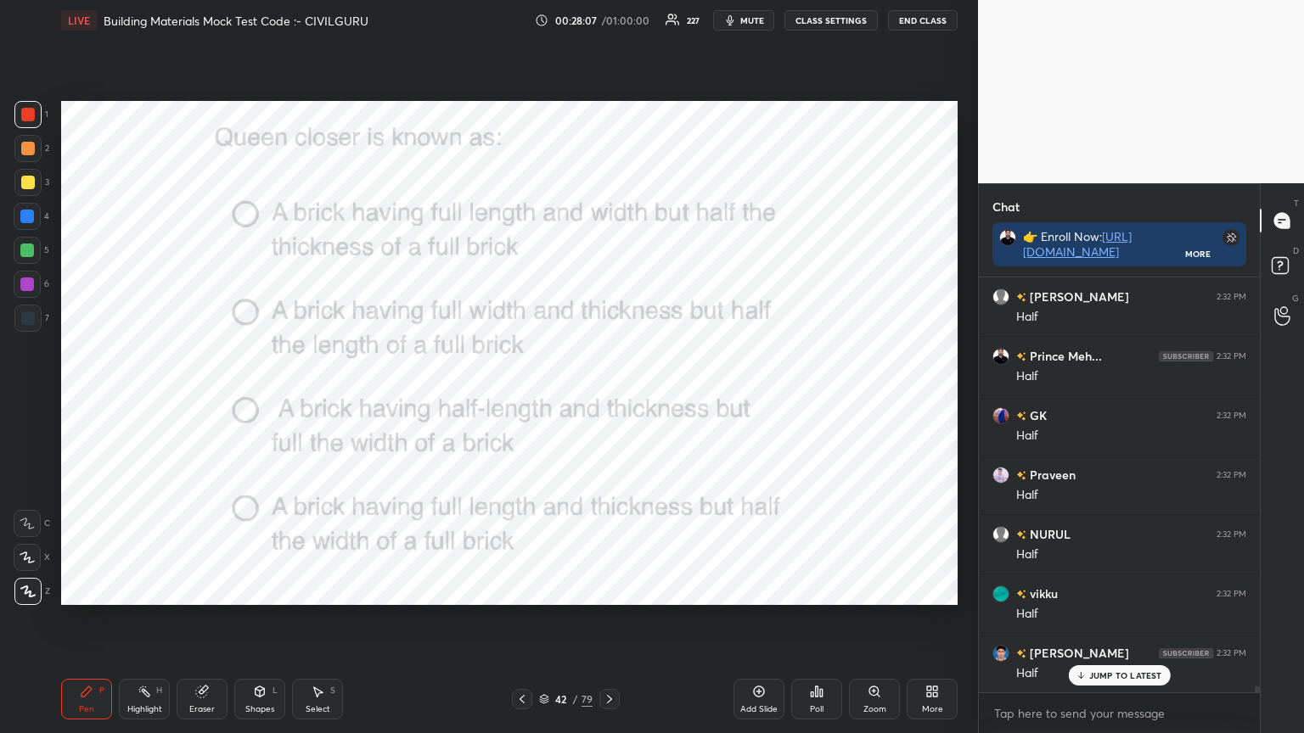
click at [612, 589] on icon at bounding box center [610, 700] width 14 height 14
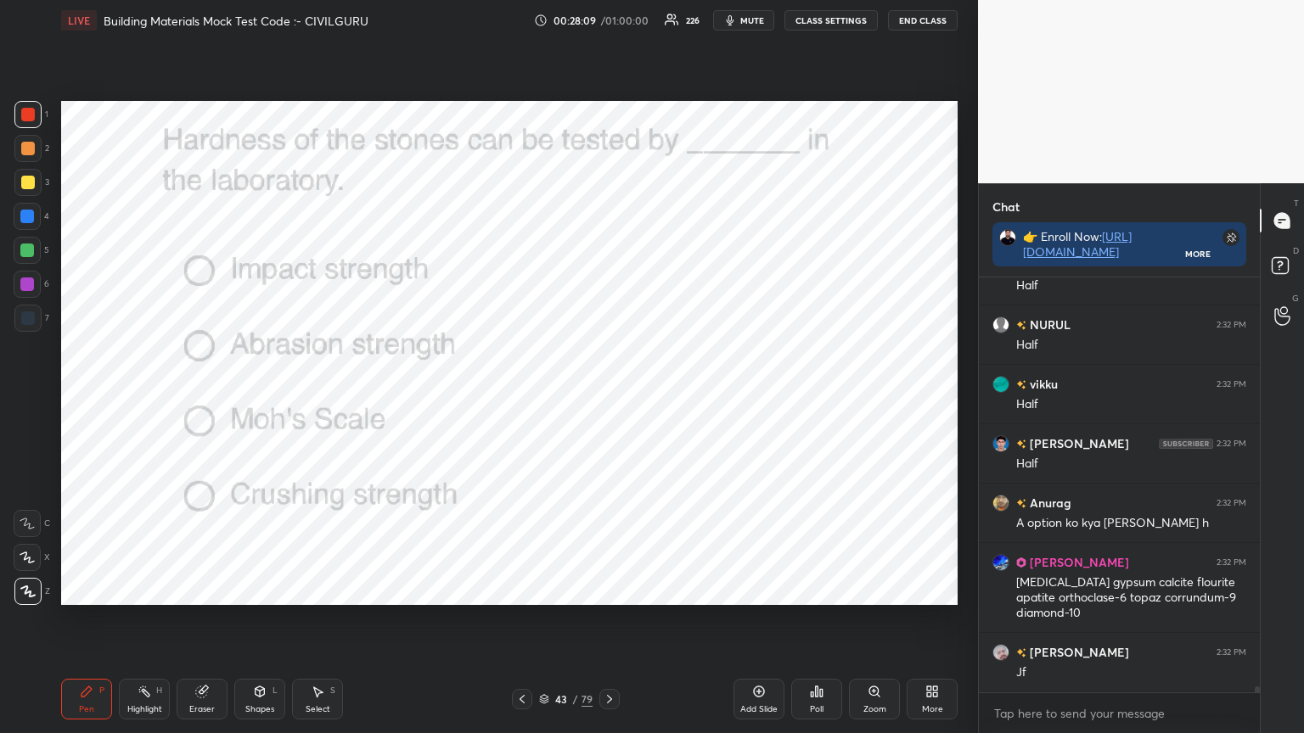
click at [609, 589] on icon at bounding box center [610, 700] width 14 height 14
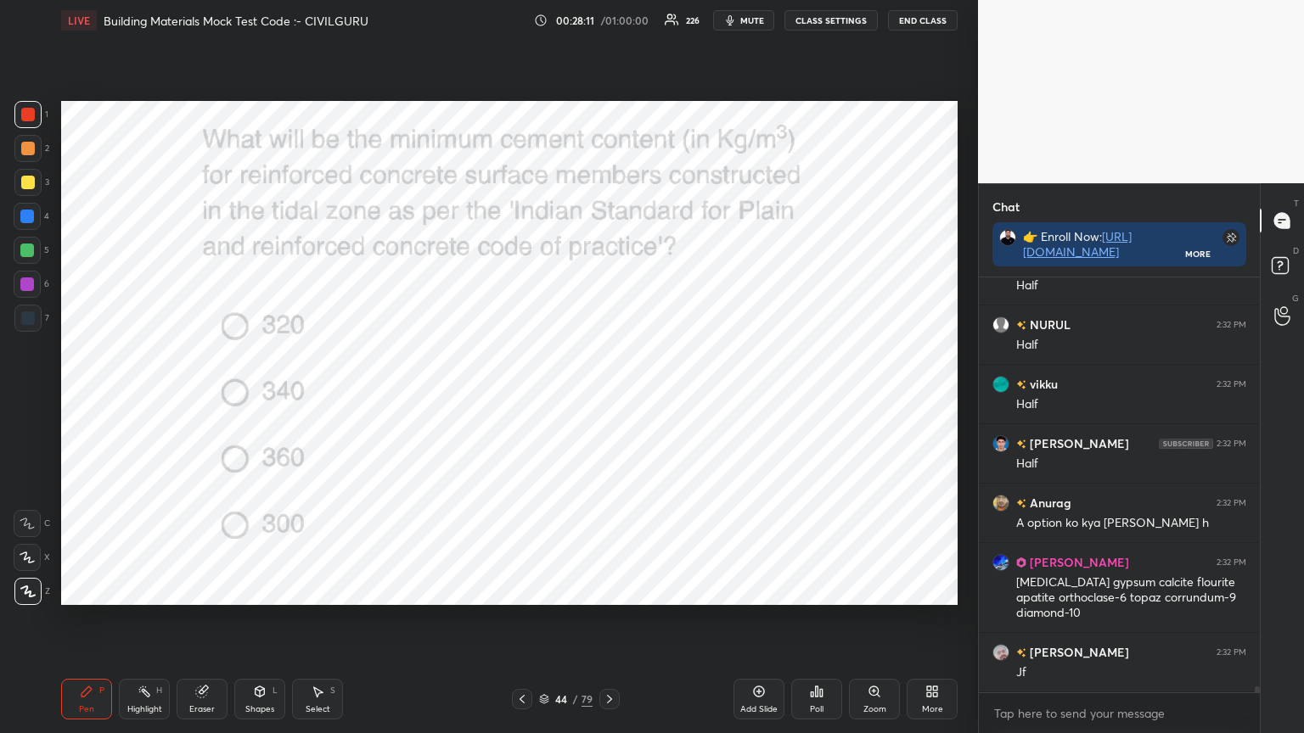
click at [815, 589] on icon at bounding box center [817, 692] width 14 height 14
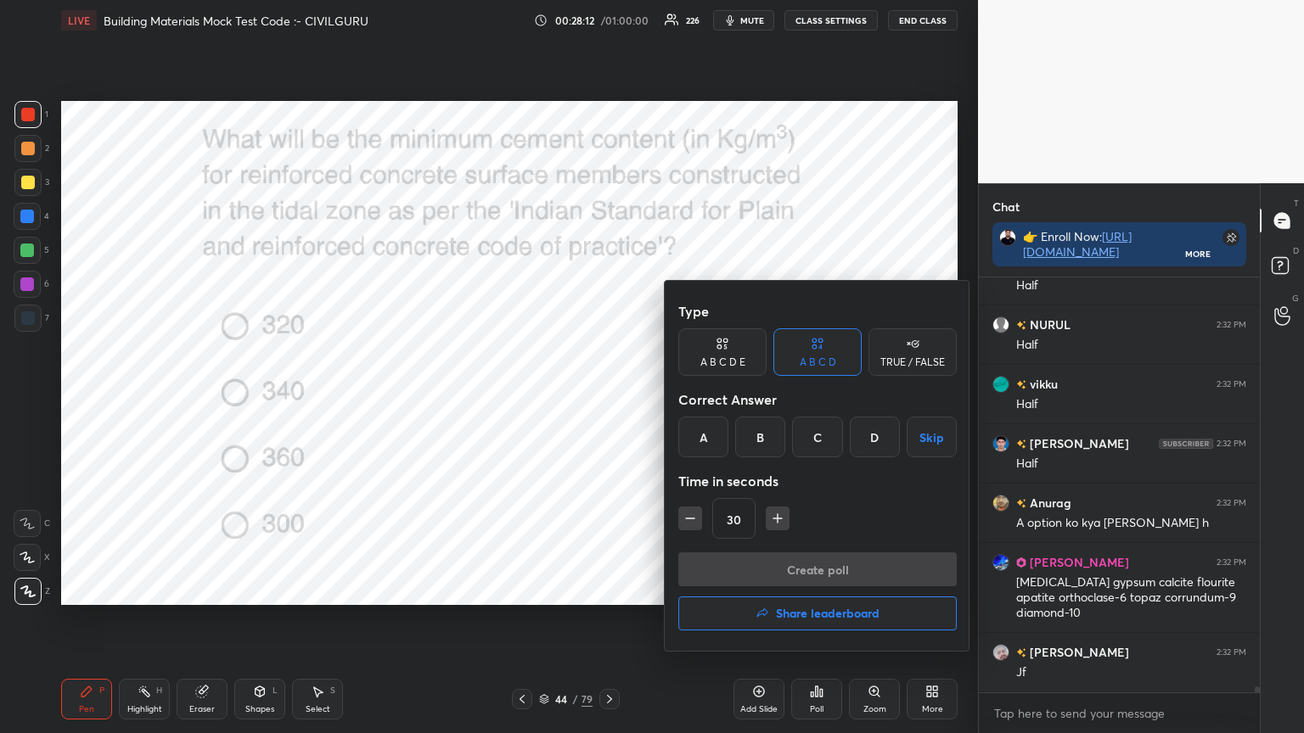
click at [817, 431] on div "C" at bounding box center [817, 437] width 50 height 41
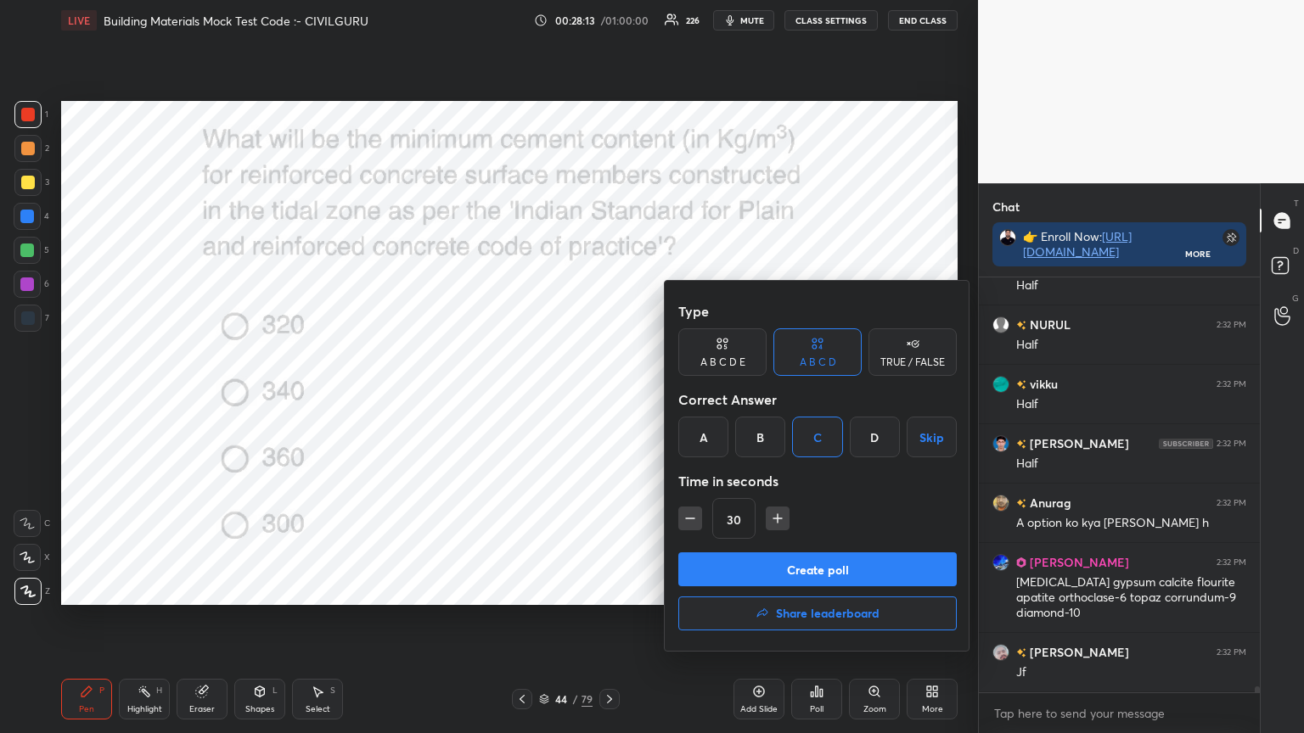
click at [737, 563] on button "Create poll" at bounding box center [817, 570] width 278 height 34
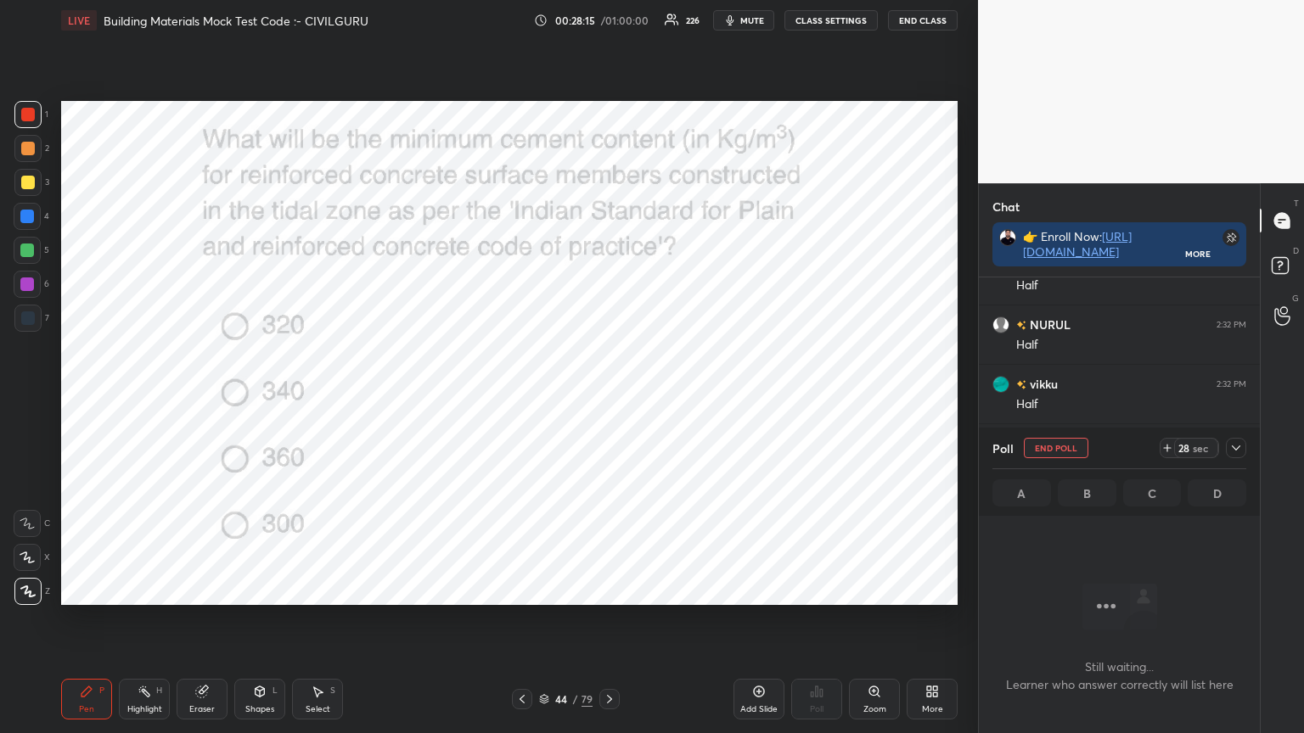
click at [1236, 450] on icon at bounding box center [1236, 448] width 8 height 5
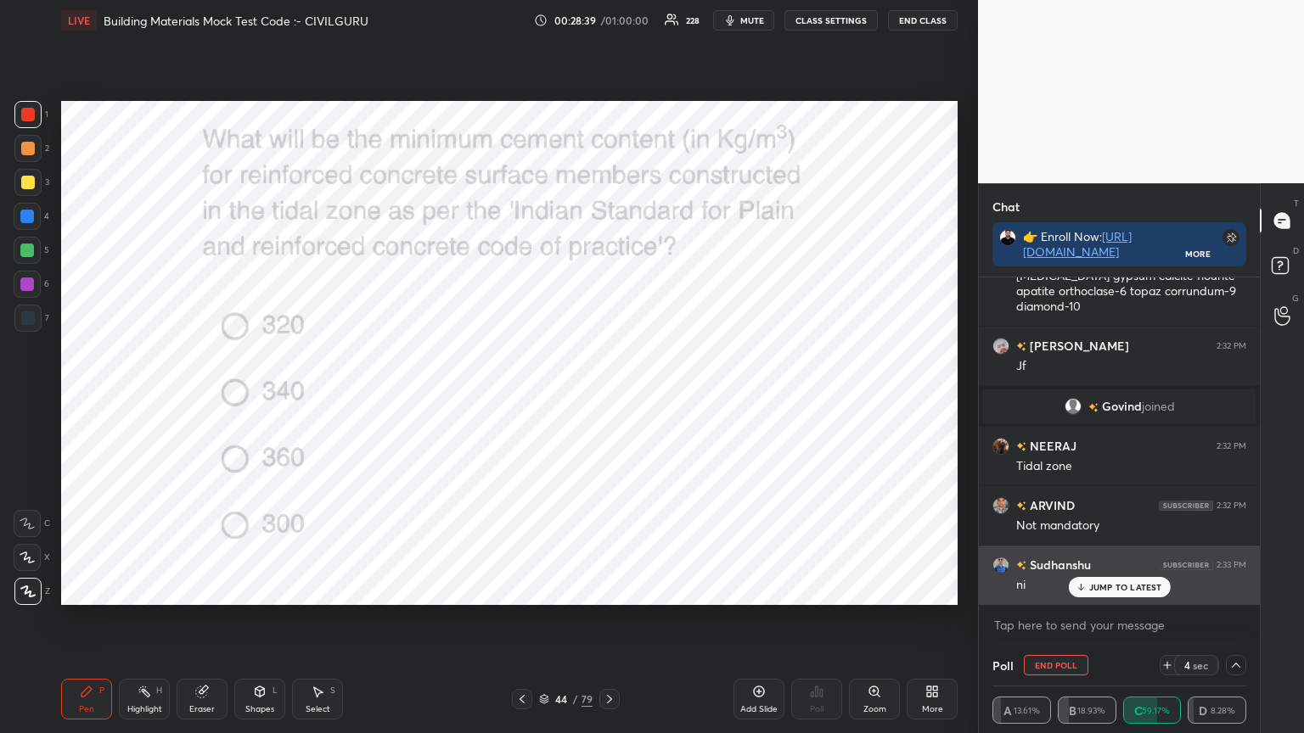
click at [1134, 587] on p "JUMP TO LATEST" at bounding box center [1125, 587] width 73 height 10
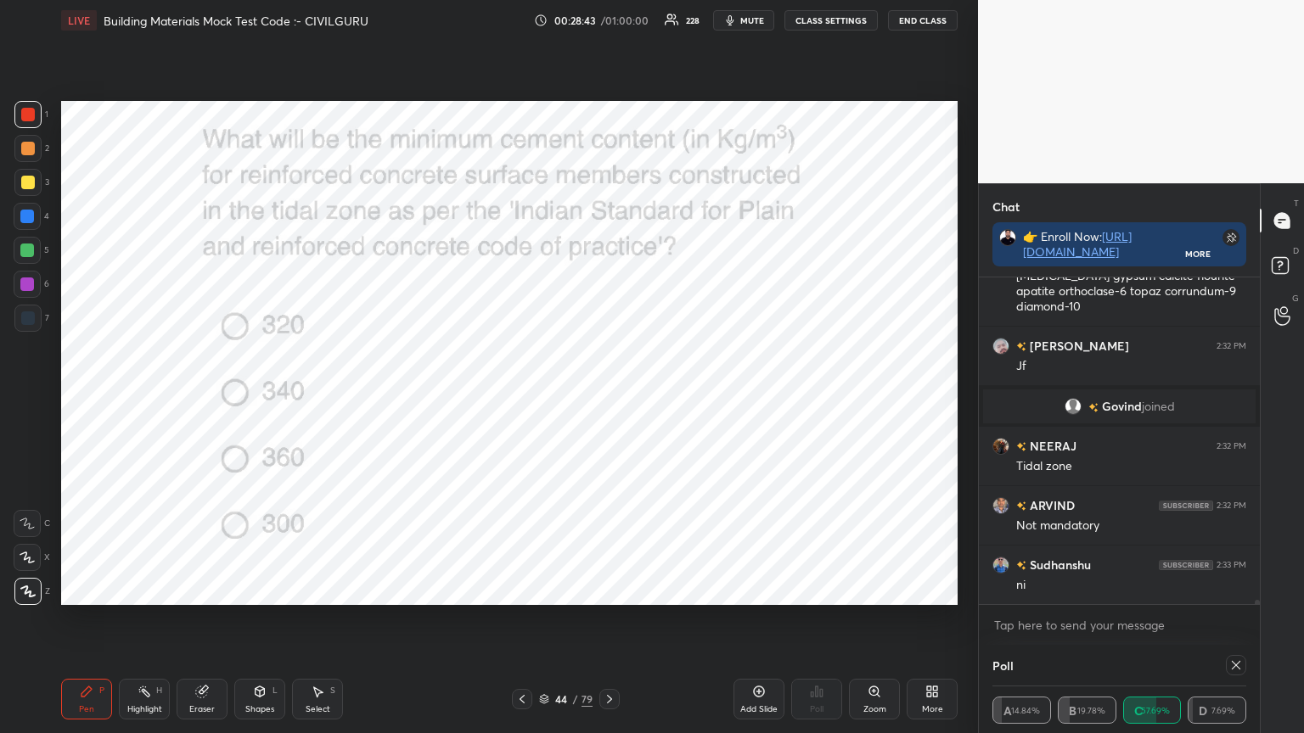
scroll to position [5, 5]
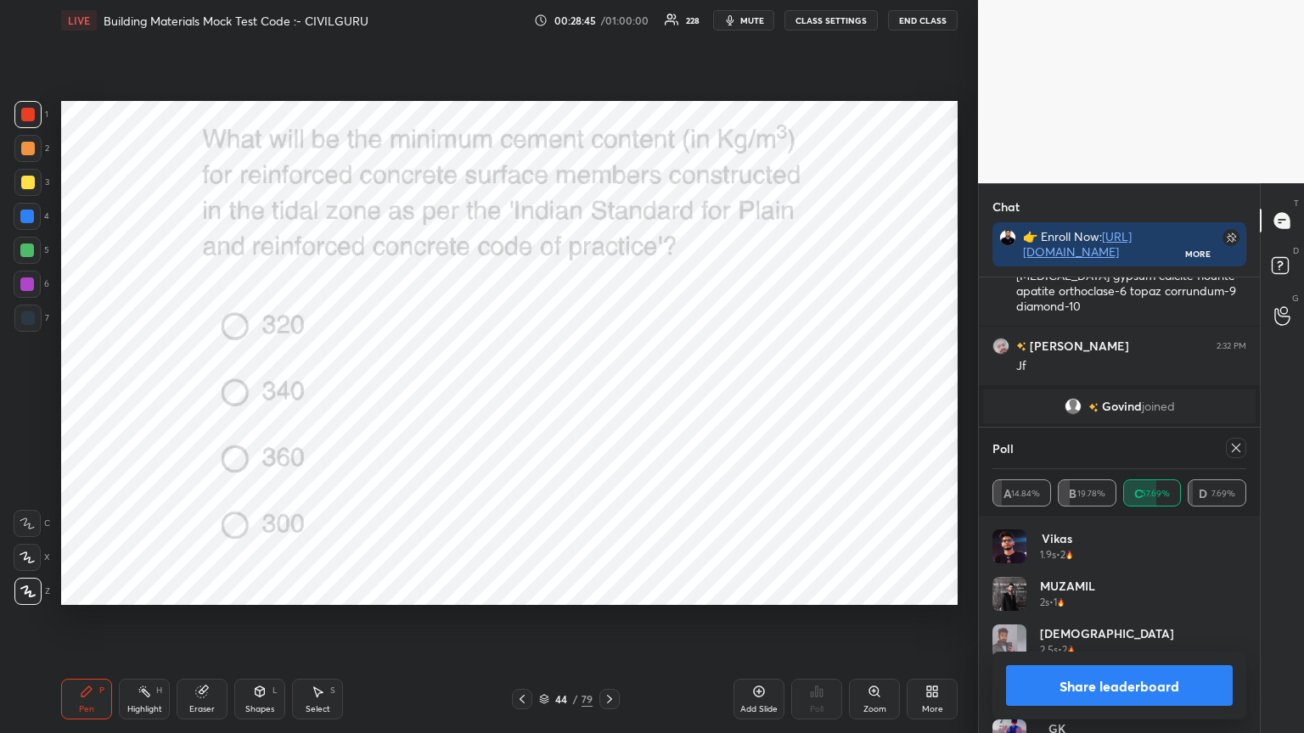
click at [1235, 452] on icon at bounding box center [1236, 448] width 14 height 14
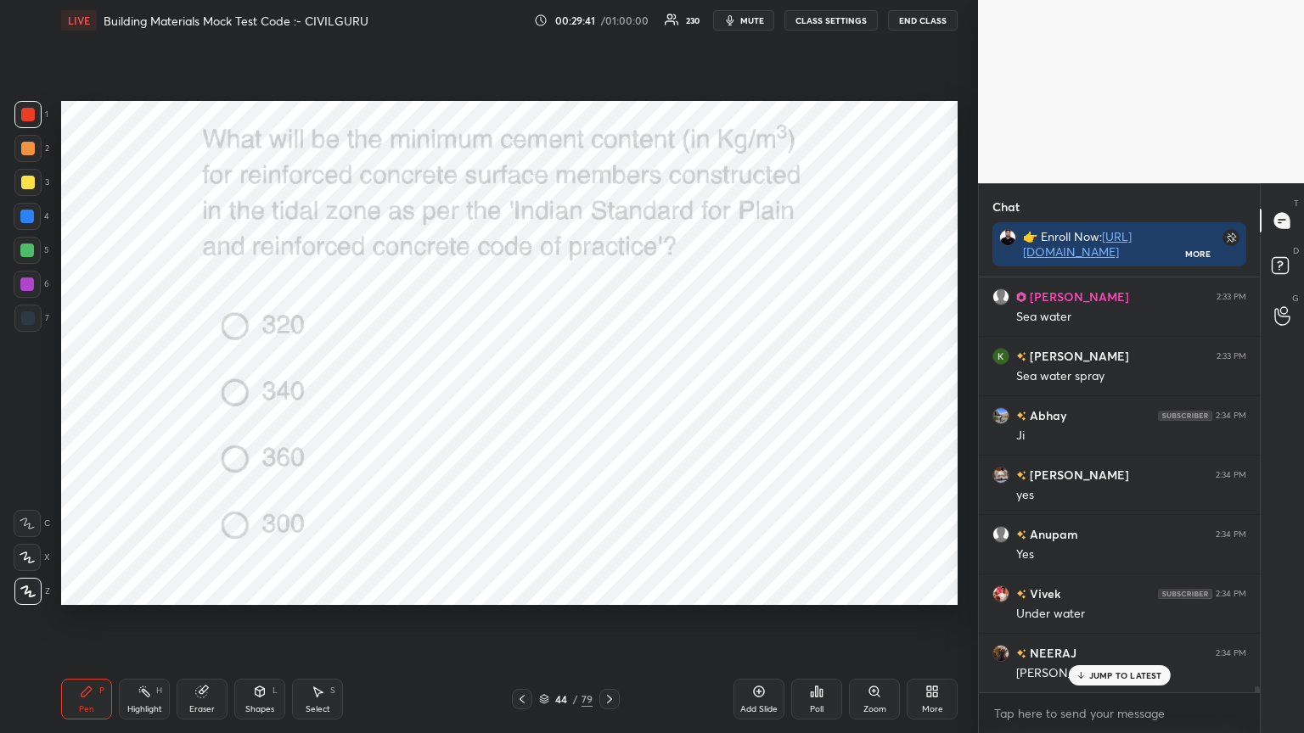
click at [609, 589] on icon at bounding box center [610, 700] width 14 height 14
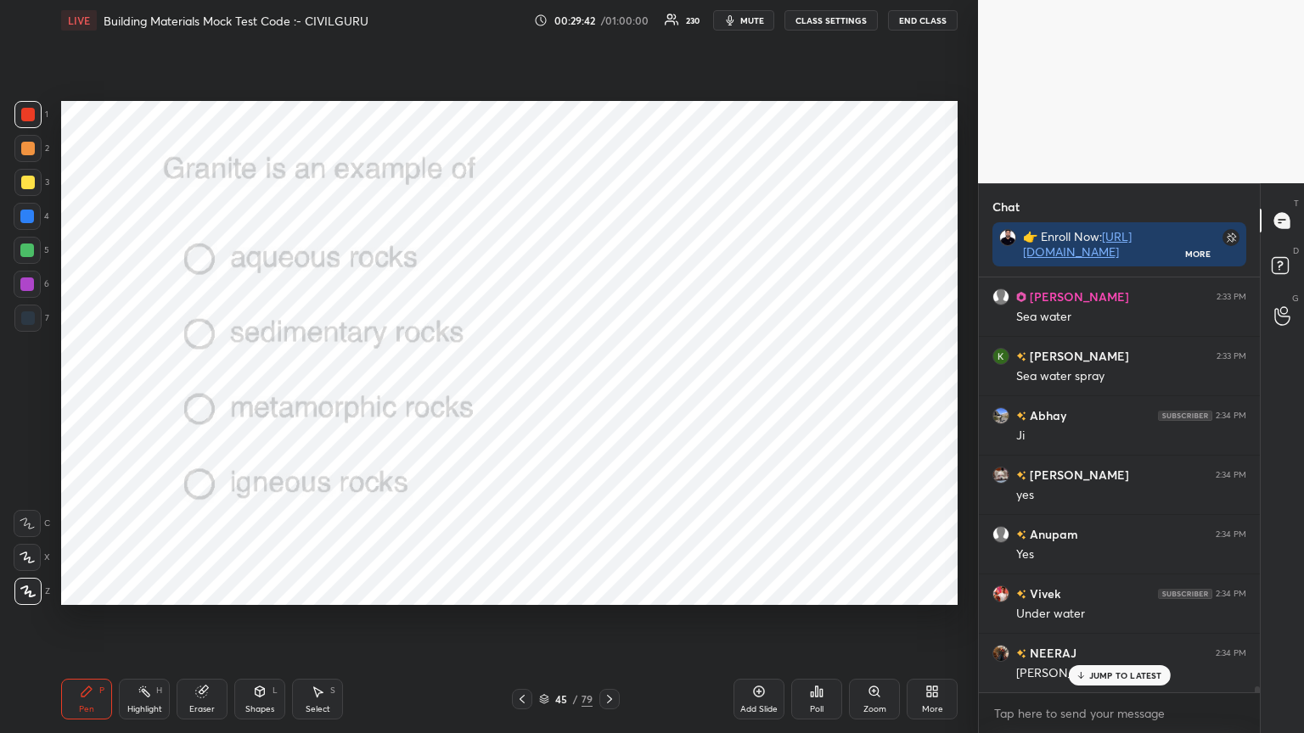
click at [816, 589] on icon at bounding box center [817, 692] width 3 height 10
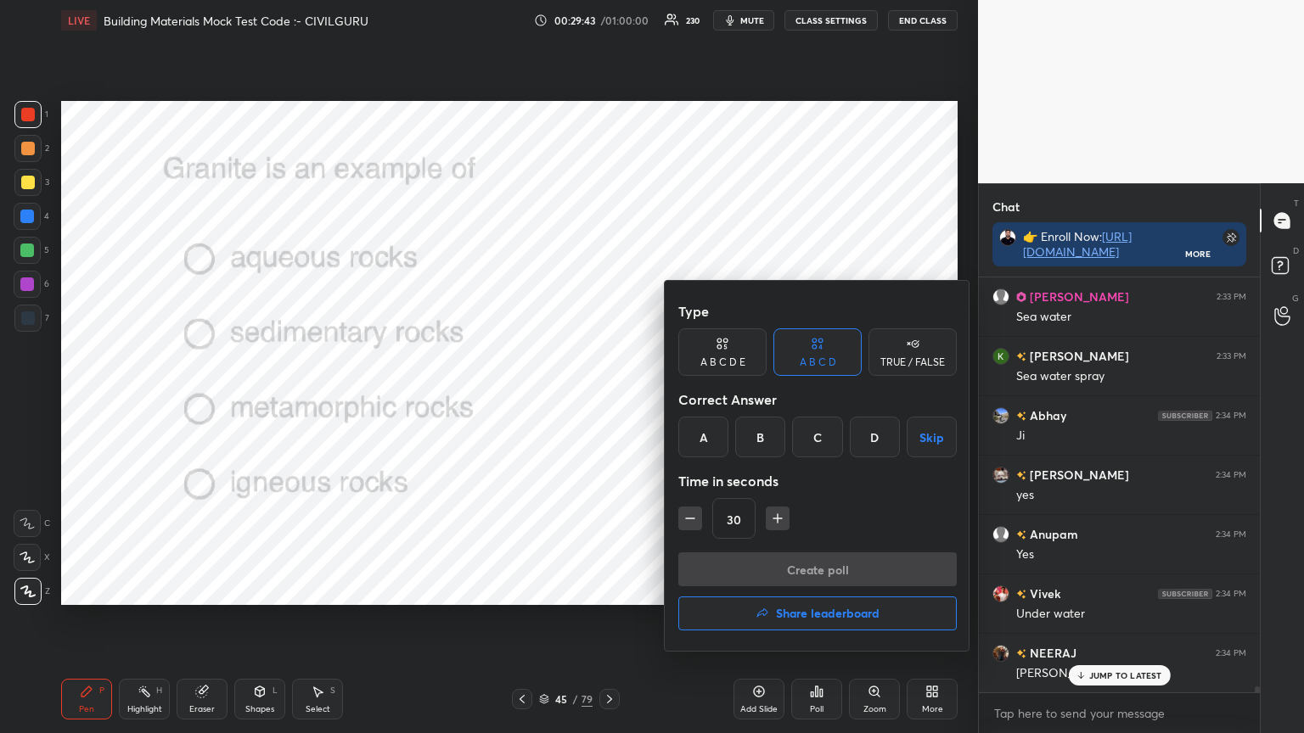
click at [871, 432] on div "D" at bounding box center [875, 437] width 50 height 41
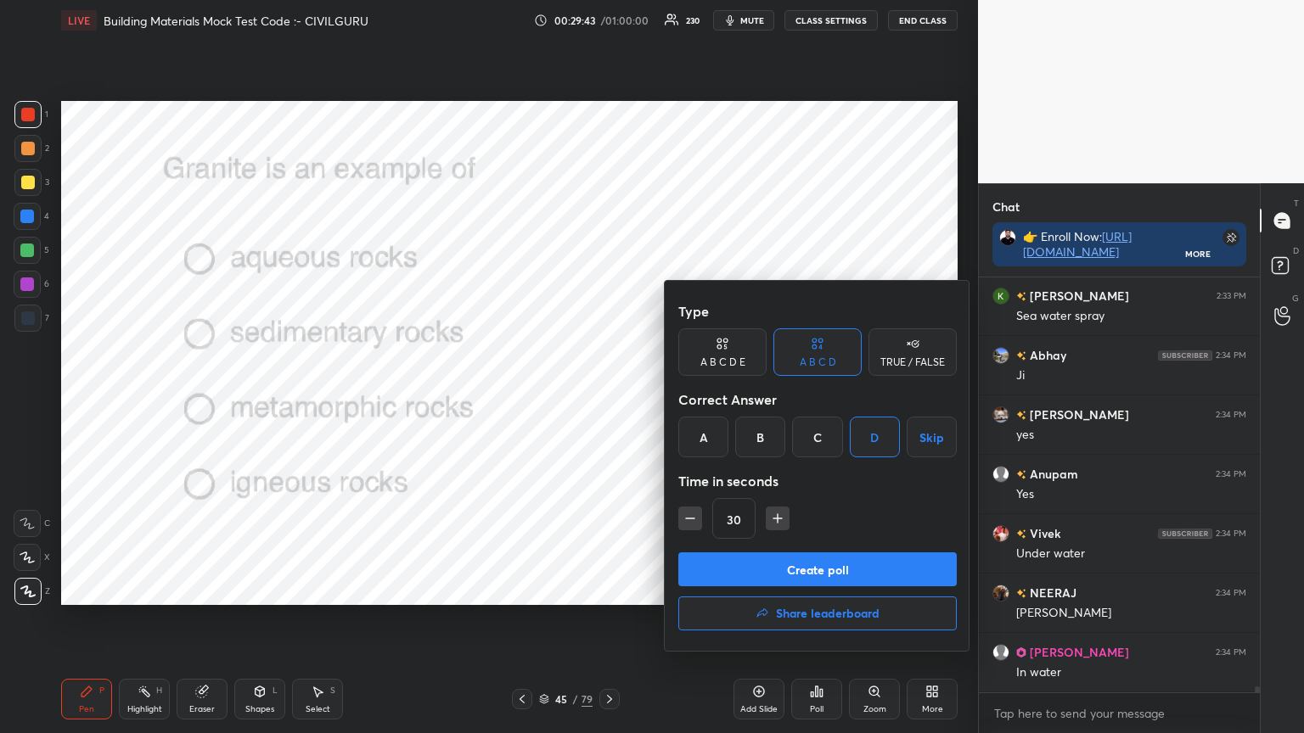
click at [805, 567] on button "Create poll" at bounding box center [817, 570] width 278 height 34
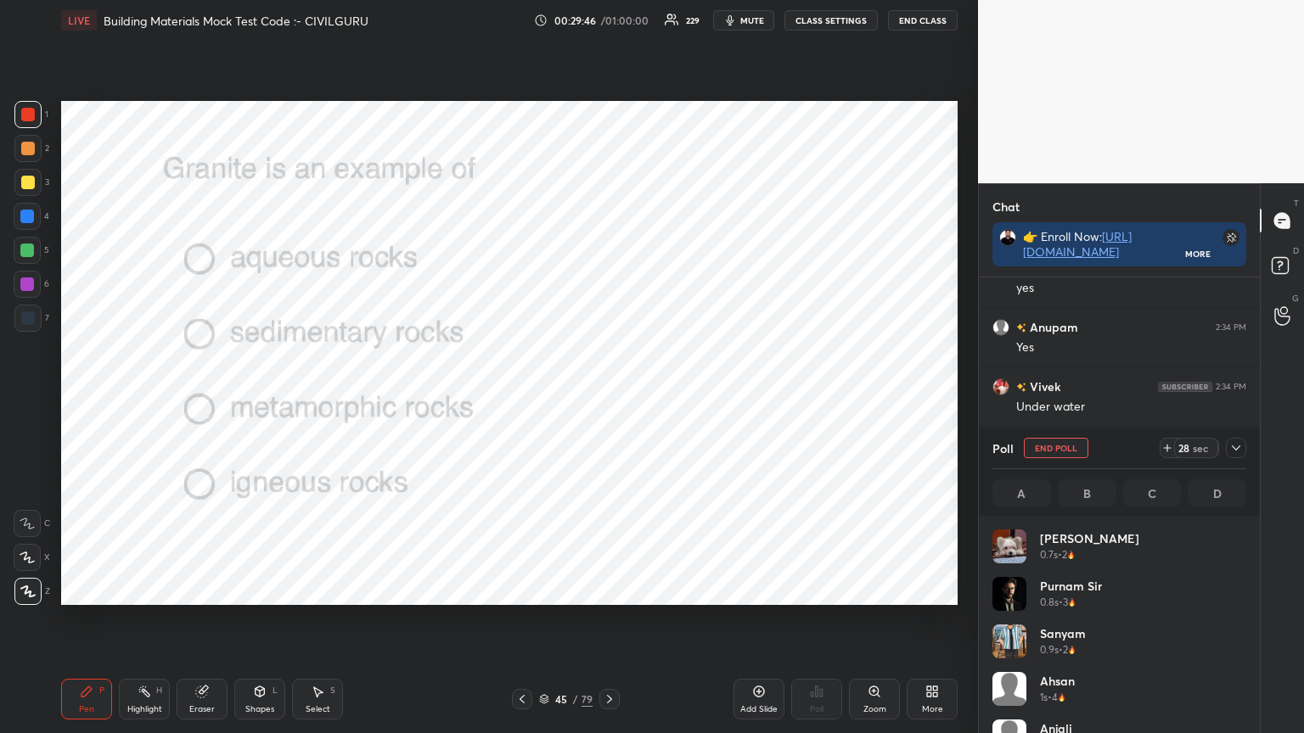
click at [1237, 448] on icon at bounding box center [1236, 448] width 8 height 5
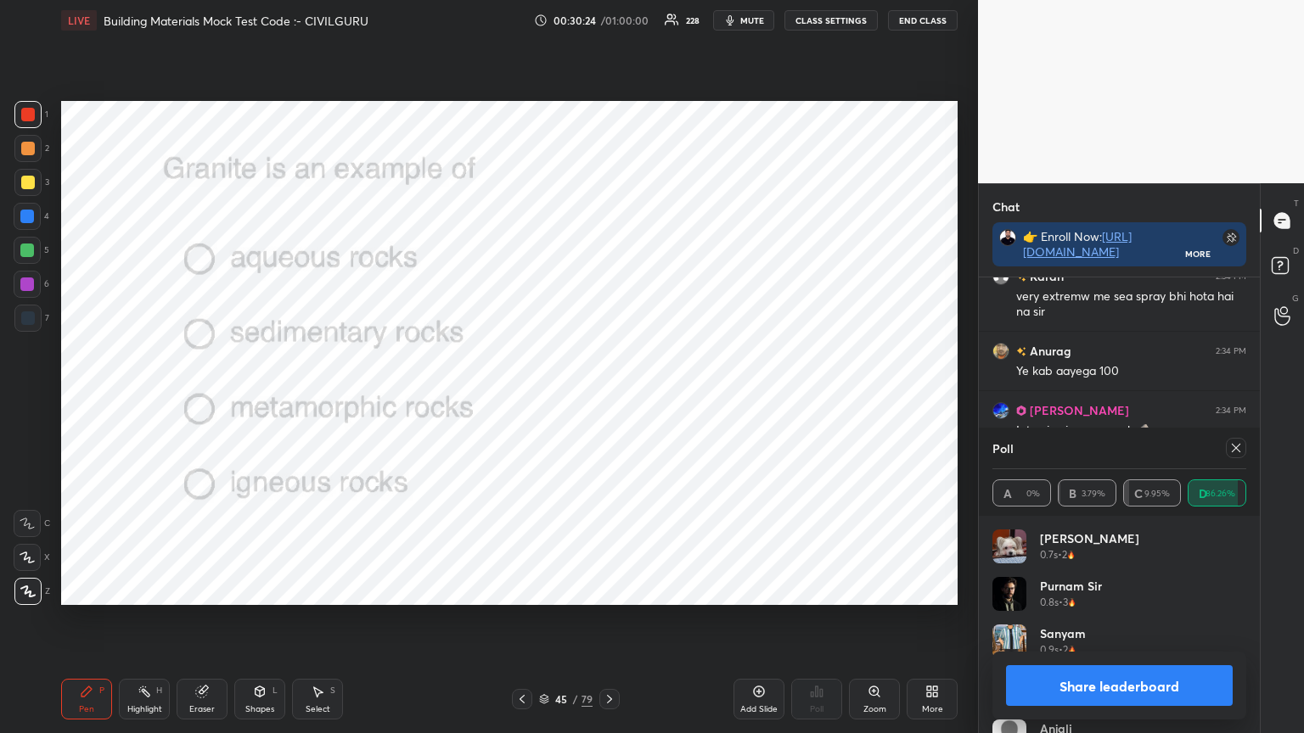
click at [1239, 450] on icon at bounding box center [1236, 448] width 14 height 14
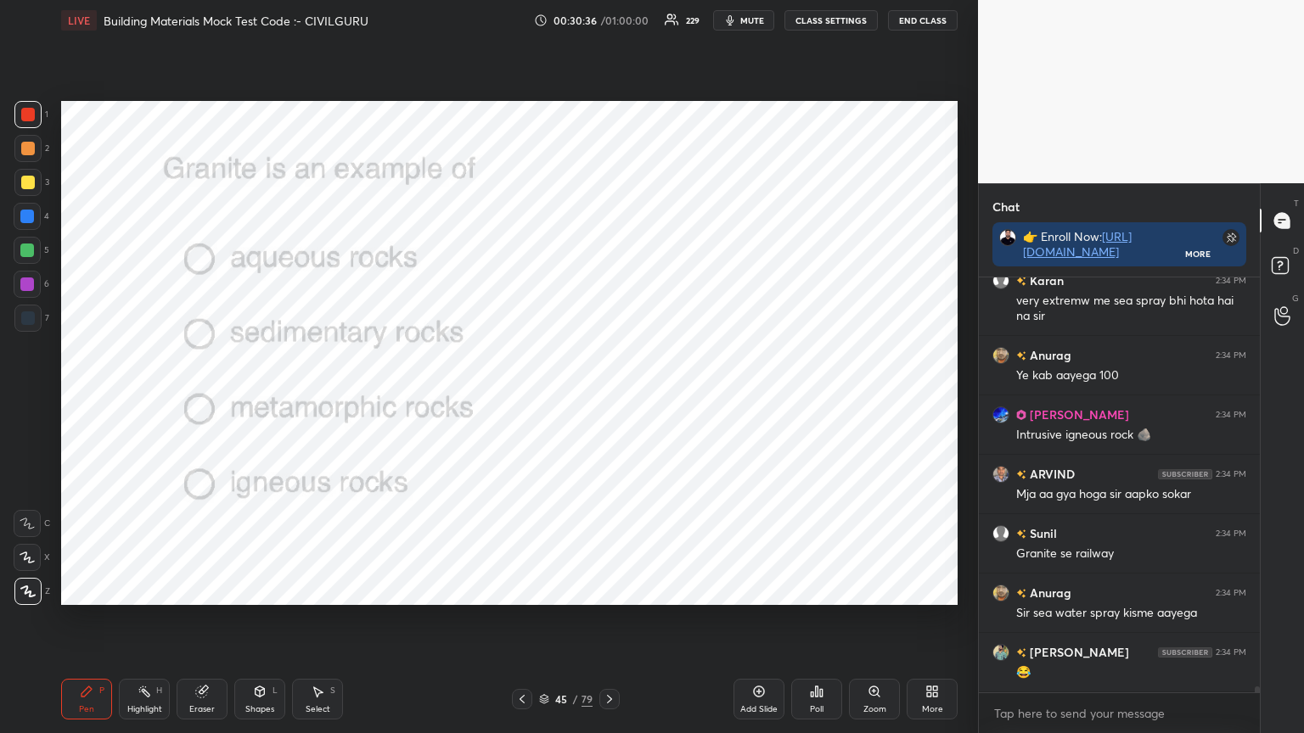
click at [608, 589] on icon at bounding box center [610, 700] width 14 height 14
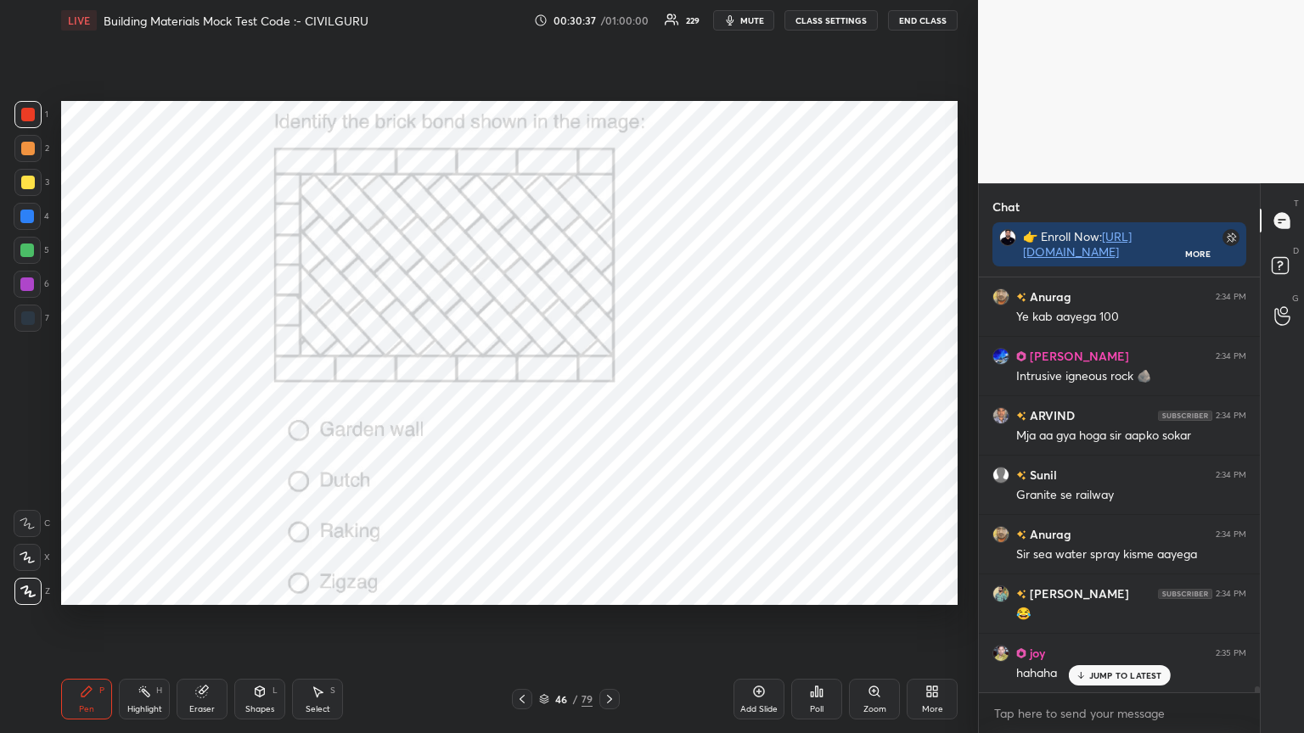
click at [822, 589] on icon at bounding box center [821, 693] width 3 height 8
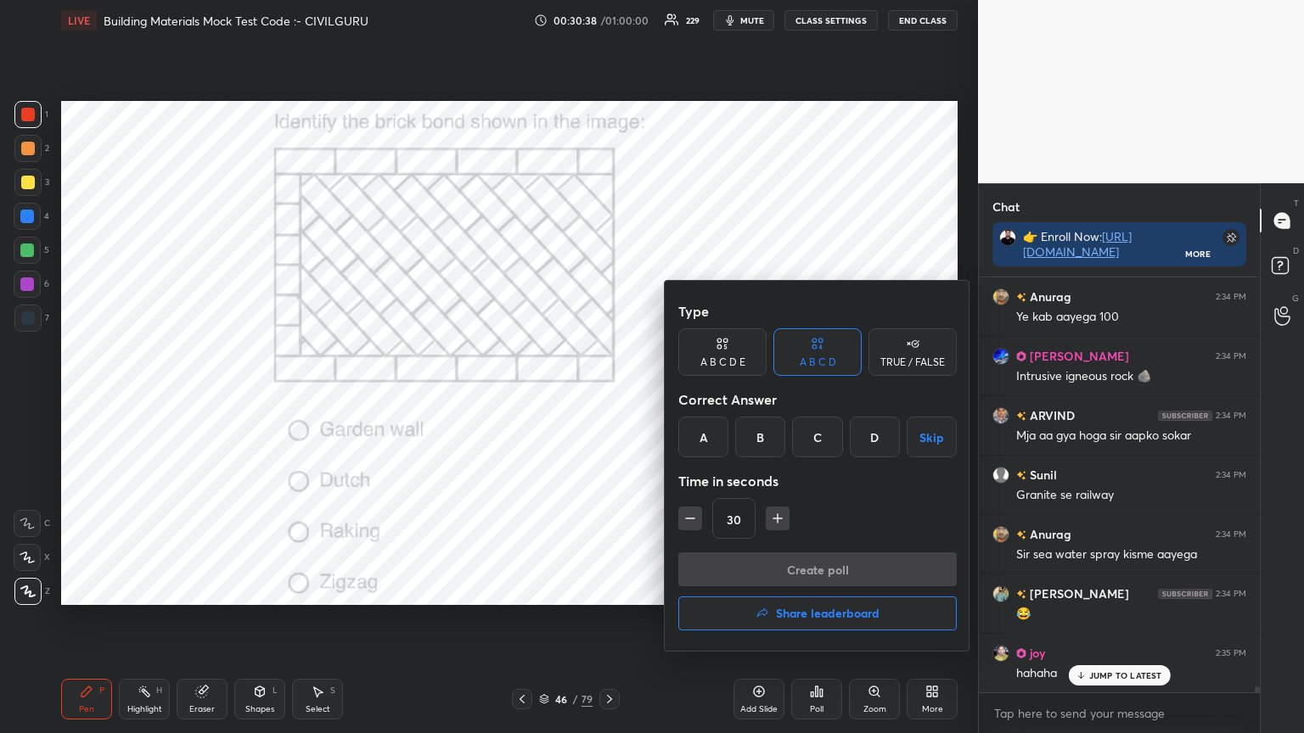
click at [817, 431] on div "C" at bounding box center [817, 437] width 50 height 41
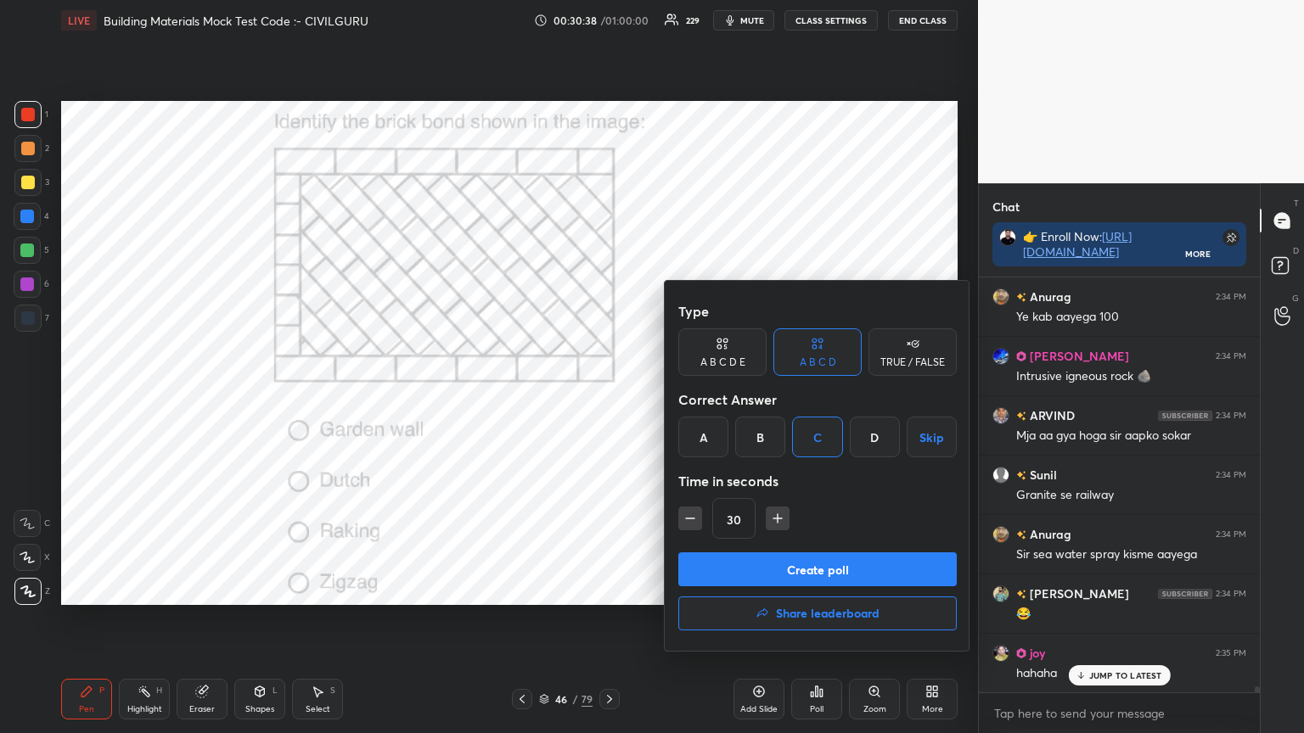
click at [789, 574] on button "Create poll" at bounding box center [817, 570] width 278 height 34
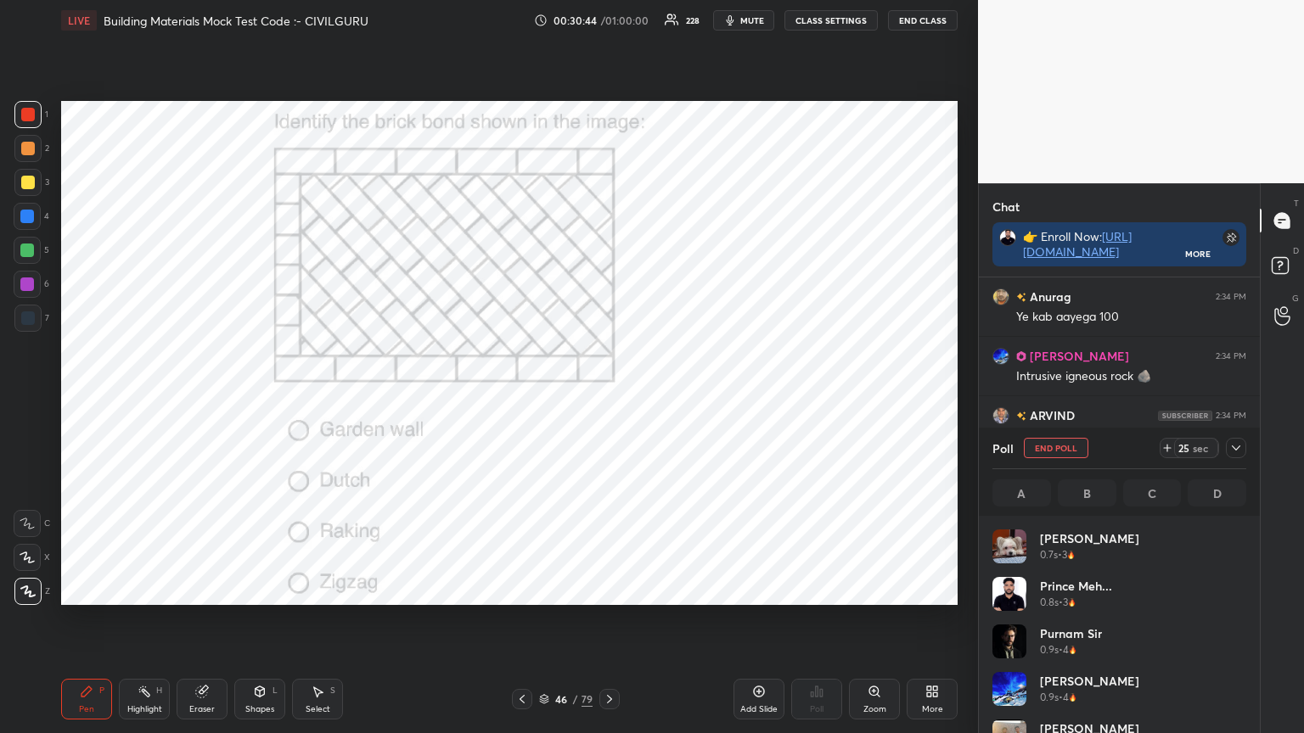
click at [1233, 446] on icon at bounding box center [1236, 448] width 14 height 14
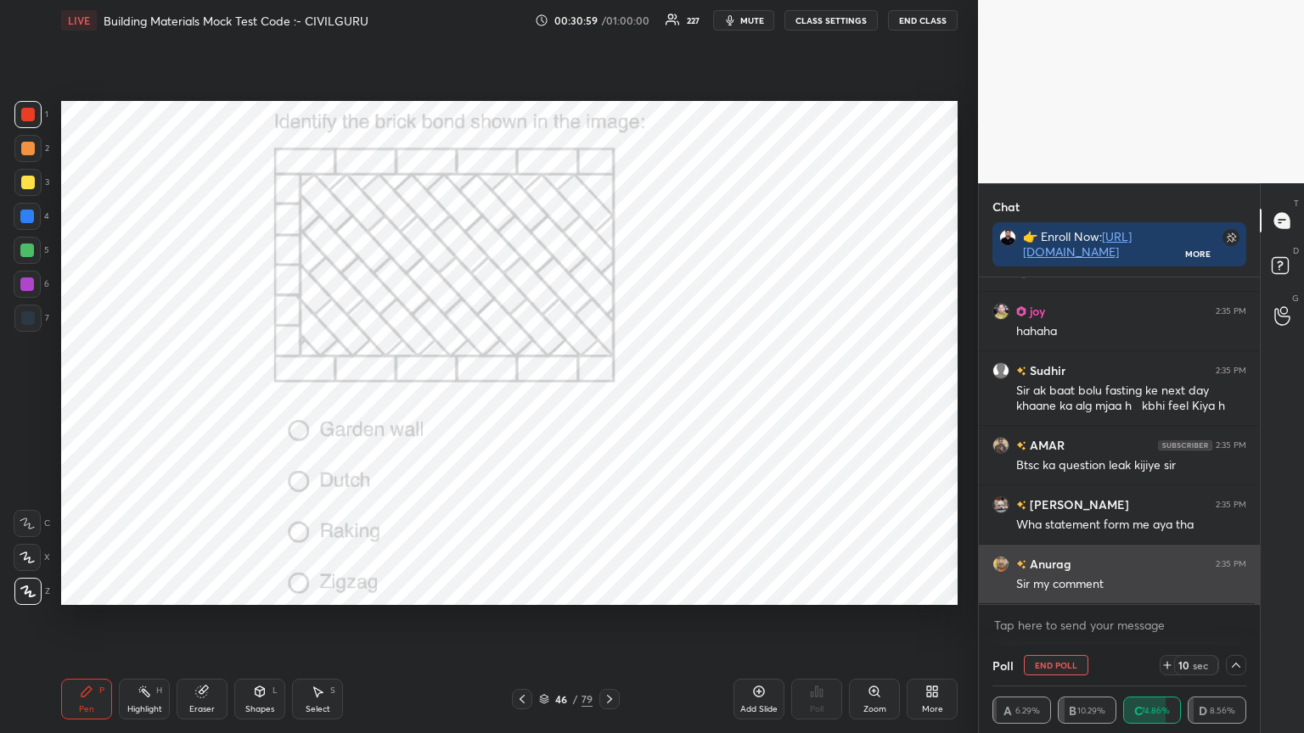
click at [1106, 585] on div "Sir my comment" at bounding box center [1131, 584] width 230 height 17
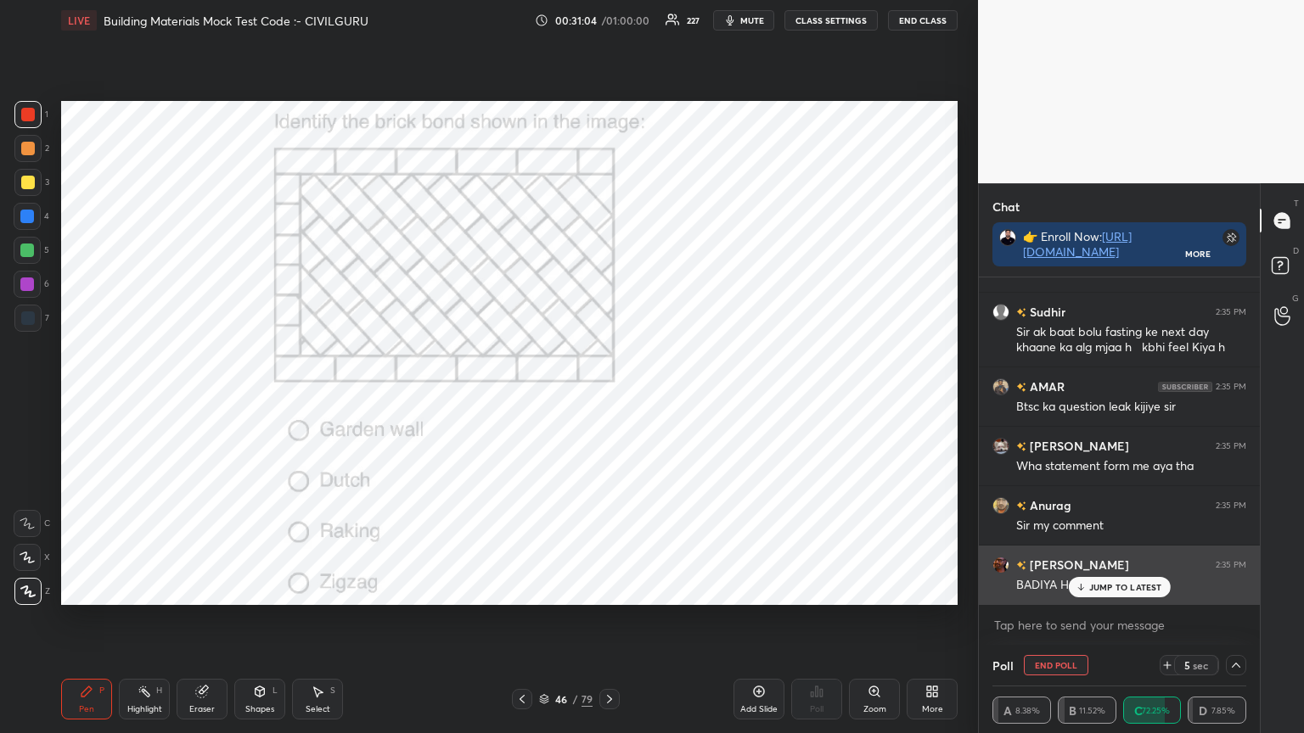
click at [1106, 588] on p "JUMP TO LATEST" at bounding box center [1125, 587] width 73 height 10
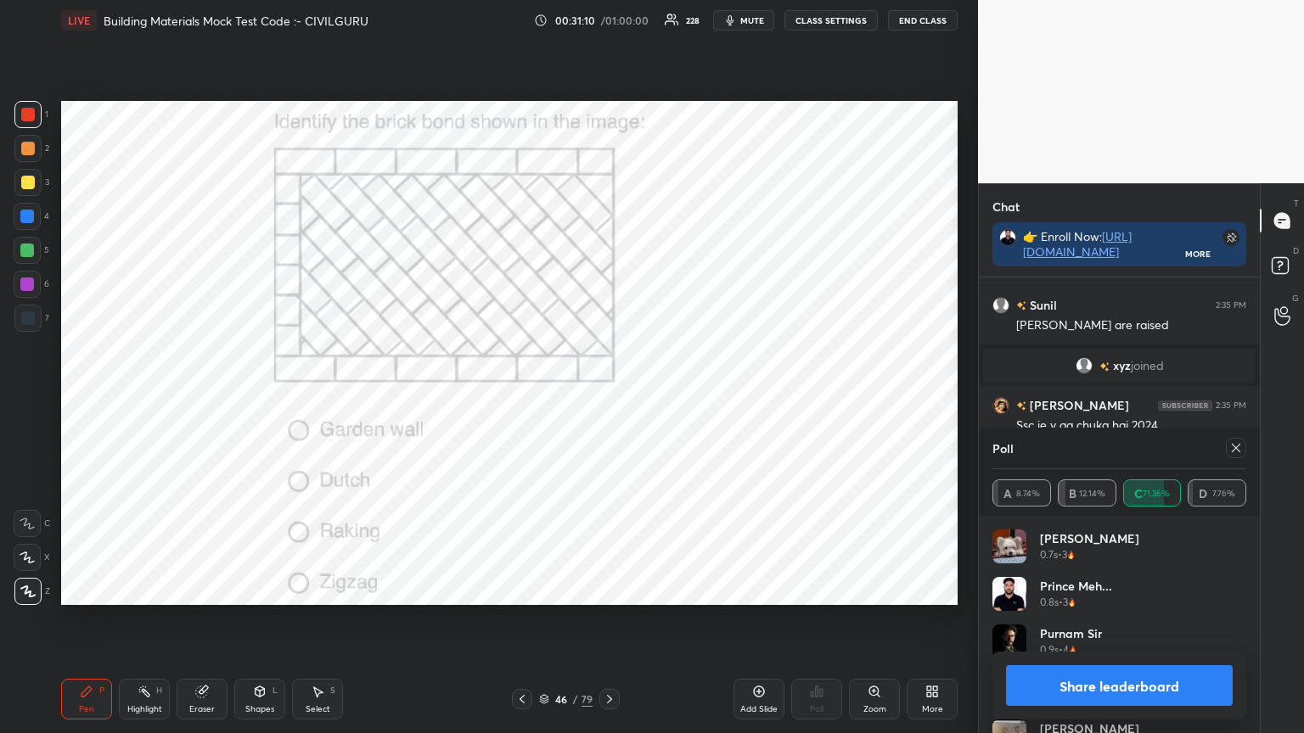
click at [1238, 445] on icon at bounding box center [1236, 448] width 8 height 8
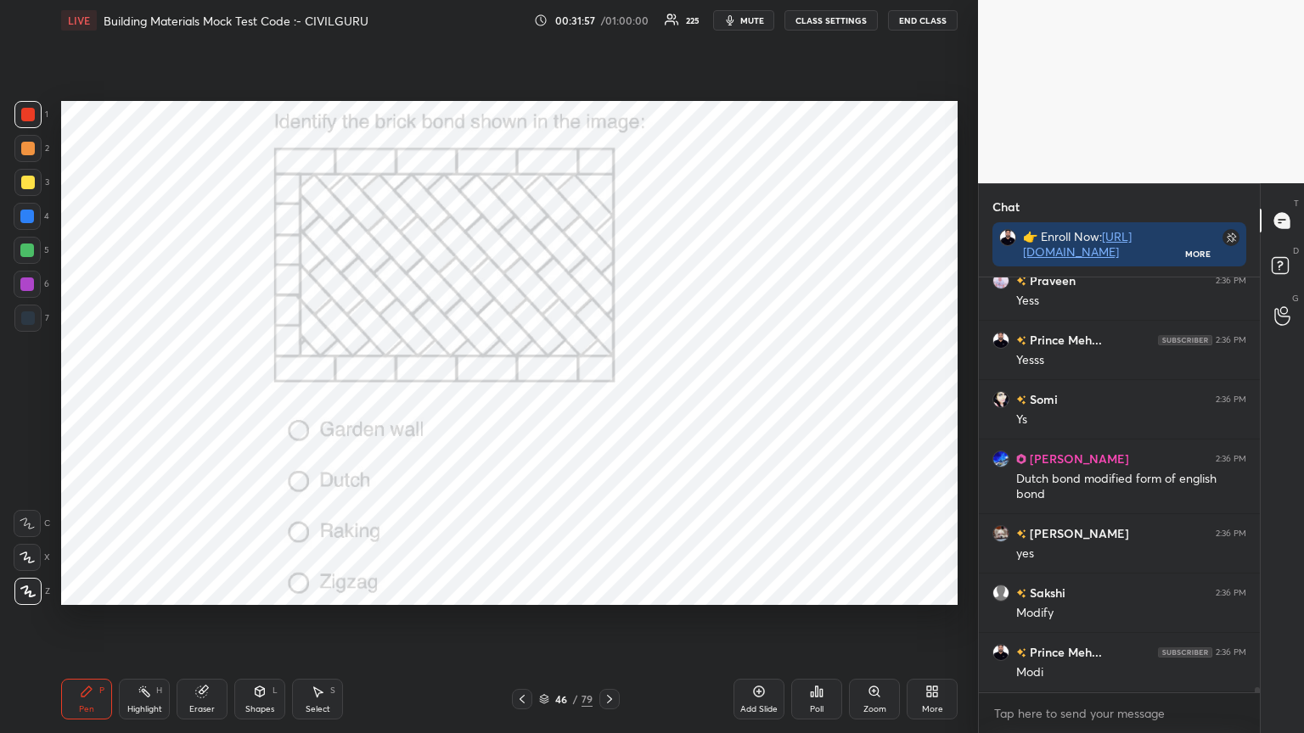
click at [606, 589] on icon at bounding box center [610, 700] width 14 height 14
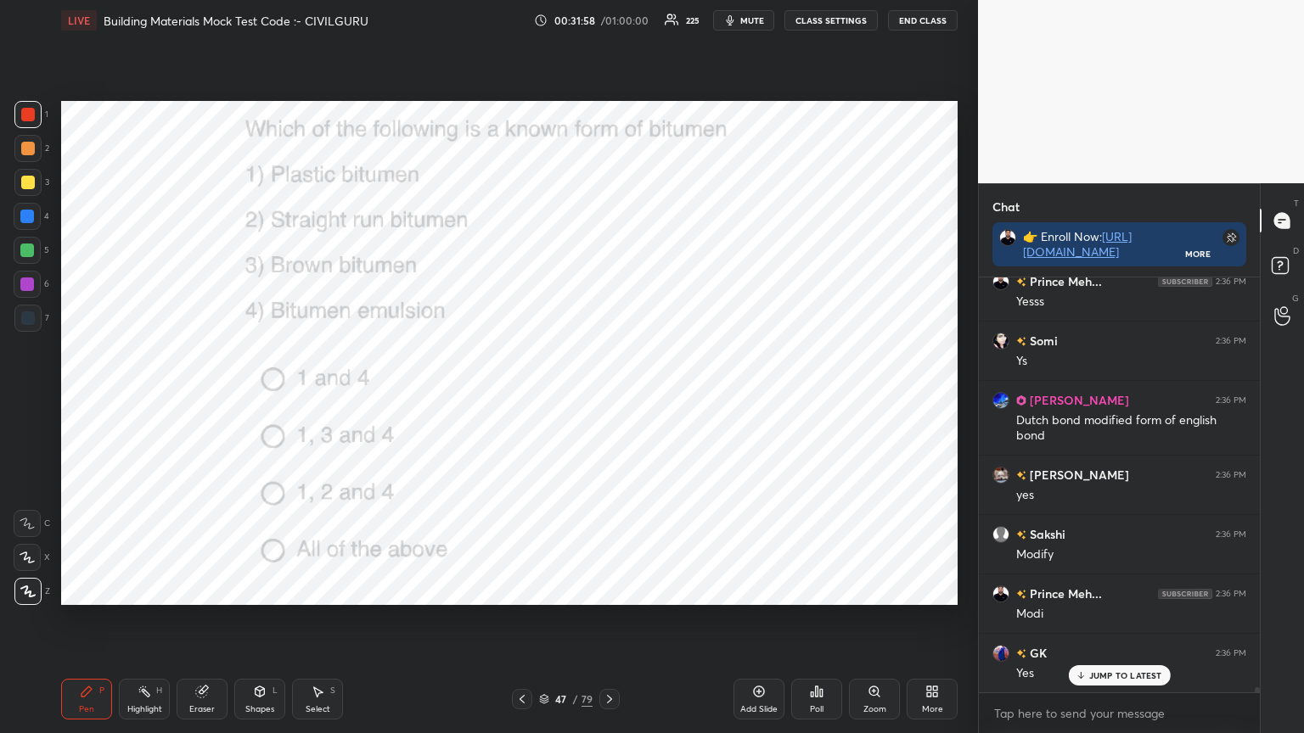
click at [811, 589] on icon at bounding box center [817, 692] width 14 height 14
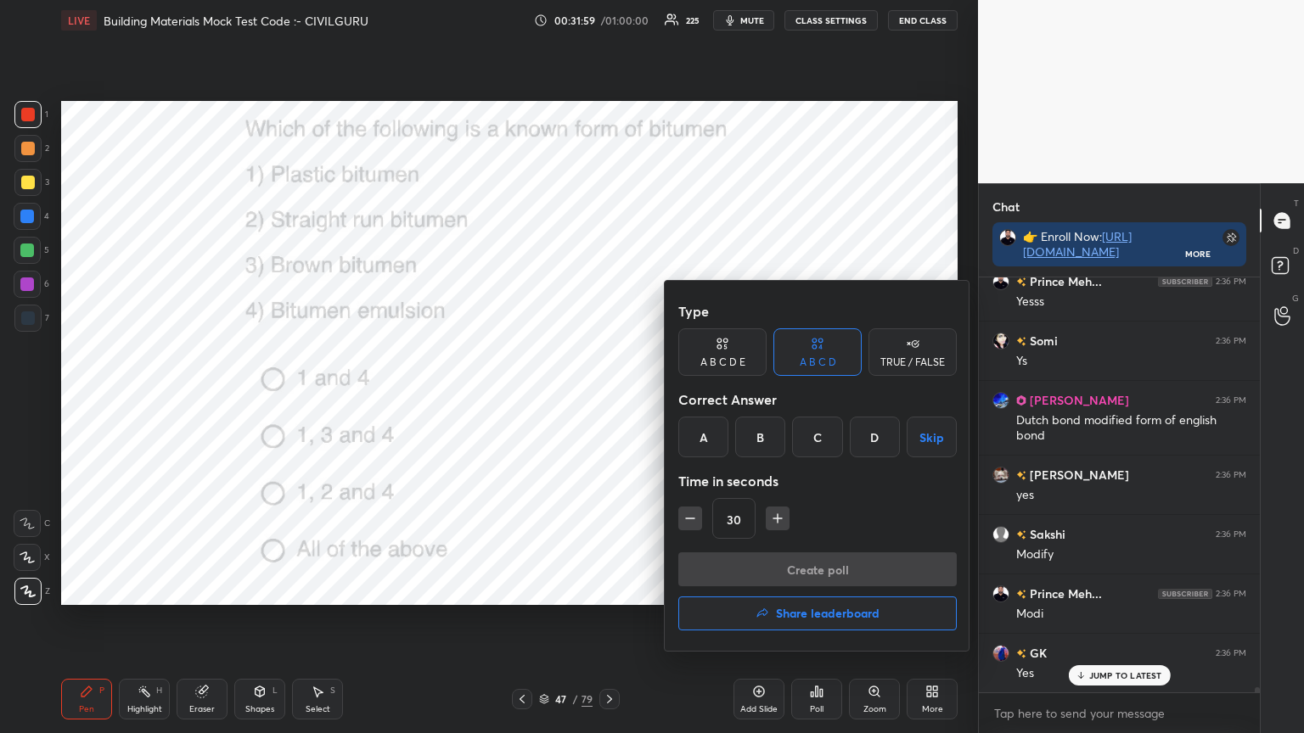
click at [818, 436] on div "C" at bounding box center [817, 437] width 50 height 41
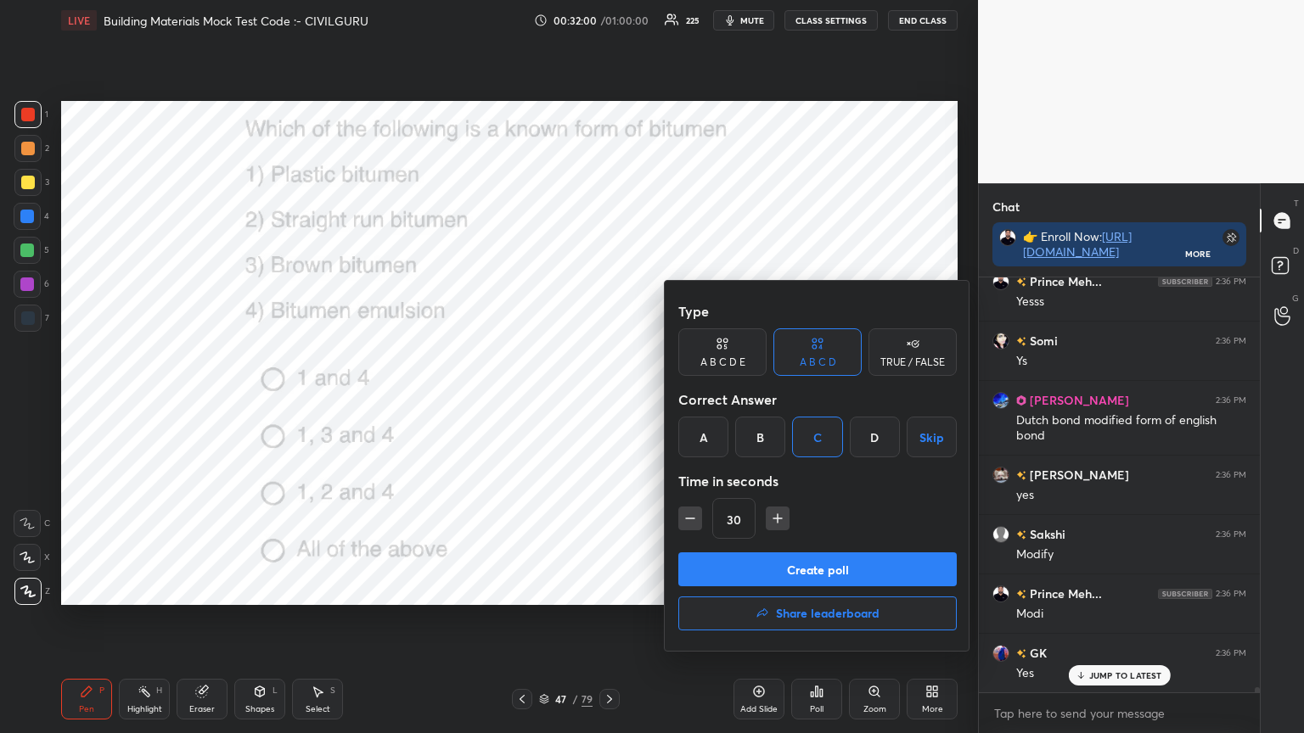
click at [776, 561] on button "Create poll" at bounding box center [817, 570] width 278 height 34
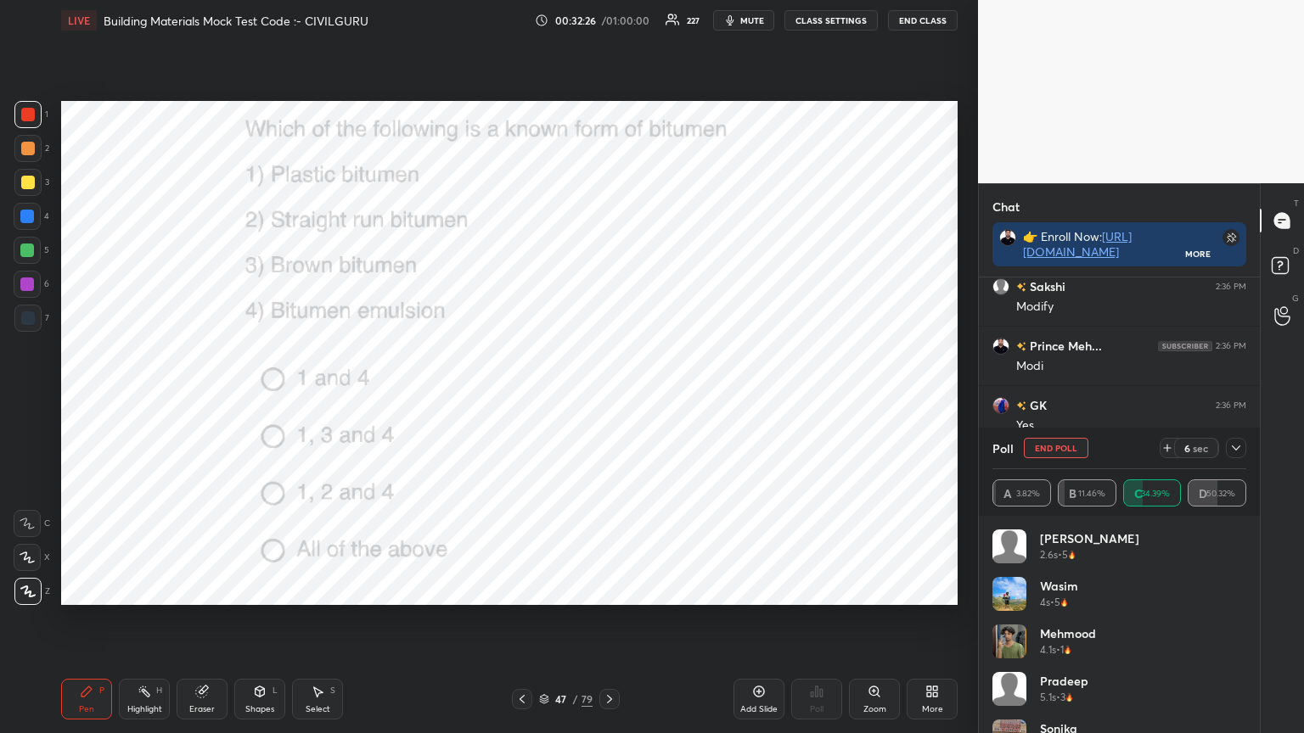
click at [1232, 443] on icon at bounding box center [1236, 448] width 14 height 14
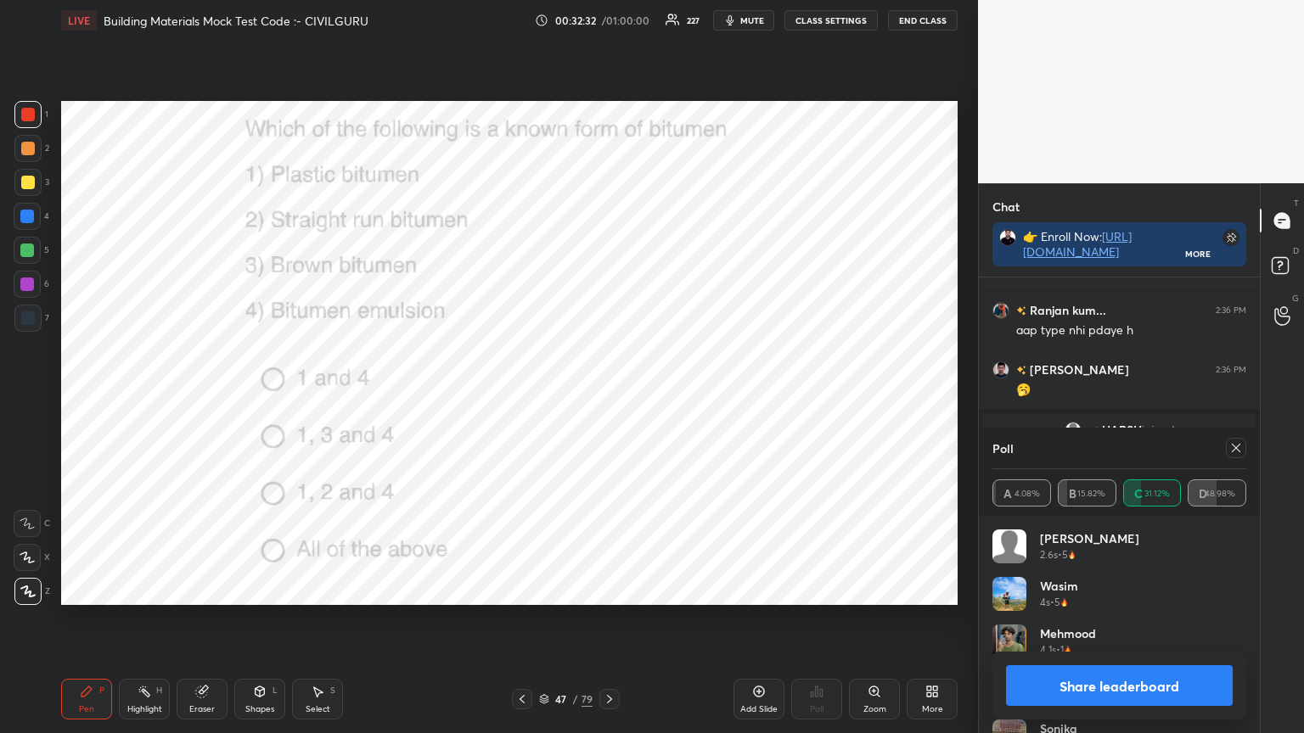
click at [1240, 449] on icon at bounding box center [1236, 448] width 14 height 14
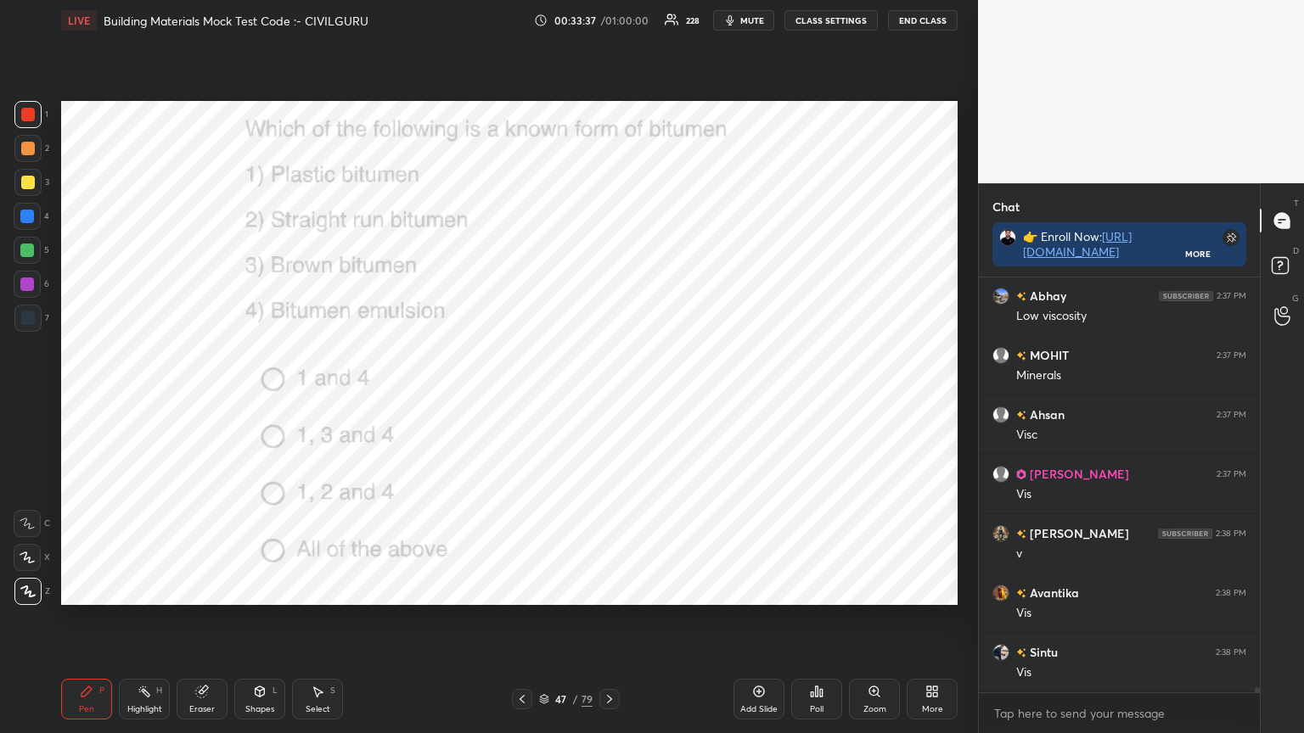
click at [611, 589] on icon at bounding box center [610, 700] width 14 height 14
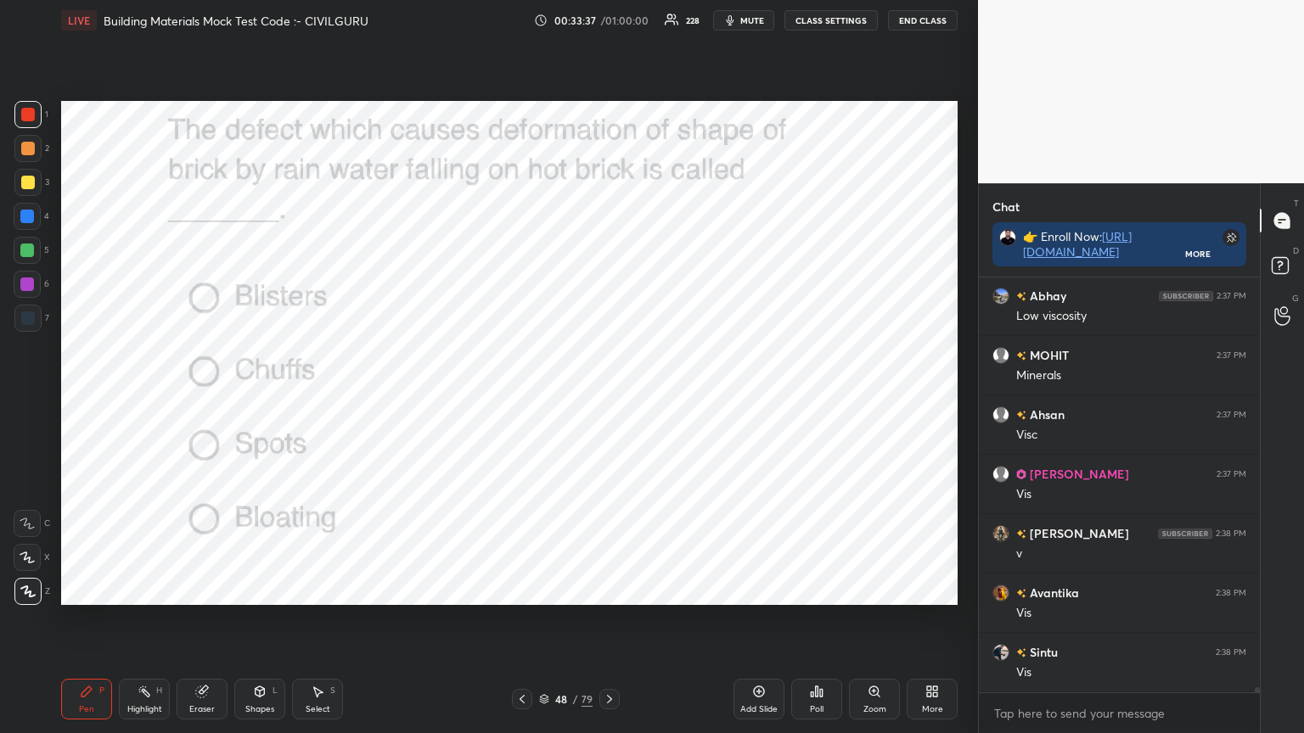
click at [824, 589] on div "Poll" at bounding box center [816, 699] width 51 height 41
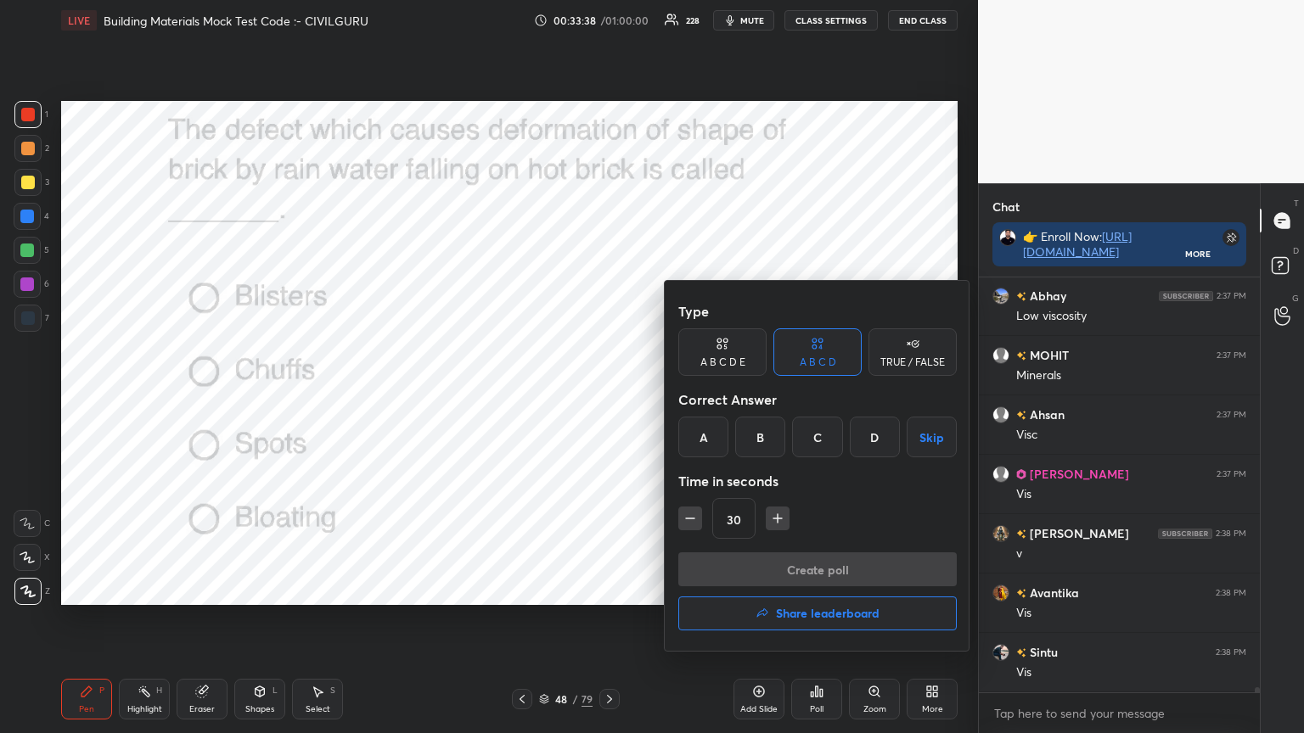
click at [759, 429] on div "B" at bounding box center [760, 437] width 50 height 41
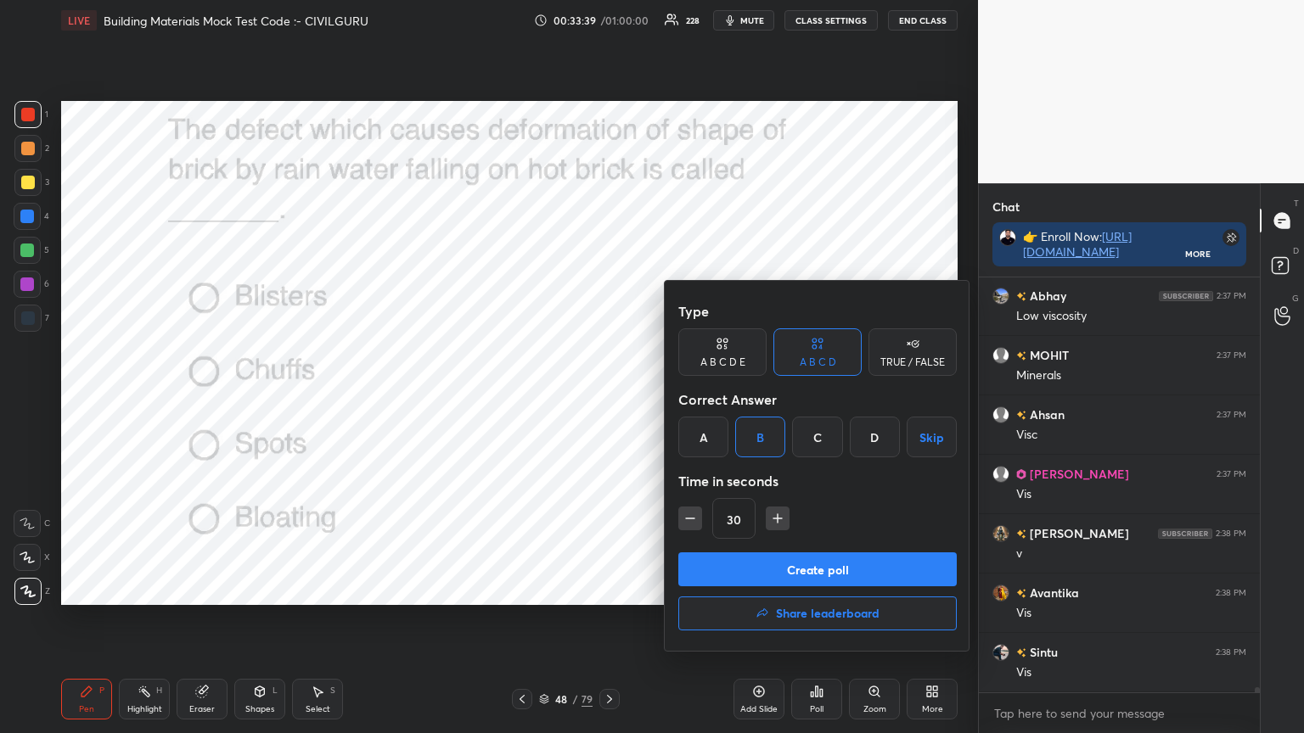
click at [765, 574] on button "Create poll" at bounding box center [817, 570] width 278 height 34
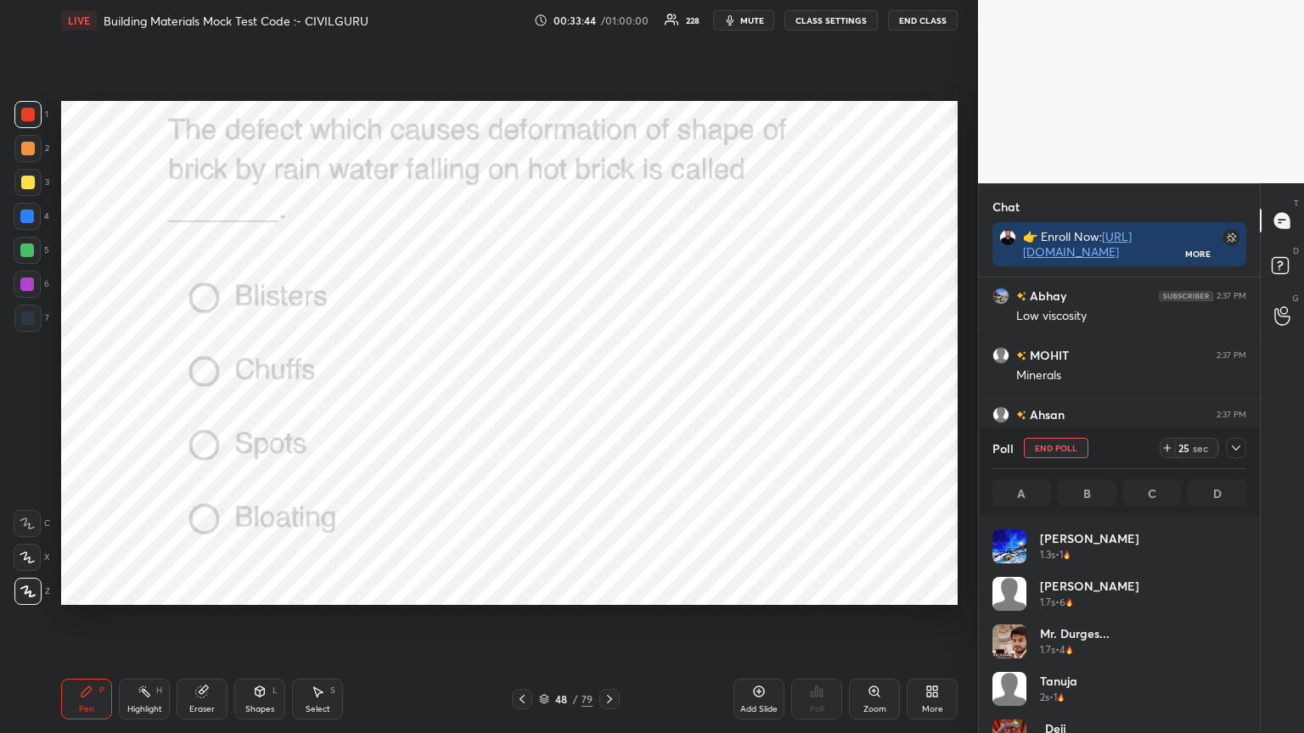
click at [1235, 444] on icon at bounding box center [1236, 448] width 14 height 14
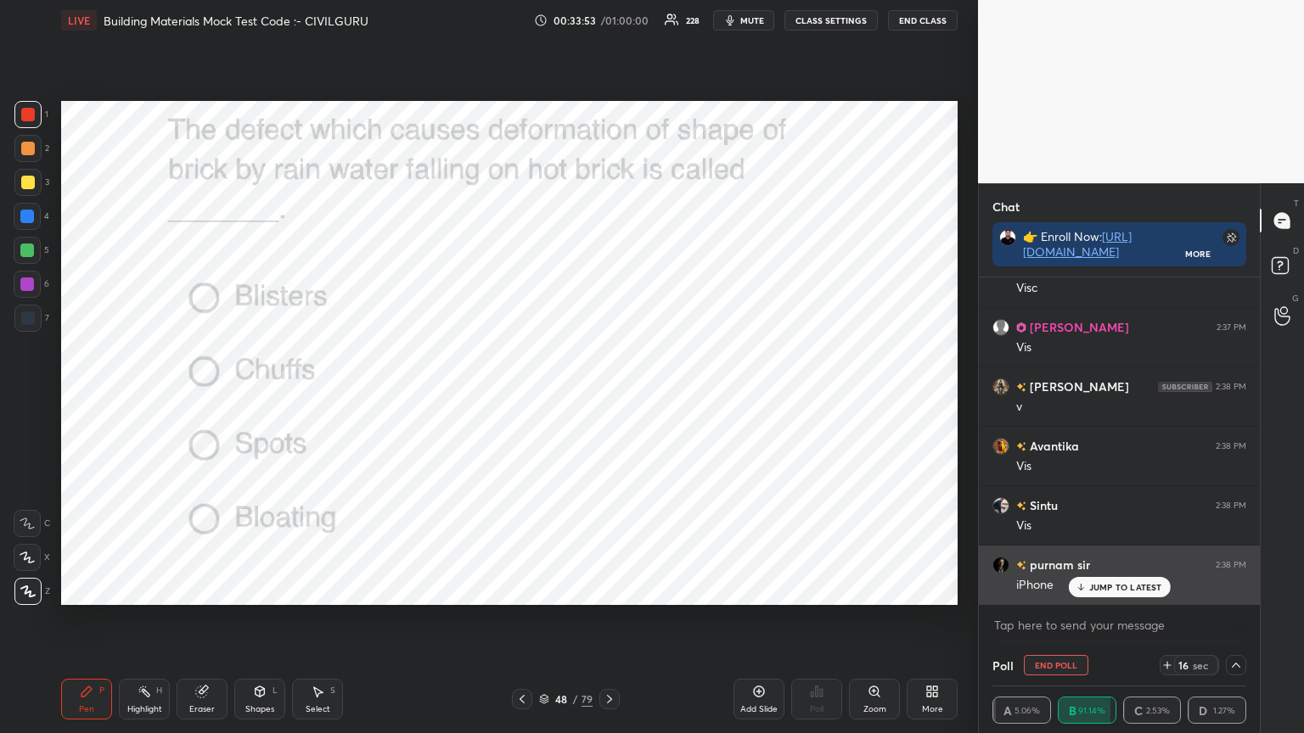
click at [1097, 588] on p "JUMP TO LATEST" at bounding box center [1125, 587] width 73 height 10
click at [996, 565] on img "grid" at bounding box center [1000, 565] width 17 height 17
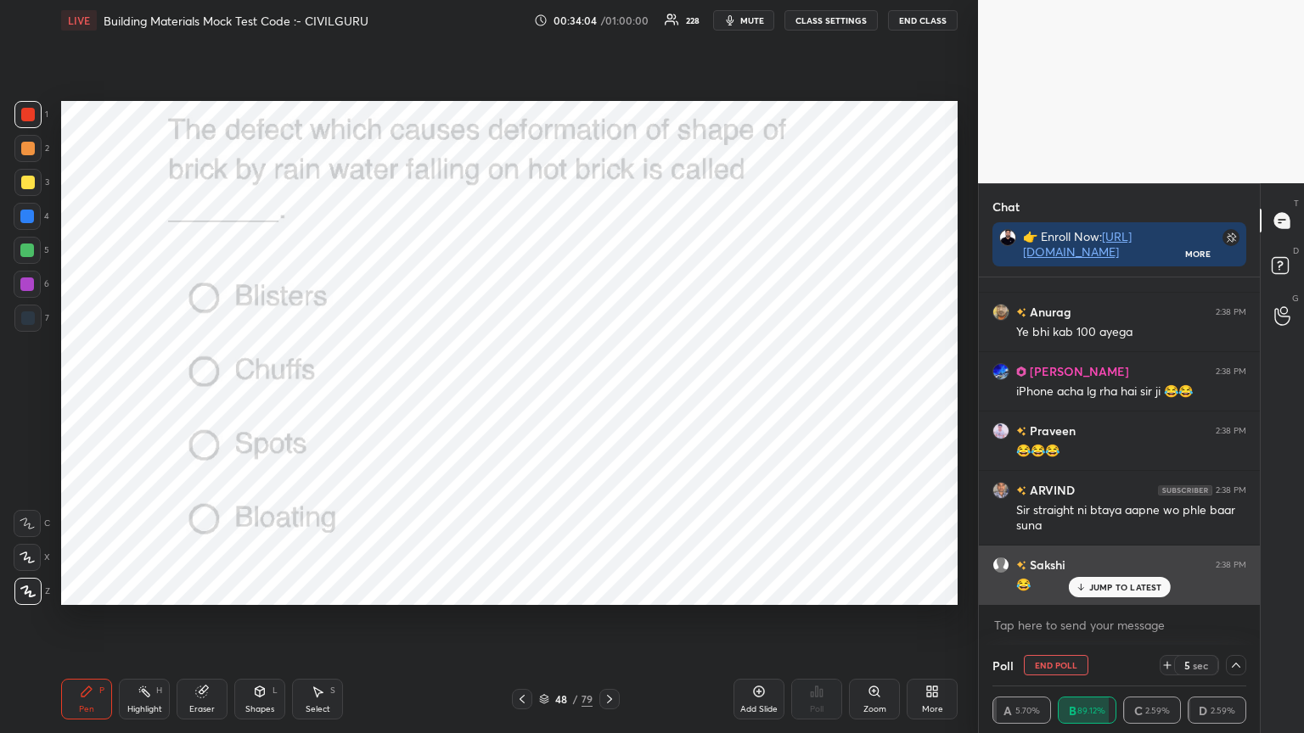
click at [1120, 582] on p "JUMP TO LATEST" at bounding box center [1125, 587] width 73 height 10
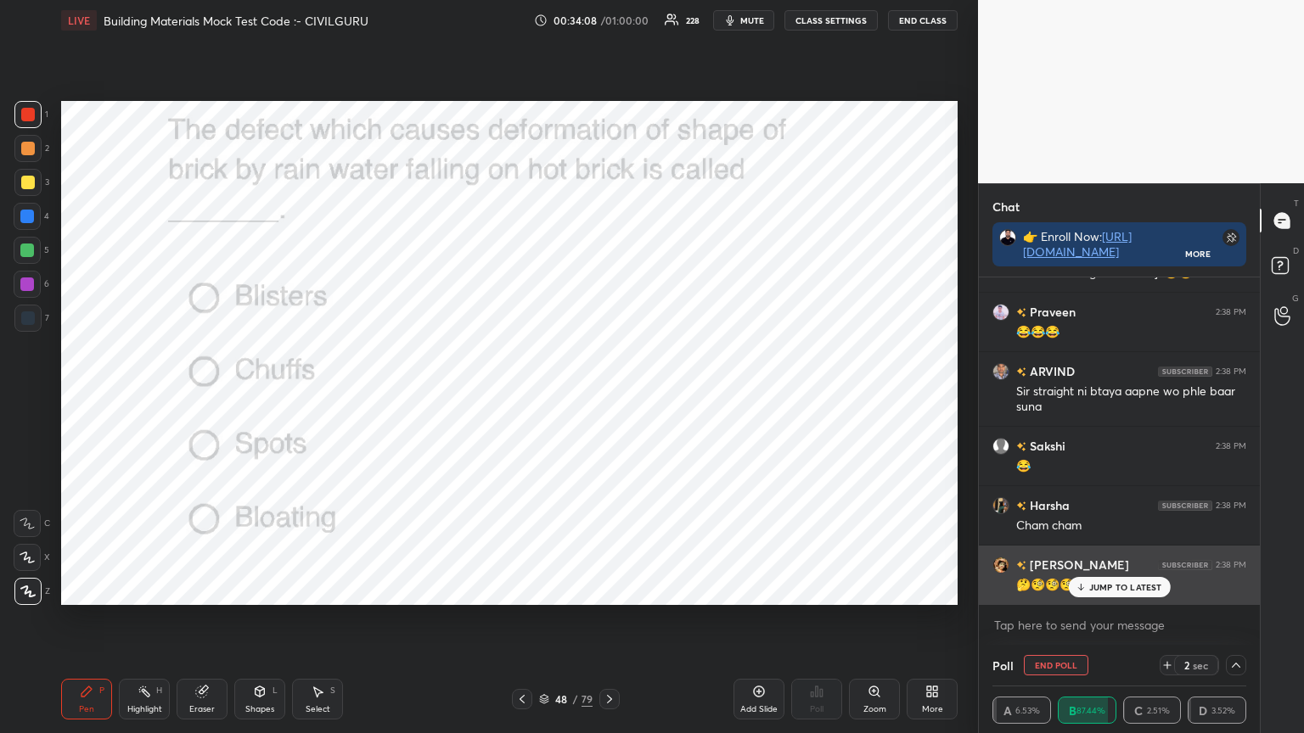
click at [1117, 589] on p "JUMP TO LATEST" at bounding box center [1125, 587] width 73 height 10
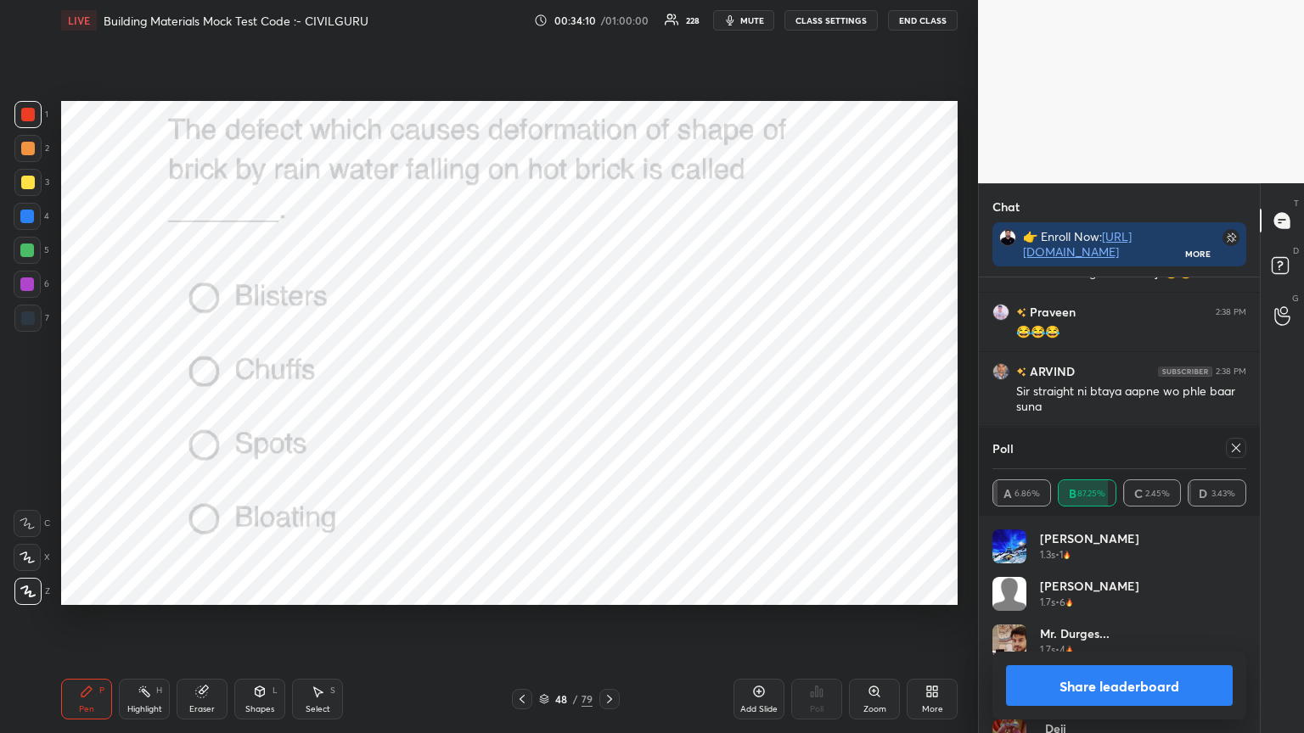
click at [1233, 448] on icon at bounding box center [1236, 448] width 14 height 14
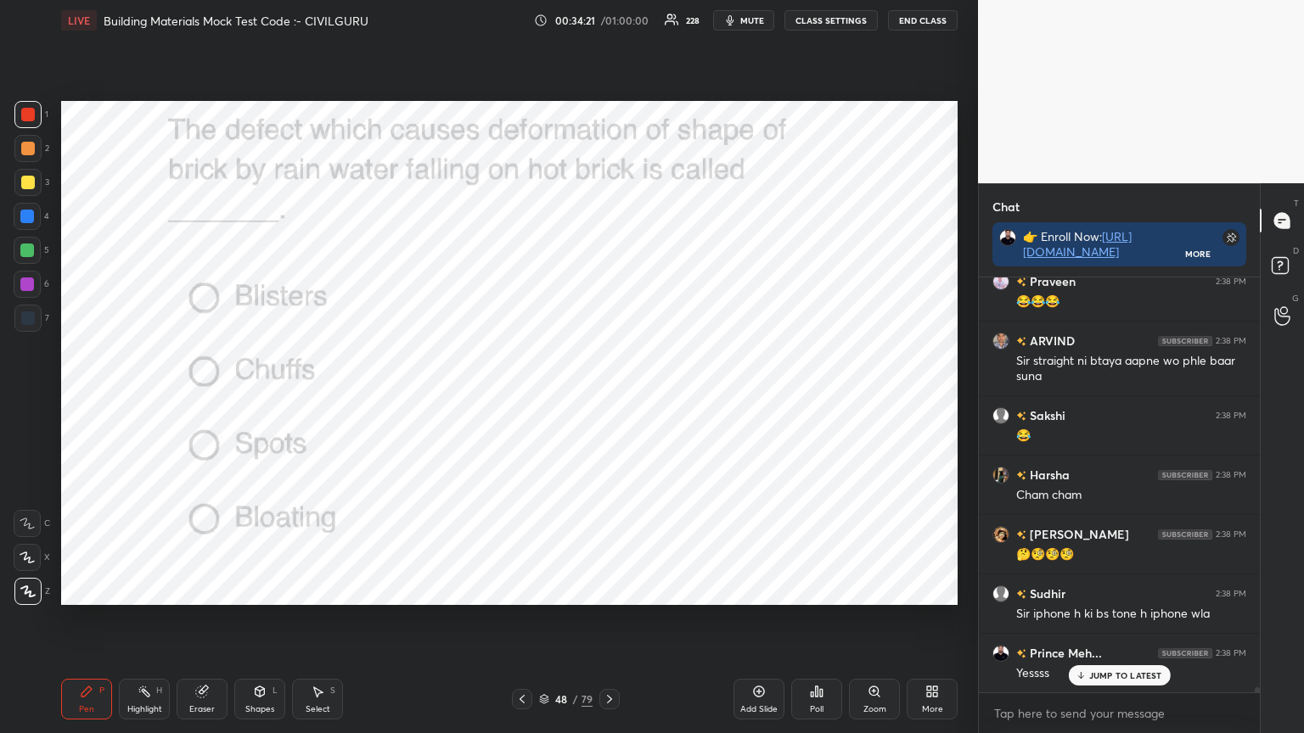
click at [617, 589] on div at bounding box center [609, 699] width 20 height 20
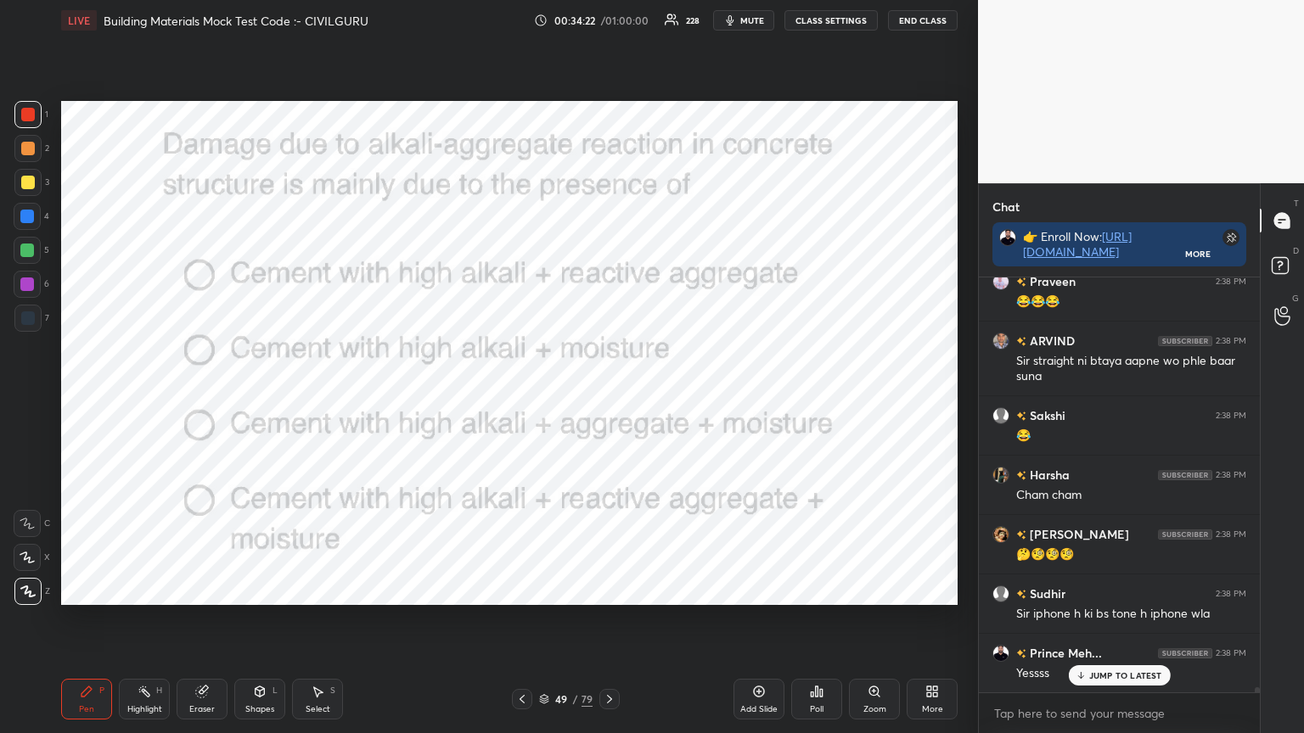
click at [817, 589] on icon at bounding box center [817, 692] width 3 height 10
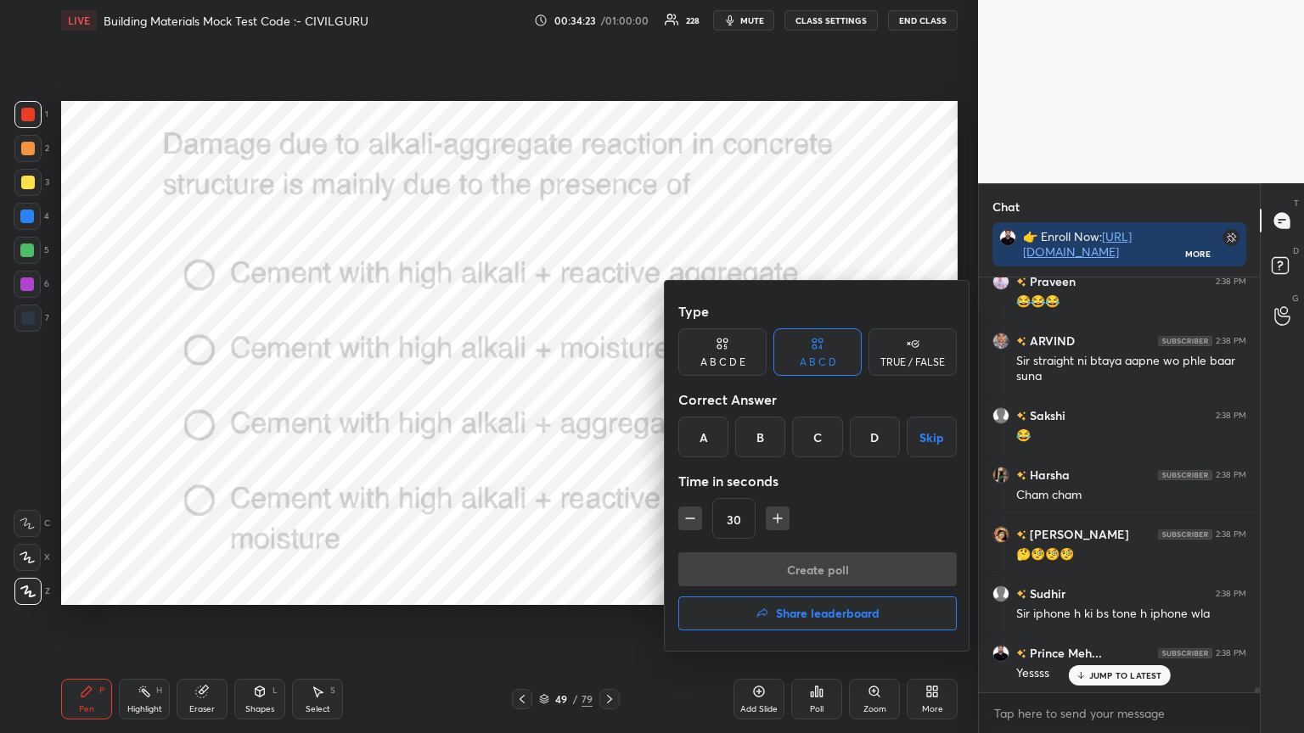
click at [876, 432] on div "D" at bounding box center [875, 437] width 50 height 41
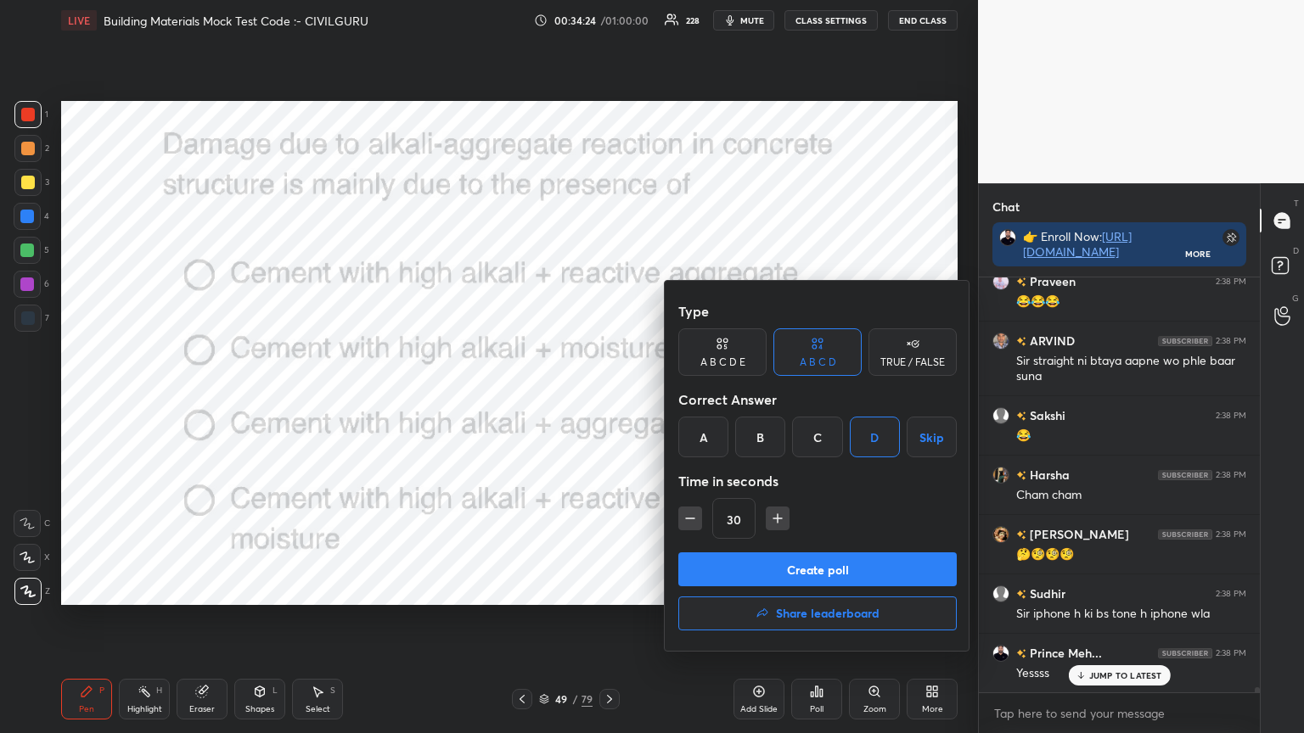
click at [829, 577] on button "Create poll" at bounding box center [817, 570] width 278 height 34
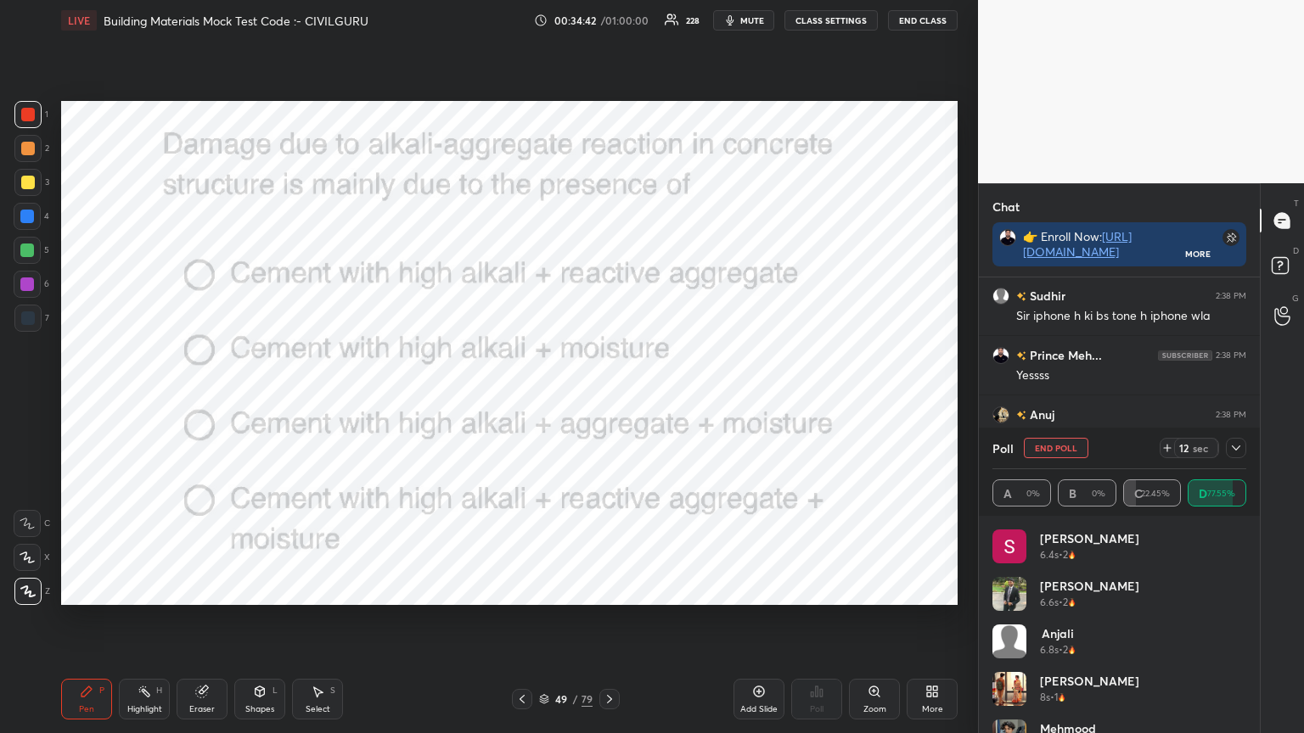
click at [739, 13] on button "mute" at bounding box center [743, 20] width 61 height 20
click at [766, 20] on span "unmute" at bounding box center [750, 20] width 36 height 12
click at [1239, 452] on icon at bounding box center [1236, 448] width 14 height 14
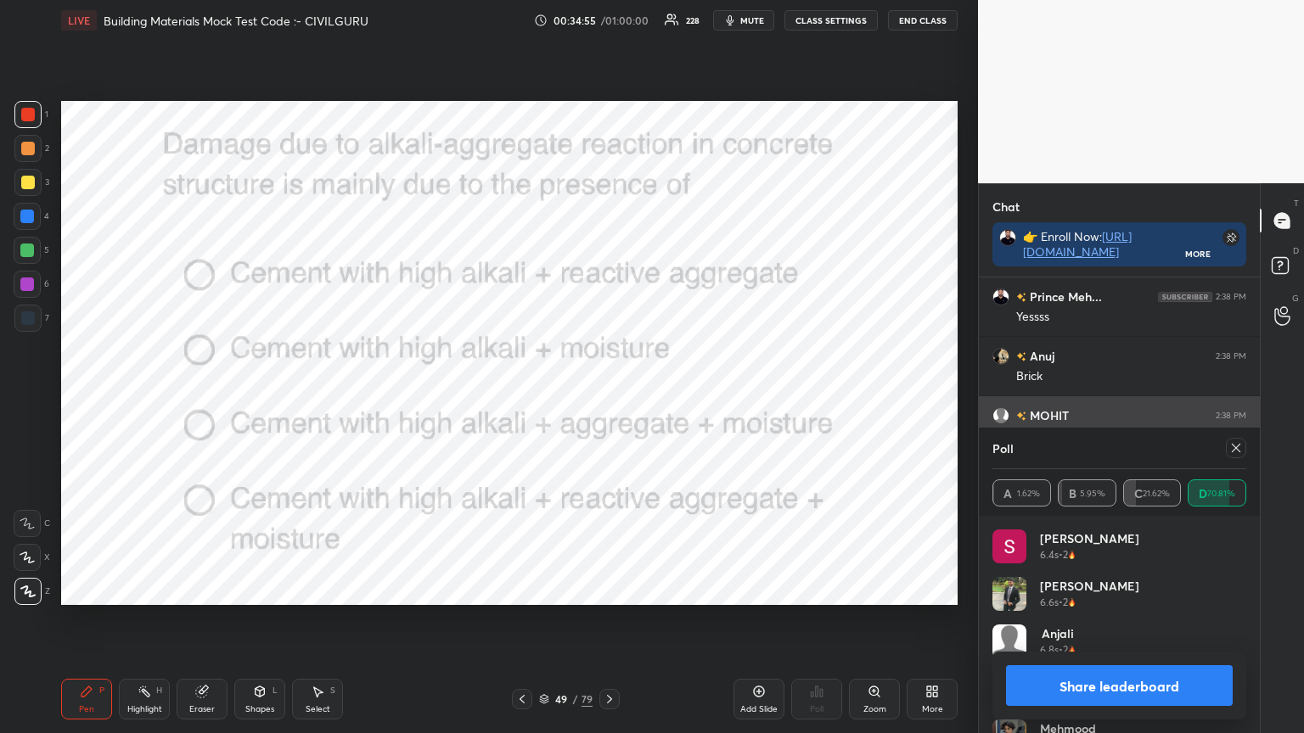
click at [1238, 454] on icon at bounding box center [1236, 448] width 14 height 14
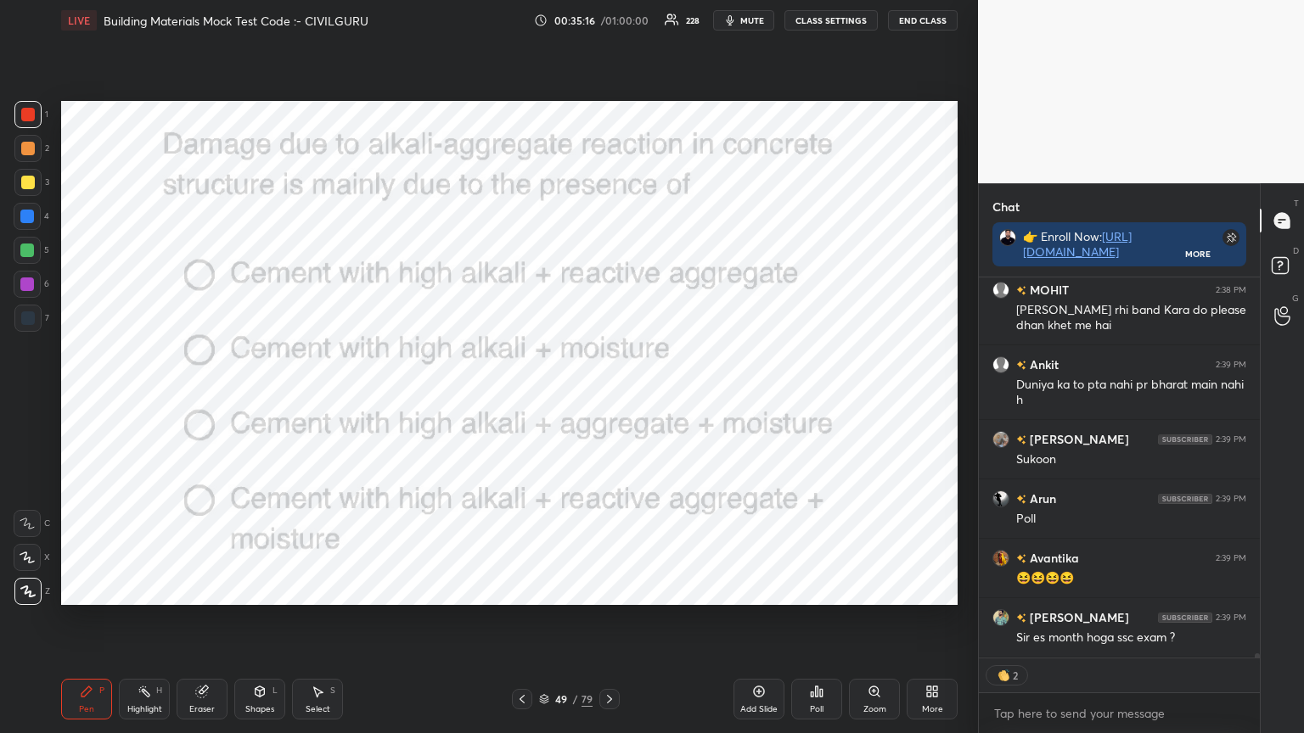
click at [609, 589] on icon at bounding box center [609, 699] width 5 height 8
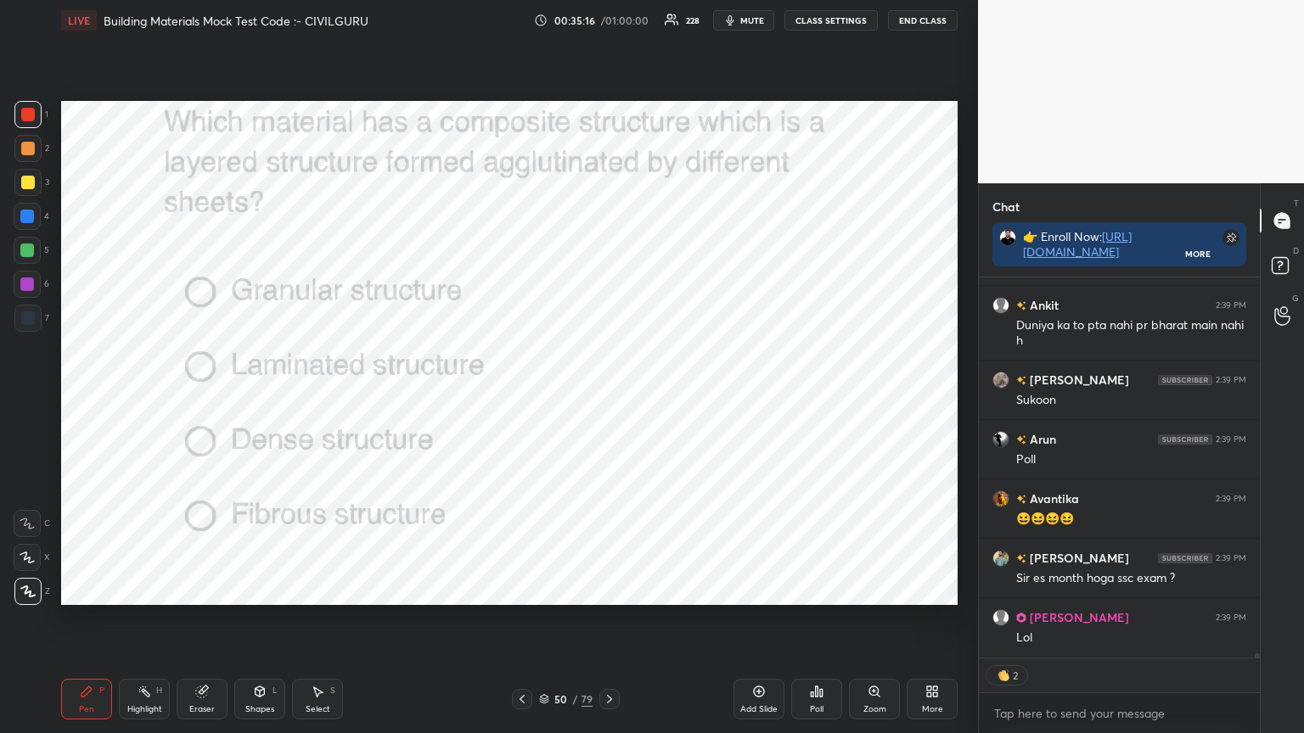
click at [815, 589] on div "Poll" at bounding box center [817, 709] width 14 height 8
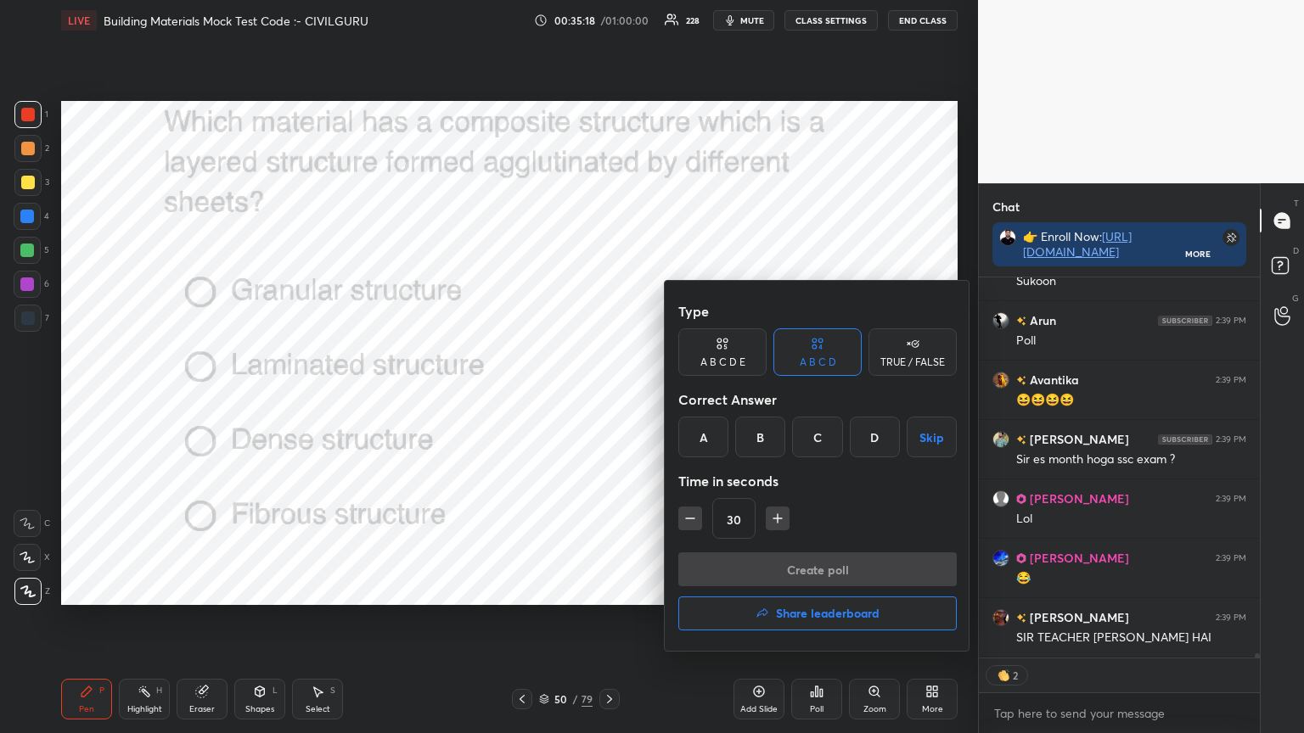
click at [764, 430] on div "B" at bounding box center [760, 437] width 50 height 41
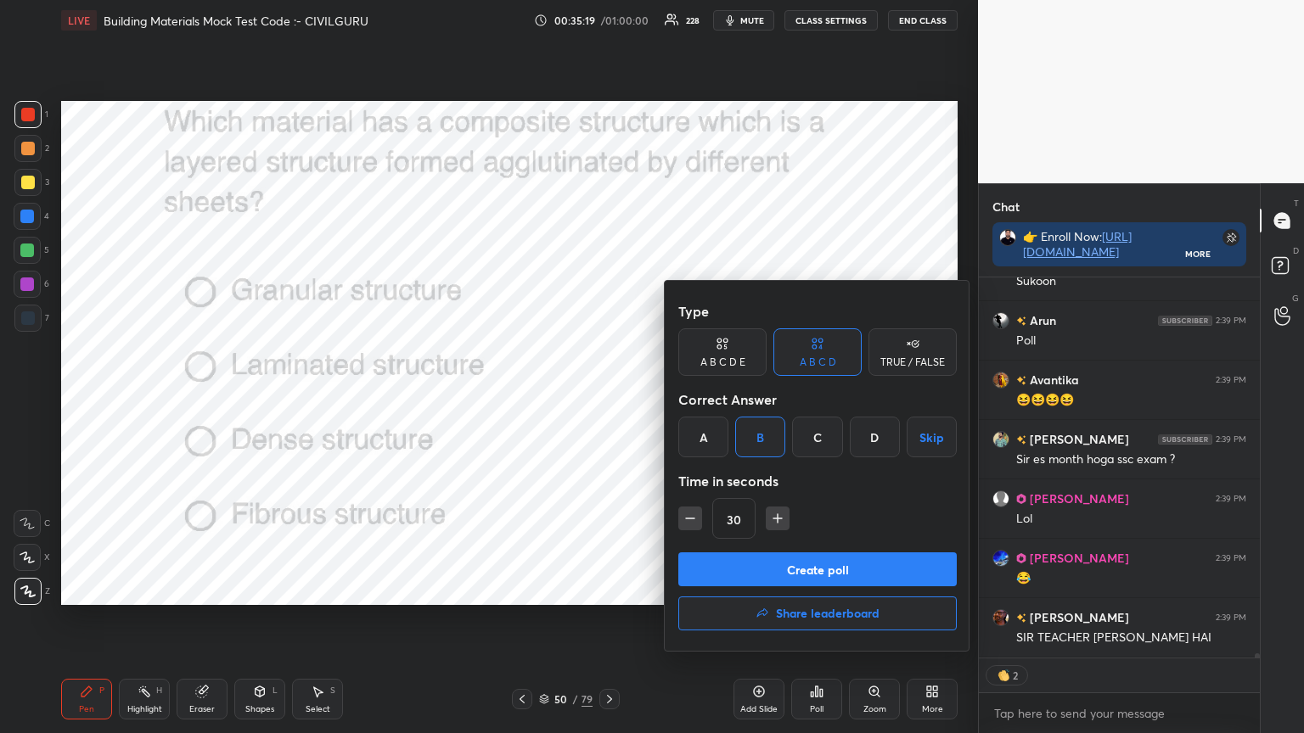
click at [764, 563] on button "Create poll" at bounding box center [817, 570] width 278 height 34
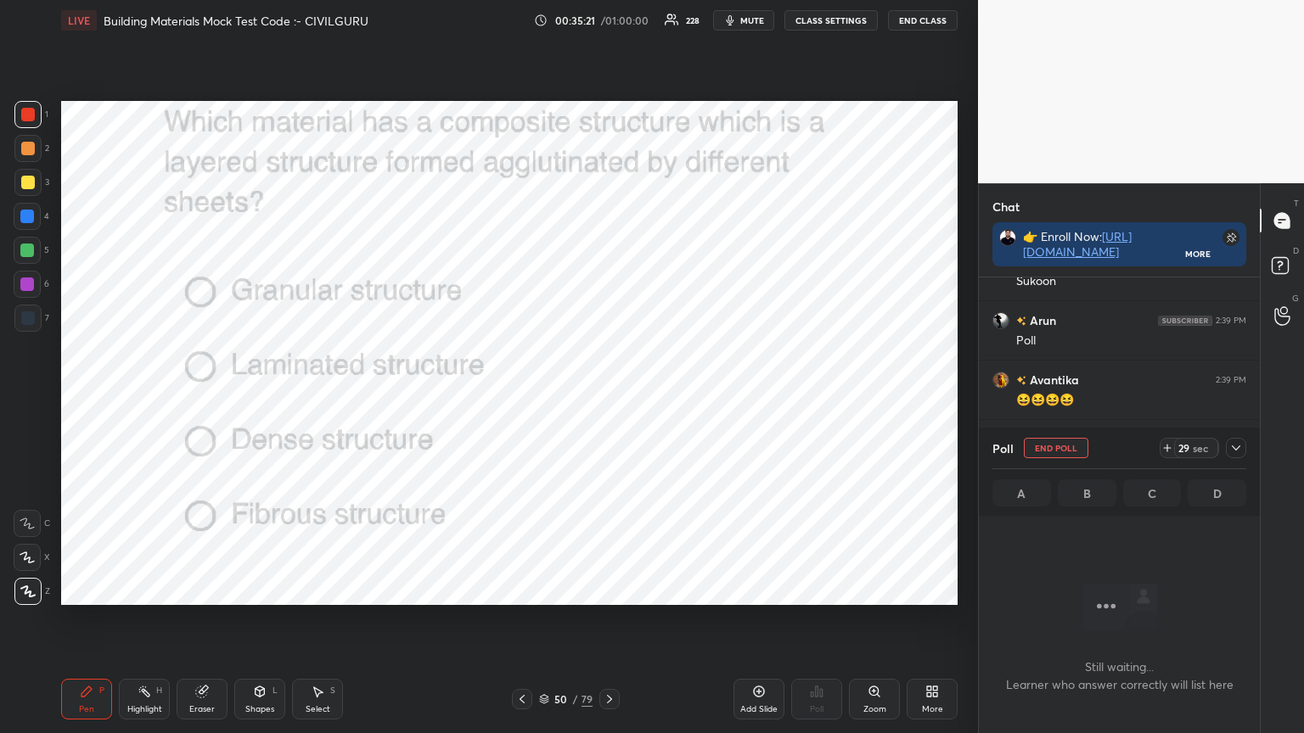
click at [1239, 442] on icon at bounding box center [1236, 448] width 14 height 14
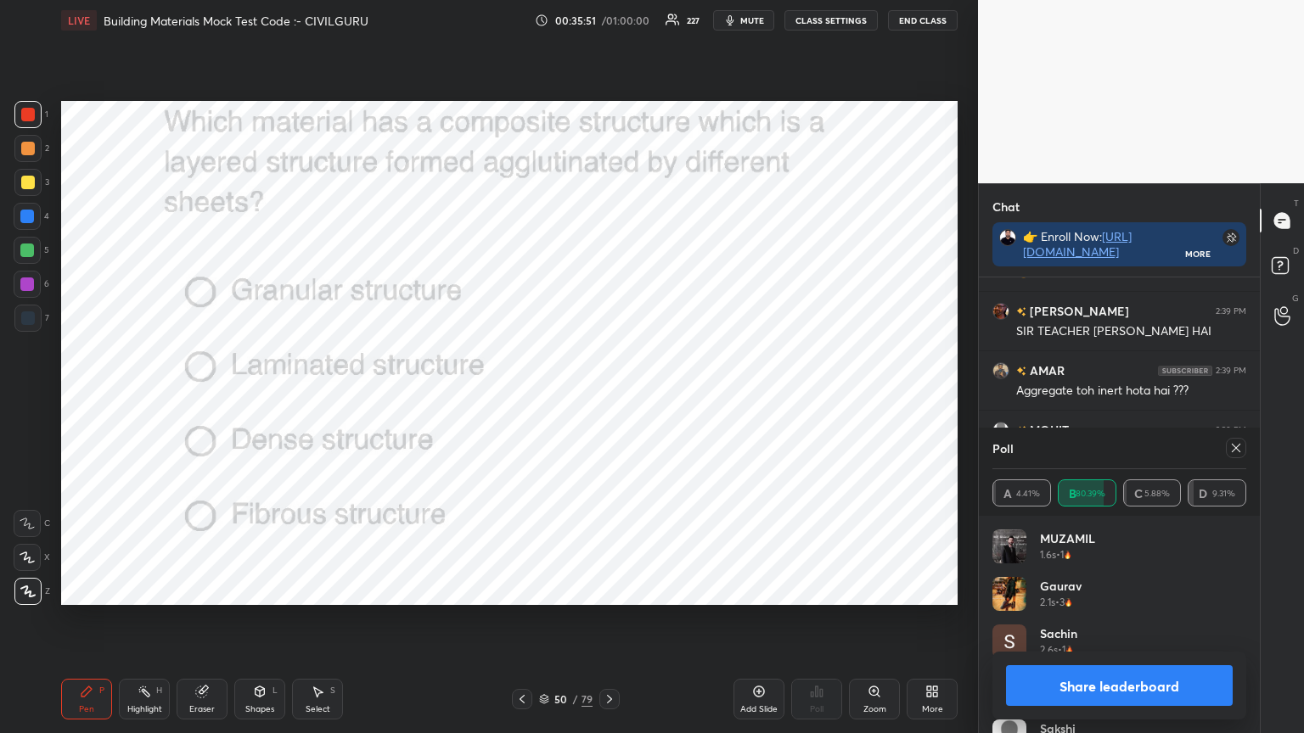
click at [1232, 450] on icon at bounding box center [1236, 448] width 14 height 14
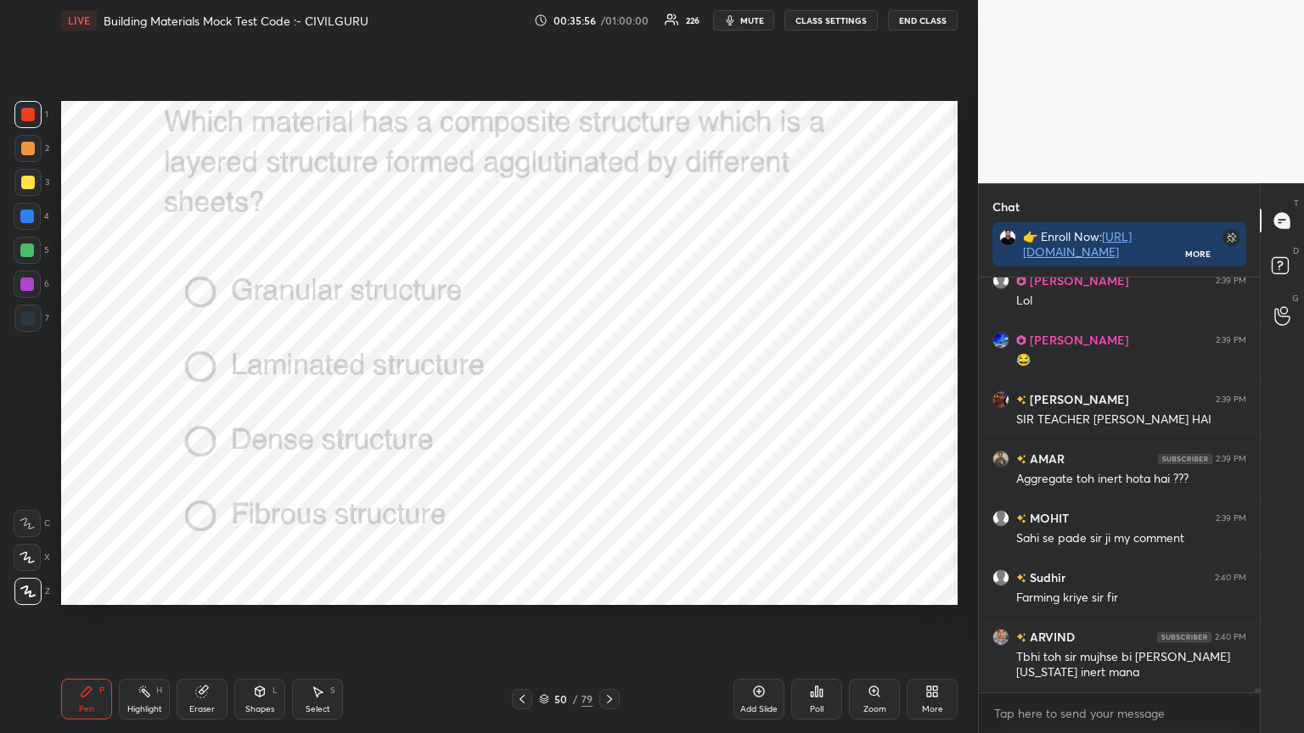
click at [609, 589] on icon at bounding box center [609, 699] width 5 height 8
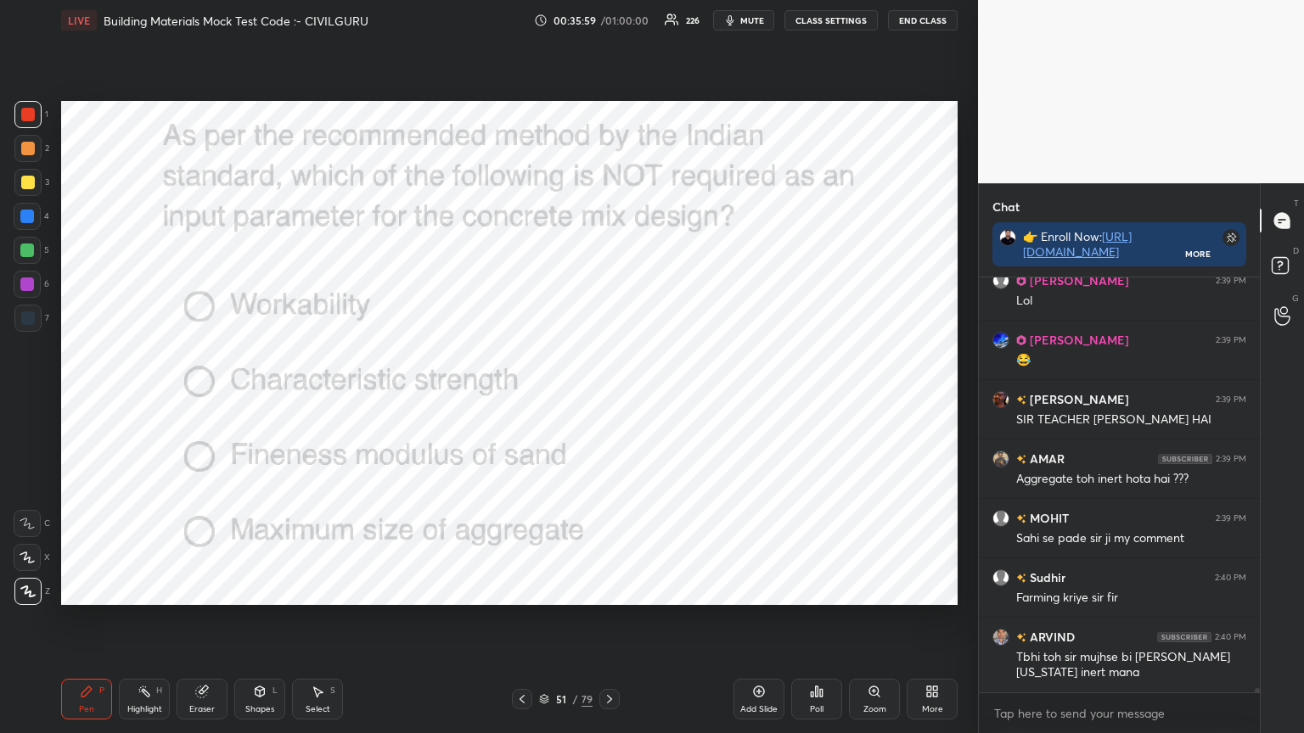
click at [820, 589] on div "Poll" at bounding box center [816, 699] width 51 height 41
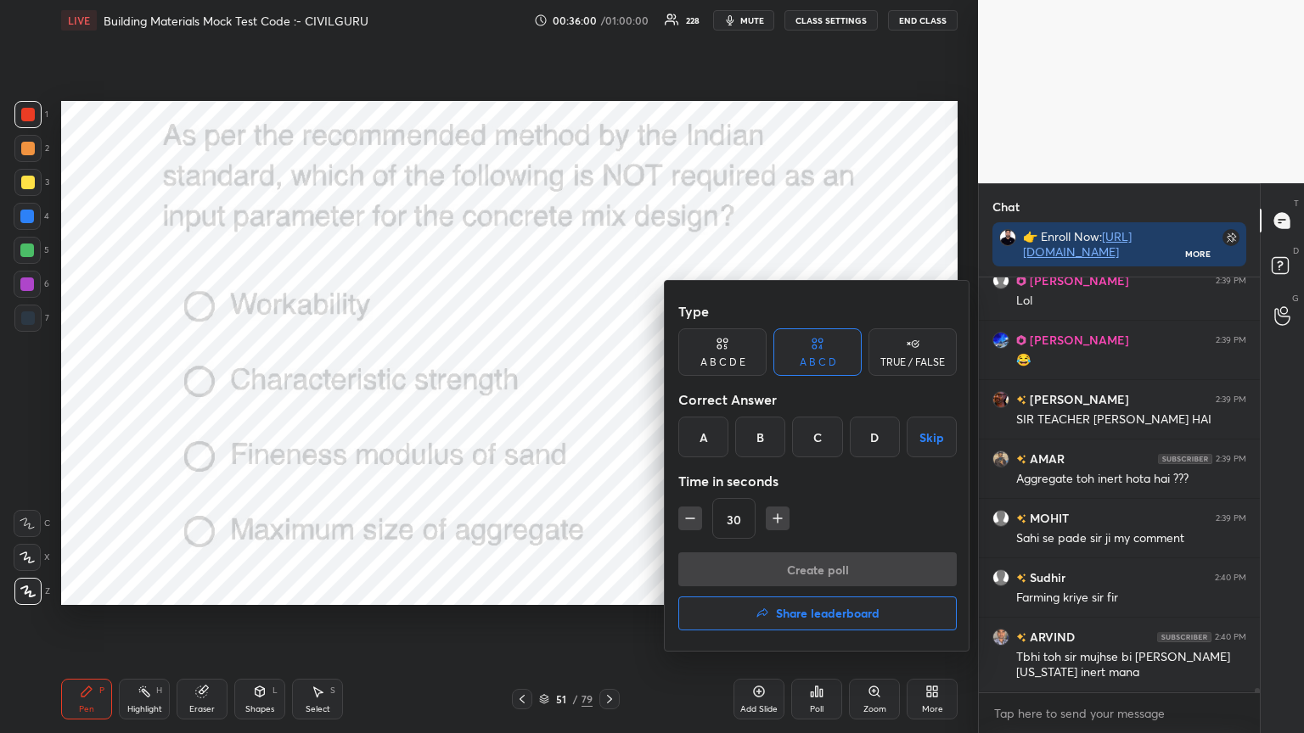
click at [822, 439] on div "C" at bounding box center [817, 437] width 50 height 41
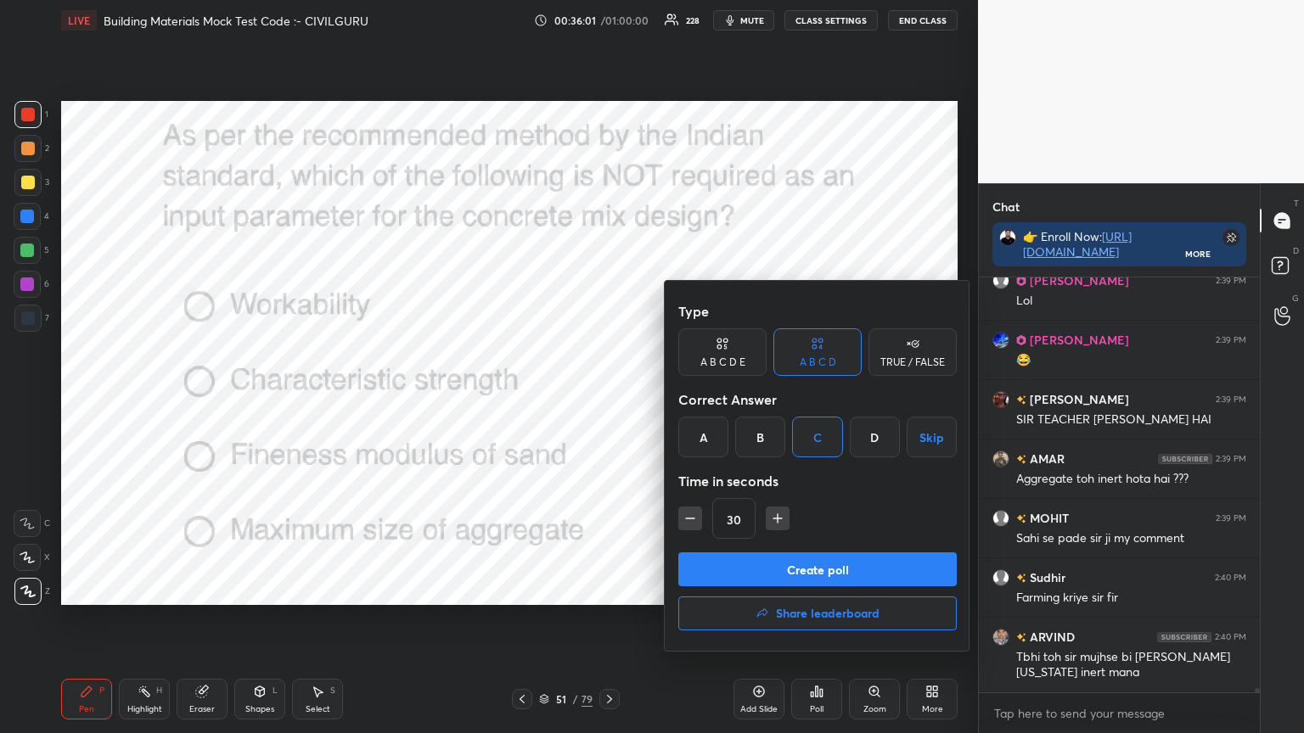
click at [800, 574] on button "Create poll" at bounding box center [817, 570] width 278 height 34
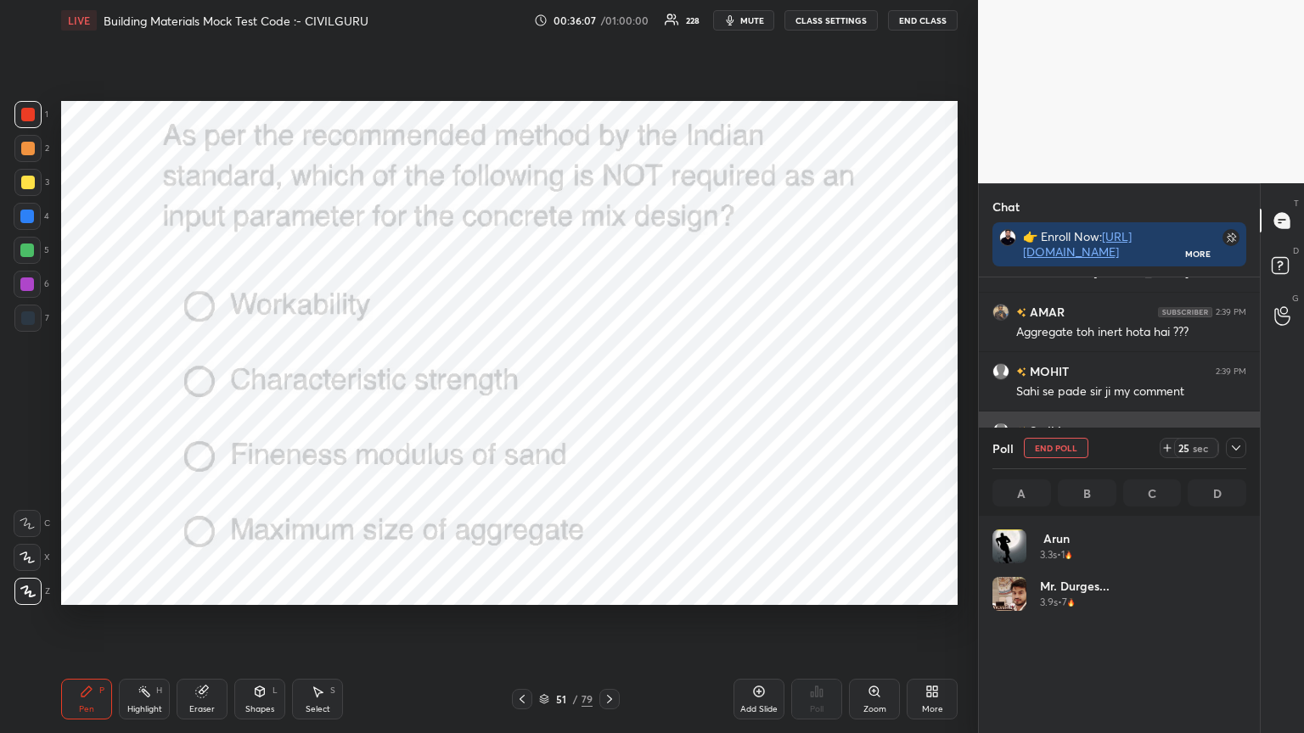
click at [1238, 451] on icon at bounding box center [1236, 448] width 14 height 14
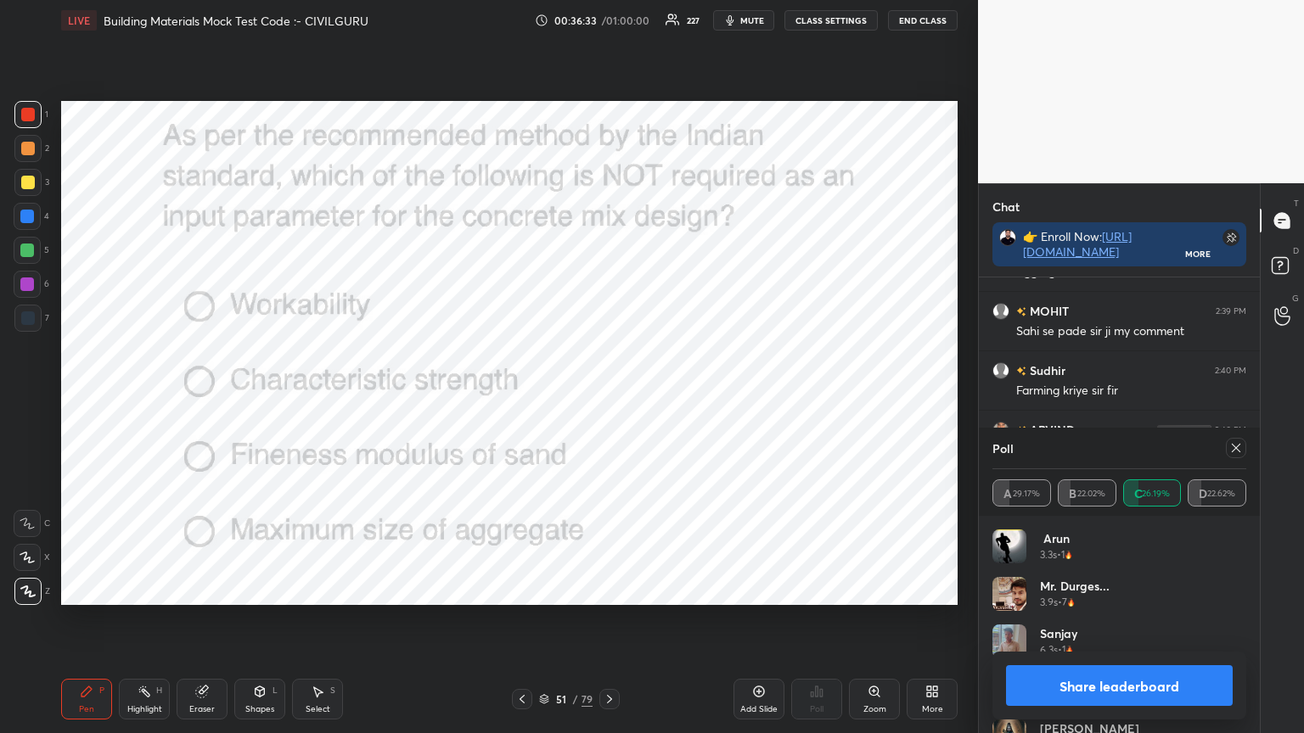
click at [1237, 444] on icon at bounding box center [1236, 448] width 14 height 14
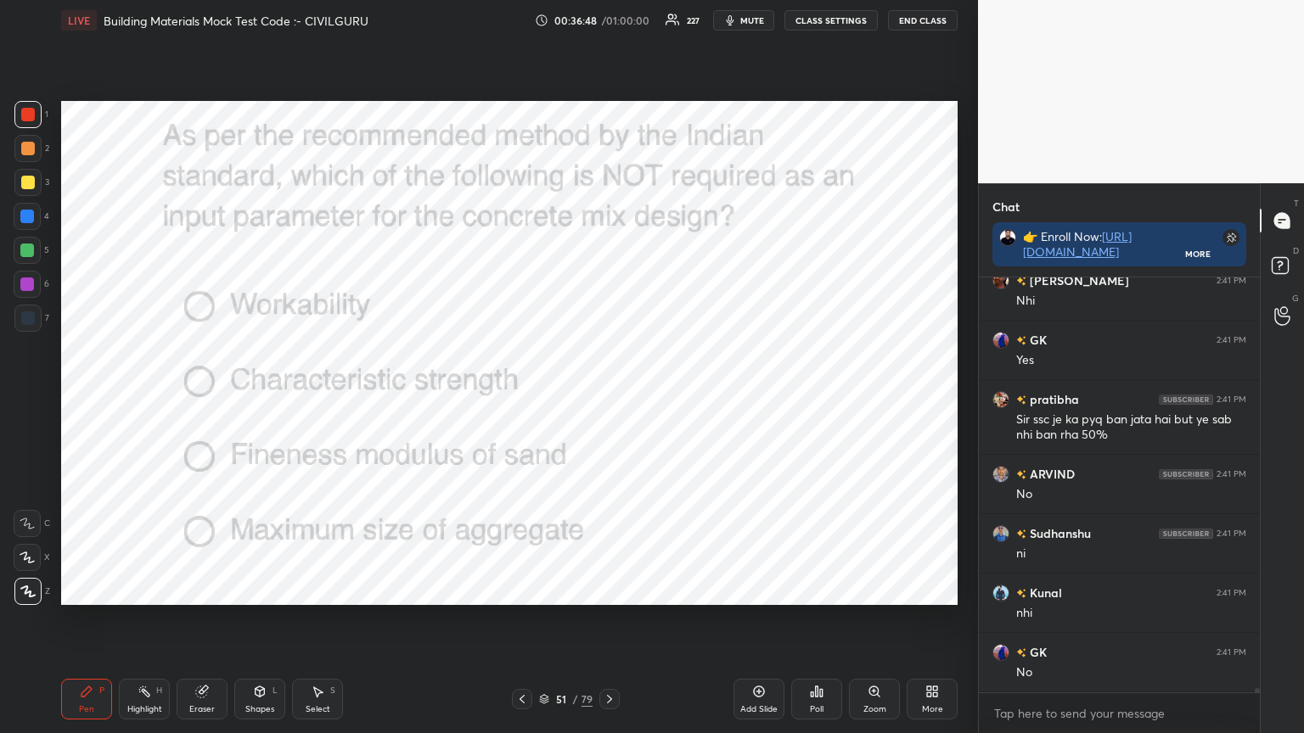
click at [768, 589] on div "Add Slide" at bounding box center [758, 699] width 51 height 41
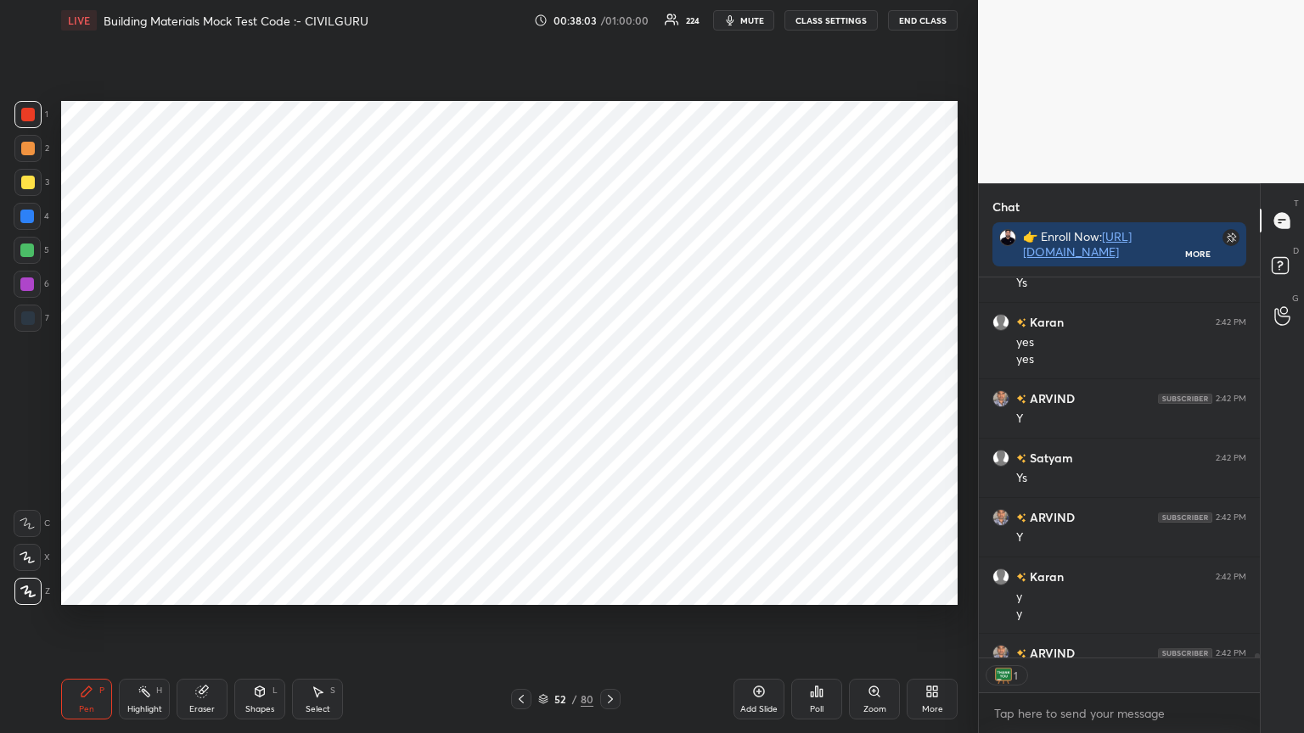
scroll to position [376, 276]
click at [618, 589] on div at bounding box center [610, 699] width 20 height 20
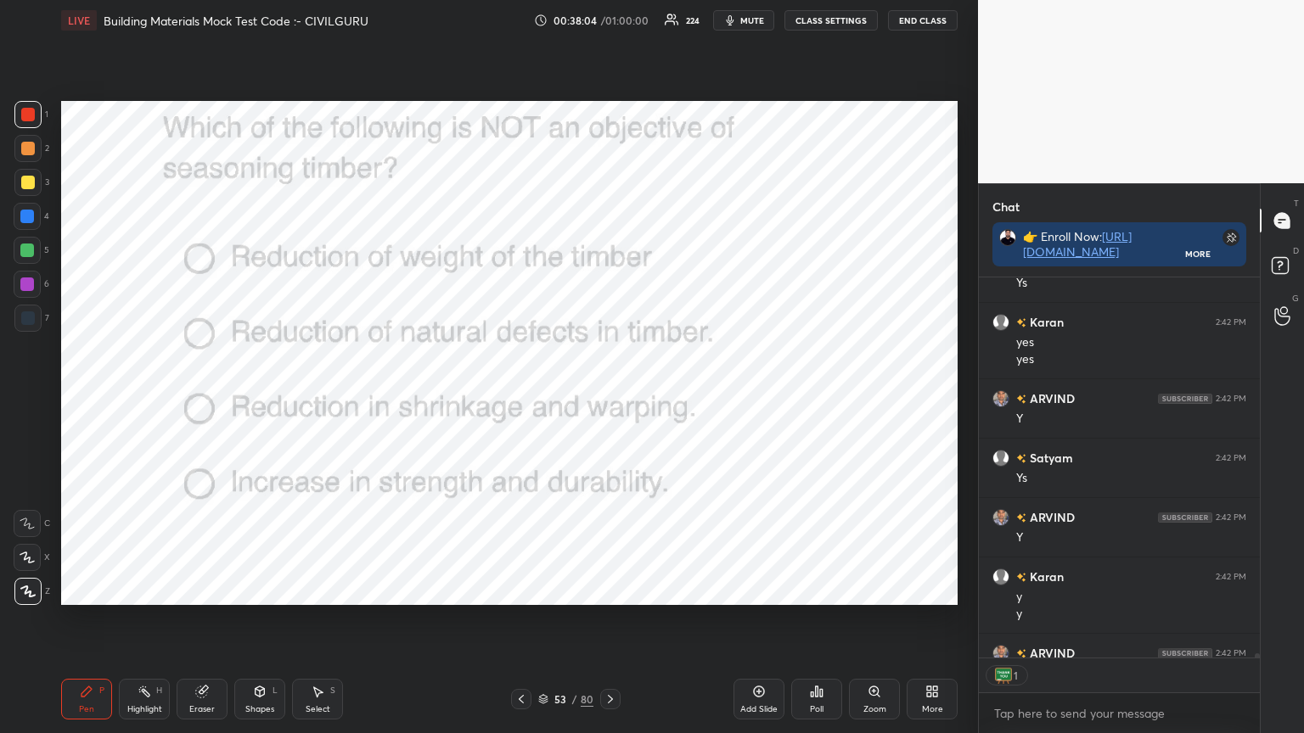
click at [811, 589] on icon at bounding box center [812, 695] width 3 height 4
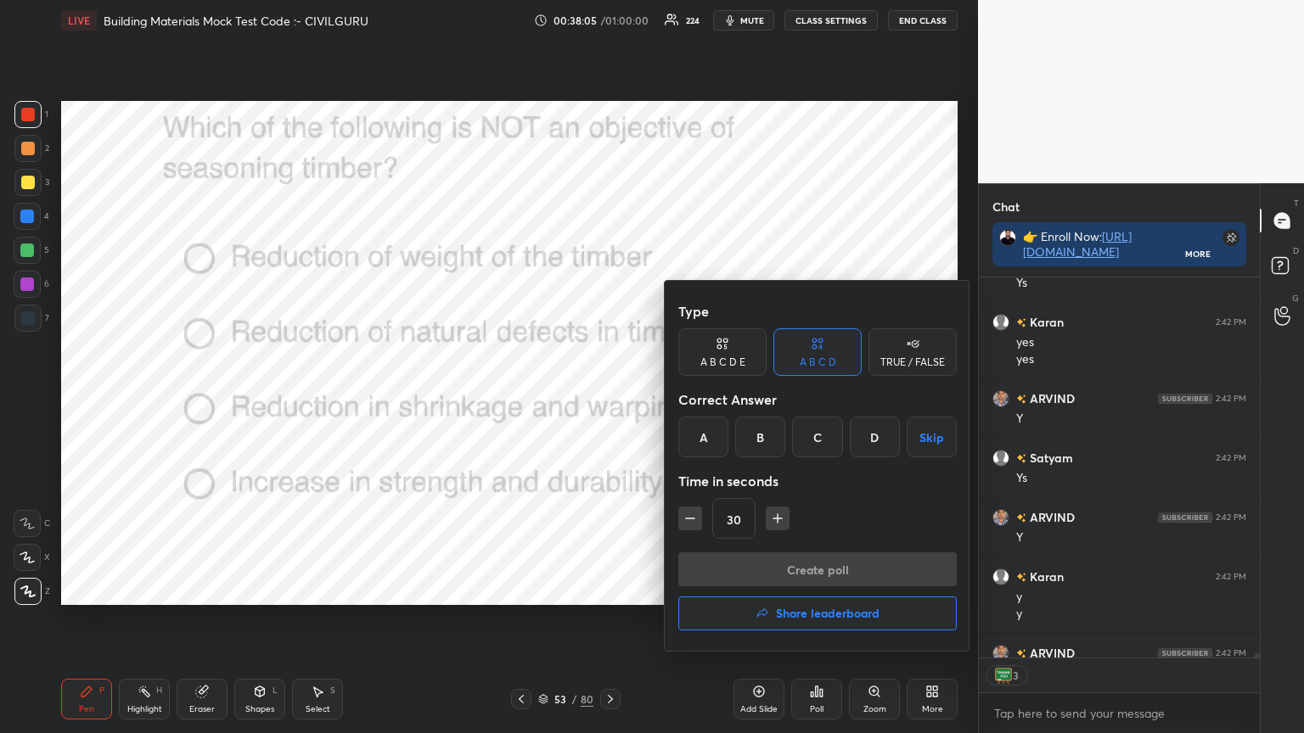
click at [766, 434] on div "B" at bounding box center [760, 437] width 50 height 41
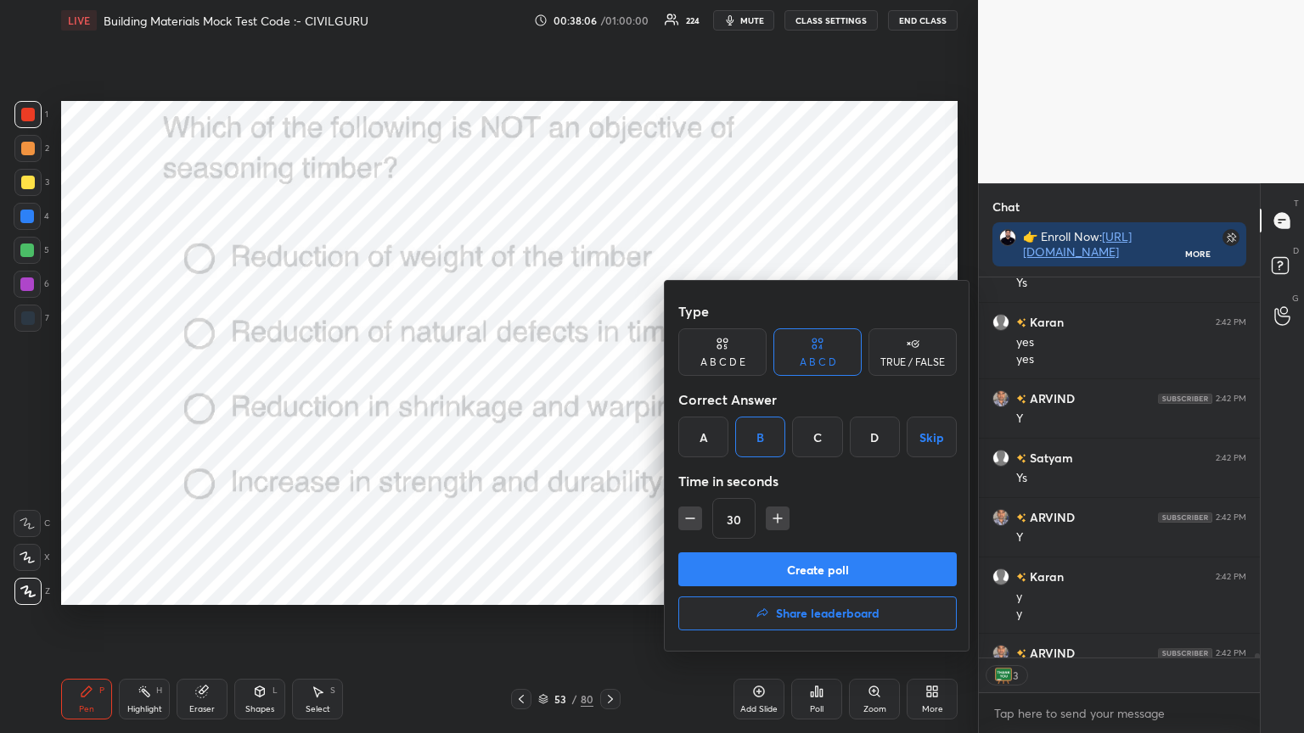
click at [750, 564] on button "Create poll" at bounding box center [817, 570] width 278 height 34
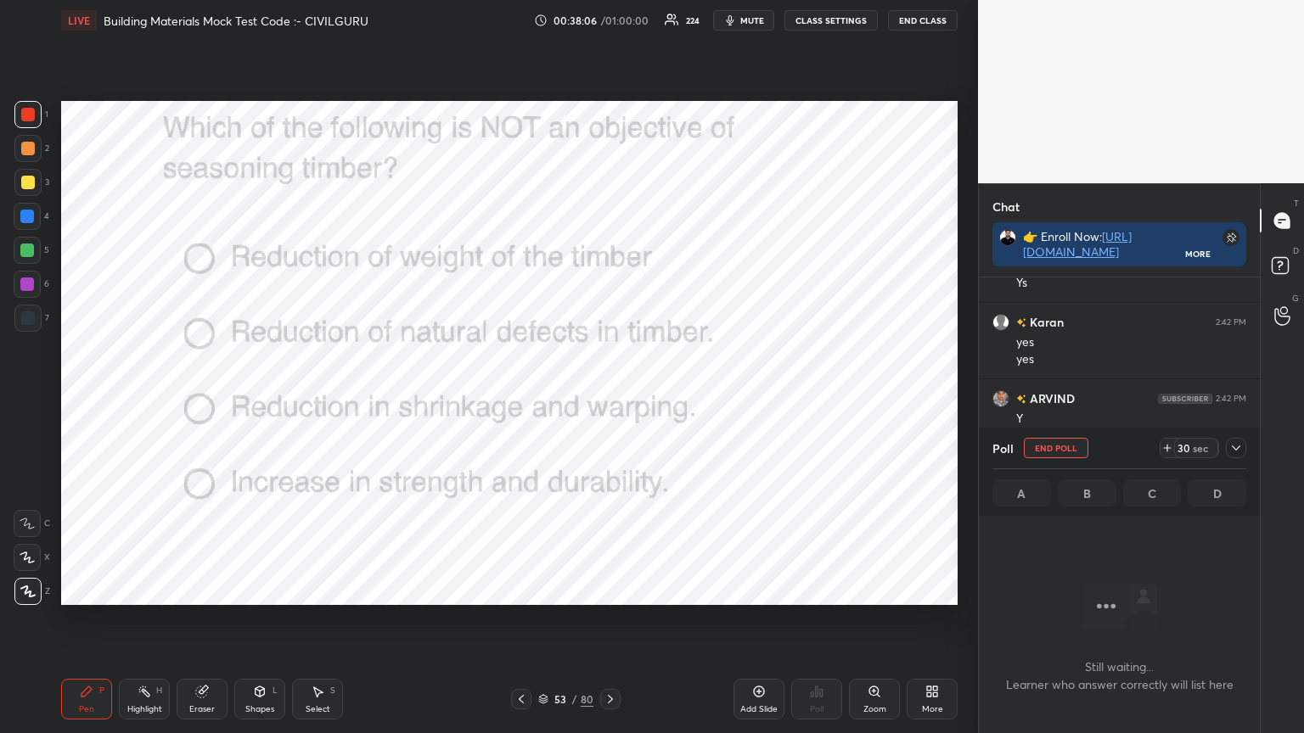
scroll to position [348, 276]
click at [1242, 445] on icon at bounding box center [1236, 448] width 14 height 14
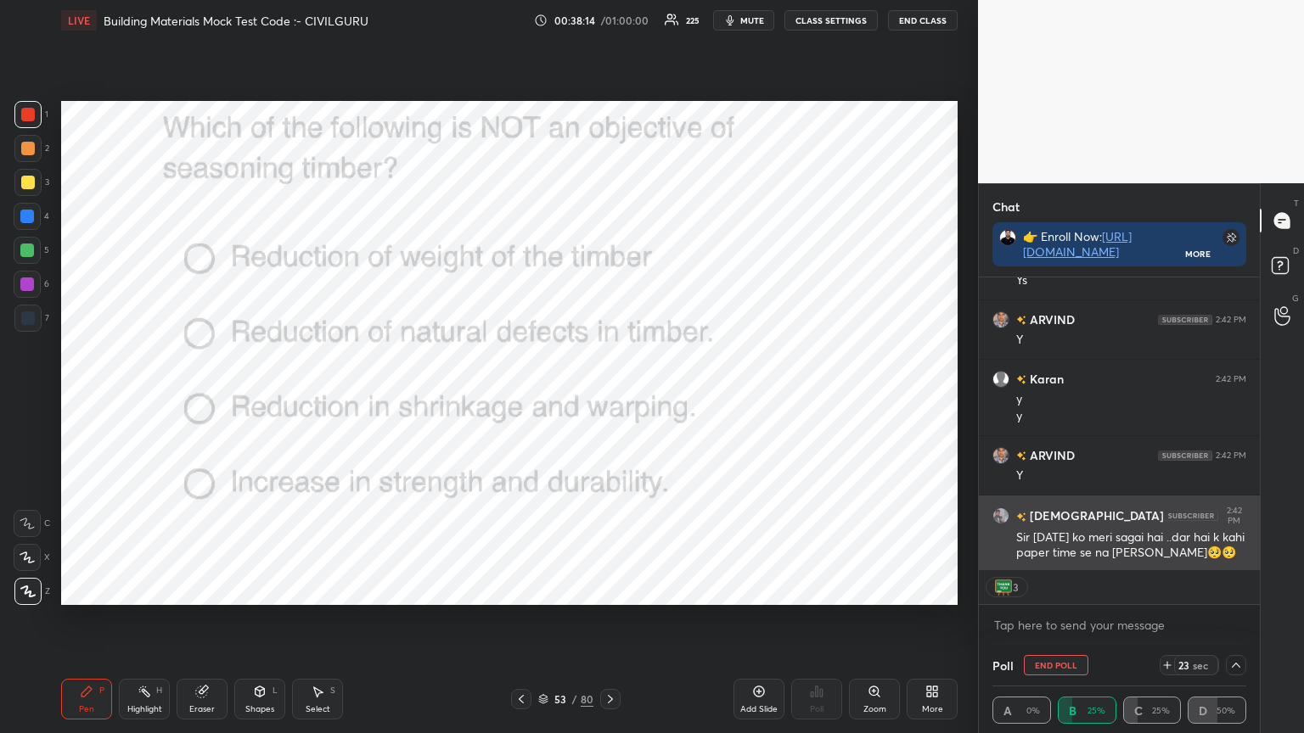
click at [1001, 514] on img "grid" at bounding box center [1000, 516] width 17 height 17
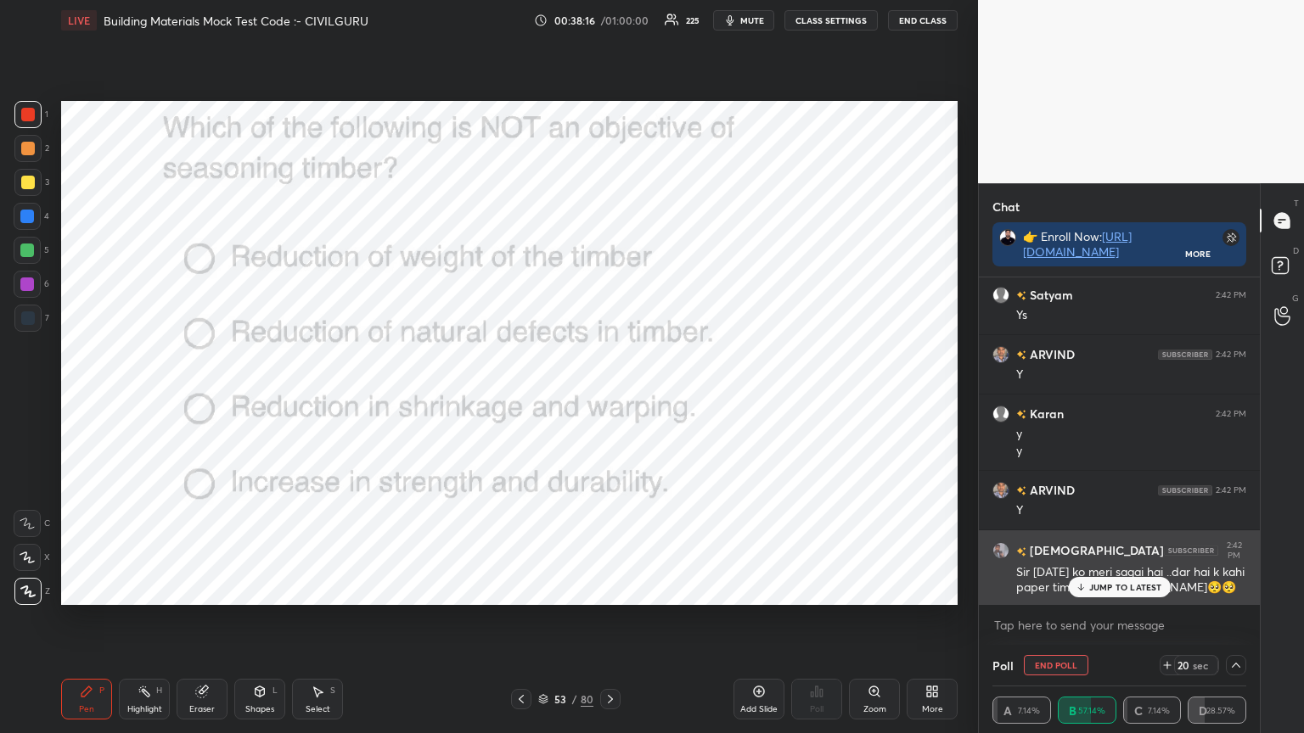
click at [1100, 584] on p "JUMP TO LATEST" at bounding box center [1125, 587] width 73 height 10
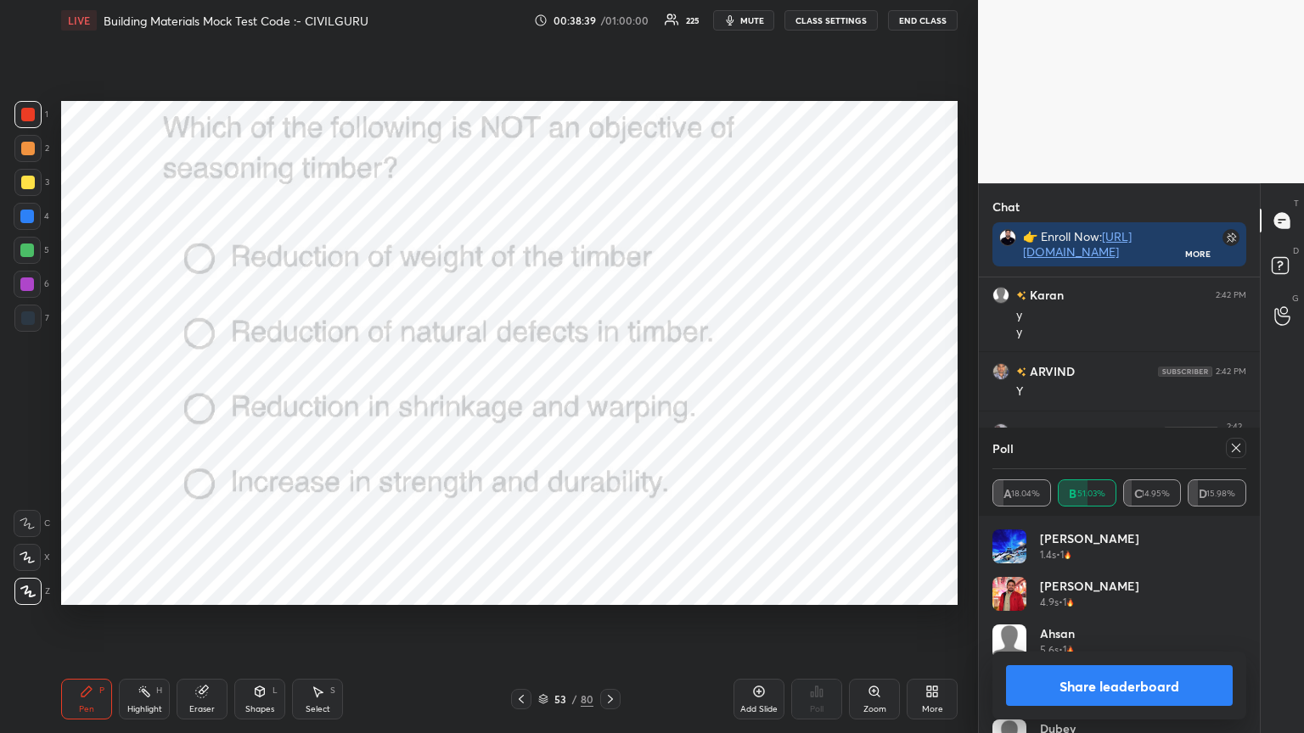
click at [1236, 441] on icon at bounding box center [1236, 448] width 14 height 14
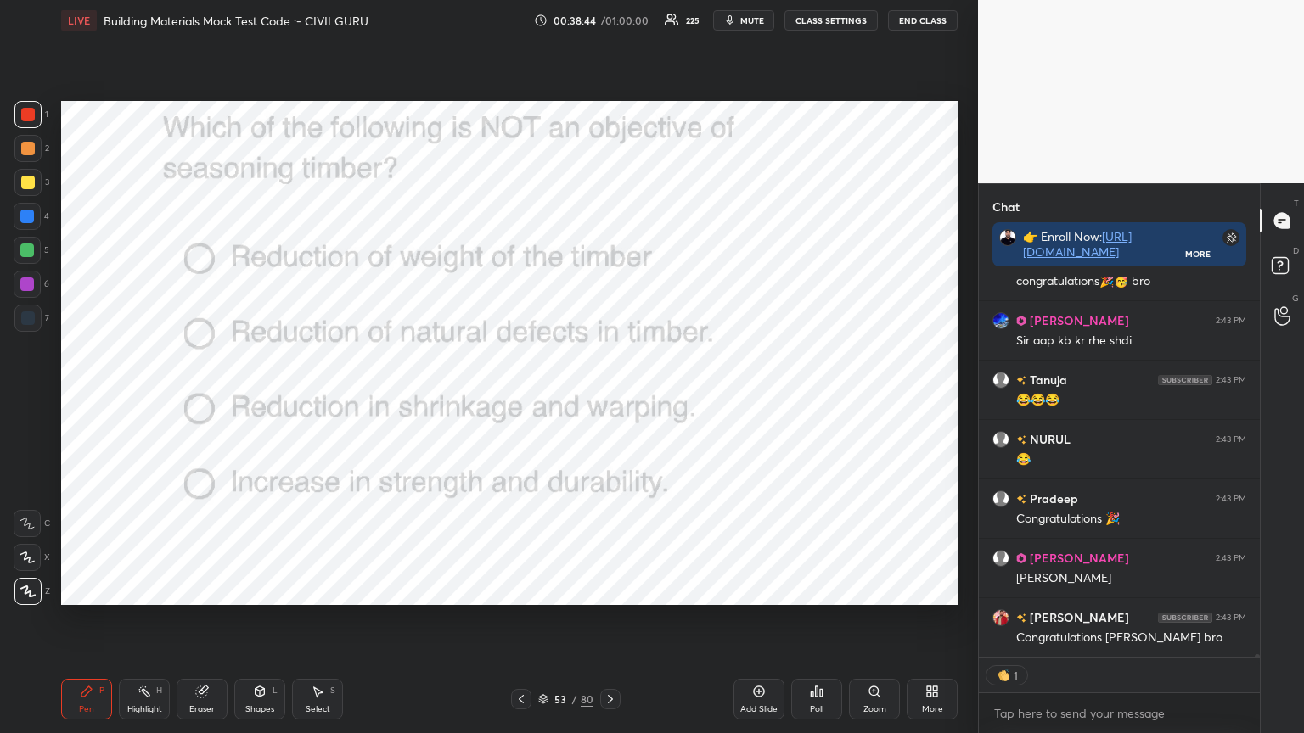
click at [615, 589] on icon at bounding box center [610, 700] width 14 height 14
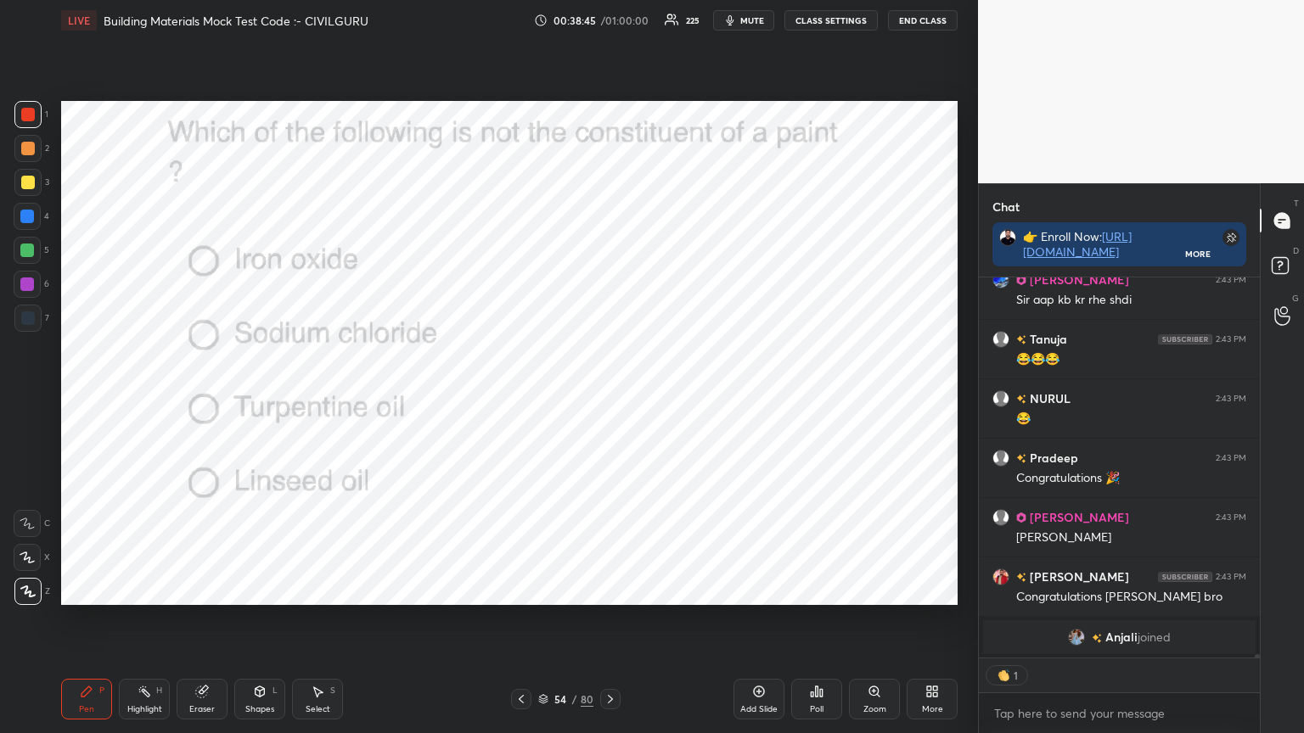
click at [811, 589] on div "Poll" at bounding box center [817, 709] width 14 height 8
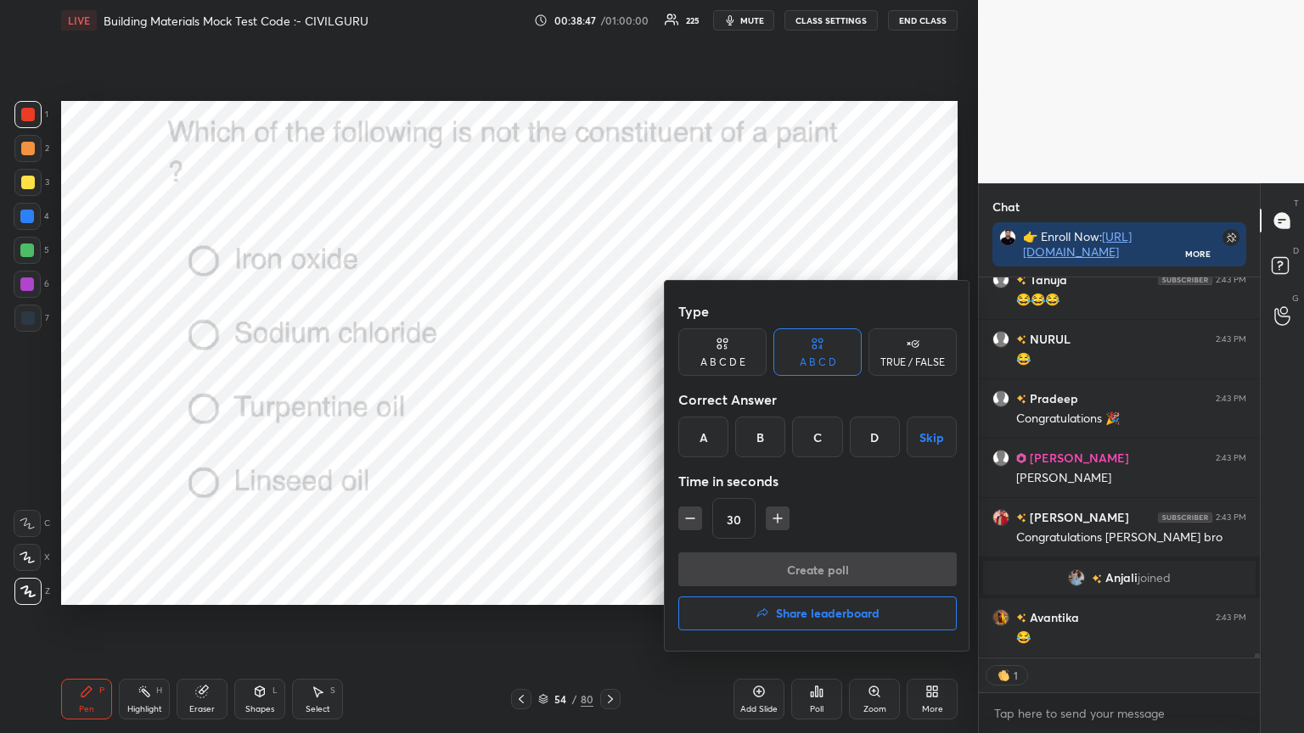
click at [767, 434] on div "B" at bounding box center [760, 437] width 50 height 41
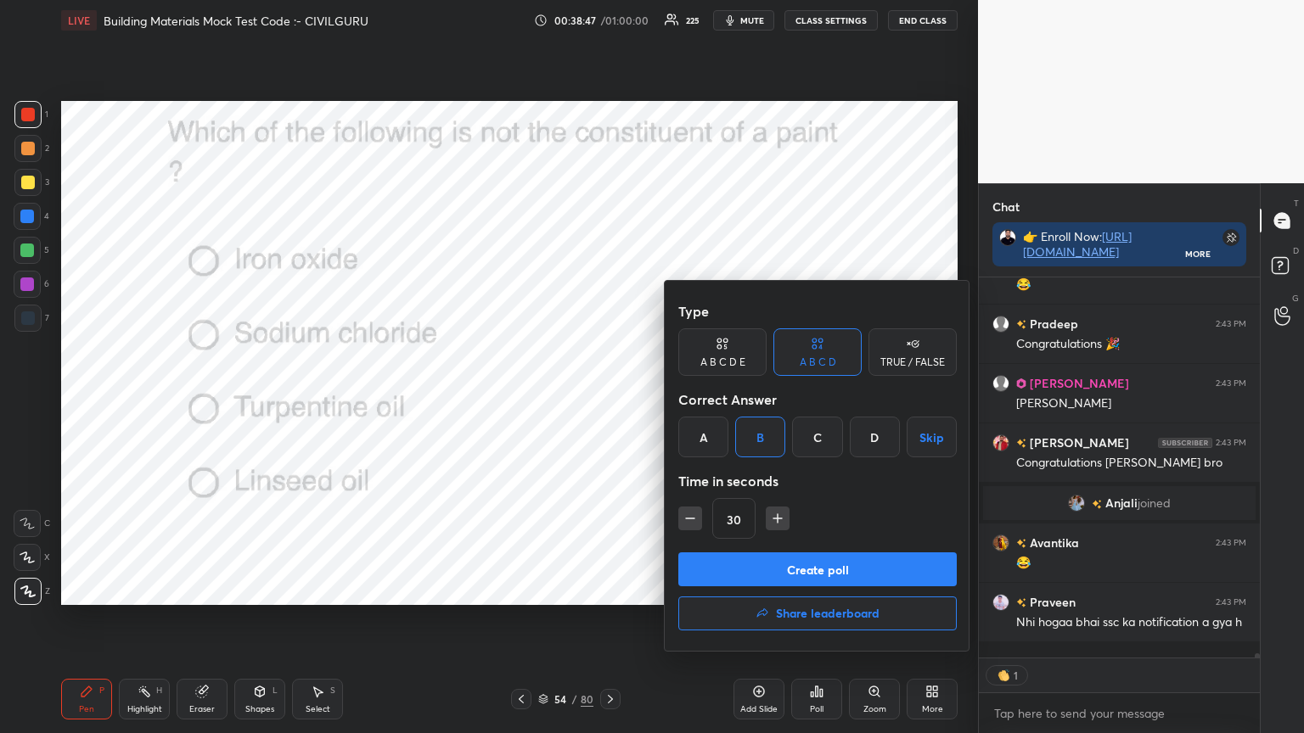
click at [758, 560] on button "Create poll" at bounding box center [817, 570] width 278 height 34
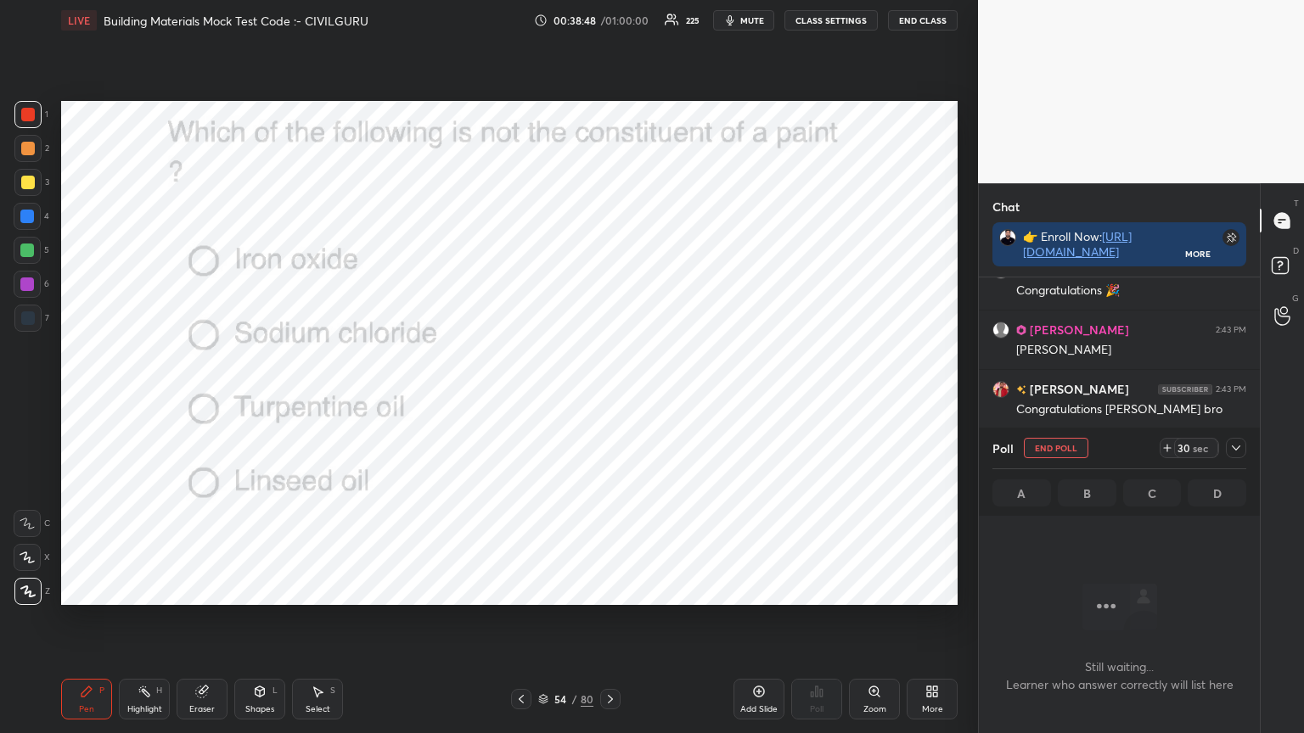
click at [1236, 449] on icon at bounding box center [1236, 448] width 8 height 5
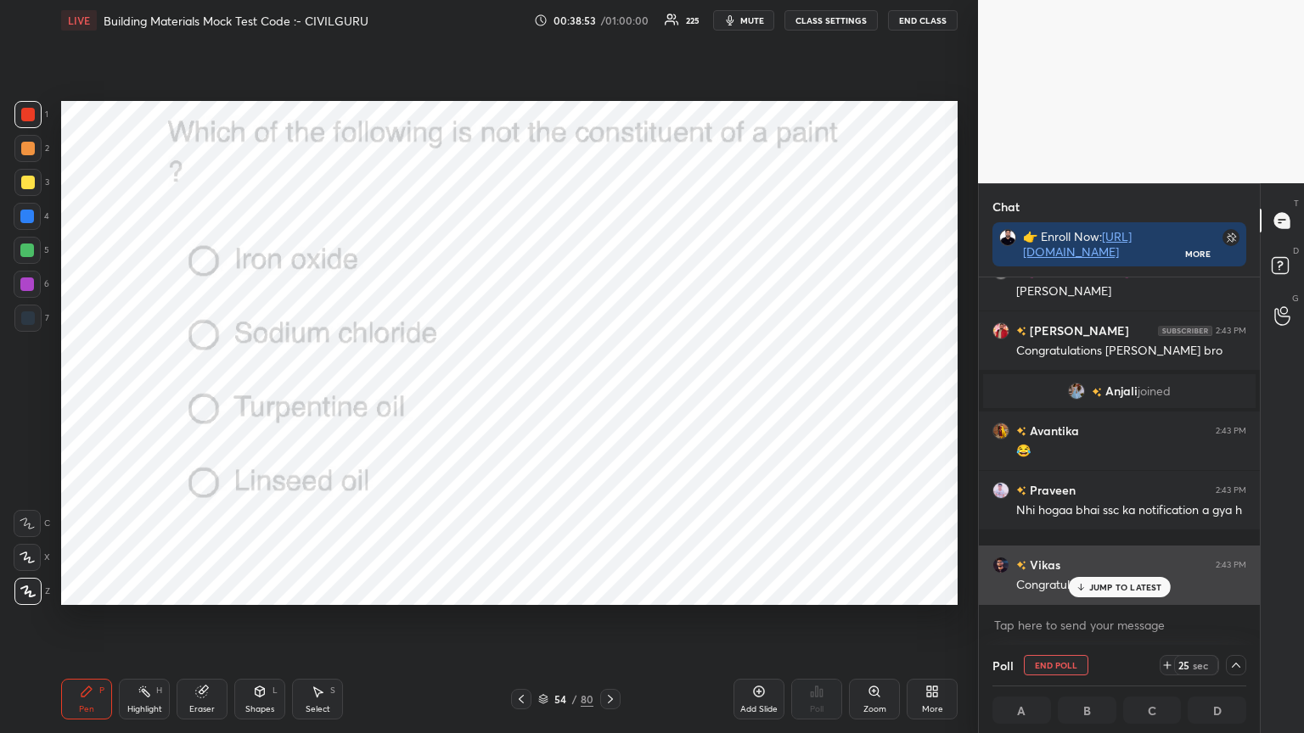
click at [1120, 585] on p "JUMP TO LATEST" at bounding box center [1125, 587] width 73 height 10
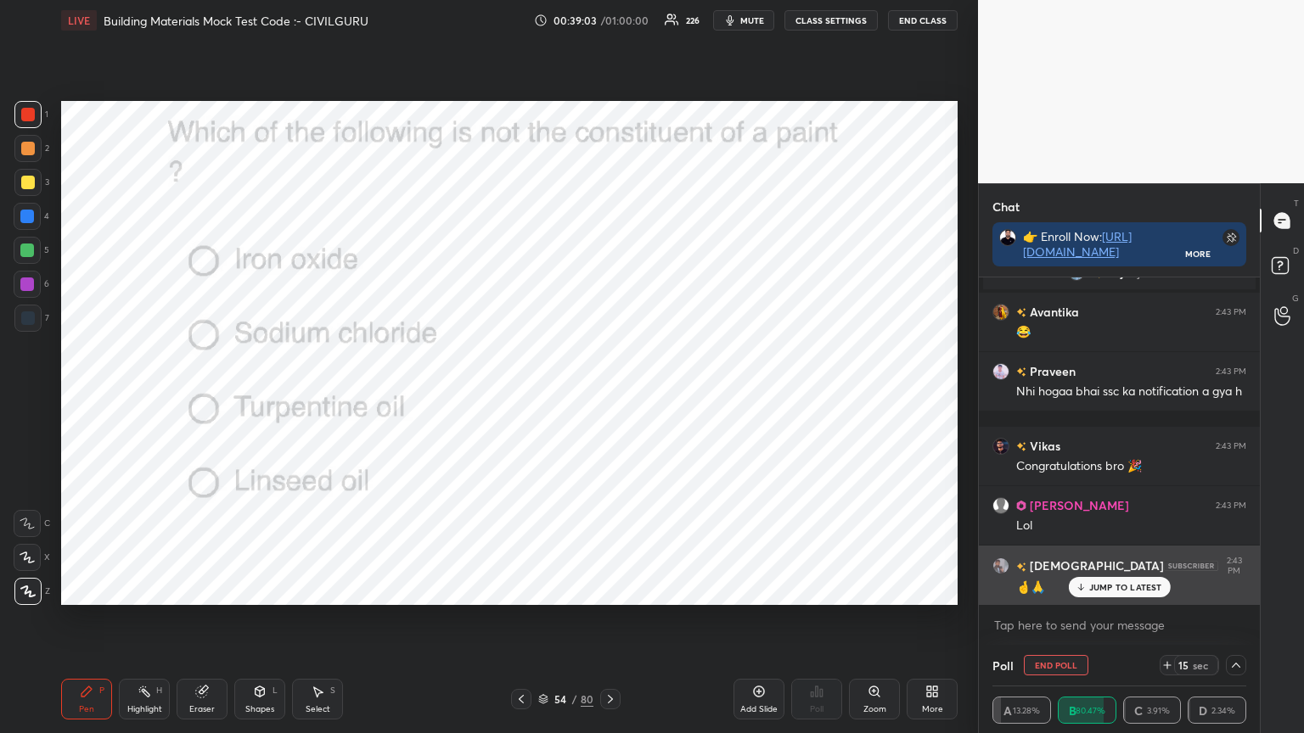
click at [1108, 584] on p "JUMP TO LATEST" at bounding box center [1125, 587] width 73 height 10
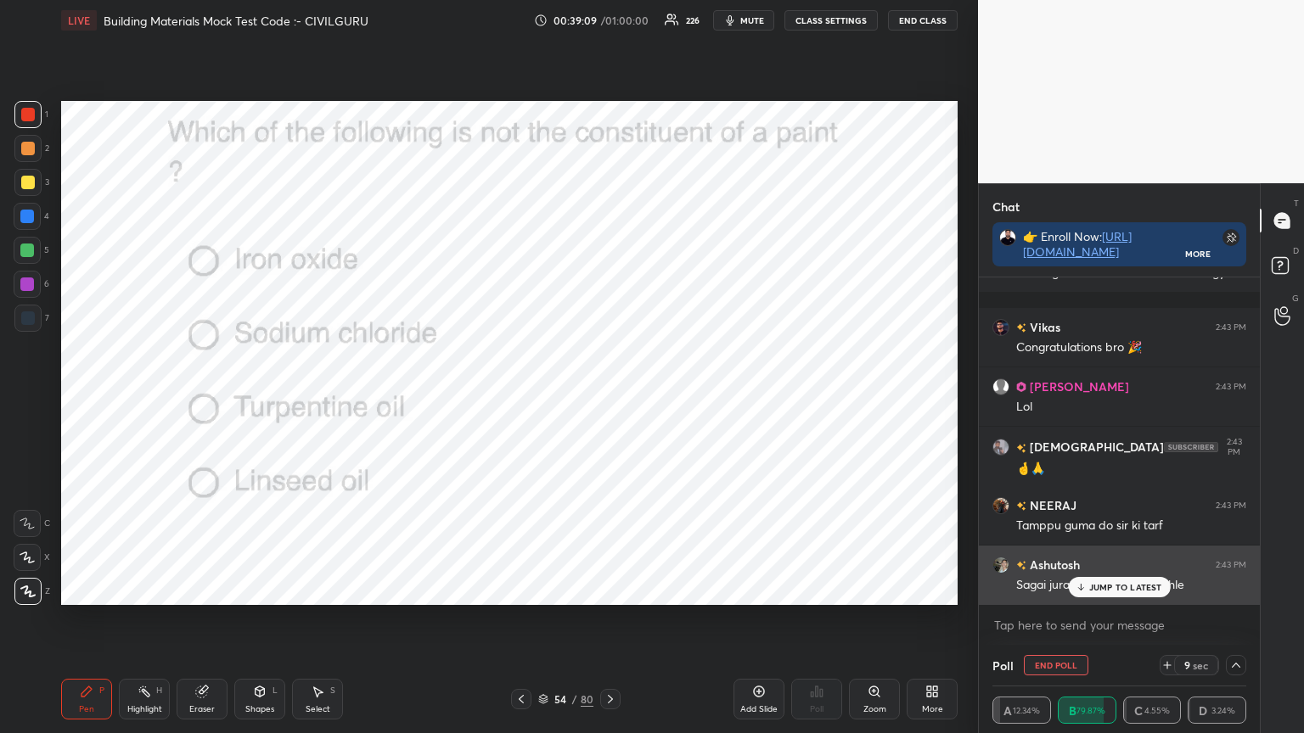
click at [1096, 587] on p "JUMP TO LATEST" at bounding box center [1125, 587] width 73 height 10
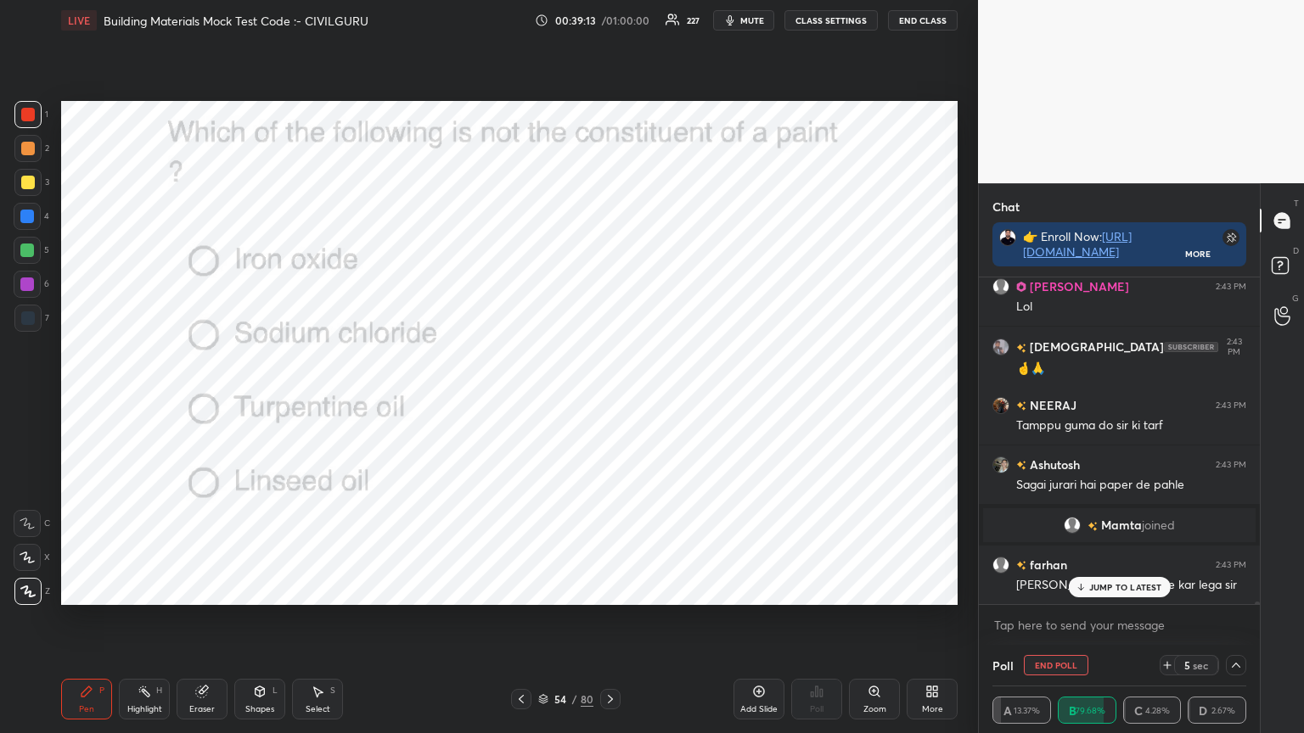
click at [997, 513] on div "[PERSON_NAME] joined" at bounding box center [1119, 525] width 272 height 34
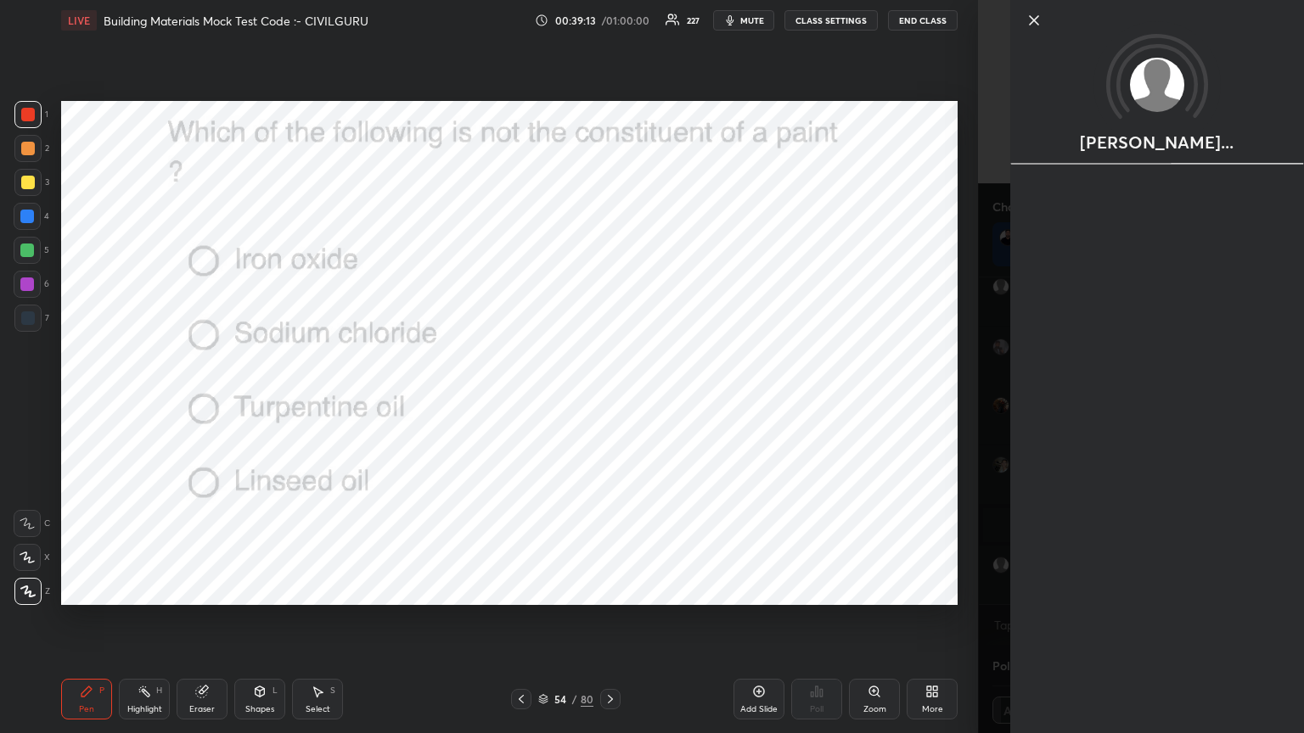
click at [965, 533] on div "1 2 3 4 5 6 7 C X Z C X Z E E Erase all H H LIVE Building Materials Mock Test C…" at bounding box center [489, 366] width 978 height 733
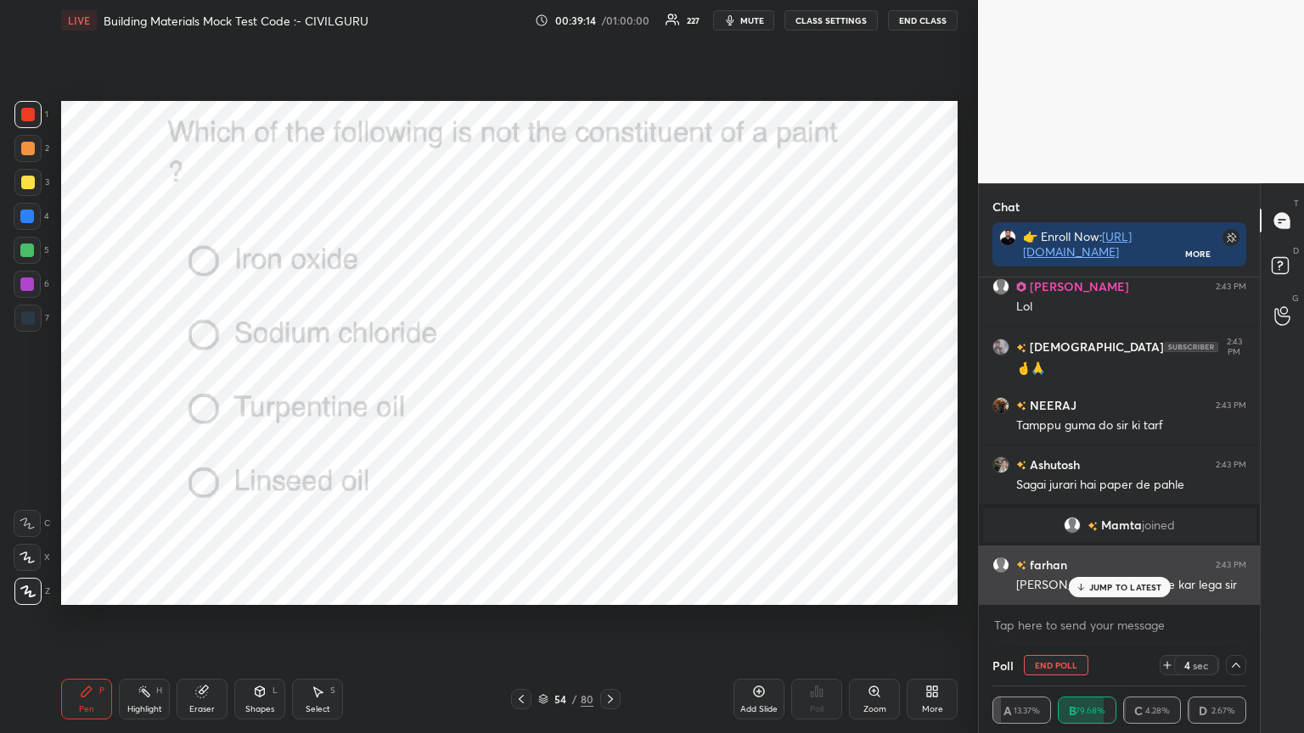
click at [1106, 589] on p "JUMP TO LATEST" at bounding box center [1125, 587] width 73 height 10
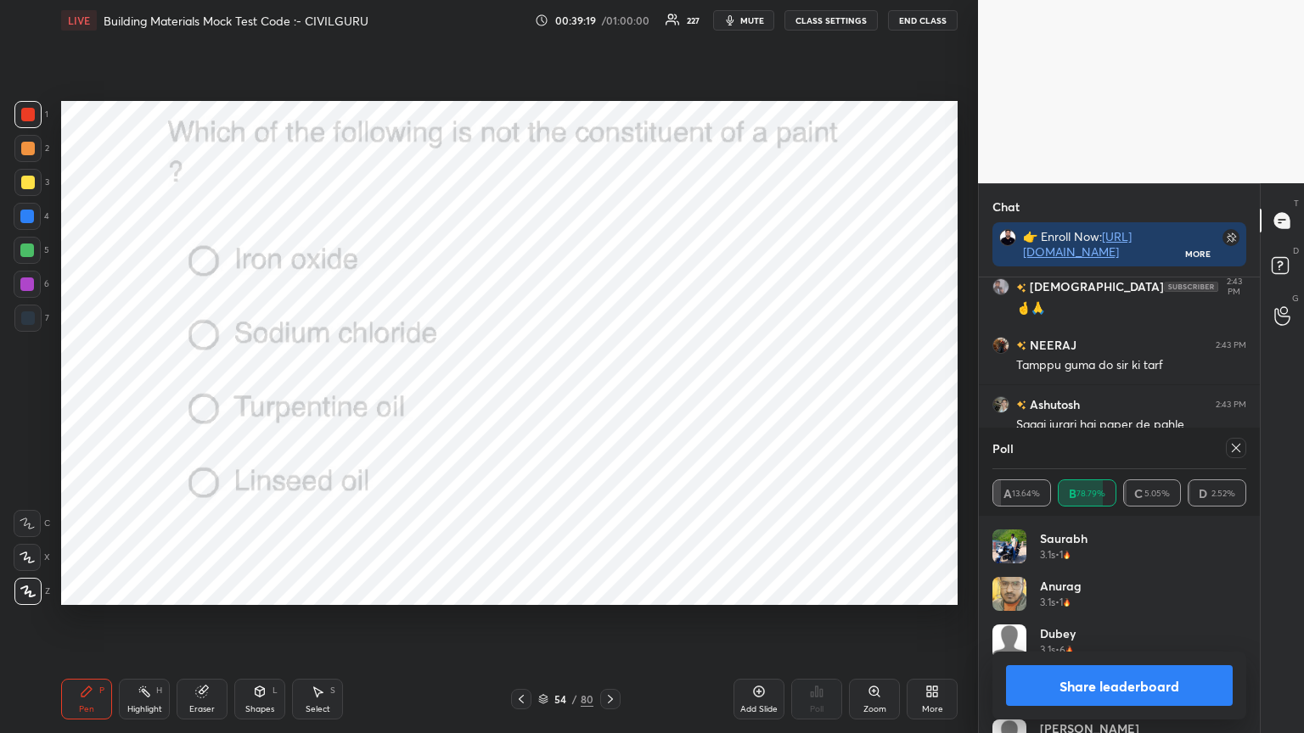
click at [1232, 445] on icon at bounding box center [1236, 448] width 14 height 14
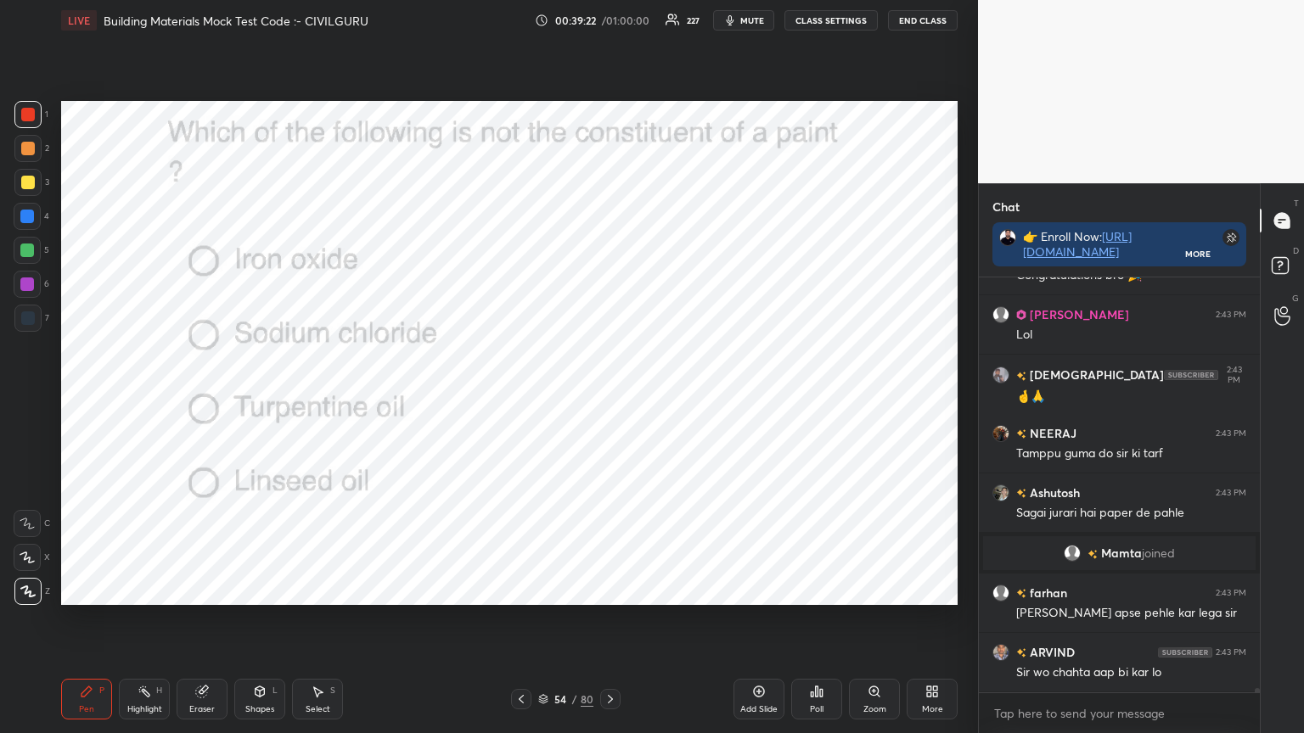
click at [608, 589] on icon at bounding box center [610, 700] width 14 height 14
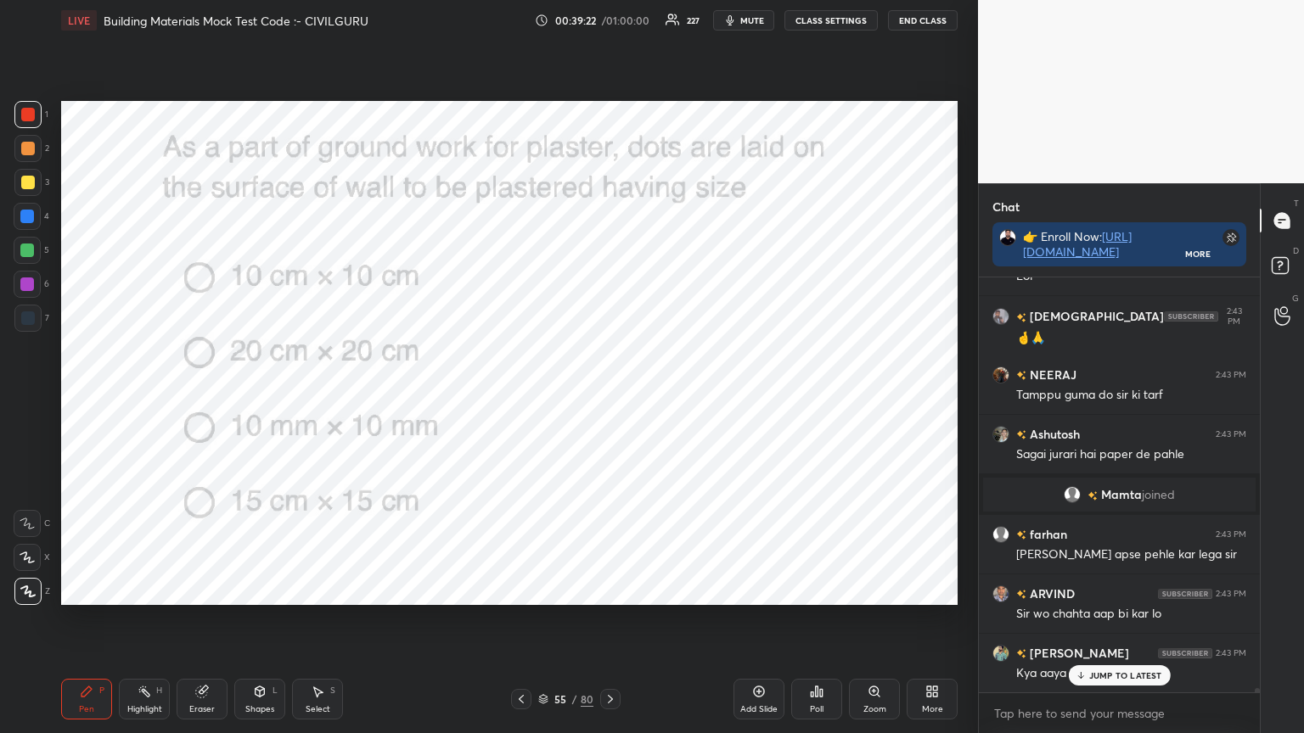
click at [818, 589] on icon at bounding box center [817, 692] width 14 height 14
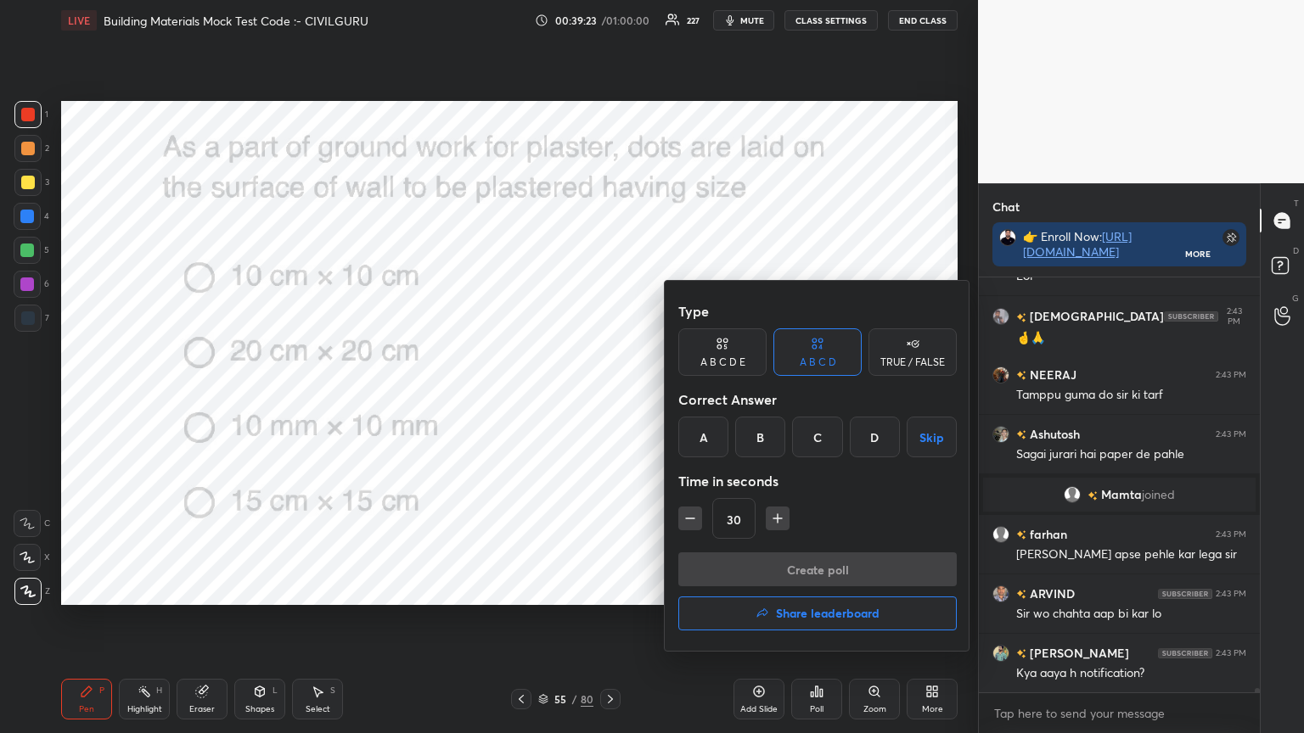
click at [880, 436] on div "D" at bounding box center [875, 437] width 50 height 41
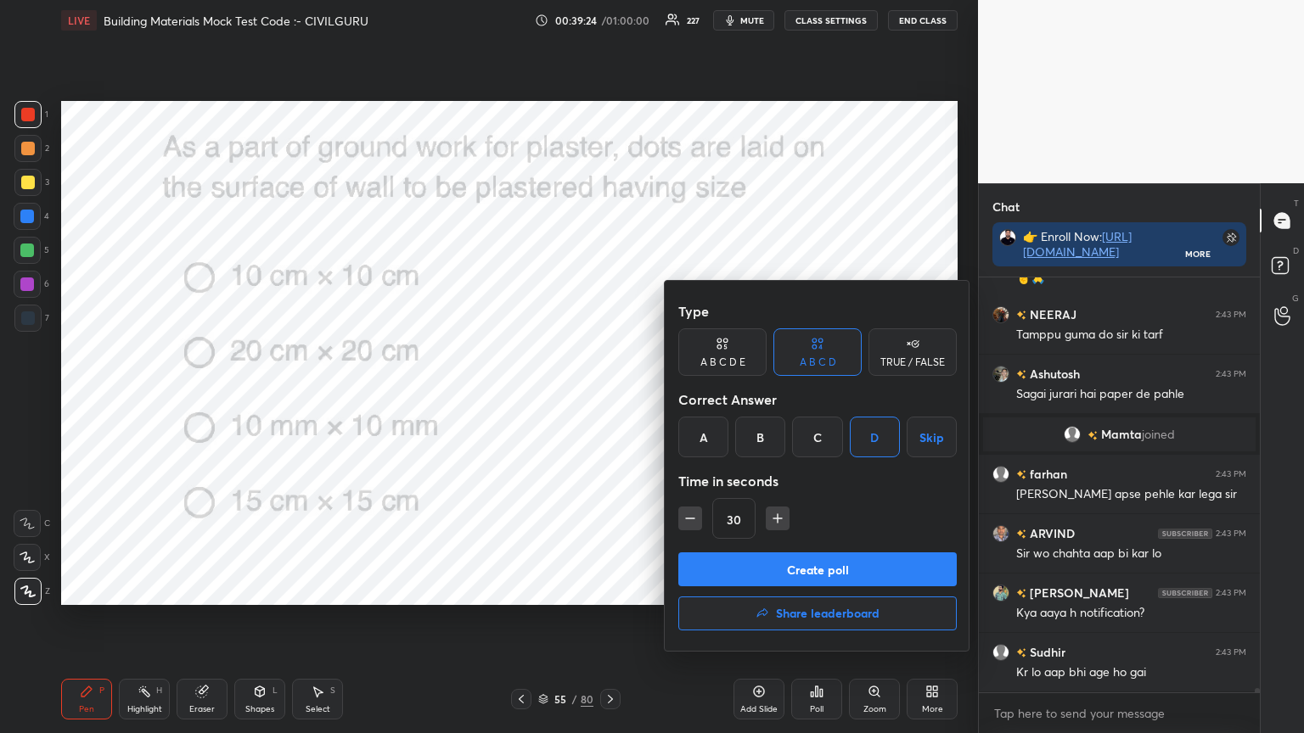
click at [834, 579] on button "Create poll" at bounding box center [817, 570] width 278 height 34
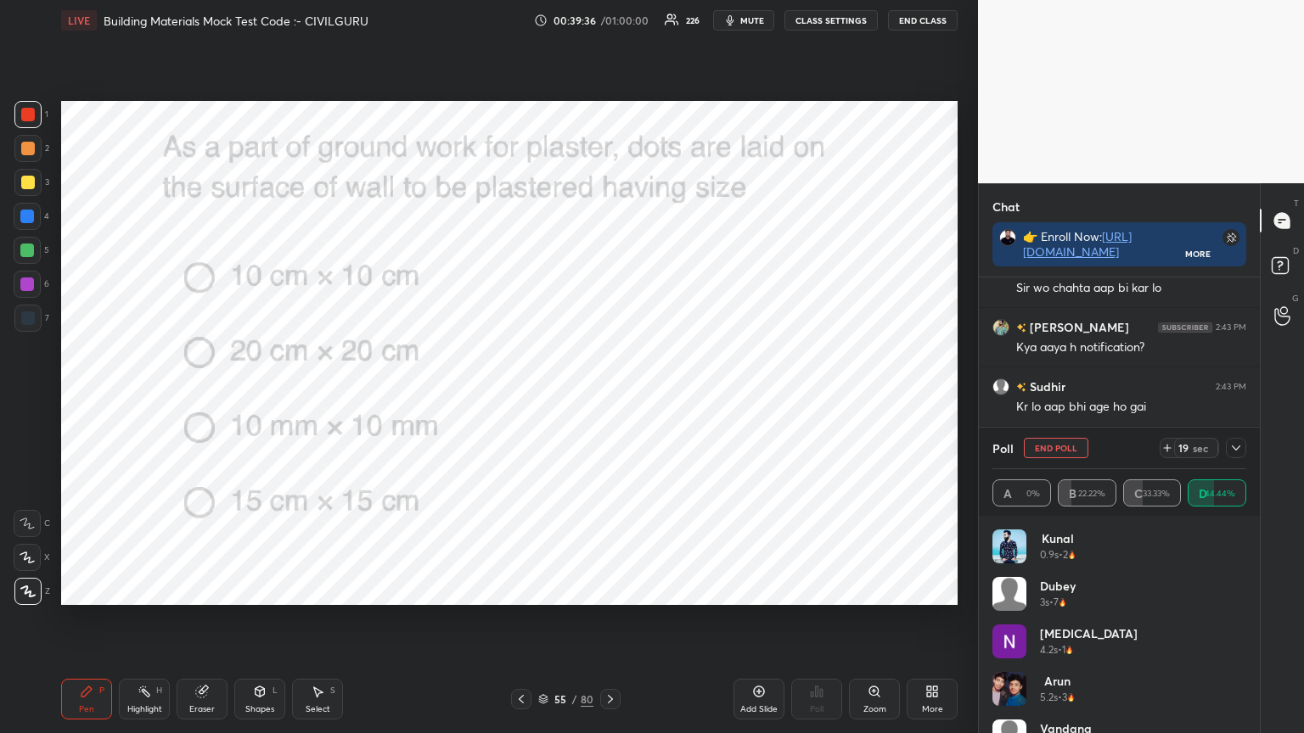
click at [1234, 446] on icon at bounding box center [1236, 448] width 14 height 14
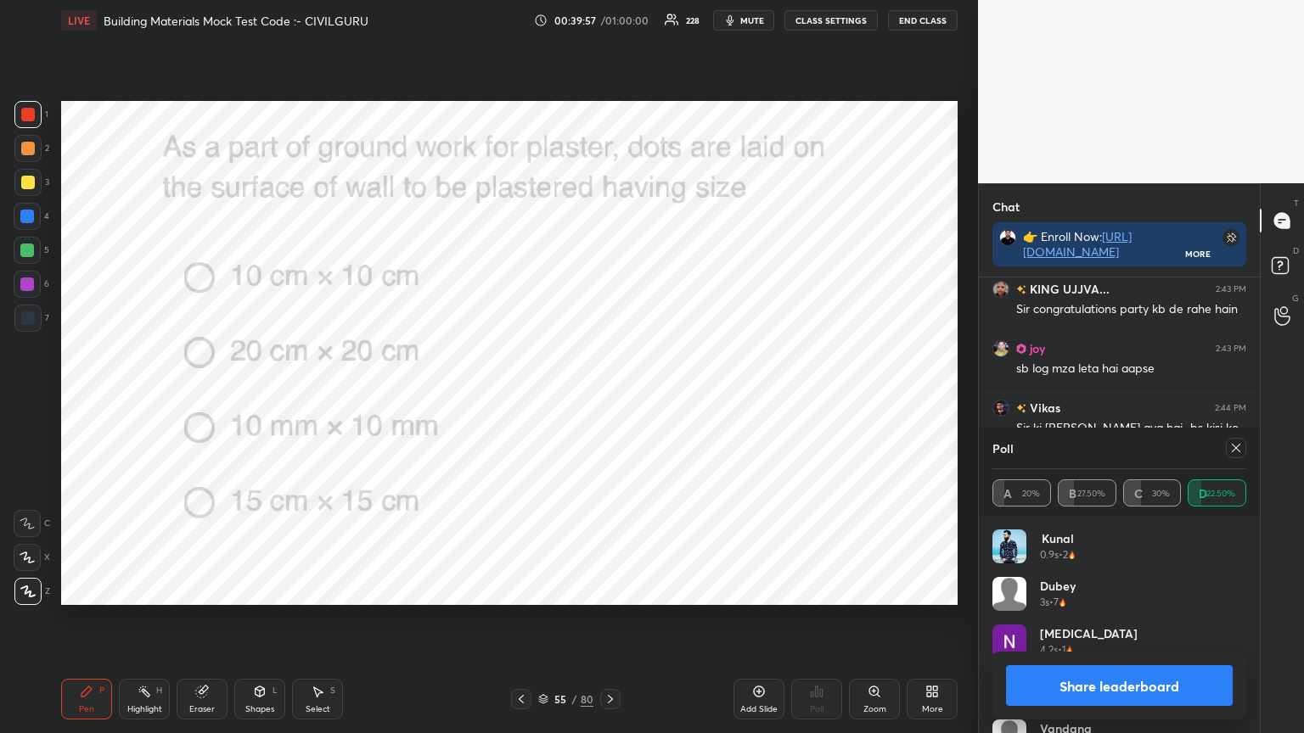
click at [1236, 448] on icon at bounding box center [1236, 448] width 14 height 14
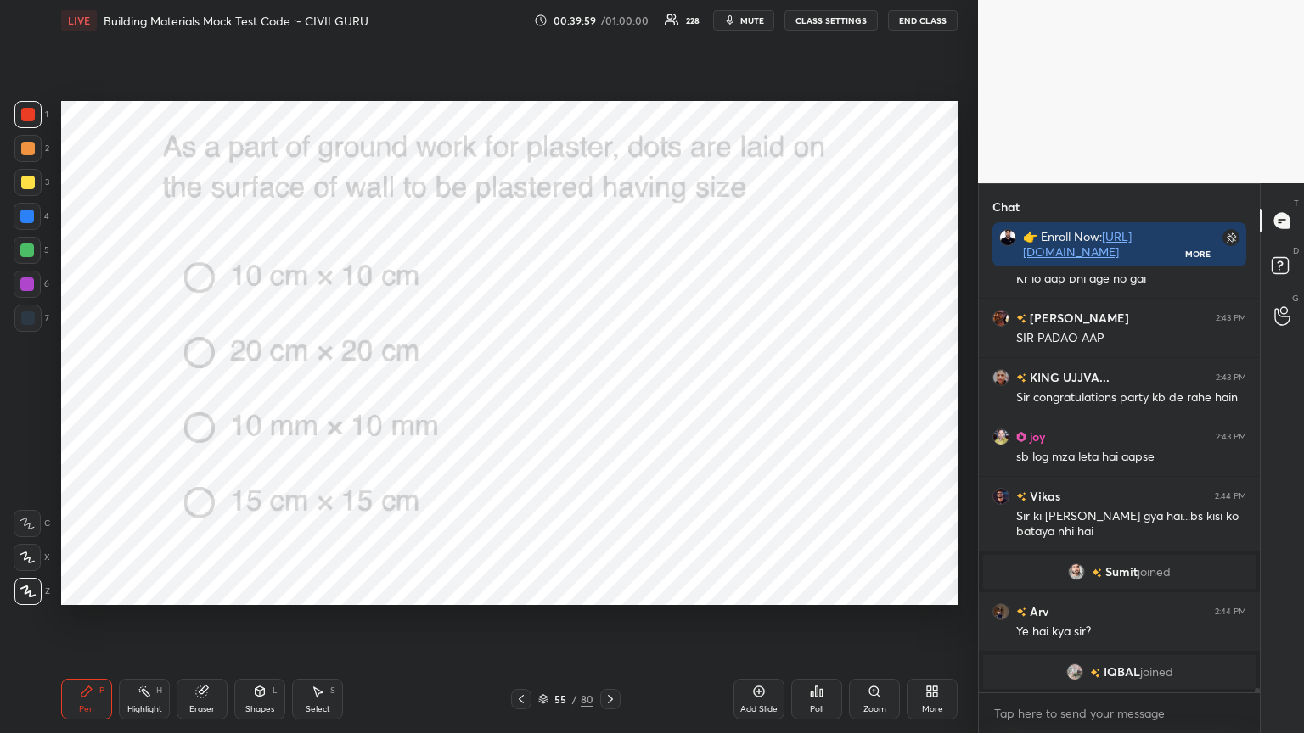
click at [611, 589] on div at bounding box center [610, 699] width 20 height 20
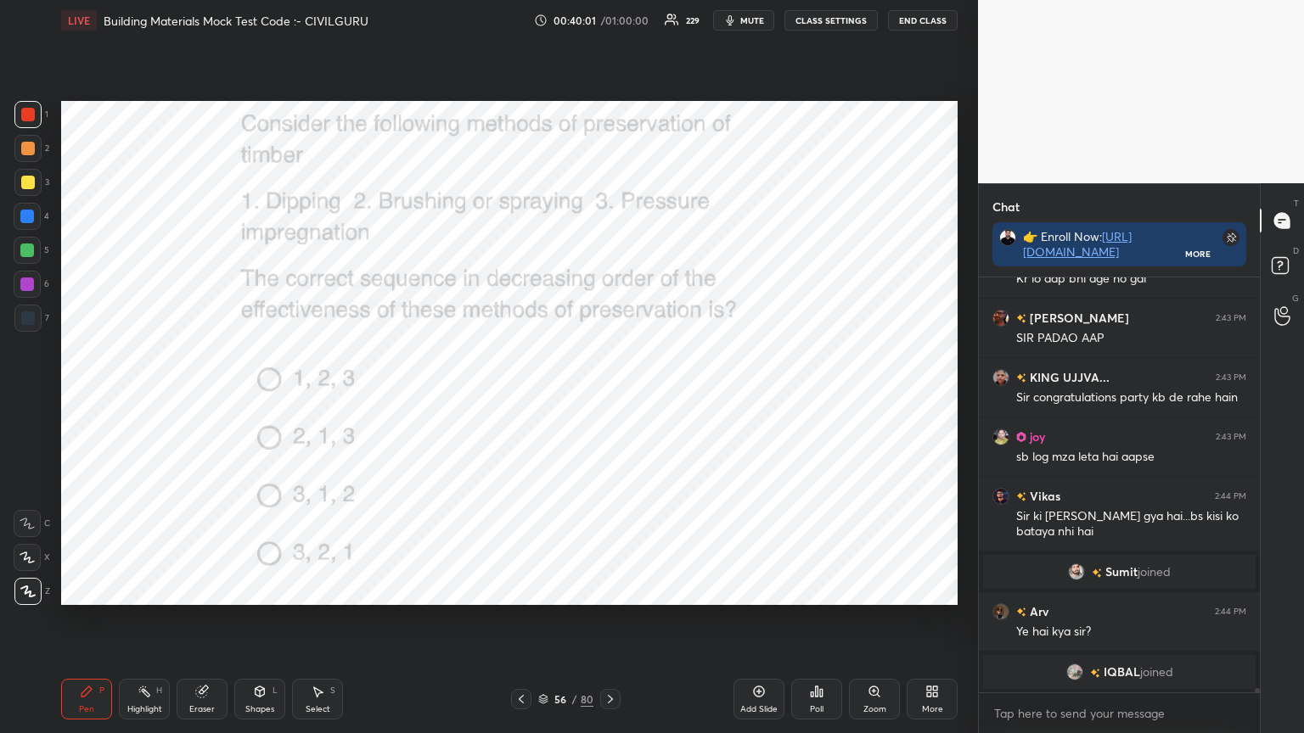
click at [811, 589] on icon at bounding box center [812, 695] width 3 height 4
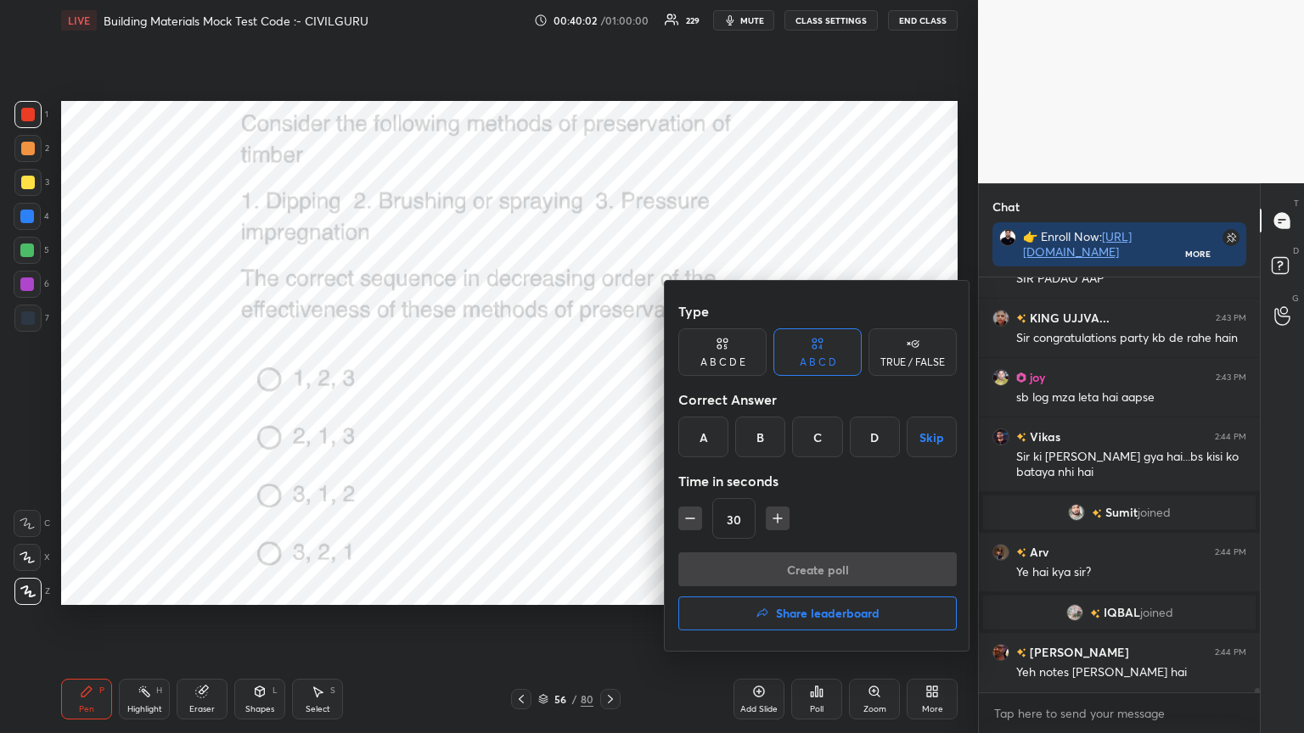
click at [819, 425] on div "C" at bounding box center [817, 437] width 50 height 41
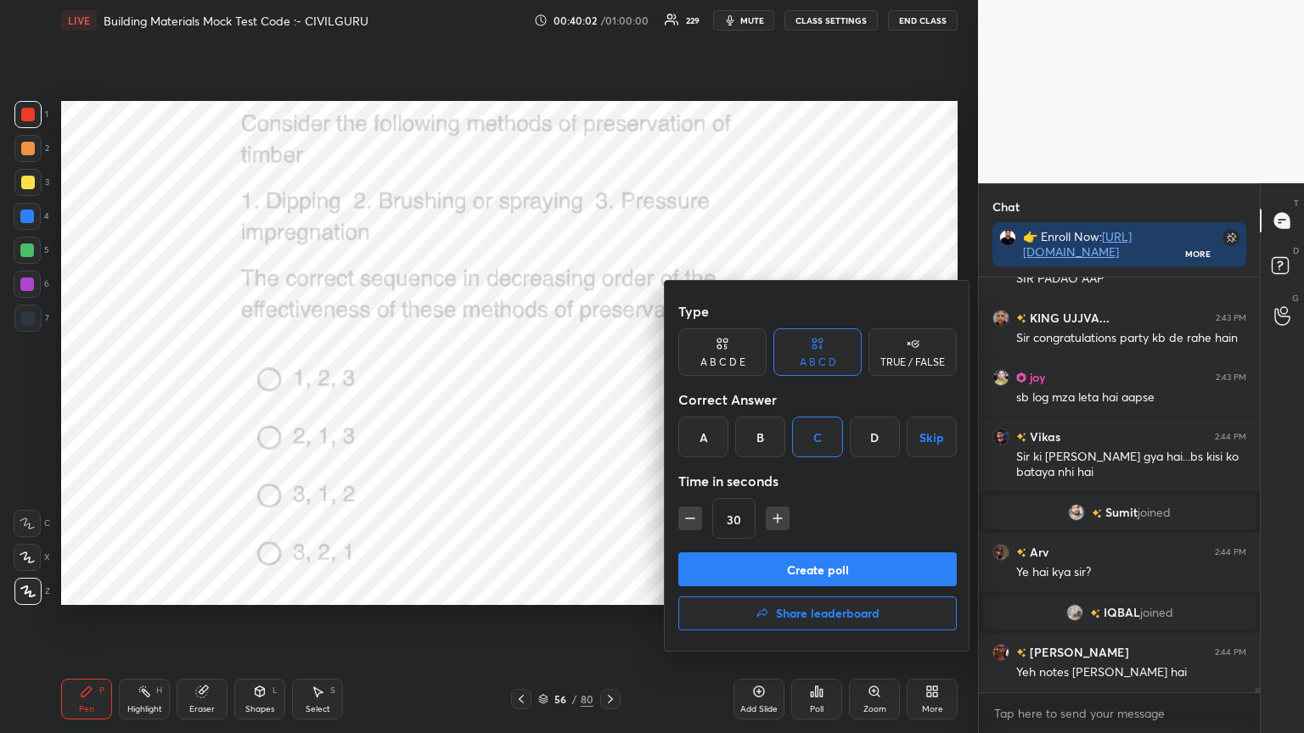
click at [796, 575] on button "Create poll" at bounding box center [817, 570] width 278 height 34
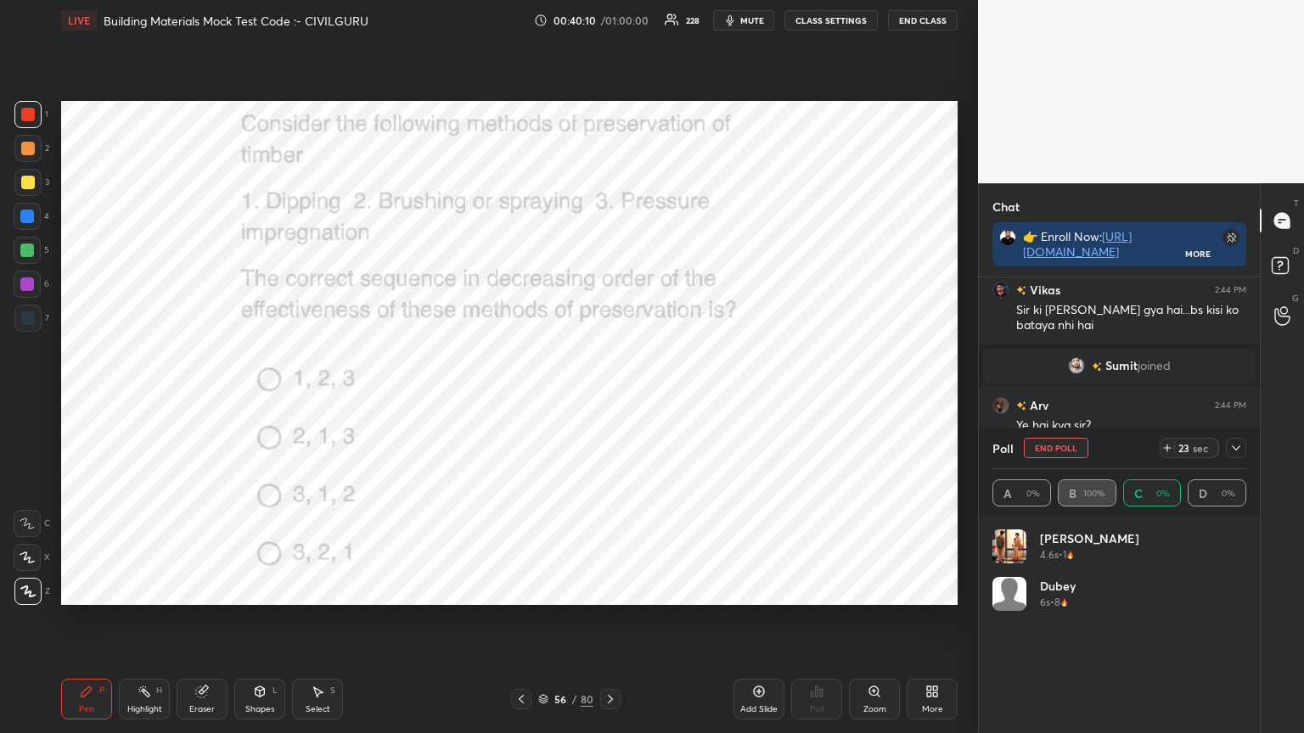
click at [1236, 447] on icon at bounding box center [1236, 448] width 14 height 14
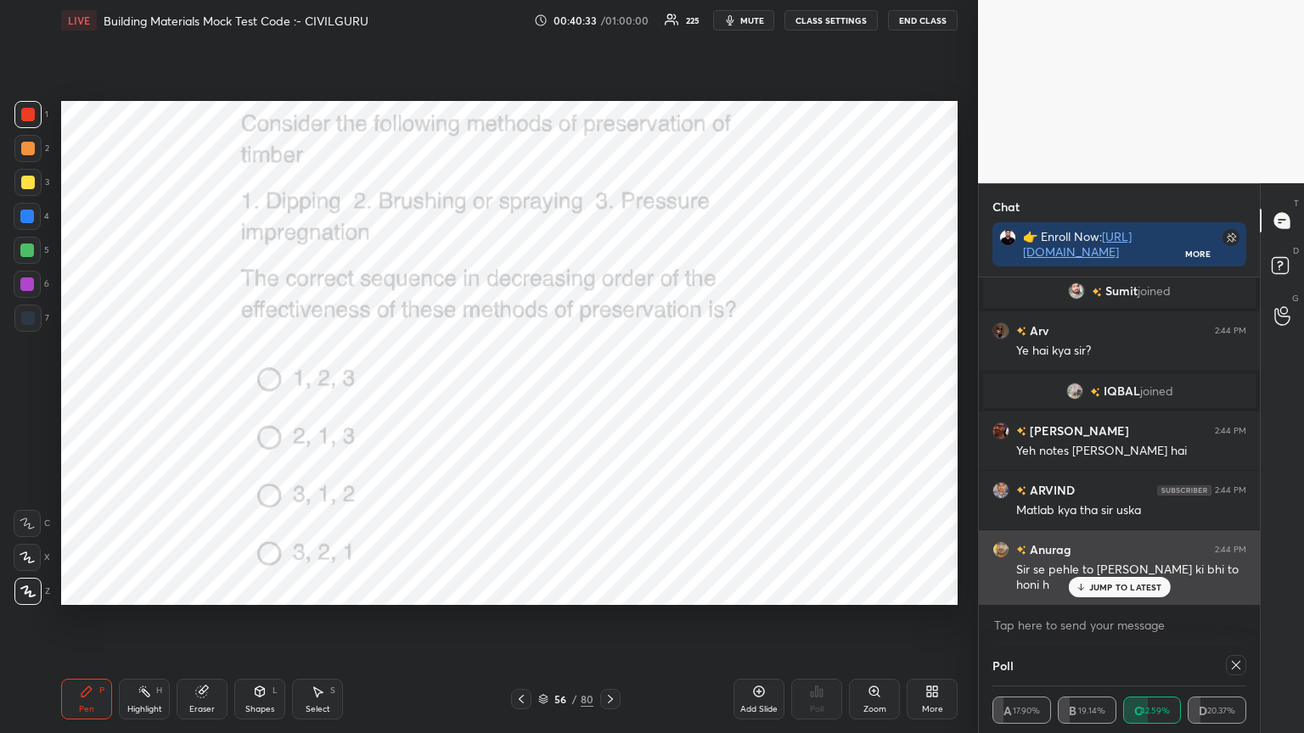
click at [1097, 585] on p "JUMP TO LATEST" at bounding box center [1125, 587] width 73 height 10
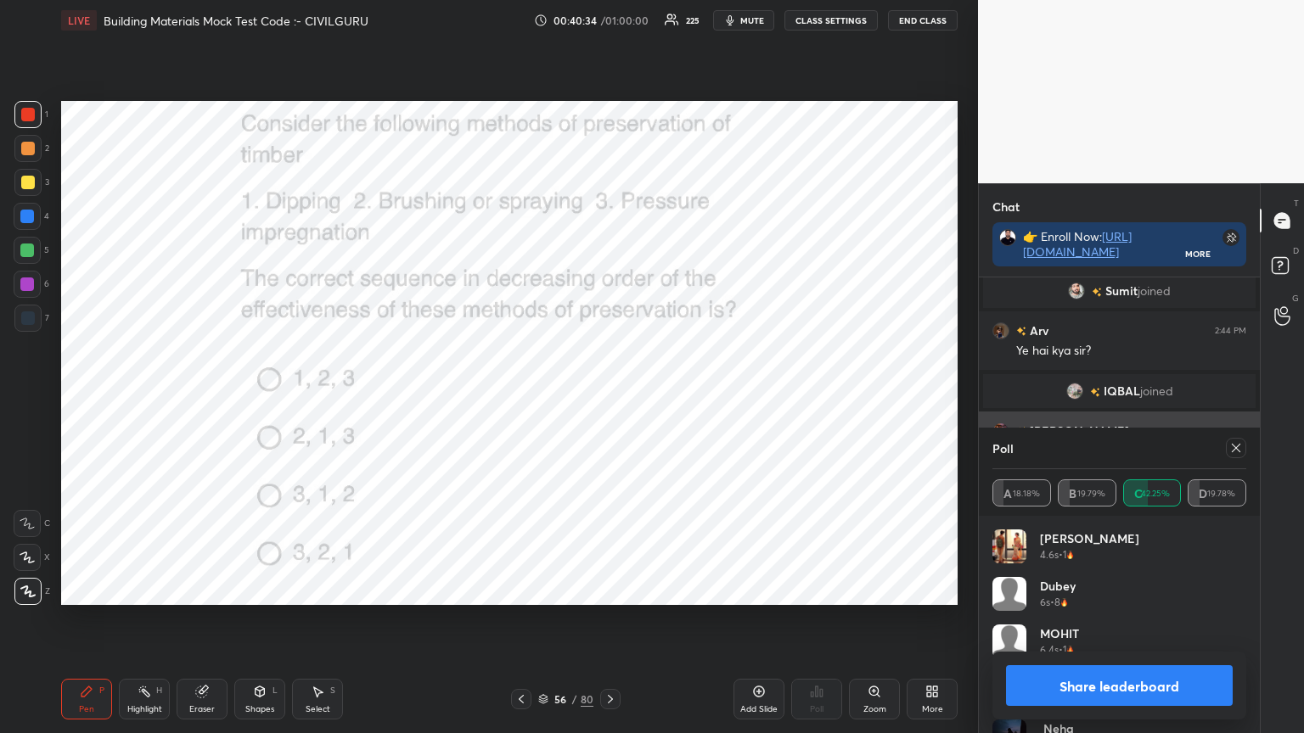
click at [1235, 454] on icon at bounding box center [1236, 448] width 14 height 14
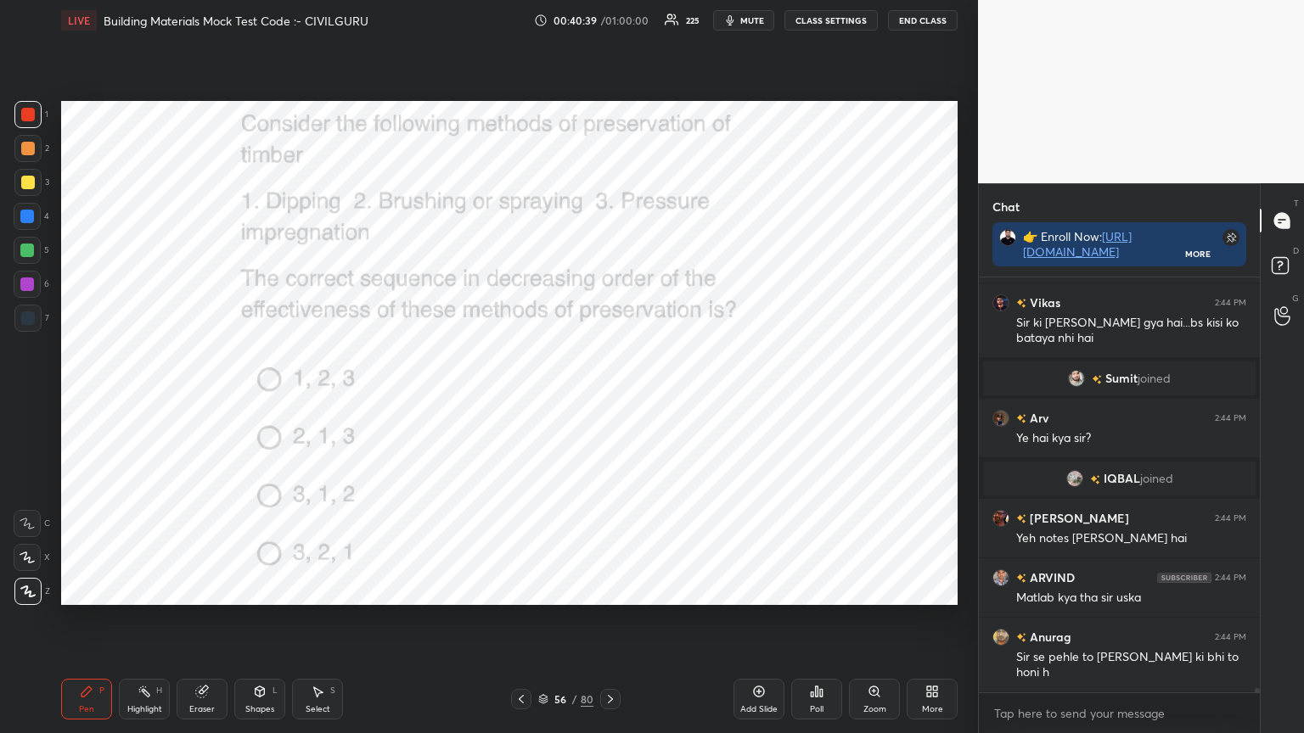
click at [612, 589] on icon at bounding box center [610, 700] width 14 height 14
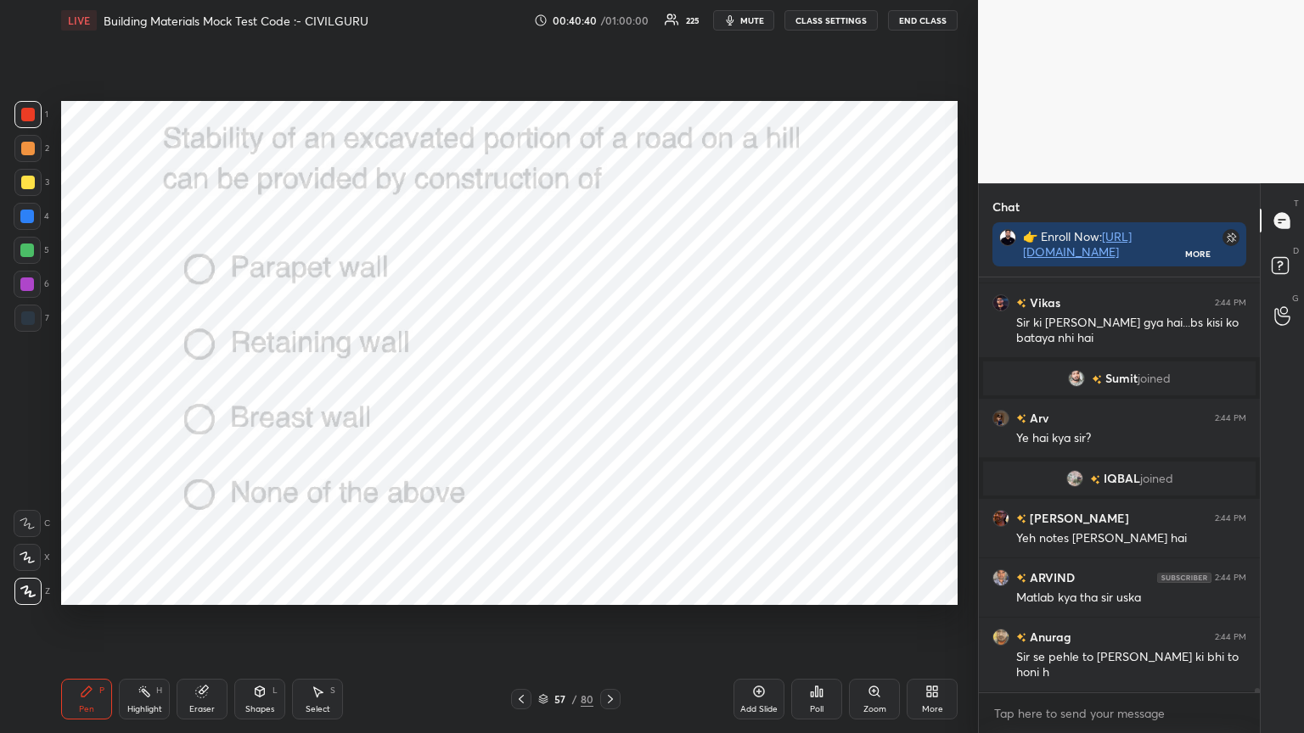
click at [813, 589] on icon at bounding box center [812, 695] width 3 height 4
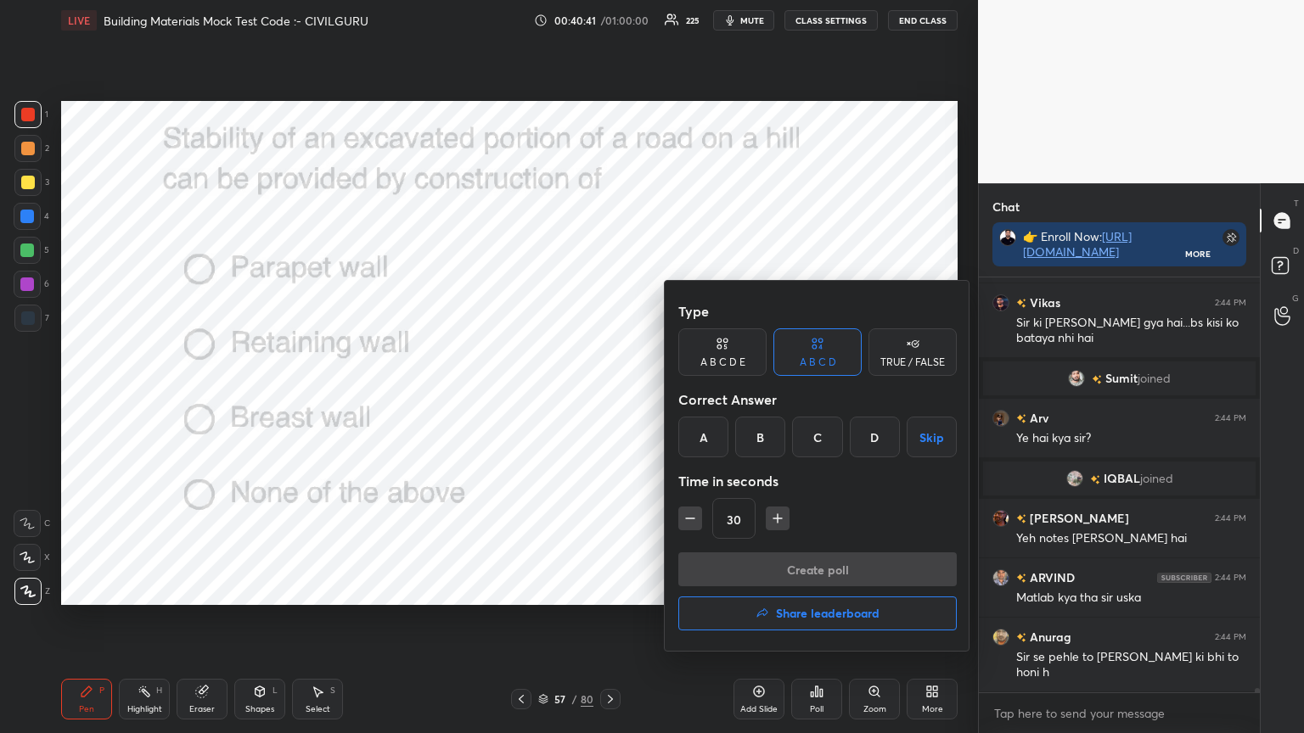
click at [820, 433] on div "C" at bounding box center [817, 437] width 50 height 41
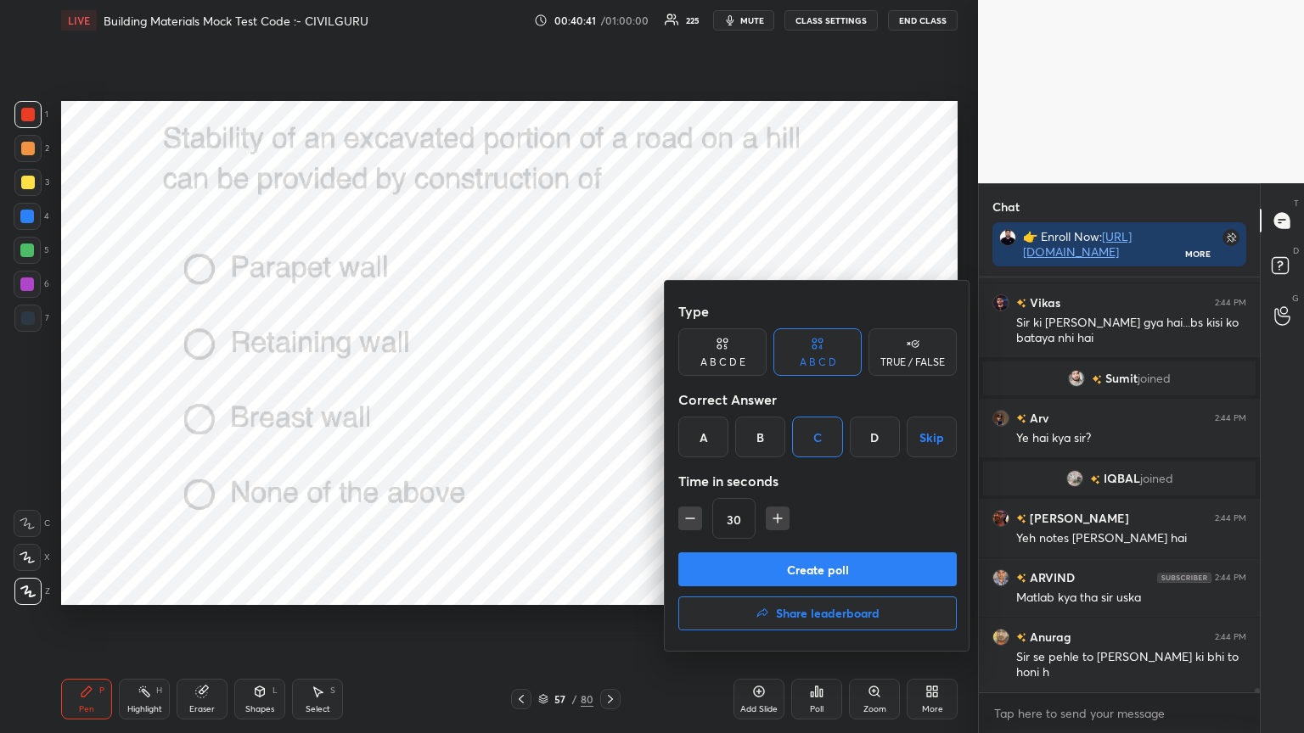
click at [798, 570] on button "Create poll" at bounding box center [817, 570] width 278 height 34
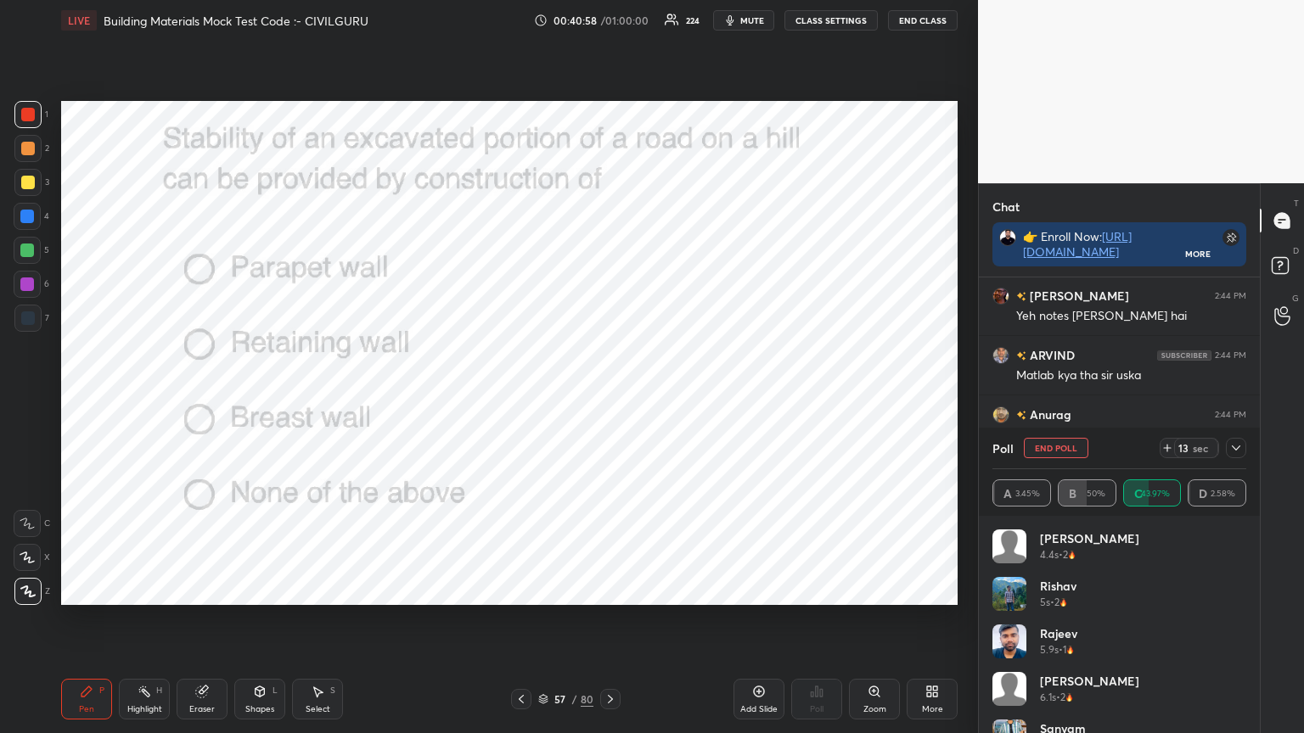
click at [1239, 451] on icon at bounding box center [1236, 448] width 14 height 14
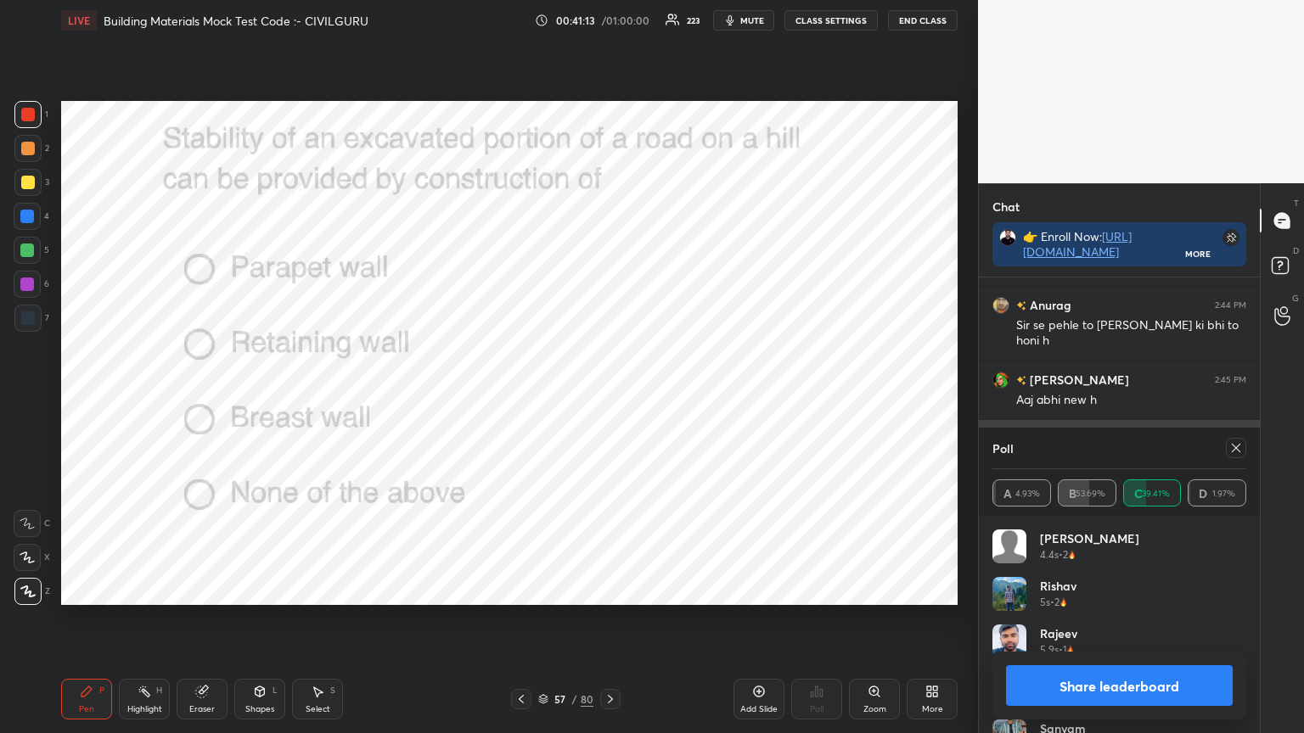
click at [1238, 446] on icon at bounding box center [1236, 448] width 8 height 8
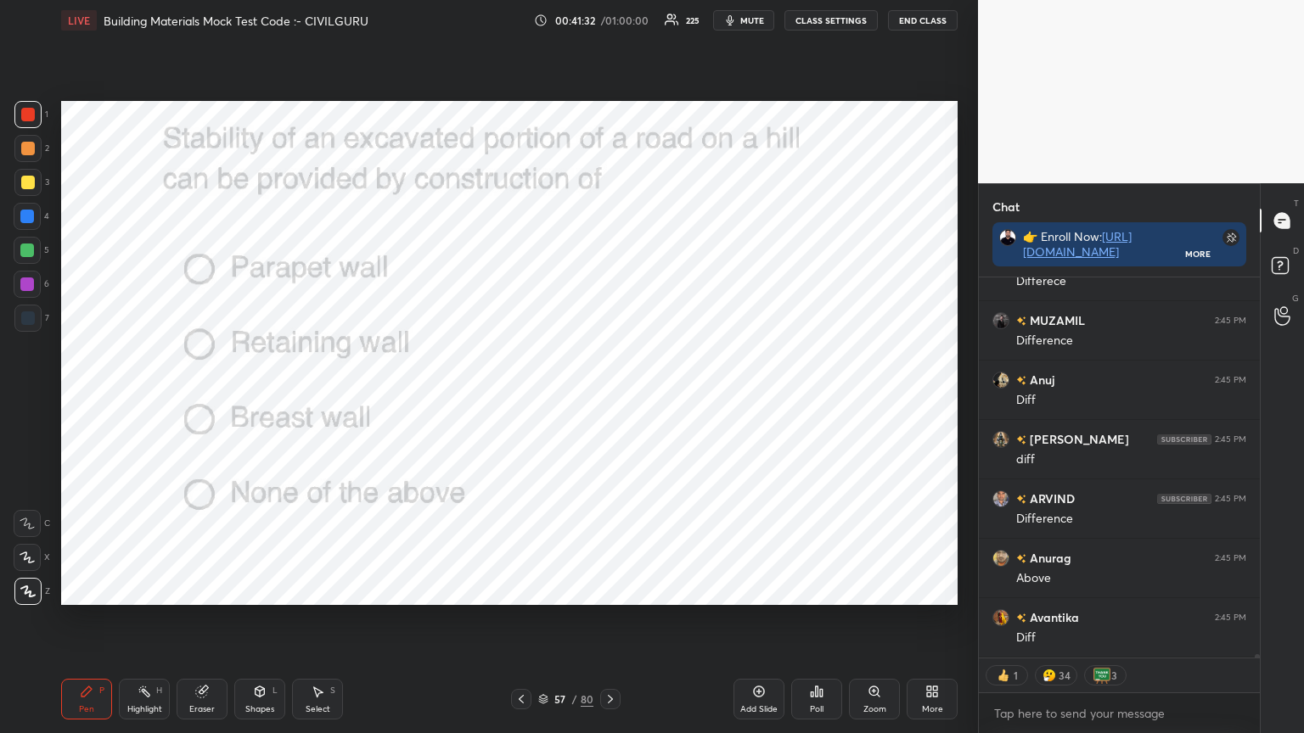
click at [611, 589] on icon at bounding box center [610, 699] width 5 height 8
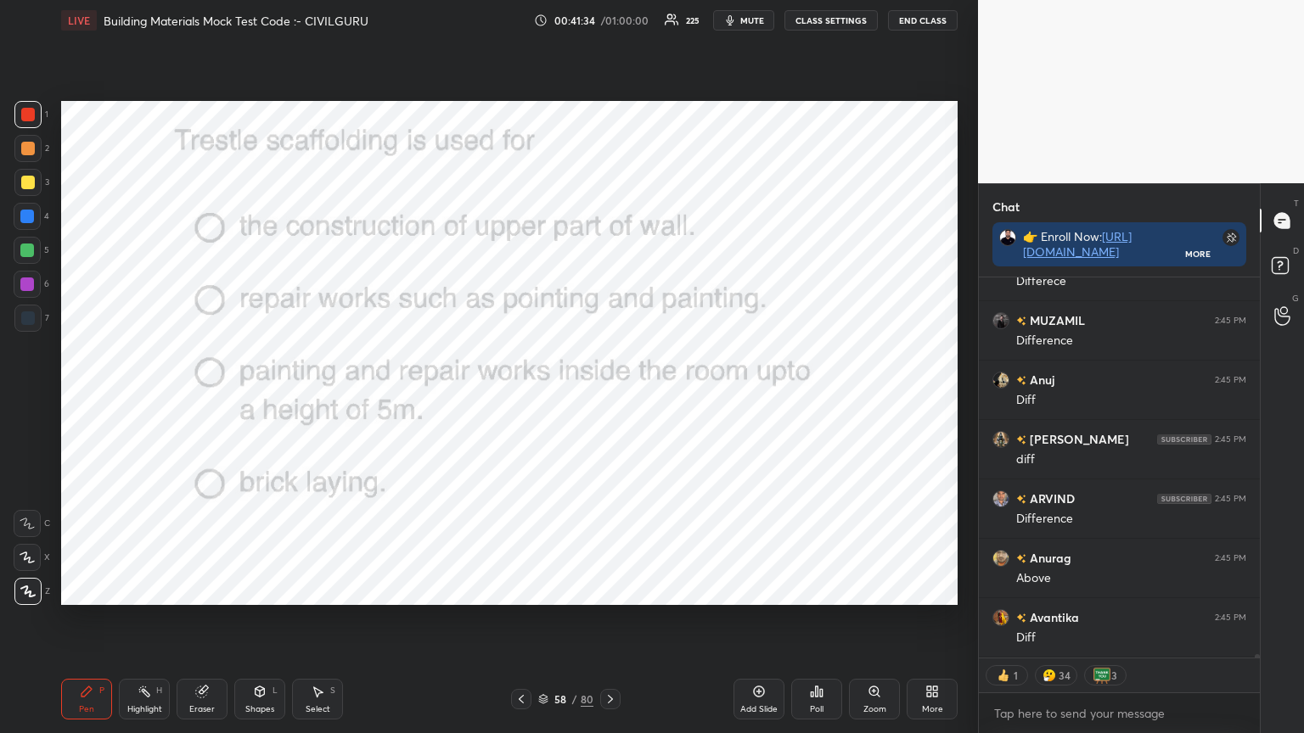
click at [811, 589] on icon at bounding box center [812, 695] width 3 height 4
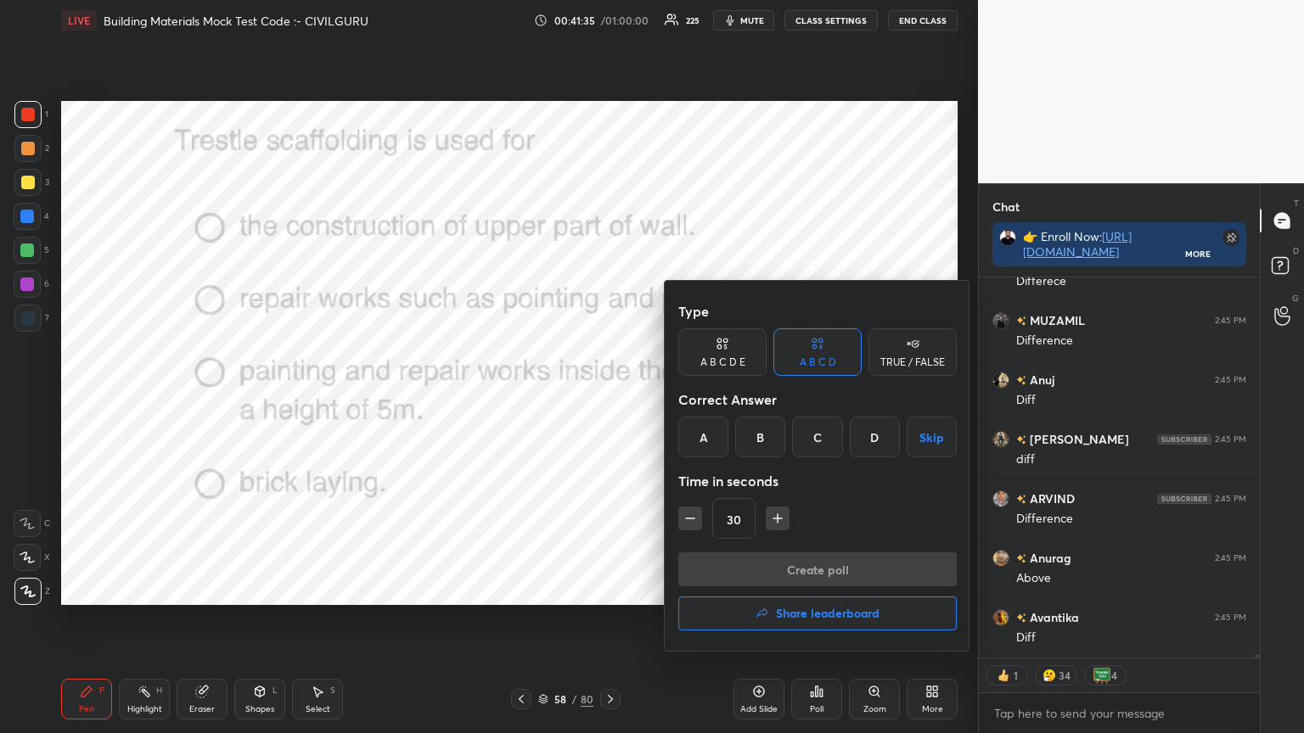
click at [821, 436] on div "C" at bounding box center [817, 437] width 50 height 41
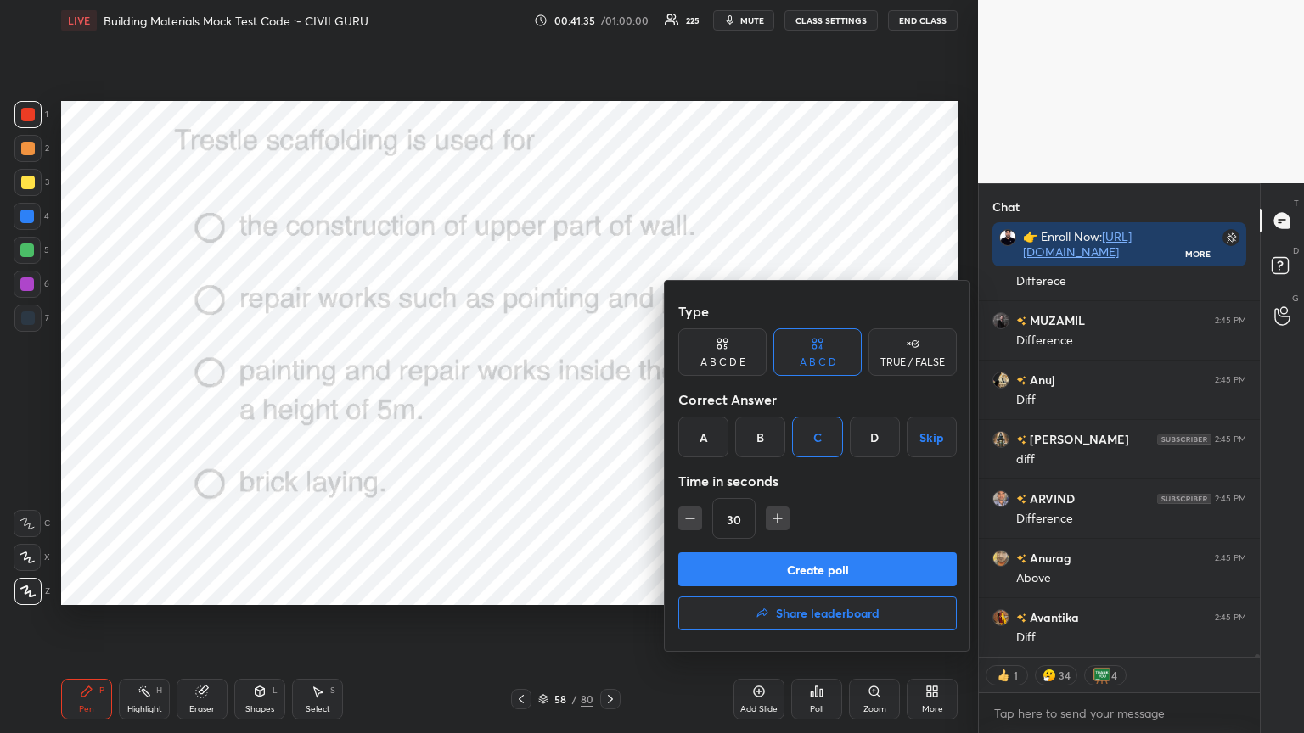
click at [798, 561] on button "Create poll" at bounding box center [817, 570] width 278 height 34
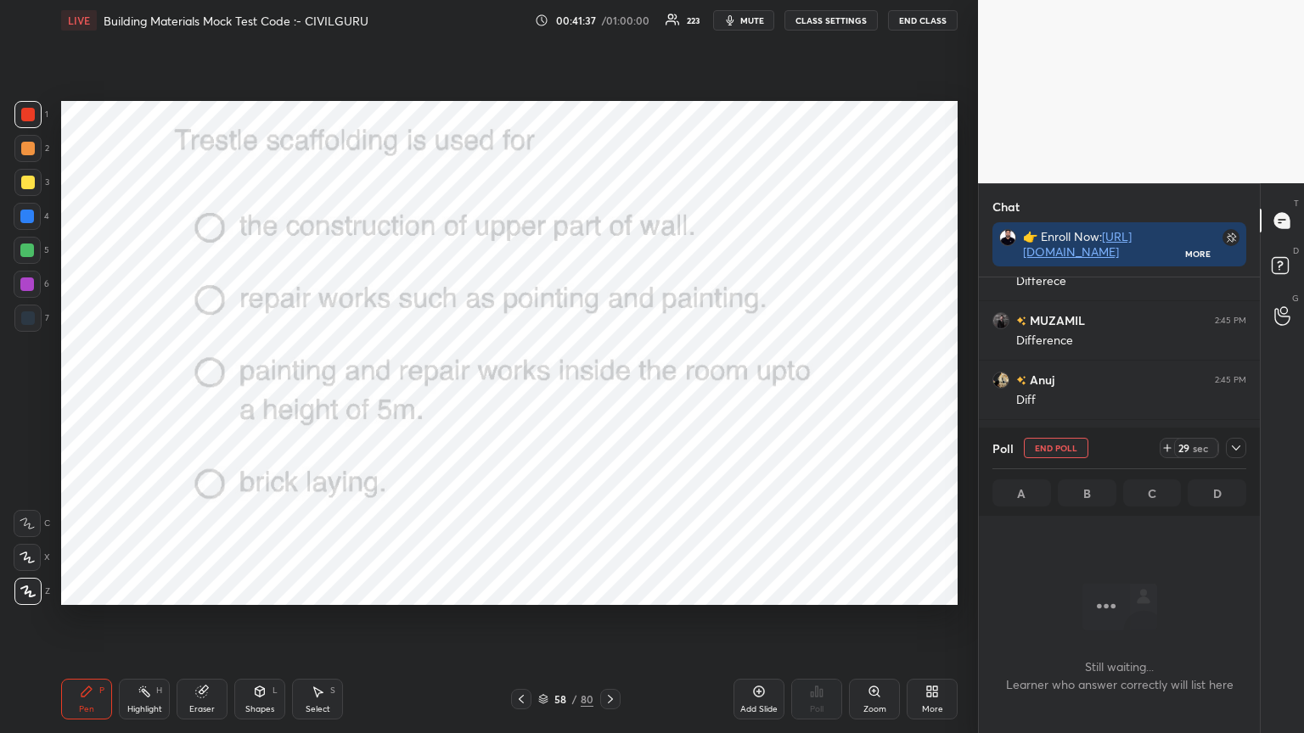
click at [1238, 454] on icon at bounding box center [1236, 448] width 14 height 14
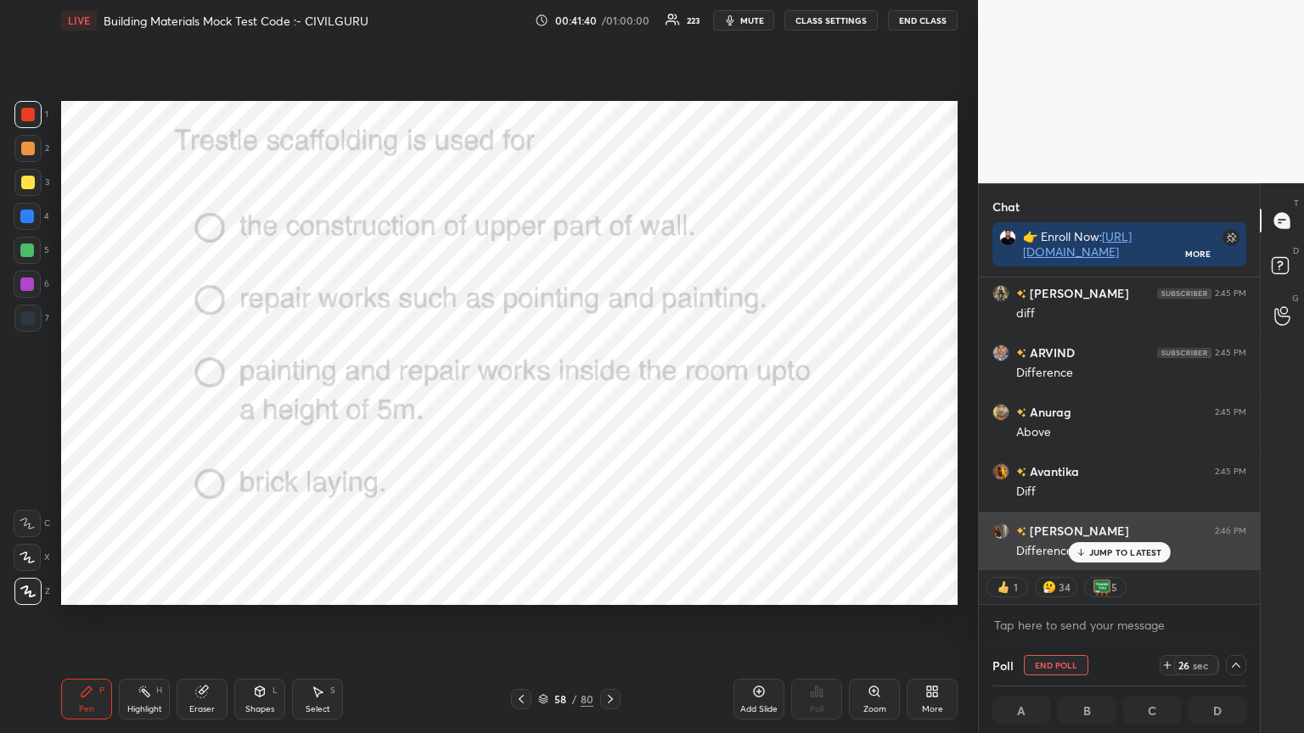
click at [1106, 549] on p "JUMP TO LATEST" at bounding box center [1125, 552] width 73 height 10
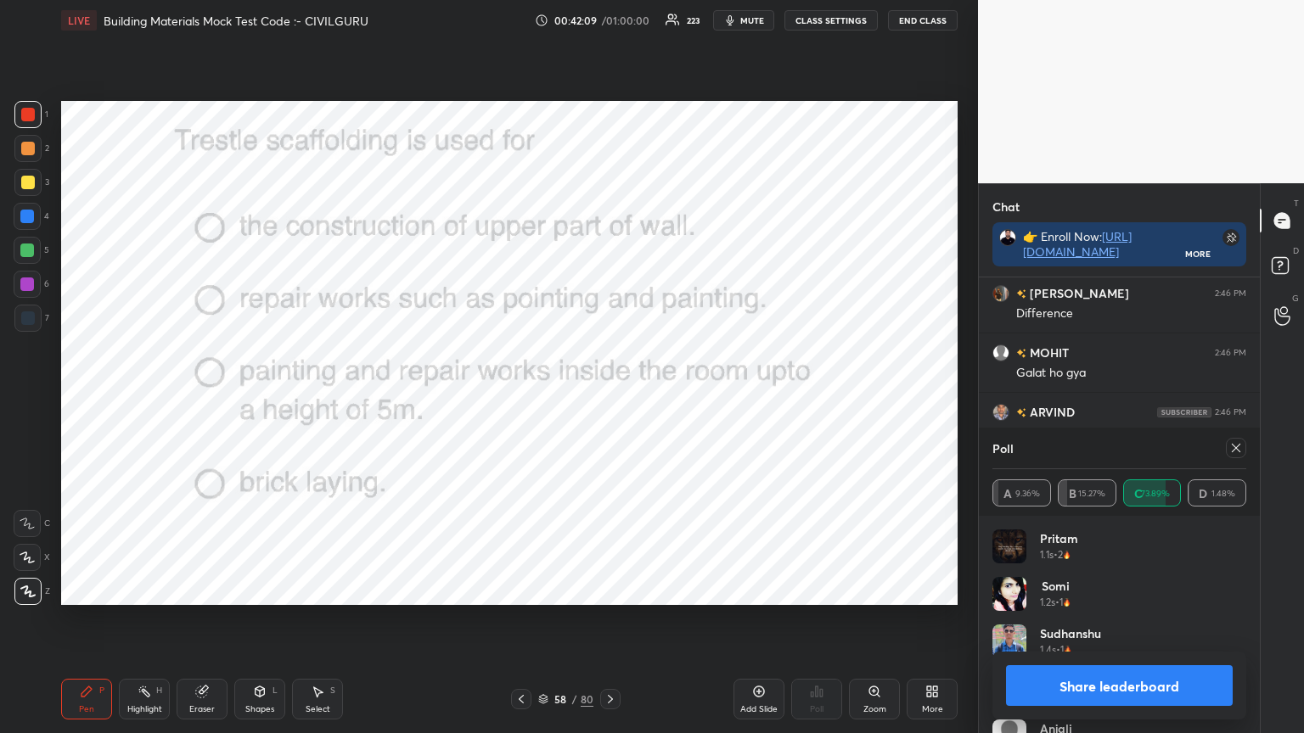
click at [1237, 446] on icon at bounding box center [1236, 448] width 14 height 14
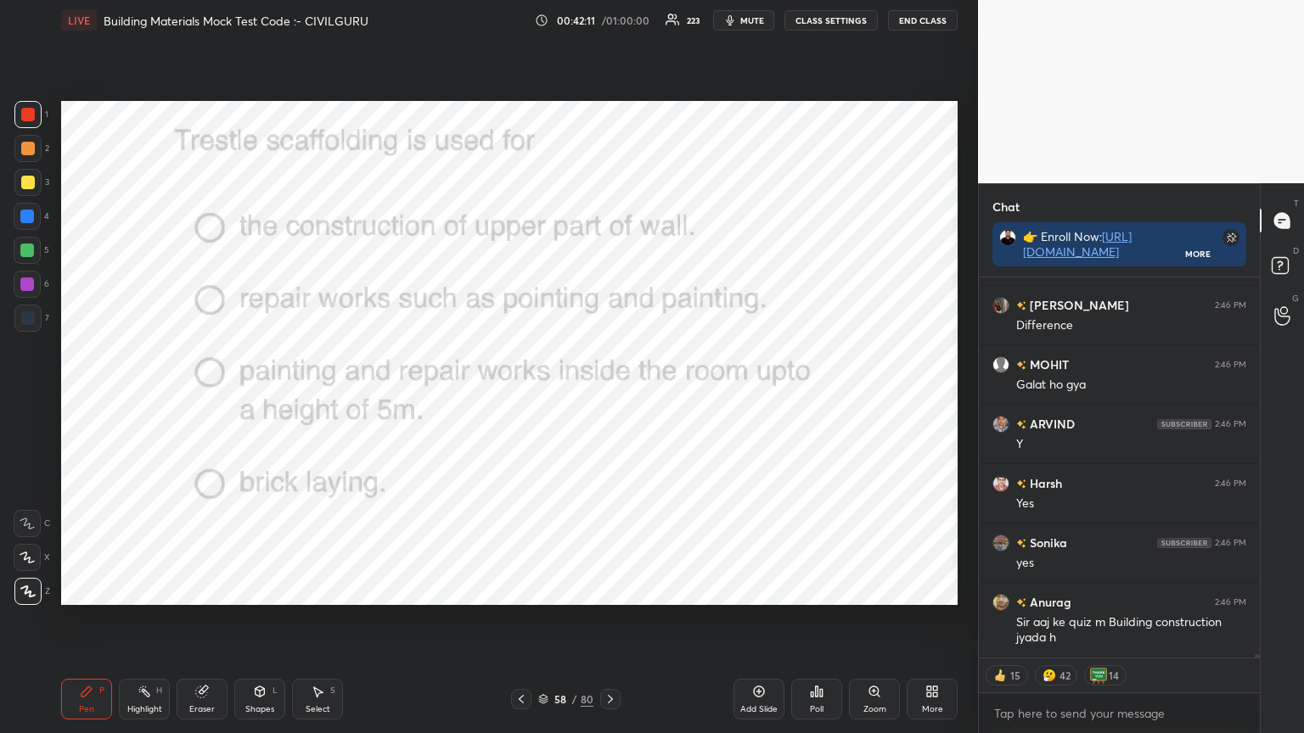
click at [610, 589] on icon at bounding box center [610, 700] width 14 height 14
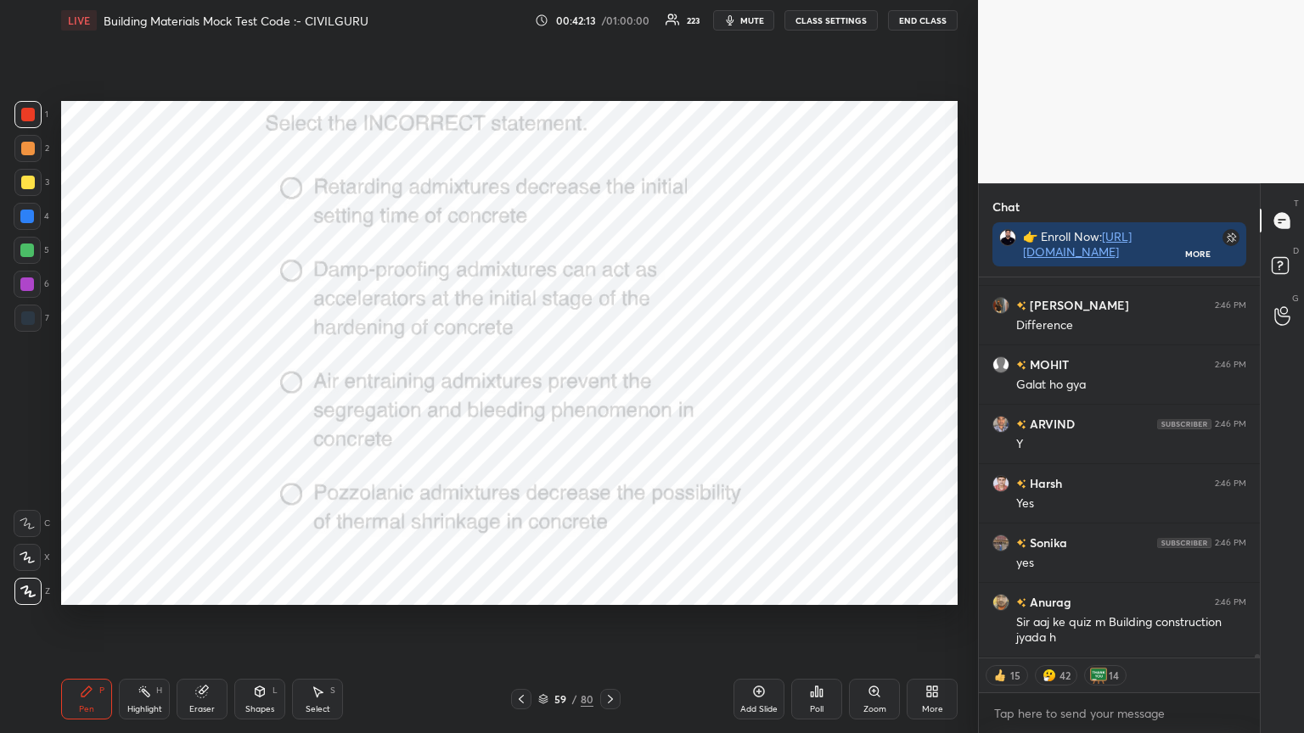
click at [811, 589] on div "Poll" at bounding box center [816, 699] width 51 height 41
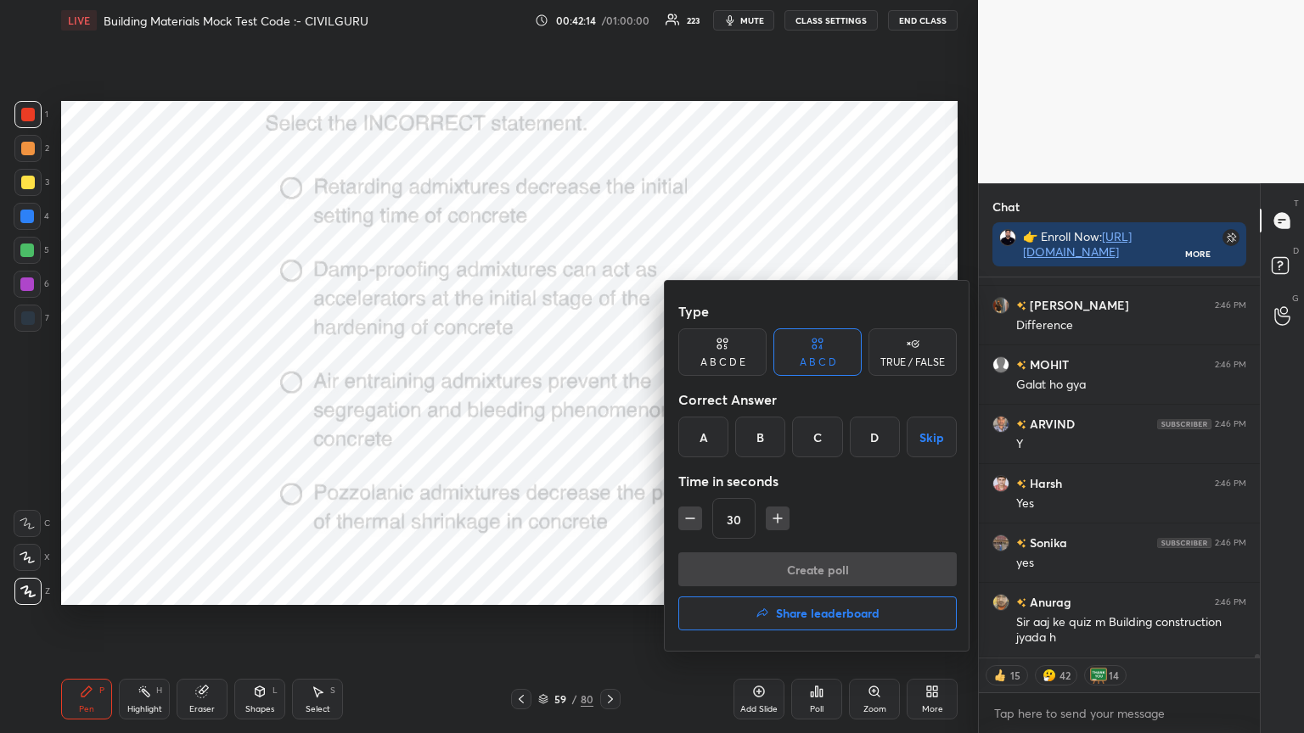
click at [719, 438] on div "A" at bounding box center [703, 437] width 50 height 41
type textarea "x"
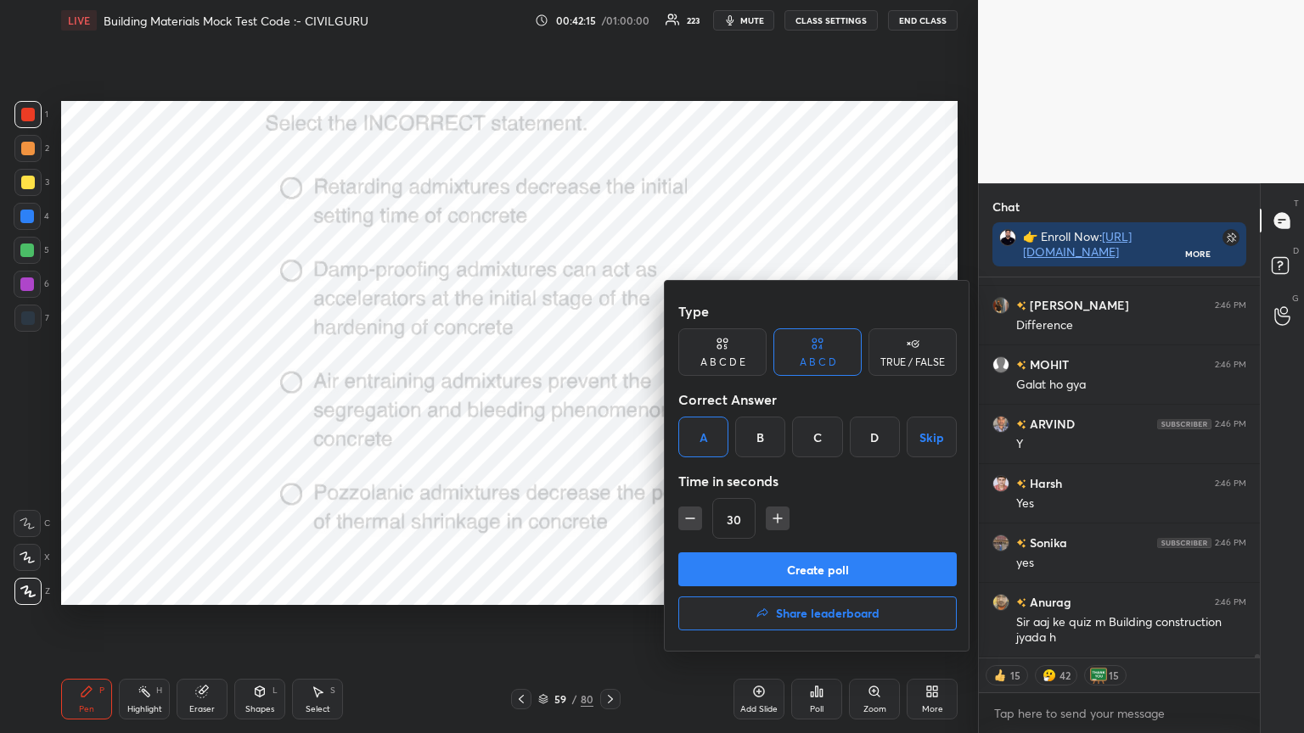
click at [775, 519] on icon "button" at bounding box center [777, 518] width 17 height 17
type input "45"
click at [771, 564] on button "Create poll" at bounding box center [817, 570] width 278 height 34
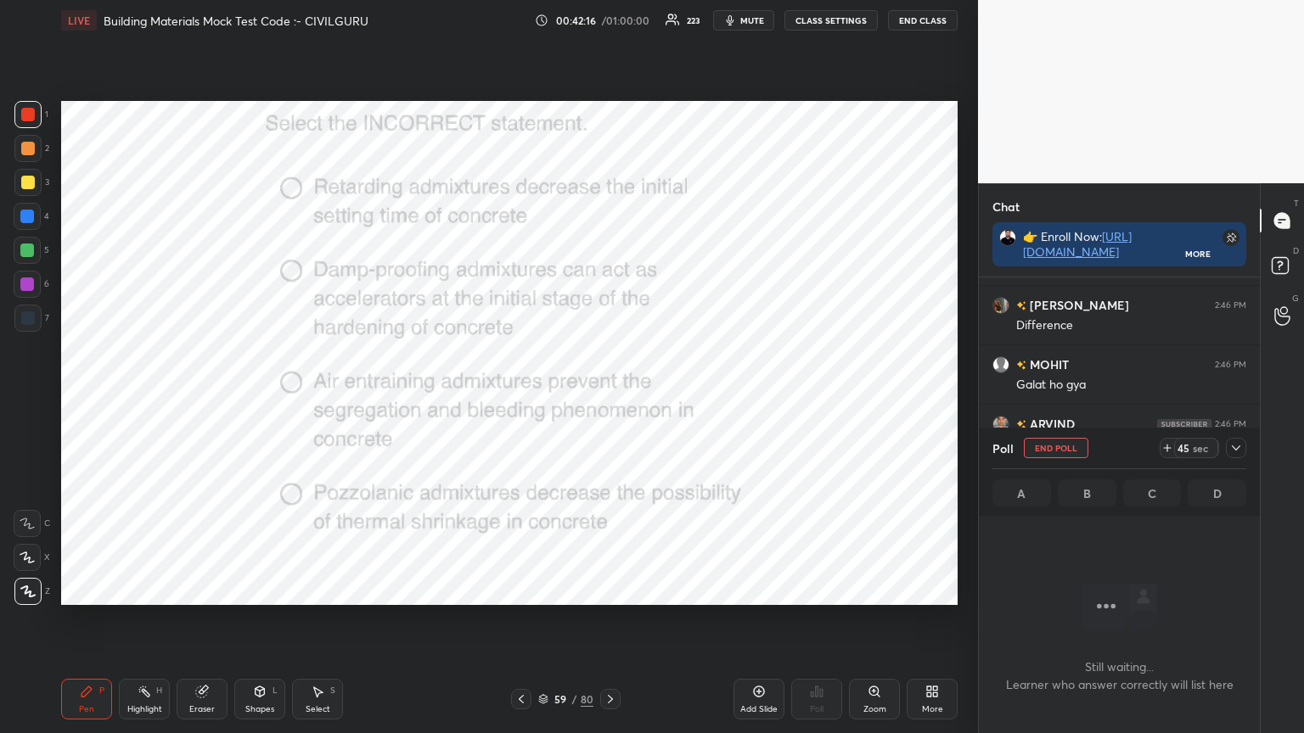
click at [1239, 448] on icon at bounding box center [1236, 448] width 14 height 14
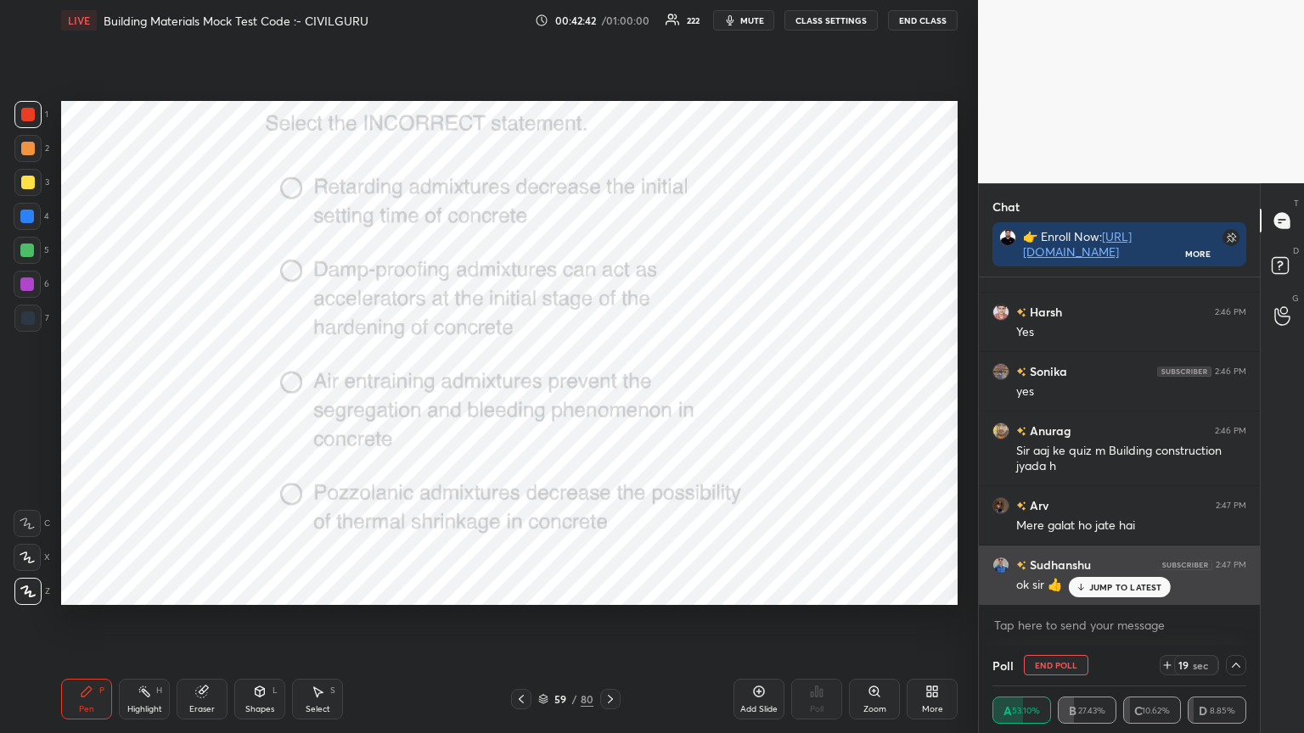
click at [1122, 586] on p "JUMP TO LATEST" at bounding box center [1125, 587] width 73 height 10
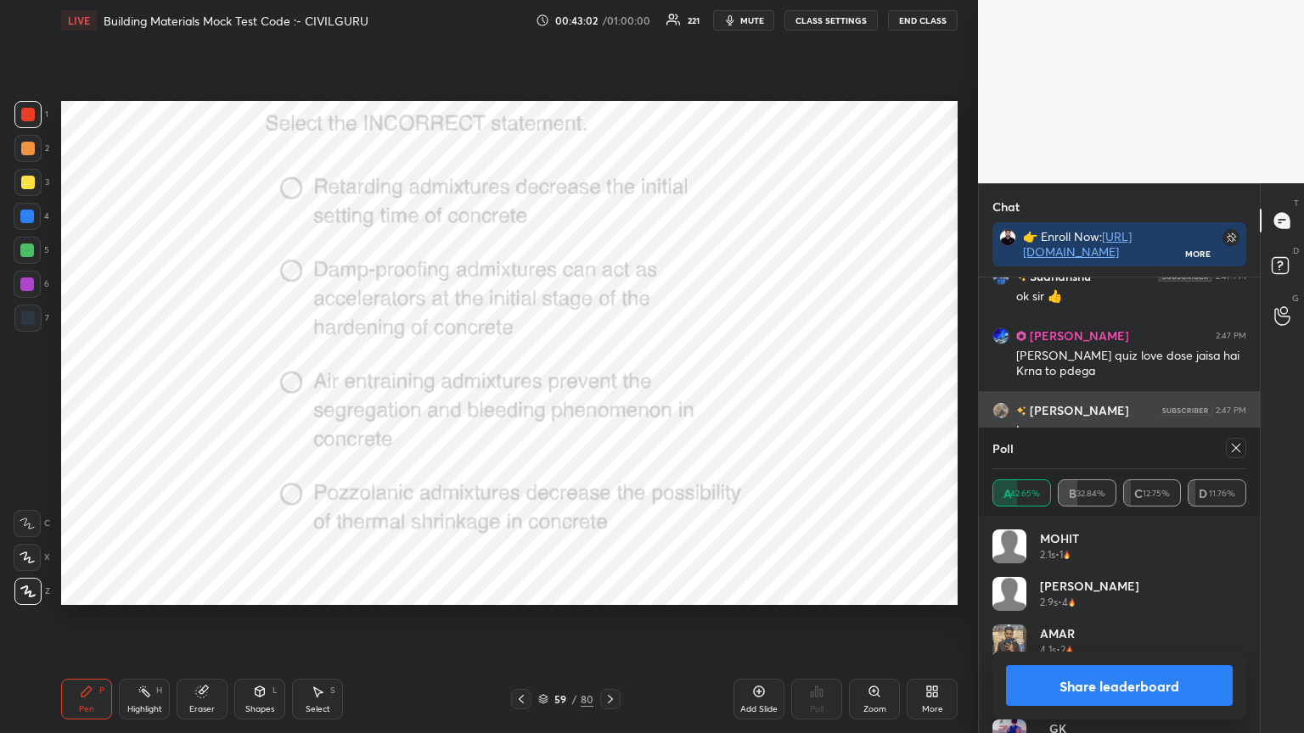
click at [1232, 445] on icon at bounding box center [1236, 448] width 14 height 14
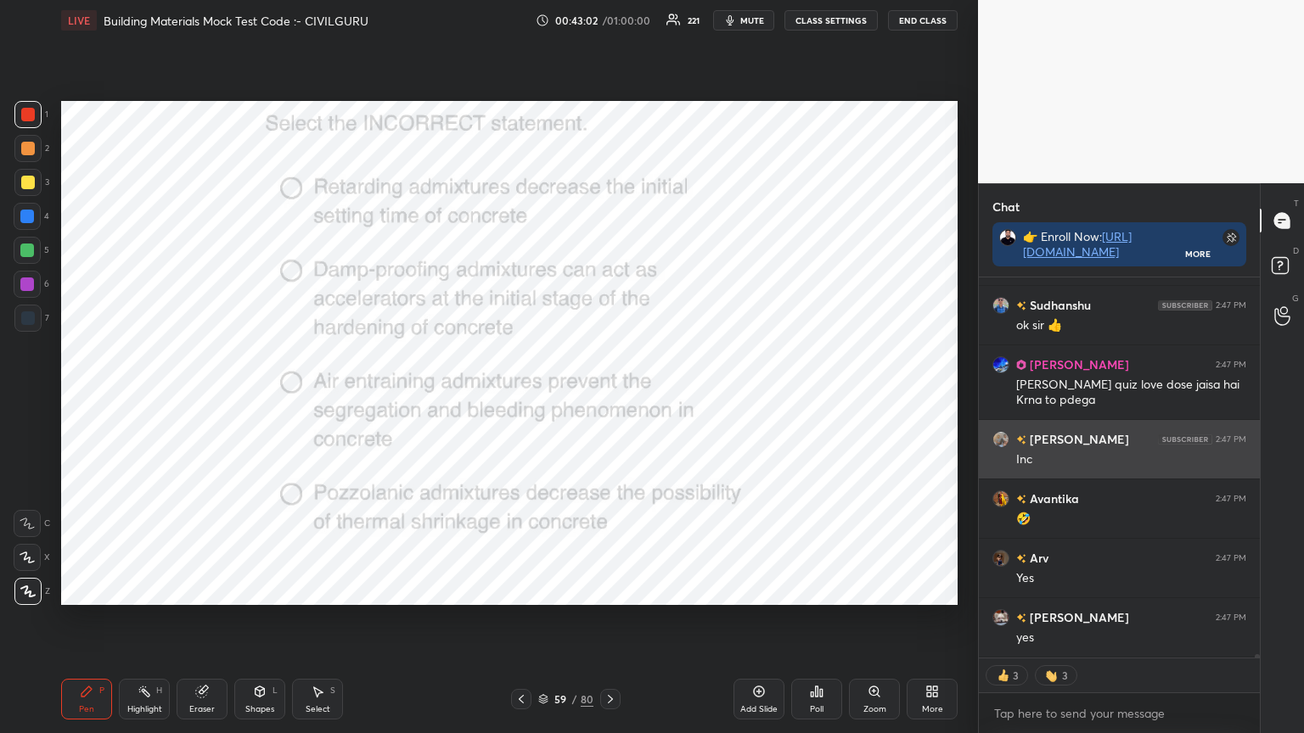
type textarea "x"
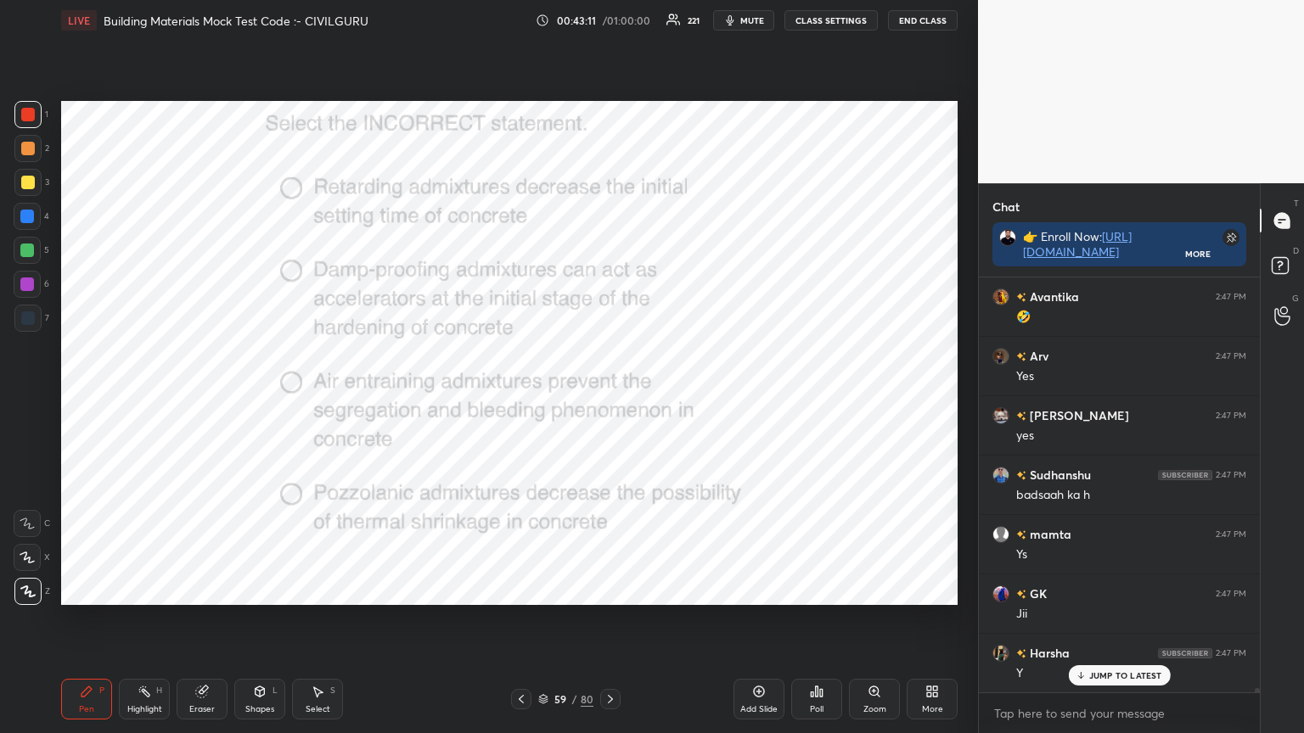
click at [615, 589] on div at bounding box center [610, 699] width 20 height 20
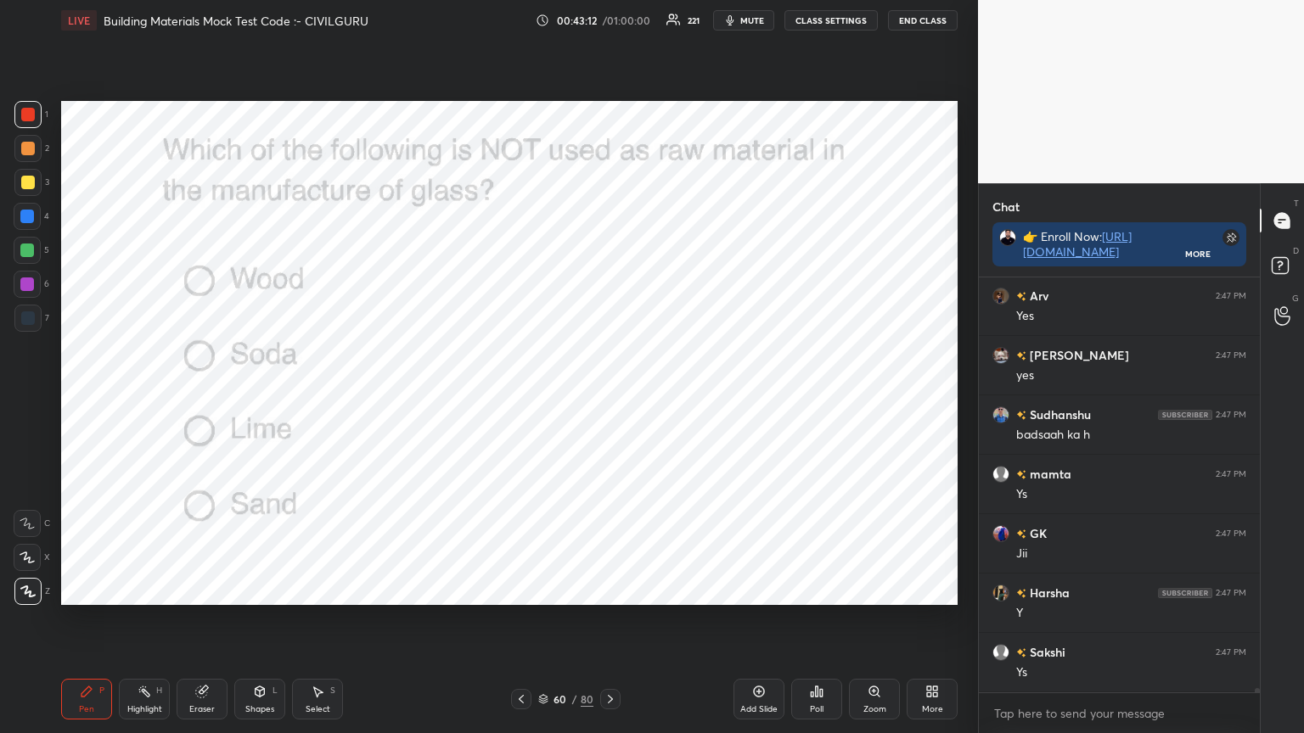
click at [808, 589] on div "Poll" at bounding box center [816, 699] width 51 height 41
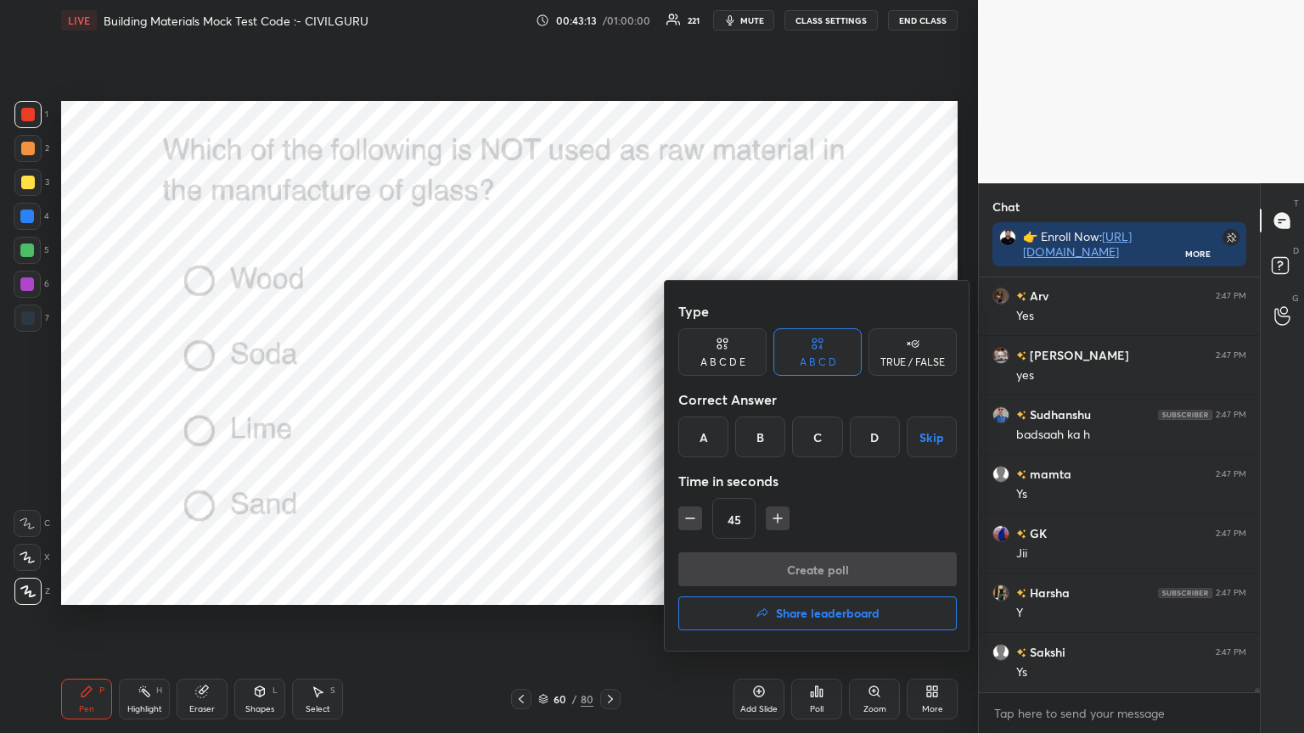
click at [708, 435] on div "A" at bounding box center [703, 437] width 50 height 41
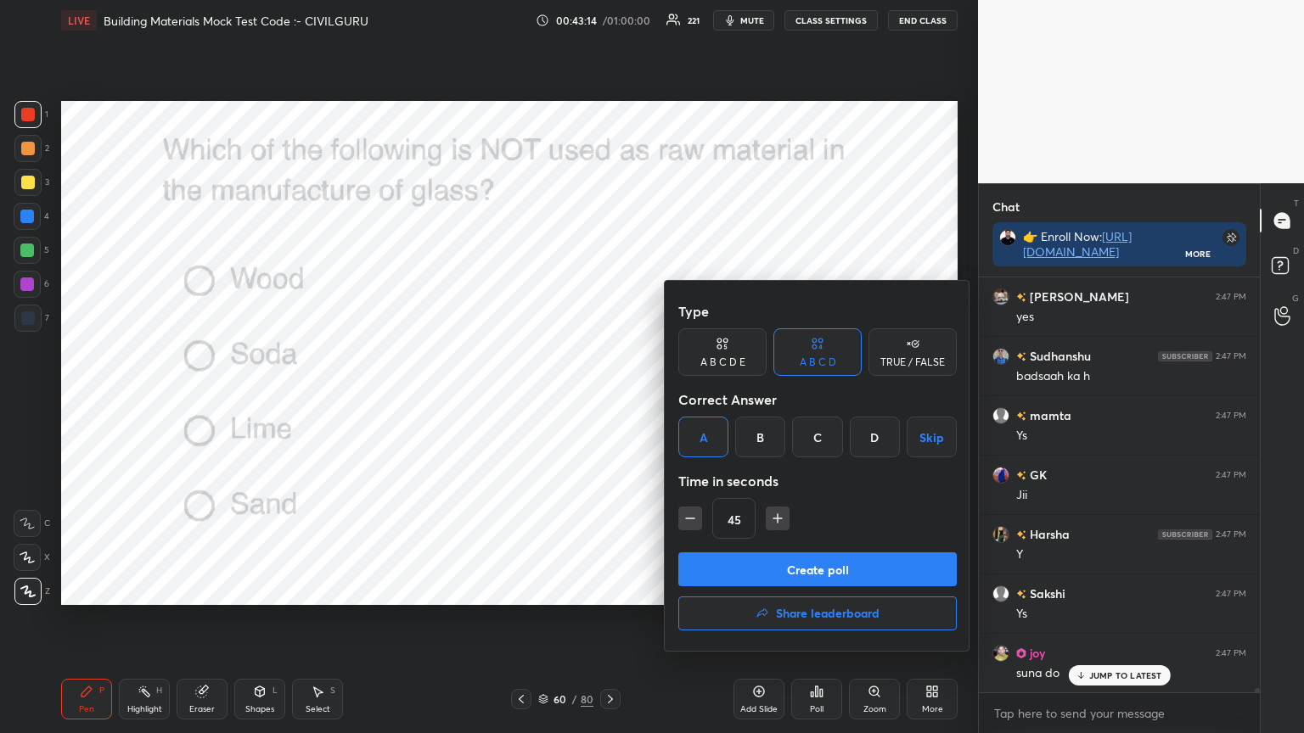
click at [687, 523] on icon "button" at bounding box center [690, 518] width 17 height 17
type input "30"
click at [723, 557] on button "Create poll" at bounding box center [817, 570] width 278 height 34
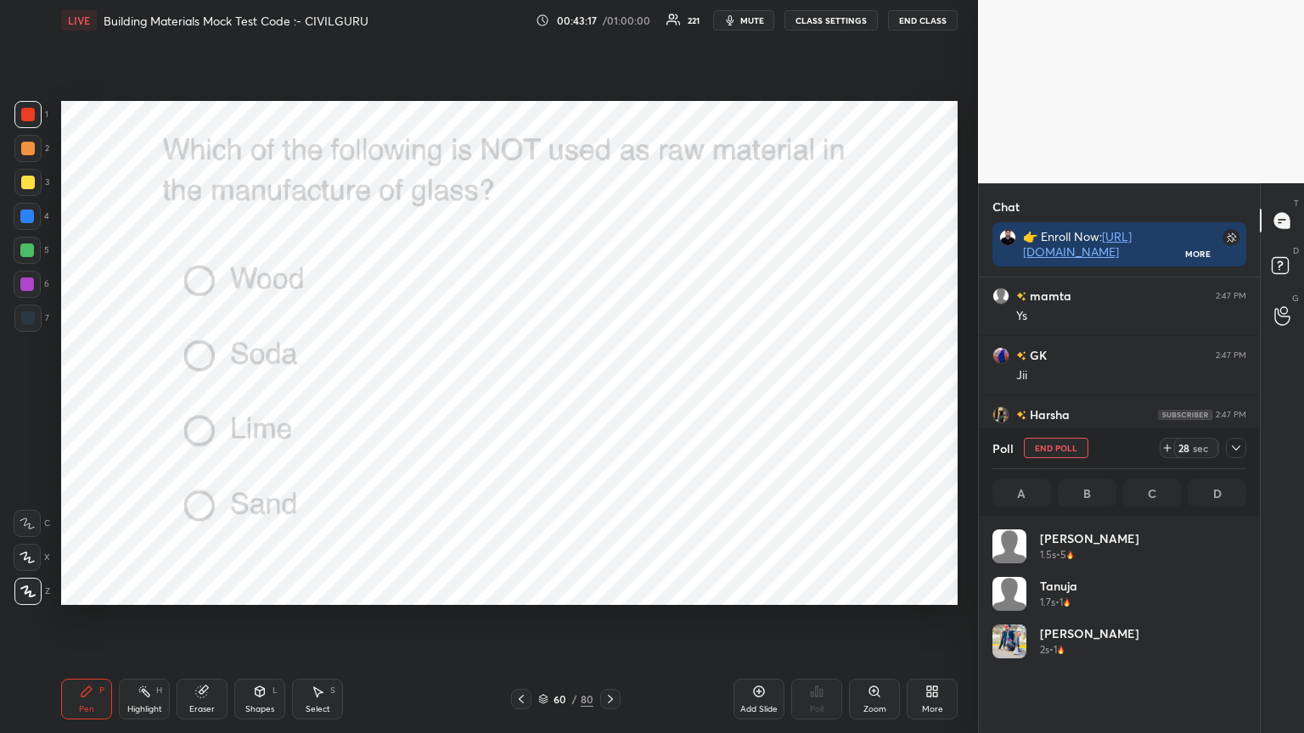
click at [1236, 449] on icon at bounding box center [1236, 448] width 8 height 5
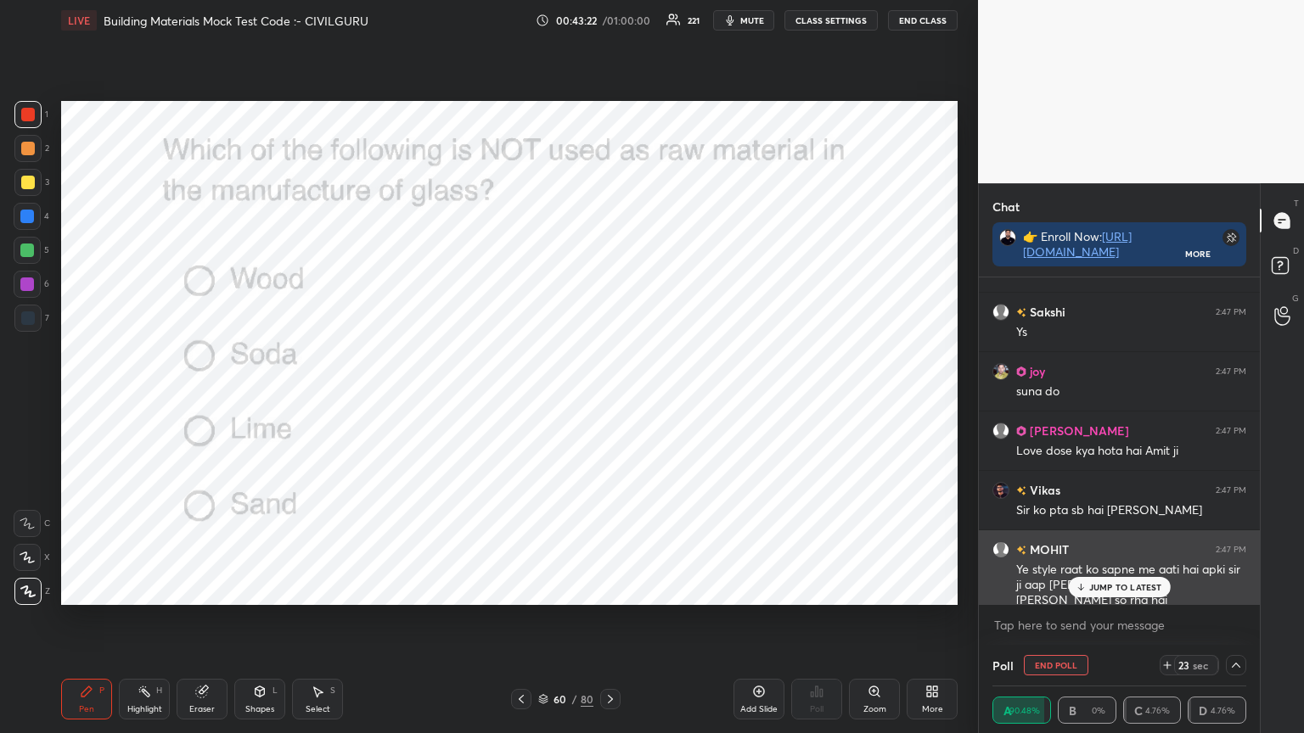
click at [1127, 578] on div "JUMP TO LATEST" at bounding box center [1119, 587] width 102 height 20
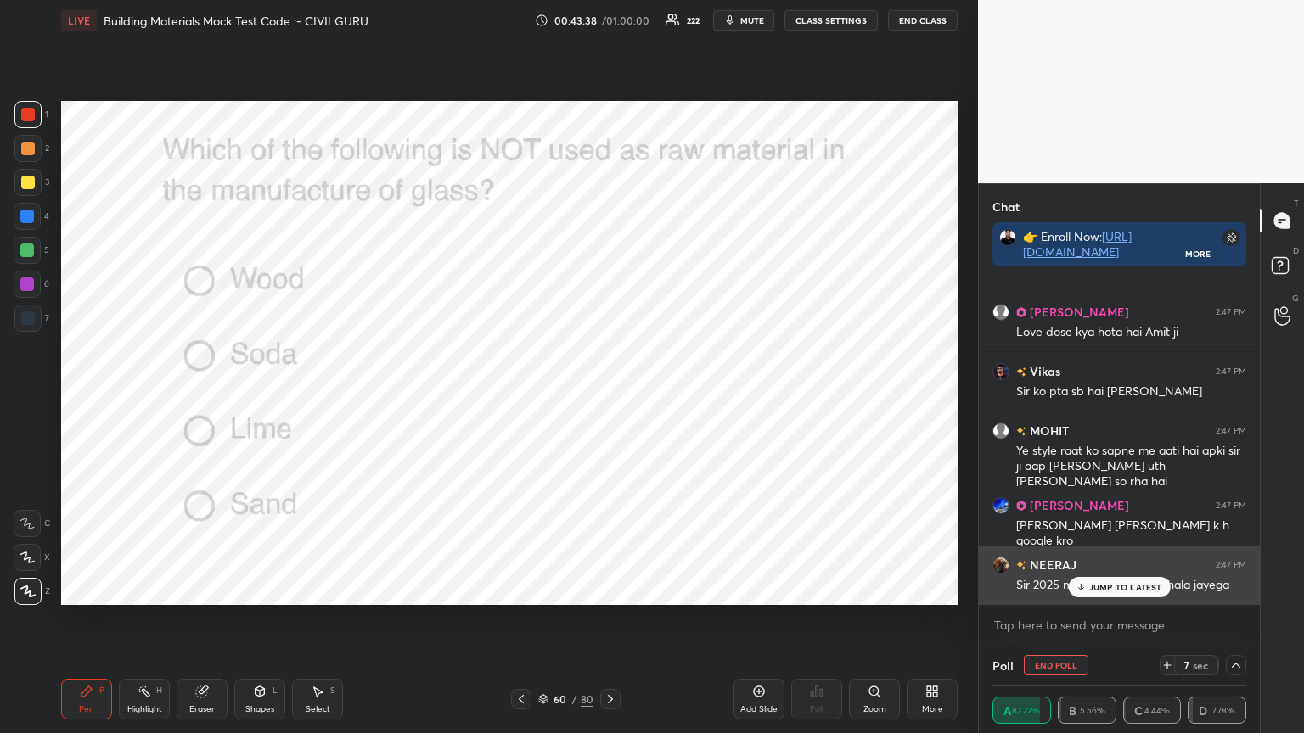
click at [1121, 580] on div "JUMP TO LATEST" at bounding box center [1119, 587] width 102 height 20
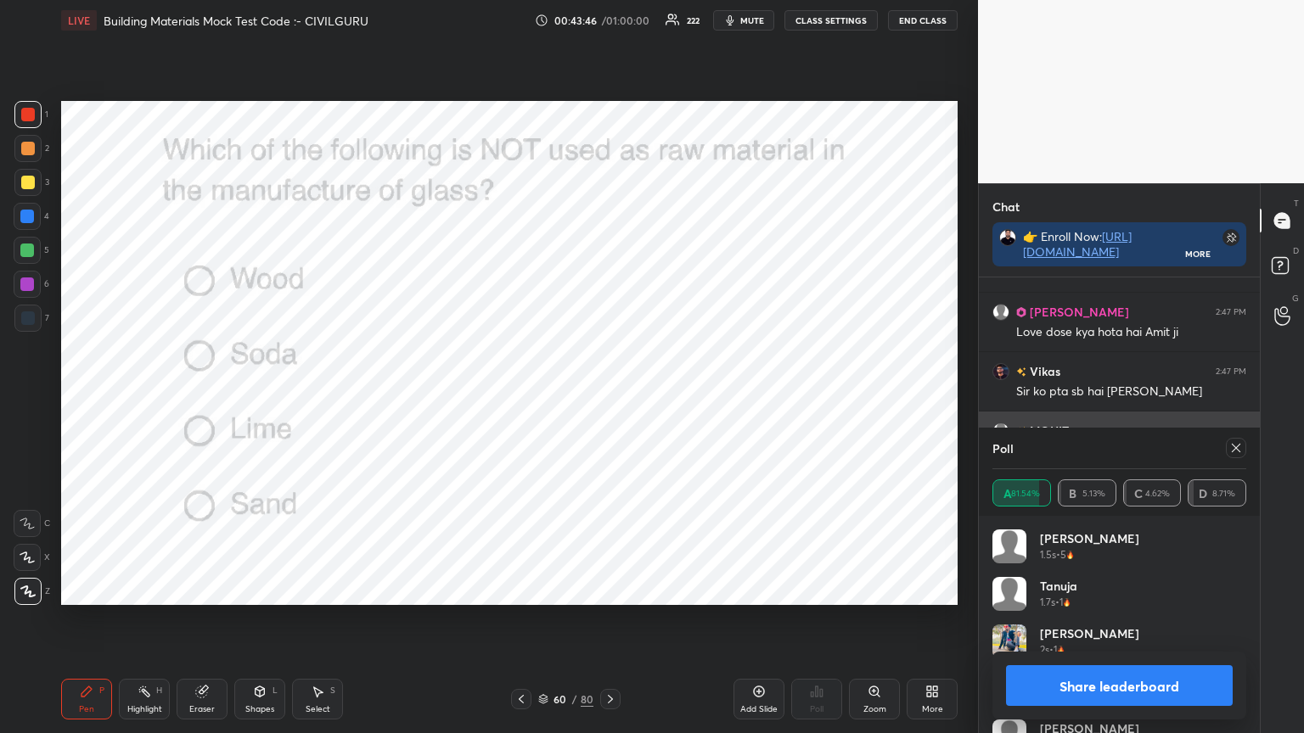
click at [1239, 445] on icon at bounding box center [1236, 448] width 8 height 8
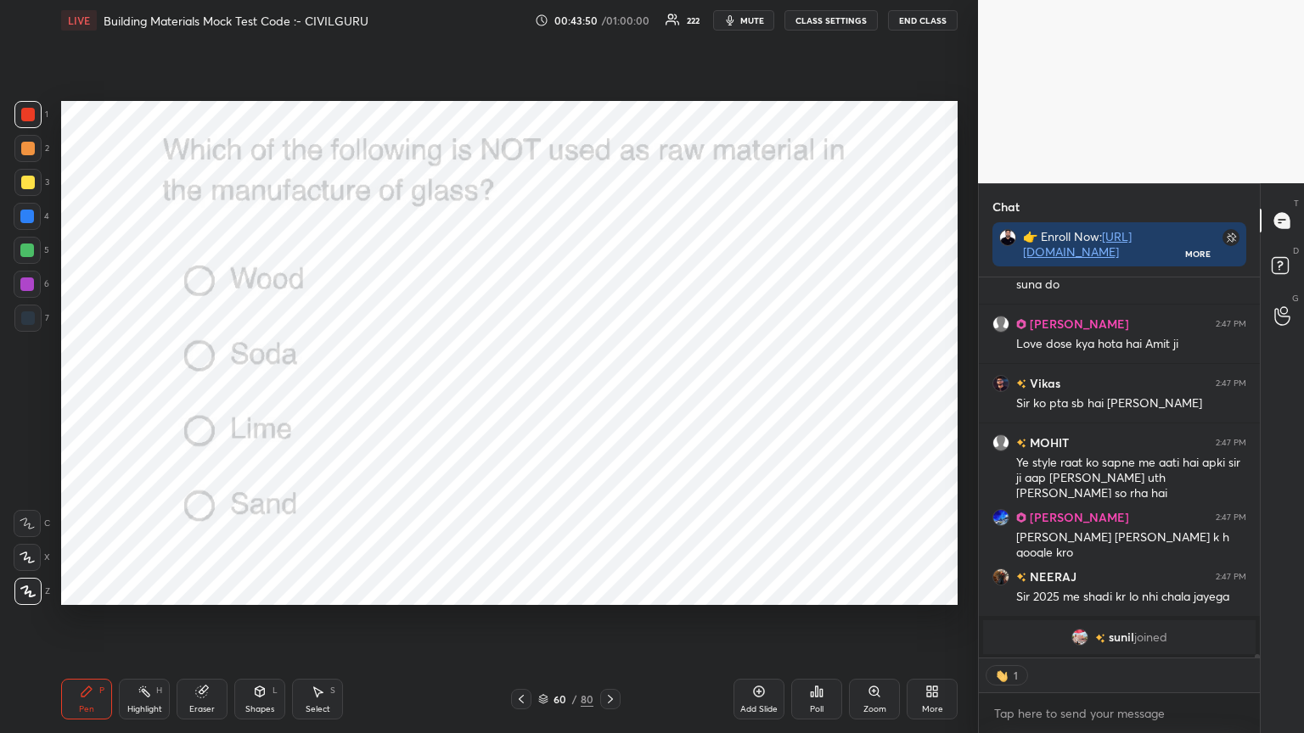
click at [611, 589] on icon at bounding box center [610, 699] width 5 height 8
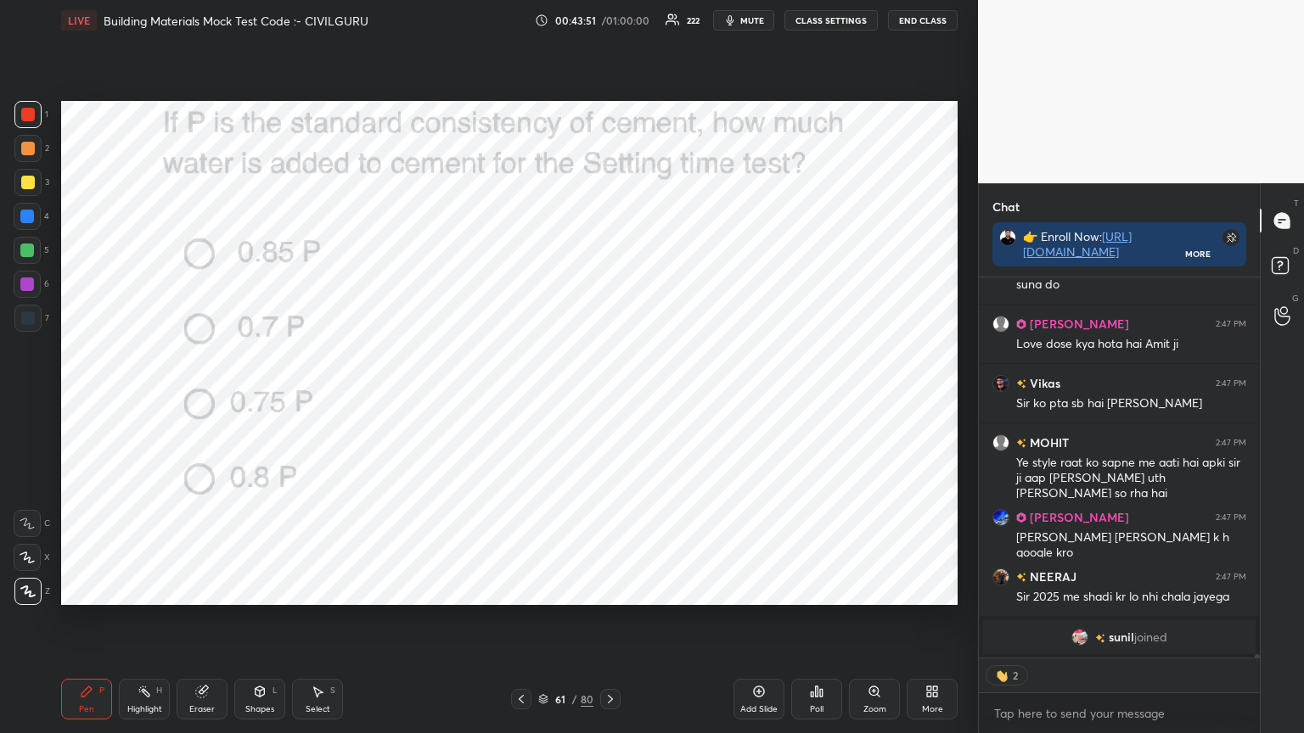
click at [825, 589] on div "Poll" at bounding box center [816, 699] width 51 height 41
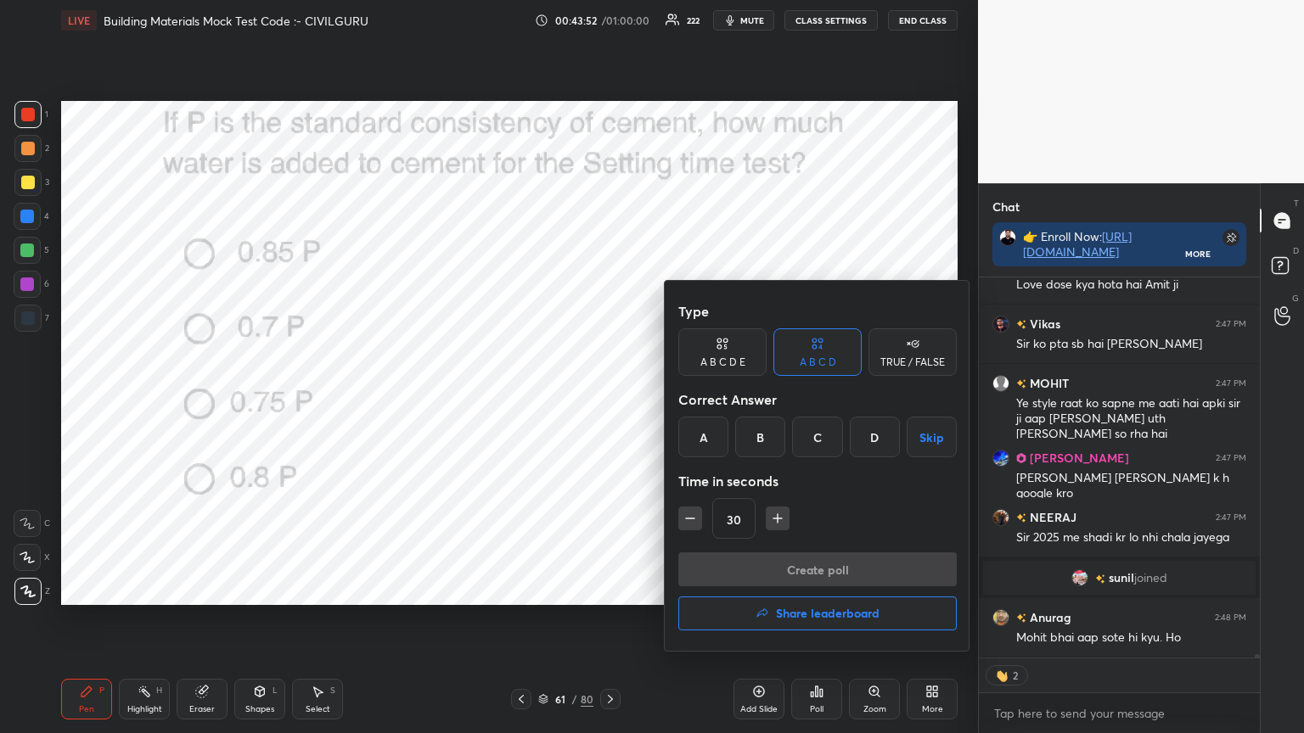
click at [701, 440] on div "A" at bounding box center [703, 437] width 50 height 41
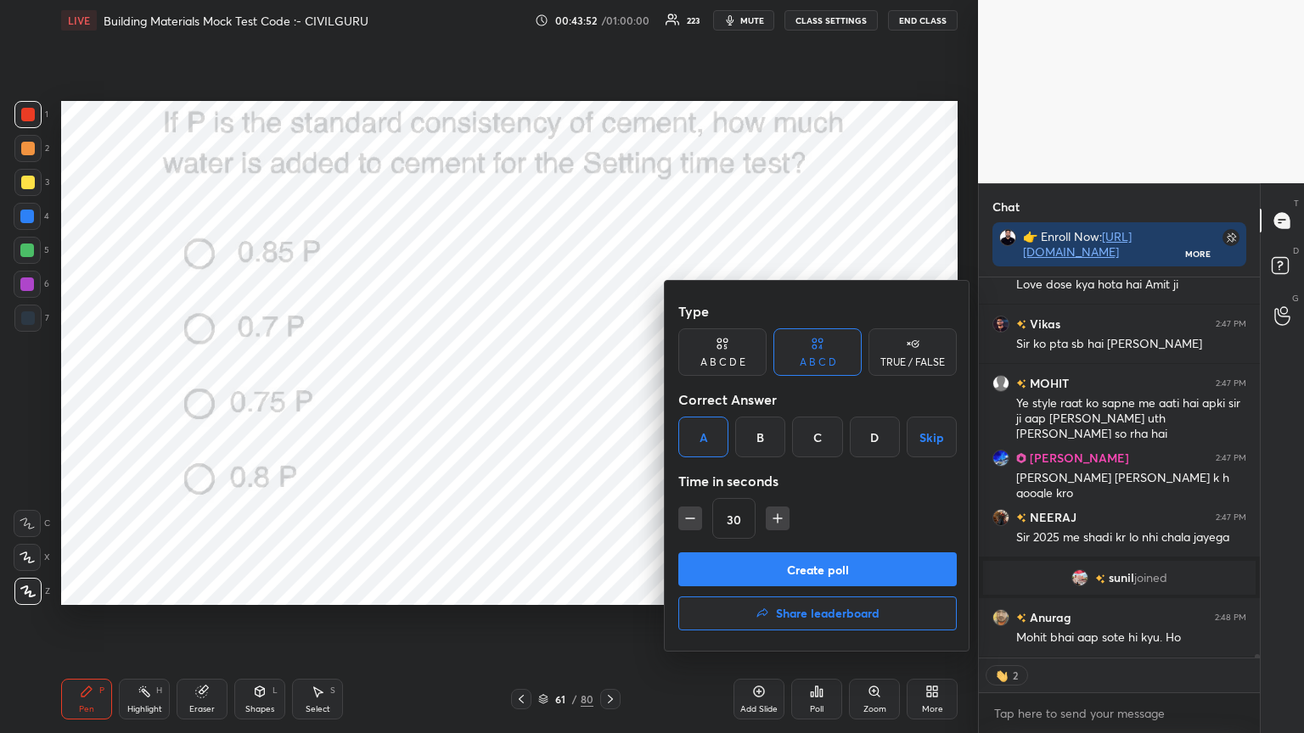
click at [725, 567] on button "Create poll" at bounding box center [817, 570] width 278 height 34
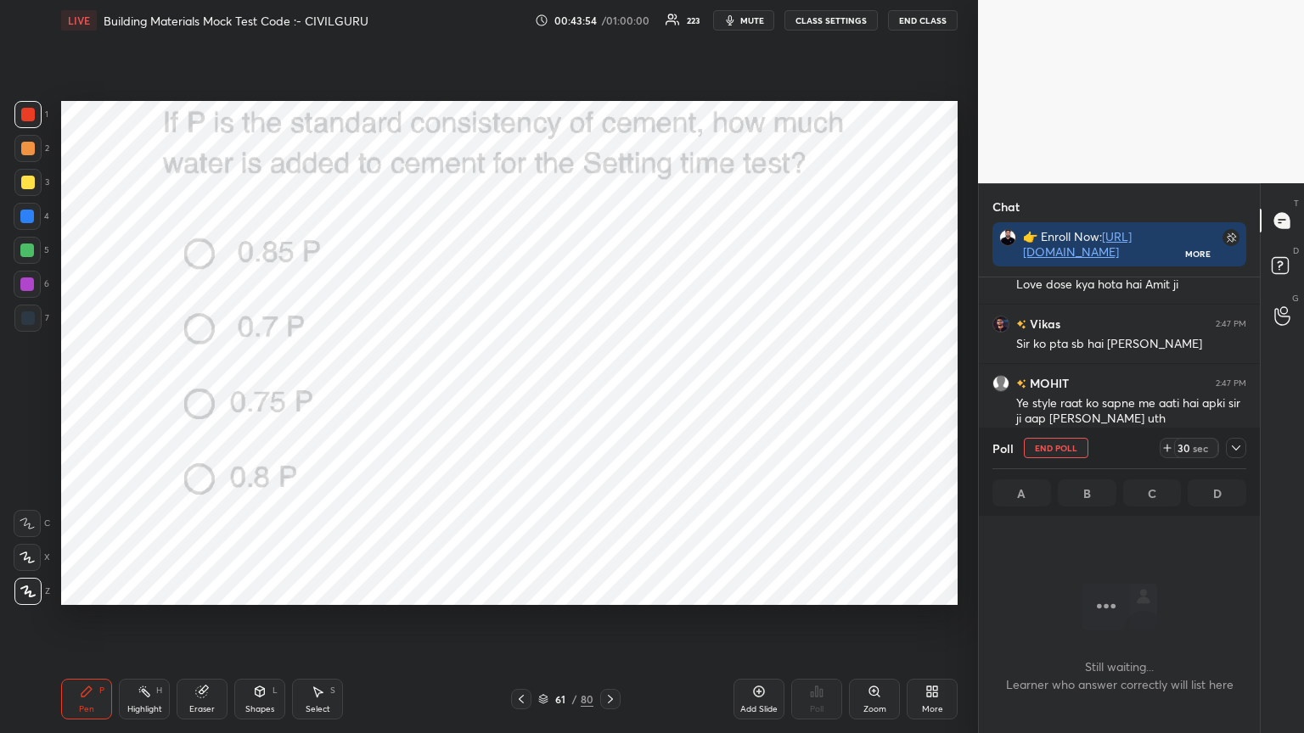
click at [1235, 444] on icon at bounding box center [1236, 448] width 14 height 14
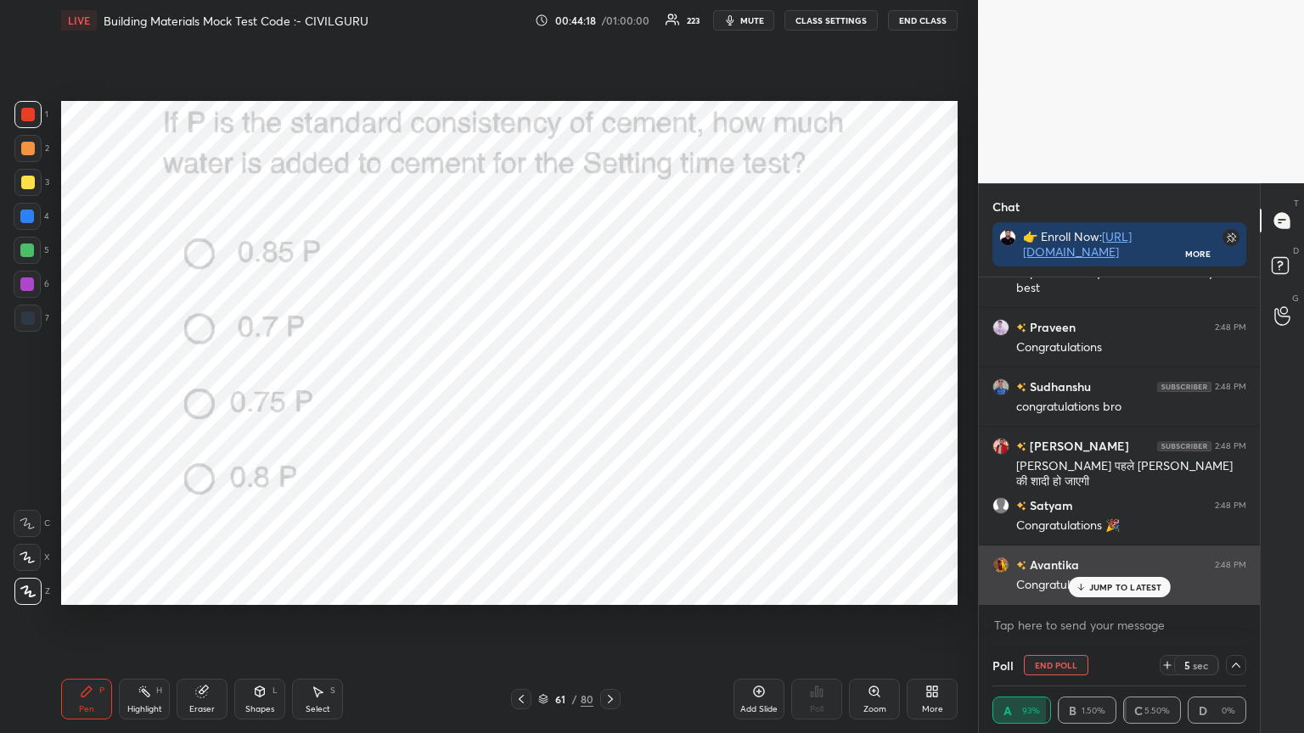
click at [1116, 587] on p "JUMP TO LATEST" at bounding box center [1125, 587] width 73 height 10
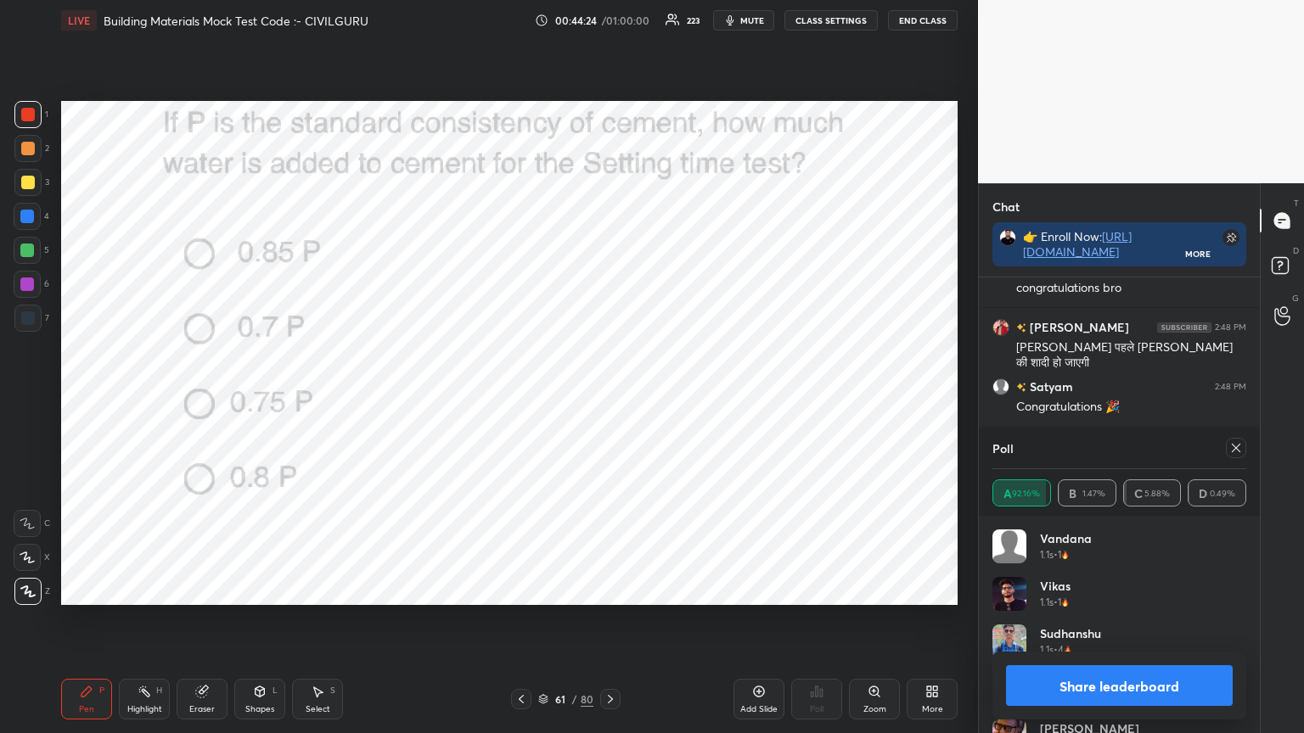
click at [1232, 446] on icon at bounding box center [1236, 448] width 14 height 14
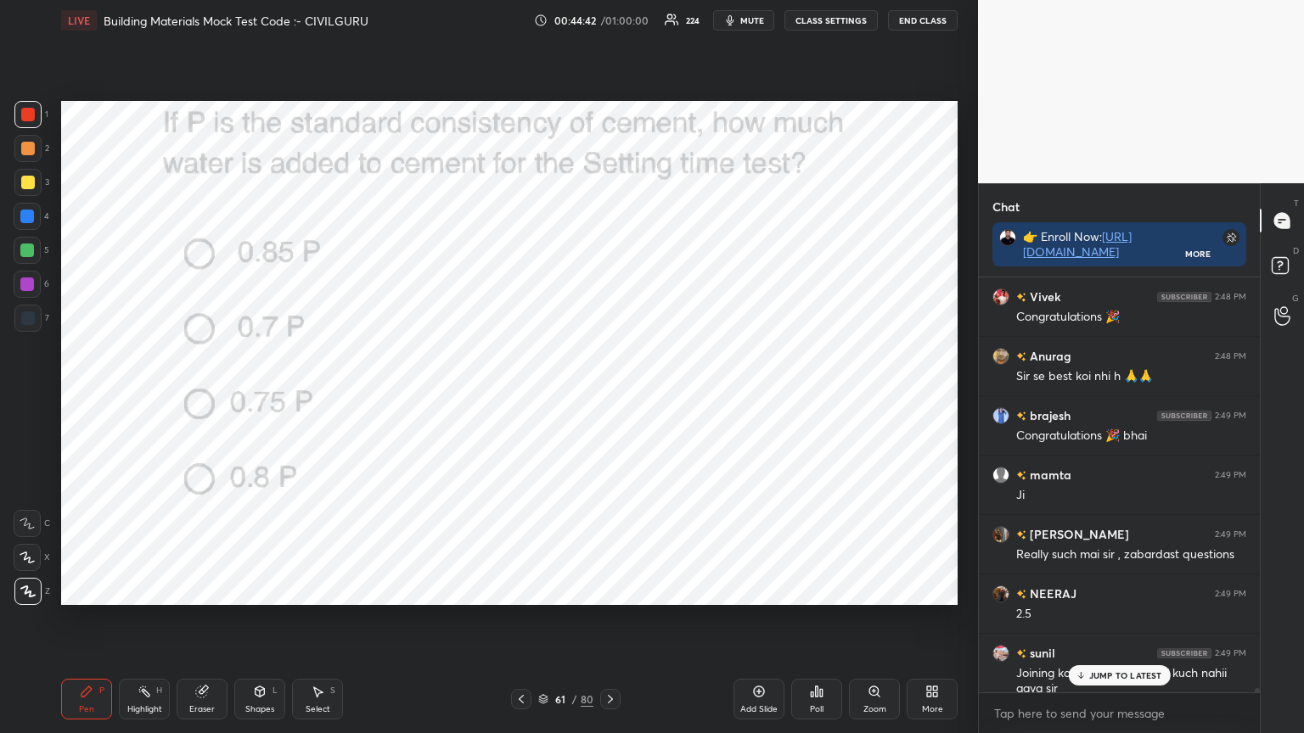
click at [611, 589] on icon at bounding box center [610, 700] width 14 height 14
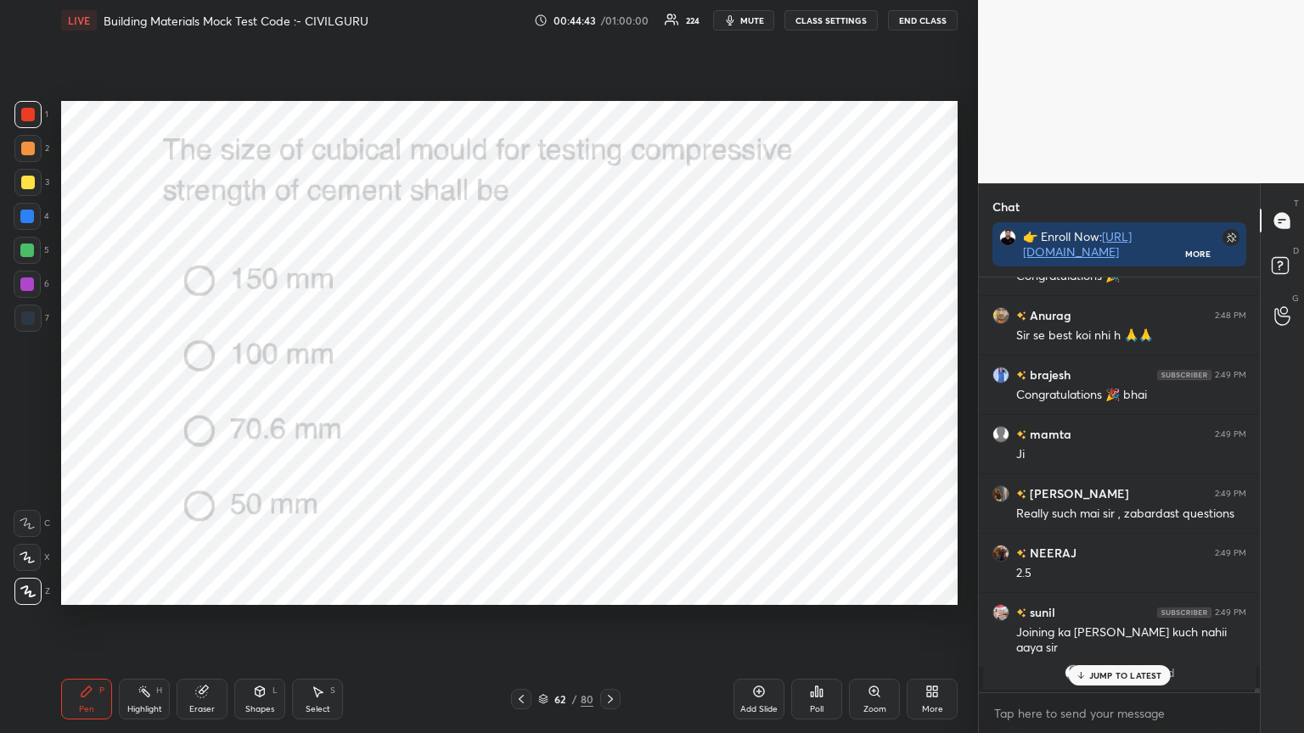
click at [1101, 589] on p "JUMP TO LATEST" at bounding box center [1125, 676] width 73 height 10
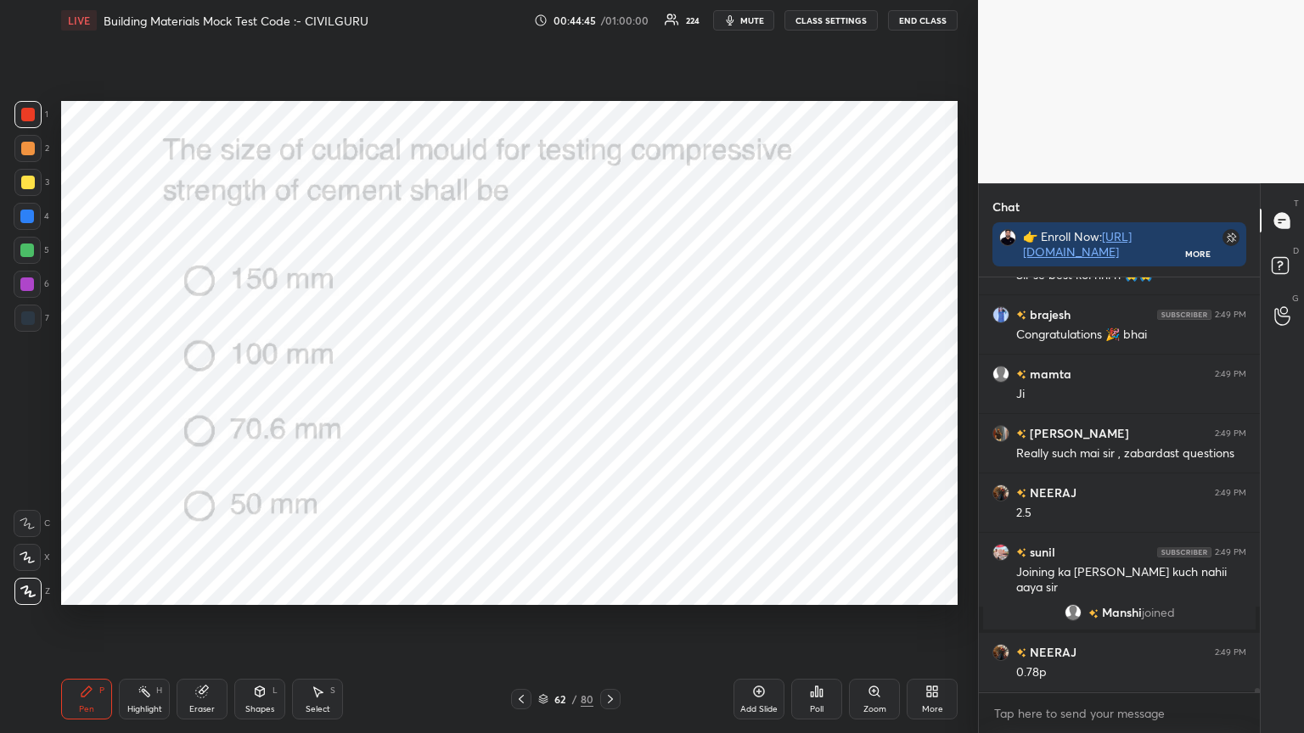
click at [816, 589] on div "Poll" at bounding box center [816, 699] width 51 height 41
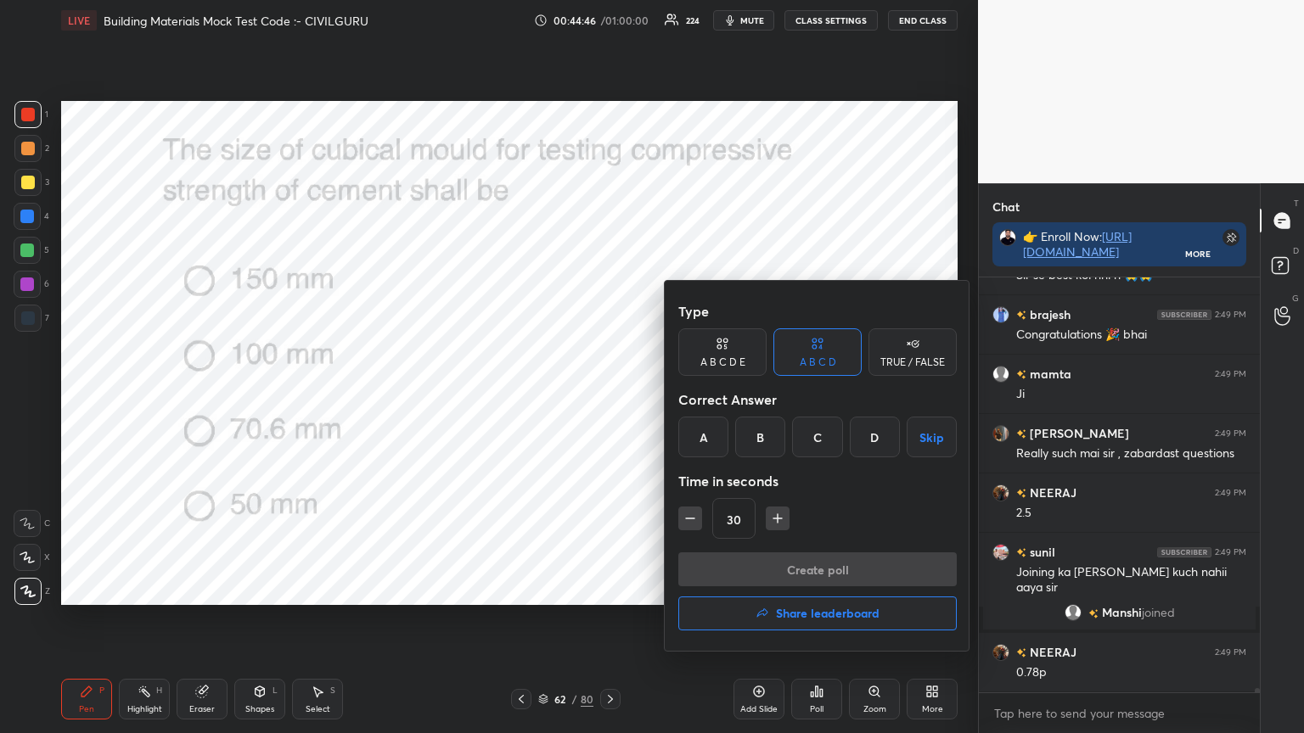
click at [817, 433] on div "C" at bounding box center [817, 437] width 50 height 41
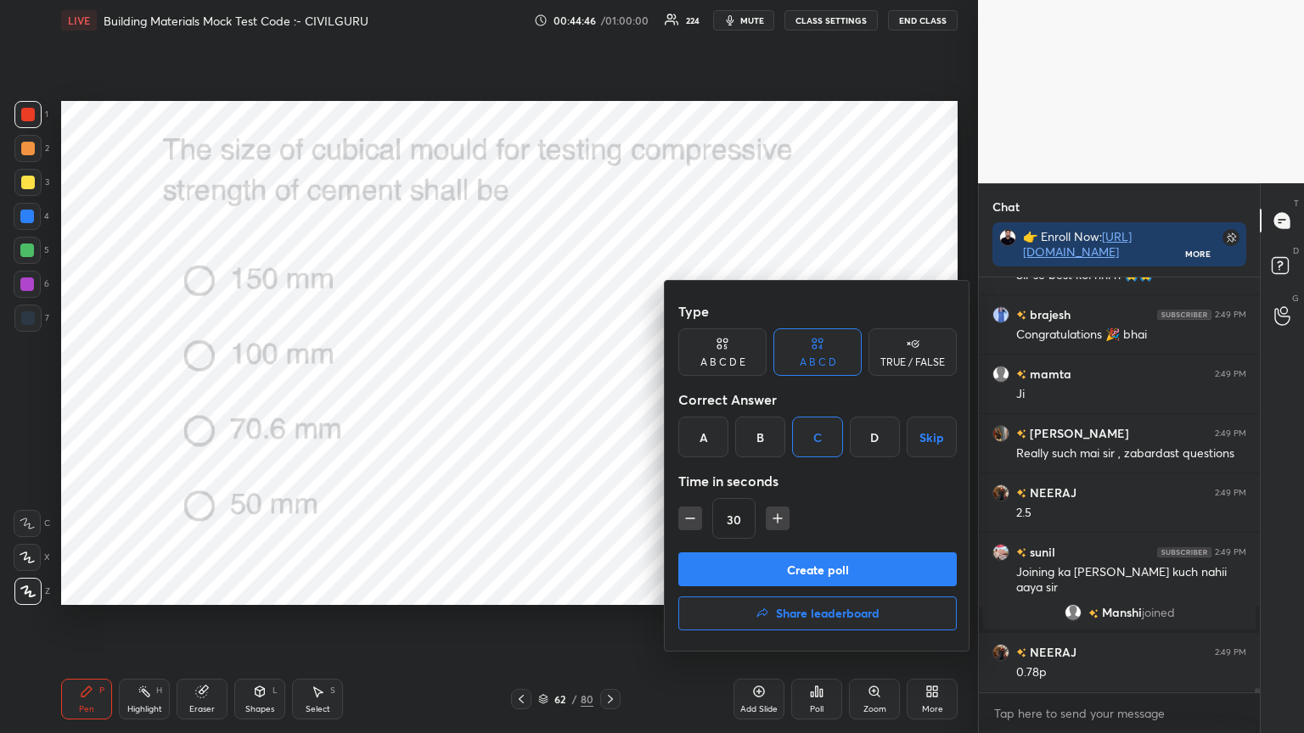
click at [761, 559] on button "Create poll" at bounding box center [817, 570] width 278 height 34
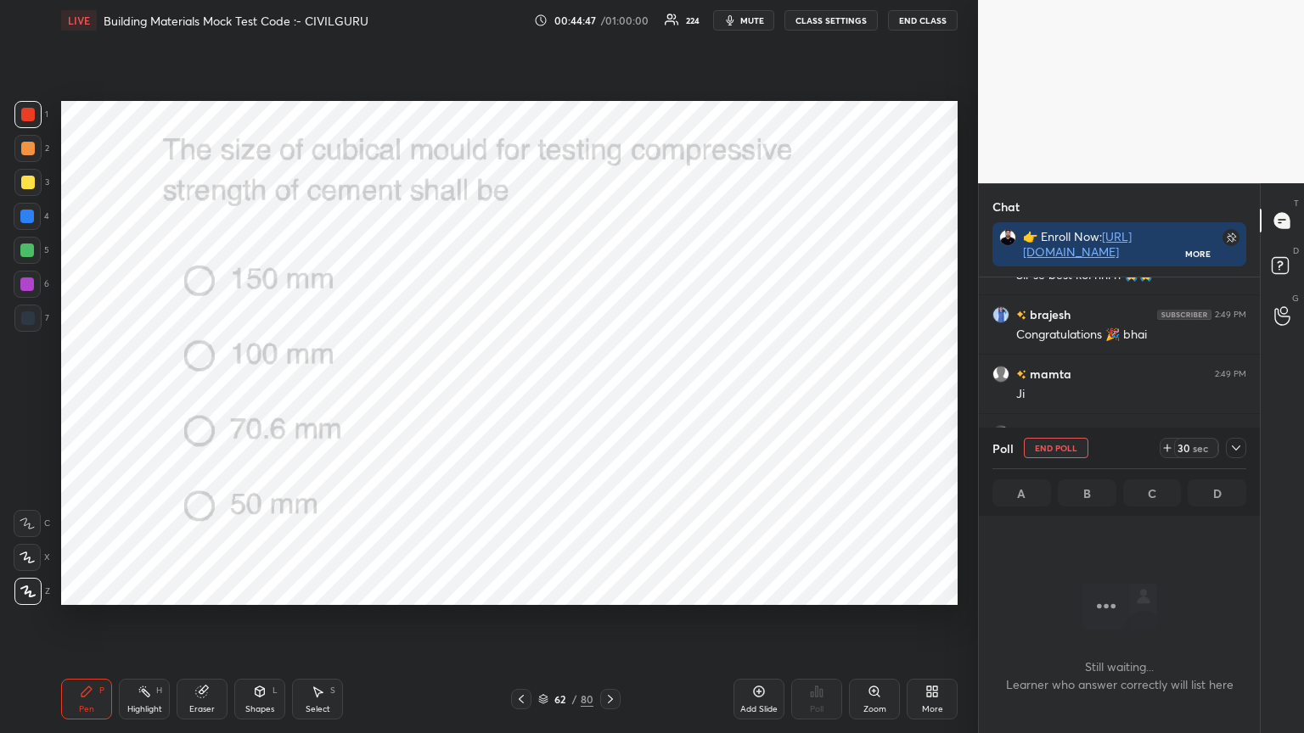
click at [1235, 444] on icon at bounding box center [1236, 448] width 14 height 14
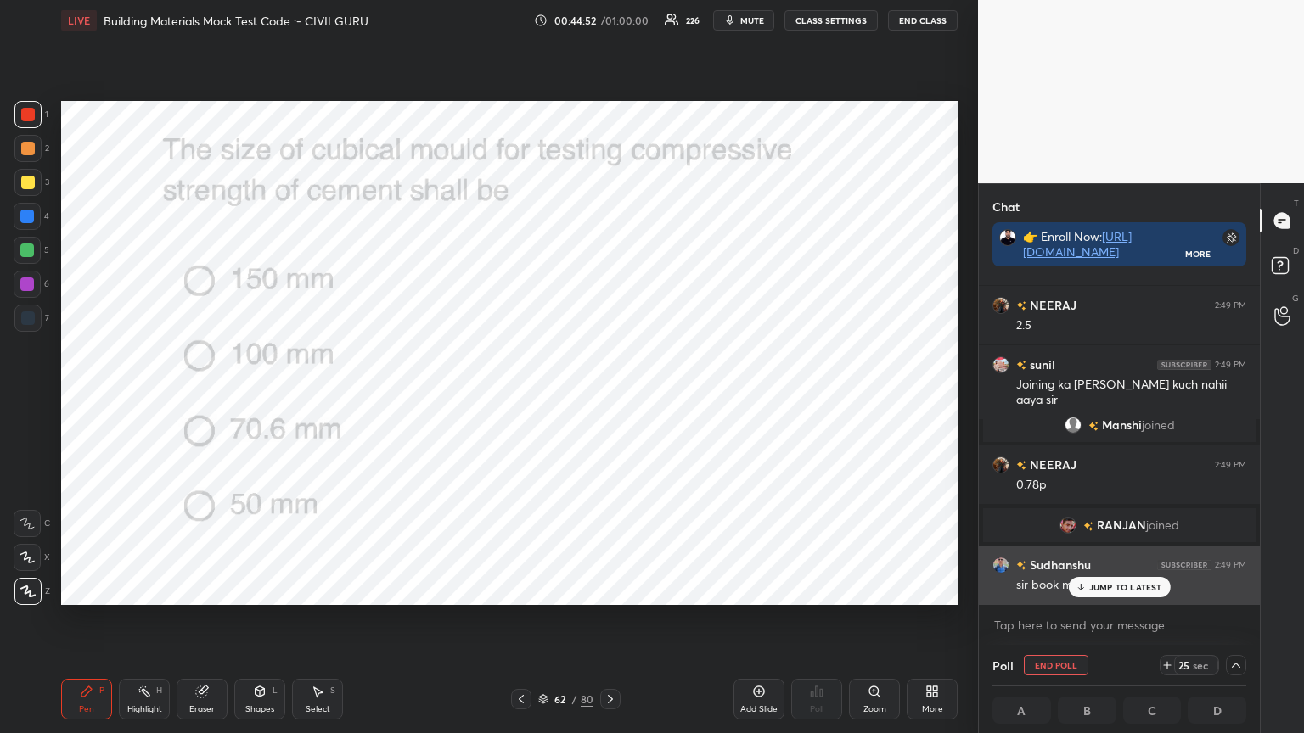
click at [1117, 581] on div "JUMP TO LATEST" at bounding box center [1119, 587] width 102 height 20
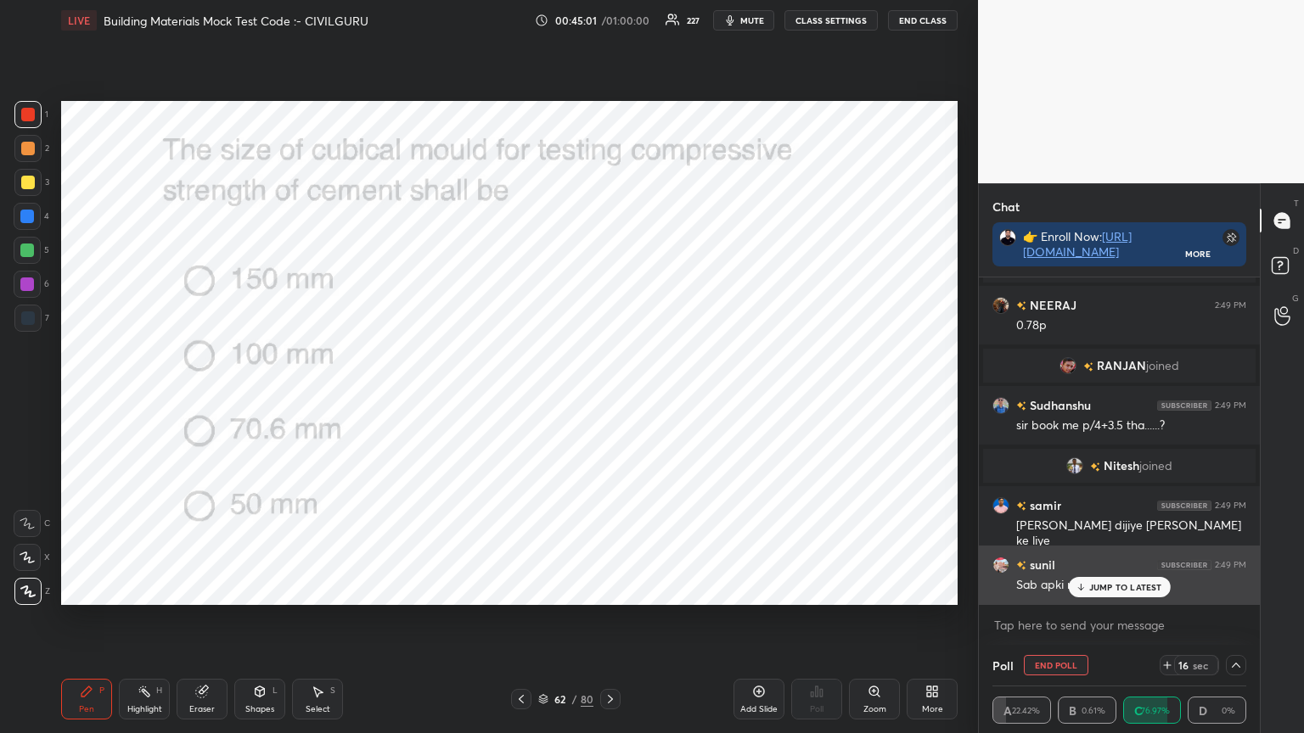
click at [1082, 584] on icon at bounding box center [1080, 587] width 11 height 10
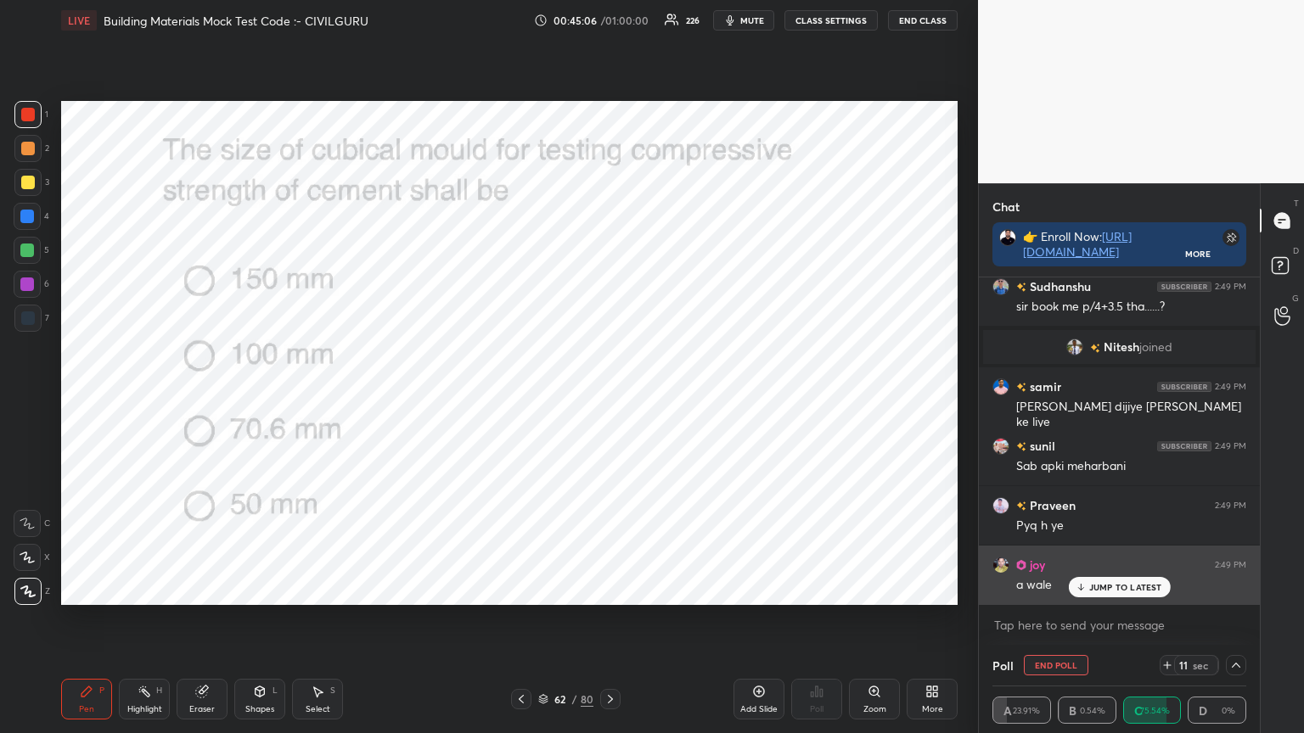
click at [1103, 587] on p "JUMP TO LATEST" at bounding box center [1125, 587] width 73 height 10
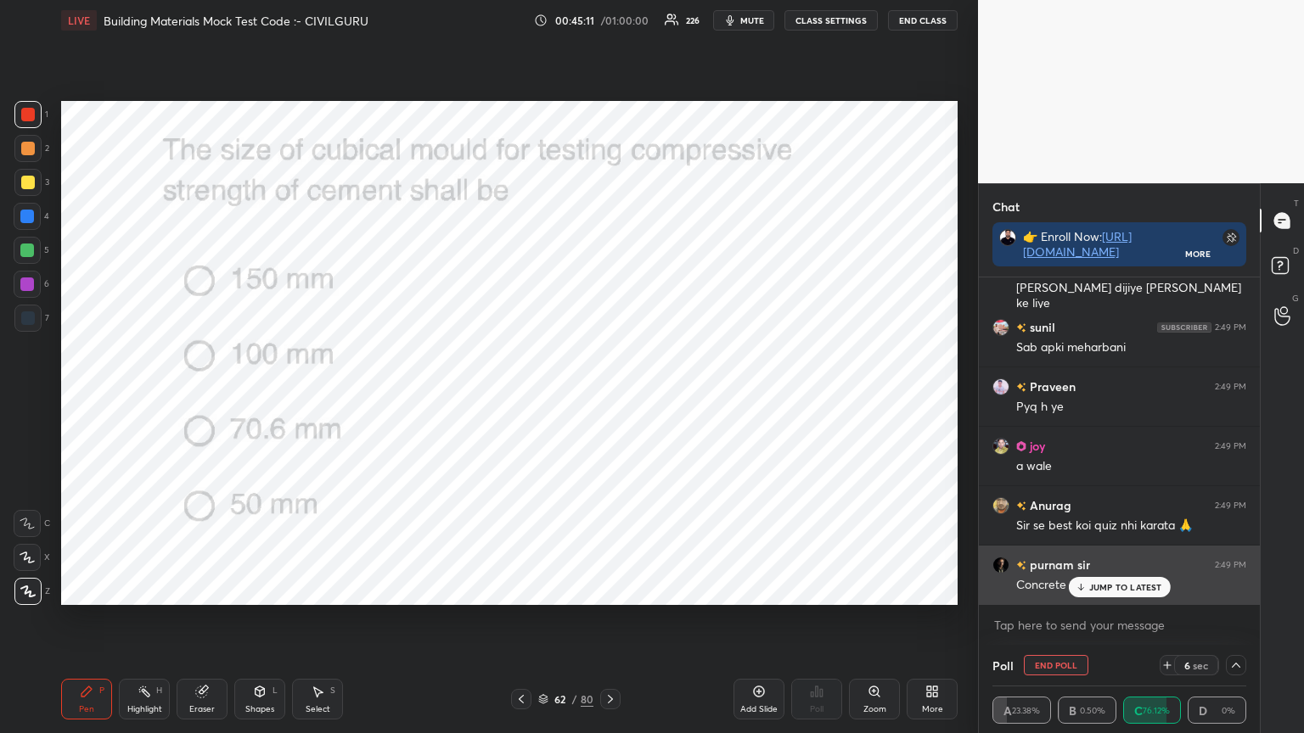
click at [1097, 589] on div "JUMP TO LATEST" at bounding box center [1119, 587] width 102 height 20
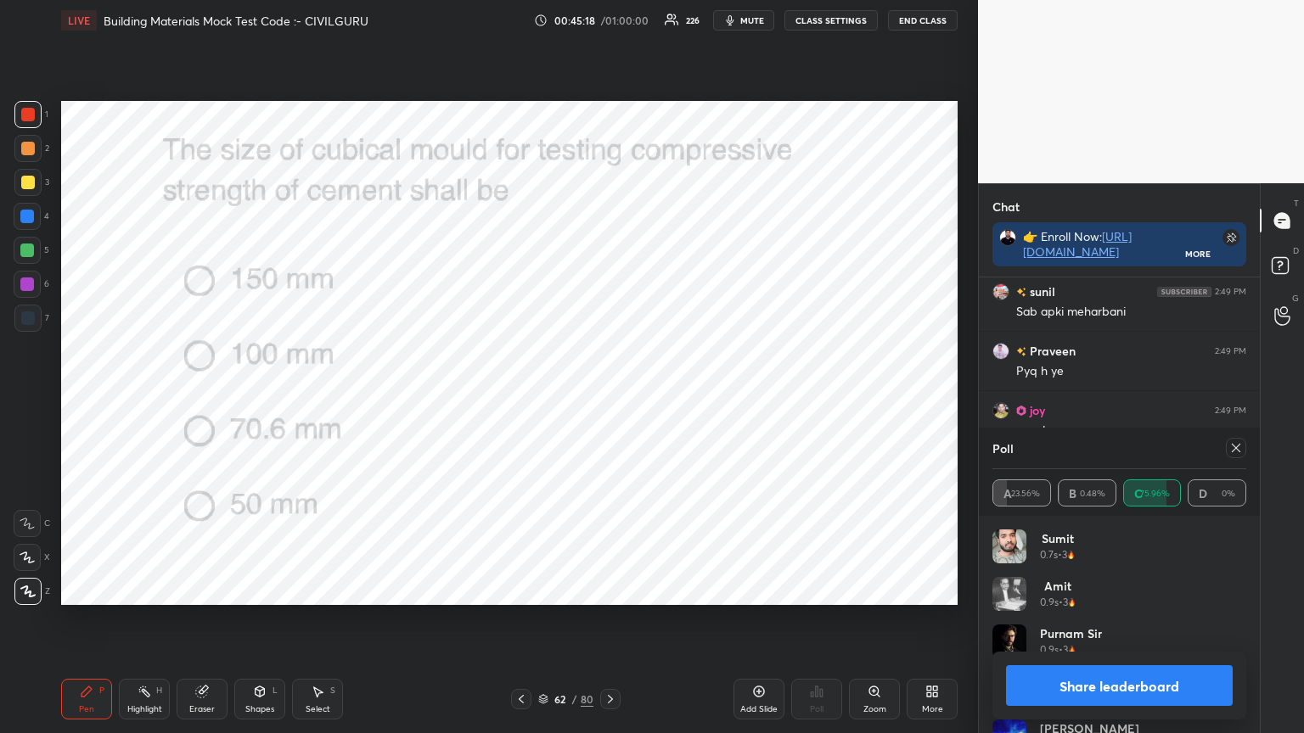
click at [1239, 447] on icon at bounding box center [1236, 448] width 14 height 14
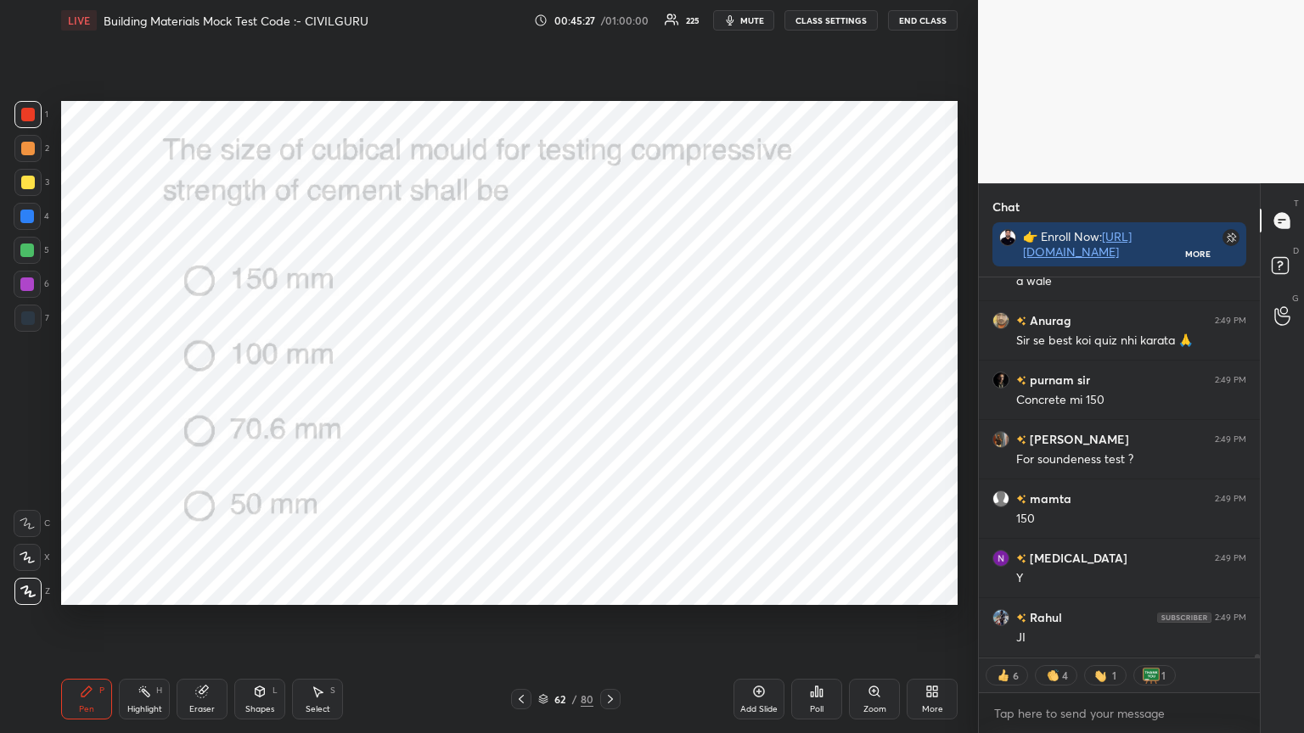
click at [611, 589] on icon at bounding box center [610, 700] width 14 height 14
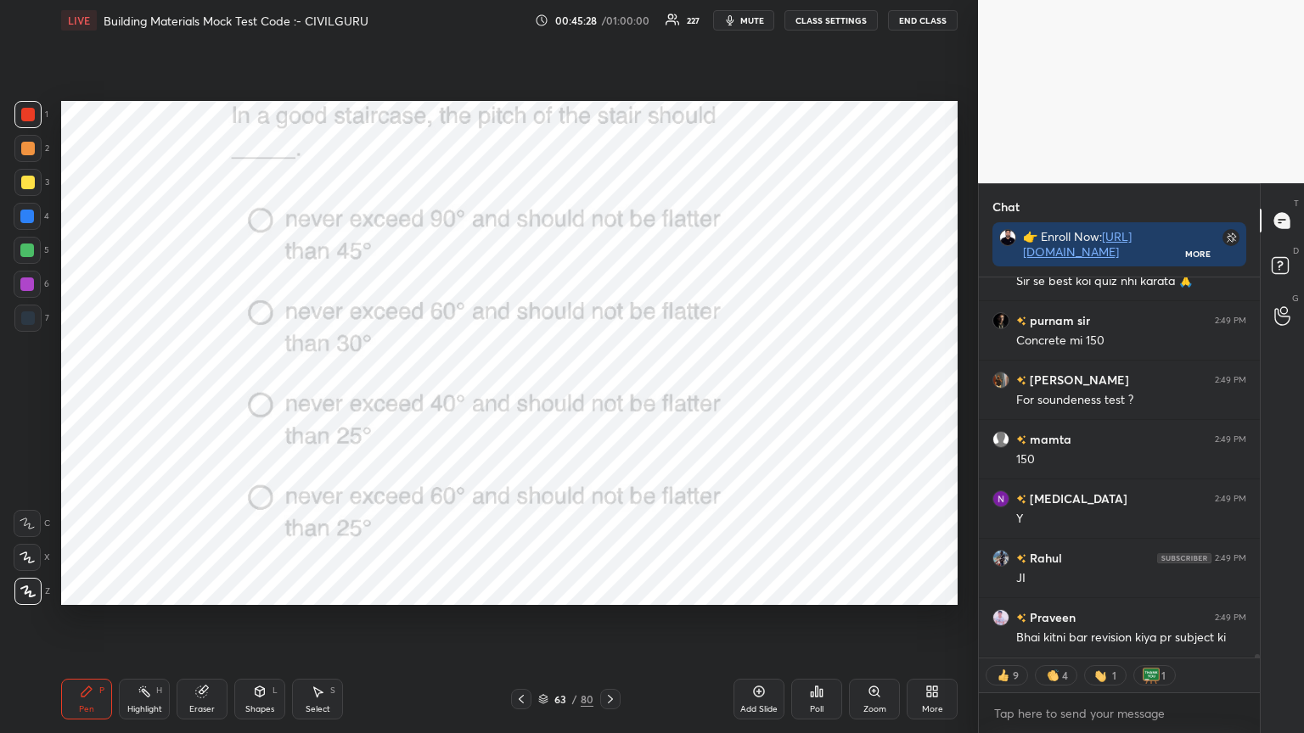
click at [824, 589] on div "Poll" at bounding box center [816, 699] width 51 height 41
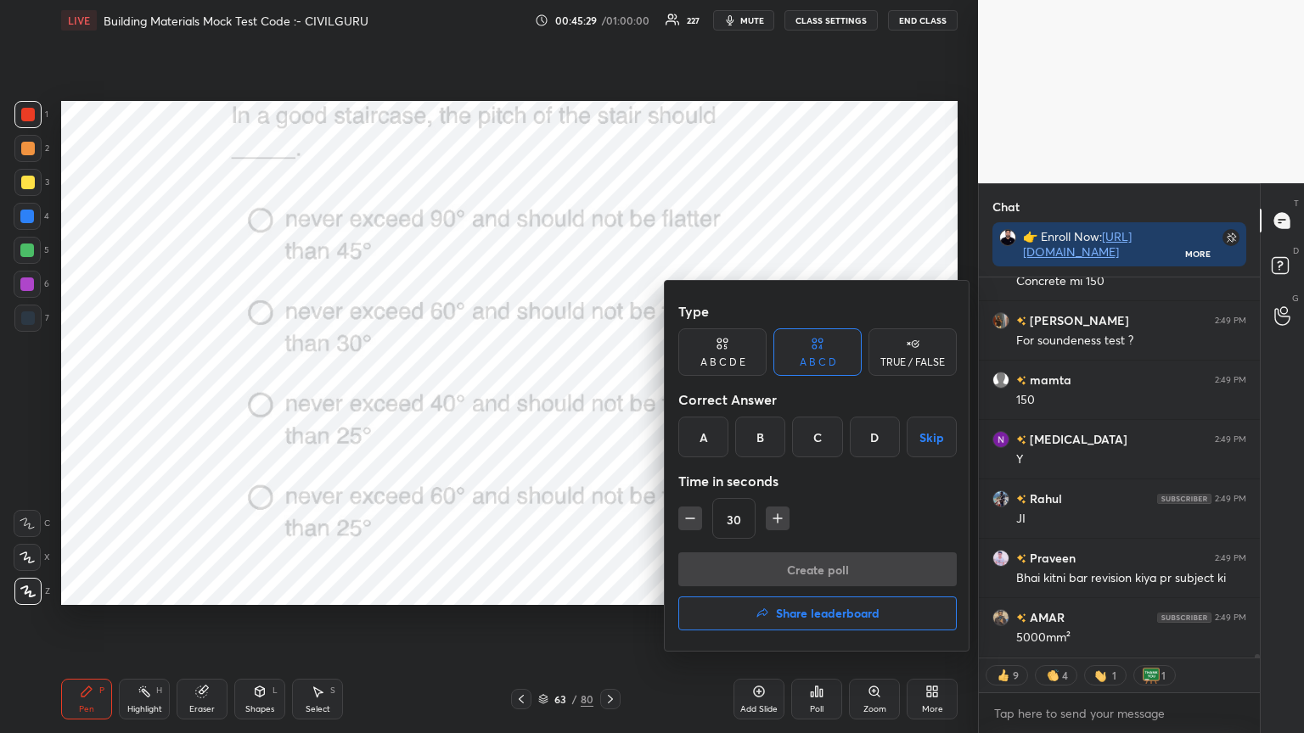
click at [818, 440] on div "C" at bounding box center [817, 437] width 50 height 41
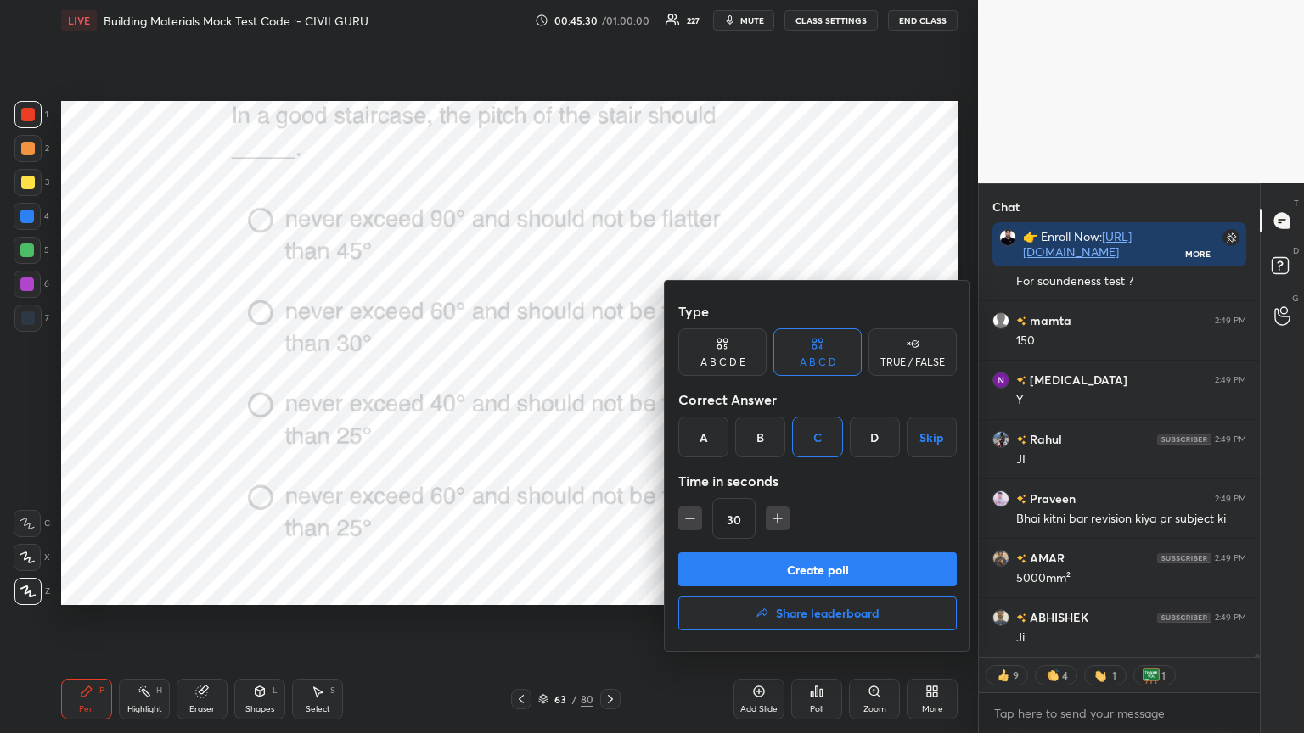
click at [781, 572] on button "Create poll" at bounding box center [817, 570] width 278 height 34
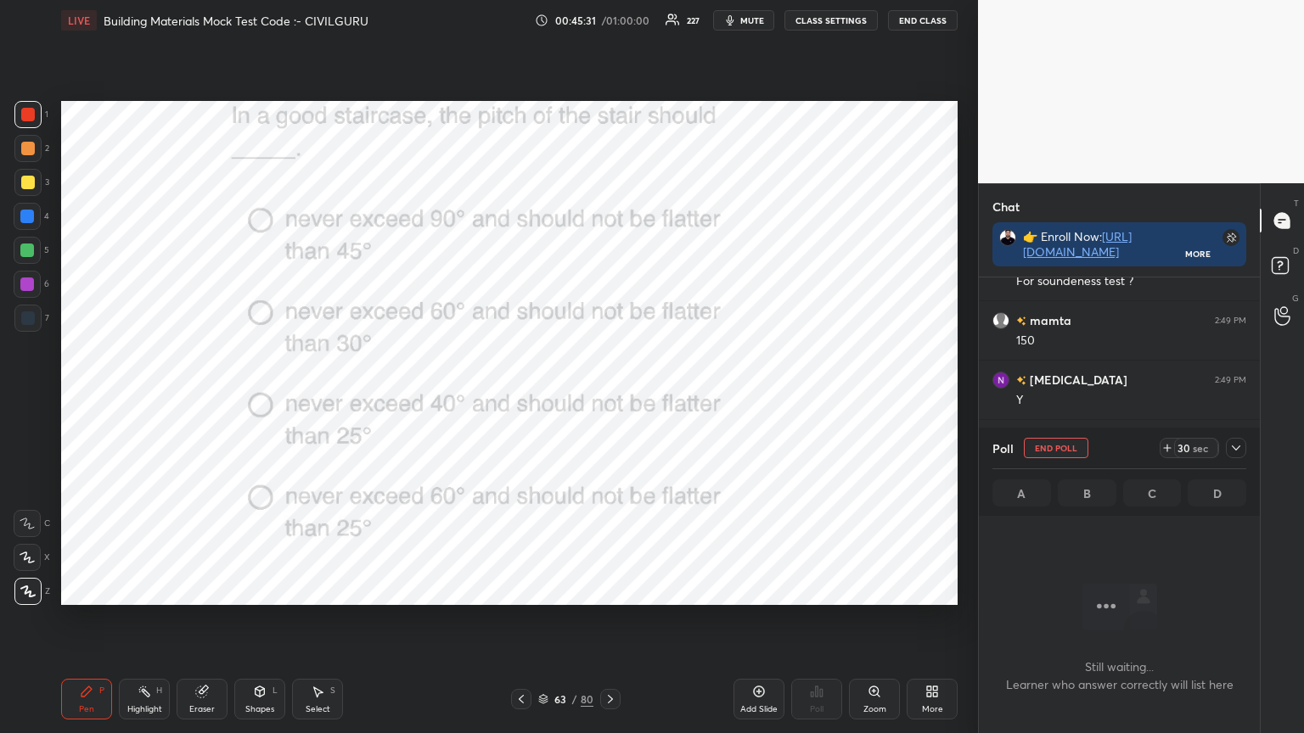
click at [1238, 445] on icon at bounding box center [1236, 448] width 14 height 14
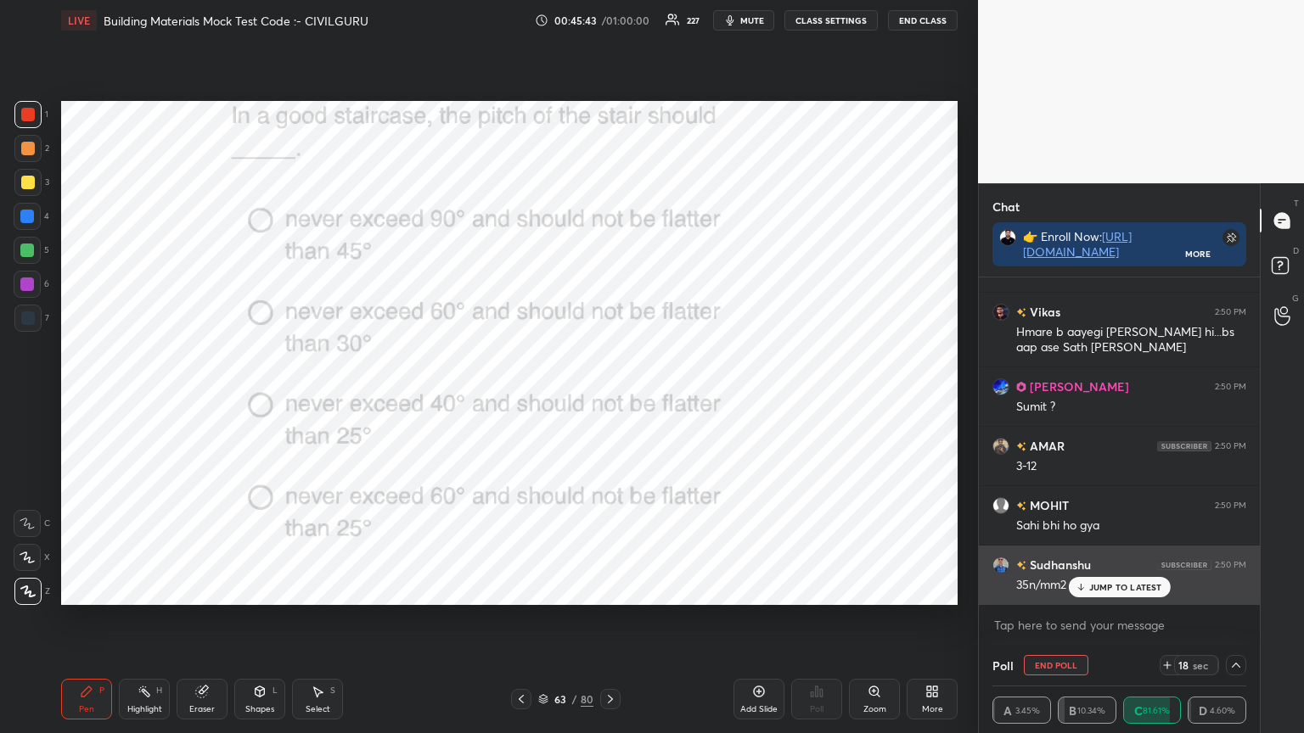
click at [1100, 585] on p "JUMP TO LATEST" at bounding box center [1125, 587] width 73 height 10
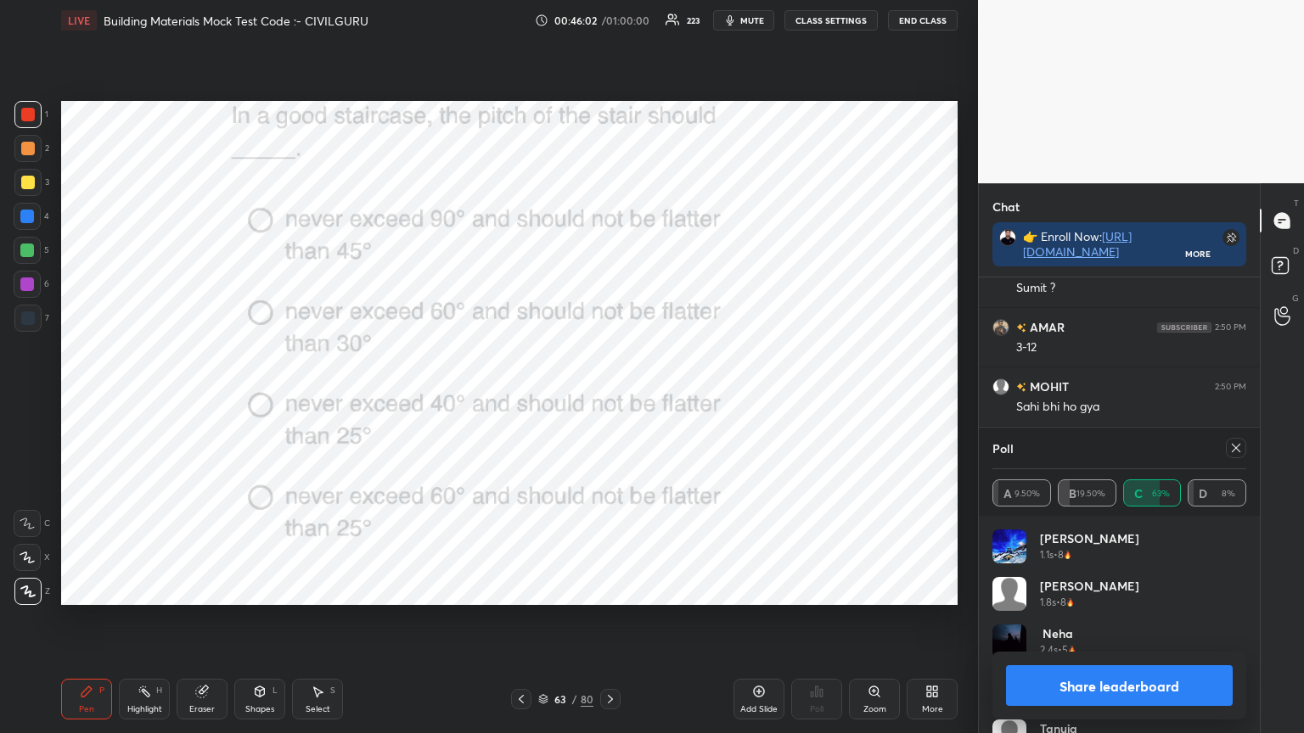
click at [1231, 449] on icon at bounding box center [1236, 448] width 14 height 14
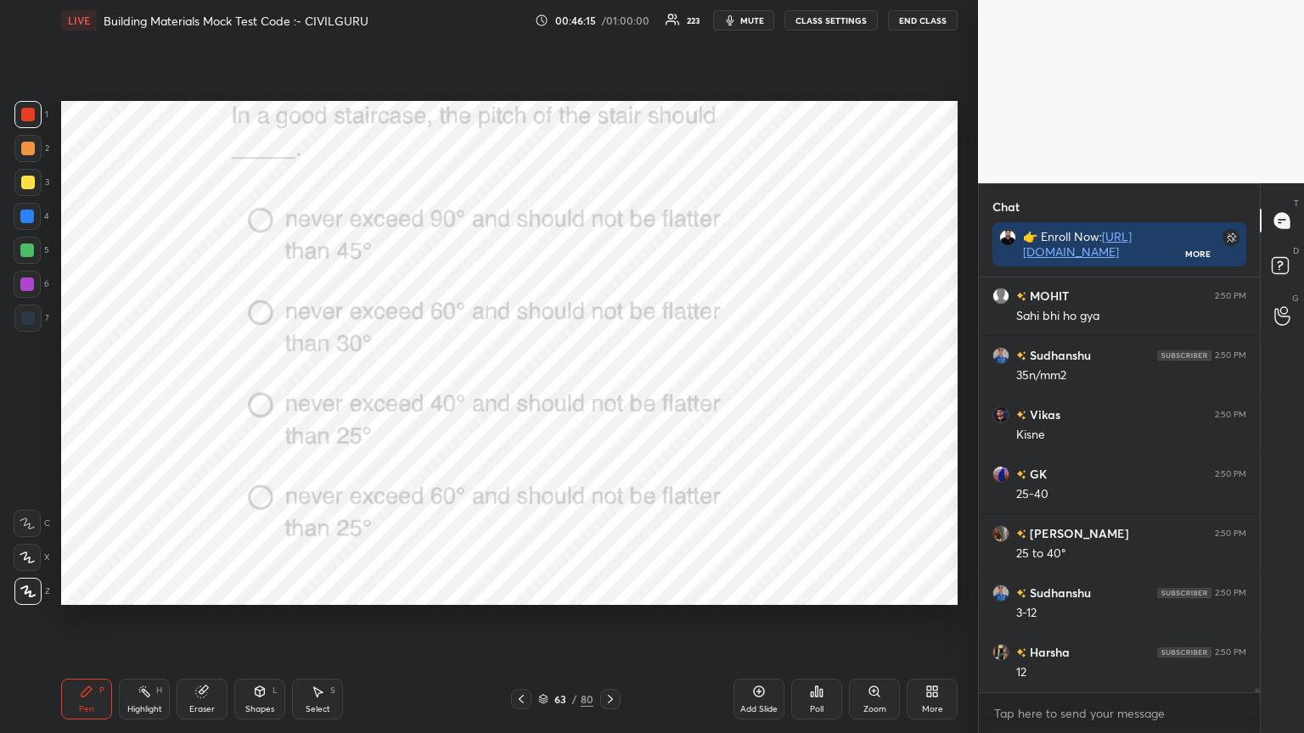
click at [620, 589] on div "63 / 80" at bounding box center [565, 699] width 336 height 20
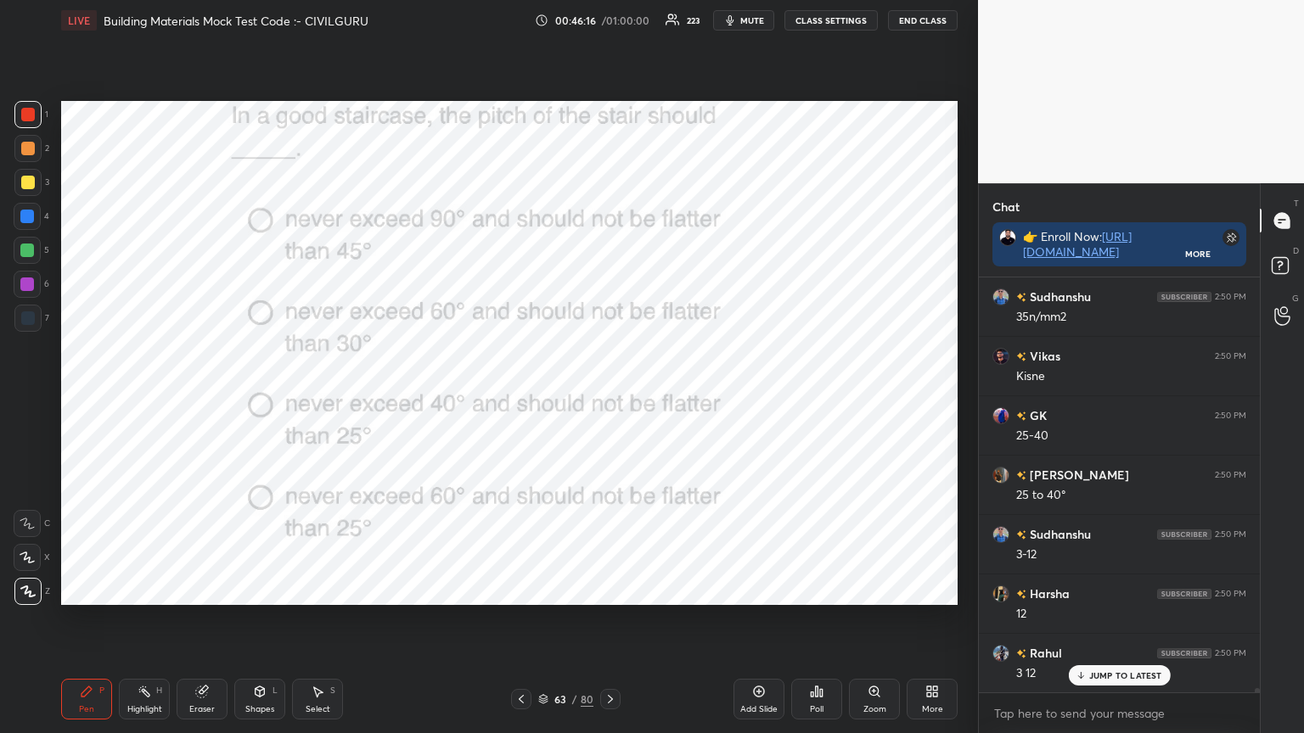
click at [615, 589] on icon at bounding box center [610, 700] width 14 height 14
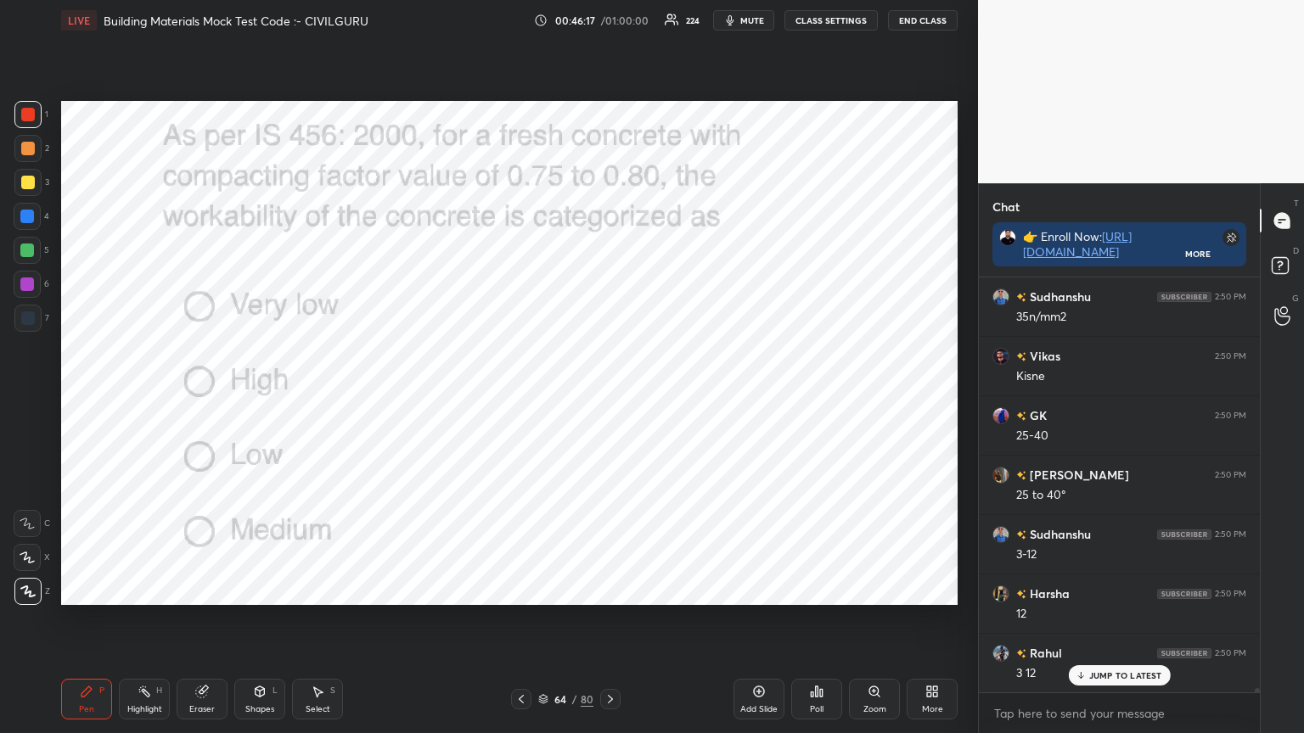
click at [808, 589] on div "Poll" at bounding box center [816, 699] width 51 height 41
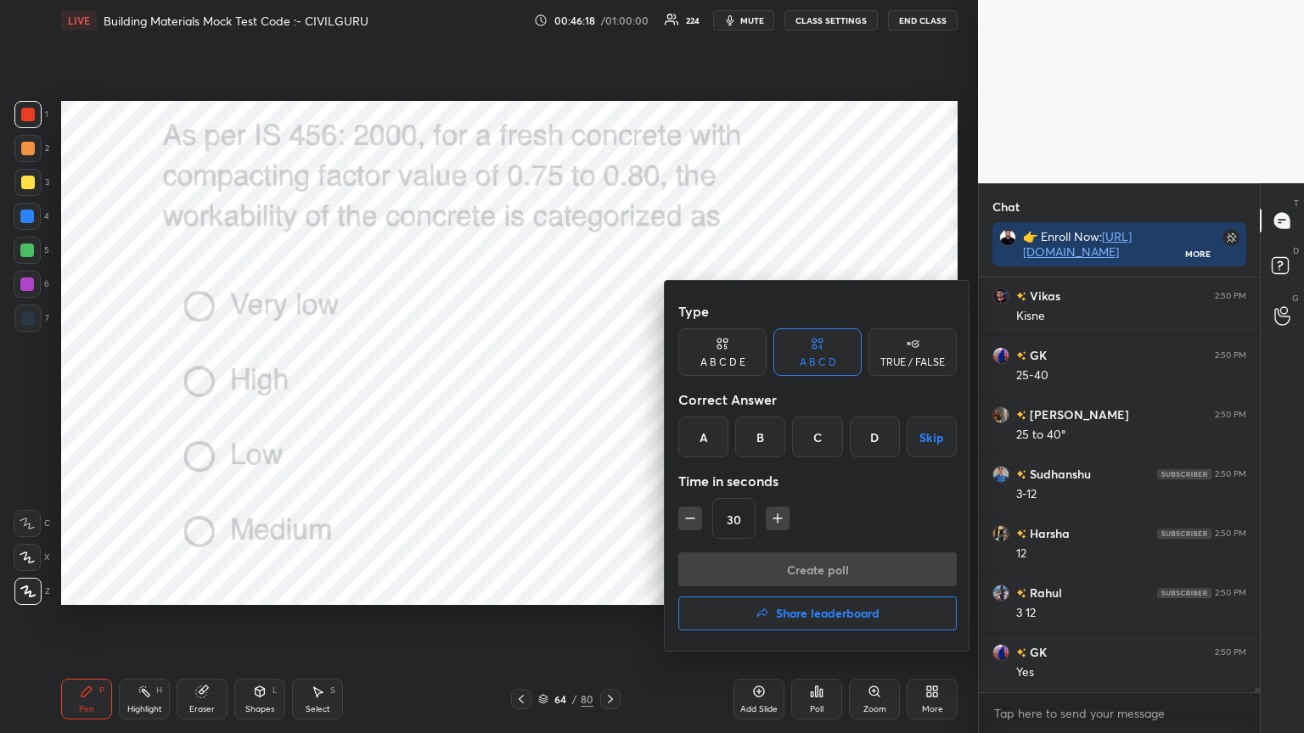
click at [712, 445] on div "A" at bounding box center [703, 437] width 50 height 41
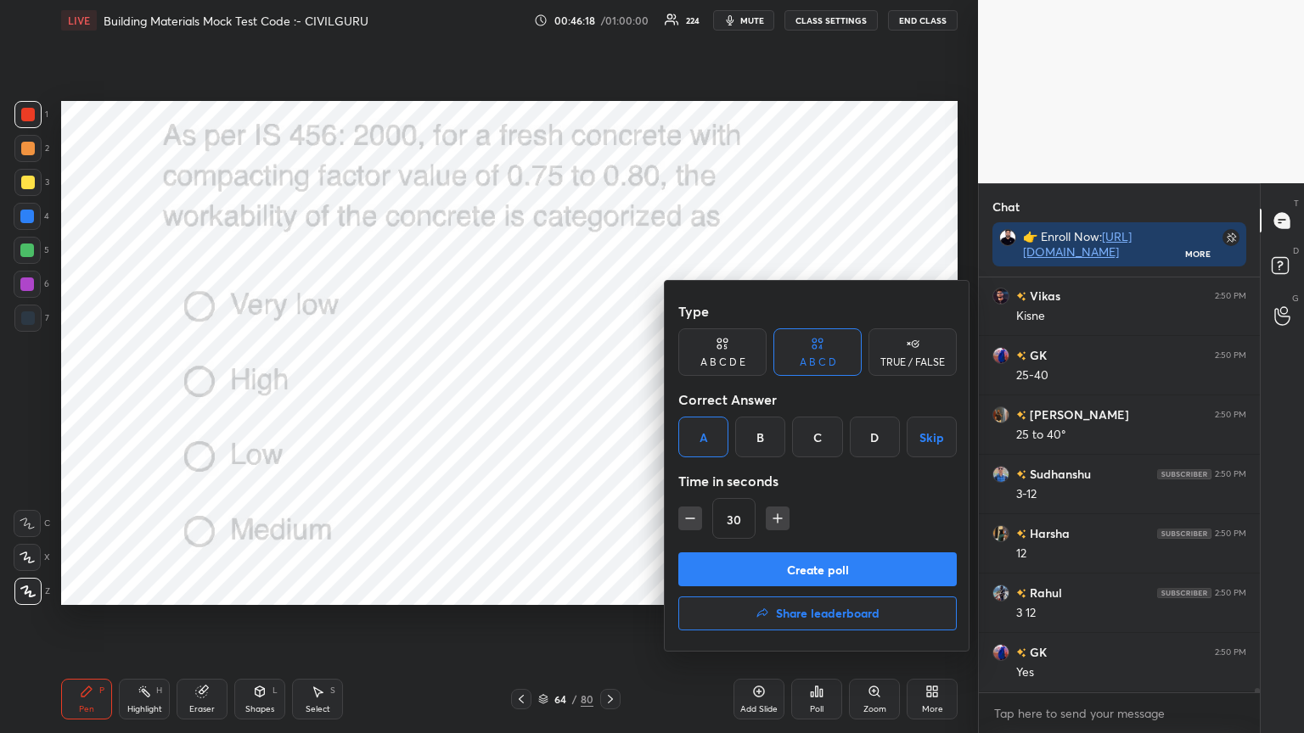
click at [747, 569] on button "Create poll" at bounding box center [817, 570] width 278 height 34
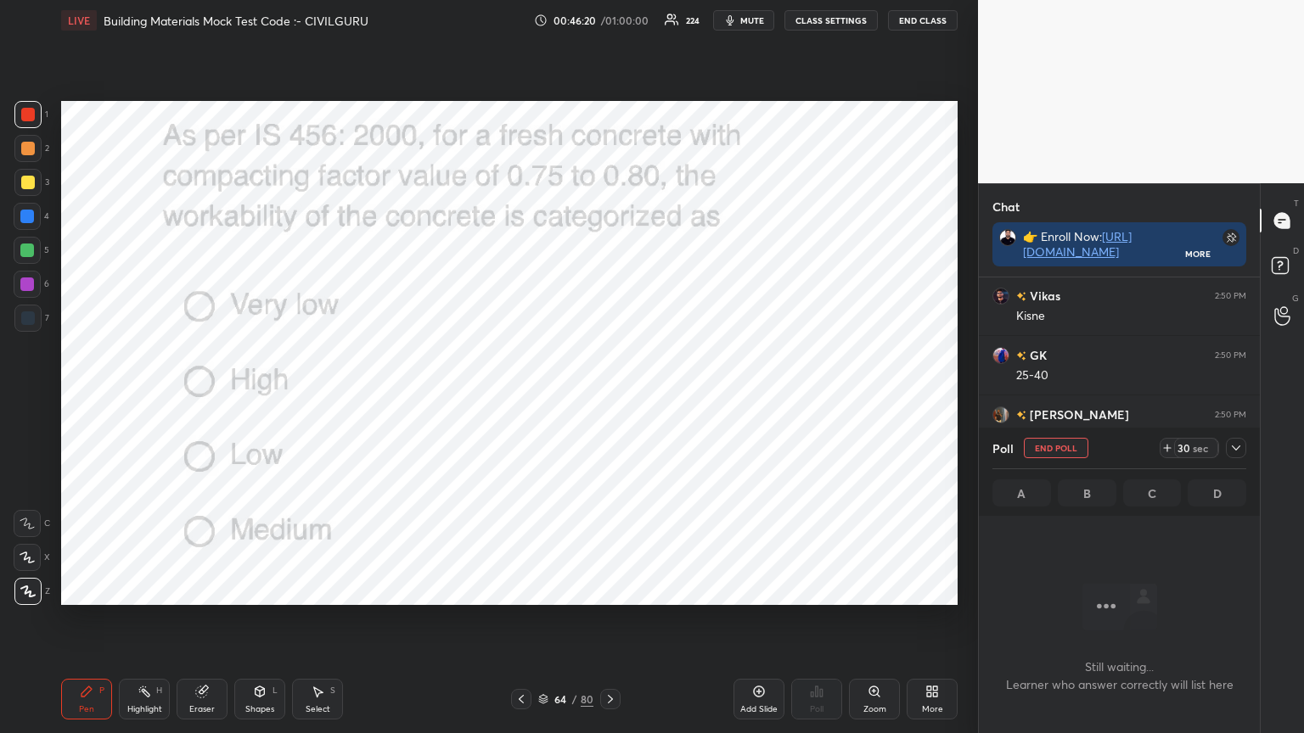
click at [1232, 450] on icon at bounding box center [1236, 448] width 14 height 14
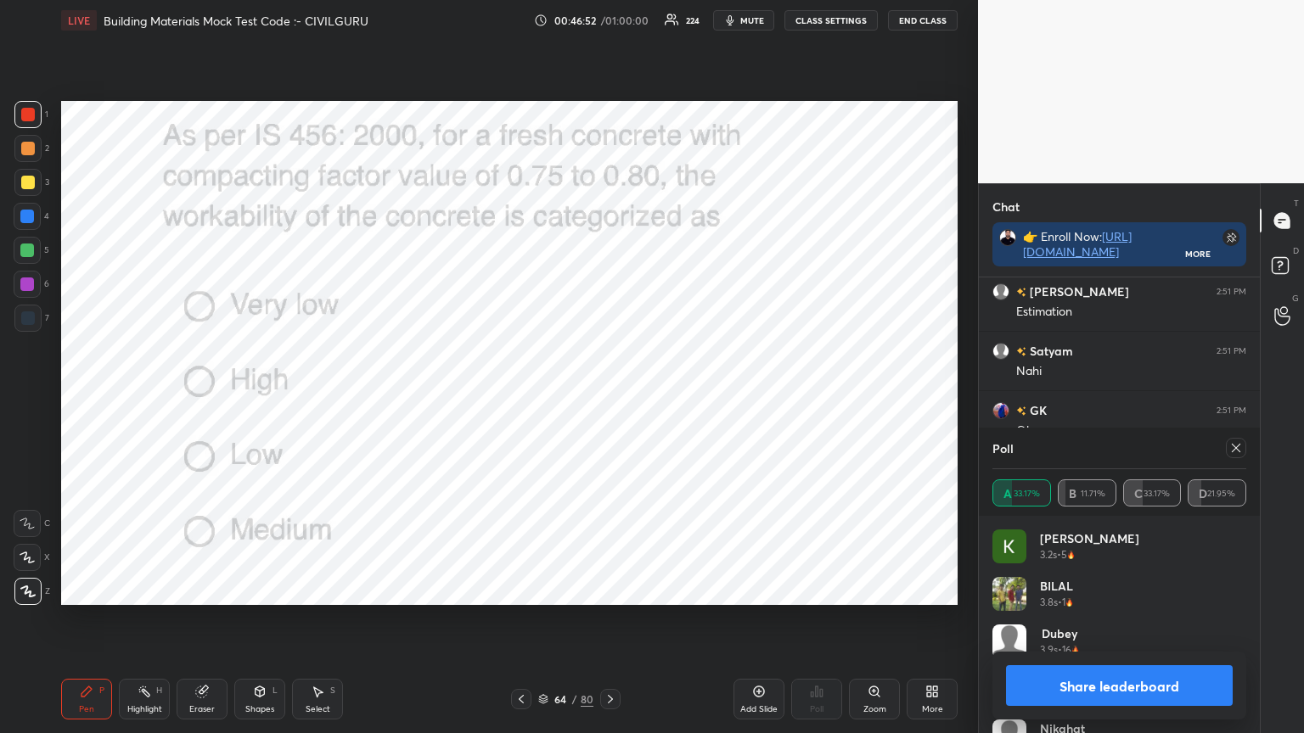
click at [1235, 448] on icon at bounding box center [1236, 448] width 8 height 8
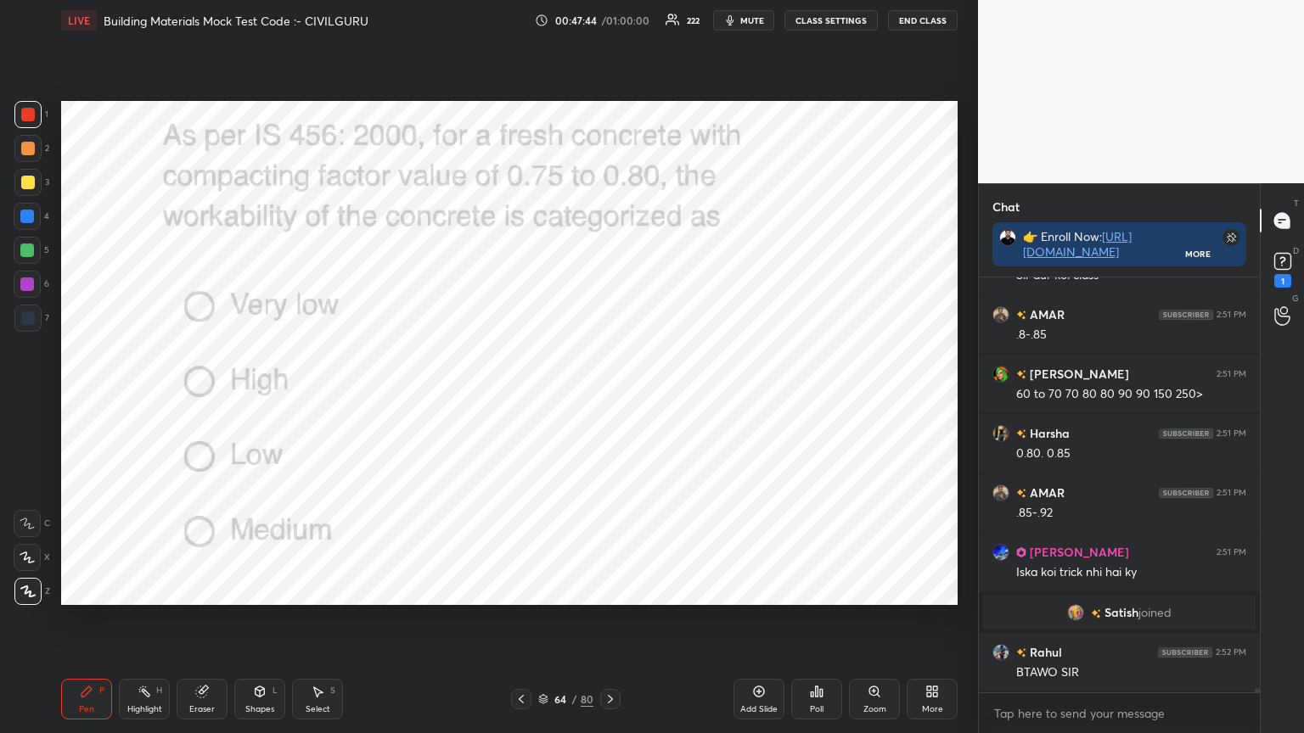
click at [25, 214] on div at bounding box center [27, 217] width 14 height 14
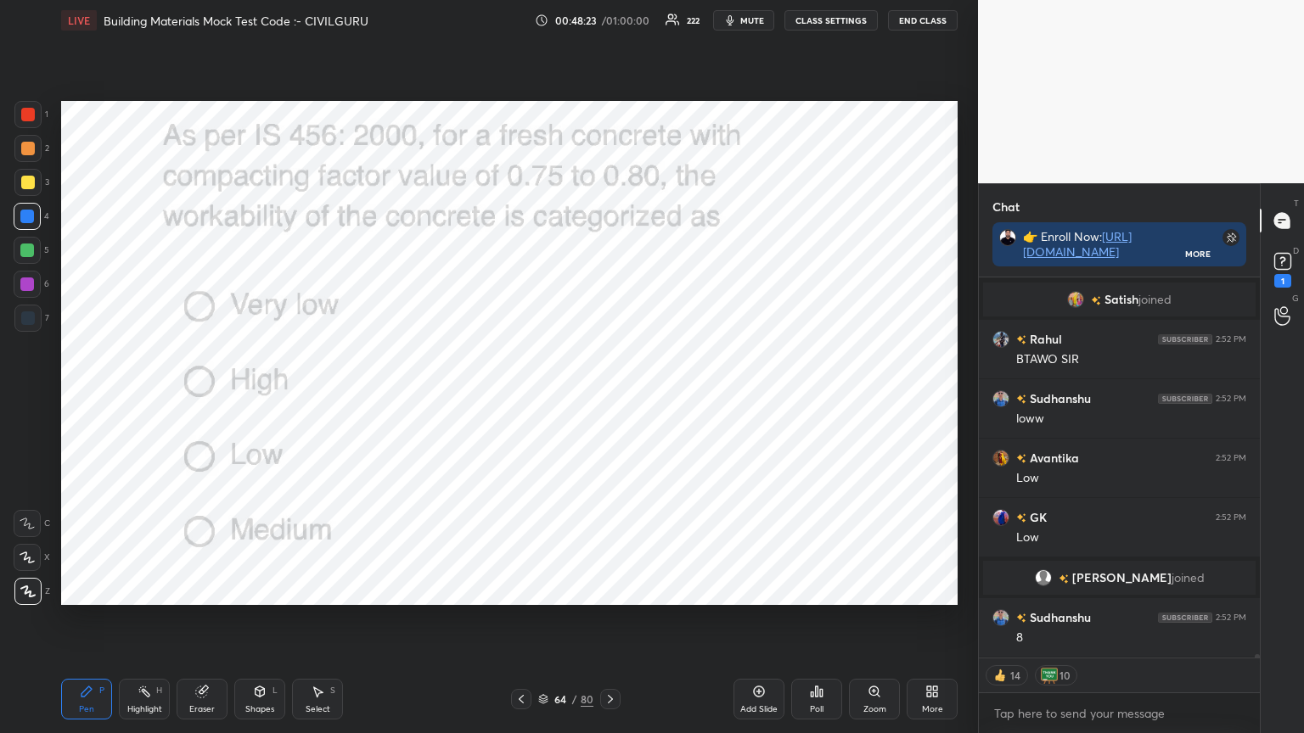
scroll to position [42791, 0]
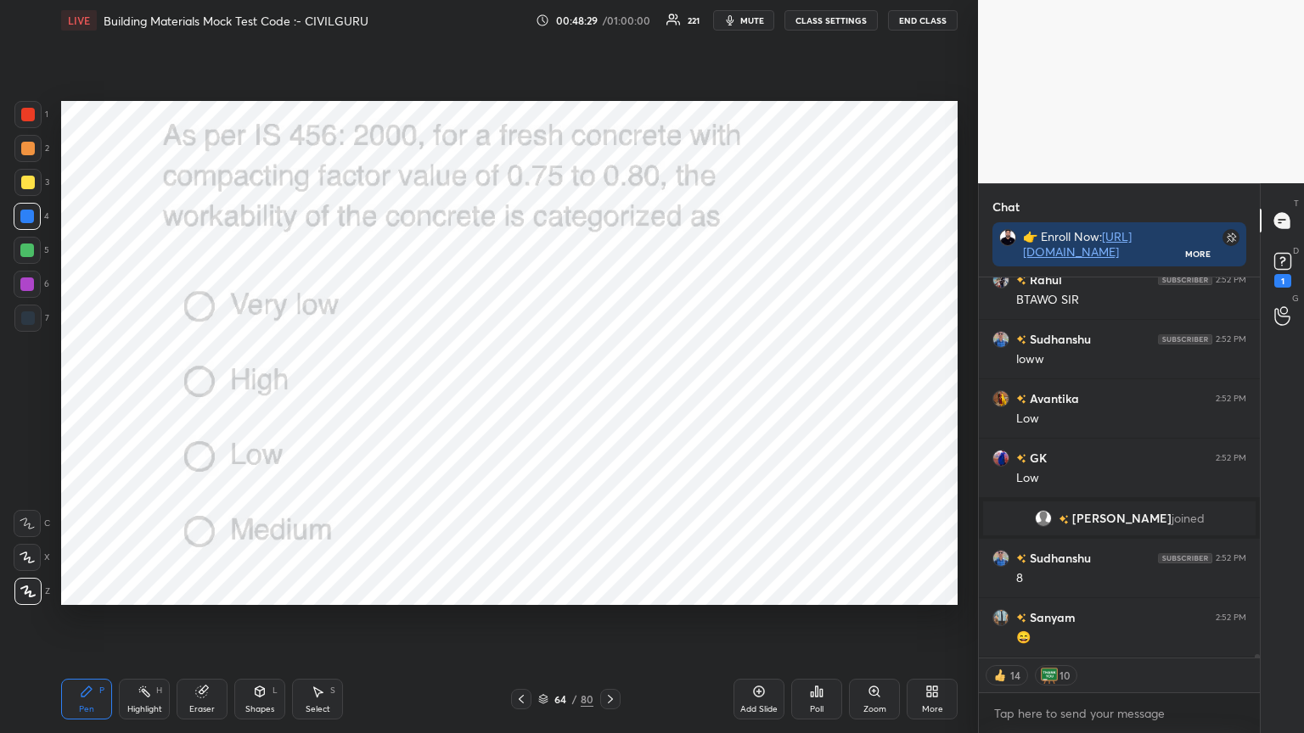
click at [761, 589] on div "Add Slide" at bounding box center [758, 699] width 51 height 41
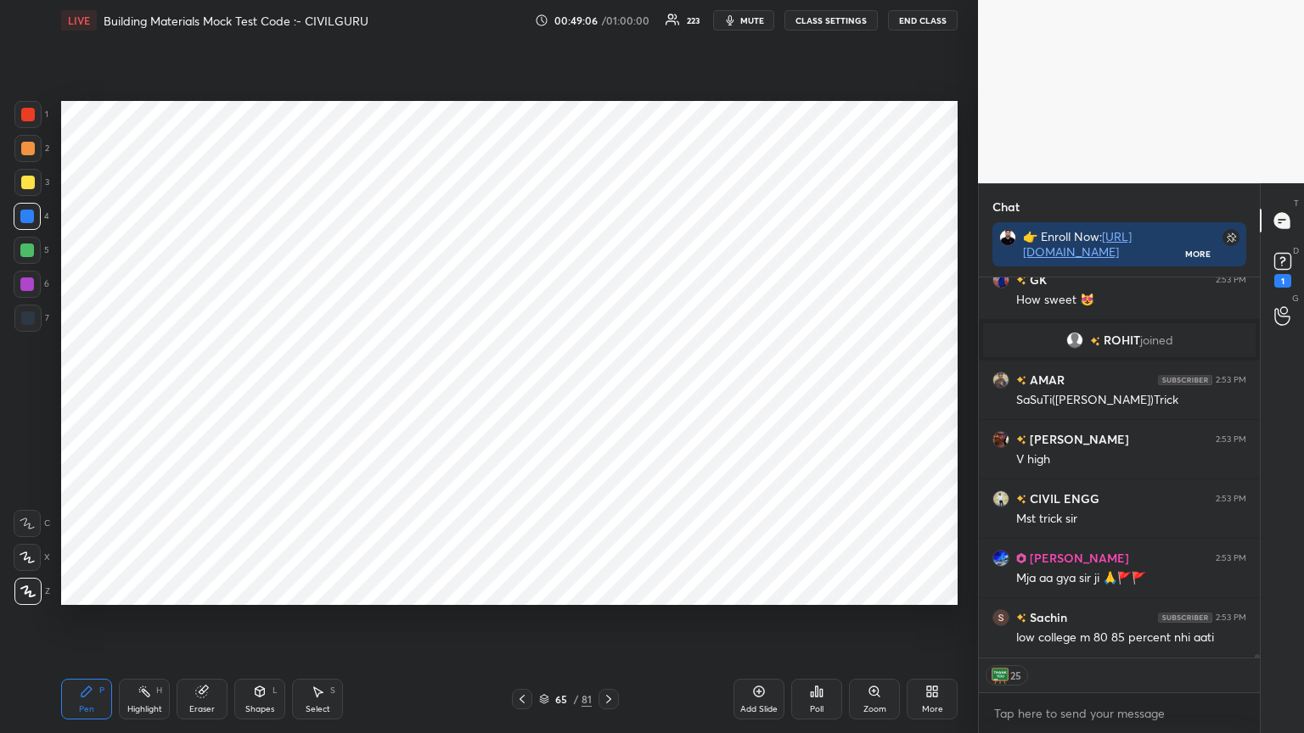
scroll to position [43471, 0]
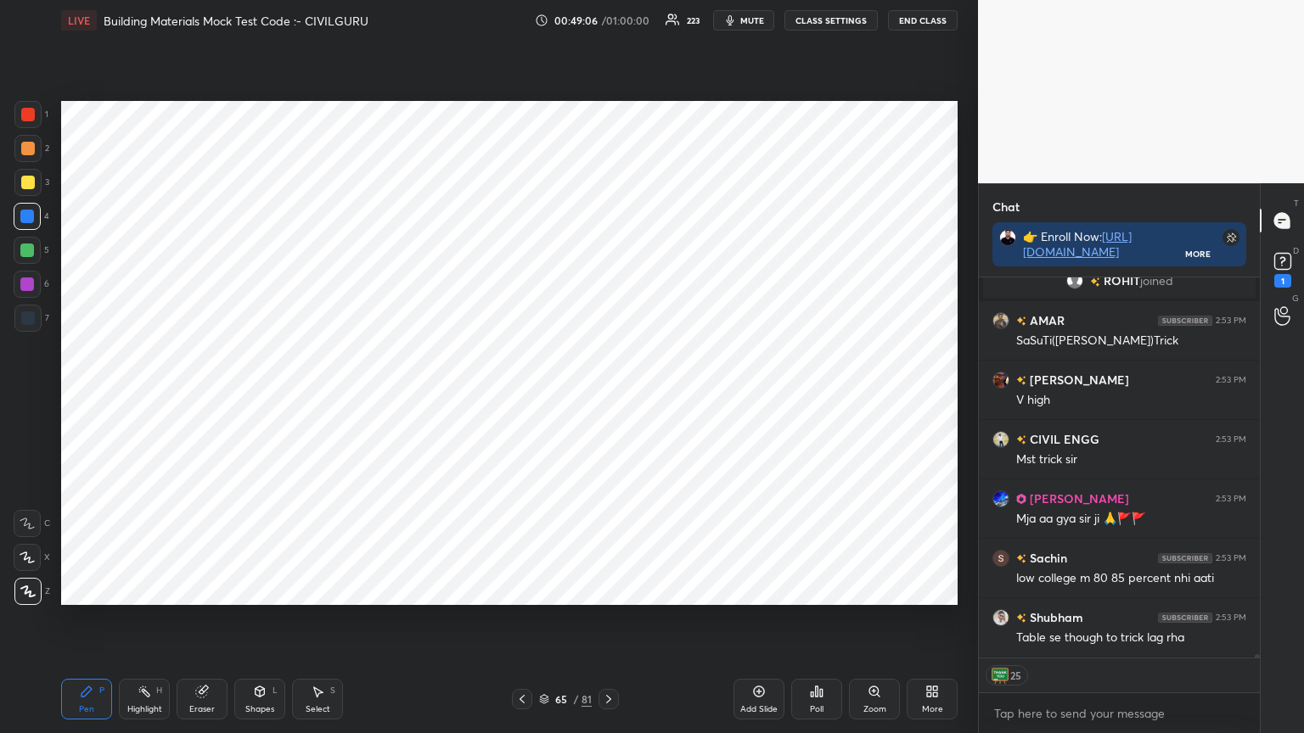
click at [604, 589] on icon at bounding box center [609, 700] width 14 height 14
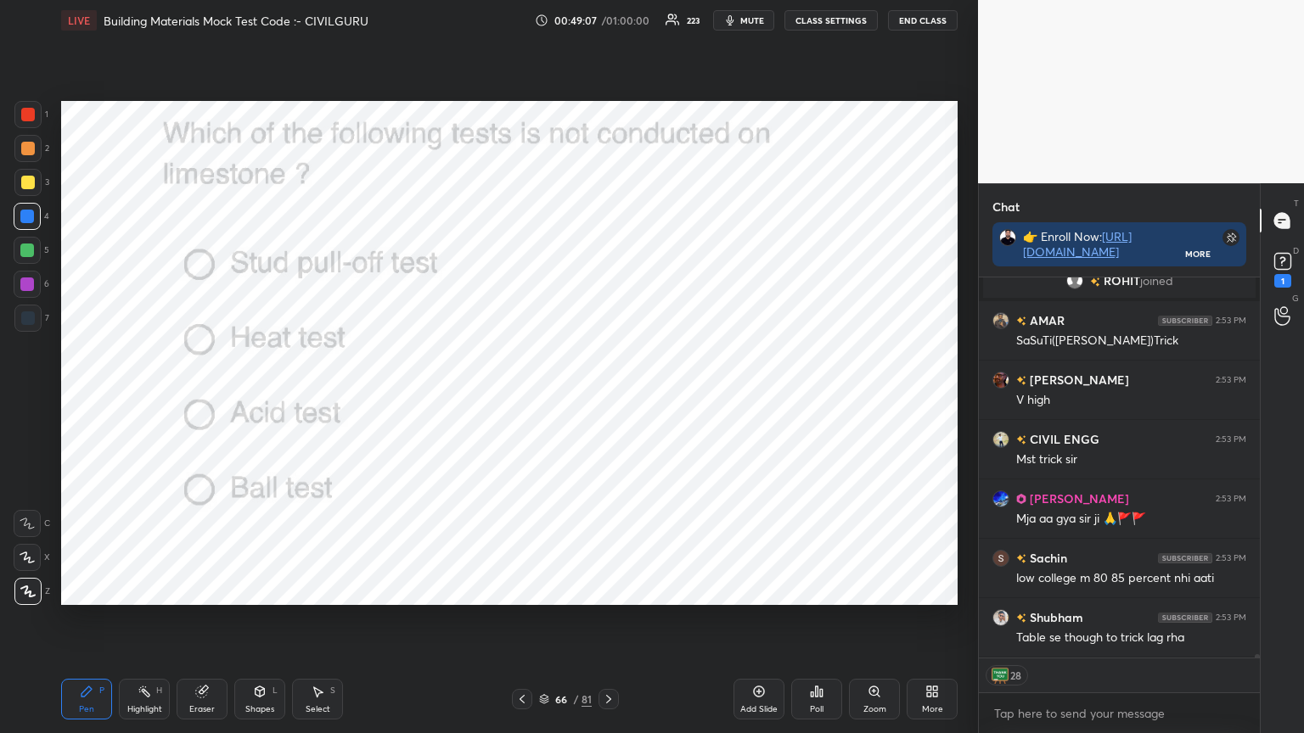
click at [806, 589] on div "Poll" at bounding box center [816, 699] width 51 height 41
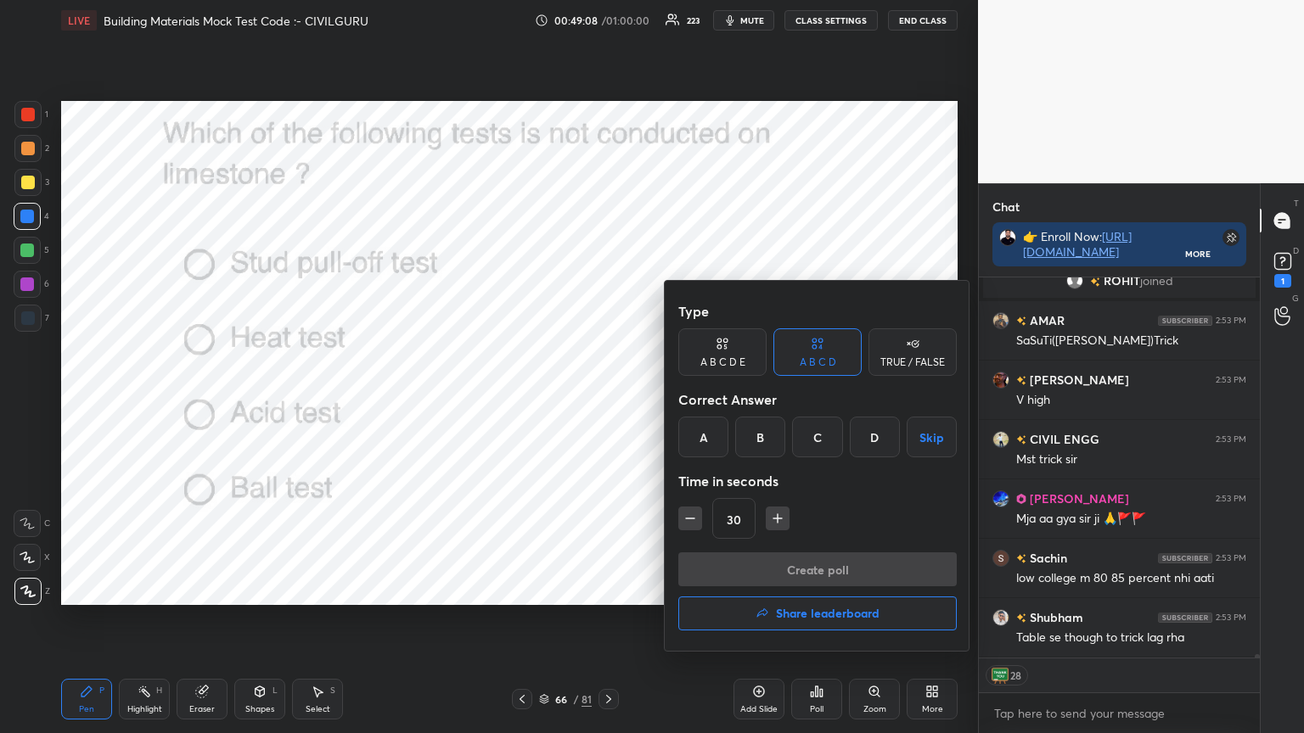
click at [703, 441] on div "A" at bounding box center [703, 437] width 50 height 41
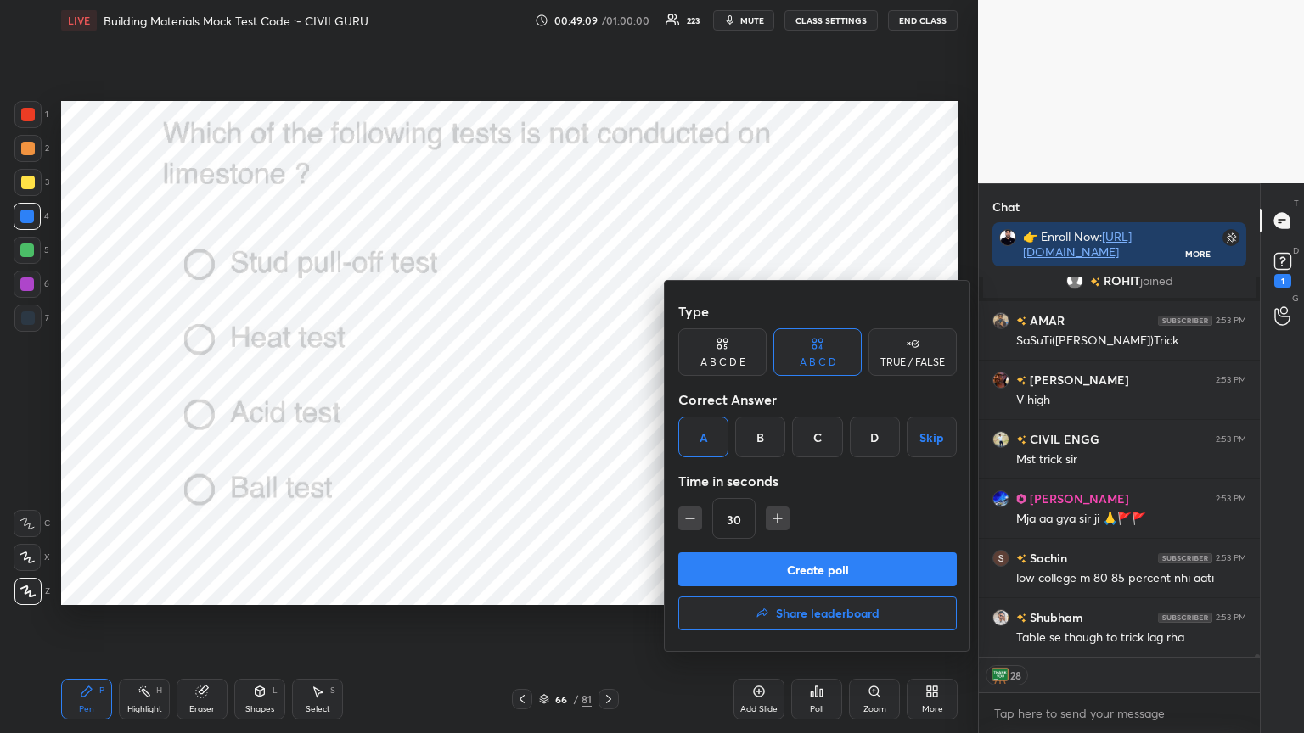
click at [722, 575] on button "Create poll" at bounding box center [817, 570] width 278 height 34
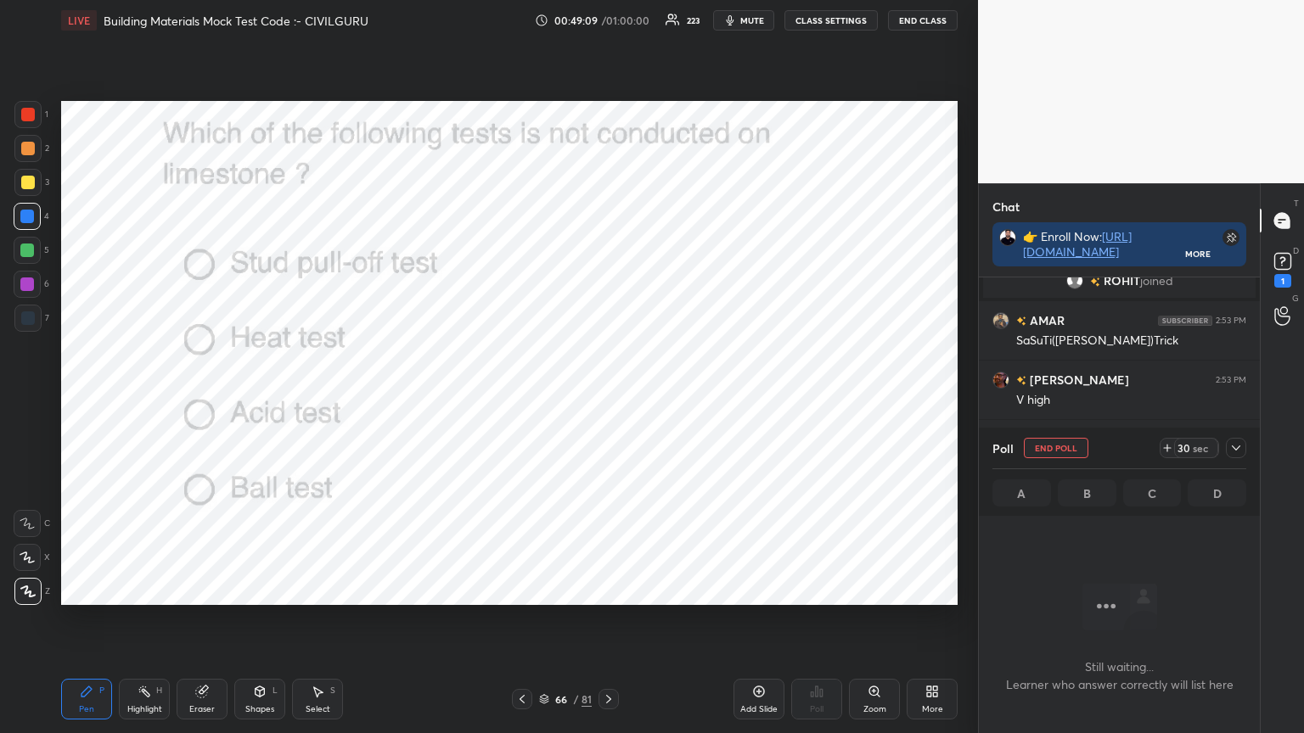
scroll to position [6, 5]
click at [1241, 449] on icon at bounding box center [1236, 448] width 14 height 14
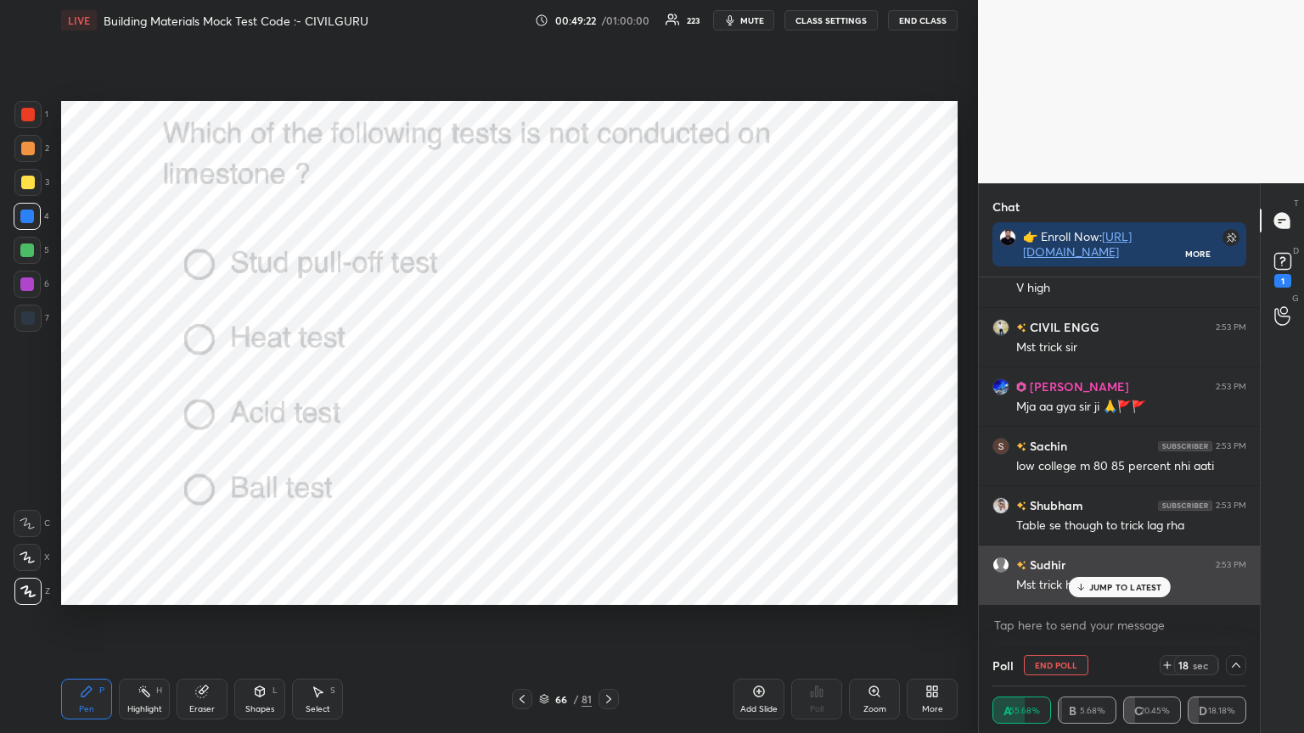
click at [1090, 589] on div "JUMP TO LATEST" at bounding box center [1119, 587] width 102 height 20
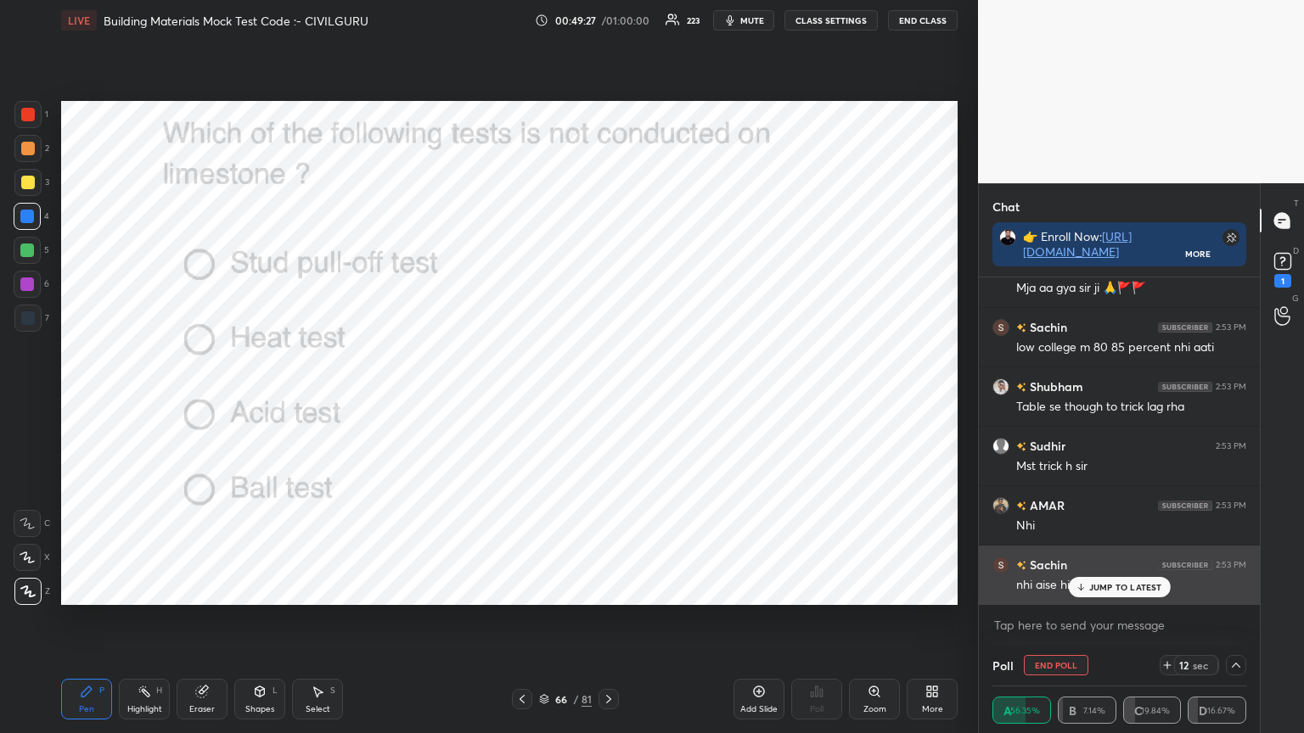
click at [1127, 589] on p "JUMP TO LATEST" at bounding box center [1125, 587] width 73 height 10
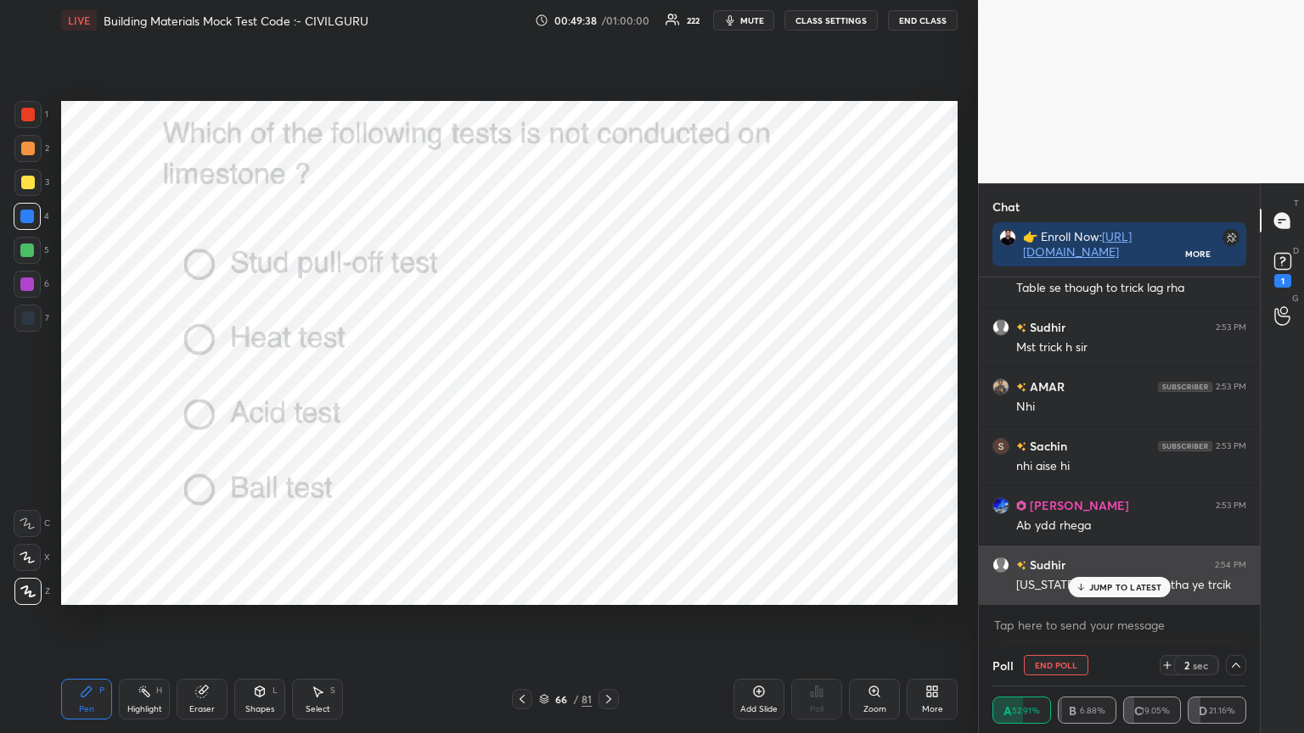
click at [1114, 585] on p "JUMP TO LATEST" at bounding box center [1125, 587] width 73 height 10
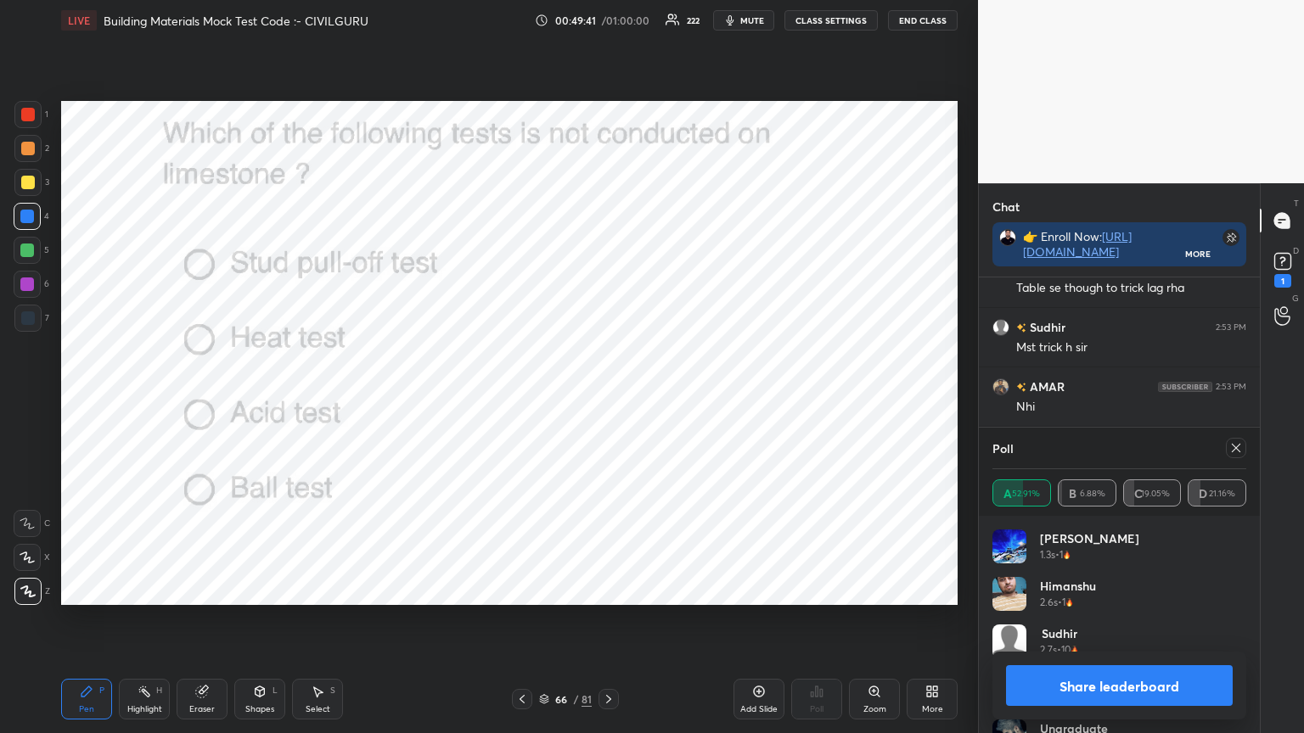
click at [1233, 448] on icon at bounding box center [1236, 448] width 14 height 14
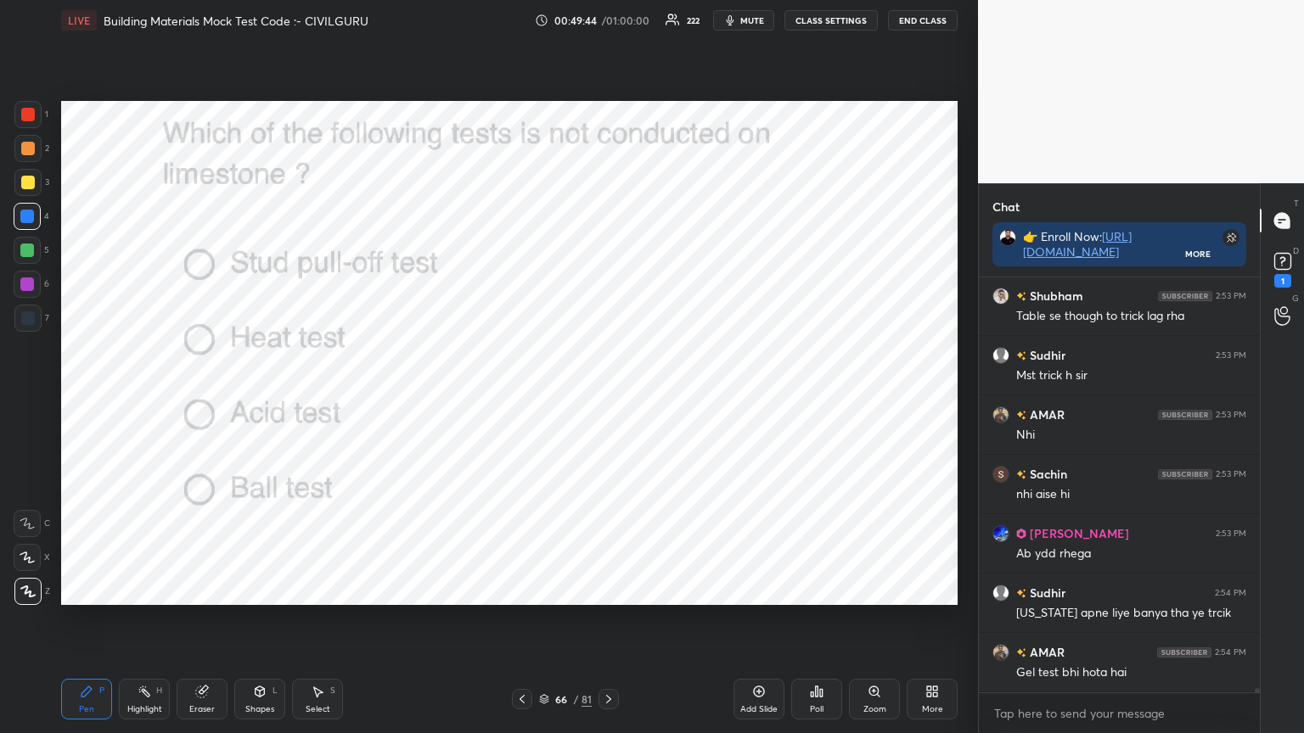
click at [25, 109] on div at bounding box center [28, 115] width 14 height 14
click at [610, 589] on icon at bounding box center [609, 700] width 14 height 14
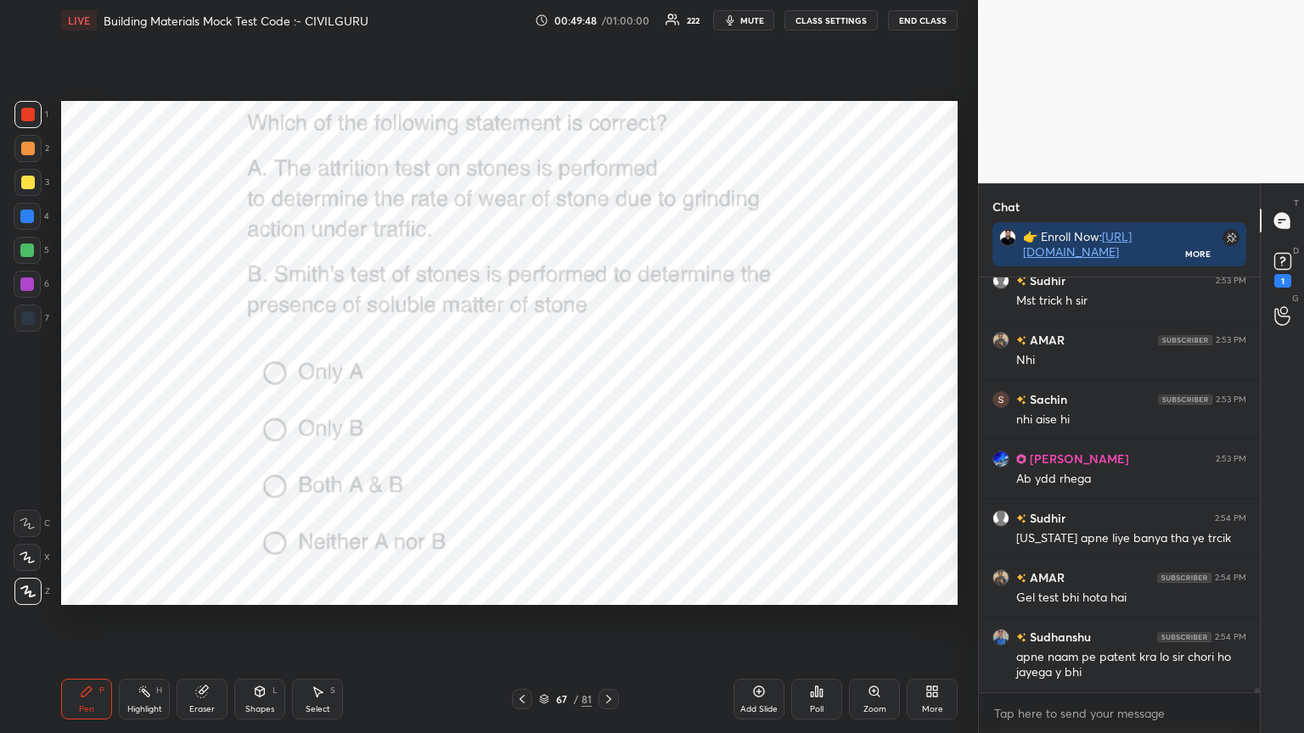
click at [808, 589] on div "Poll" at bounding box center [816, 699] width 51 height 41
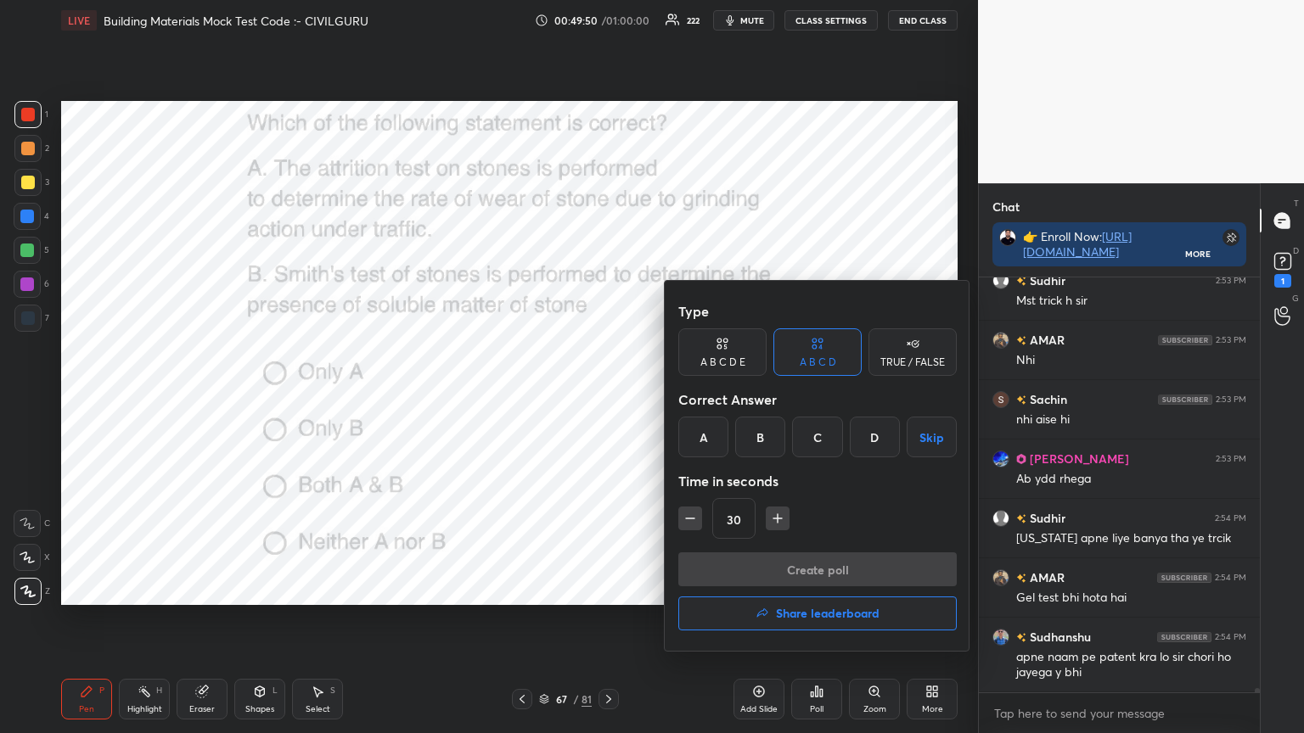
click at [816, 446] on div "C" at bounding box center [817, 437] width 50 height 41
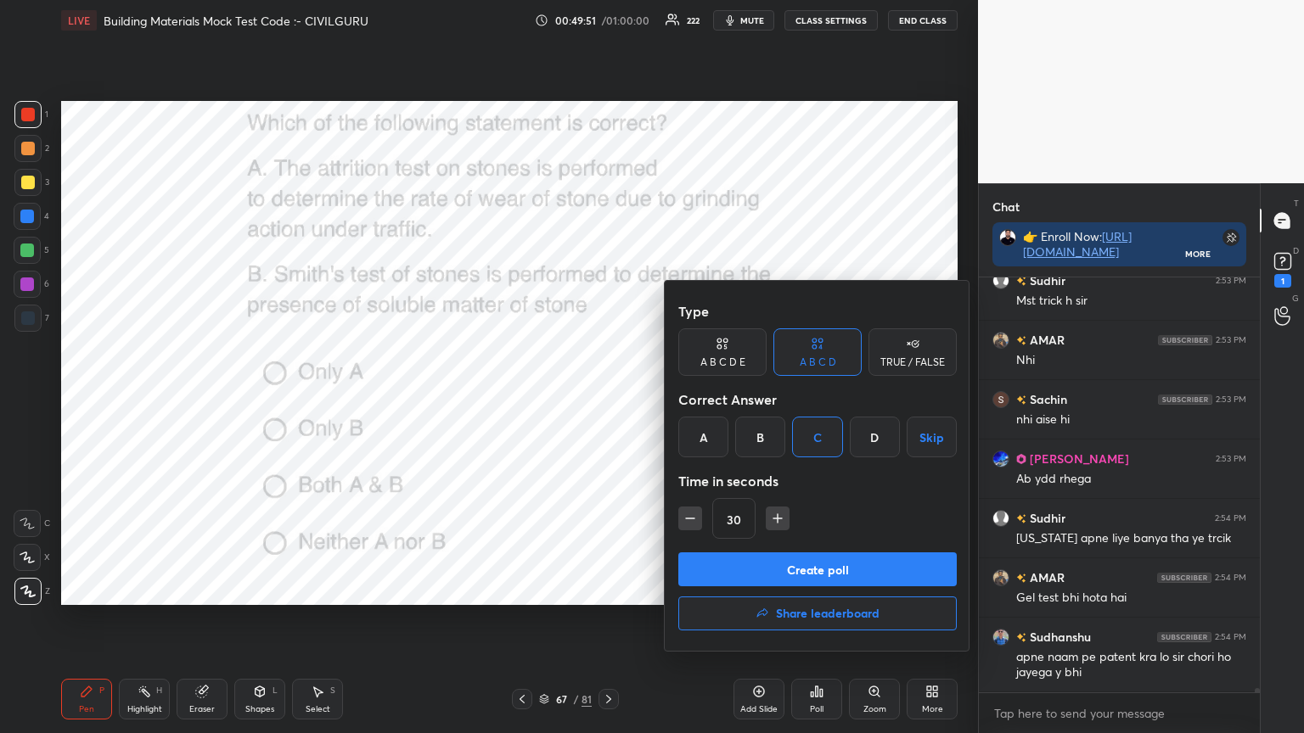
click at [800, 564] on button "Create poll" at bounding box center [817, 570] width 278 height 34
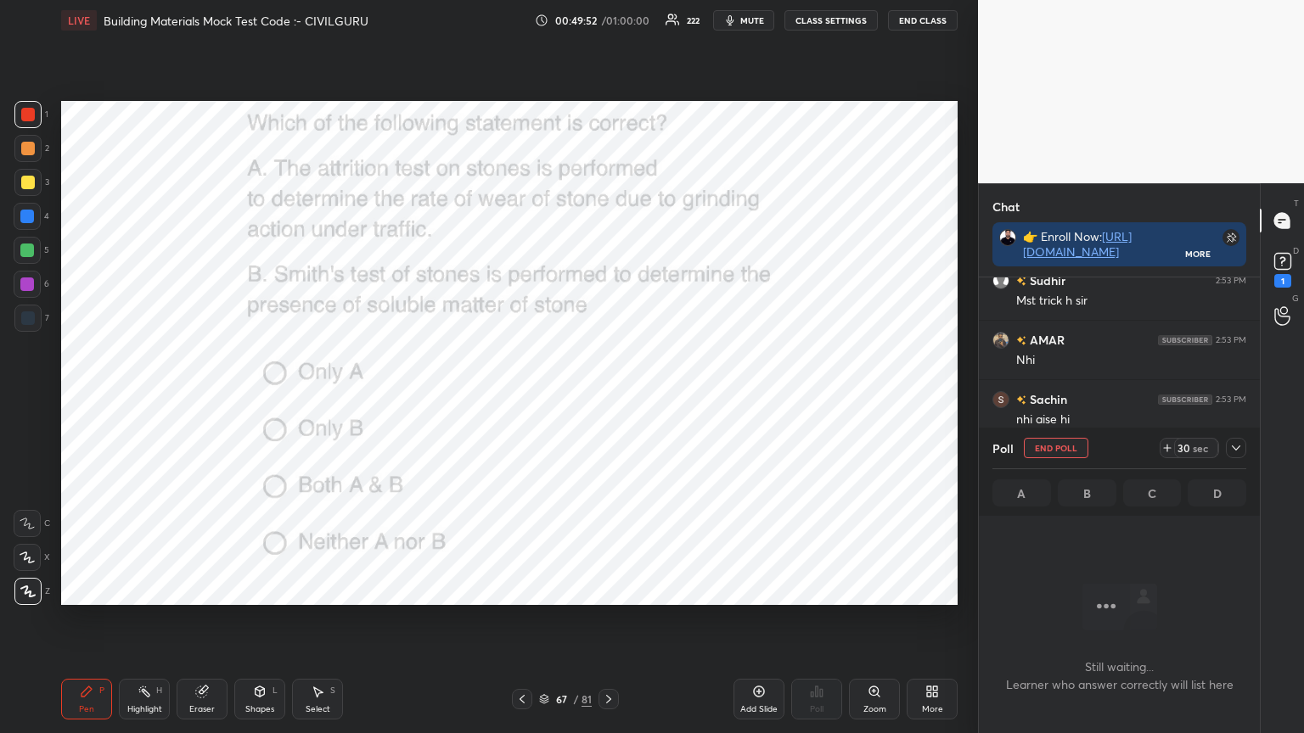
click at [1243, 448] on div at bounding box center [1236, 448] width 20 height 20
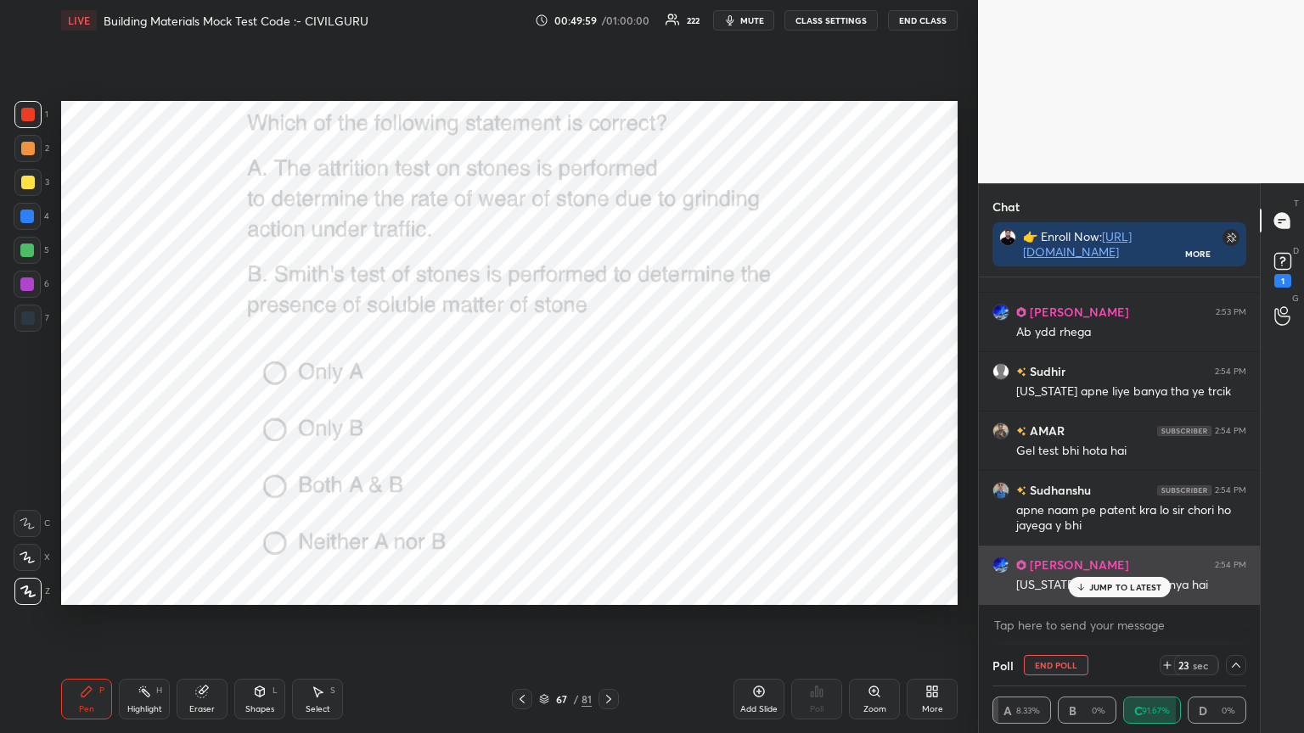
click at [1096, 584] on p "JUMP TO LATEST" at bounding box center [1125, 587] width 73 height 10
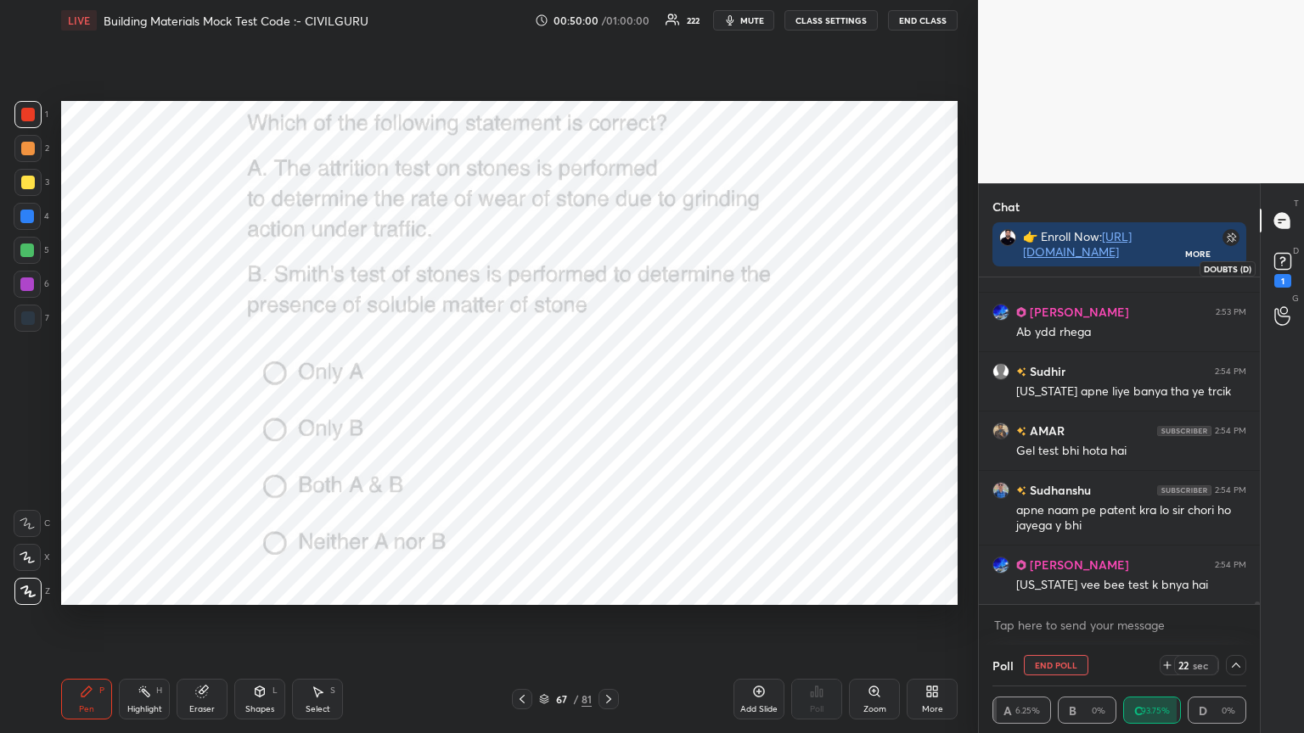
click at [1275, 275] on div "1" at bounding box center [1282, 281] width 17 height 14
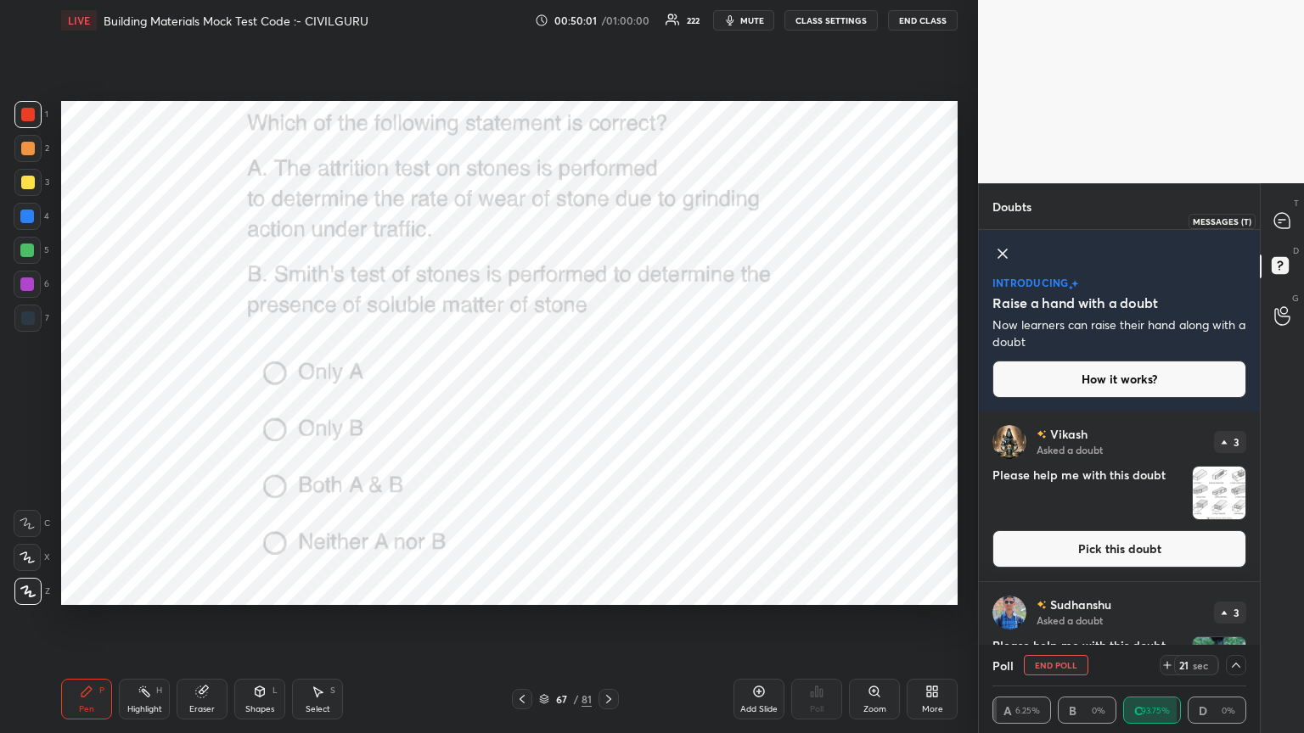
click at [1274, 217] on icon at bounding box center [1281, 220] width 15 height 15
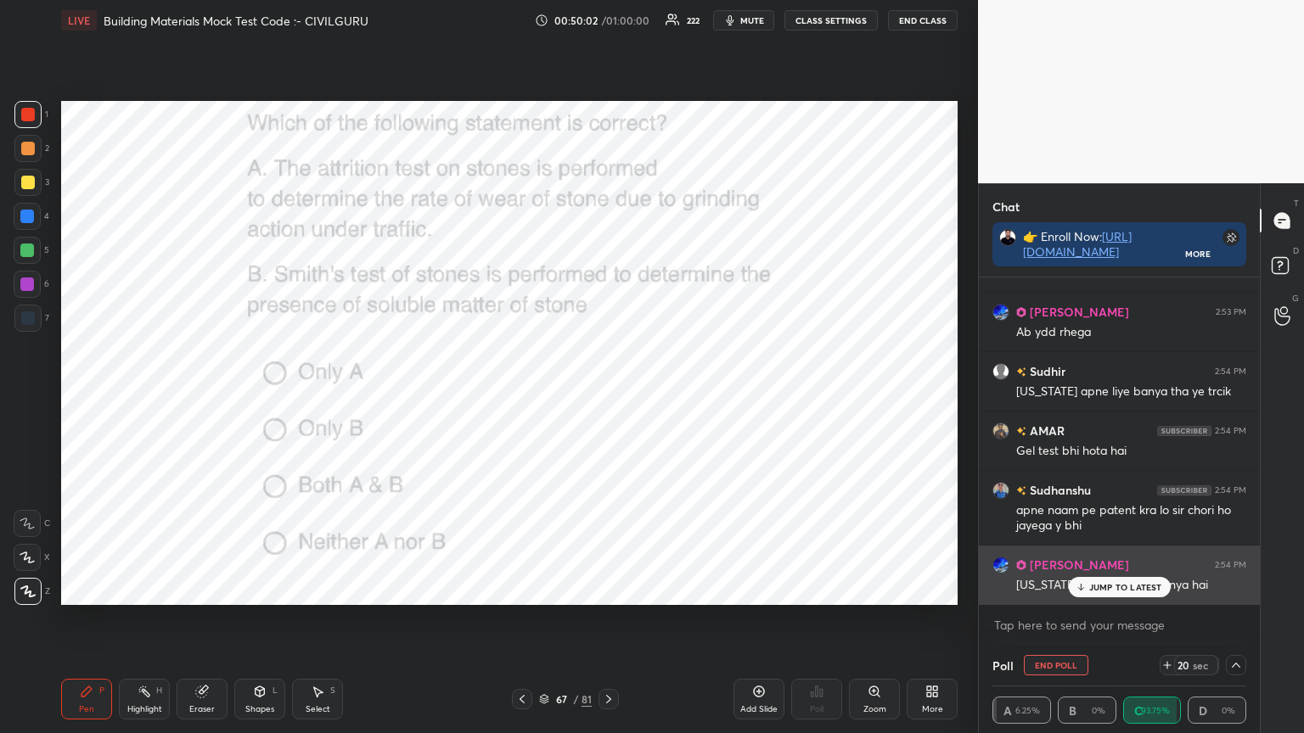
click at [1134, 588] on p "JUMP TO LATEST" at bounding box center [1125, 587] width 73 height 10
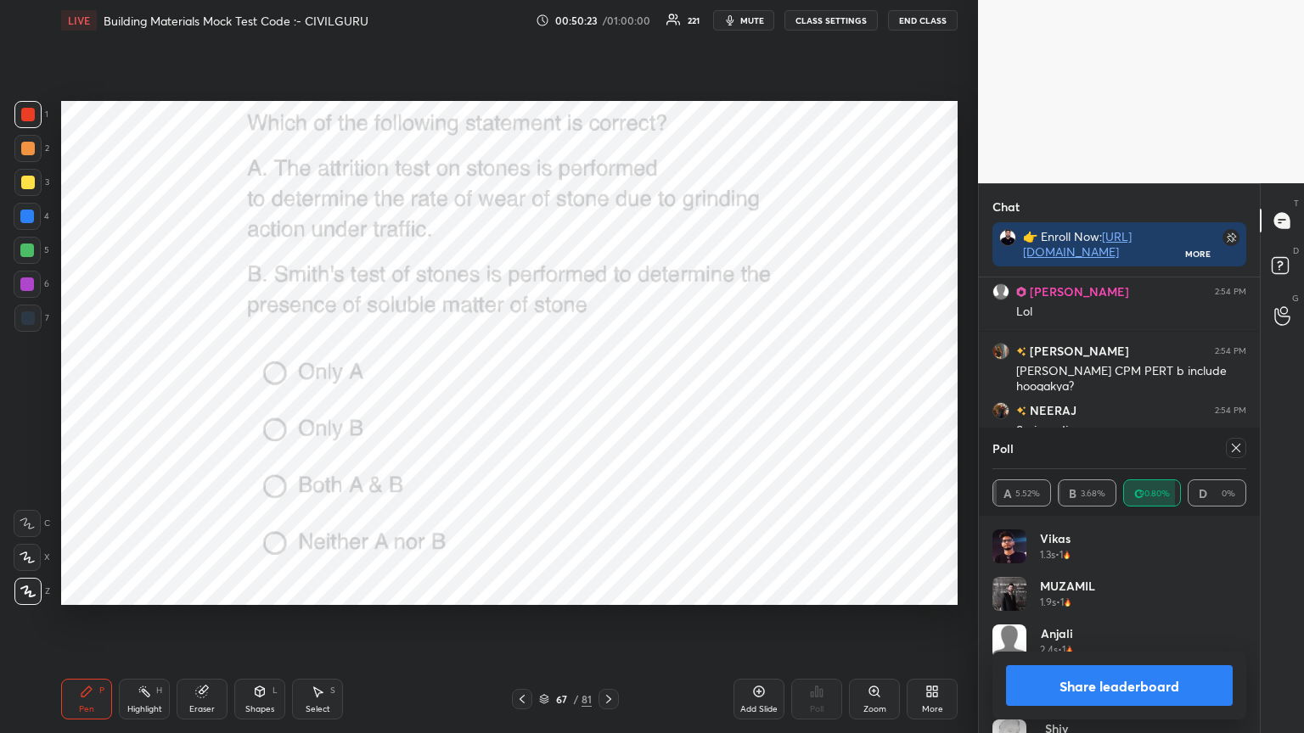
click at [1234, 446] on icon at bounding box center [1236, 448] width 8 height 8
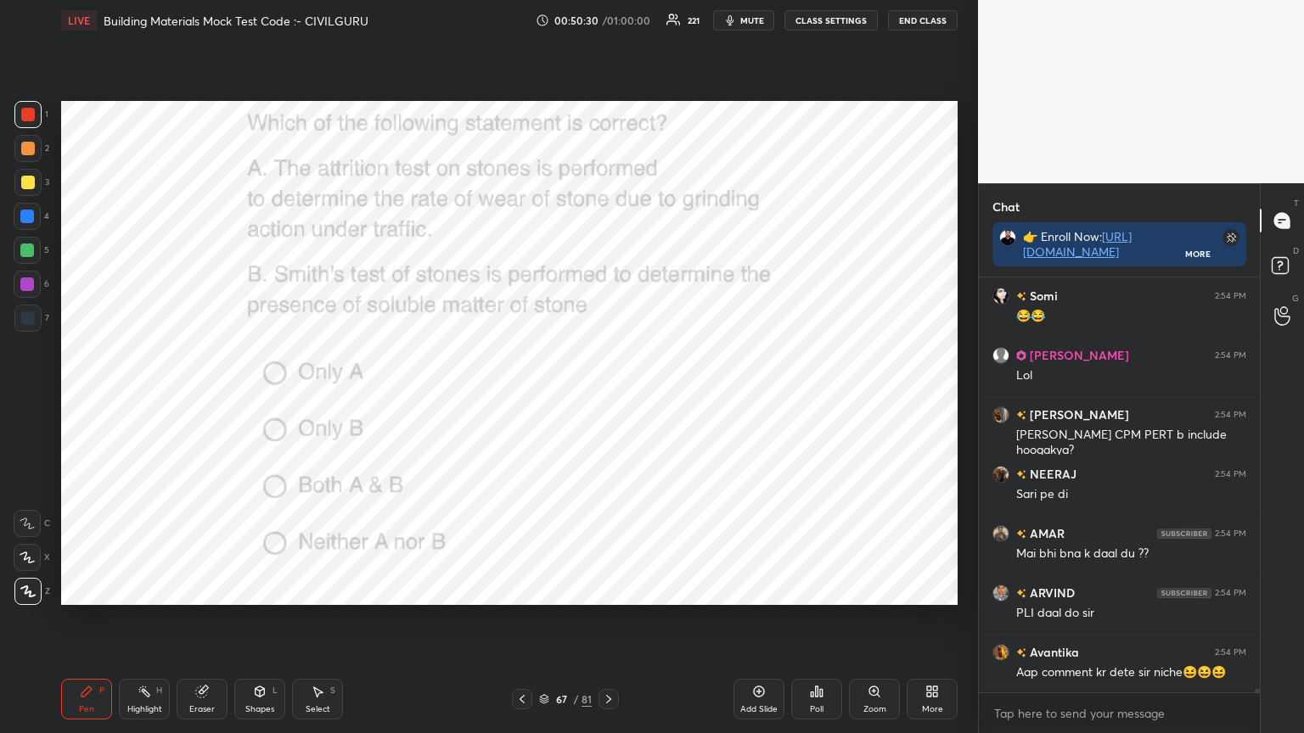
click at [610, 589] on icon at bounding box center [609, 700] width 14 height 14
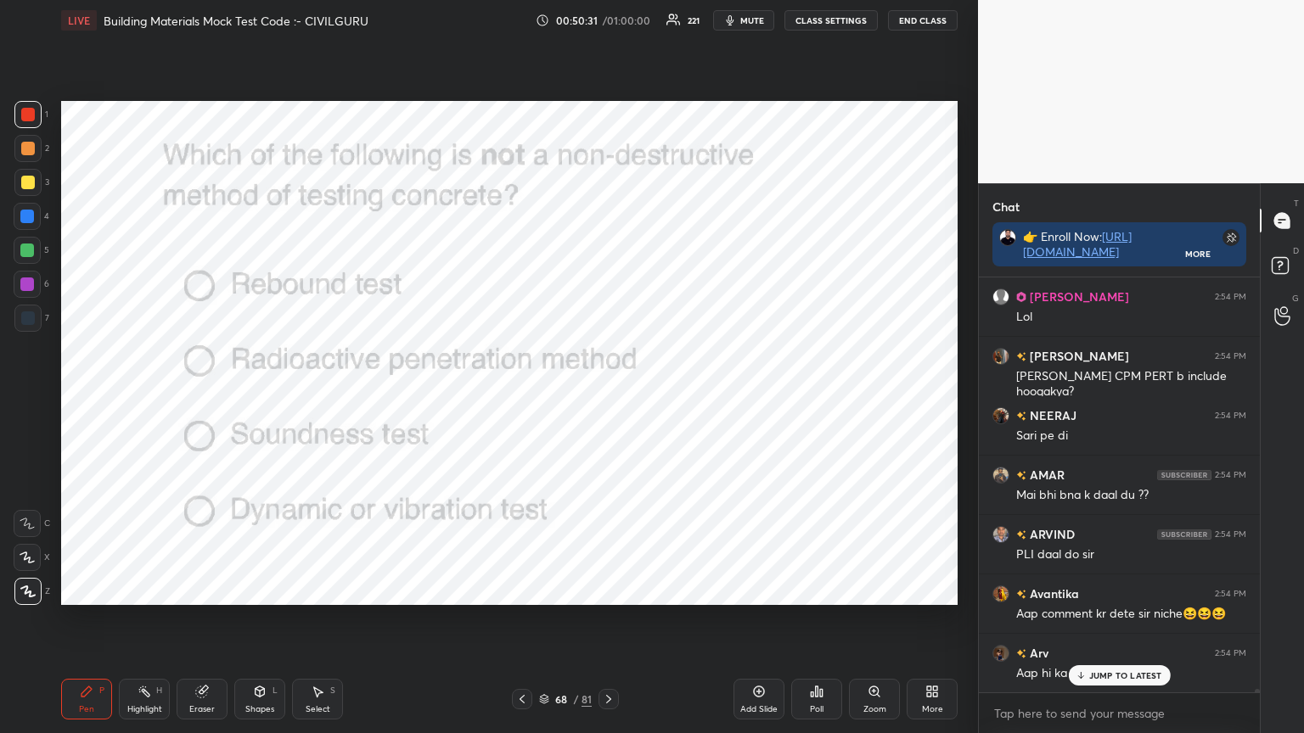
click at [528, 589] on icon at bounding box center [522, 700] width 14 height 14
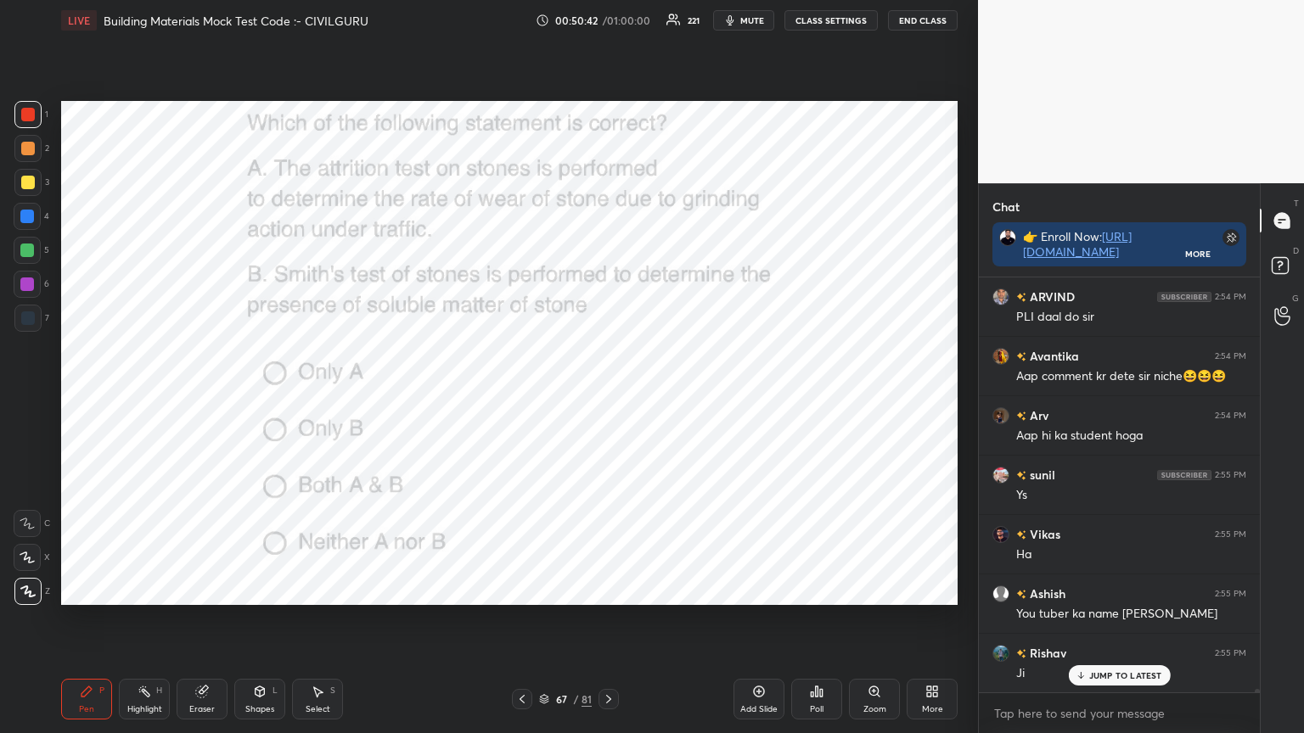
click at [611, 589] on icon at bounding box center [609, 700] width 14 height 14
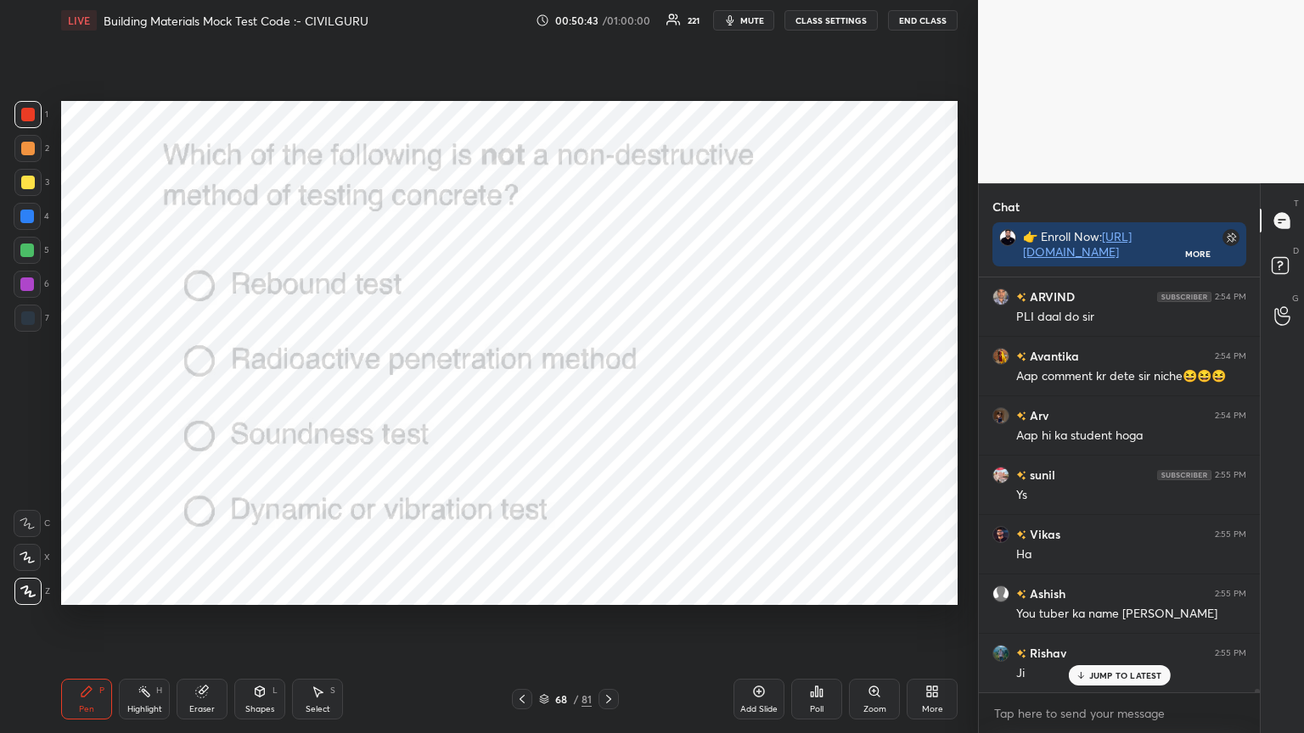
click at [807, 589] on div "Poll" at bounding box center [816, 699] width 51 height 41
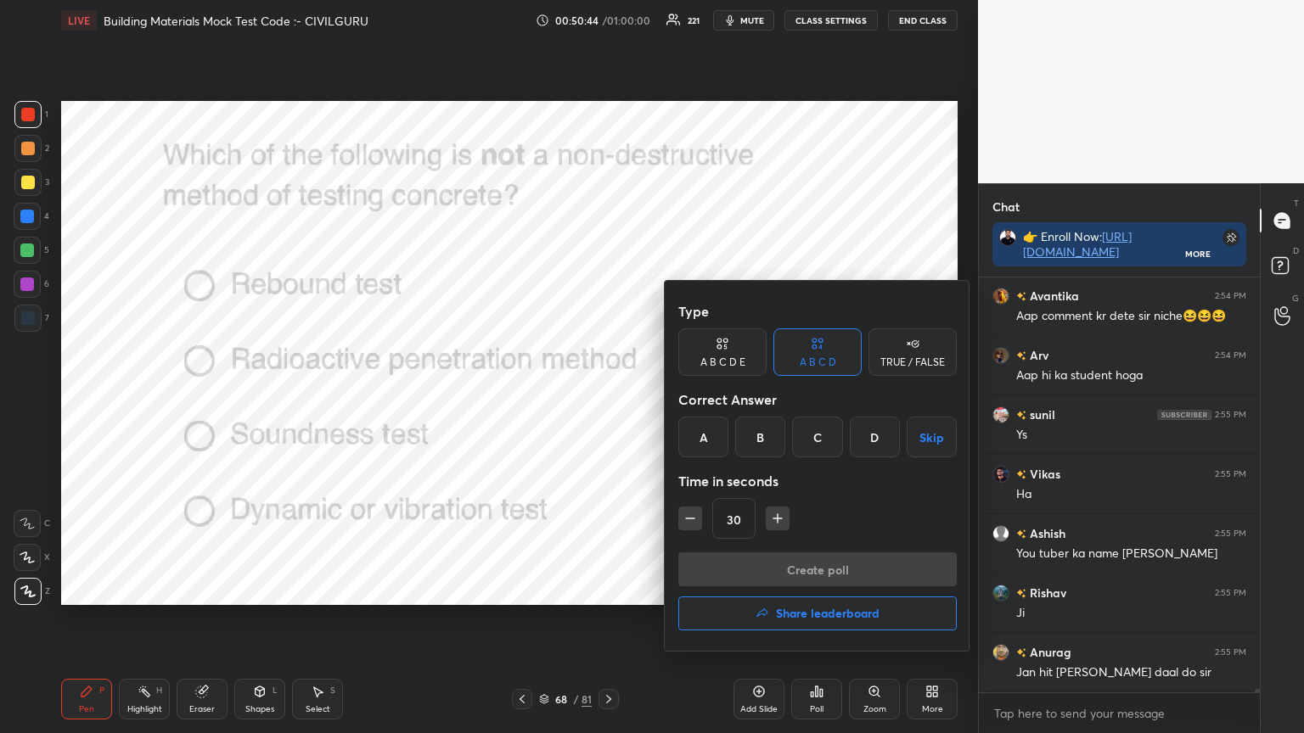
click at [818, 435] on div "C" at bounding box center [817, 437] width 50 height 41
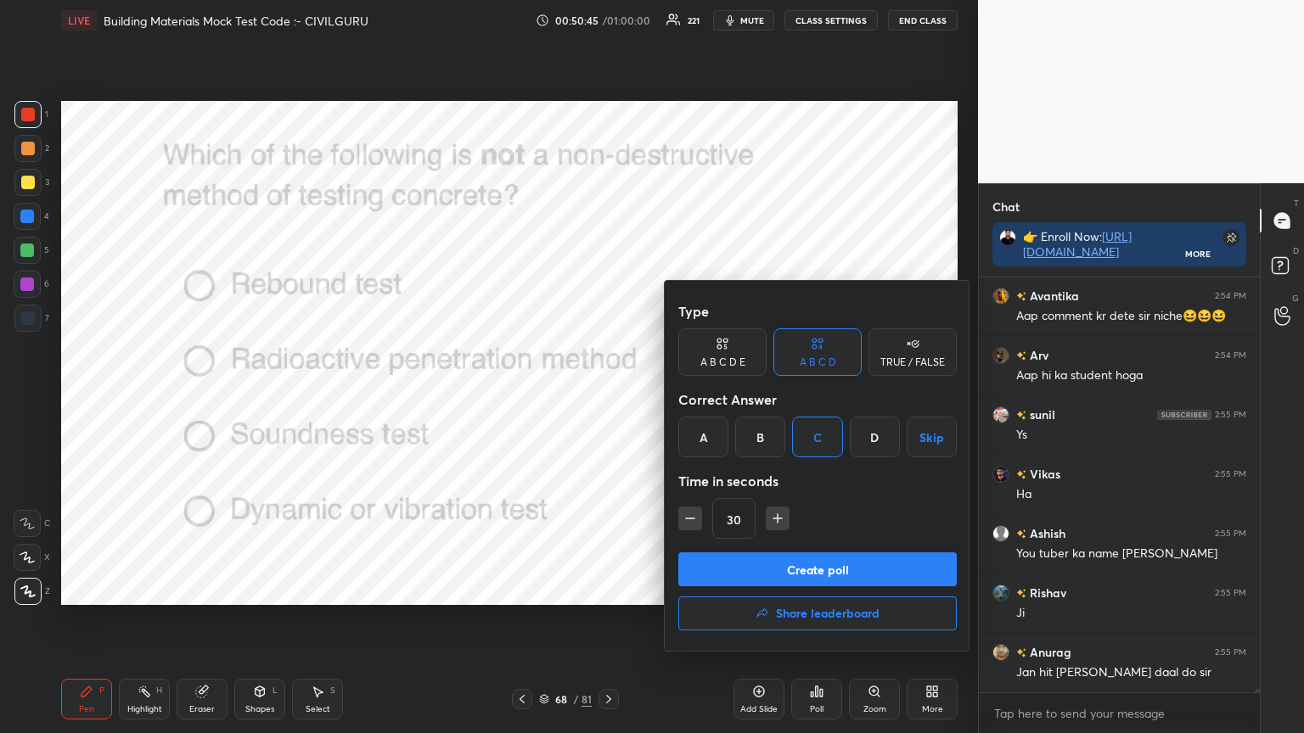
click at [818, 571] on button "Create poll" at bounding box center [817, 570] width 278 height 34
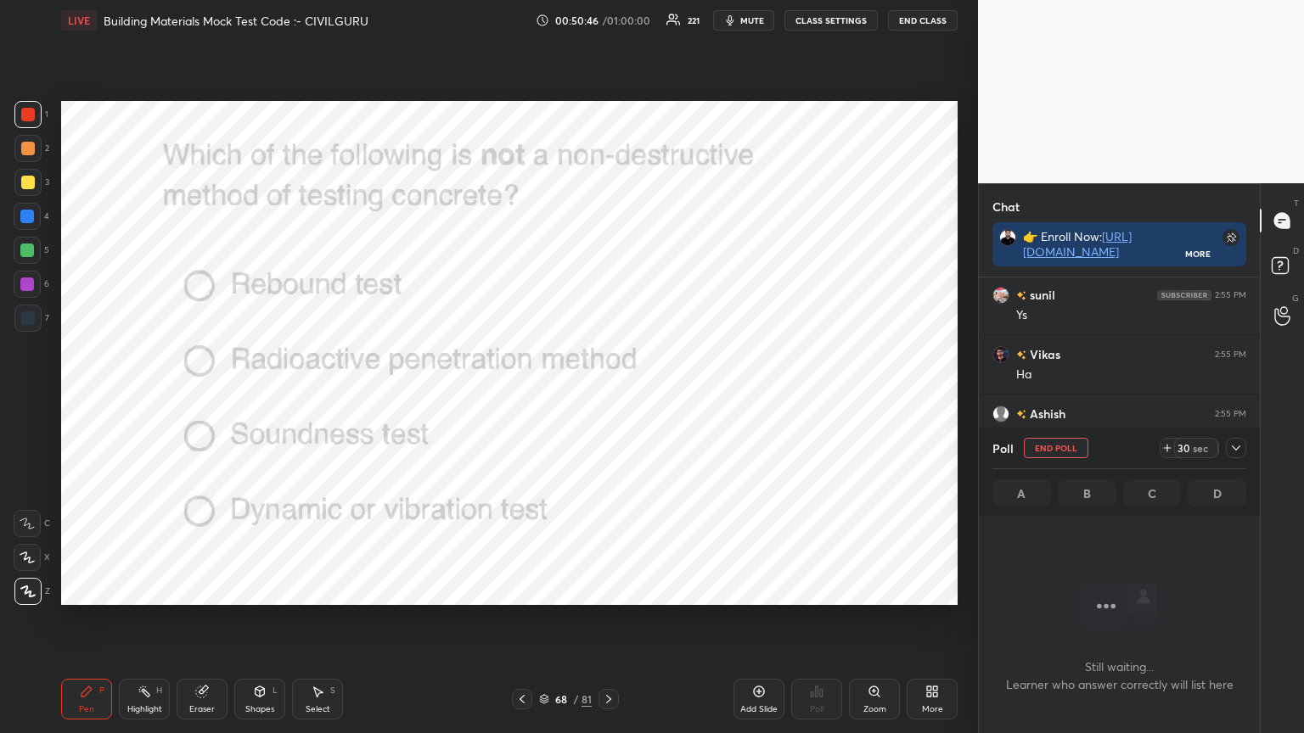
click at [1243, 449] on div at bounding box center [1236, 448] width 20 height 20
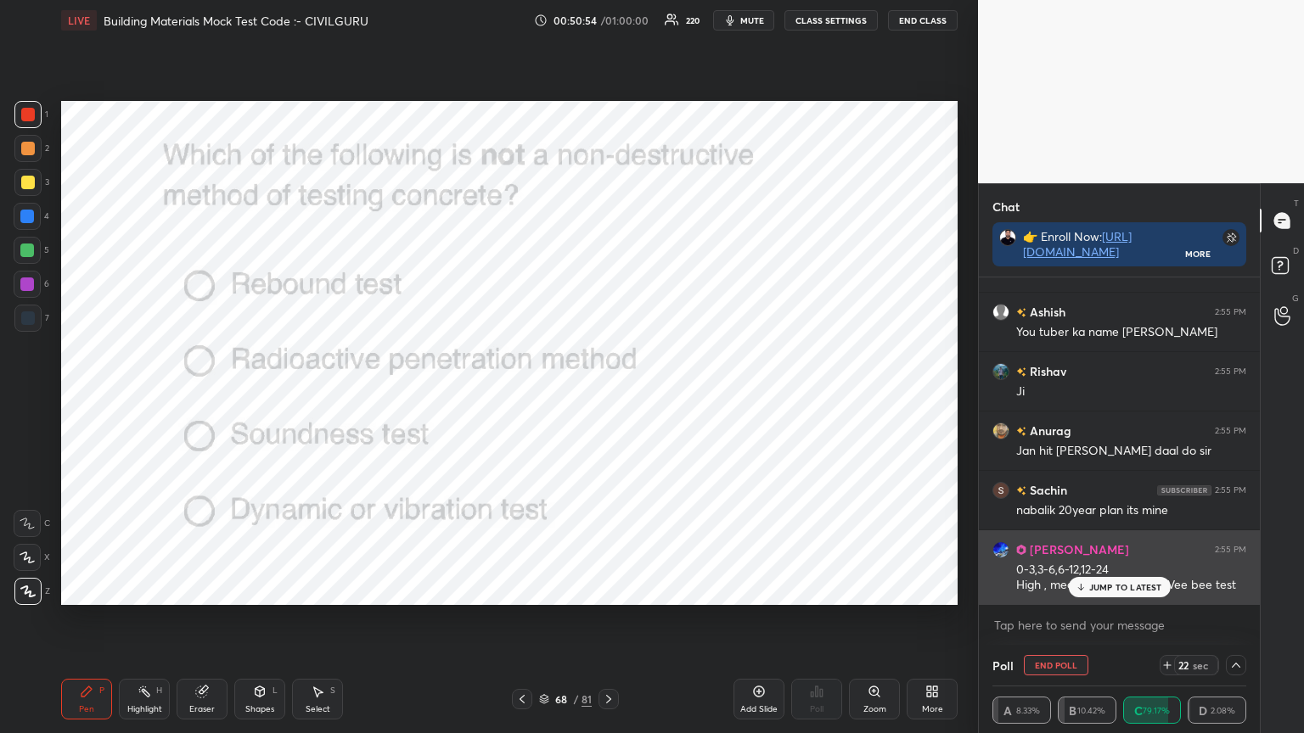
click at [1107, 589] on div "JUMP TO LATEST" at bounding box center [1119, 587] width 102 height 20
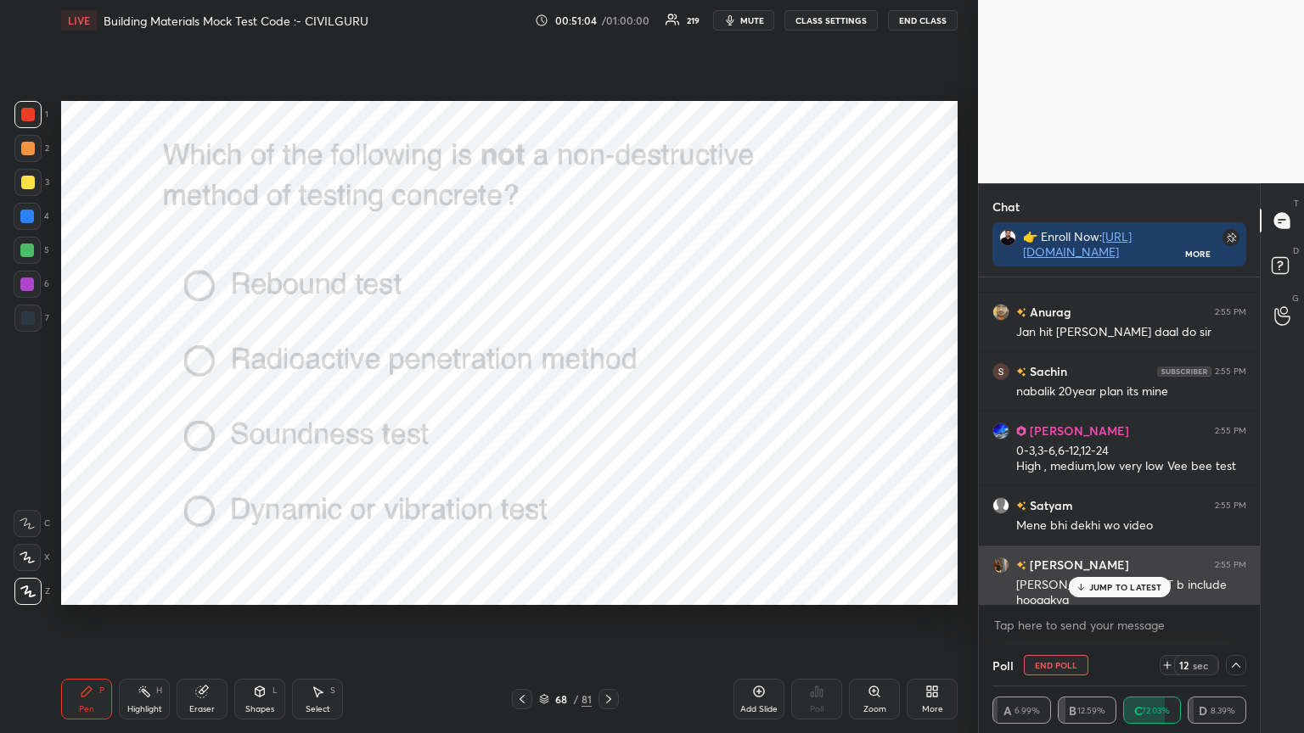
click at [1083, 589] on icon at bounding box center [1080, 587] width 11 height 10
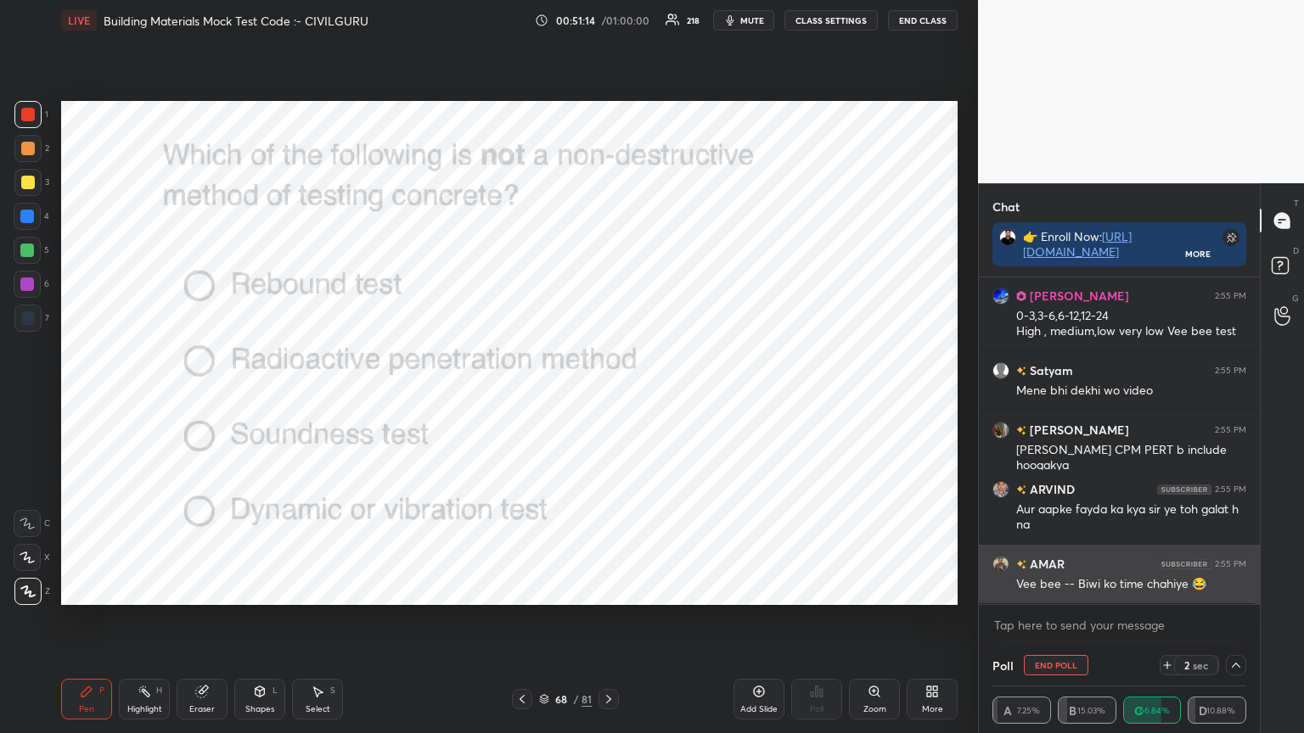
click at [1092, 584] on div "Vee bee -- Biwi ko time chahiye 😂" at bounding box center [1131, 584] width 230 height 17
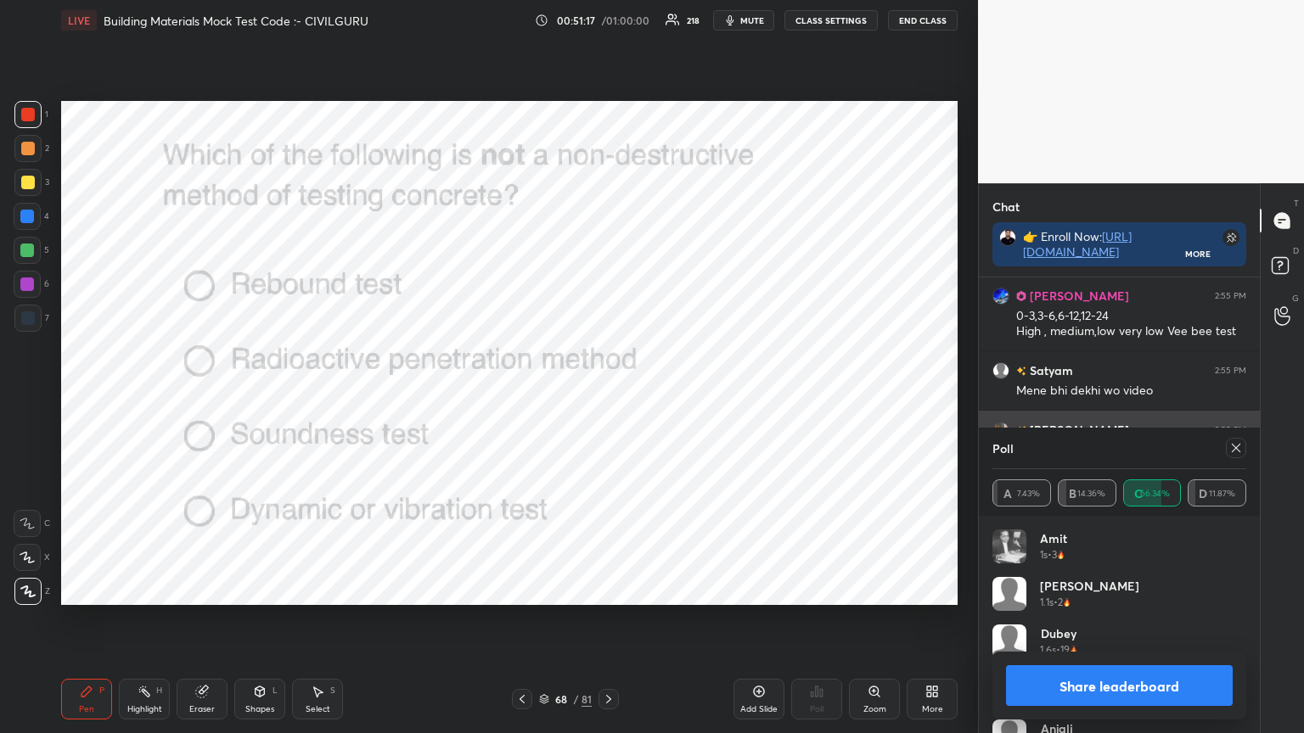
click at [1237, 452] on icon at bounding box center [1236, 448] width 14 height 14
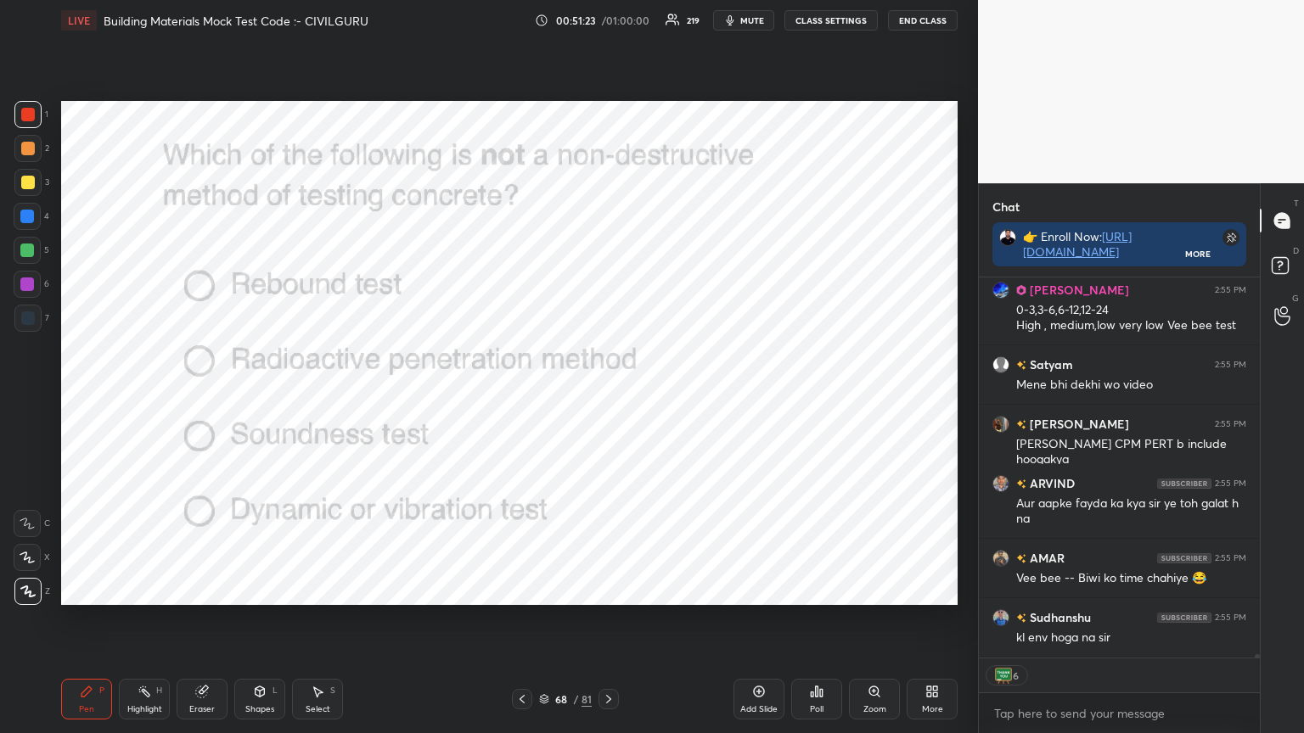
click at [611, 589] on icon at bounding box center [609, 700] width 14 height 14
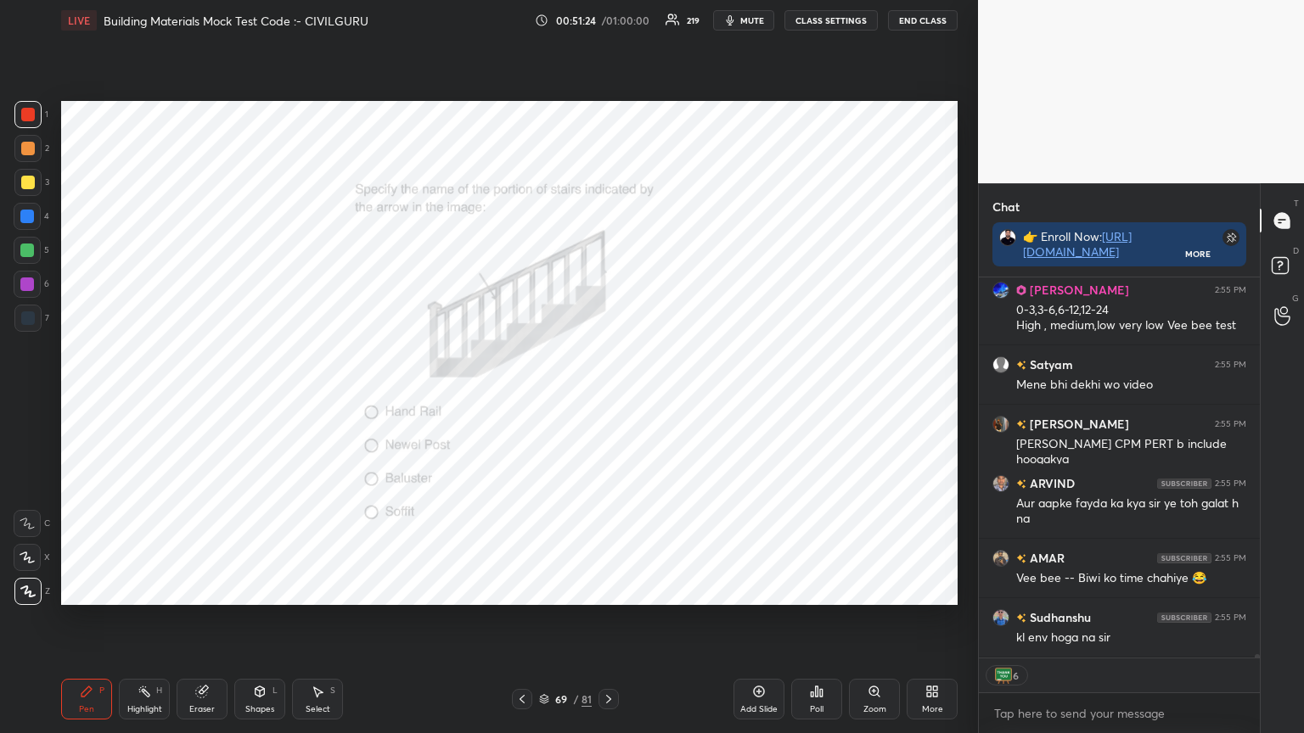
click at [813, 589] on div "Poll" at bounding box center [816, 699] width 51 height 41
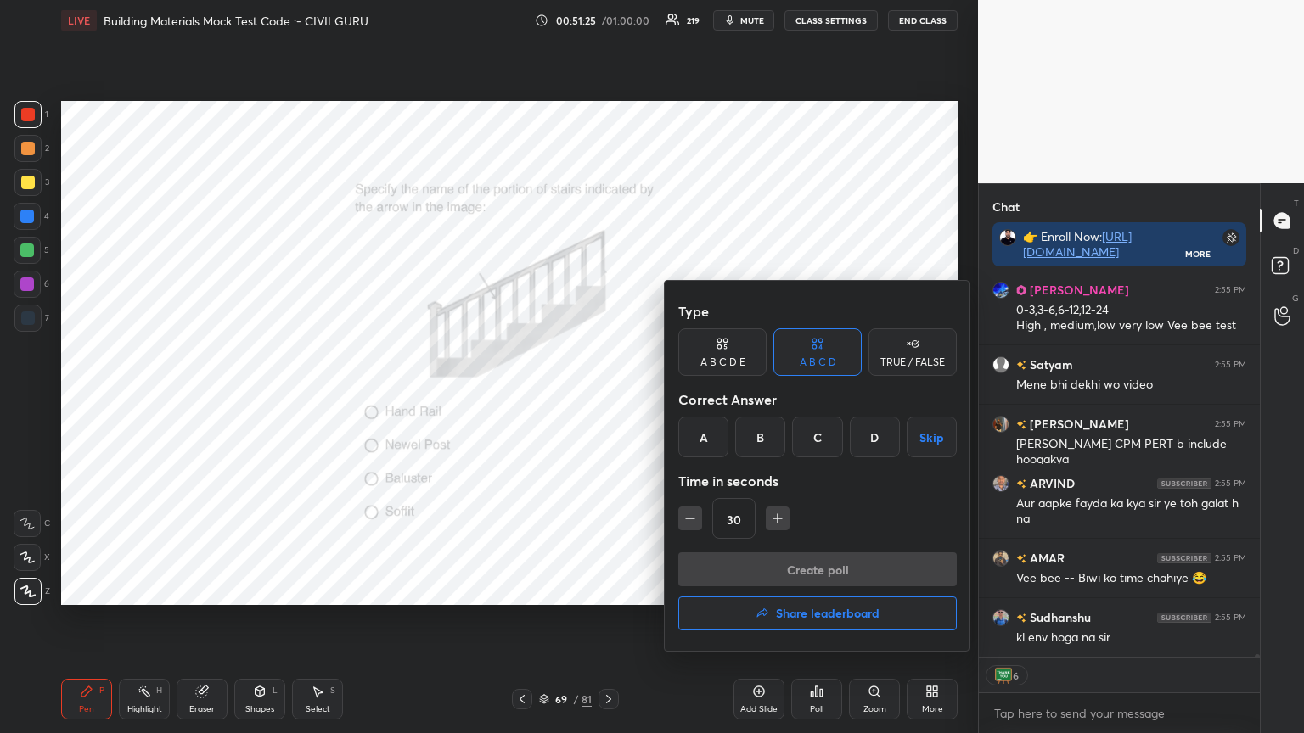
click at [815, 435] on div "C" at bounding box center [817, 437] width 50 height 41
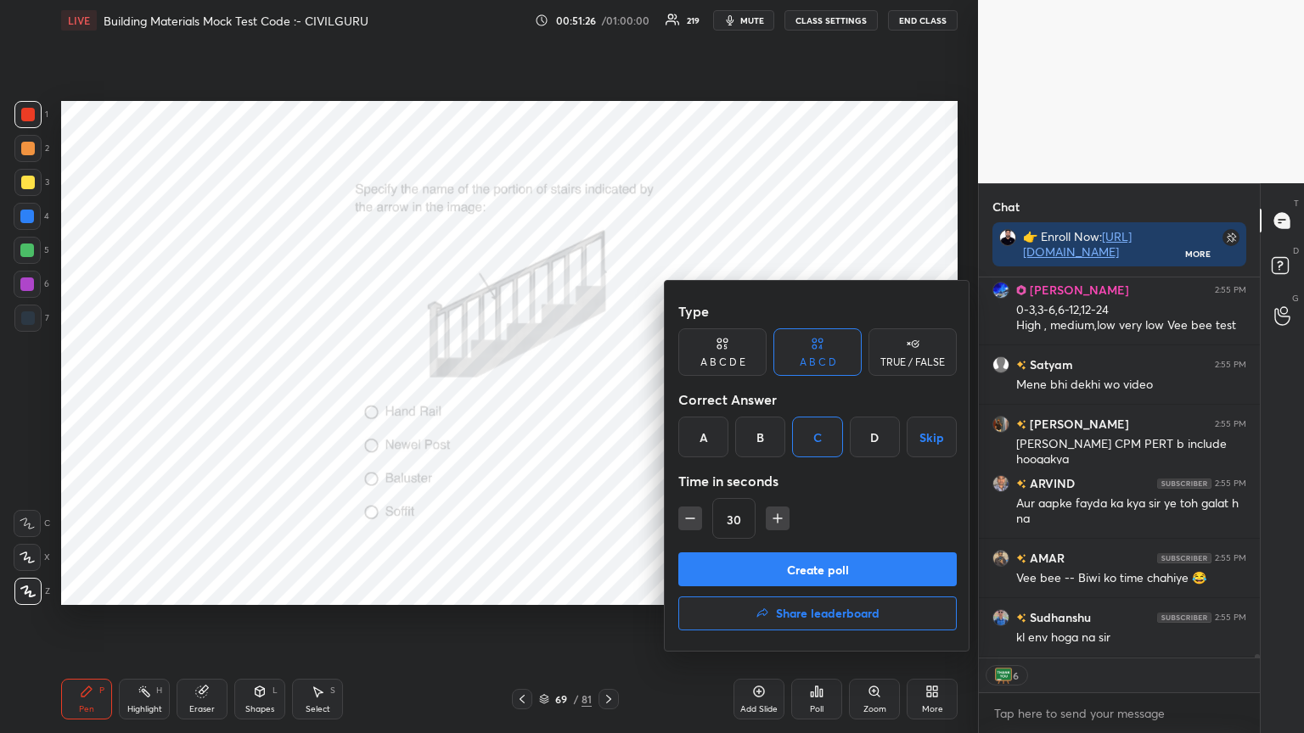
click at [801, 581] on button "Create poll" at bounding box center [817, 570] width 278 height 34
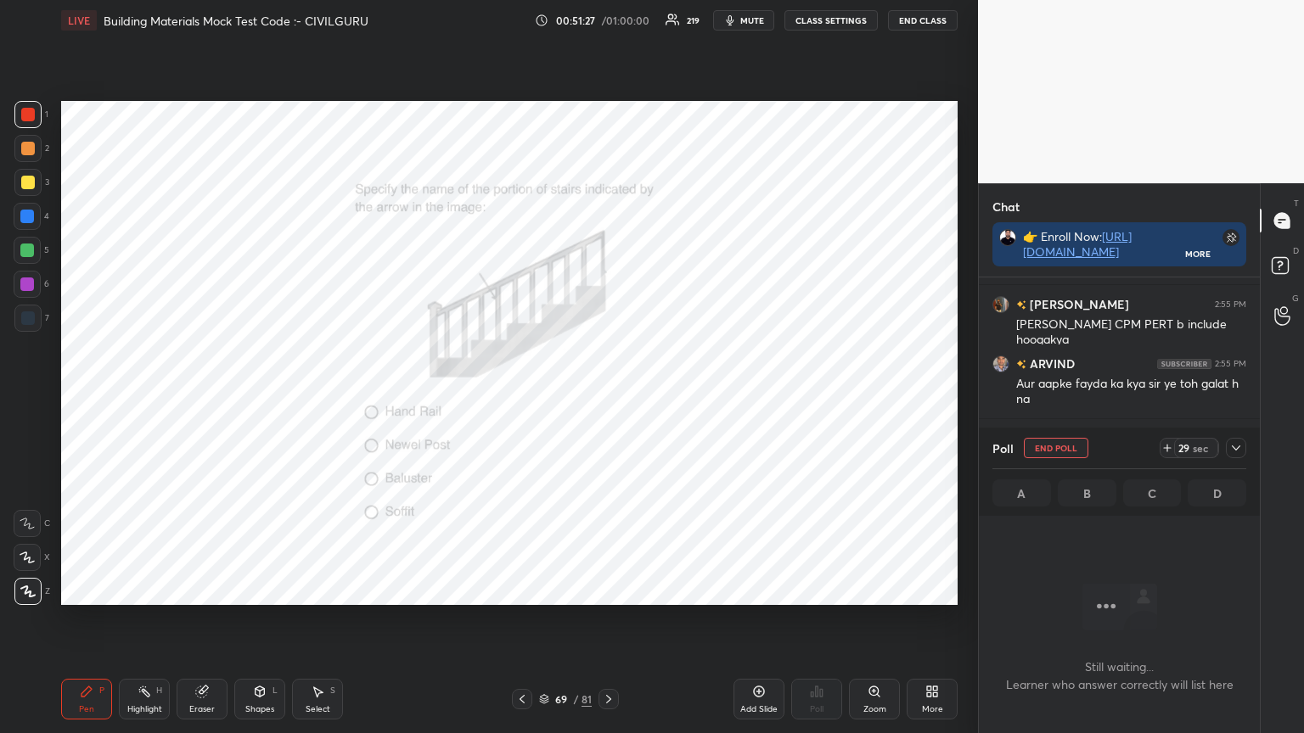
click at [1233, 448] on icon at bounding box center [1236, 448] width 14 height 14
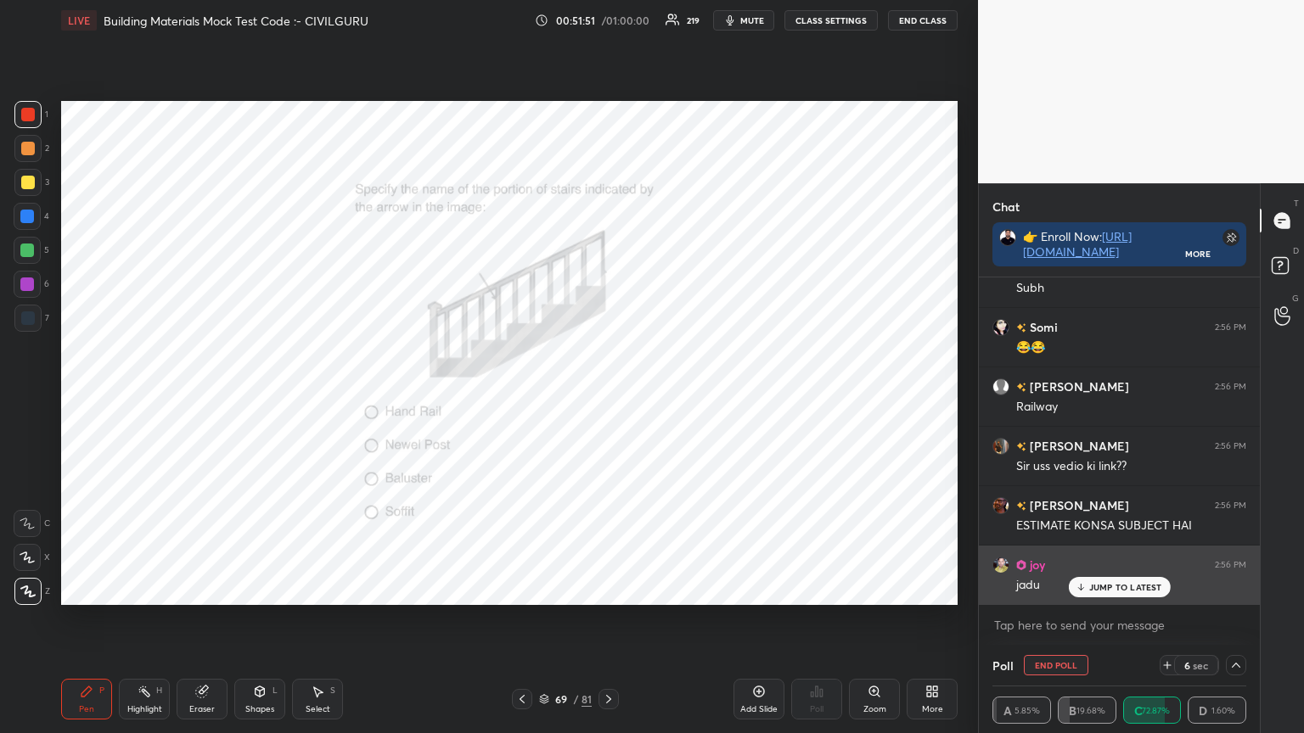
click at [1134, 574] on div "jadu" at bounding box center [1131, 584] width 230 height 20
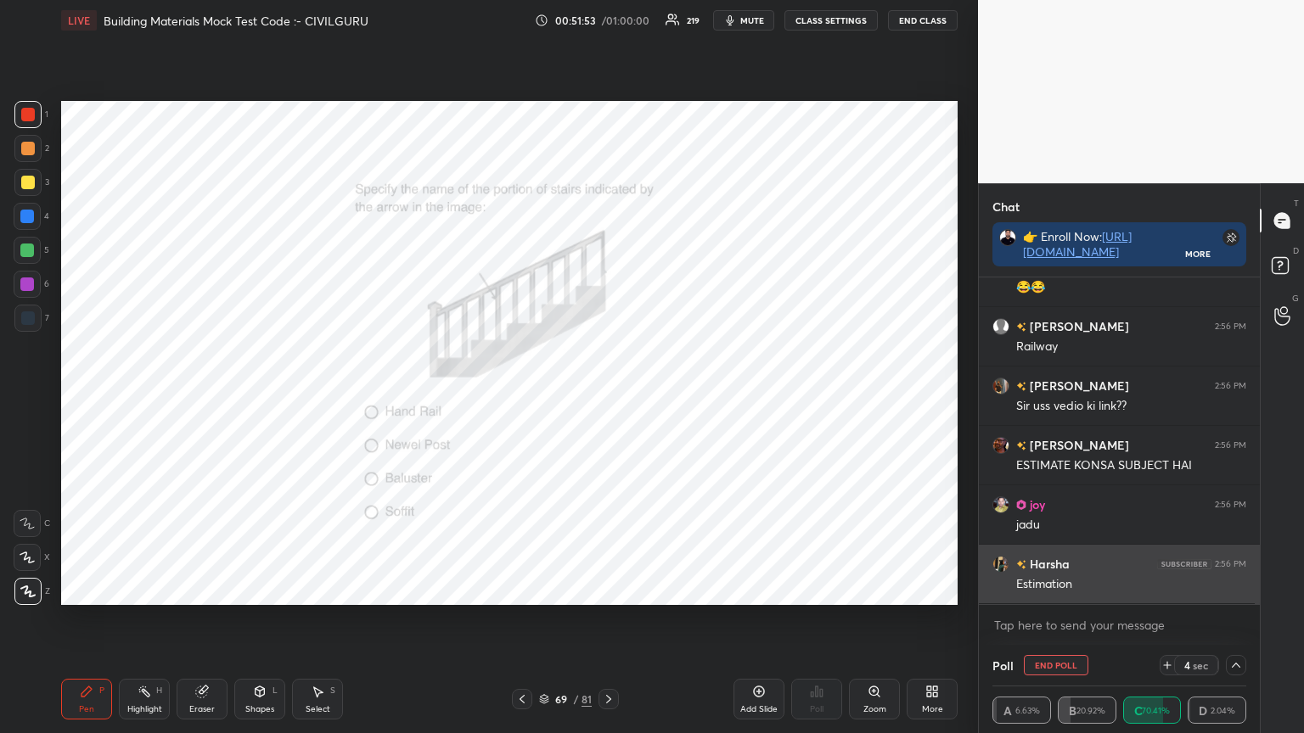
click at [1132, 589] on div "Estimation" at bounding box center [1131, 584] width 230 height 17
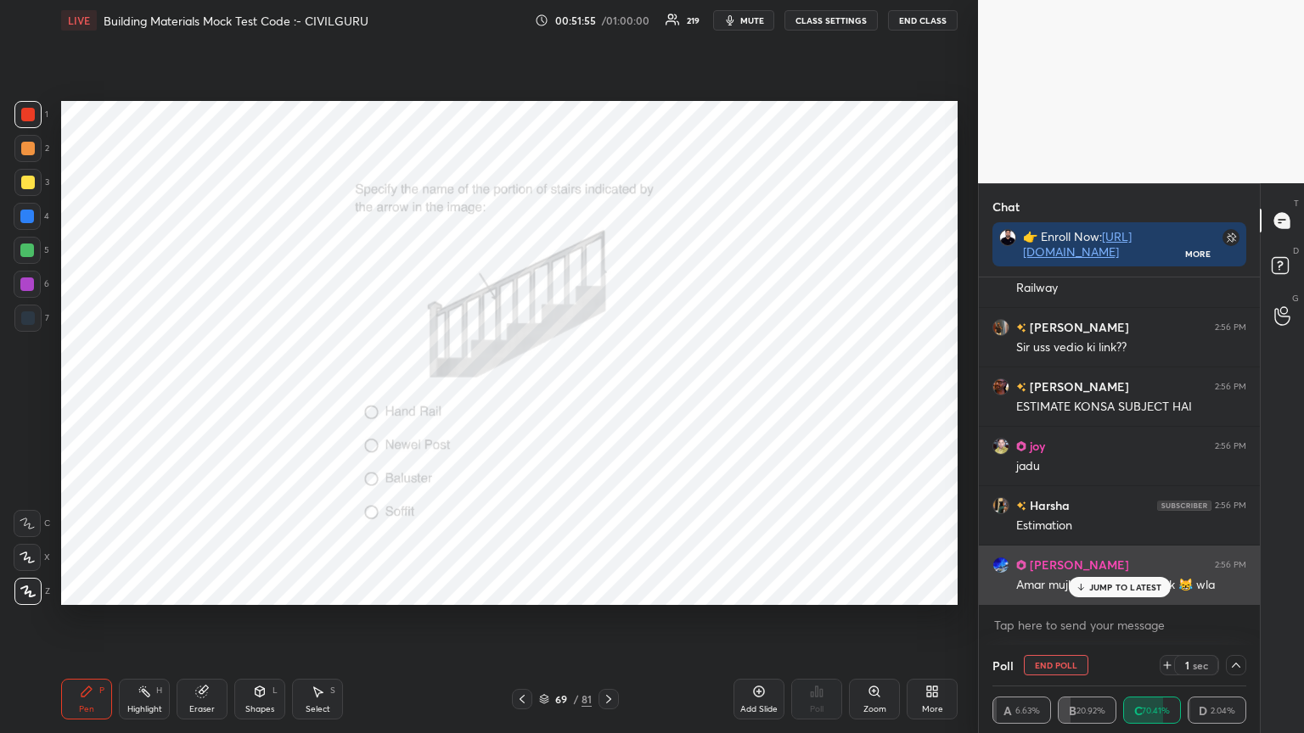
click at [1125, 582] on p "JUMP TO LATEST" at bounding box center [1125, 587] width 73 height 10
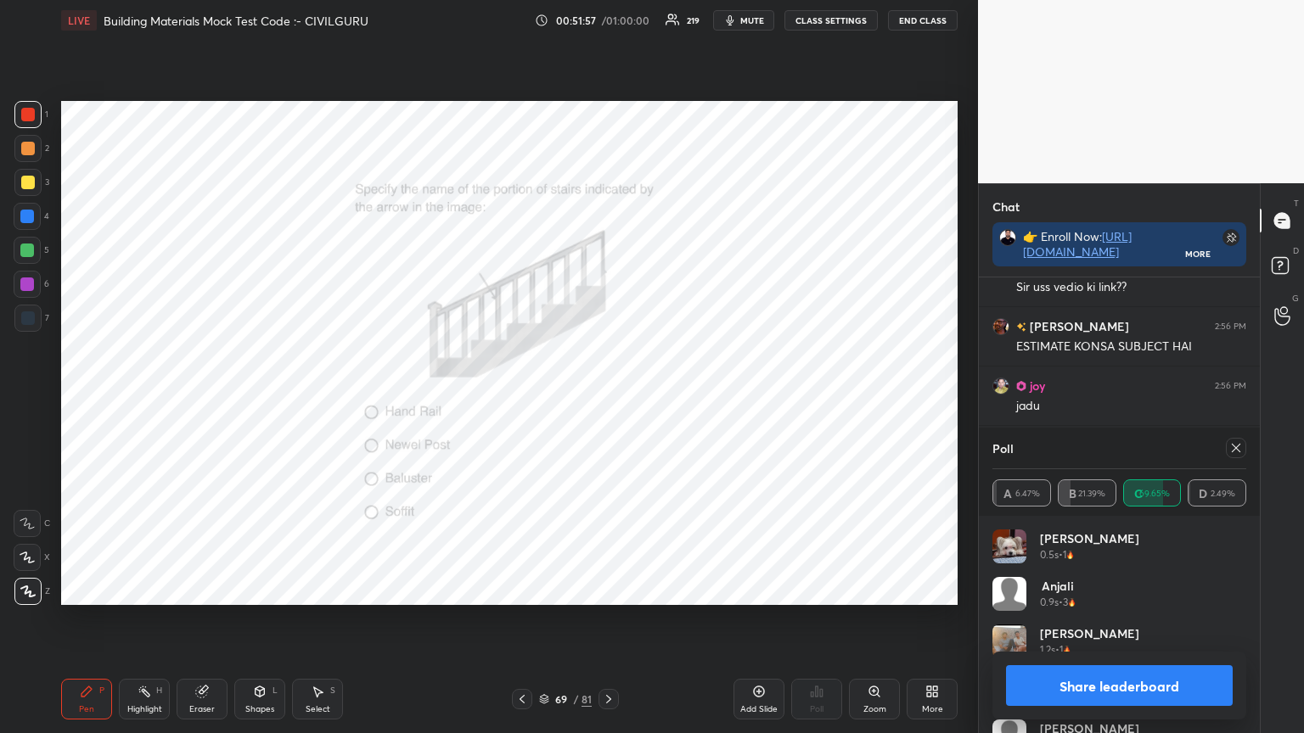
click at [1236, 447] on icon at bounding box center [1236, 448] width 8 height 8
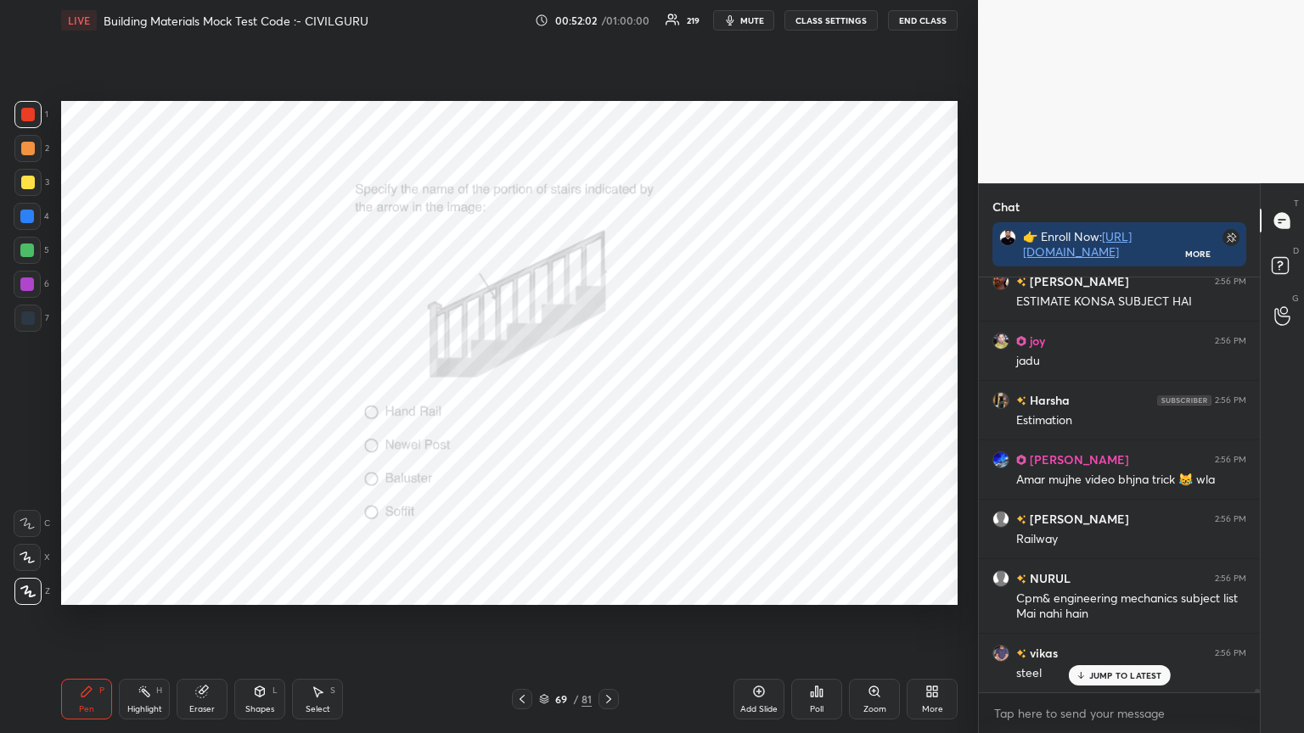
click at [618, 589] on div at bounding box center [608, 699] width 20 height 20
click at [813, 589] on div "Poll" at bounding box center [816, 699] width 51 height 41
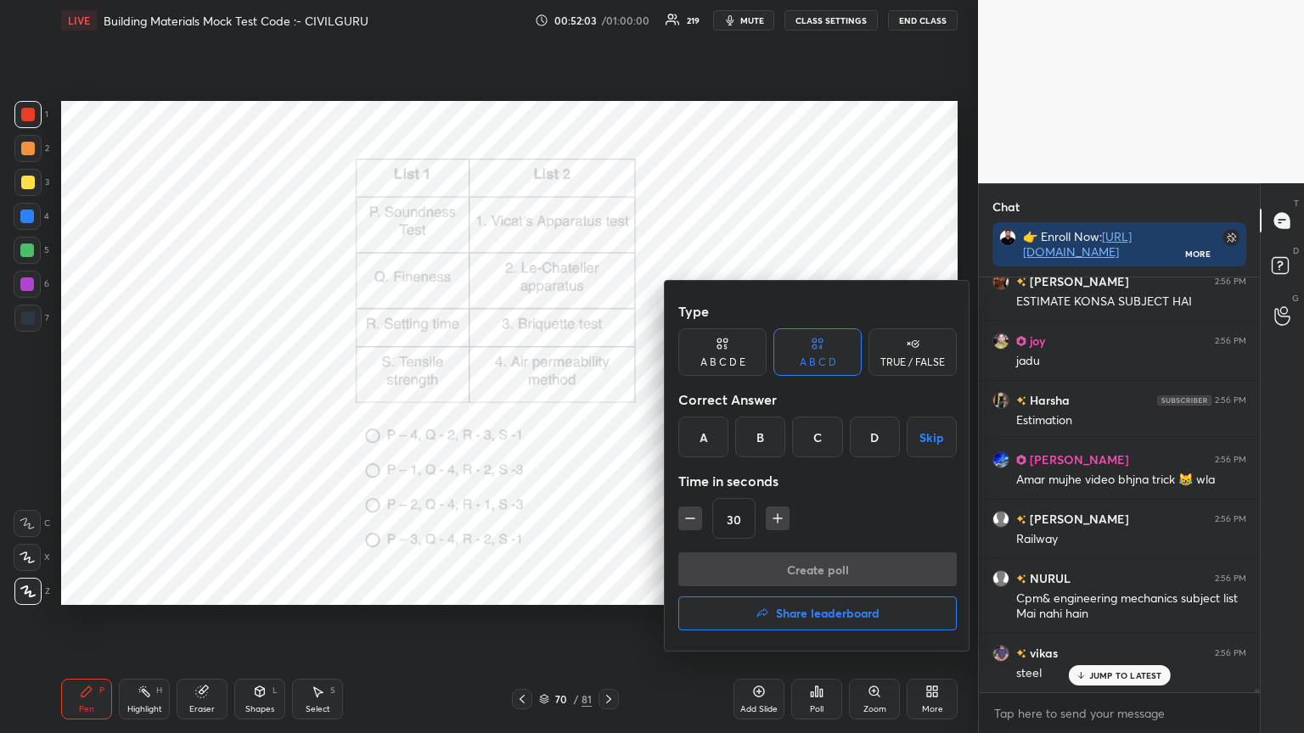
click at [815, 440] on div "C" at bounding box center [817, 437] width 50 height 41
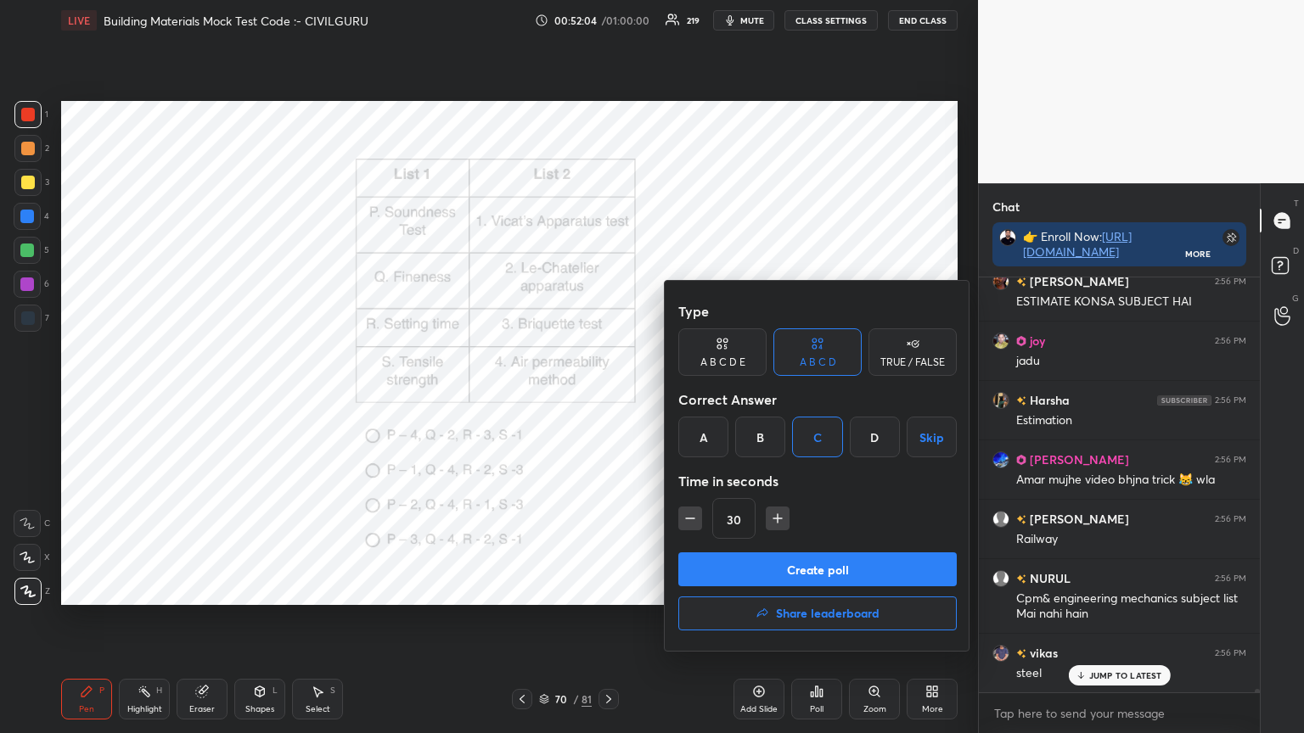
click at [794, 572] on button "Create poll" at bounding box center [817, 570] width 278 height 34
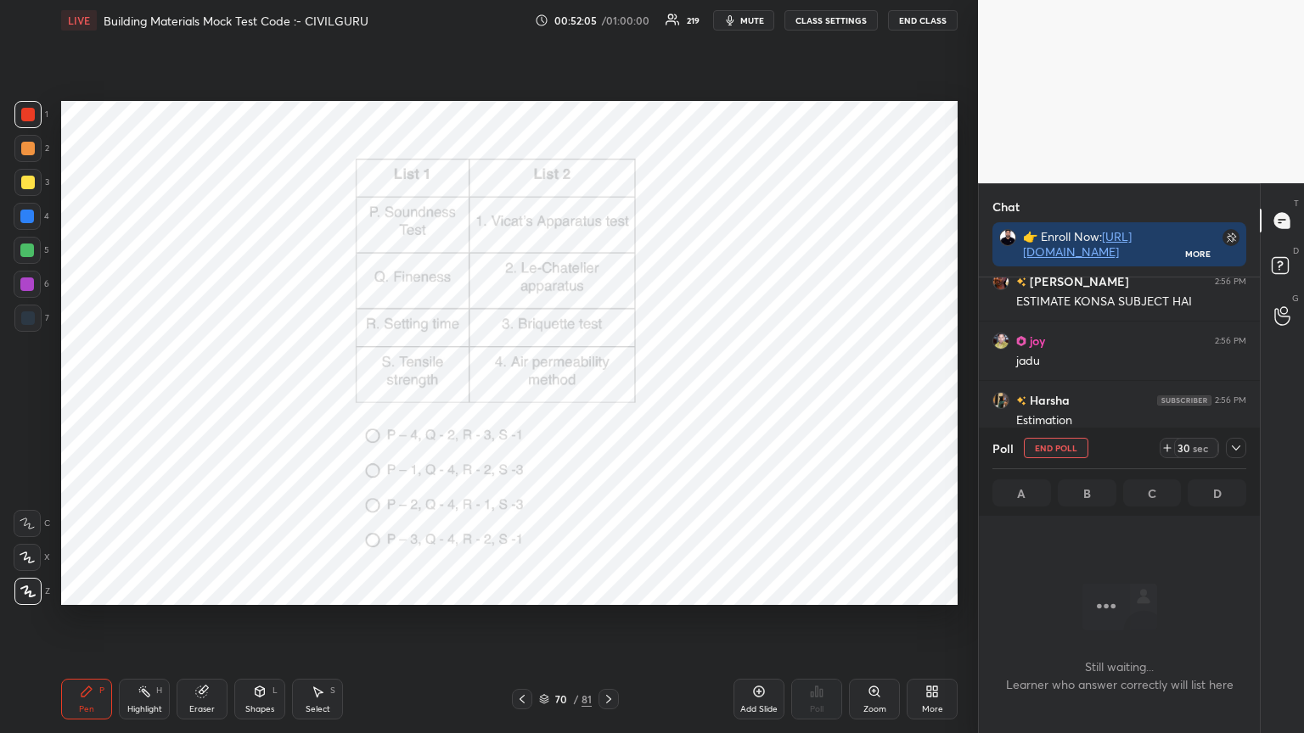
click at [1235, 445] on icon at bounding box center [1236, 448] width 14 height 14
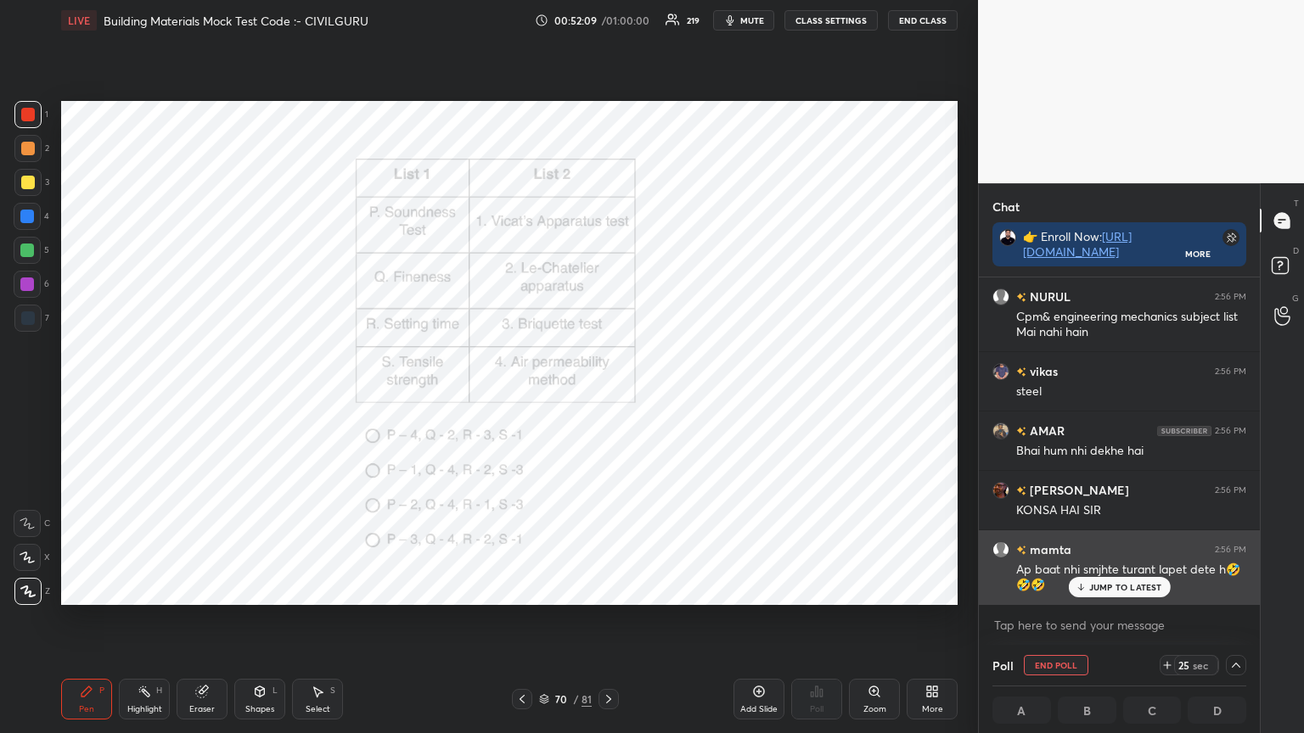
click at [1098, 586] on p "JUMP TO LATEST" at bounding box center [1125, 587] width 73 height 10
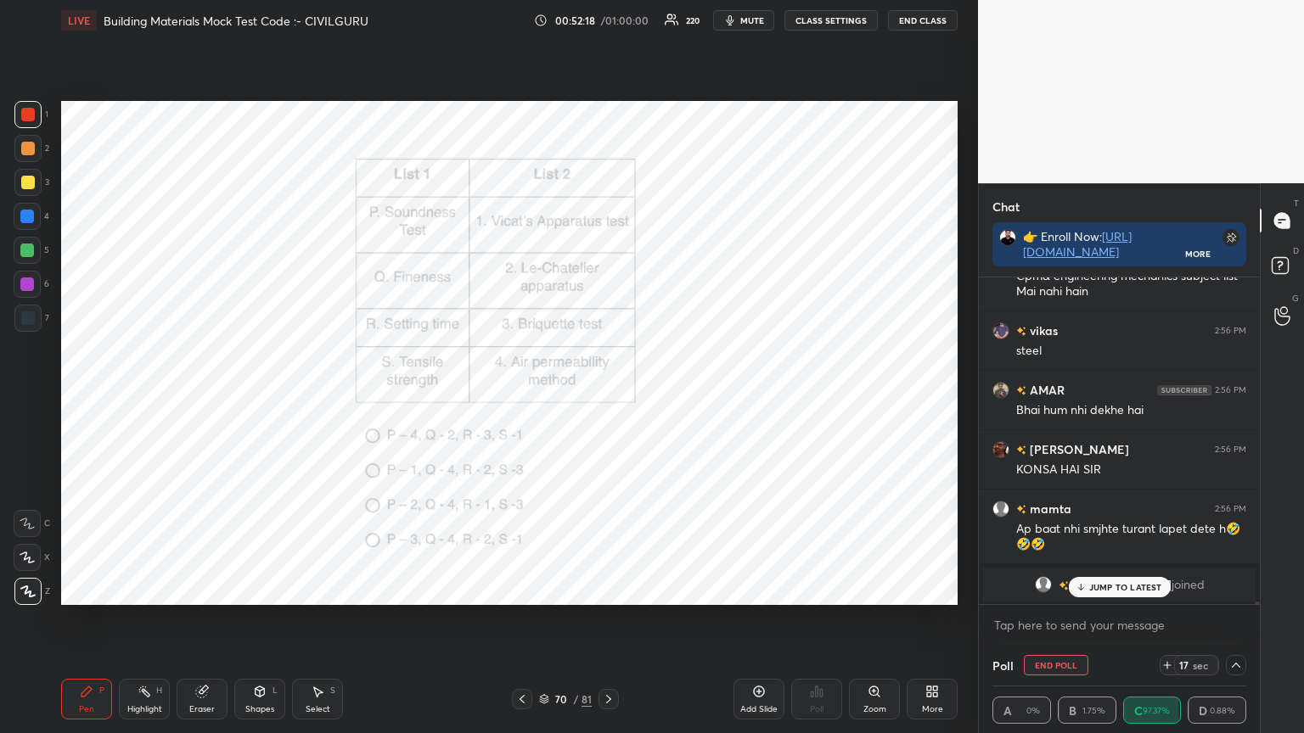
click at [1106, 583] on p "JUMP TO LATEST" at bounding box center [1125, 587] width 73 height 10
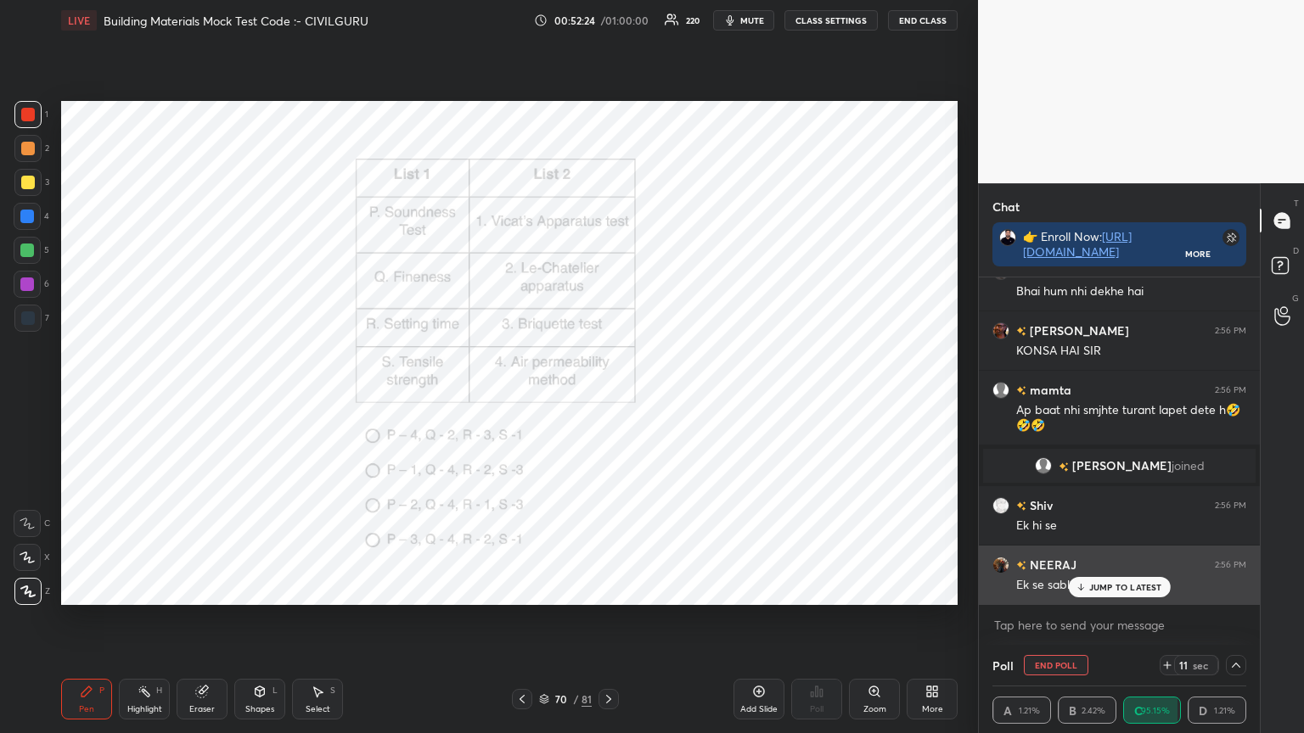
click at [1118, 587] on p "JUMP TO LATEST" at bounding box center [1125, 587] width 73 height 10
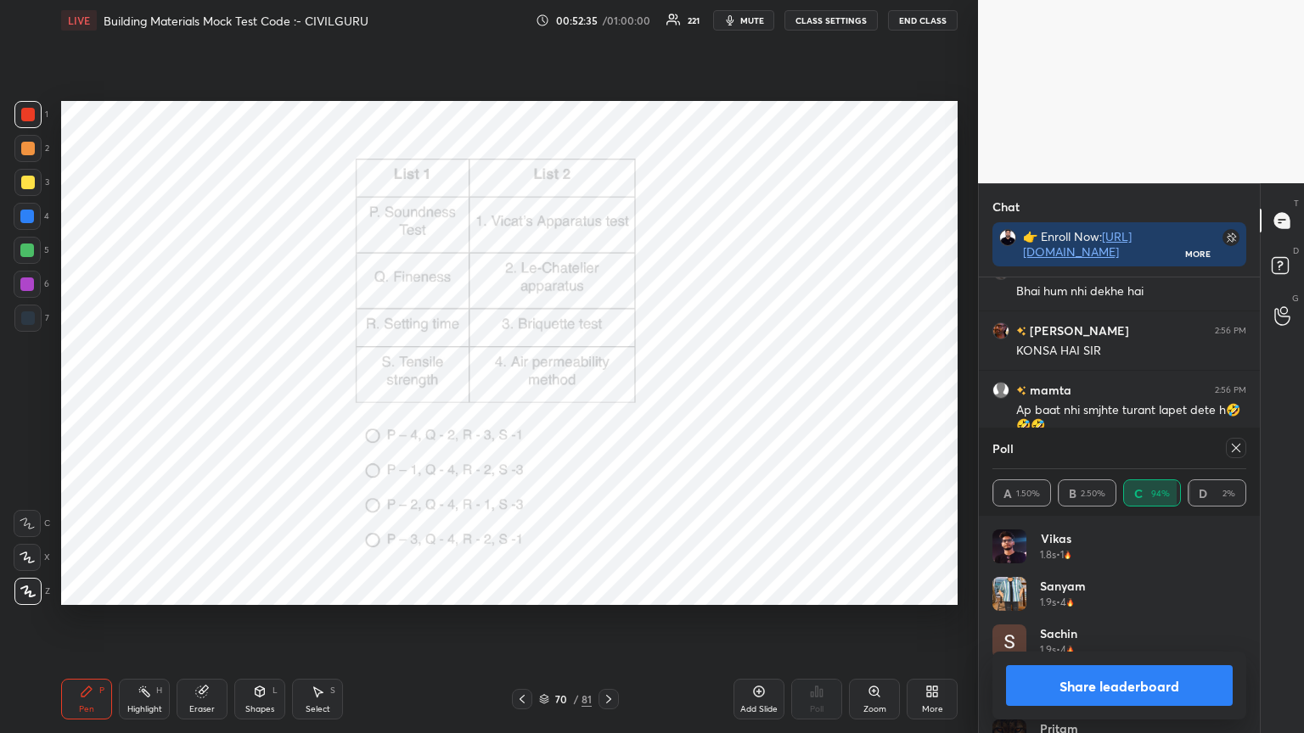
click at [1238, 447] on icon at bounding box center [1236, 448] width 14 height 14
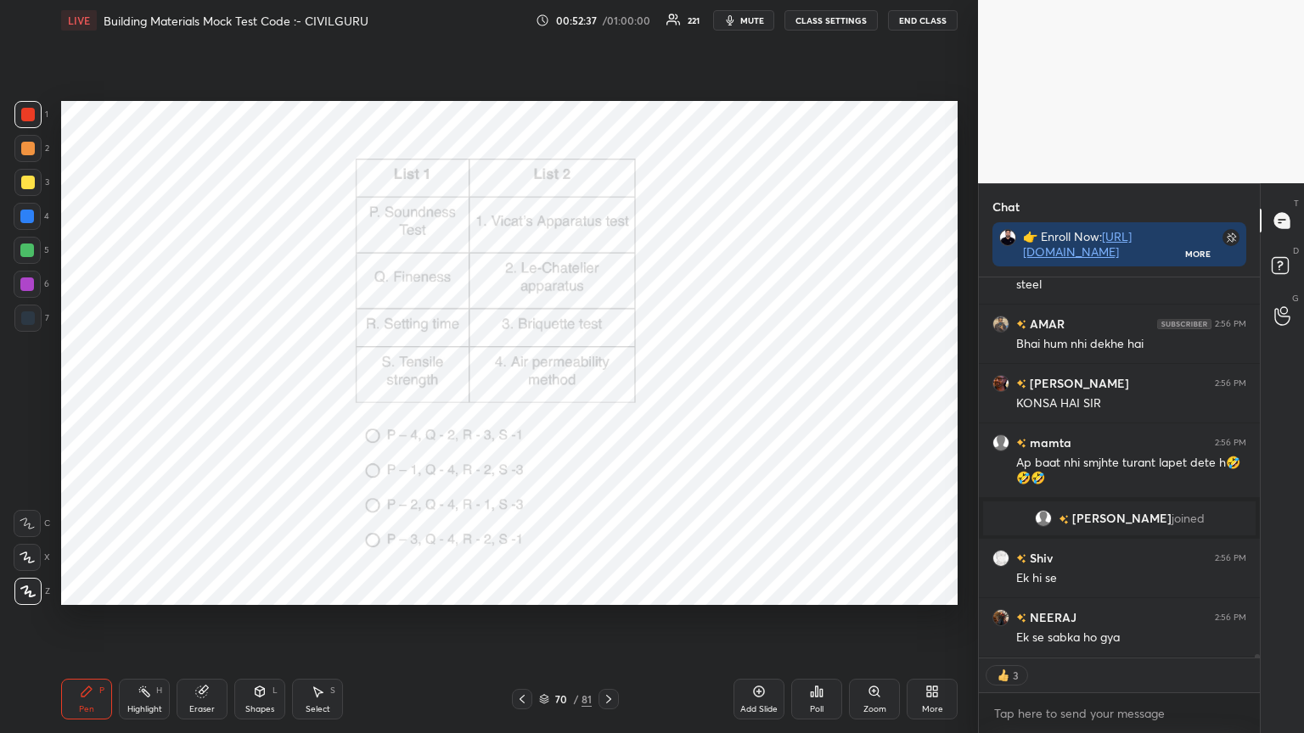
click at [612, 589] on icon at bounding box center [609, 700] width 14 height 14
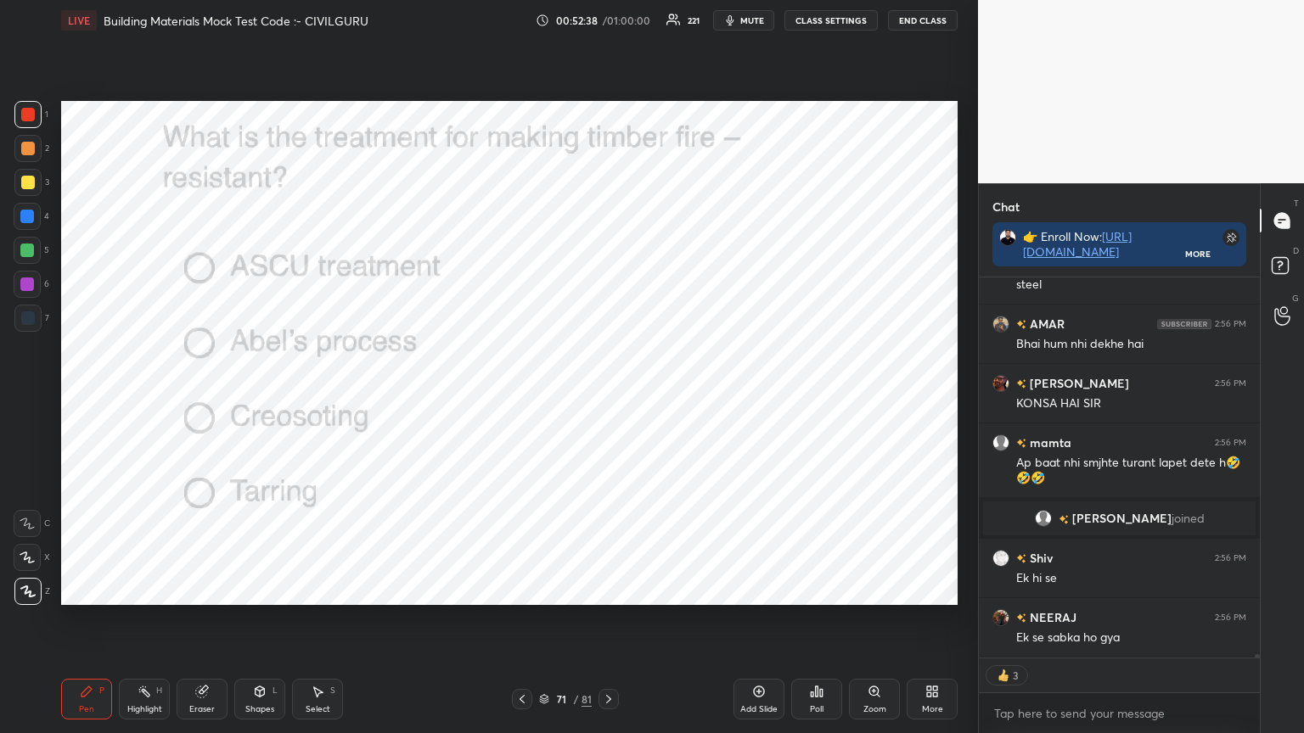
click at [825, 589] on div "Poll" at bounding box center [816, 699] width 51 height 41
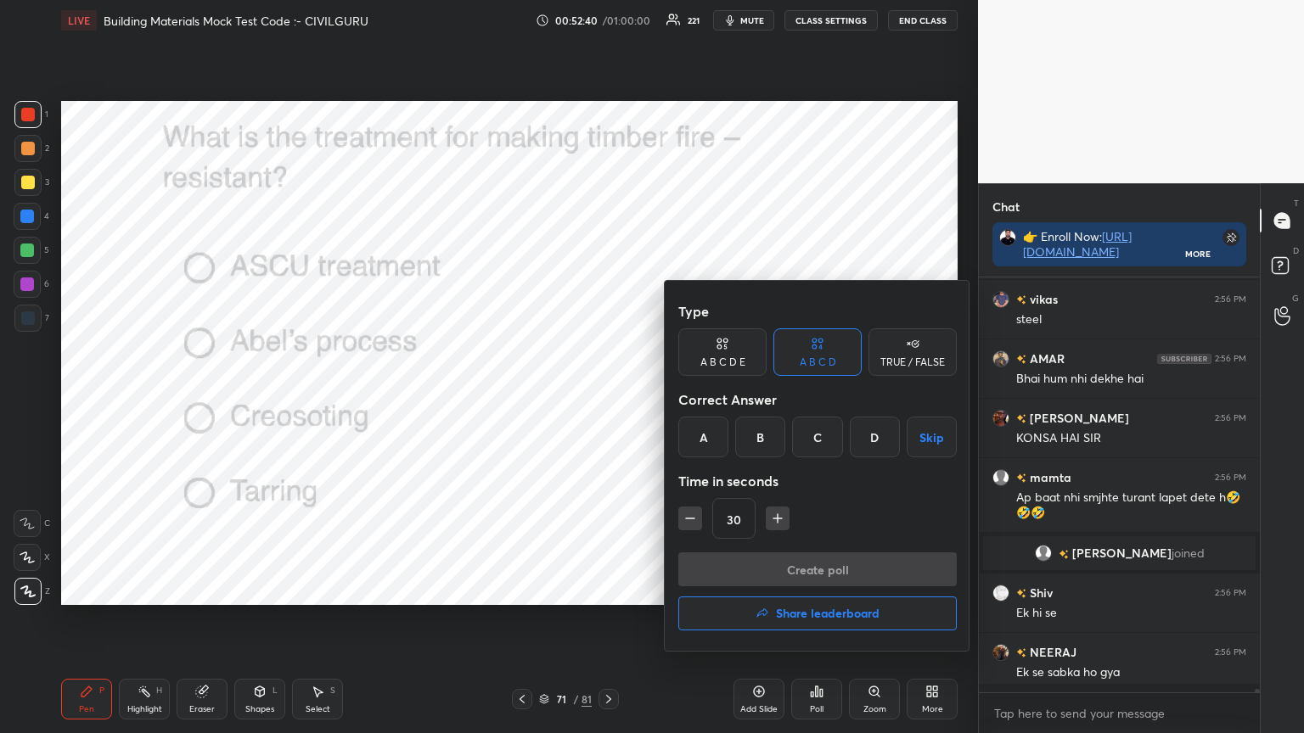
click at [762, 435] on div "B" at bounding box center [760, 437] width 50 height 41
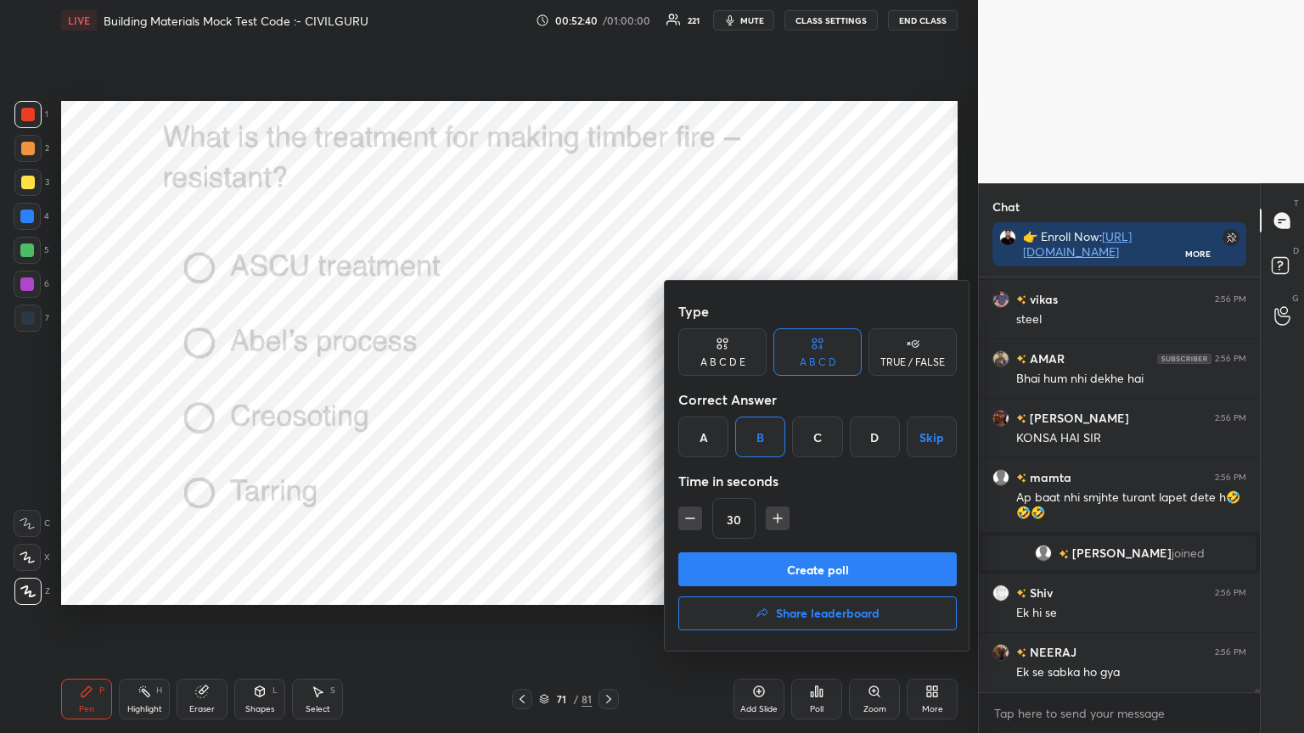
click at [773, 569] on button "Create poll" at bounding box center [817, 570] width 278 height 34
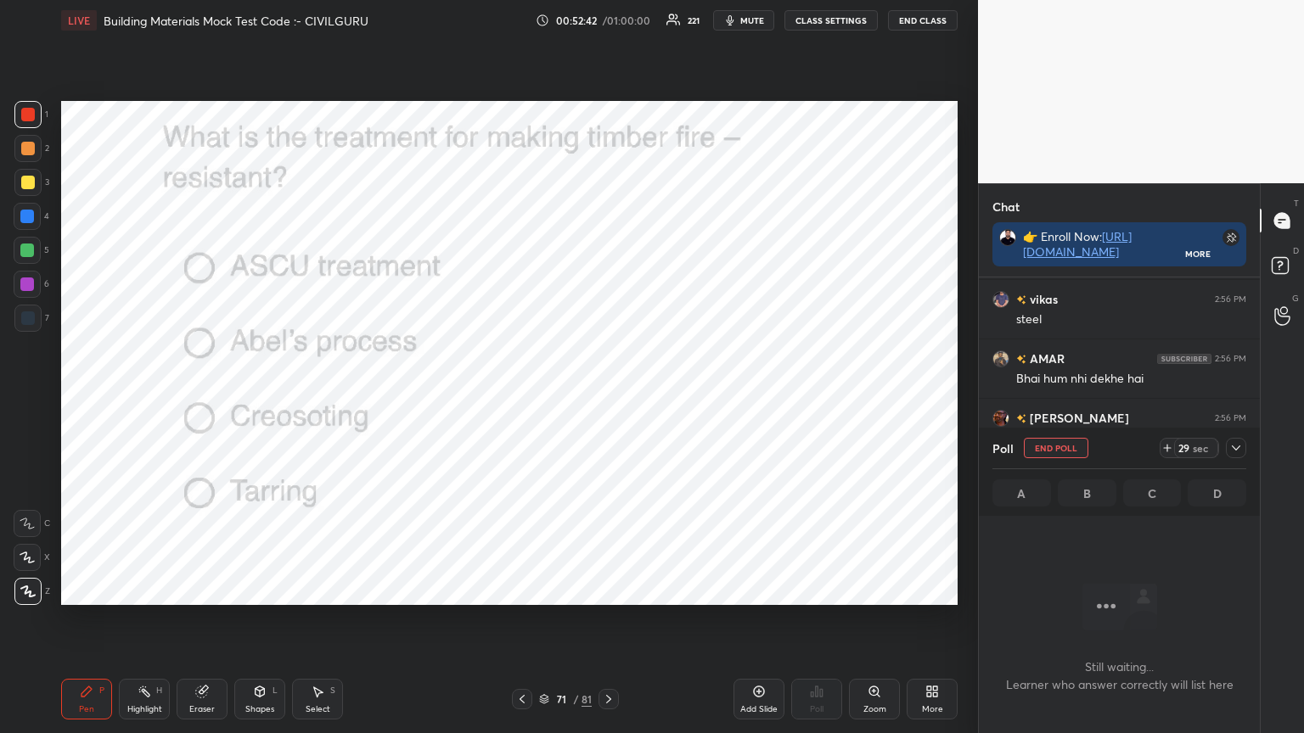
click at [1235, 451] on icon at bounding box center [1236, 448] width 14 height 14
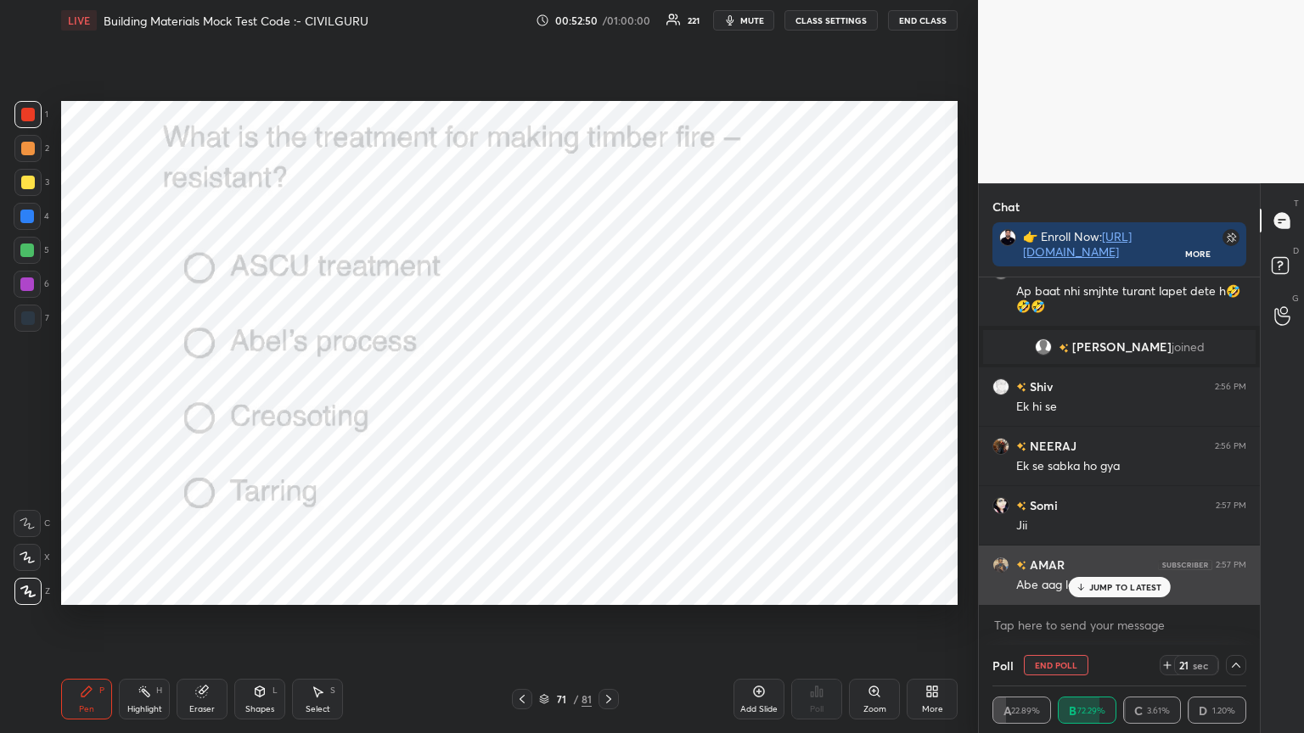
click at [1114, 584] on p "JUMP TO LATEST" at bounding box center [1125, 587] width 73 height 10
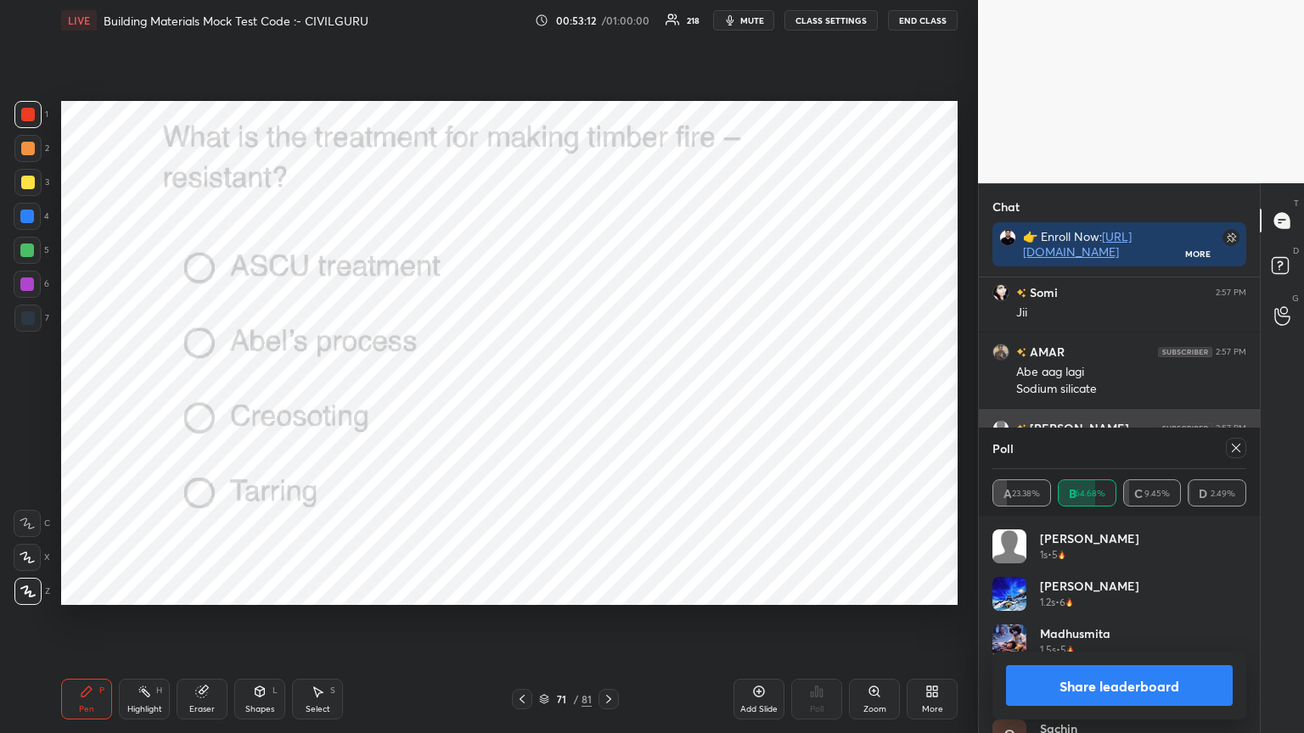
click at [1236, 444] on icon at bounding box center [1236, 448] width 14 height 14
type textarea "x"
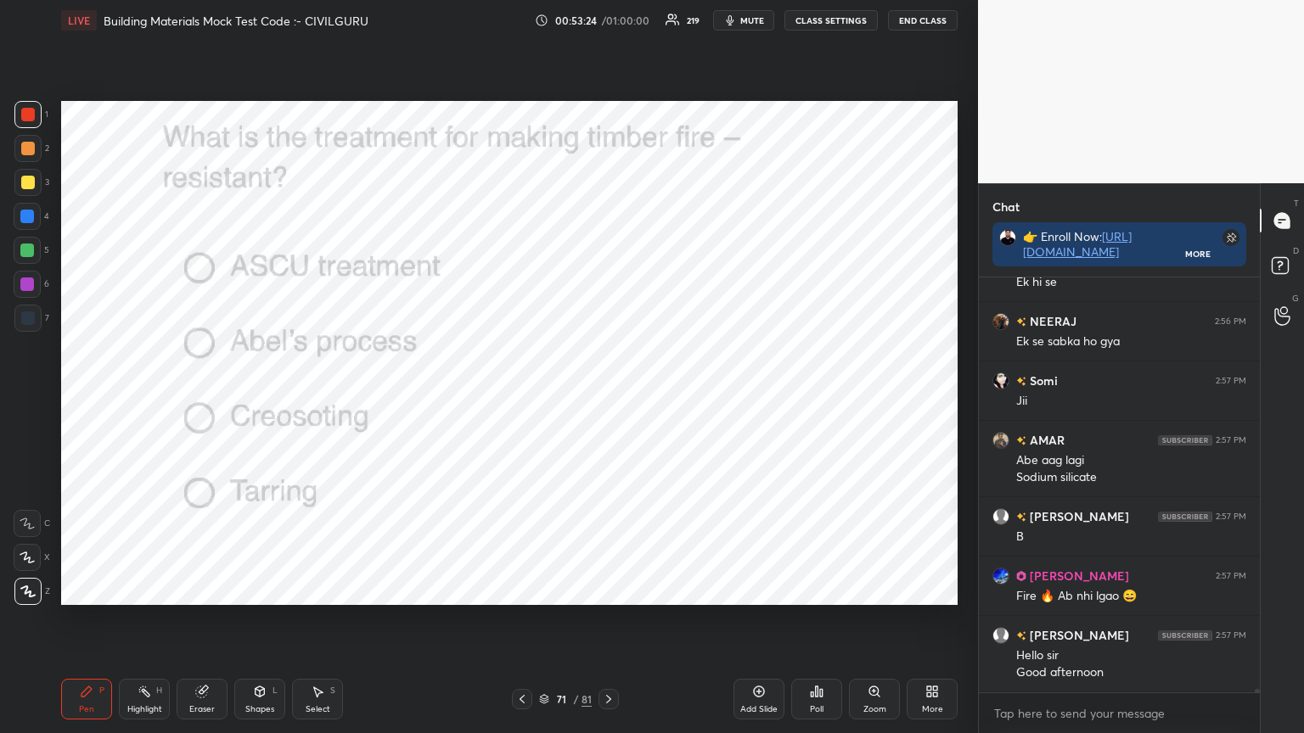
click at [616, 589] on div at bounding box center [608, 699] width 20 height 20
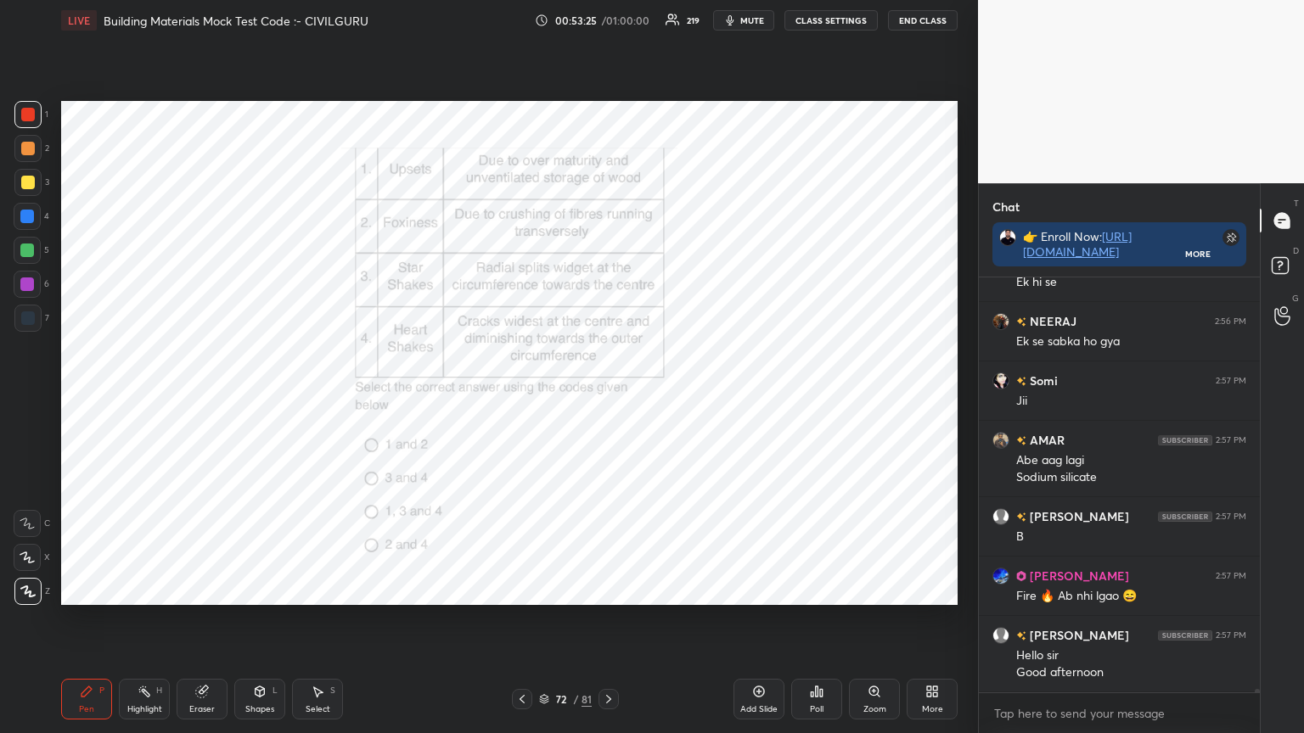
click at [822, 589] on div "Poll" at bounding box center [816, 699] width 51 height 41
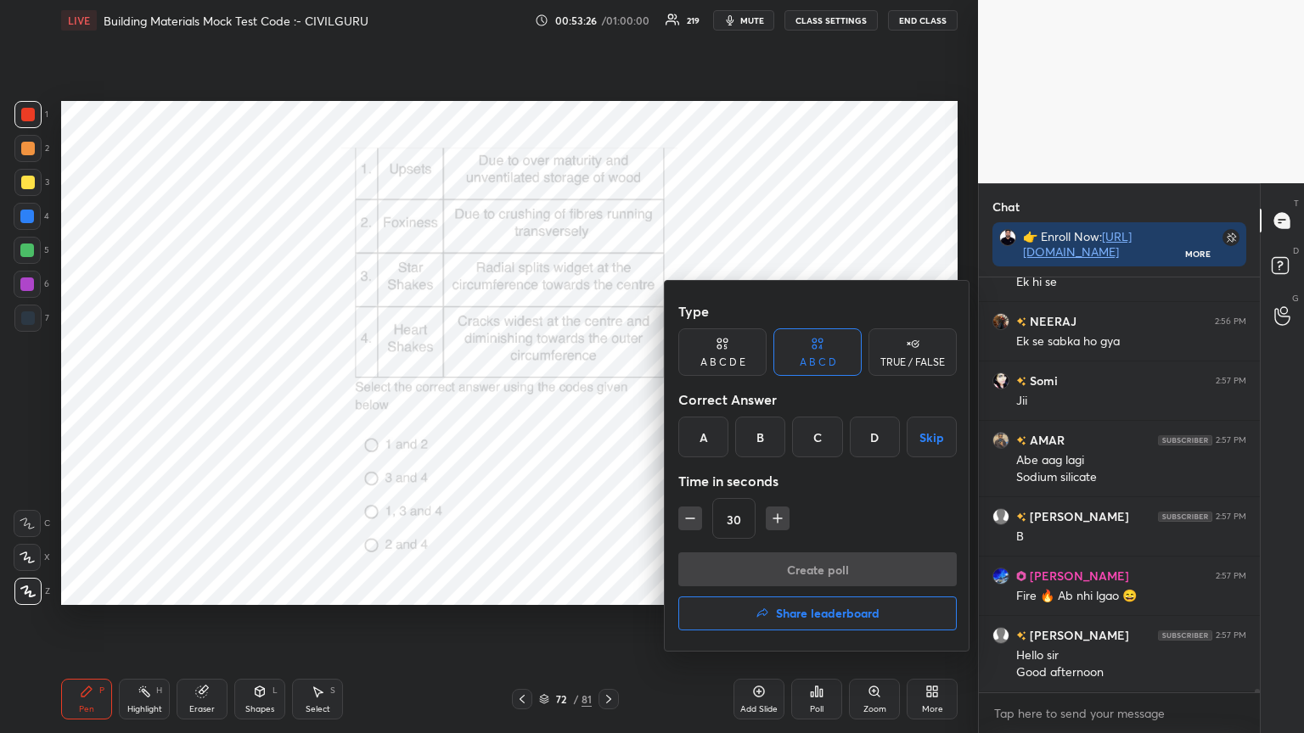
click at [750, 433] on div "B" at bounding box center [760, 437] width 50 height 41
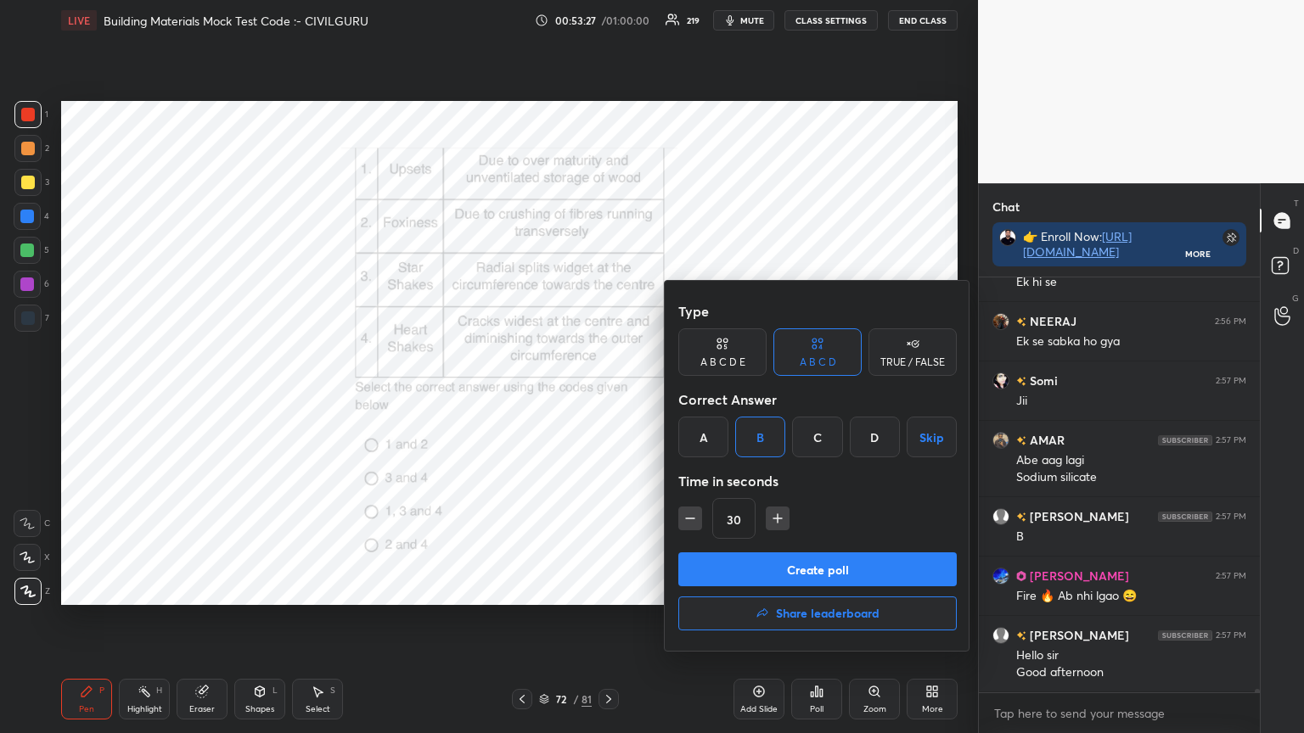
click at [780, 523] on icon "button" at bounding box center [777, 518] width 17 height 17
type input "45"
click at [783, 573] on button "Create poll" at bounding box center [817, 570] width 278 height 34
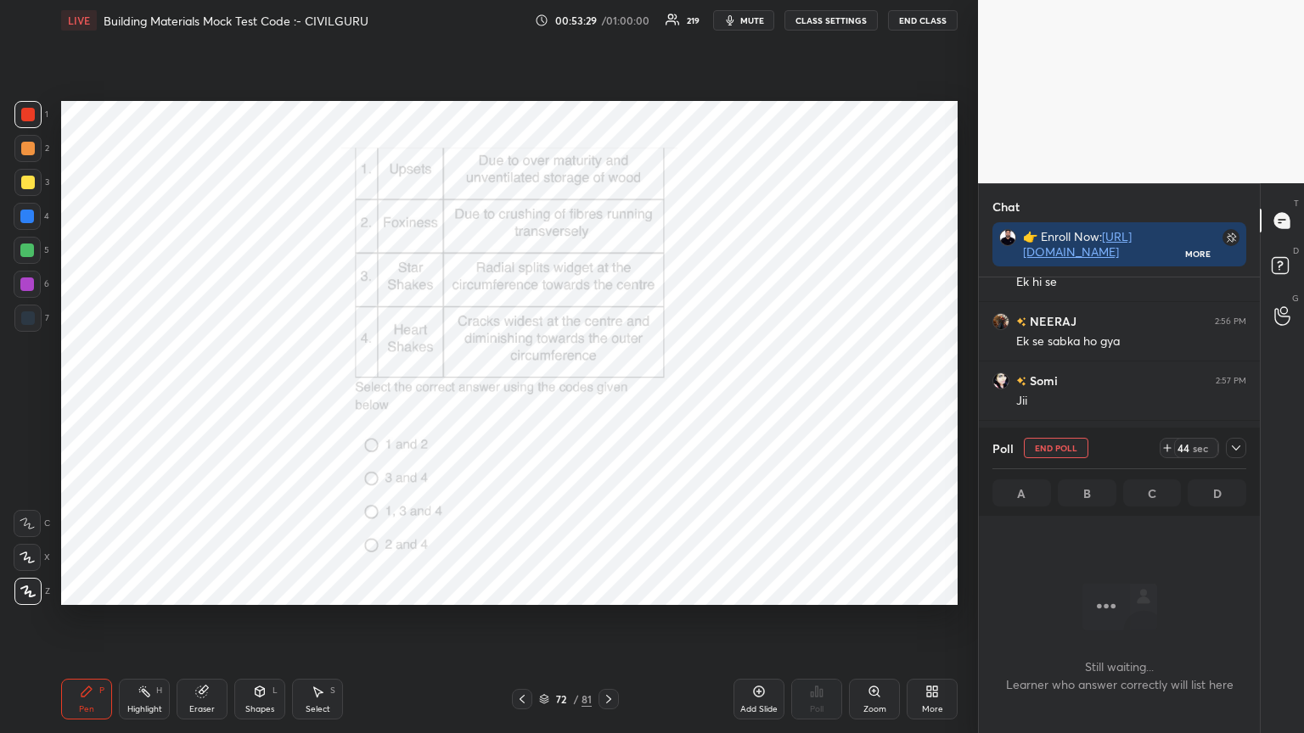
click at [1236, 451] on icon at bounding box center [1236, 448] width 14 height 14
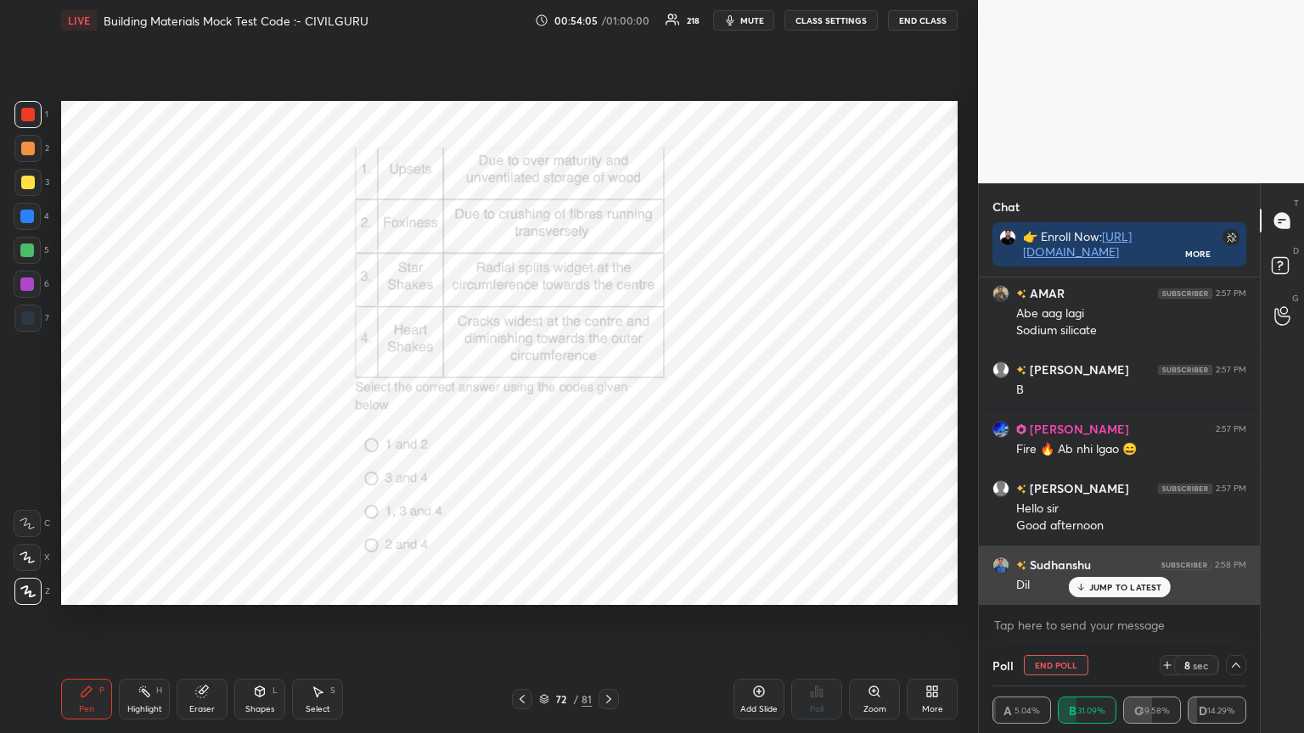
click at [1106, 584] on p "JUMP TO LATEST" at bounding box center [1125, 587] width 73 height 10
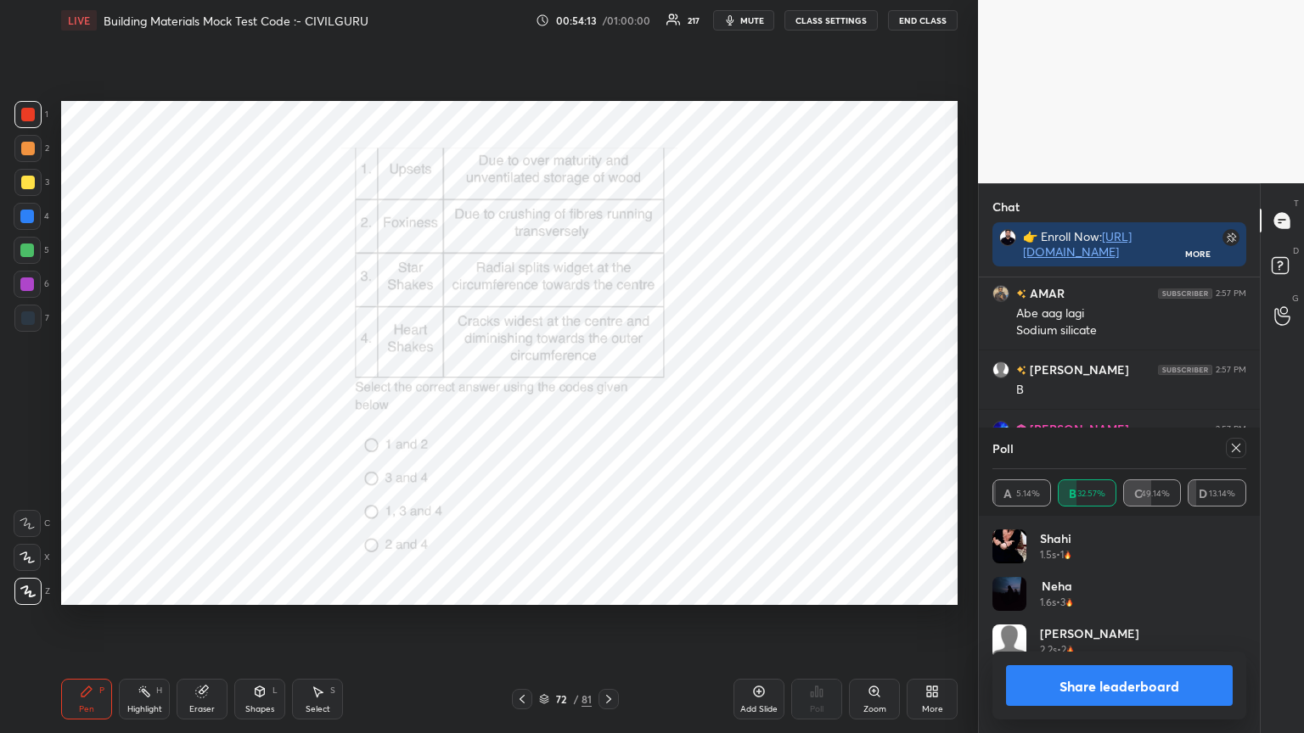
scroll to position [199, 249]
click at [1239, 446] on icon at bounding box center [1236, 448] width 14 height 14
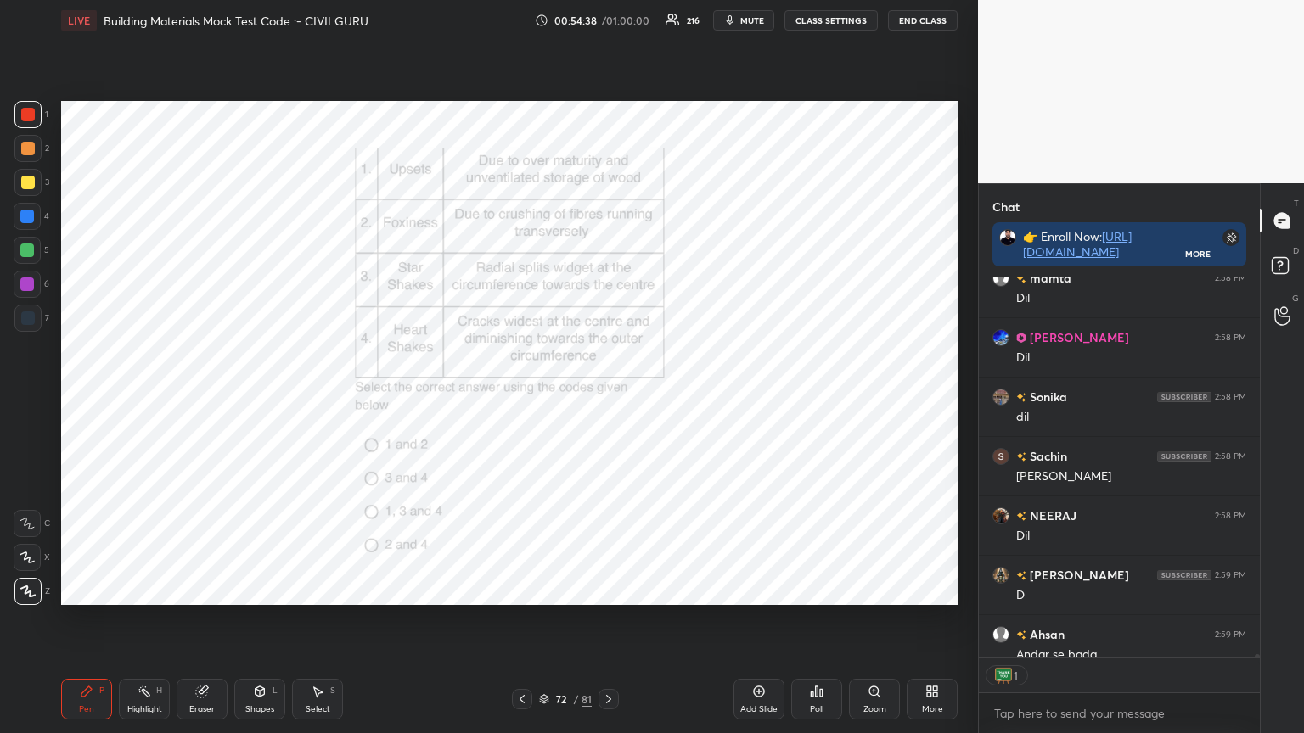
scroll to position [376, 276]
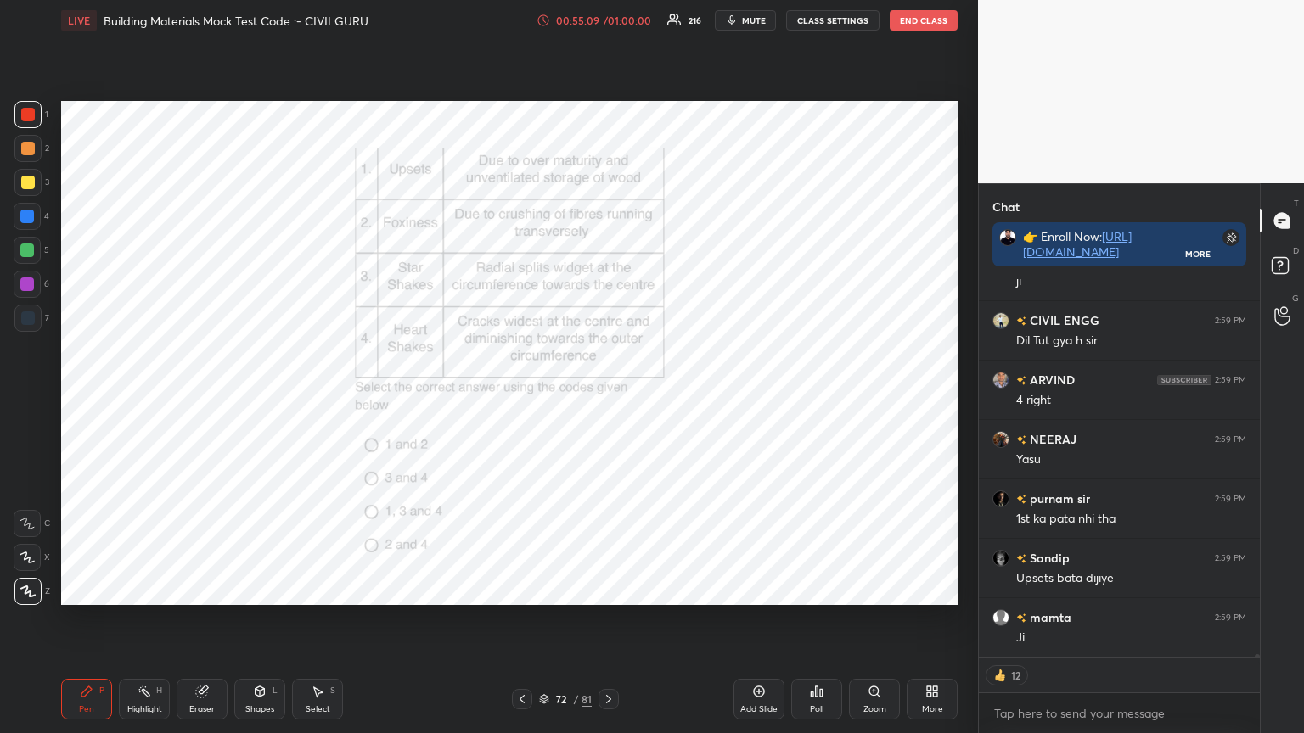
type textarea "x"
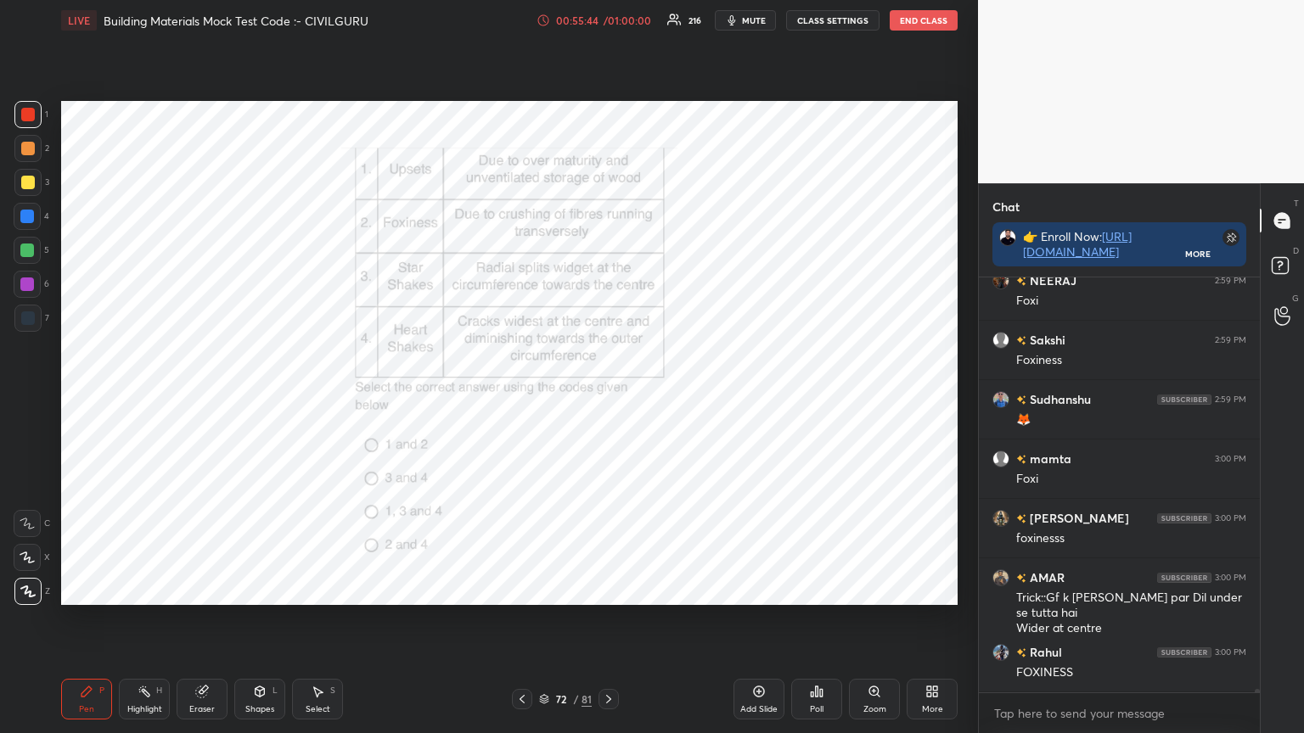
click at [615, 589] on icon at bounding box center [609, 700] width 14 height 14
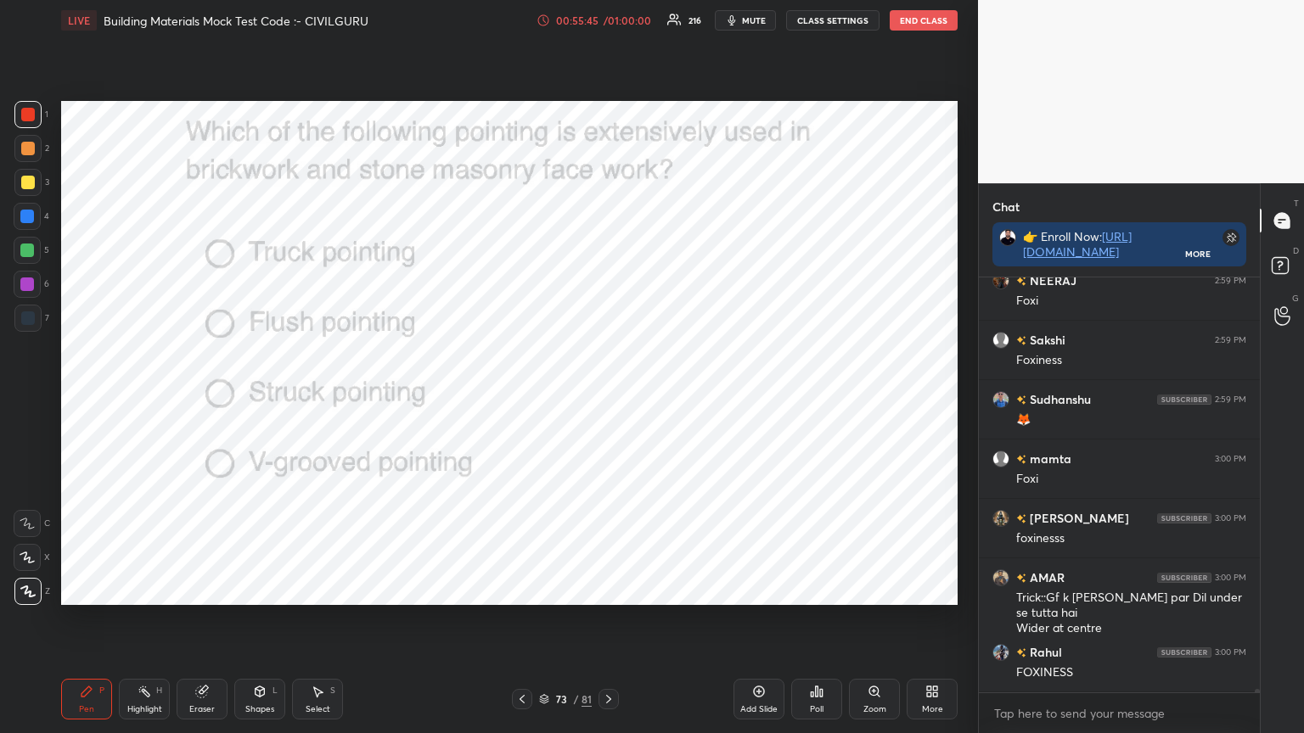
click at [833, 589] on div "Poll" at bounding box center [816, 699] width 51 height 41
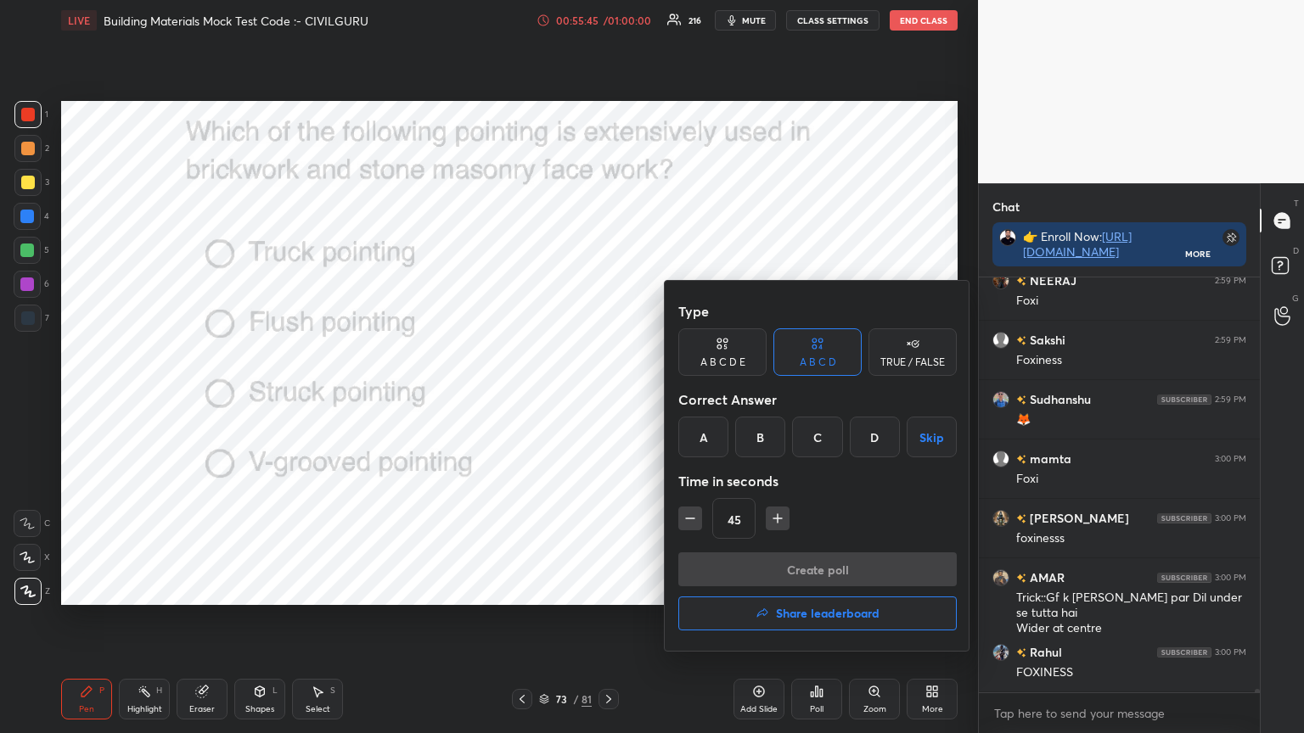
click at [762, 439] on div "B" at bounding box center [760, 437] width 50 height 41
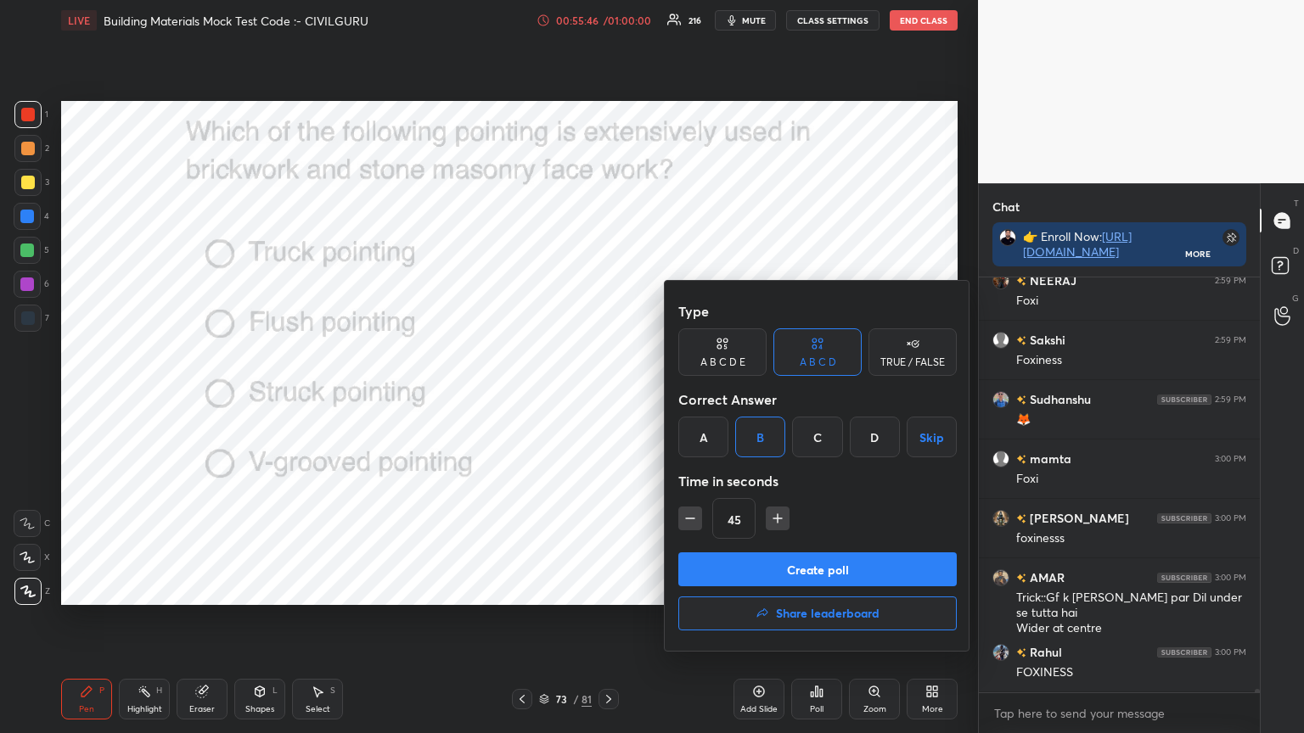
click at [686, 525] on icon "button" at bounding box center [690, 518] width 17 height 17
type input "30"
click at [725, 560] on button "Create poll" at bounding box center [817, 570] width 278 height 34
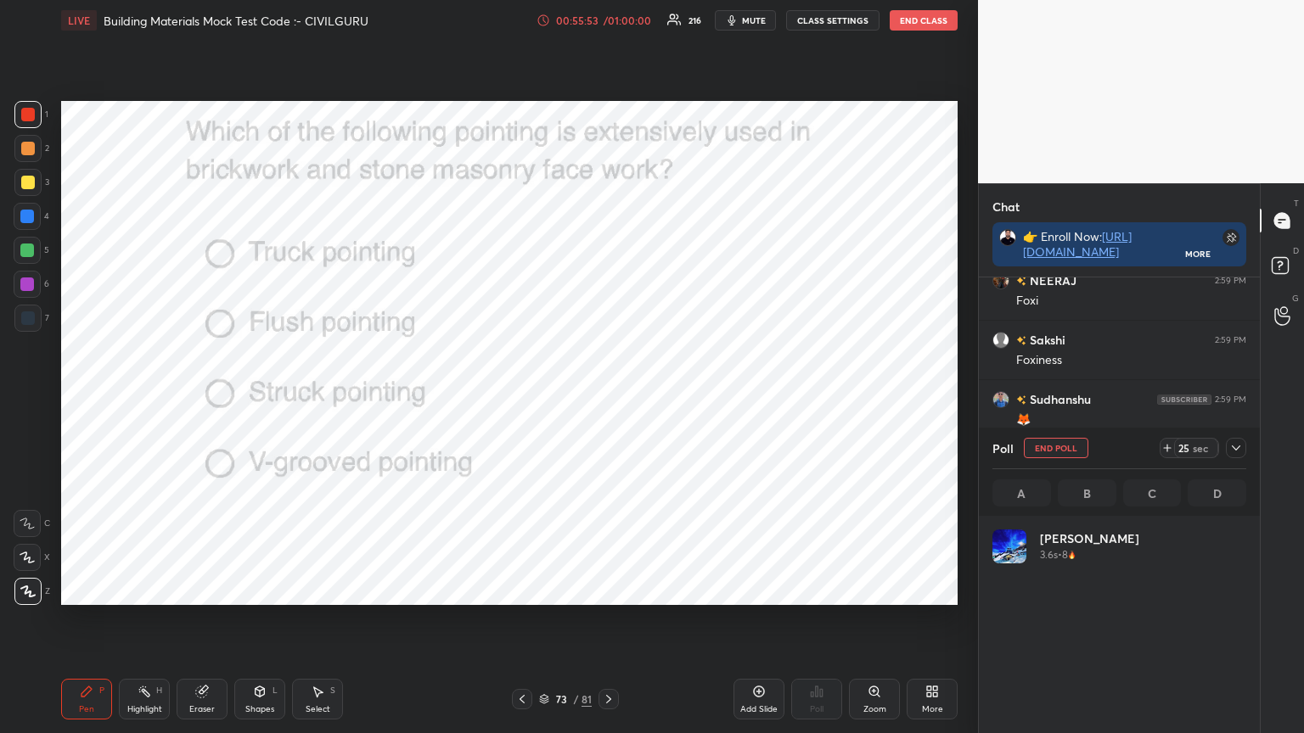
click at [1239, 449] on icon at bounding box center [1236, 448] width 14 height 14
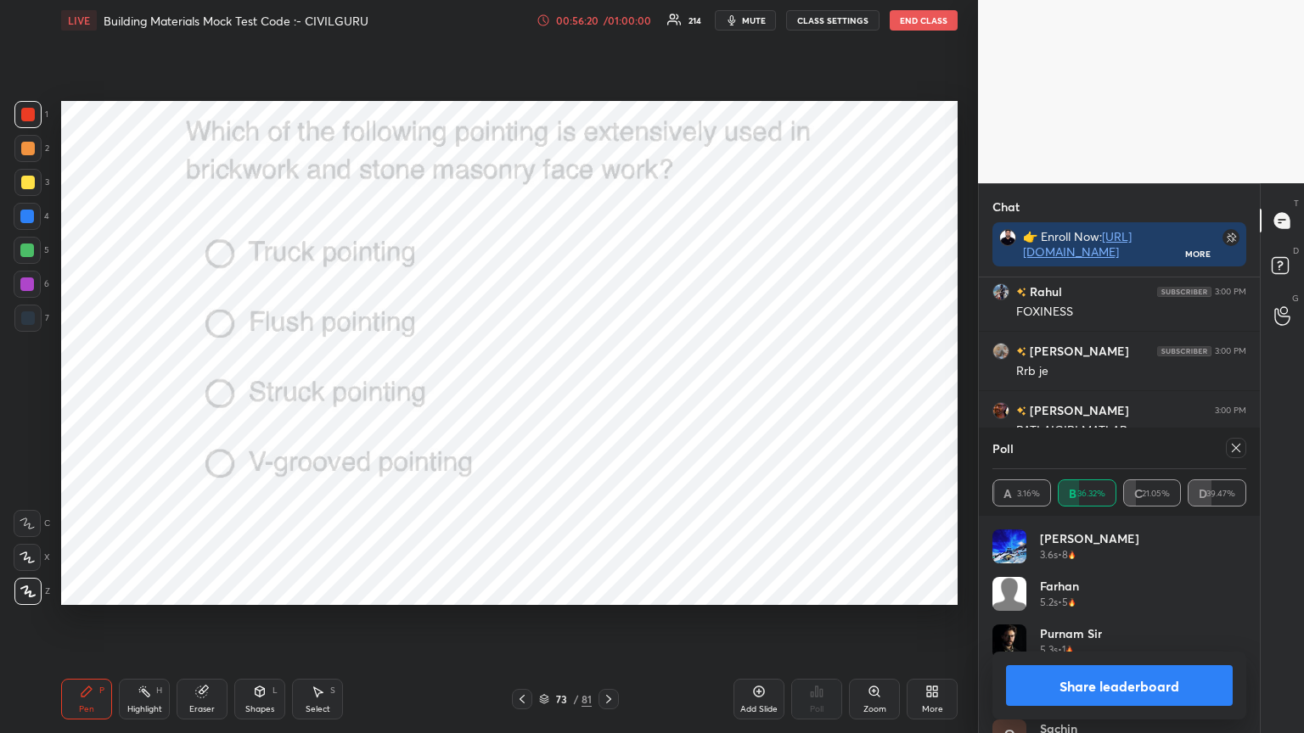
click at [1237, 441] on icon at bounding box center [1236, 448] width 14 height 14
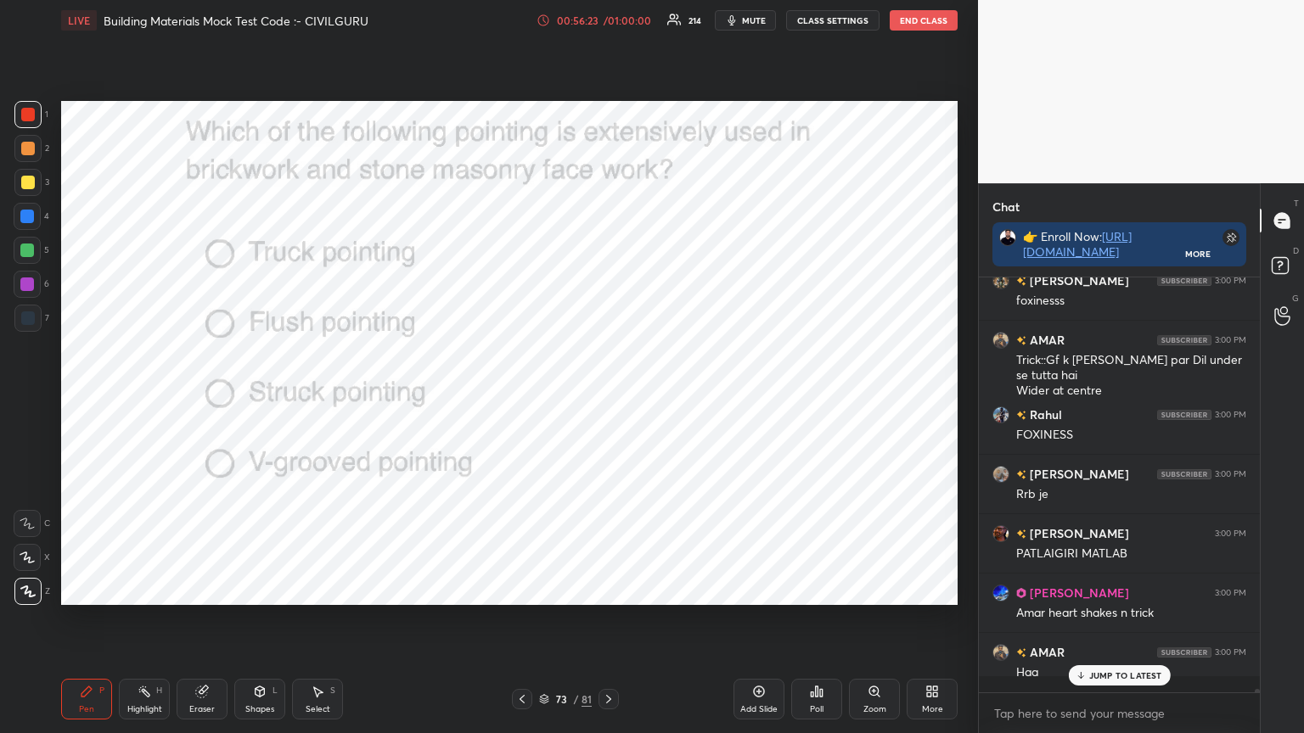
click at [613, 589] on icon at bounding box center [609, 700] width 14 height 14
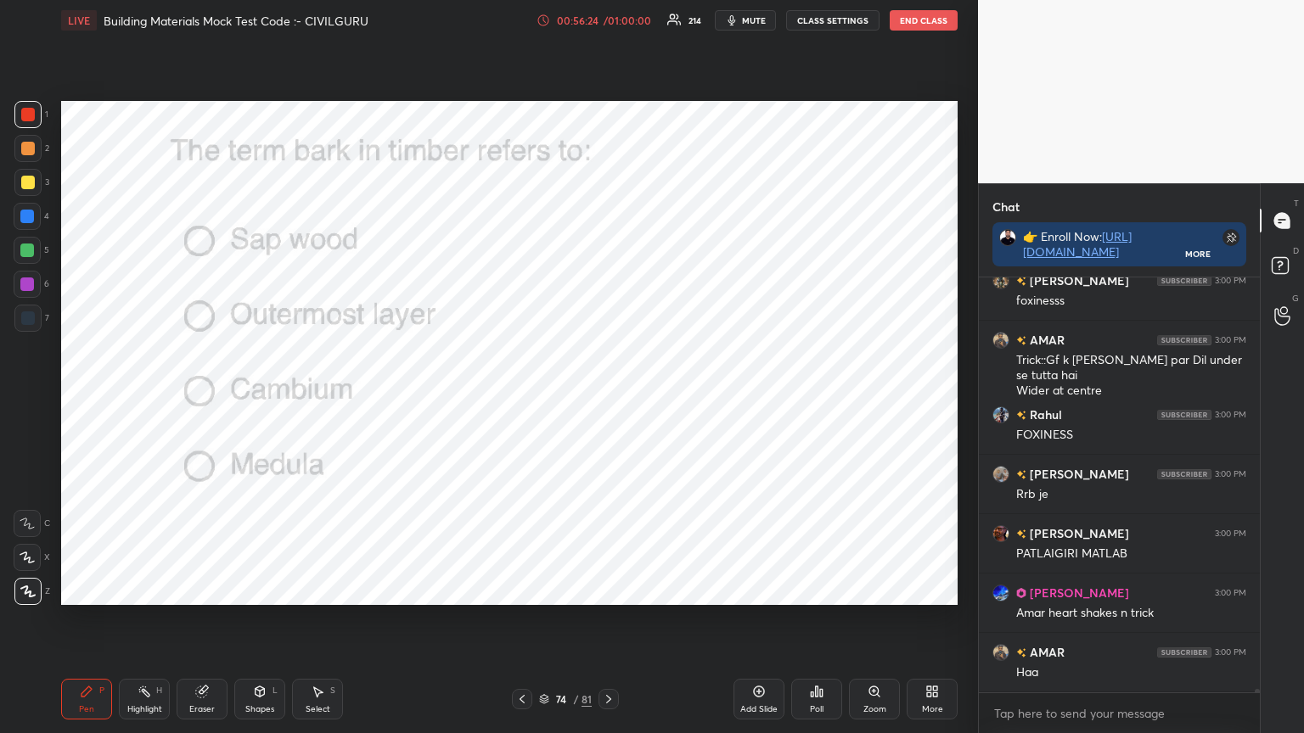
click at [817, 589] on div "Poll" at bounding box center [817, 709] width 14 height 8
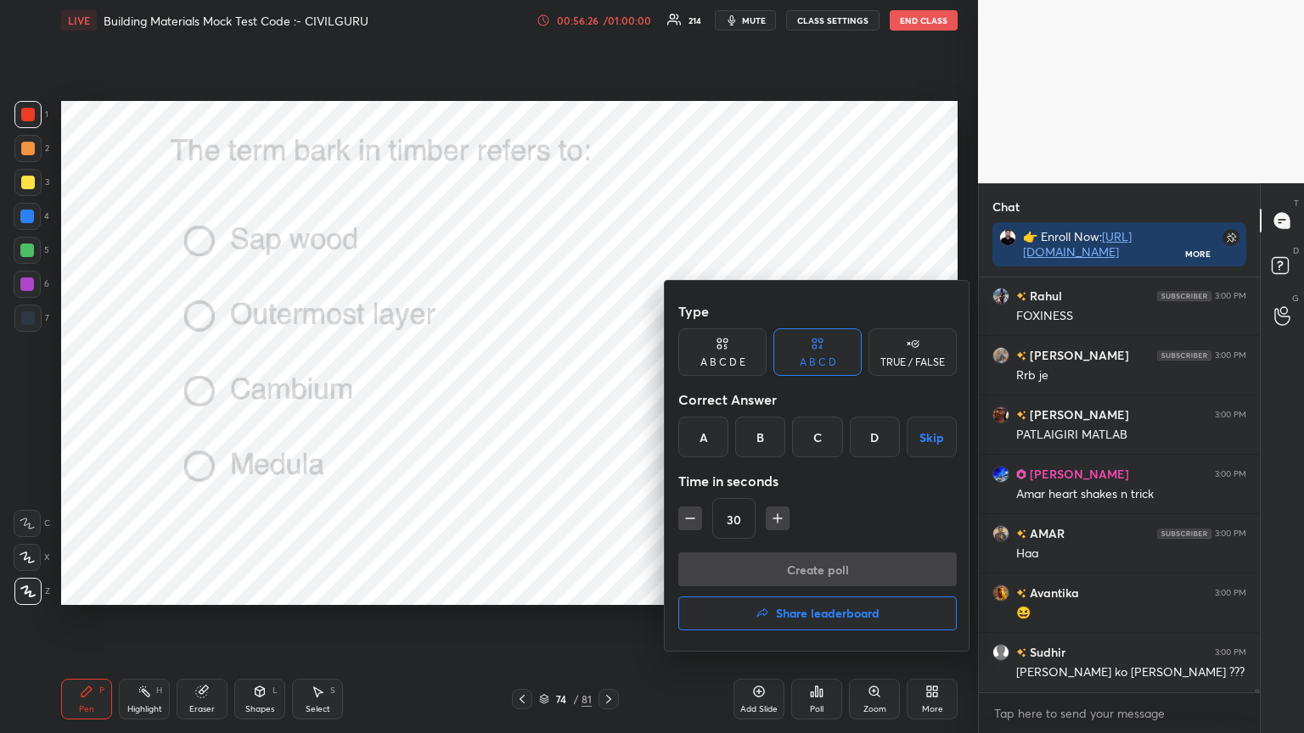
click at [762, 438] on div "B" at bounding box center [760, 437] width 50 height 41
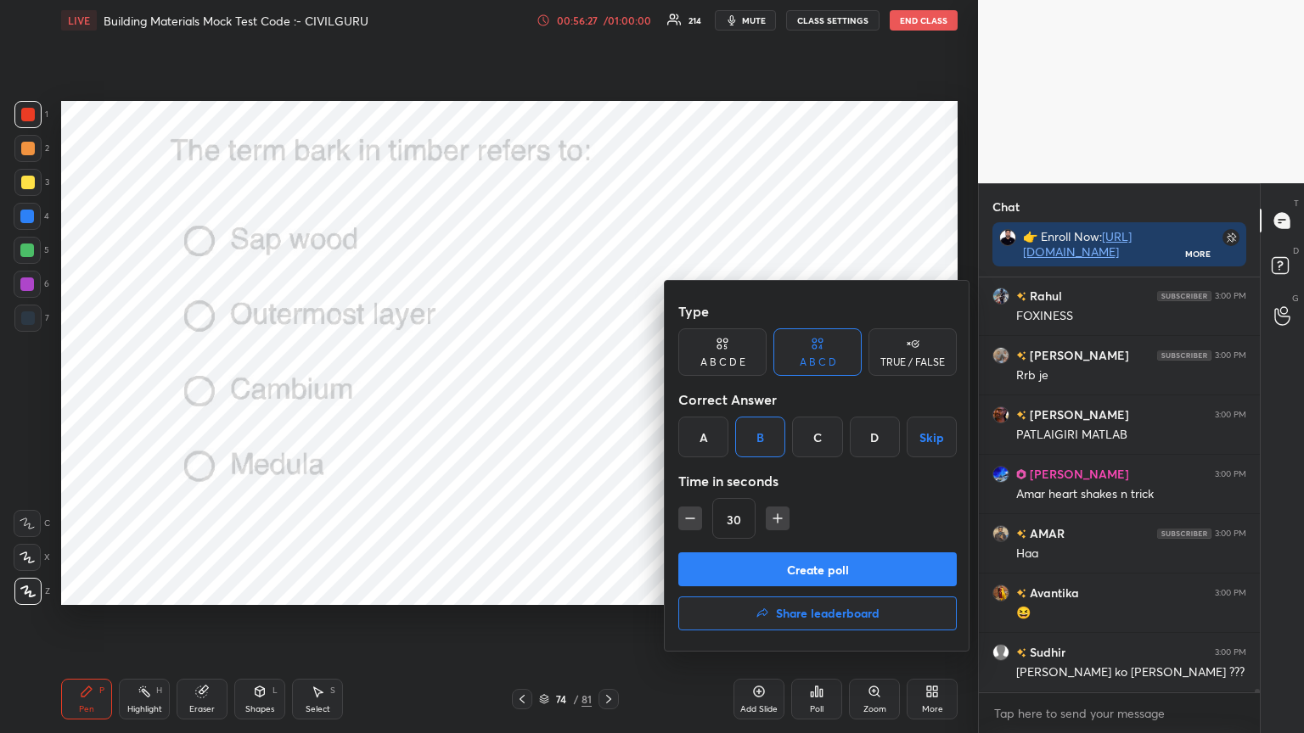
click at [773, 575] on button "Create poll" at bounding box center [817, 570] width 278 height 34
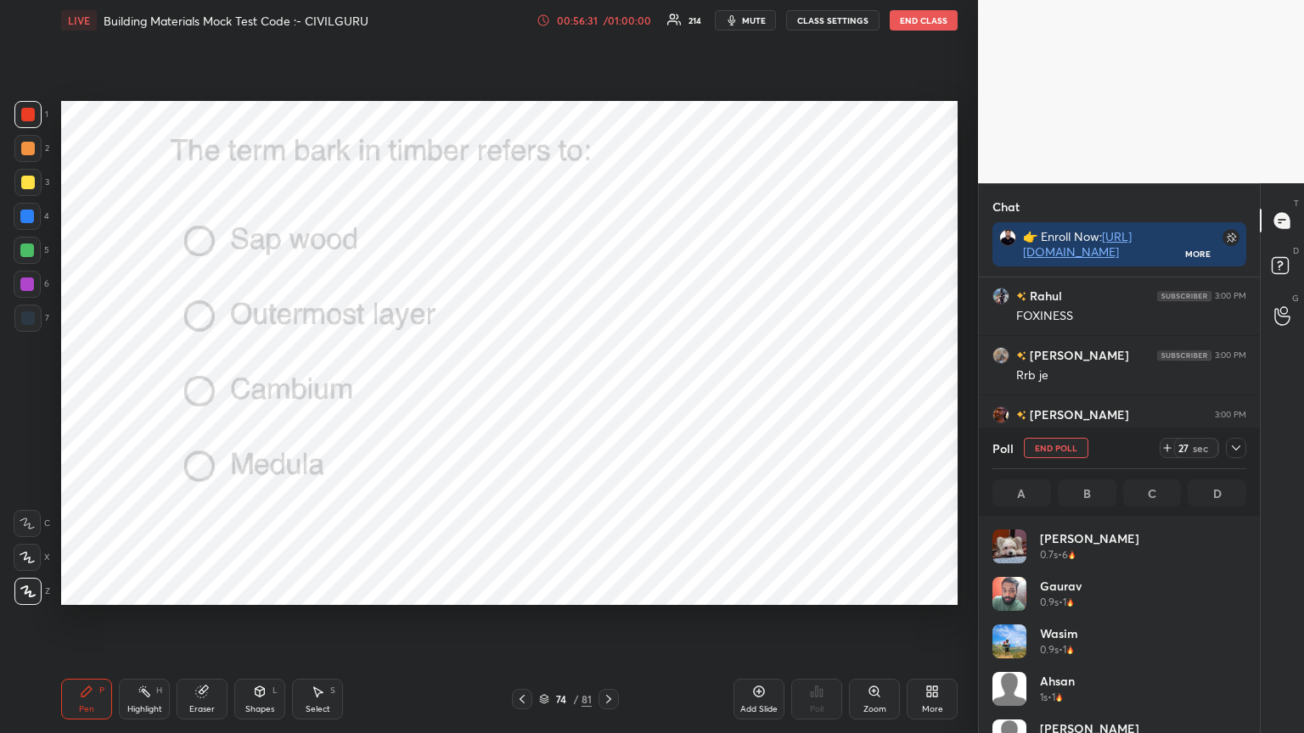
click at [1234, 445] on icon at bounding box center [1236, 448] width 14 height 14
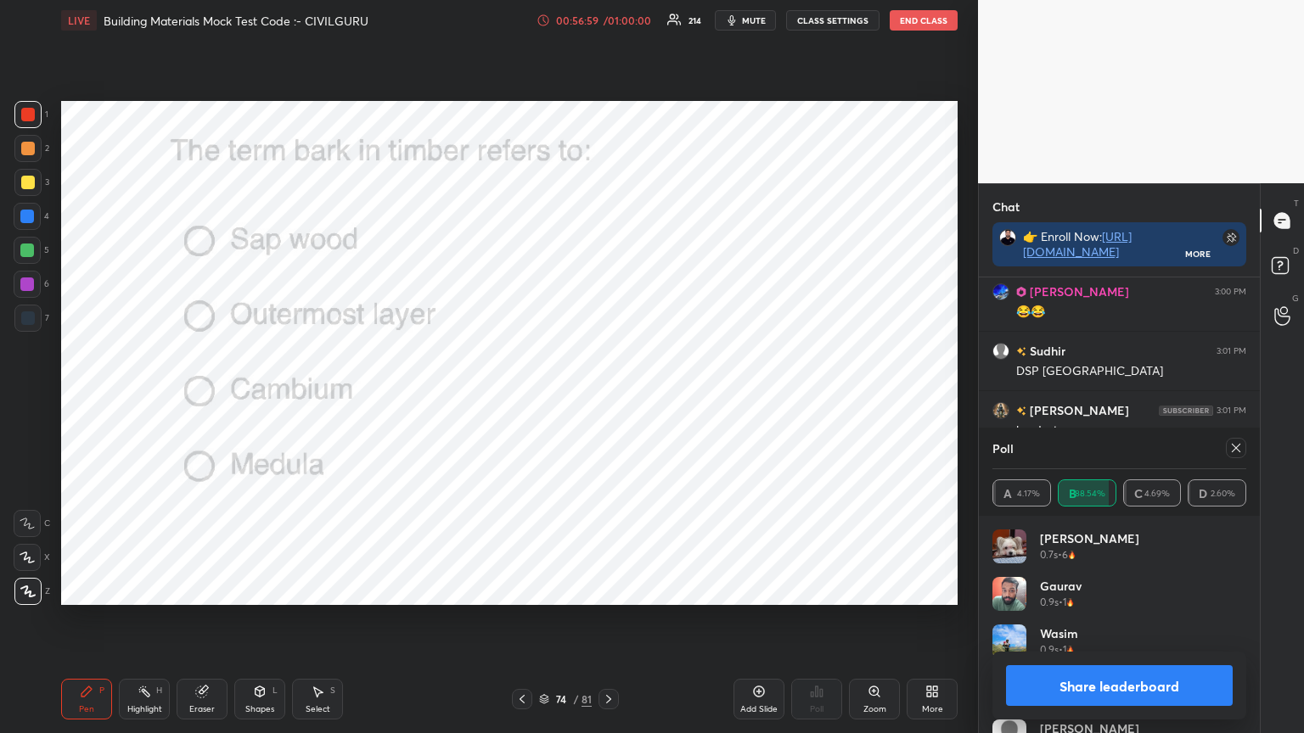
click at [1232, 449] on icon at bounding box center [1236, 448] width 14 height 14
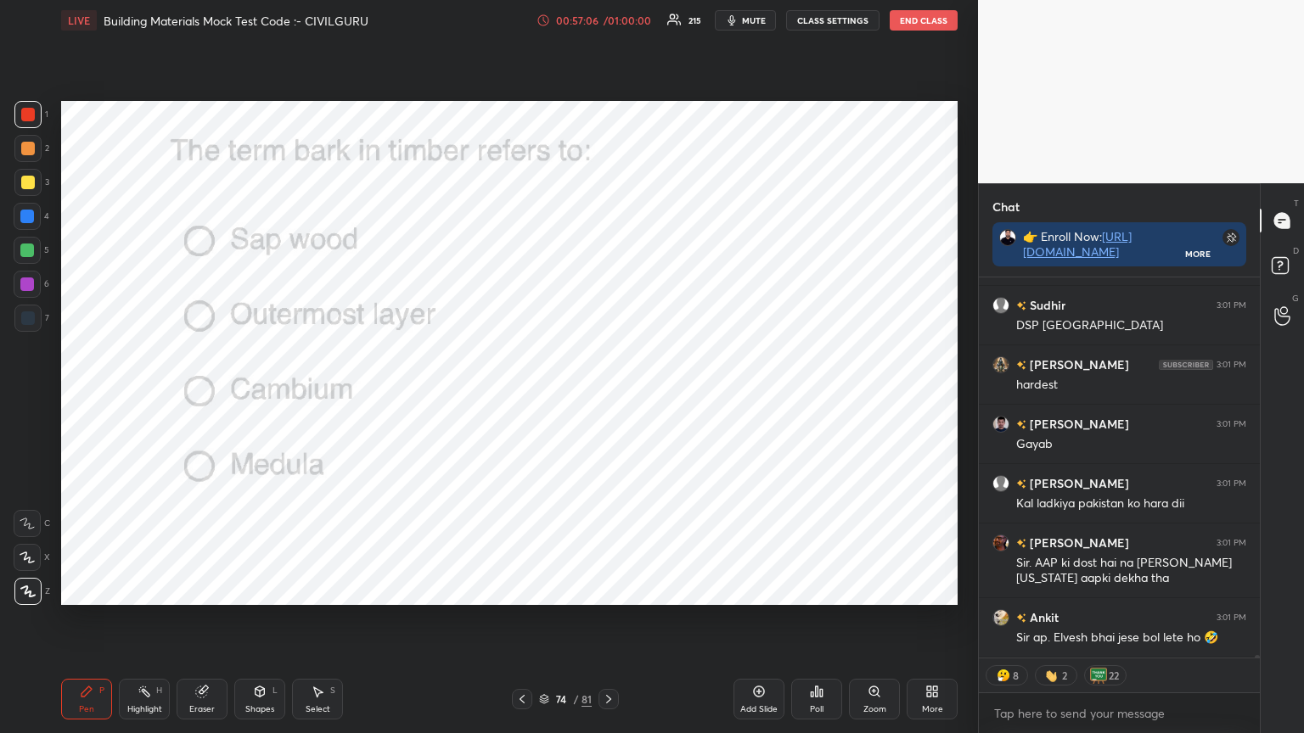
click at [604, 589] on icon at bounding box center [609, 700] width 14 height 14
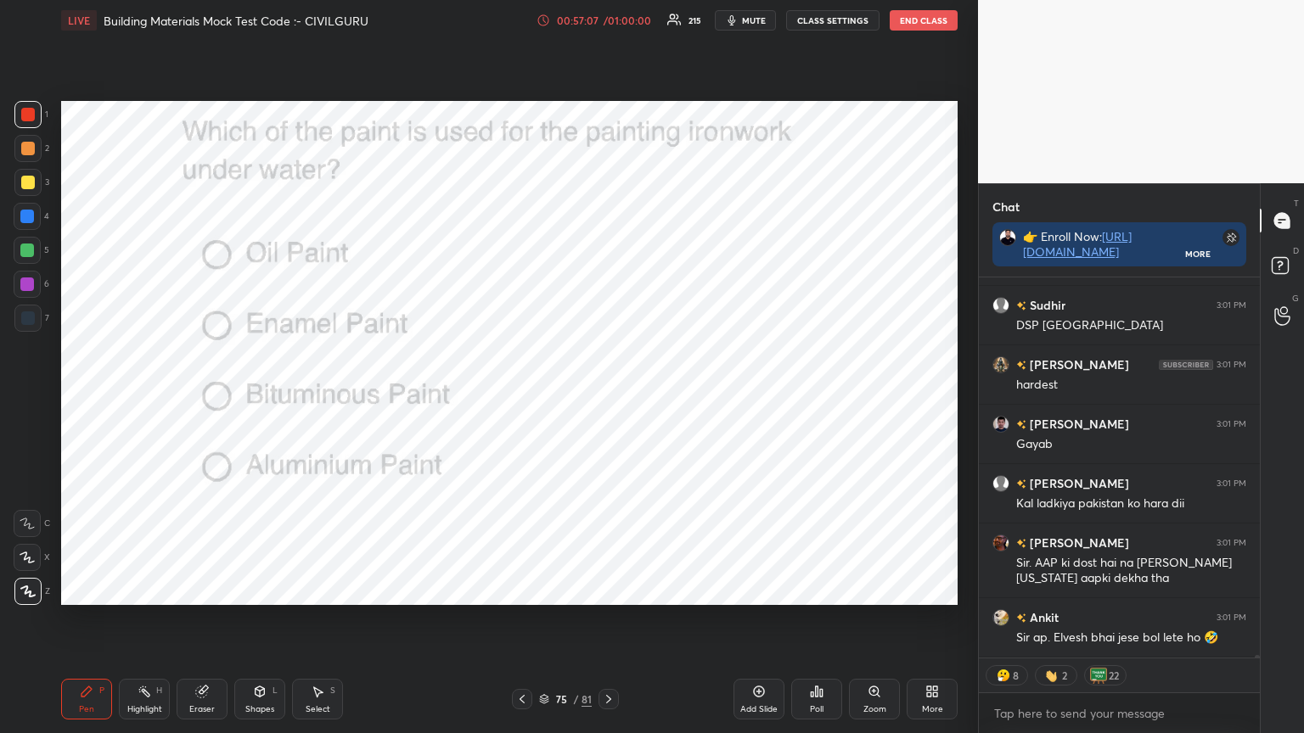
click at [818, 589] on div "Poll" at bounding box center [816, 699] width 51 height 41
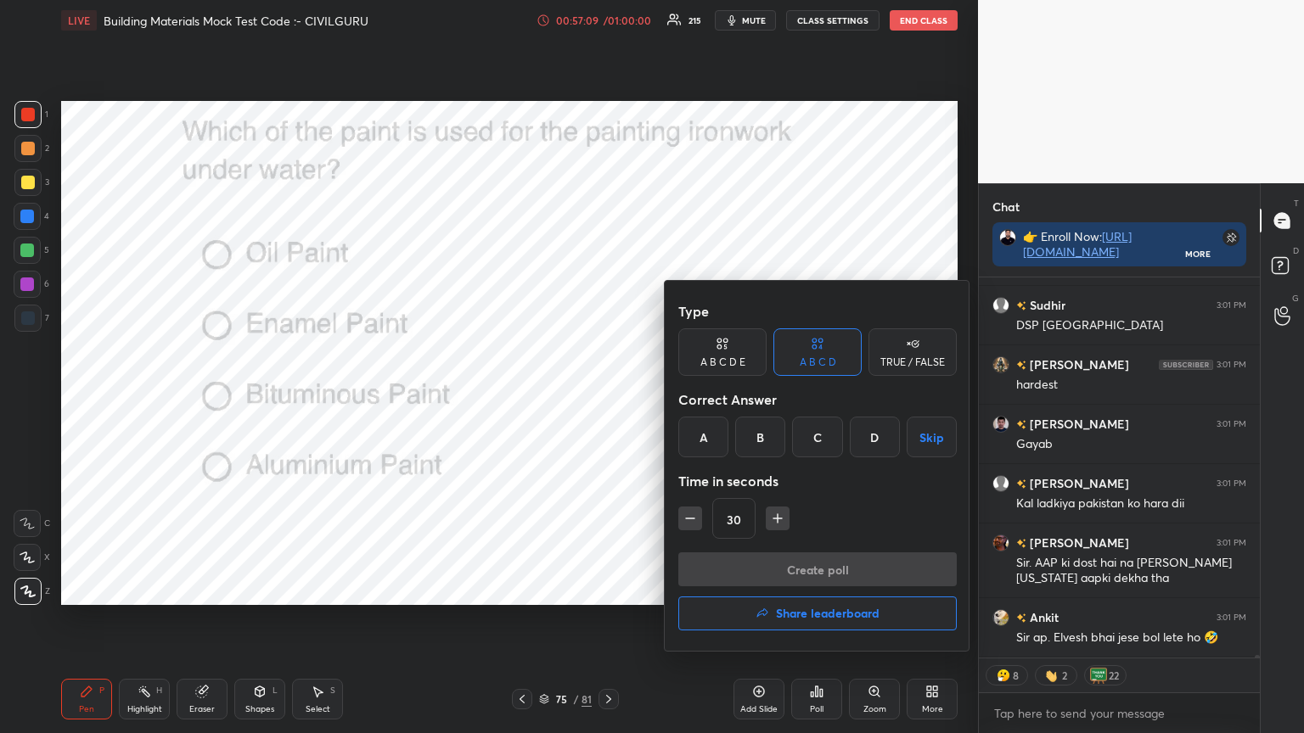
click at [821, 441] on div "C" at bounding box center [817, 437] width 50 height 41
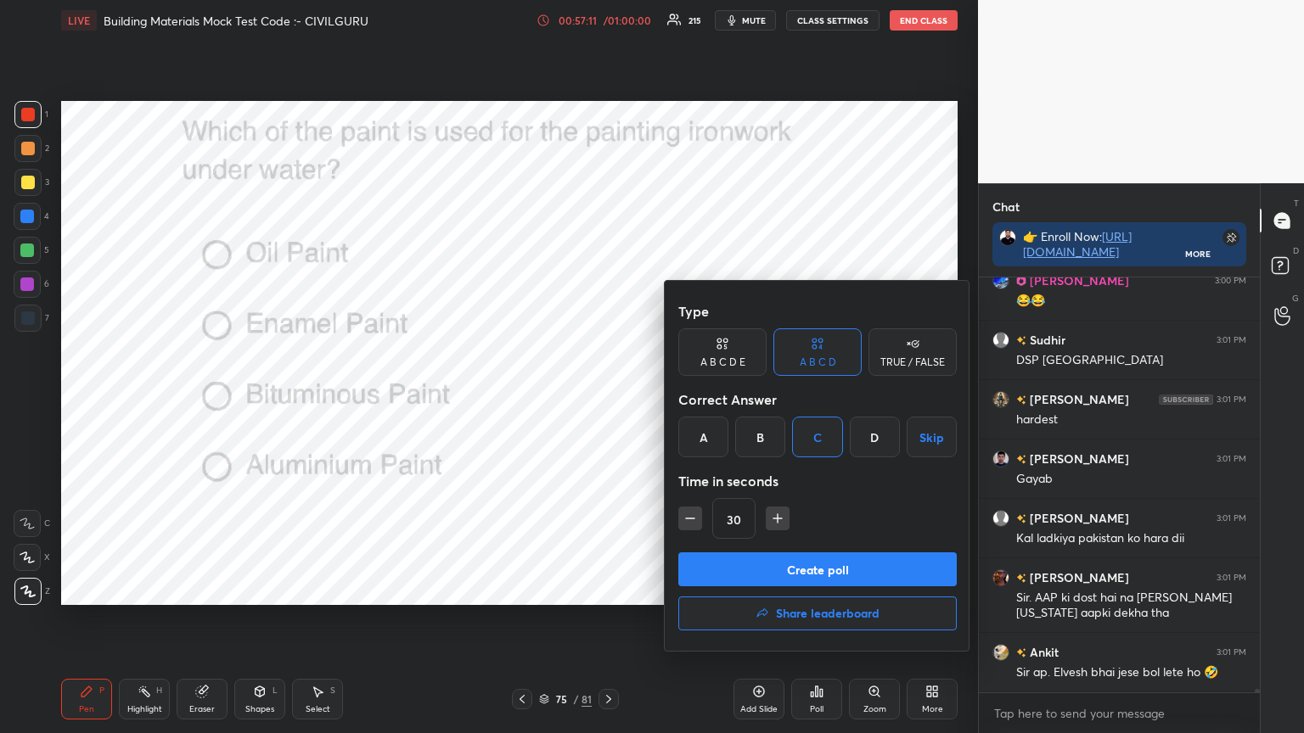
click at [813, 567] on button "Create poll" at bounding box center [817, 570] width 278 height 34
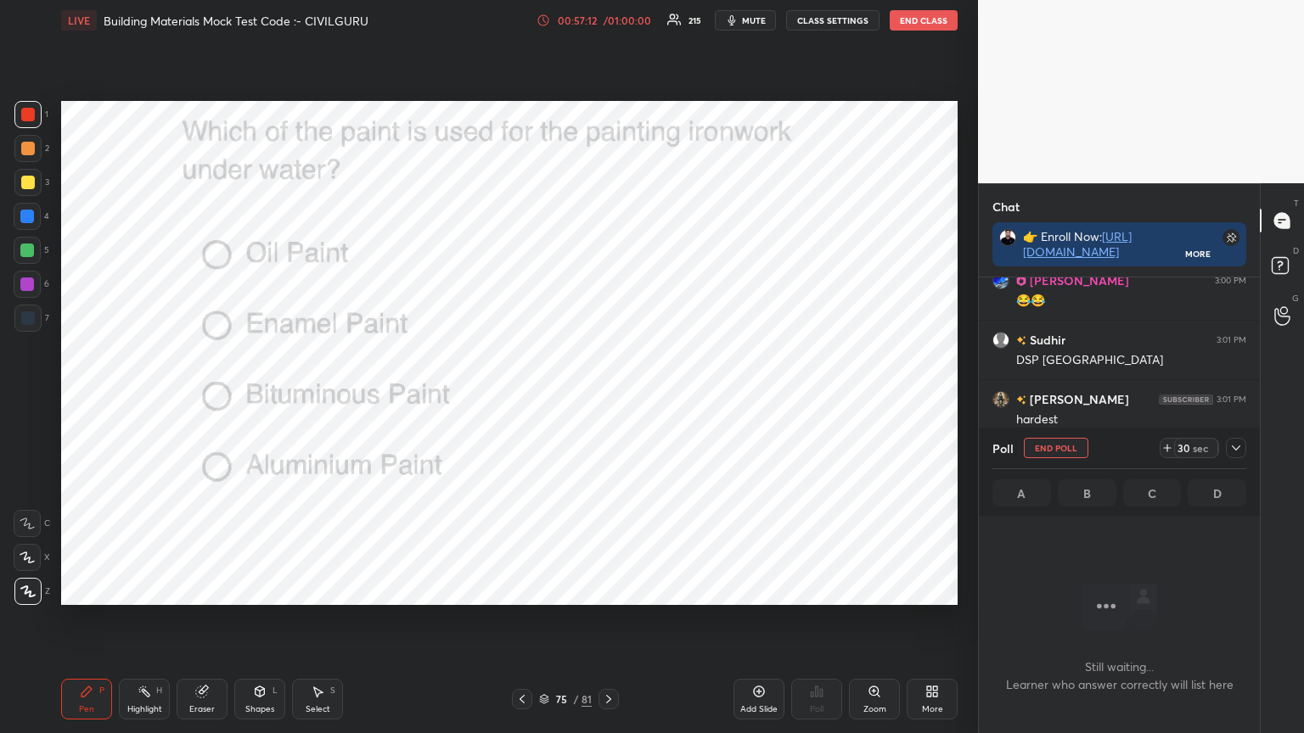
click at [1239, 446] on icon at bounding box center [1236, 448] width 14 height 14
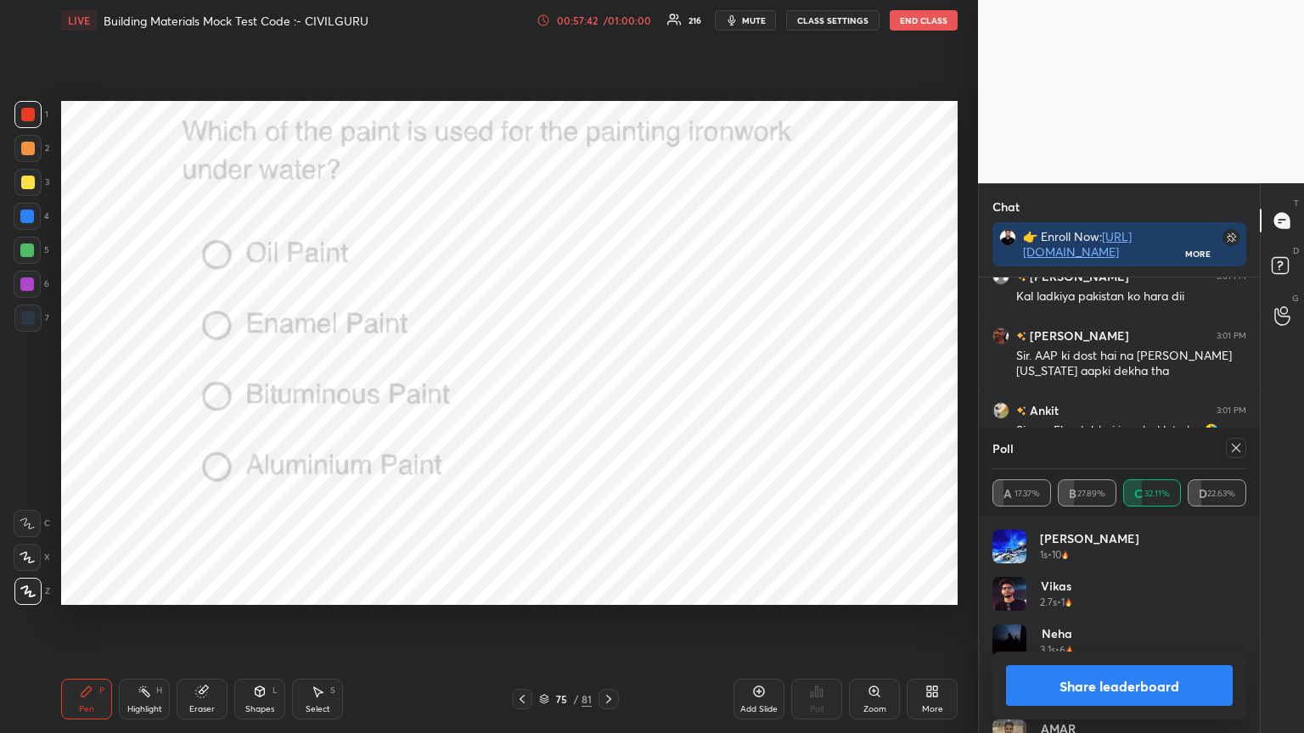
click at [1232, 445] on icon at bounding box center [1236, 448] width 14 height 14
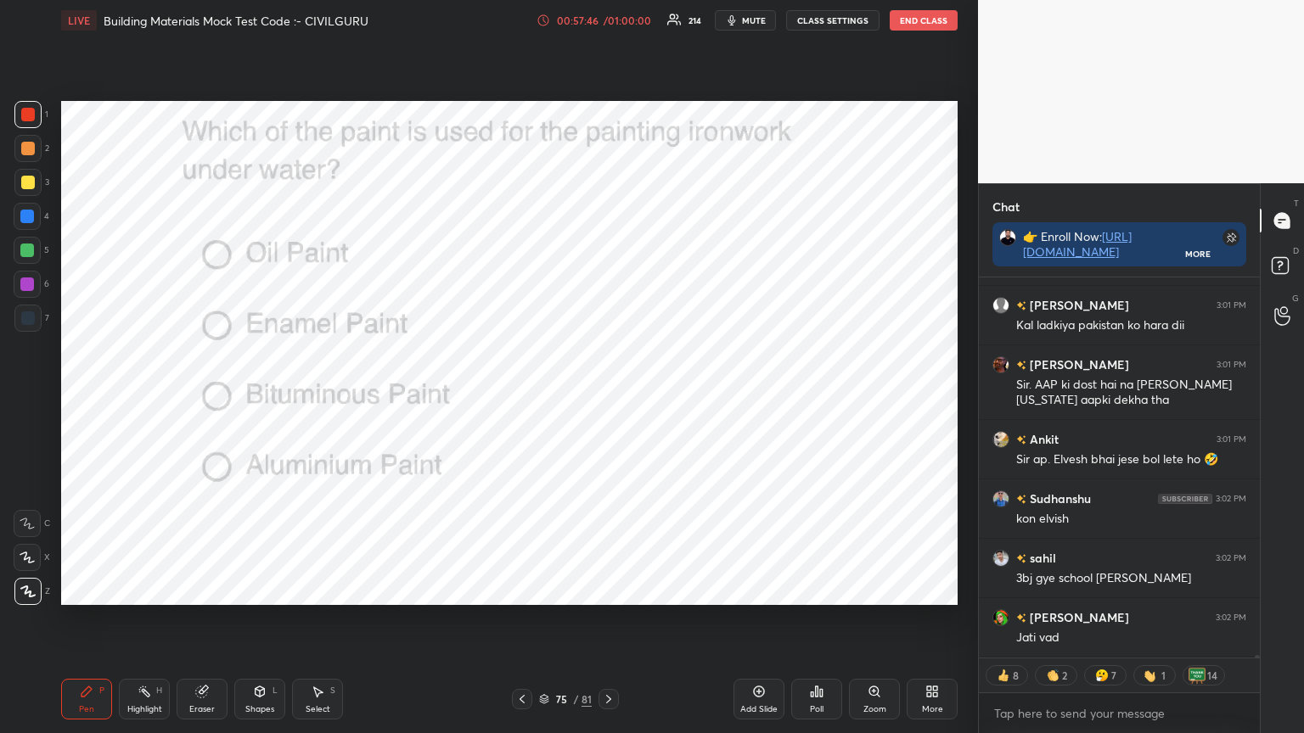
click at [611, 589] on icon at bounding box center [609, 700] width 14 height 14
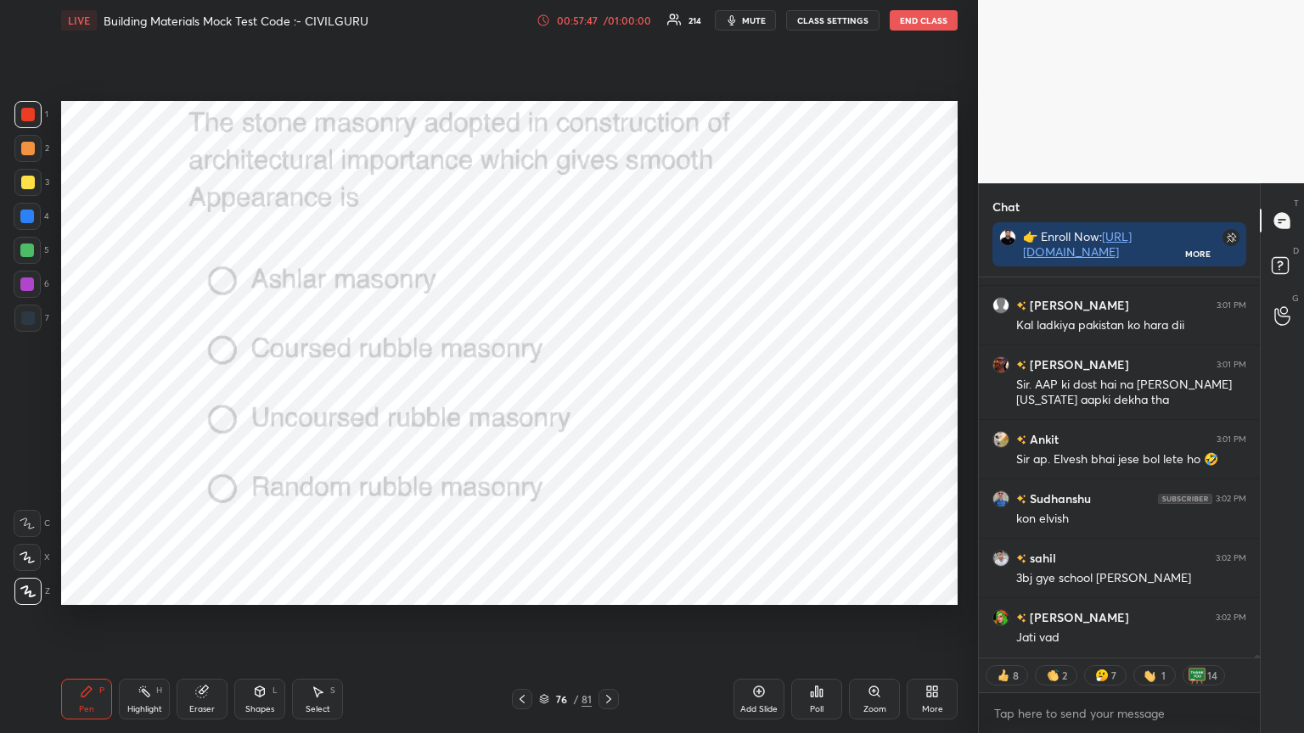
click at [813, 589] on icon at bounding box center [817, 692] width 14 height 14
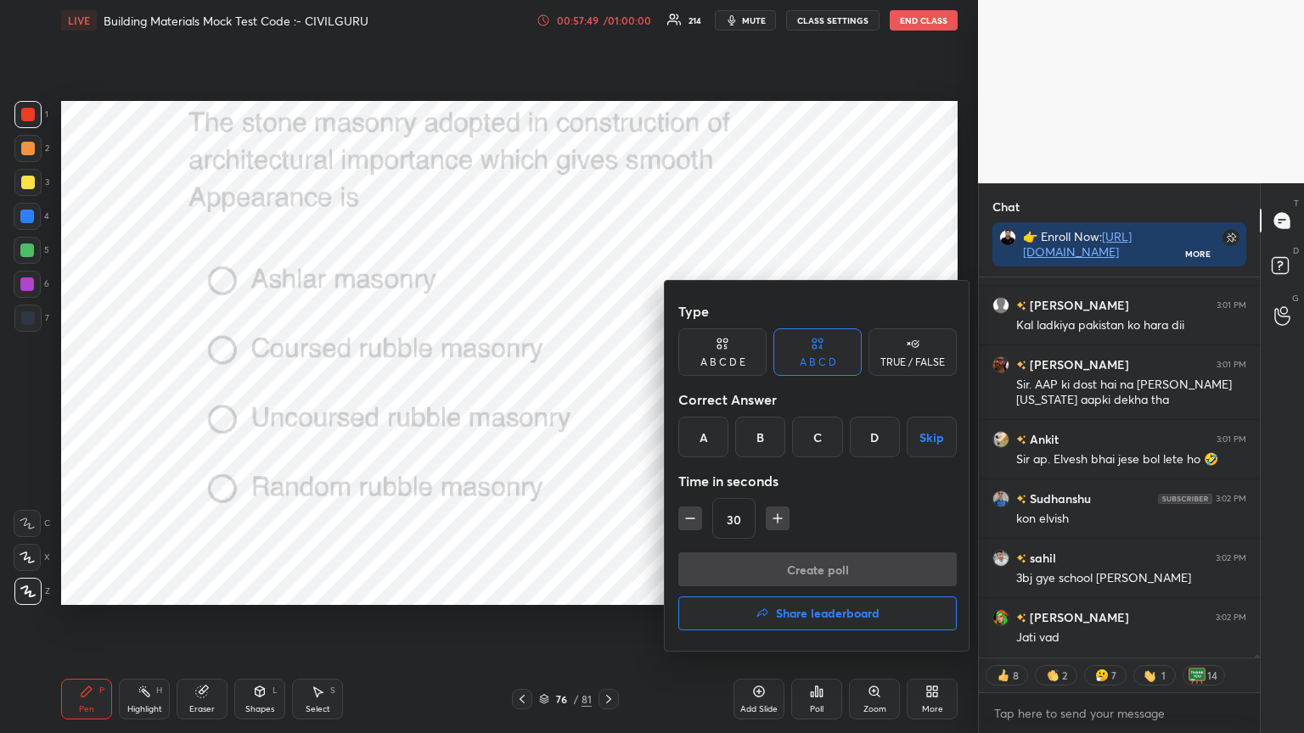
click at [710, 440] on div "A" at bounding box center [703, 437] width 50 height 41
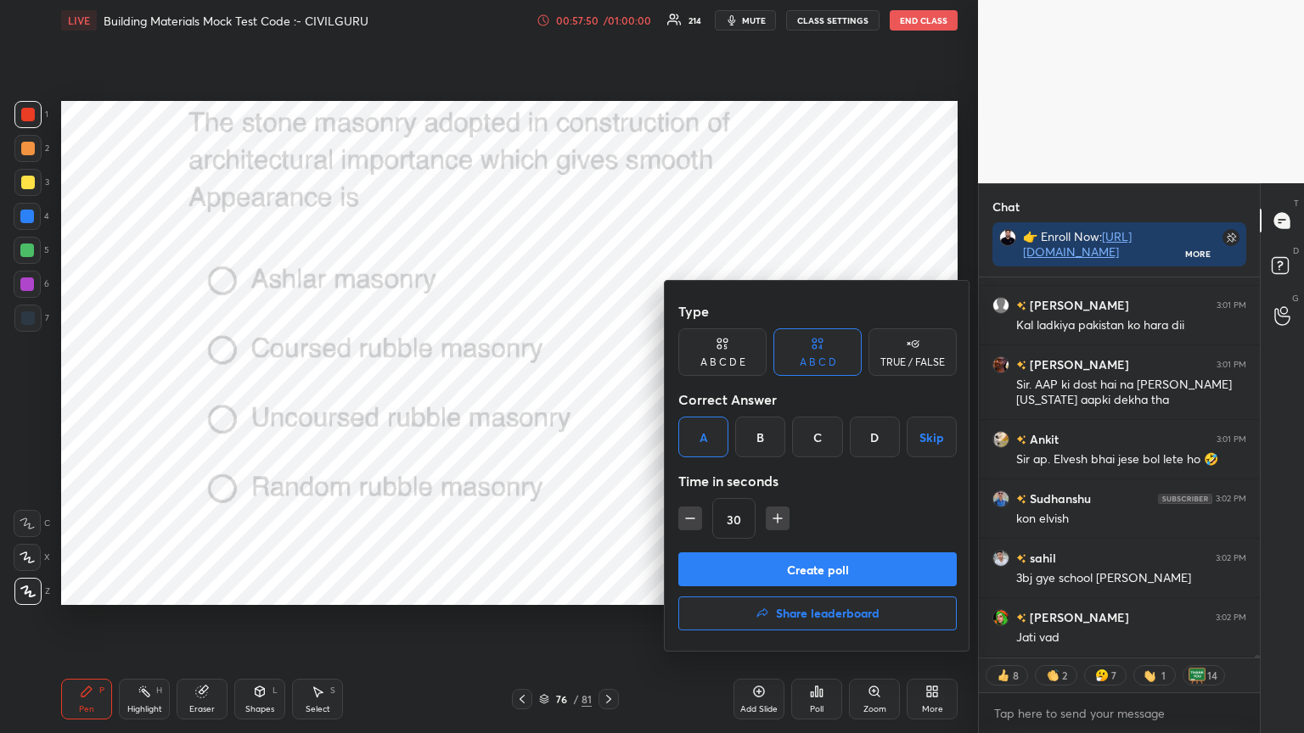
click at [744, 573] on button "Create poll" at bounding box center [817, 570] width 278 height 34
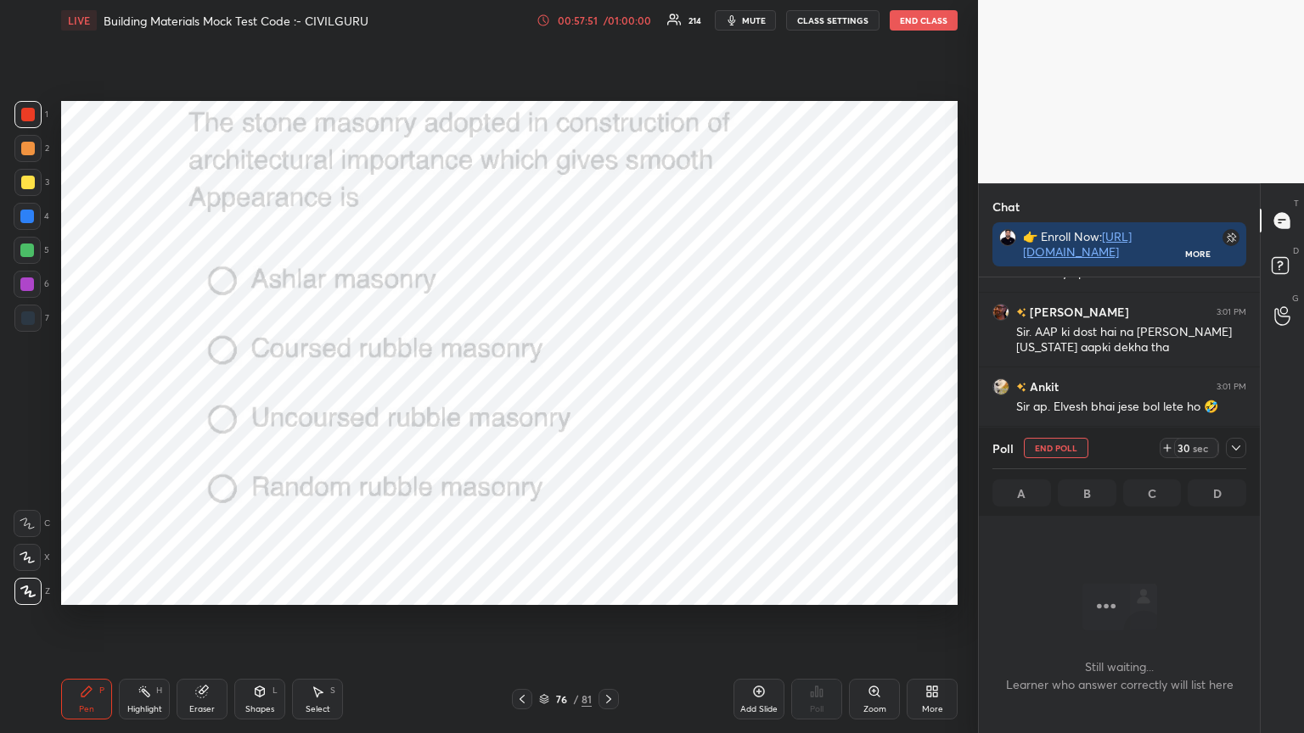
click at [1238, 448] on icon at bounding box center [1236, 448] width 14 height 14
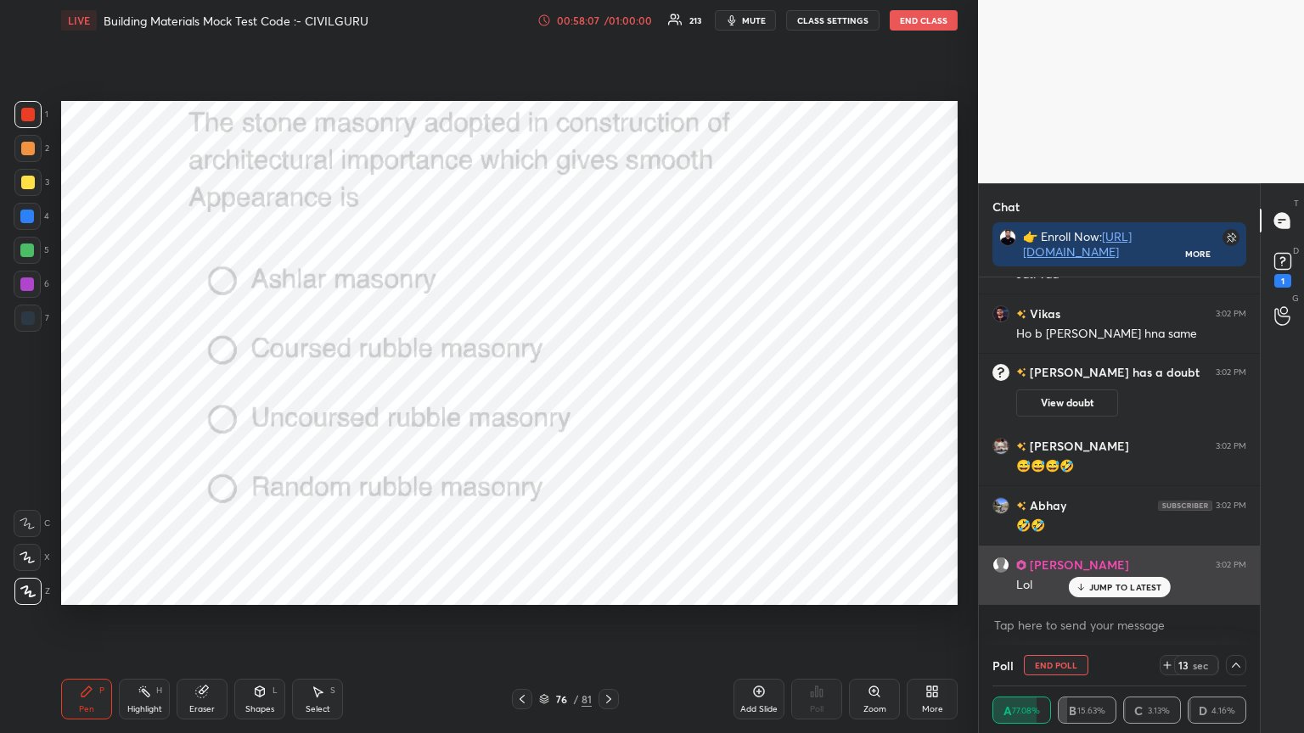
click at [1109, 588] on p "JUMP TO LATEST" at bounding box center [1125, 587] width 73 height 10
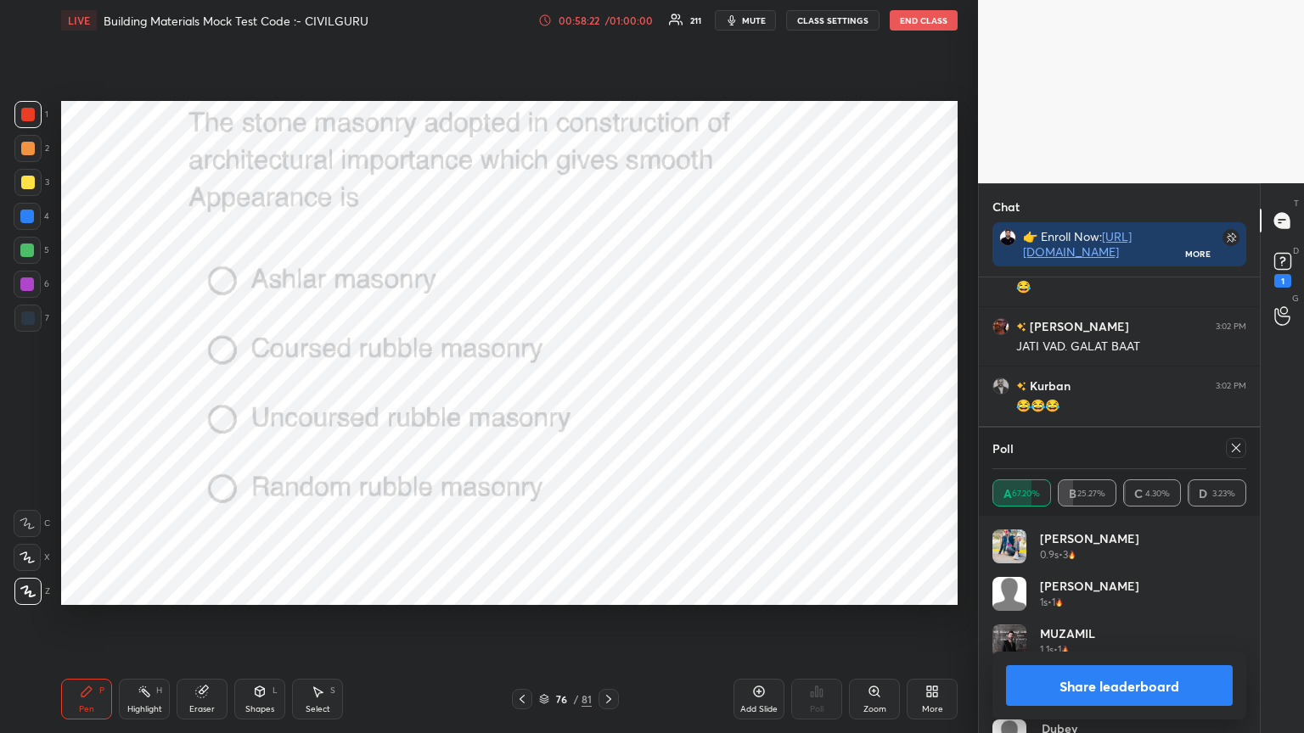
click at [1235, 448] on icon at bounding box center [1236, 448] width 8 height 8
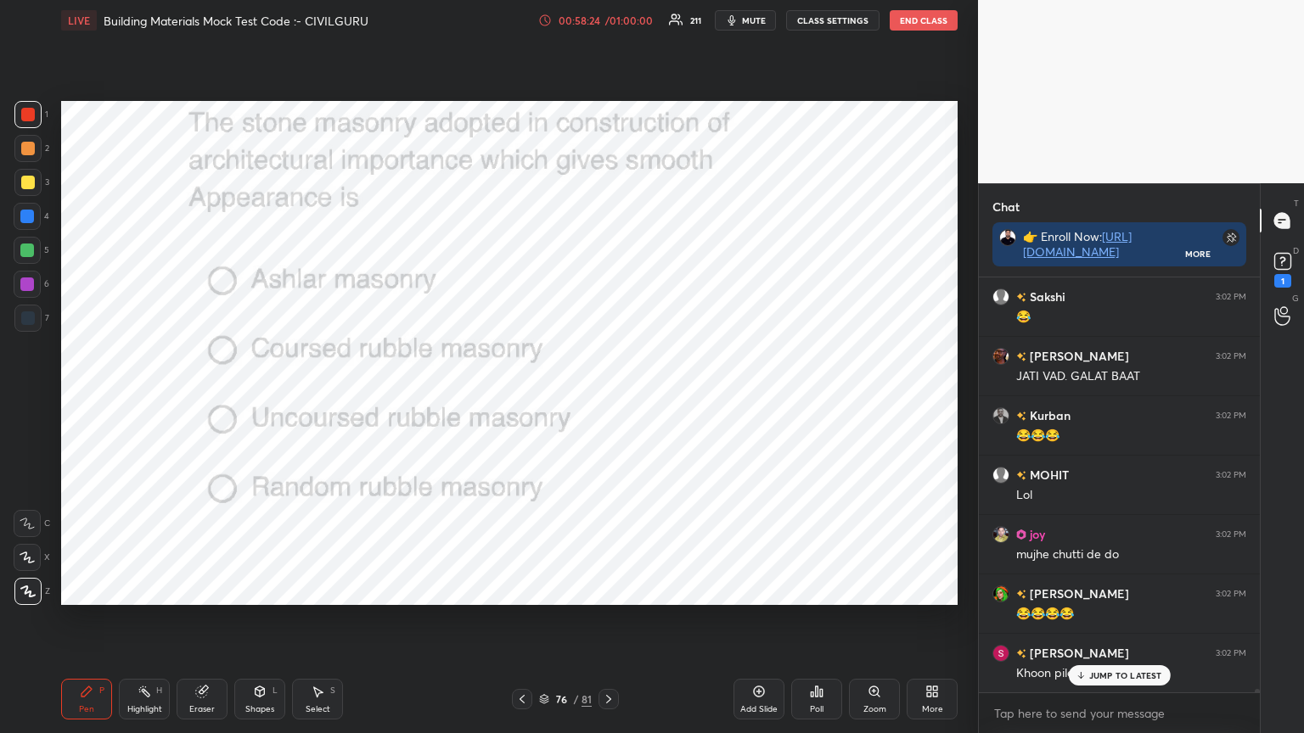
click at [543, 589] on icon at bounding box center [544, 699] width 10 height 10
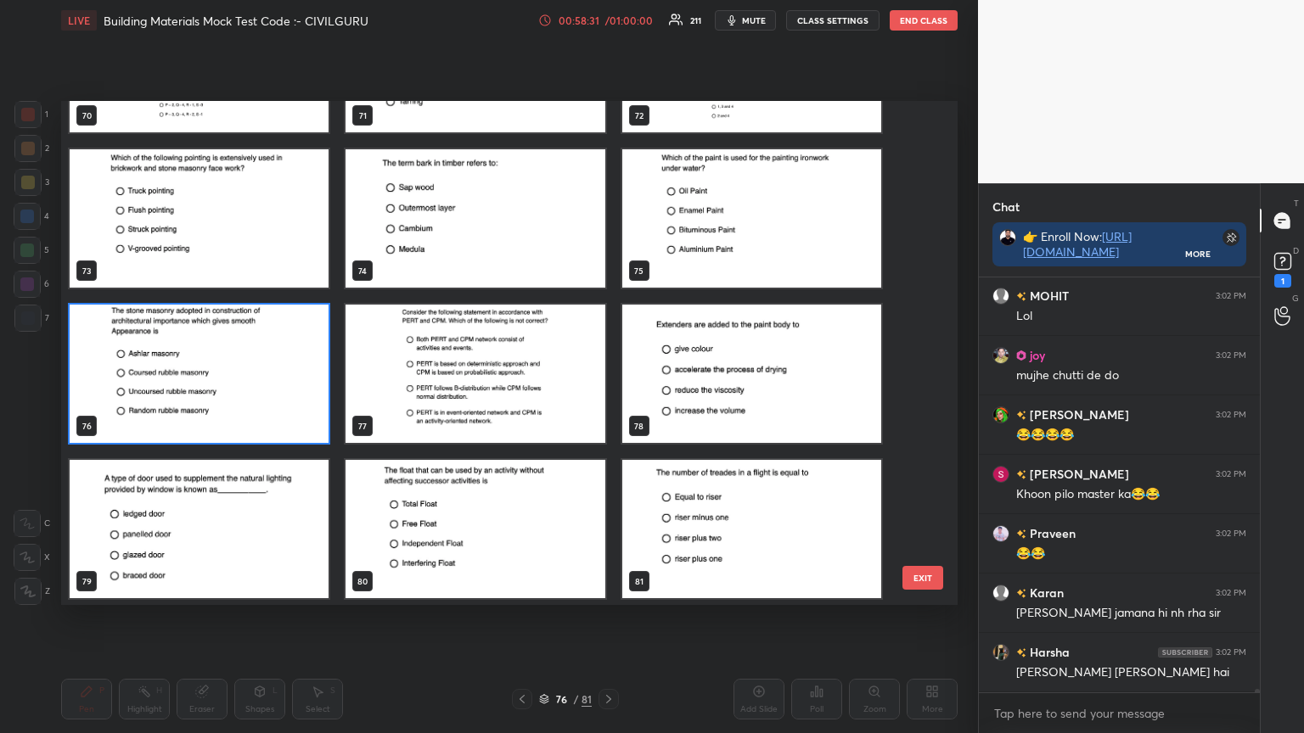
click at [737, 373] on img "grid" at bounding box center [751, 374] width 259 height 138
click at [736, 375] on img "grid" at bounding box center [751, 374] width 259 height 138
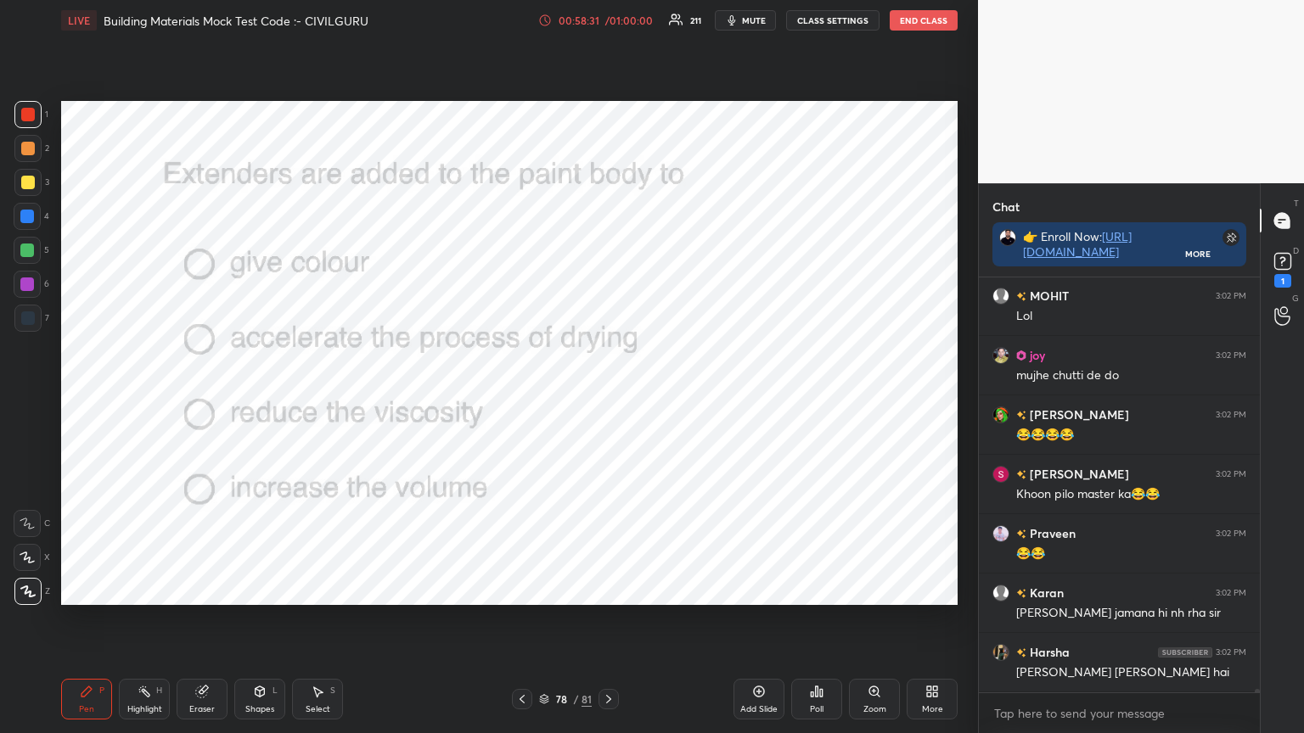
click at [739, 385] on img "grid" at bounding box center [751, 374] width 259 height 138
click at [815, 589] on div "Poll" at bounding box center [816, 699] width 51 height 41
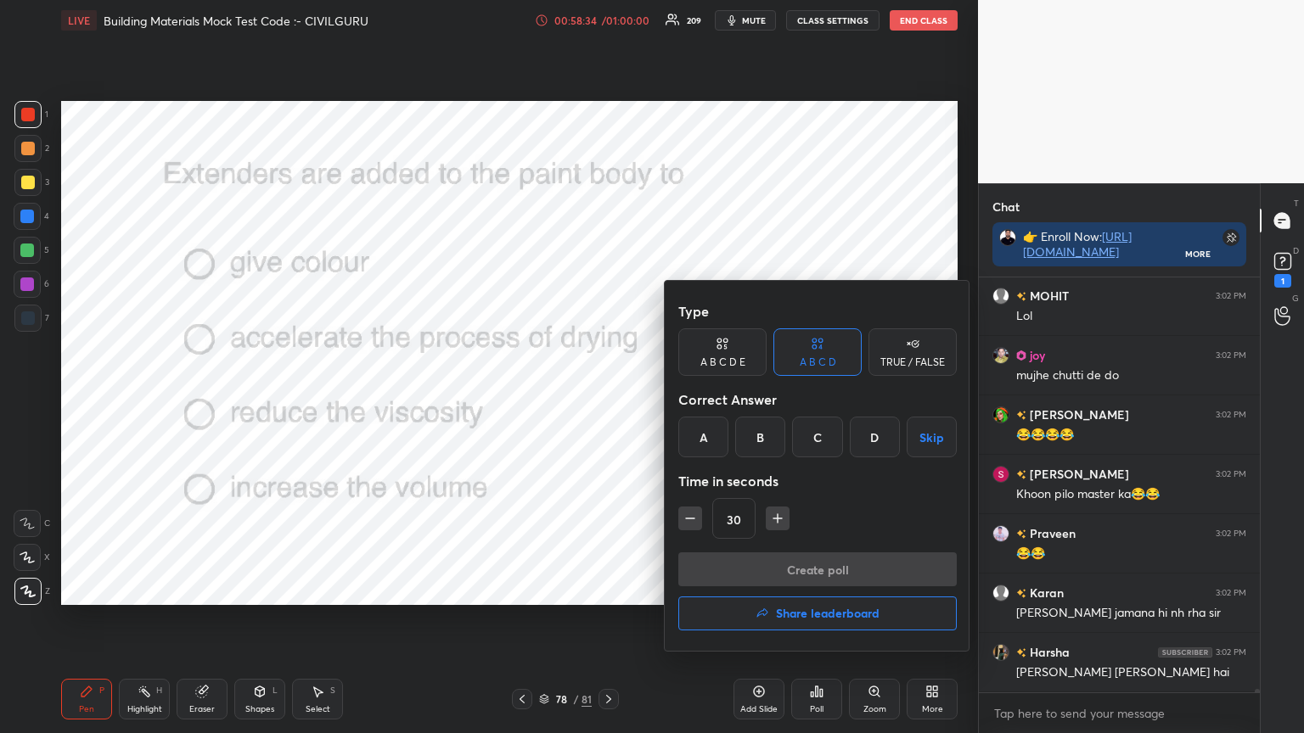
click at [866, 437] on div "D" at bounding box center [875, 437] width 50 height 41
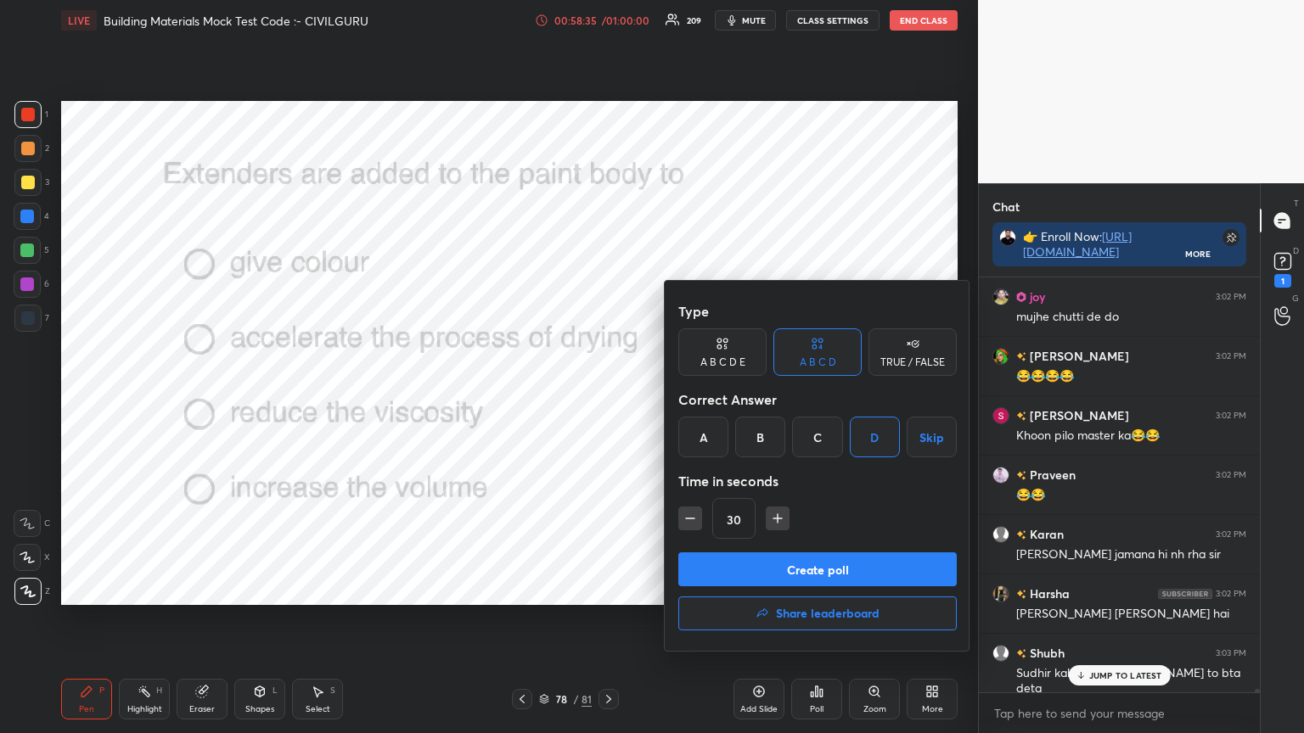
click at [828, 564] on button "Create poll" at bounding box center [817, 570] width 278 height 34
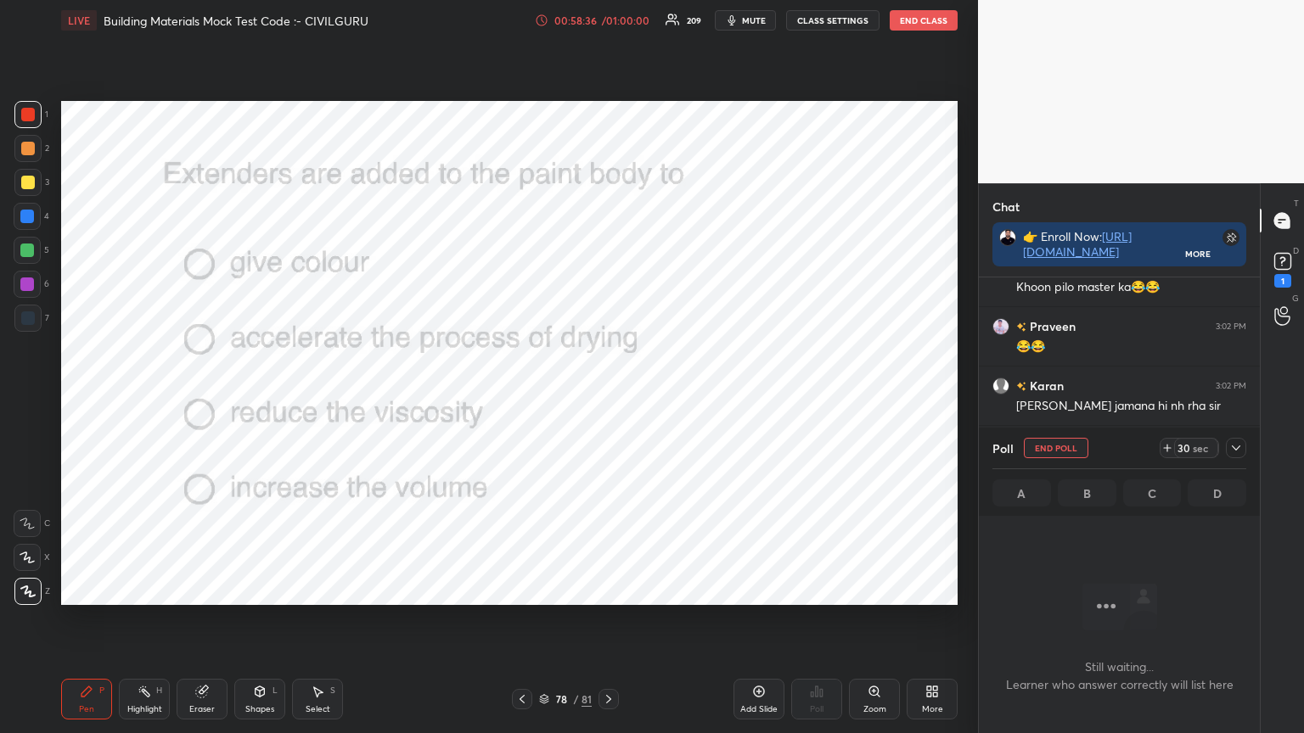
click at [1232, 449] on icon at bounding box center [1236, 448] width 14 height 14
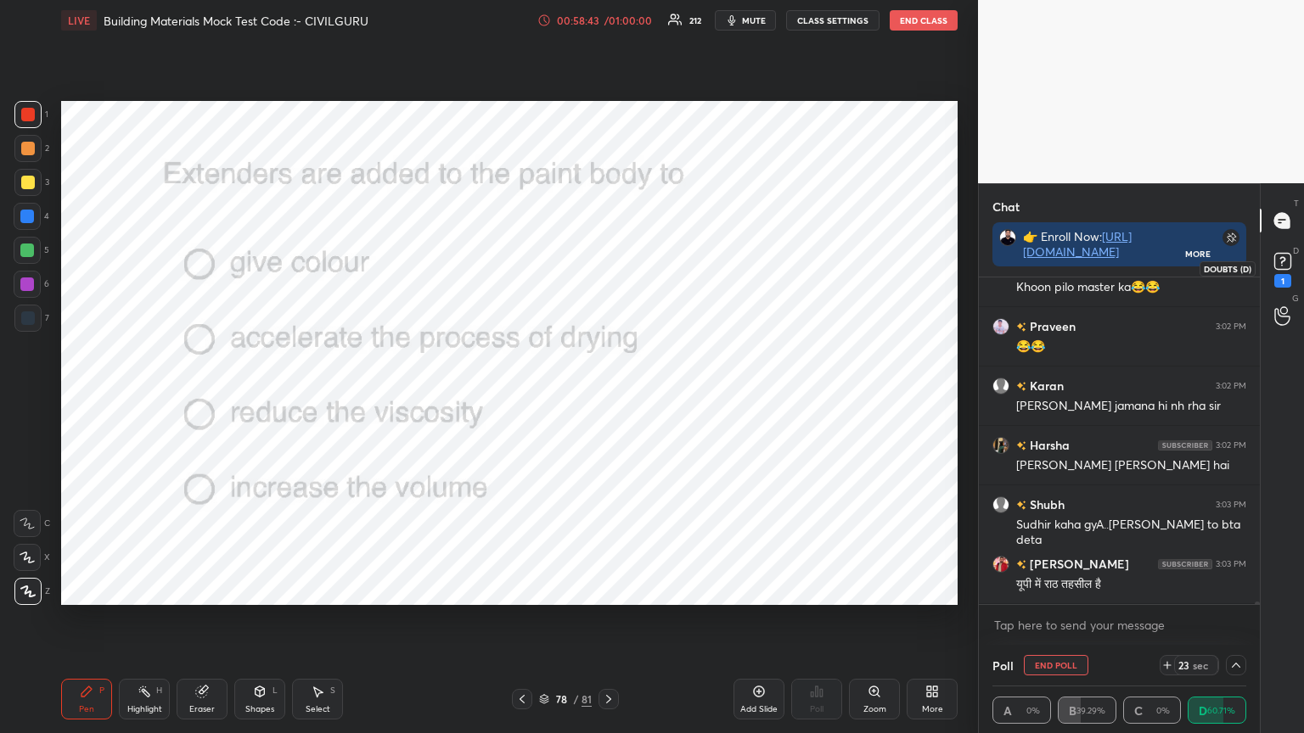
click at [1283, 271] on icon at bounding box center [1282, 261] width 25 height 25
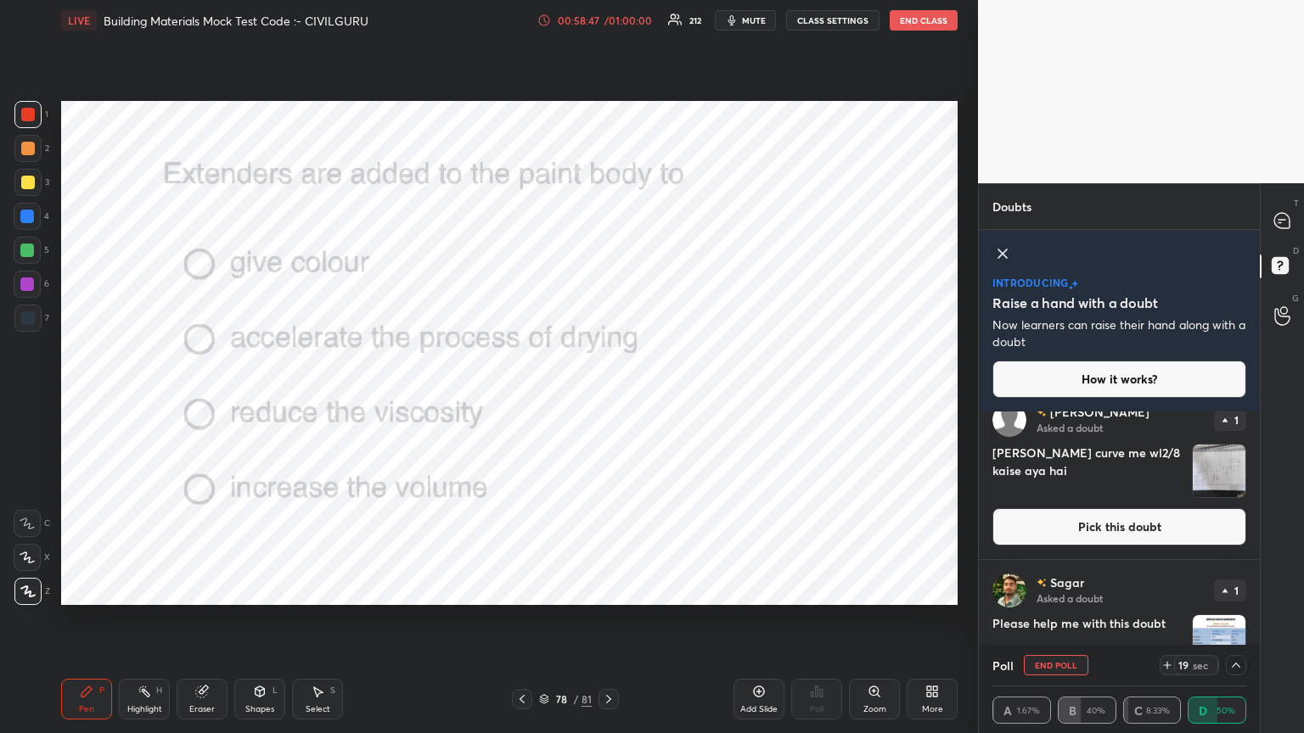
click at [1175, 530] on button "Pick this doubt" at bounding box center [1119, 526] width 254 height 37
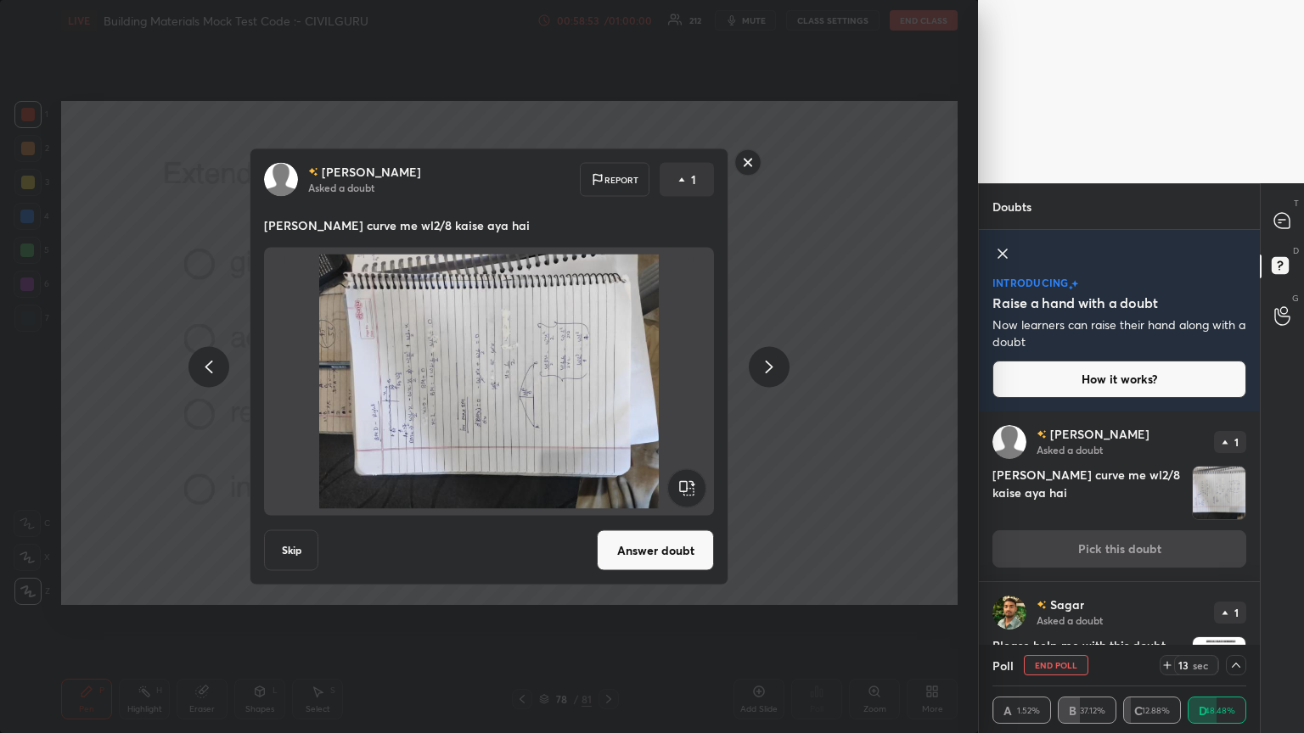
click at [739, 168] on rect at bounding box center [748, 162] width 26 height 26
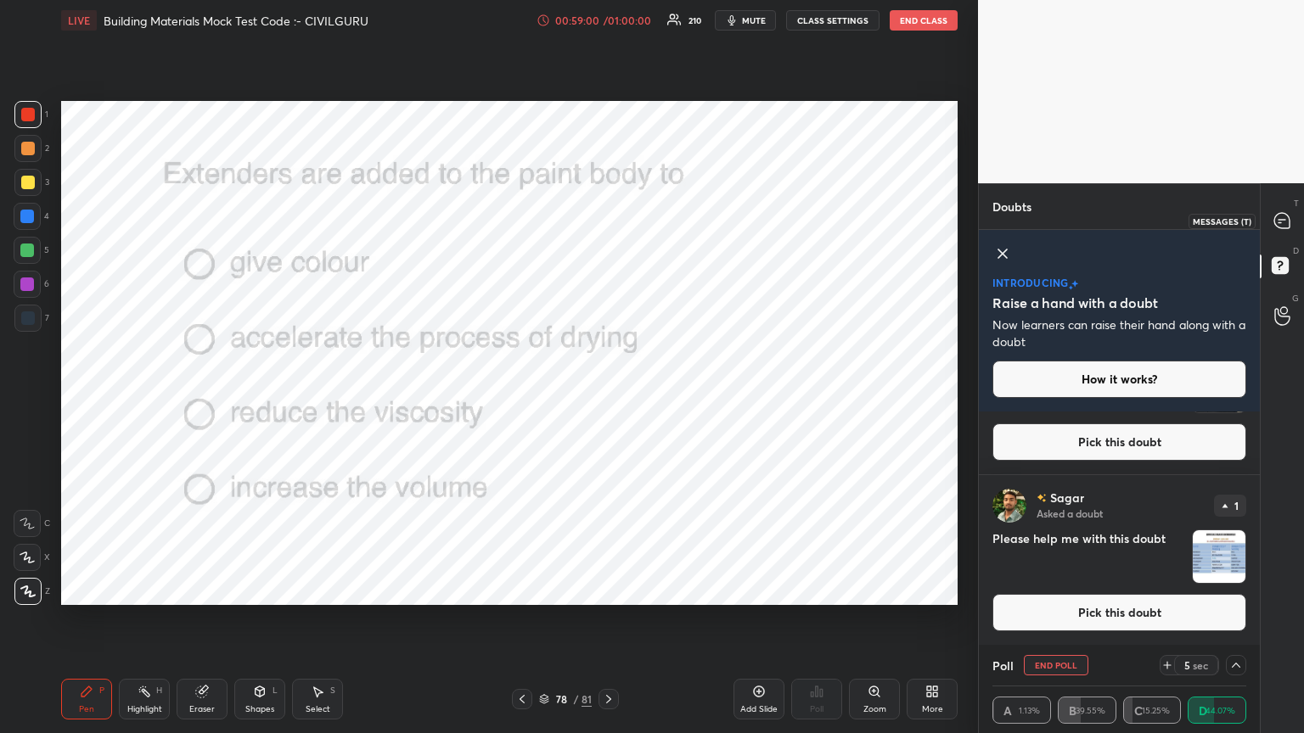
click at [1287, 222] on icon at bounding box center [1281, 220] width 15 height 15
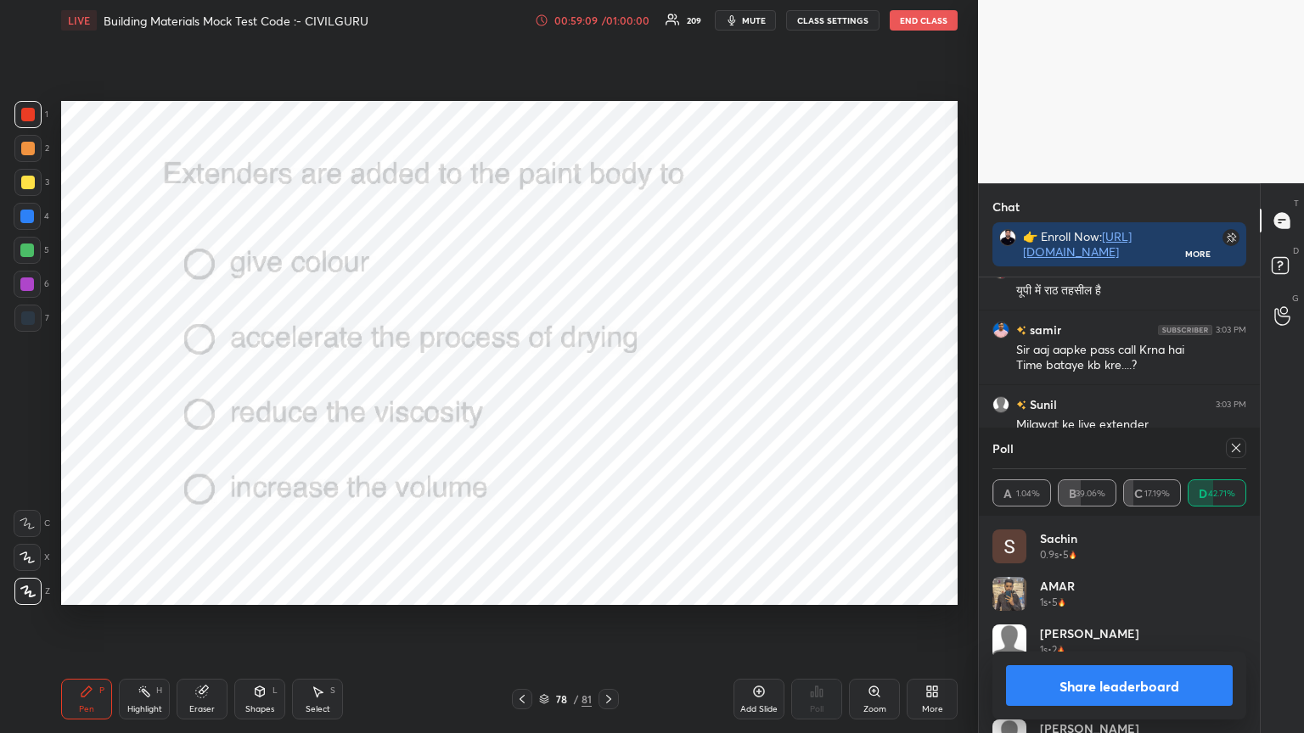
click at [615, 589] on div at bounding box center [608, 699] width 20 height 20
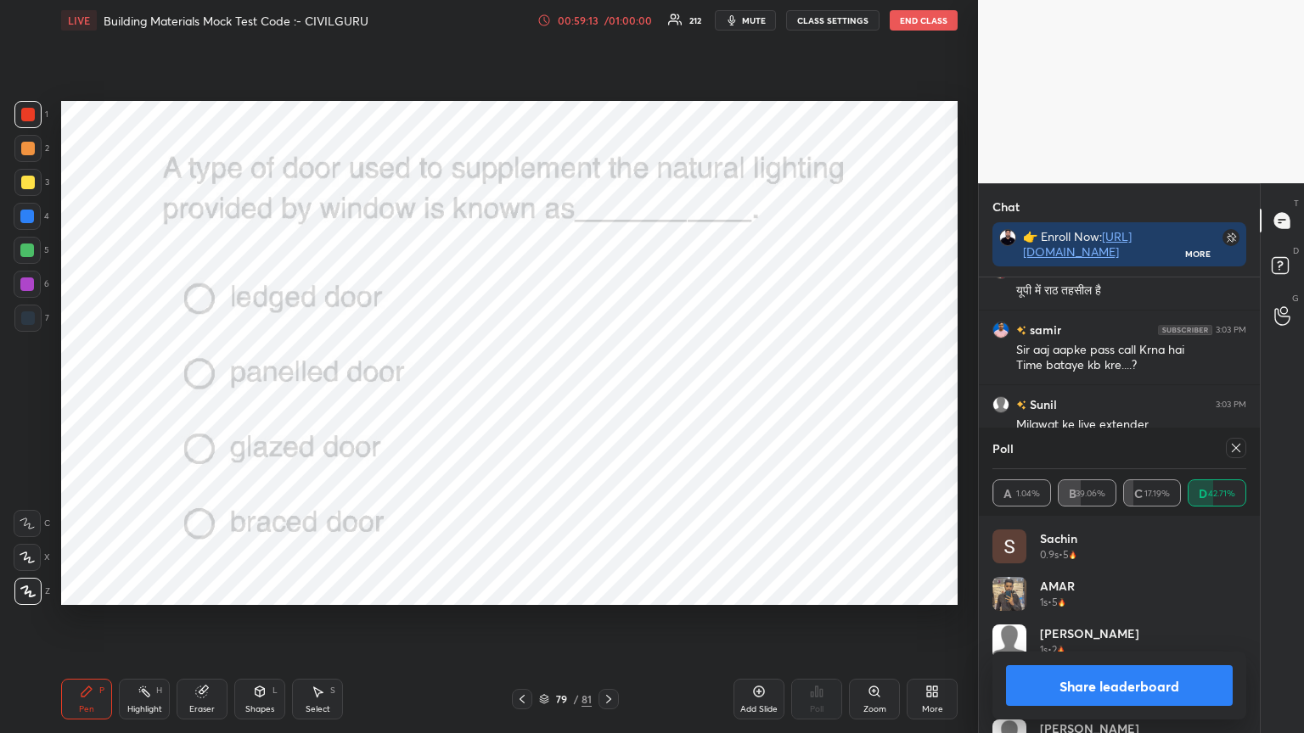
click at [1236, 452] on icon at bounding box center [1236, 448] width 14 height 14
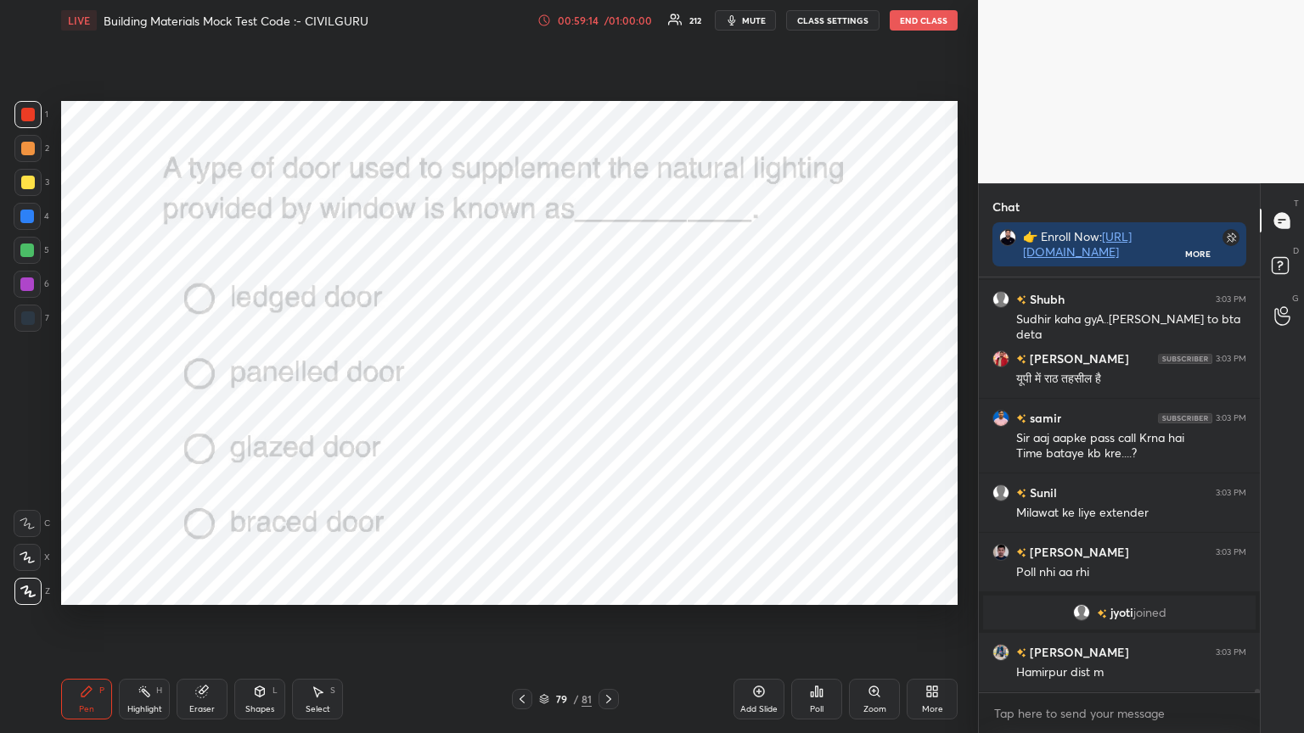
click at [825, 589] on div "Poll" at bounding box center [816, 699] width 51 height 41
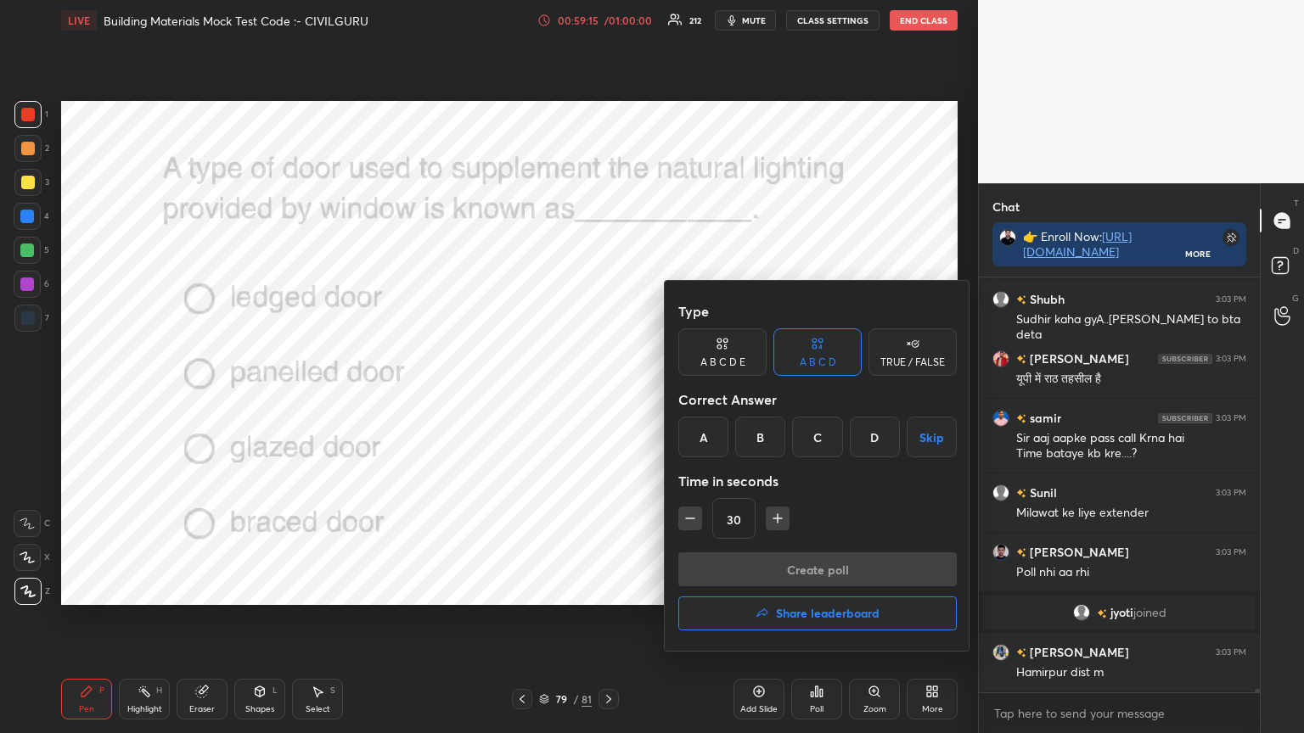
click at [823, 431] on div "C" at bounding box center [817, 437] width 50 height 41
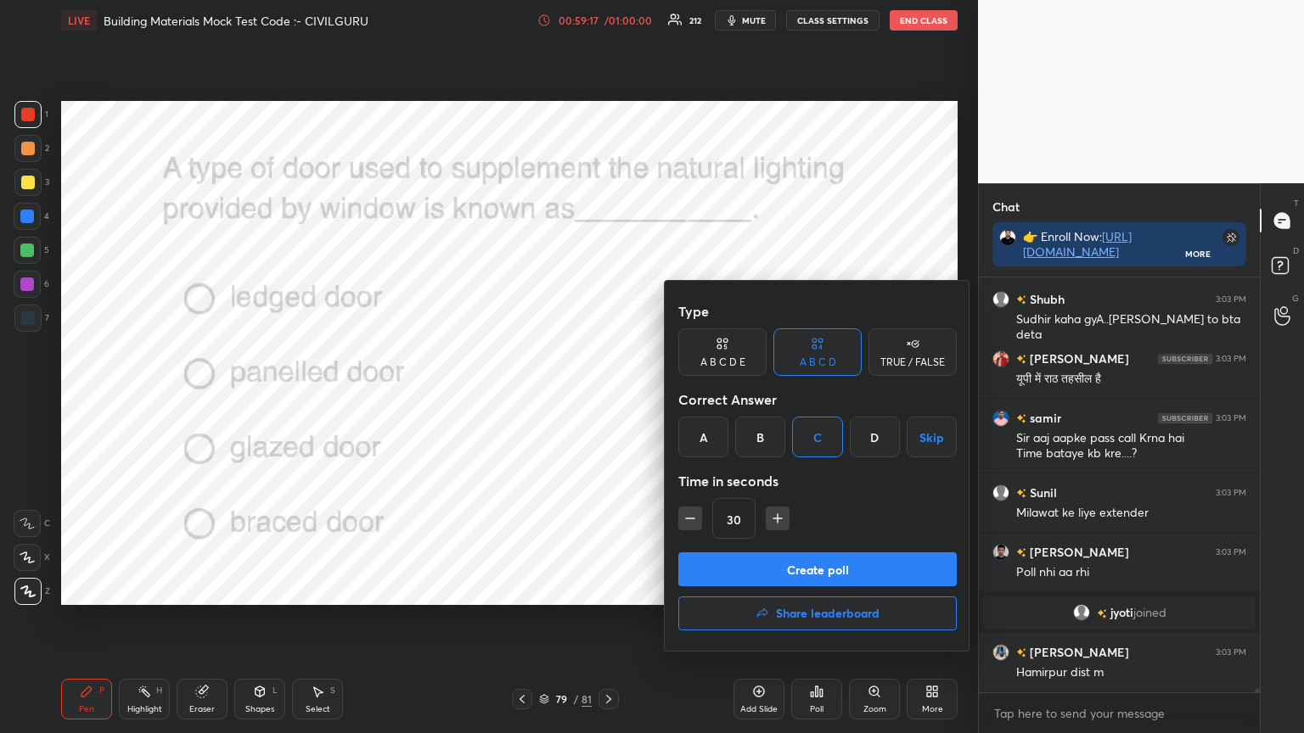
click at [807, 571] on button "Create poll" at bounding box center [817, 570] width 278 height 34
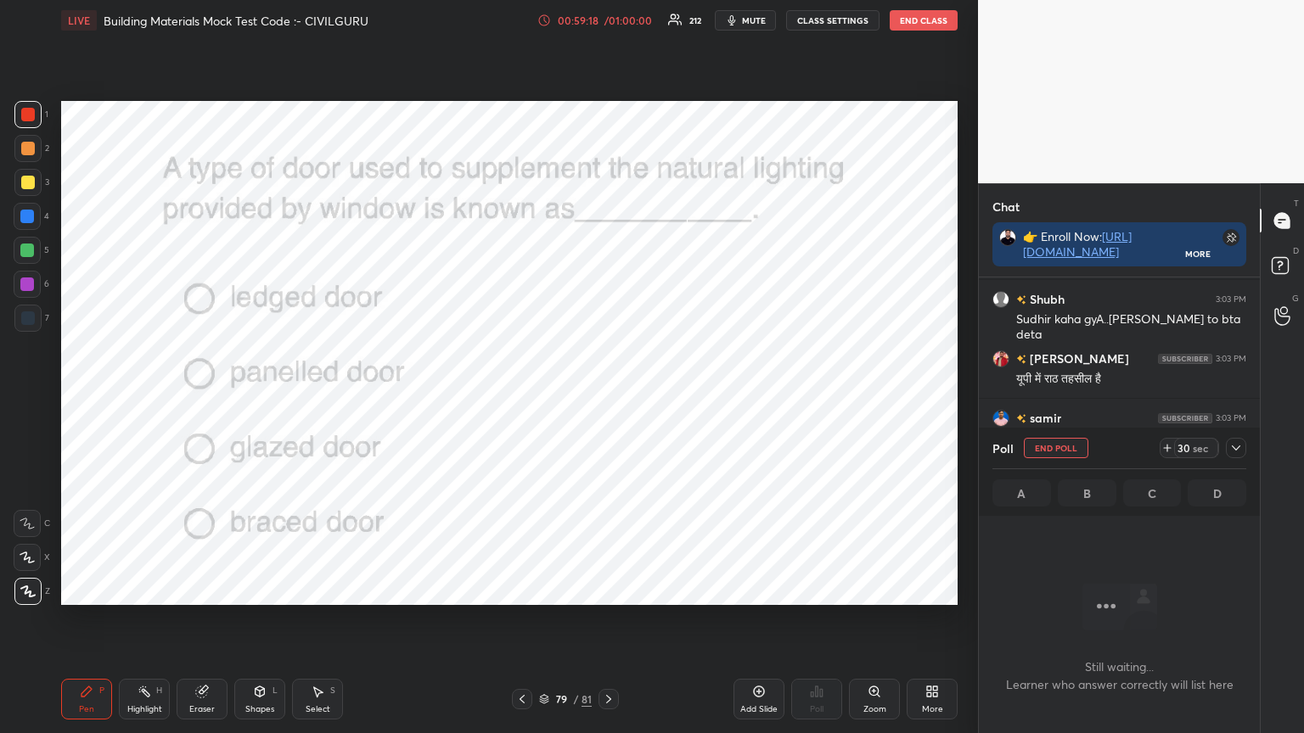
click at [1240, 450] on icon at bounding box center [1236, 448] width 14 height 14
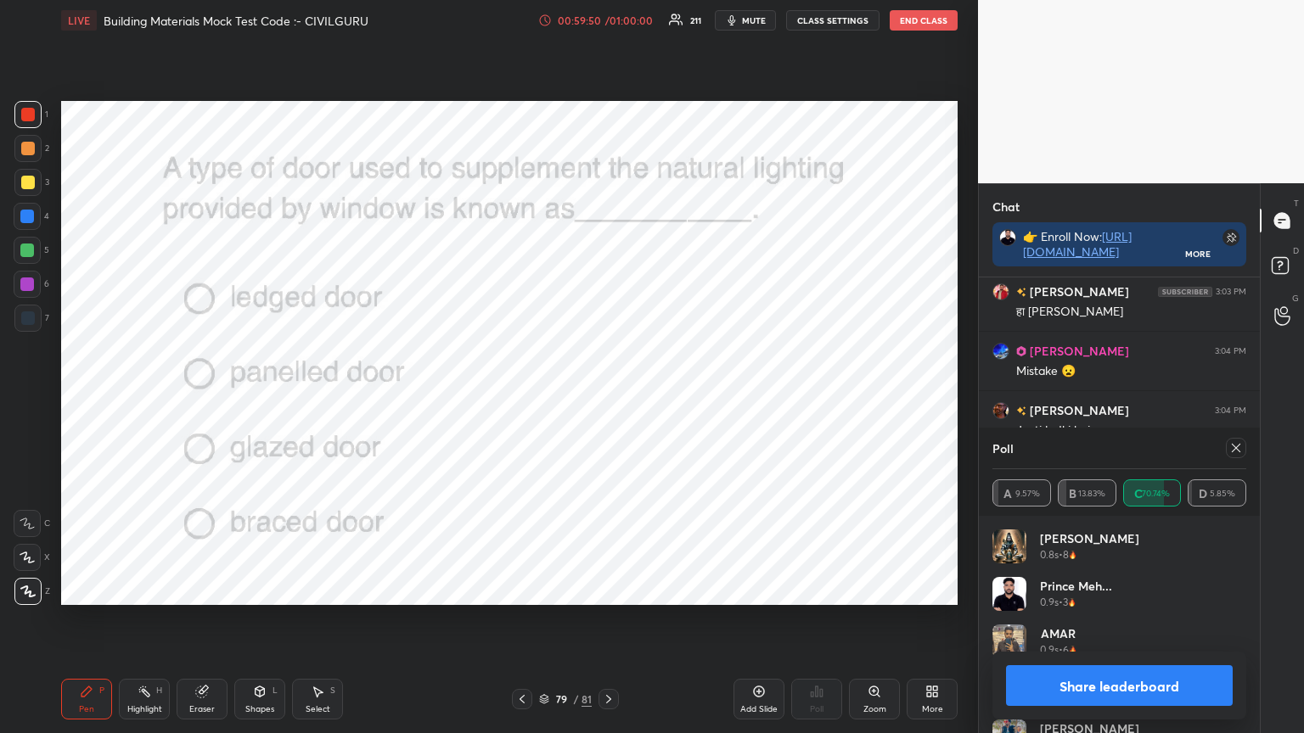
click at [1239, 446] on icon at bounding box center [1236, 448] width 14 height 14
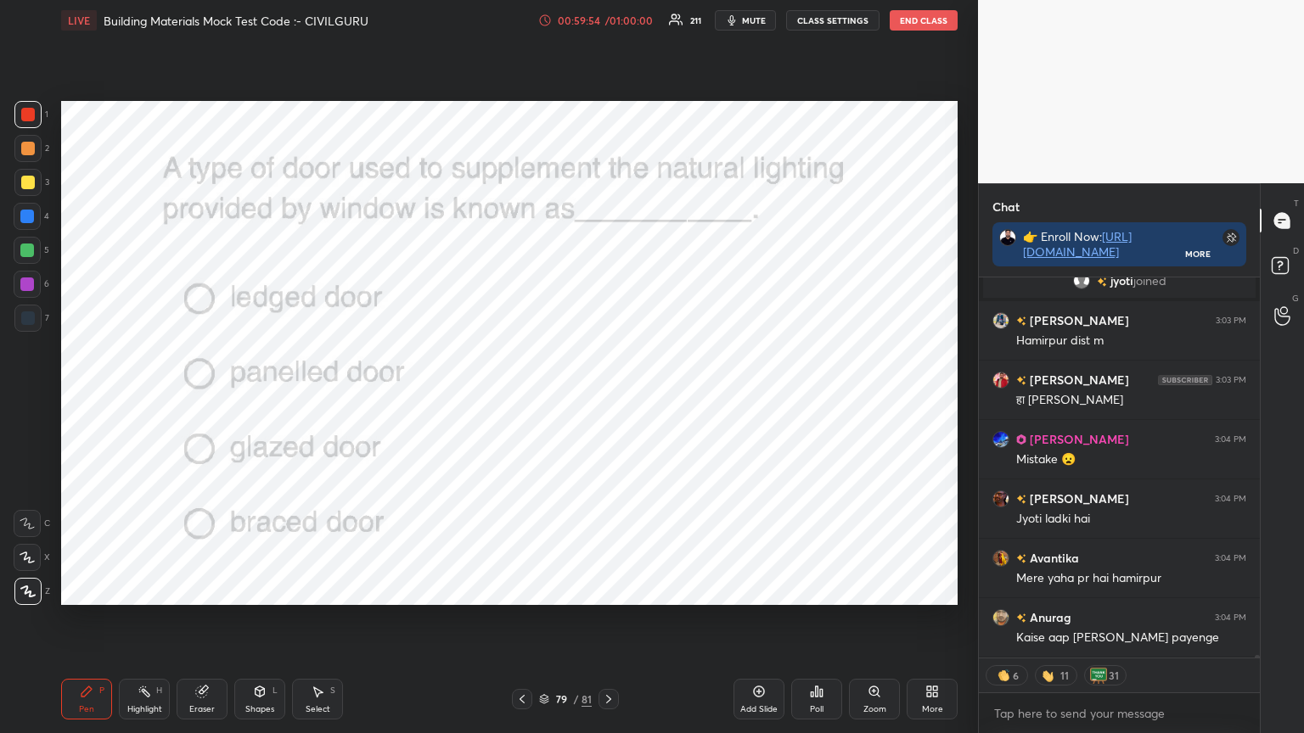
click at [543, 589] on icon at bounding box center [544, 700] width 8 height 3
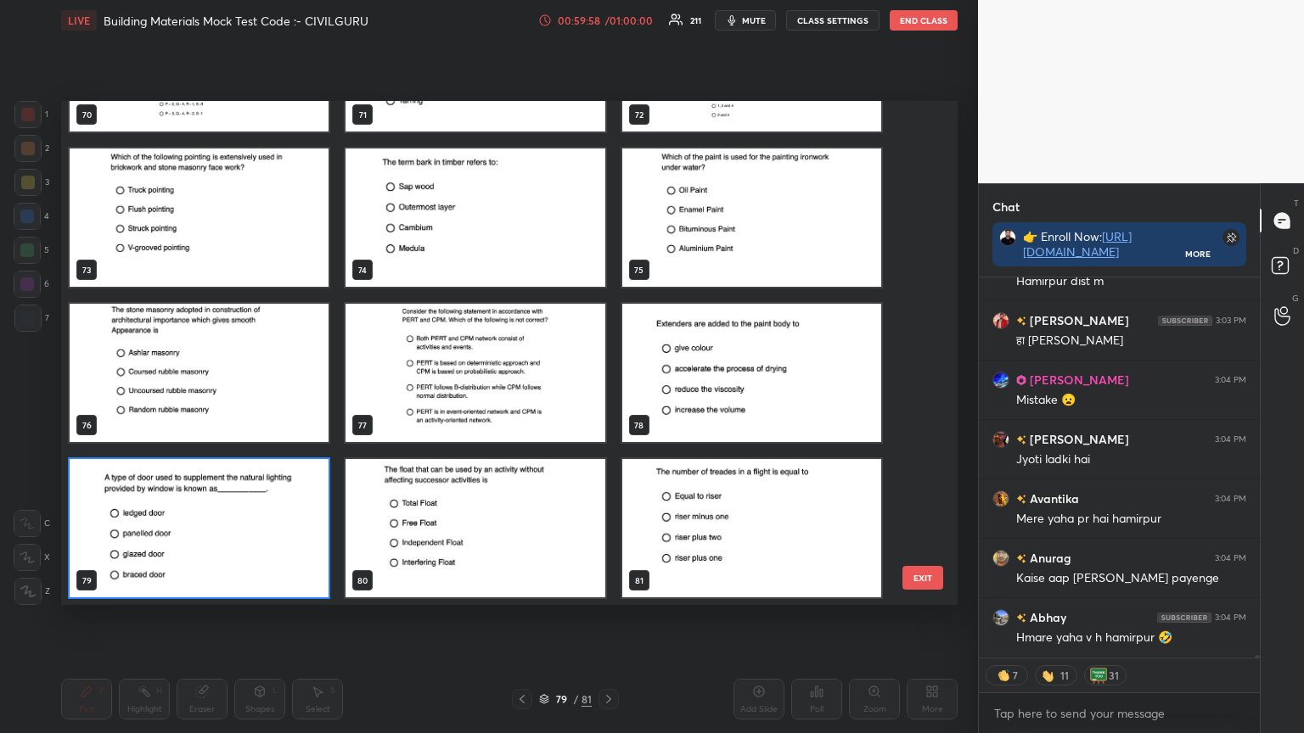
click at [697, 544] on img "grid" at bounding box center [751, 528] width 259 height 138
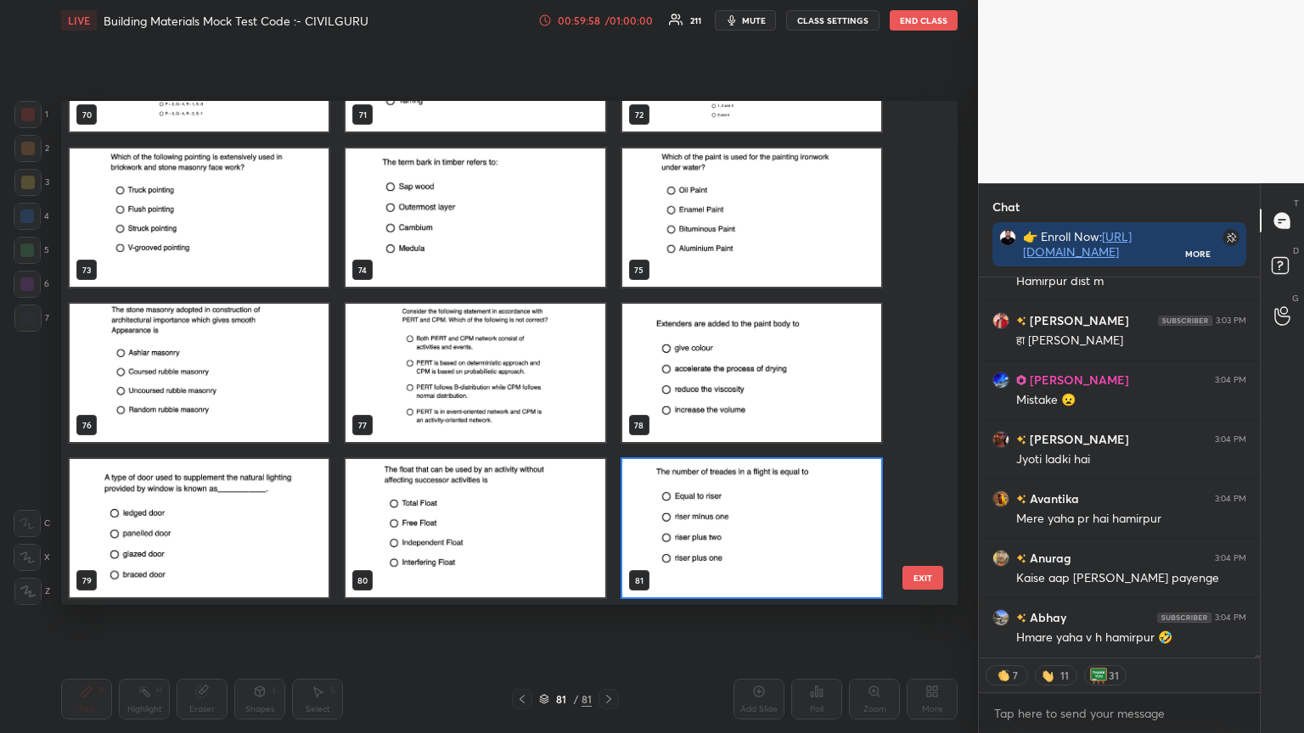
click at [696, 544] on img "grid" at bounding box center [751, 528] width 259 height 138
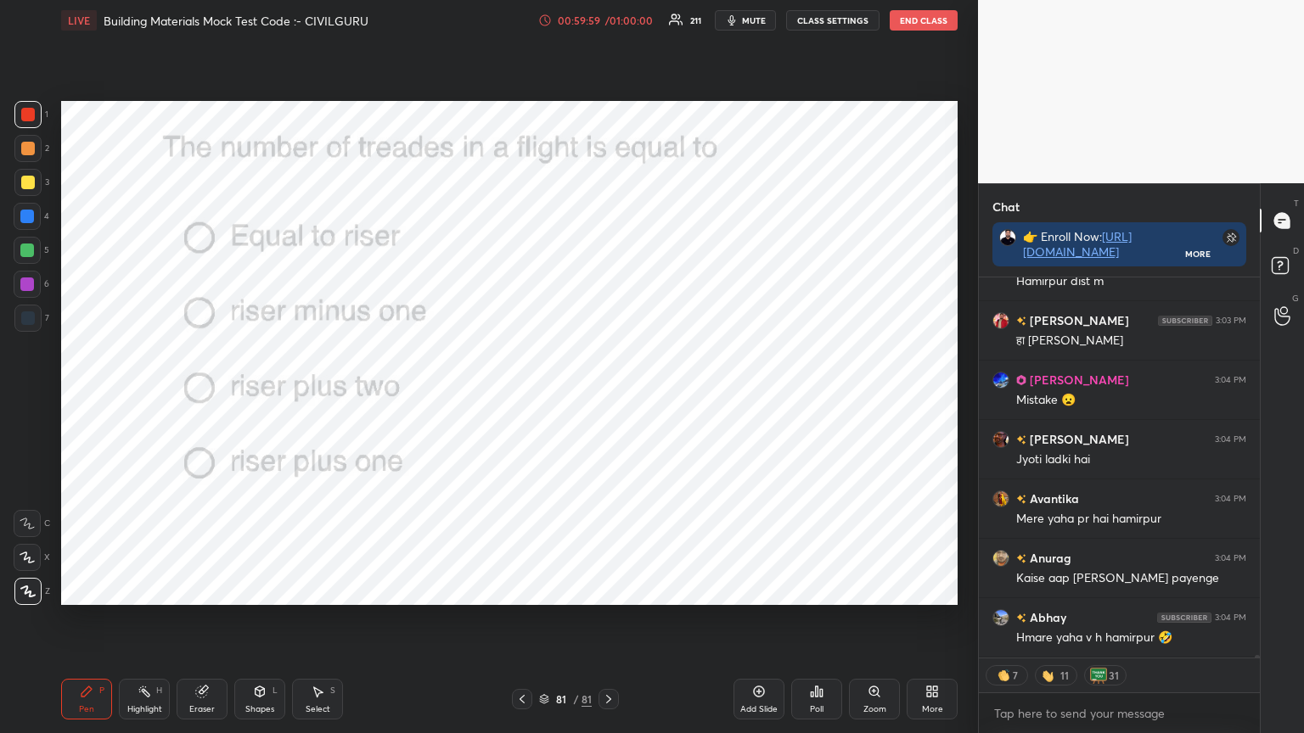
click at [697, 543] on img "grid" at bounding box center [751, 528] width 259 height 138
click at [817, 589] on icon at bounding box center [817, 692] width 3 height 10
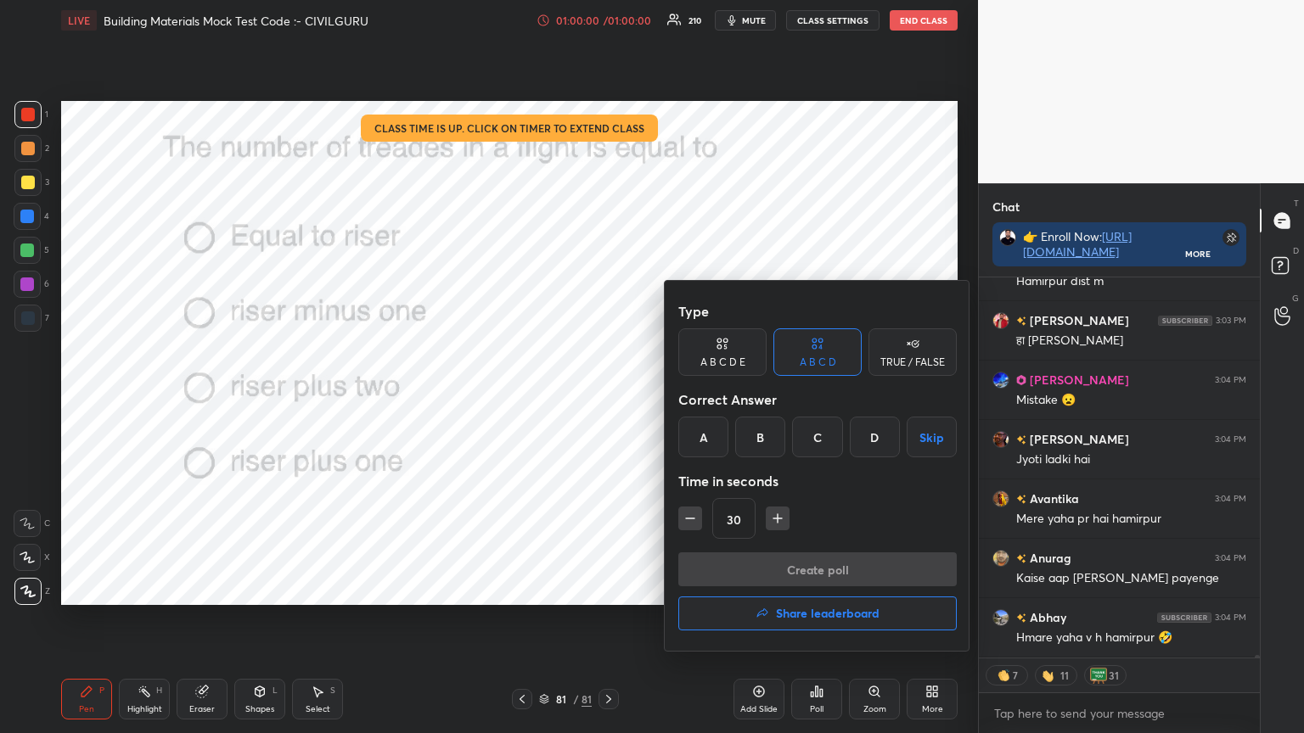
click at [761, 441] on div "B" at bounding box center [760, 437] width 50 height 41
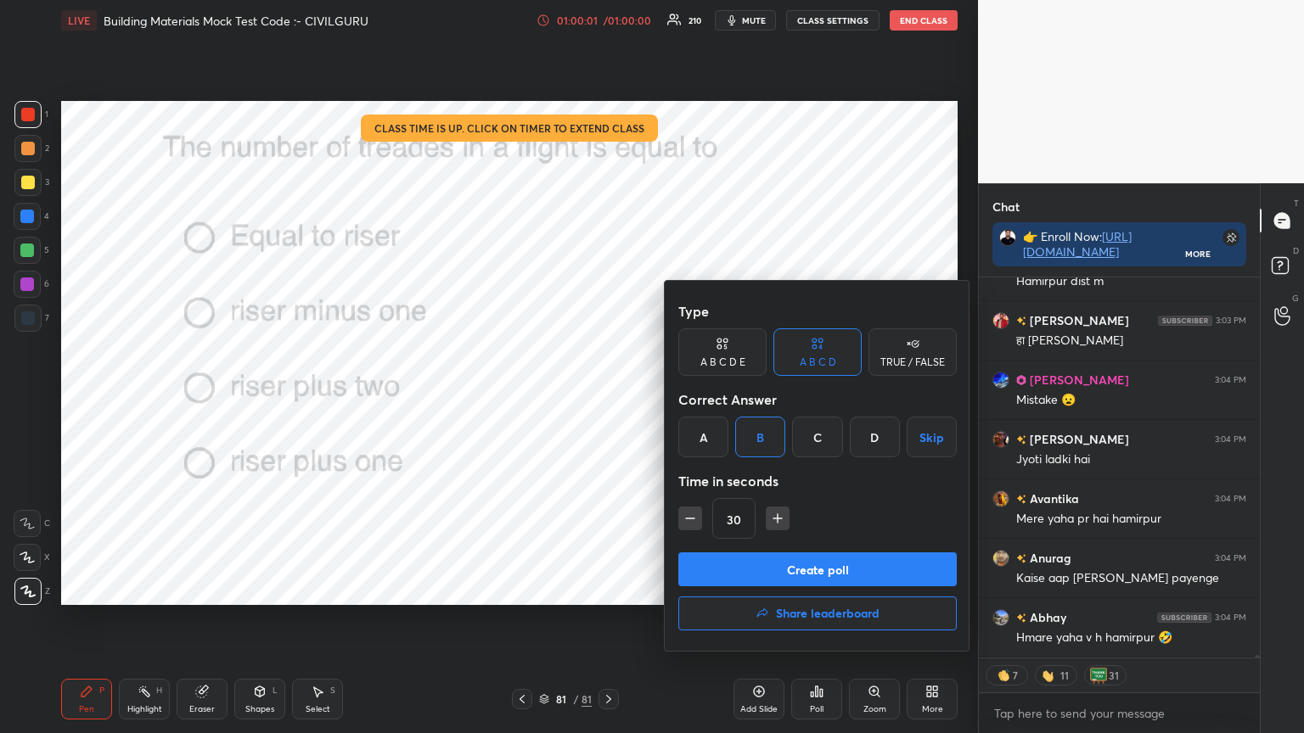
click at [764, 564] on button "Create poll" at bounding box center [817, 570] width 278 height 34
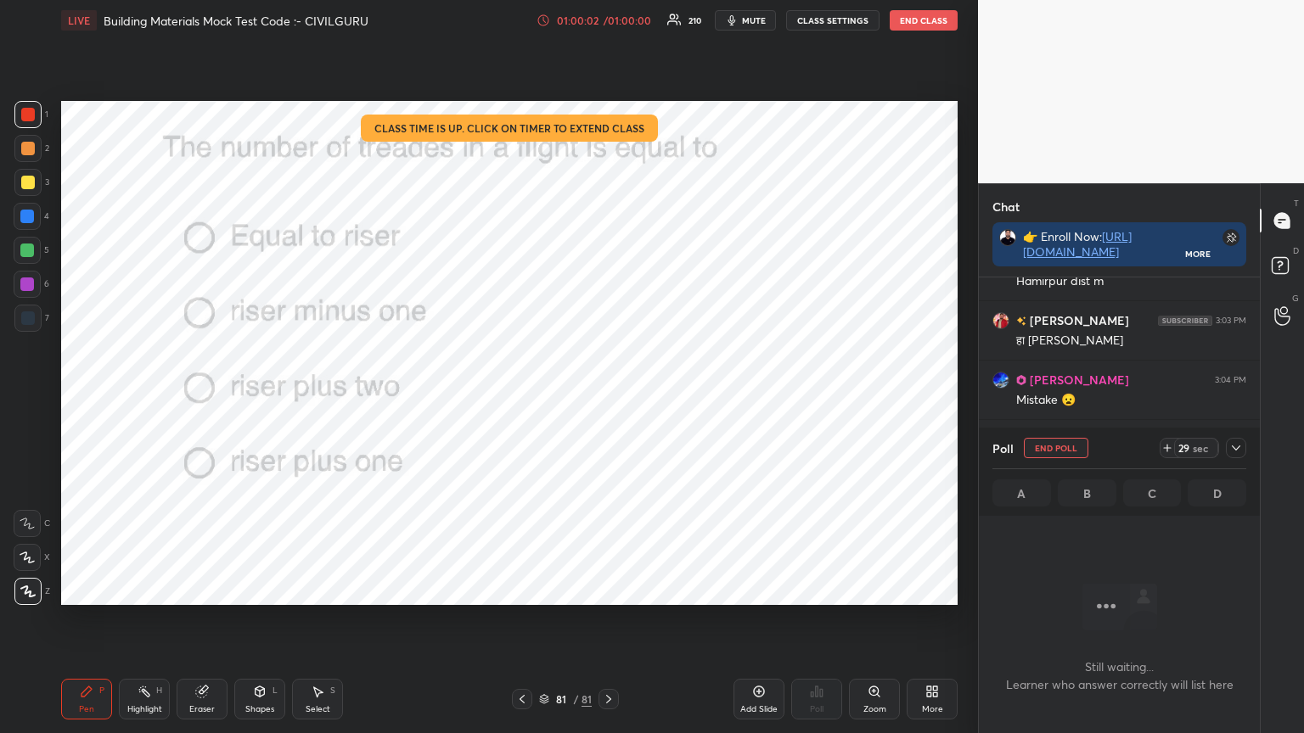
click at [1238, 448] on icon at bounding box center [1236, 448] width 8 height 5
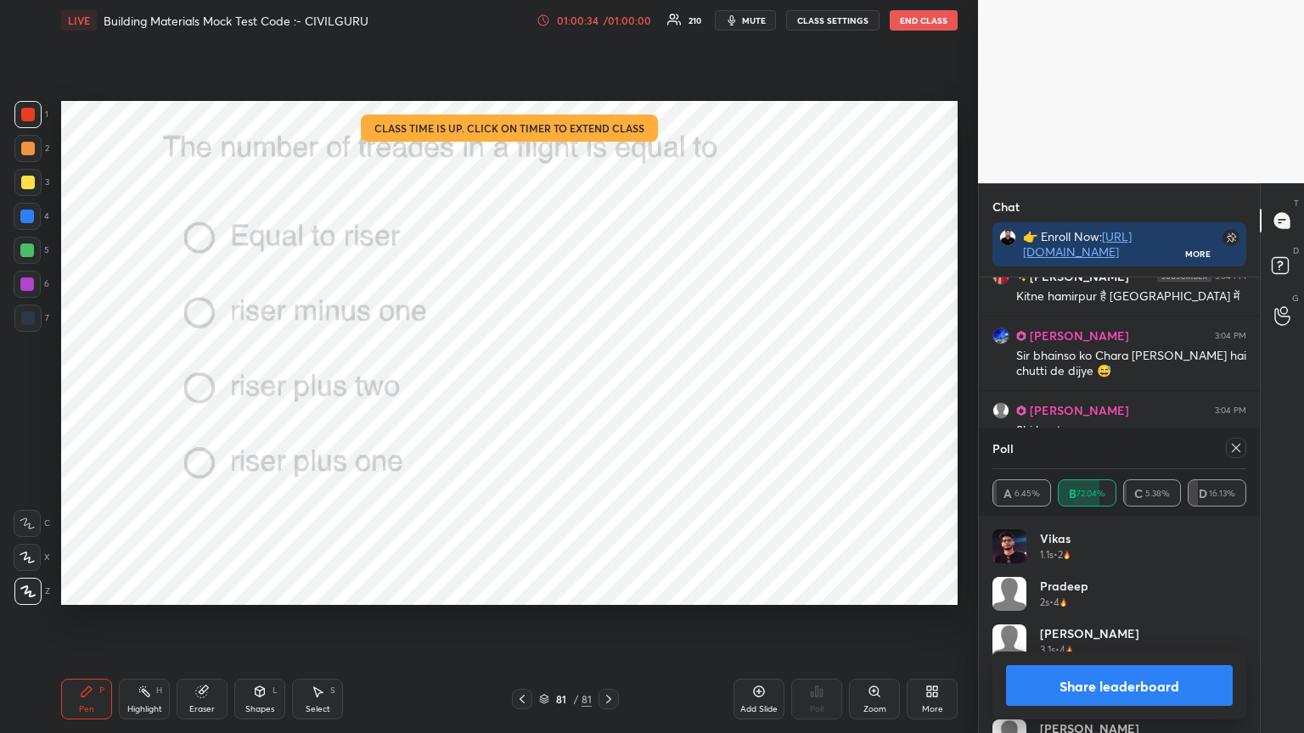
click at [1108, 589] on button "Share leaderboard" at bounding box center [1119, 685] width 227 height 41
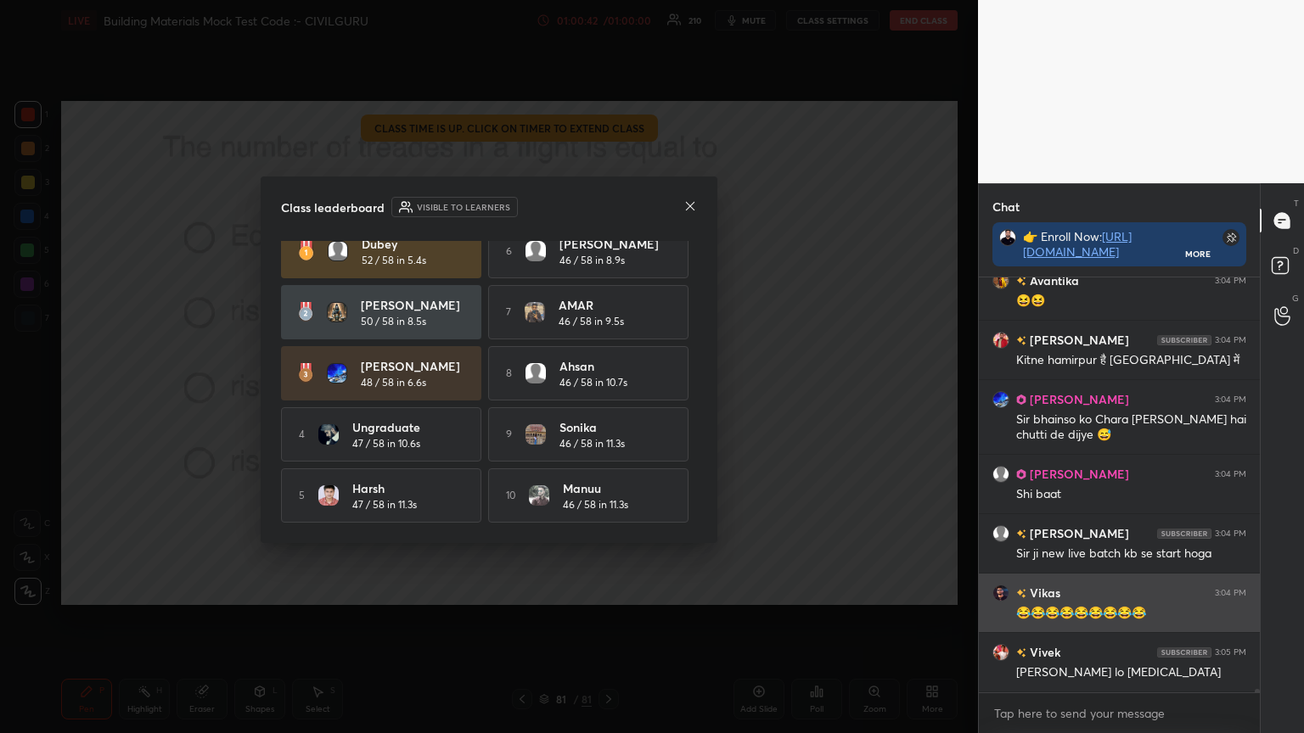
click at [690, 203] on icon at bounding box center [690, 206] width 14 height 14
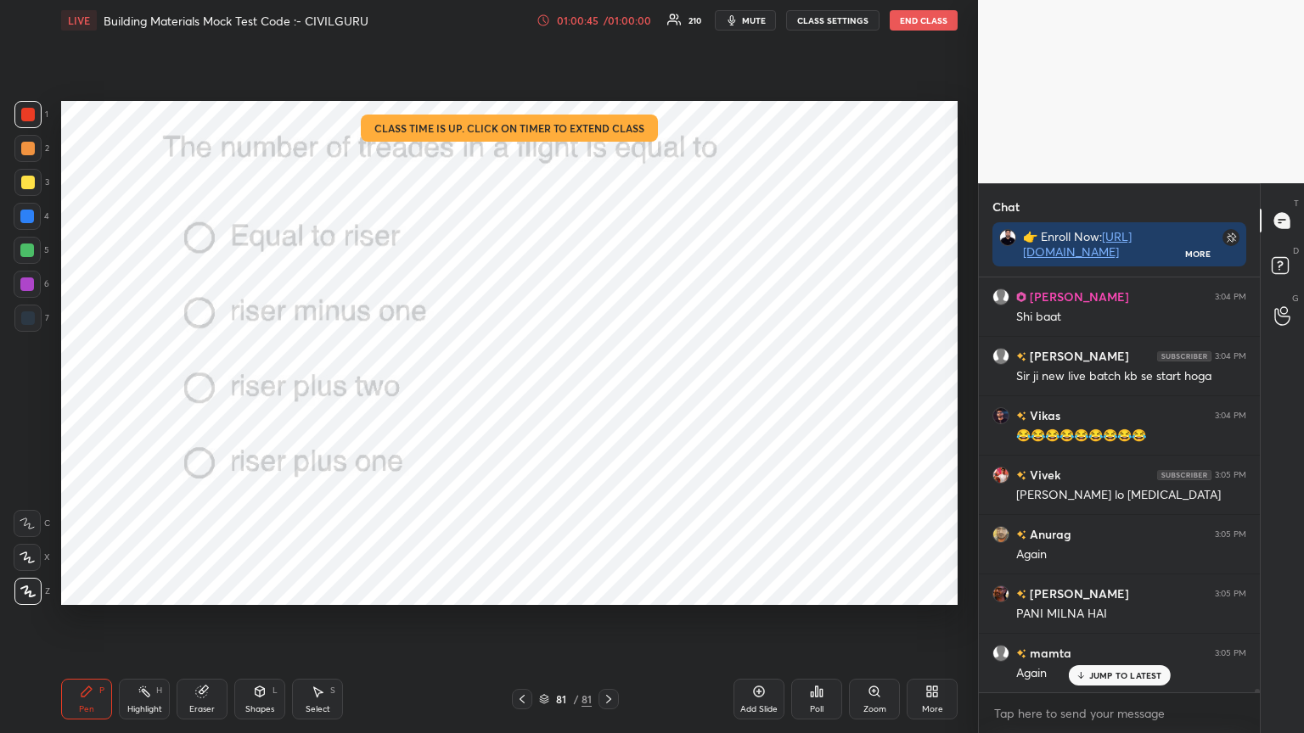
click at [1274, 589] on div "T Messages (T) D Doubts (D) G Raise Hand (G)" at bounding box center [1282, 458] width 44 height 550
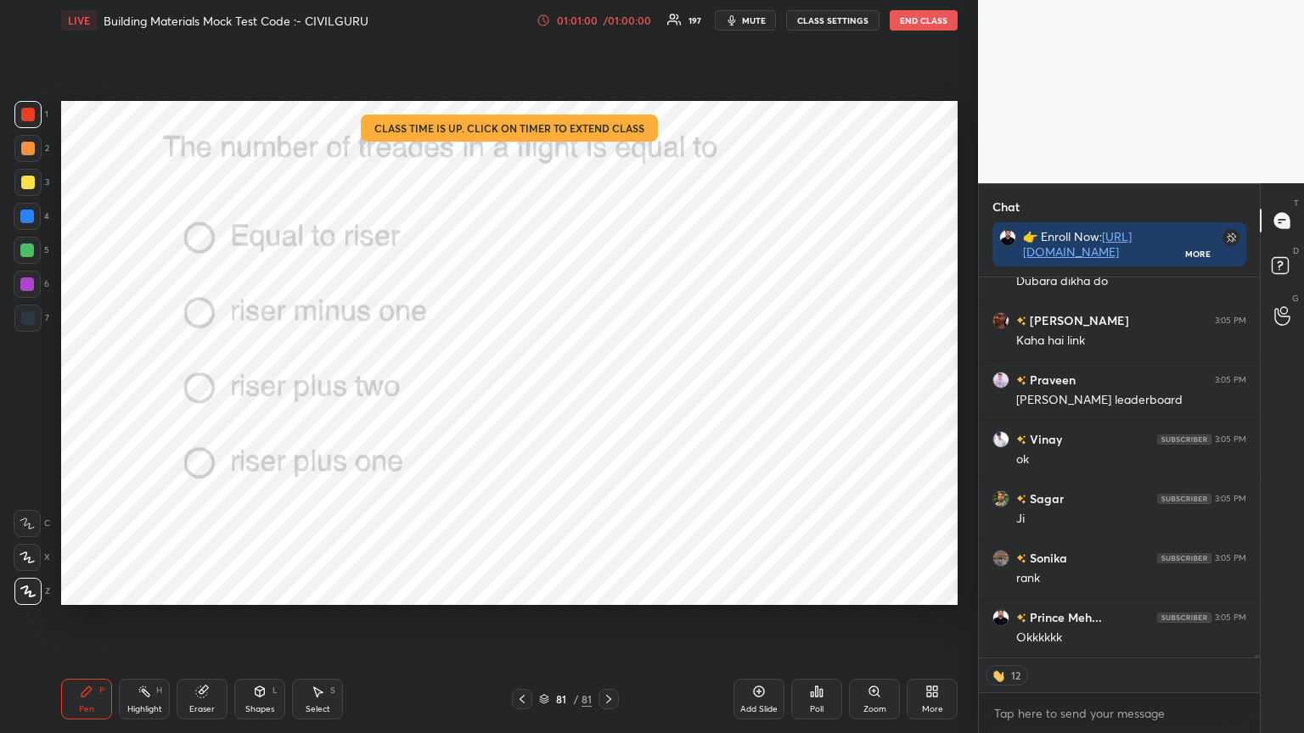
click at [818, 589] on div "Poll" at bounding box center [816, 699] width 51 height 41
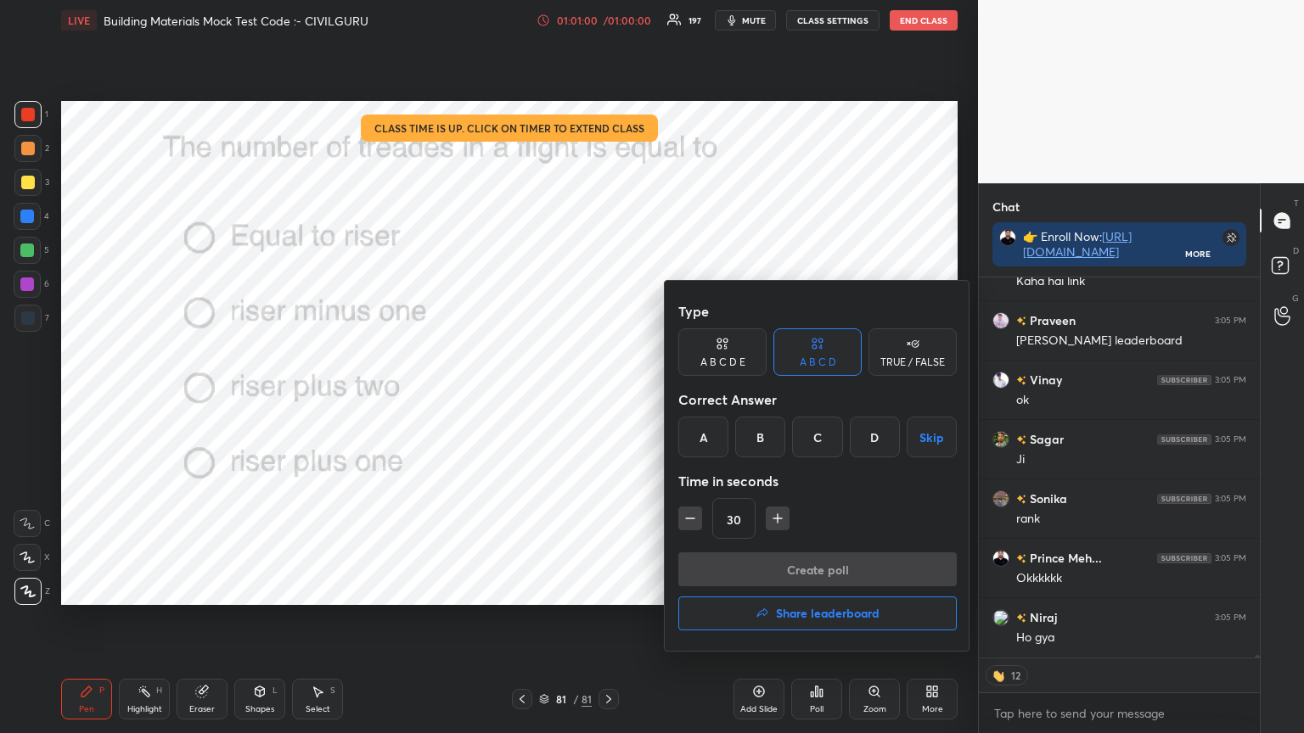
click at [784, 589] on h4 "Share leaderboard" at bounding box center [828, 614] width 104 height 12
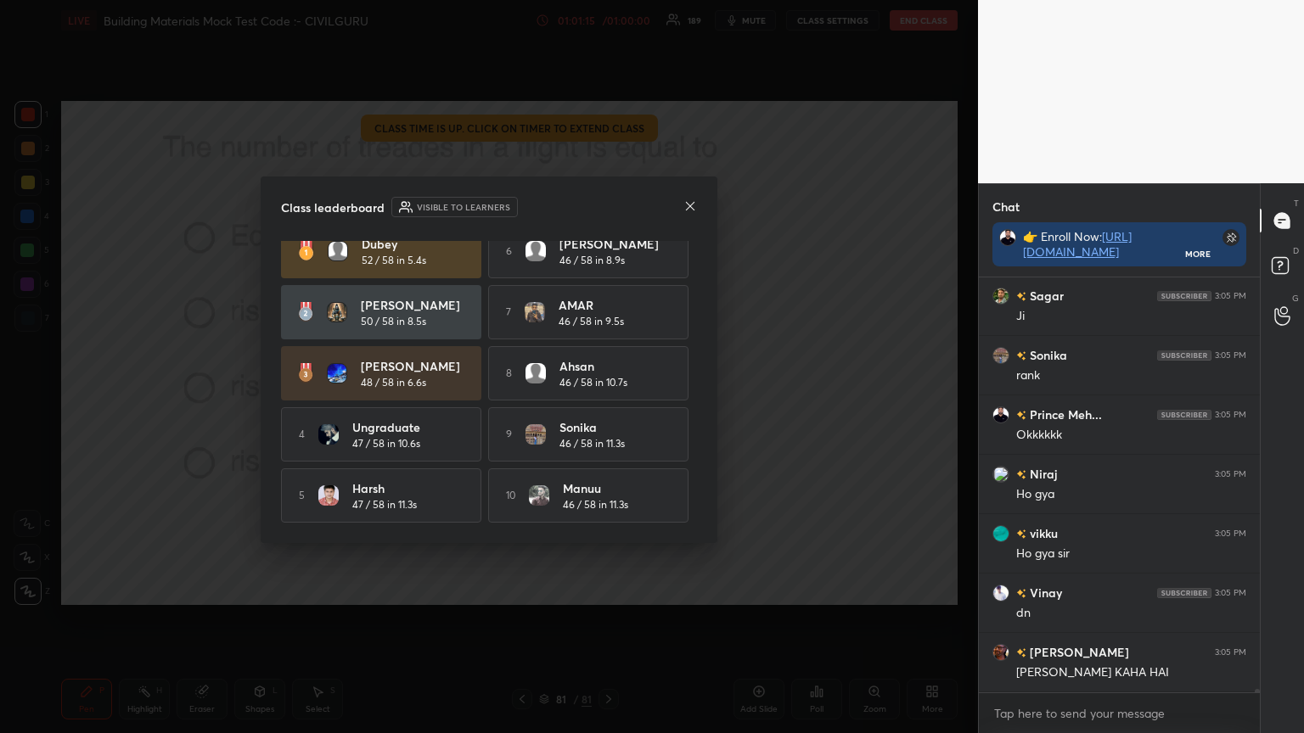
click at [685, 211] on icon at bounding box center [690, 206] width 14 height 14
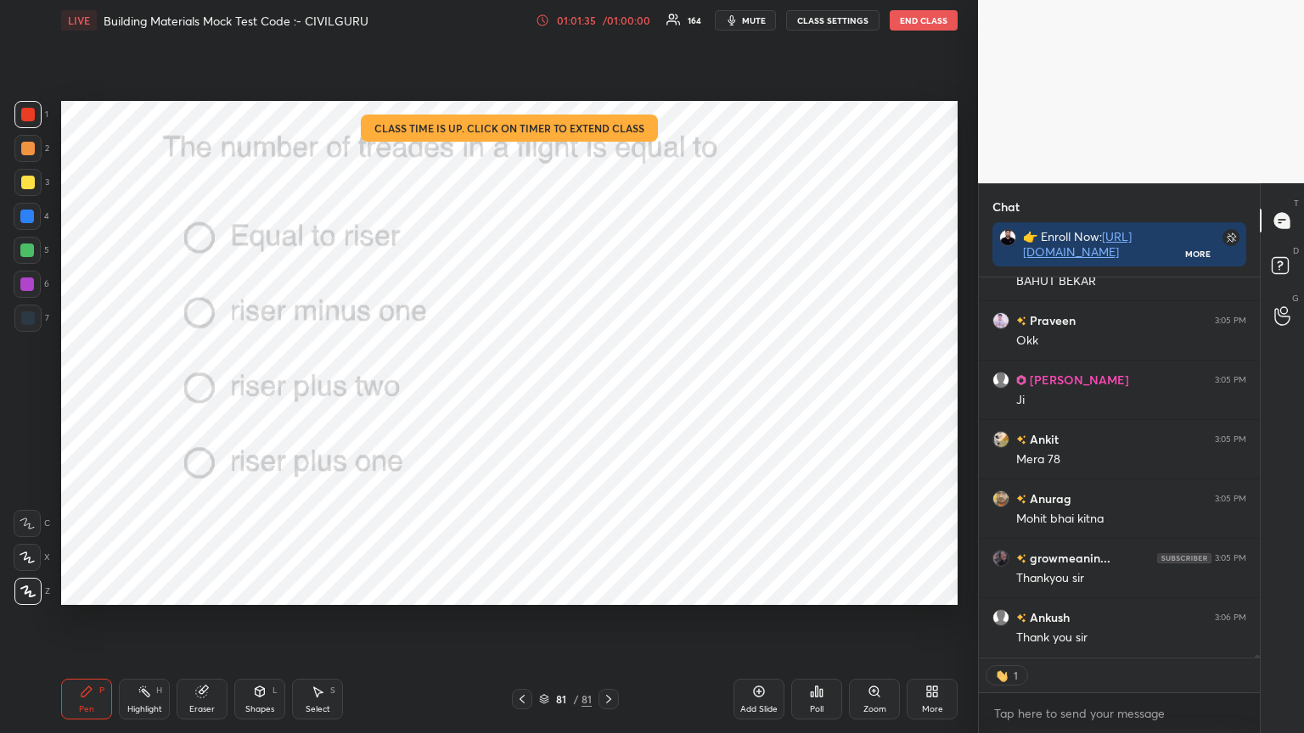
click at [928, 20] on button "End Class" at bounding box center [924, 20] width 68 height 20
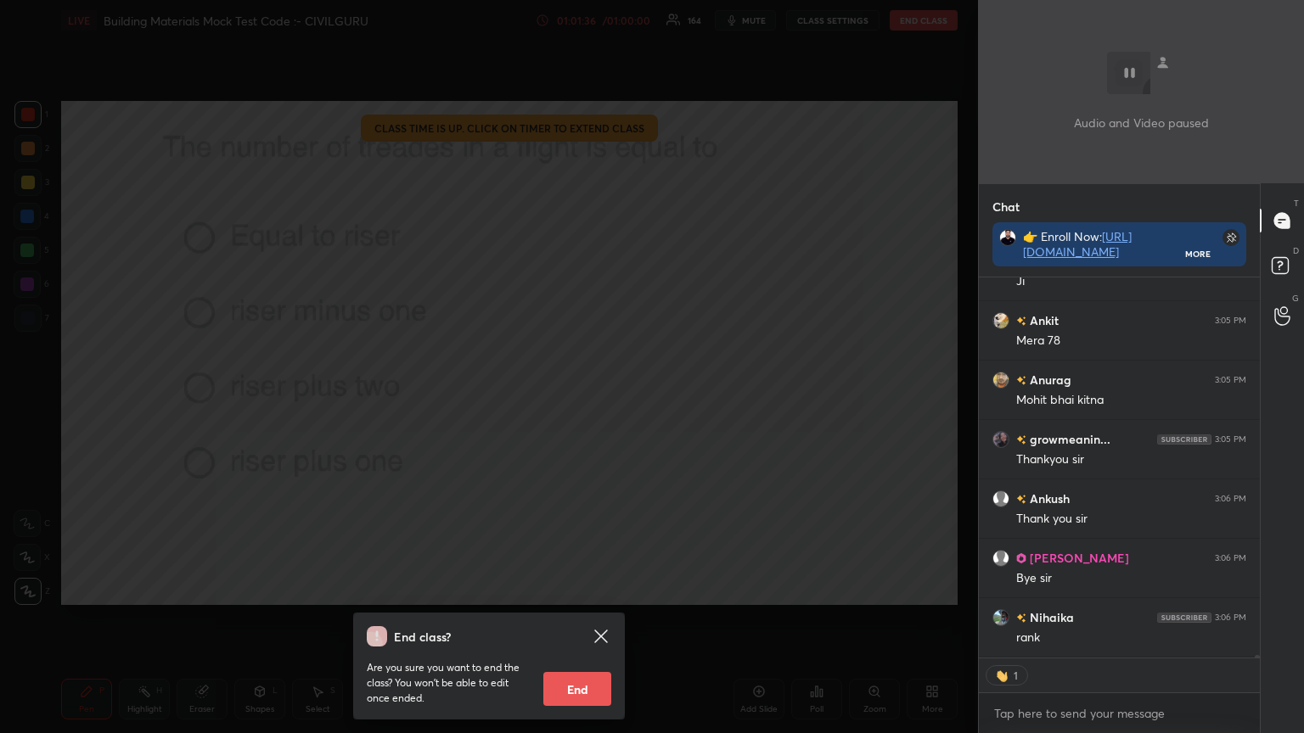
click at [592, 589] on button "End" at bounding box center [577, 689] width 68 height 34
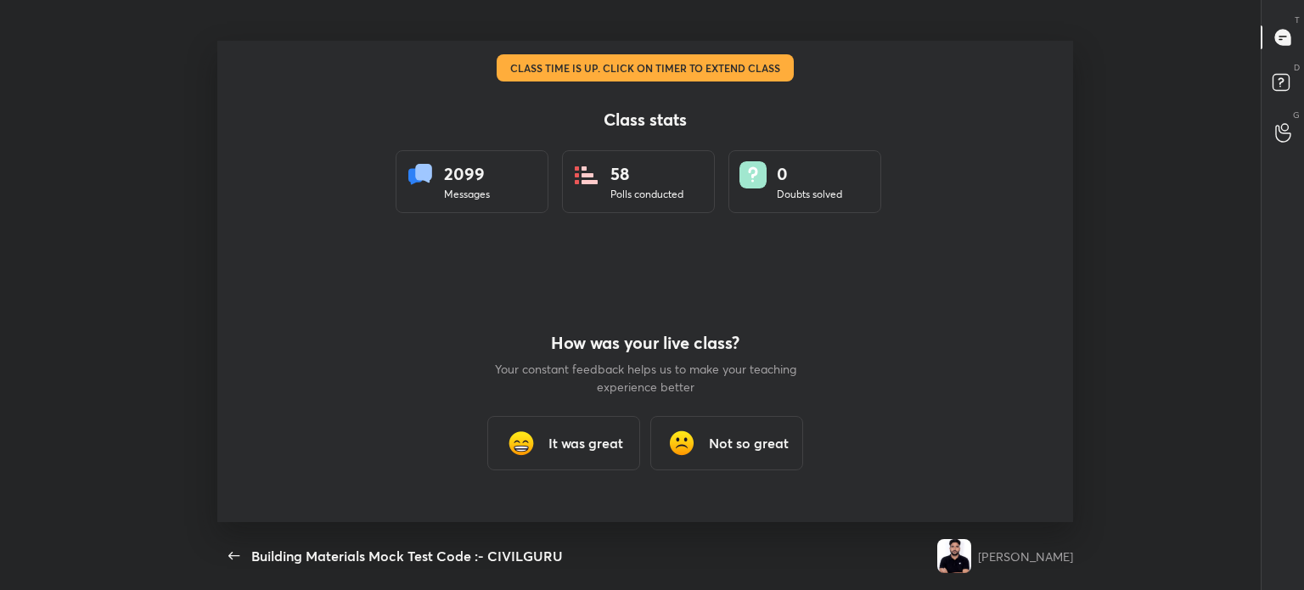
click at [615, 431] on div "It was great" at bounding box center [563, 443] width 153 height 54
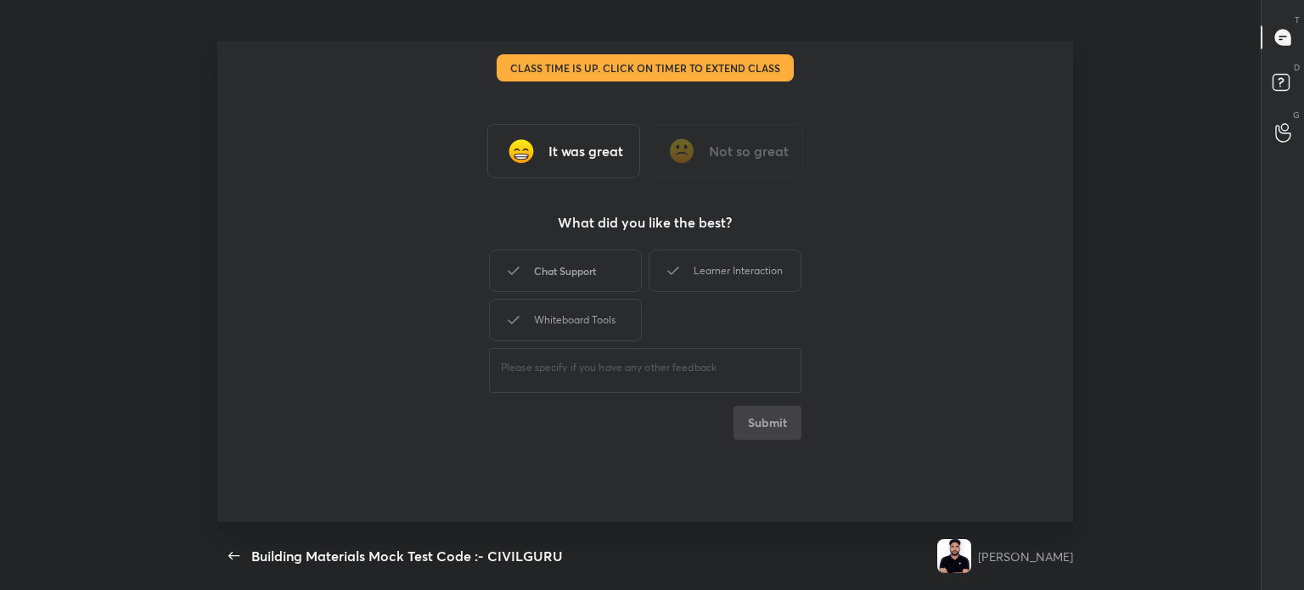
click at [596, 260] on div "Chat Support" at bounding box center [565, 271] width 153 height 42
click at [682, 266] on icon at bounding box center [673, 271] width 20 height 20
click at [580, 318] on div "Whiteboard Tools" at bounding box center [565, 320] width 153 height 42
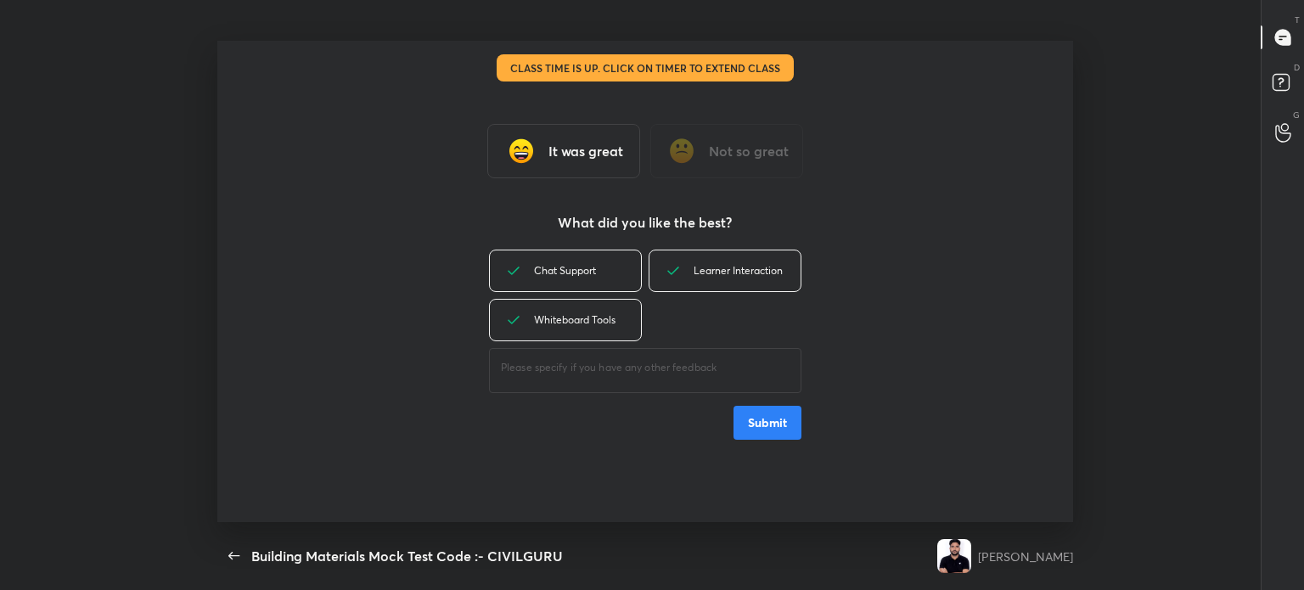
click at [773, 413] on button "Submit" at bounding box center [767, 423] width 68 height 34
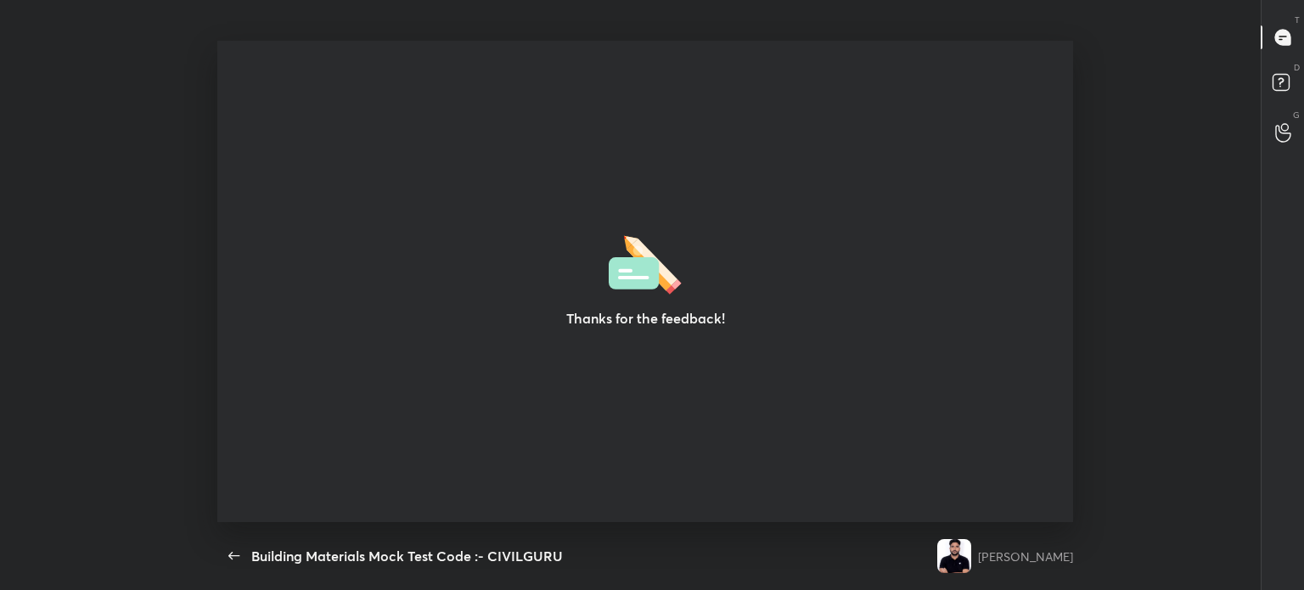
type textarea "x"
